Goal: Task Accomplishment & Management: Complete application form

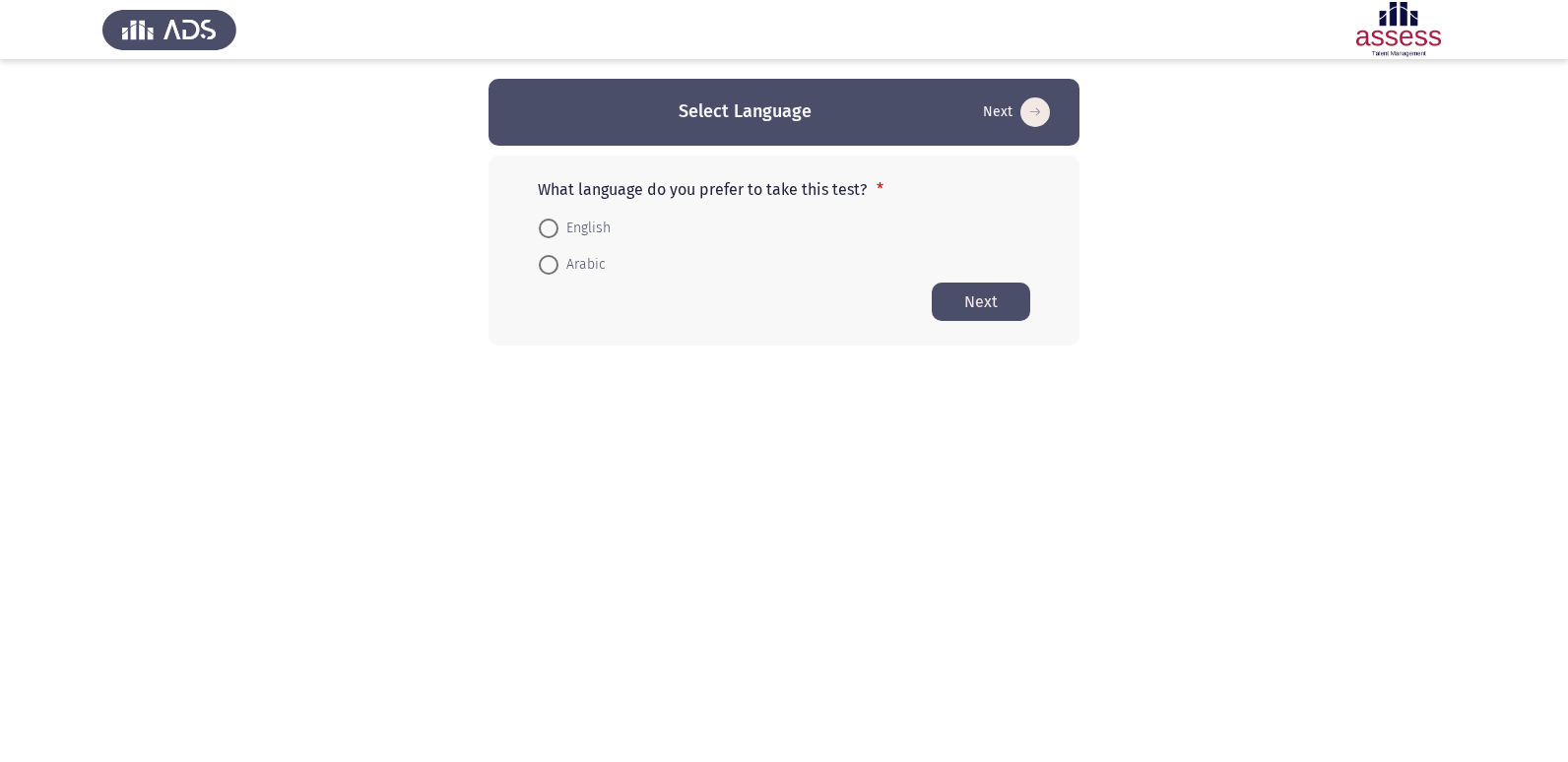
click at [584, 222] on span "English" at bounding box center [584, 229] width 53 height 24
click at [558, 222] on input "English" at bounding box center [549, 229] width 20 height 20
radio input "true"
click at [963, 297] on button "Next" at bounding box center [980, 300] width 98 height 39
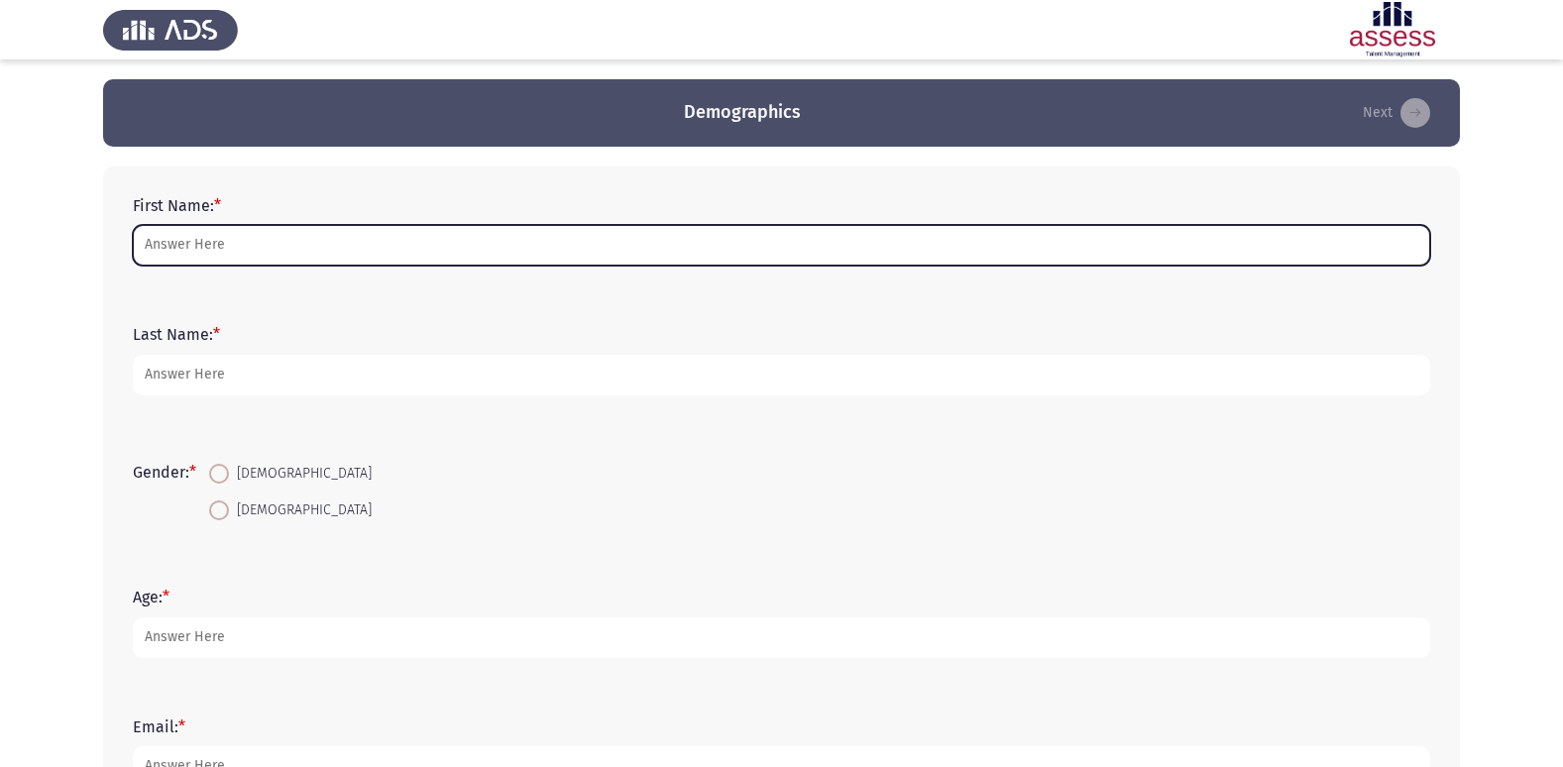
click at [379, 241] on input "First Name: *" at bounding box center [781, 245] width 1297 height 41
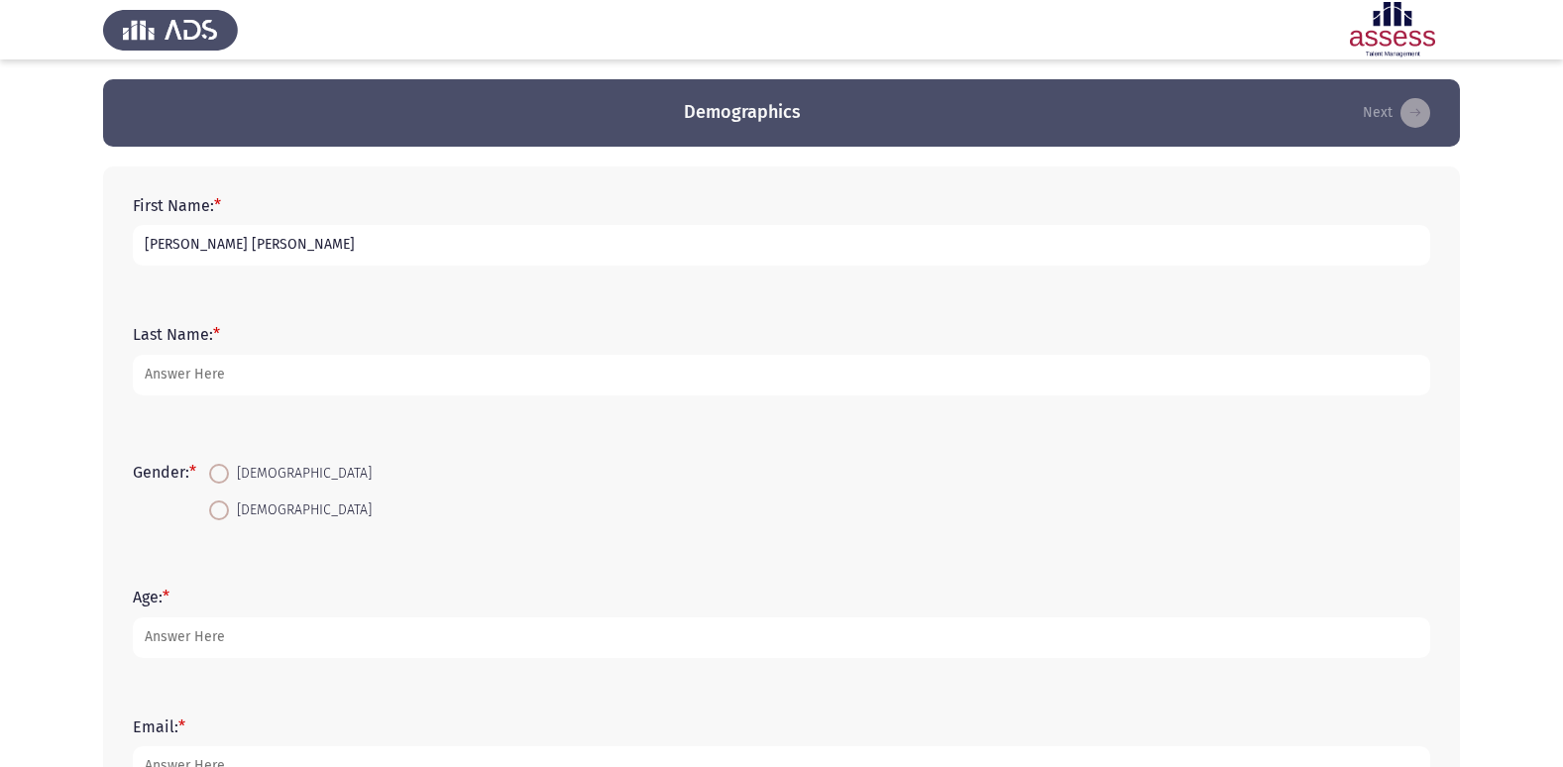
type input "[PERSON_NAME] [PERSON_NAME]"
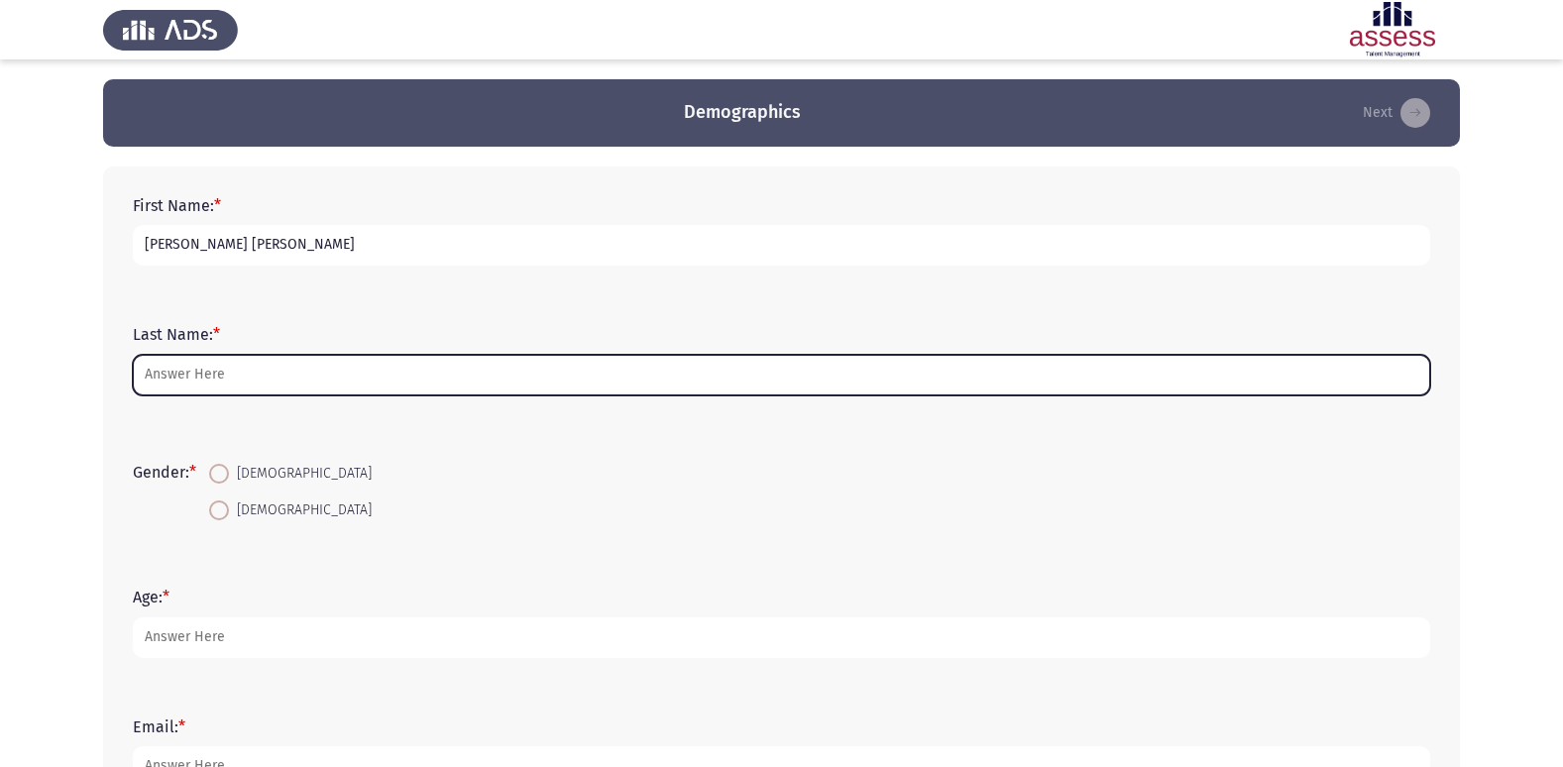
click at [186, 368] on input "Last Name: *" at bounding box center [781, 375] width 1297 height 41
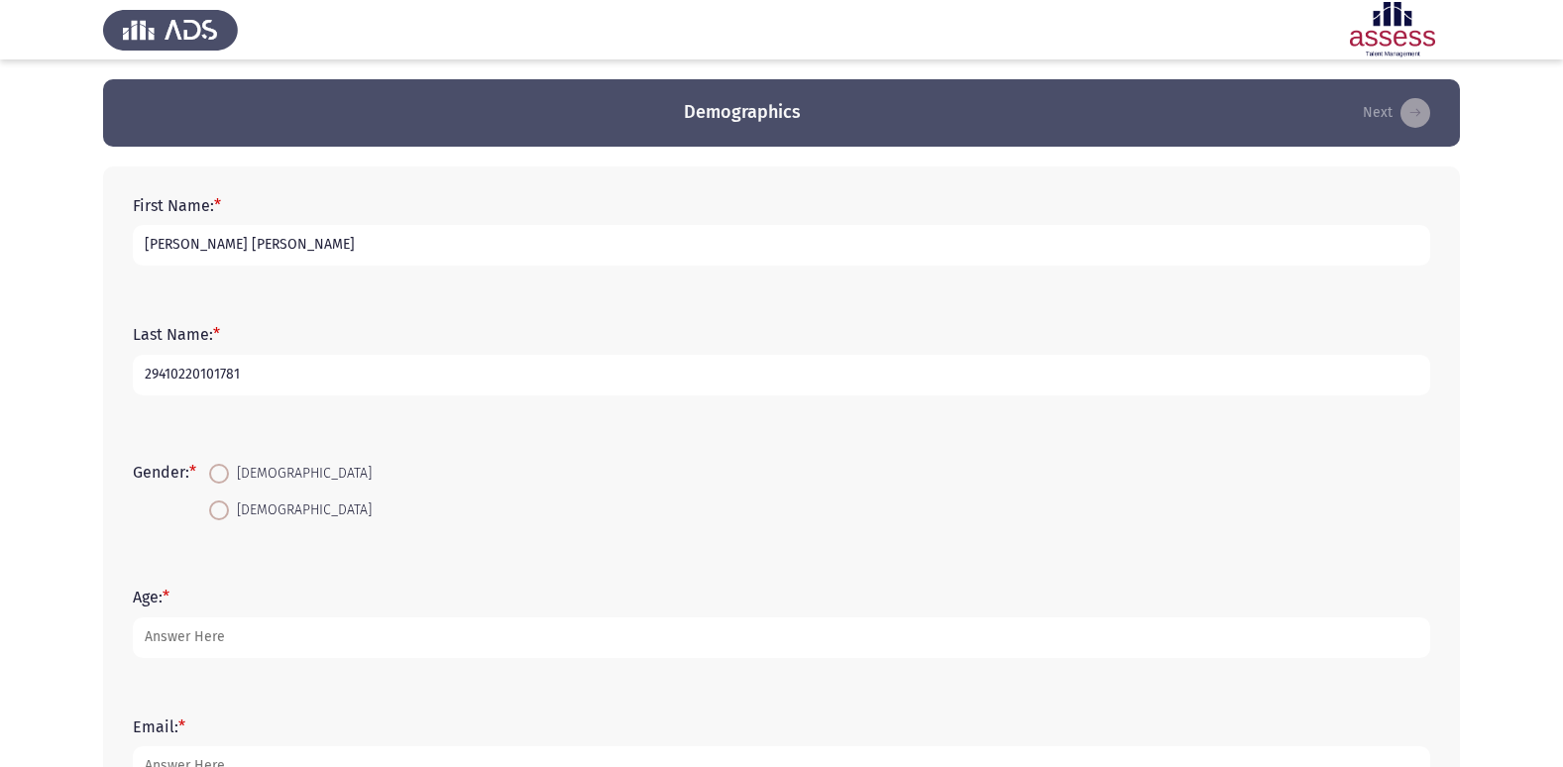
type input "29410220101781"
click at [224, 476] on span at bounding box center [219, 474] width 20 height 20
click at [224, 476] on input "[DEMOGRAPHIC_DATA]" at bounding box center [219, 474] width 20 height 20
radio input "true"
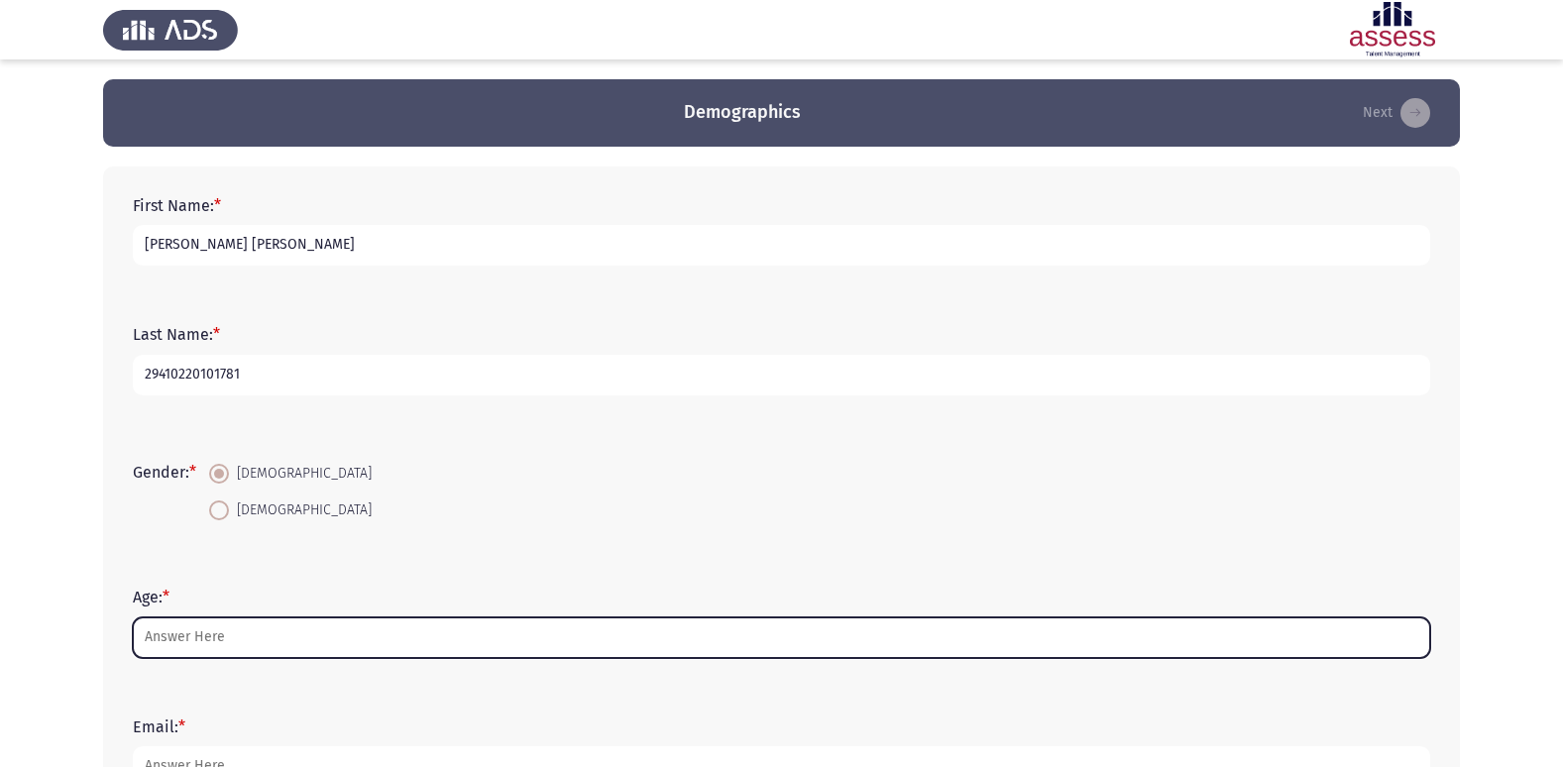
click at [241, 634] on input "Age: *" at bounding box center [781, 637] width 1297 height 41
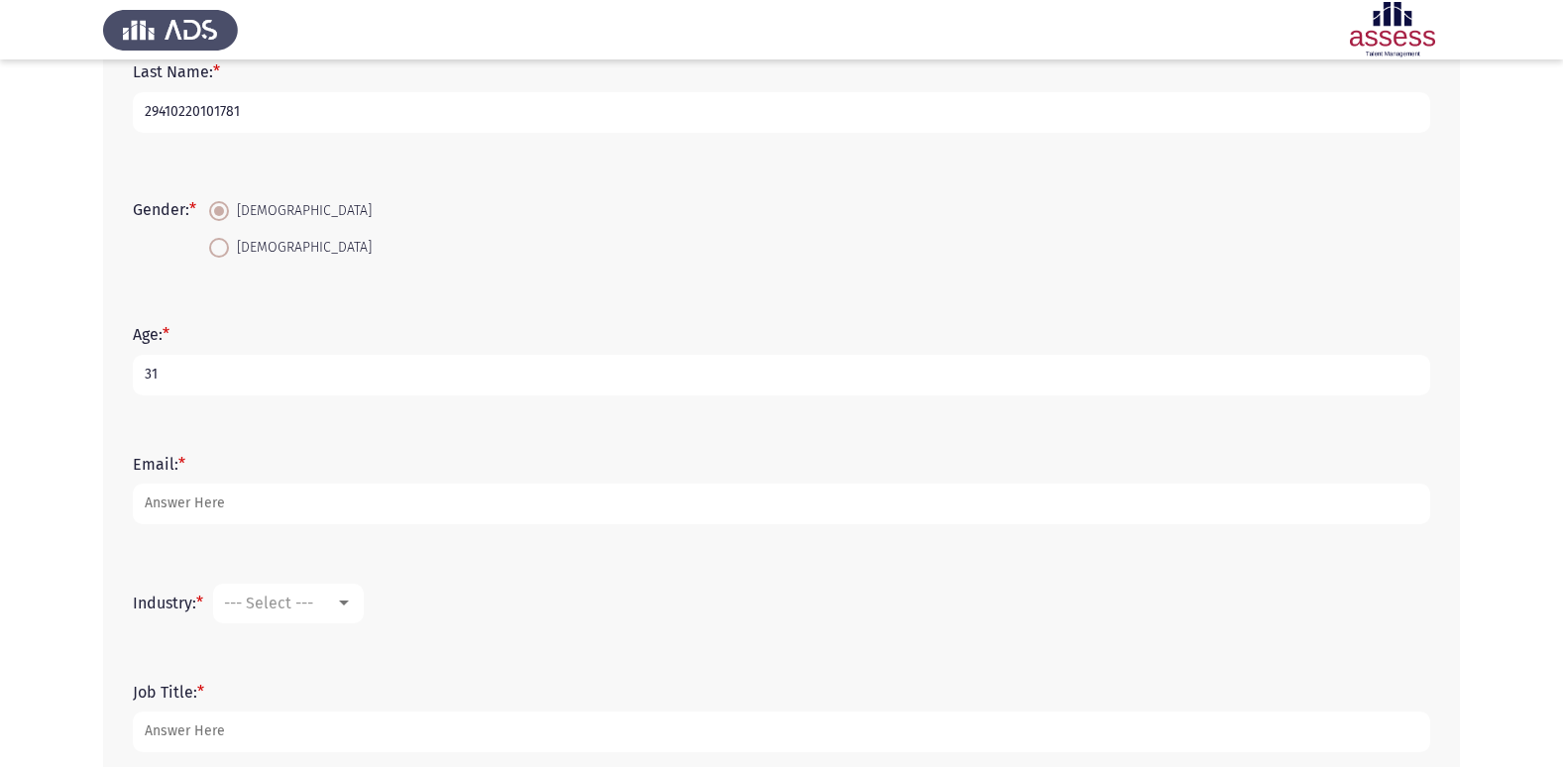
scroll to position [297, 0]
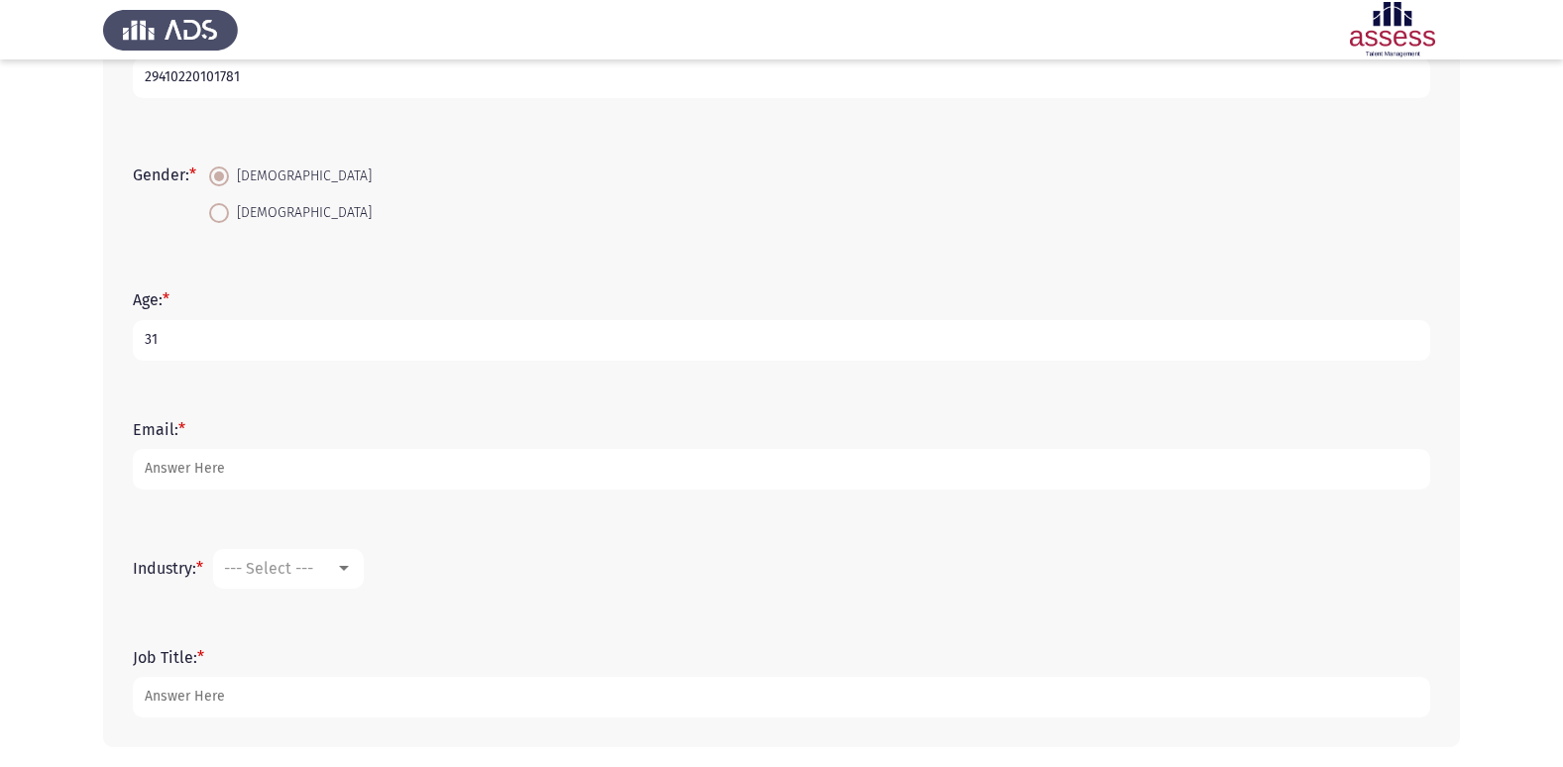
type input "31"
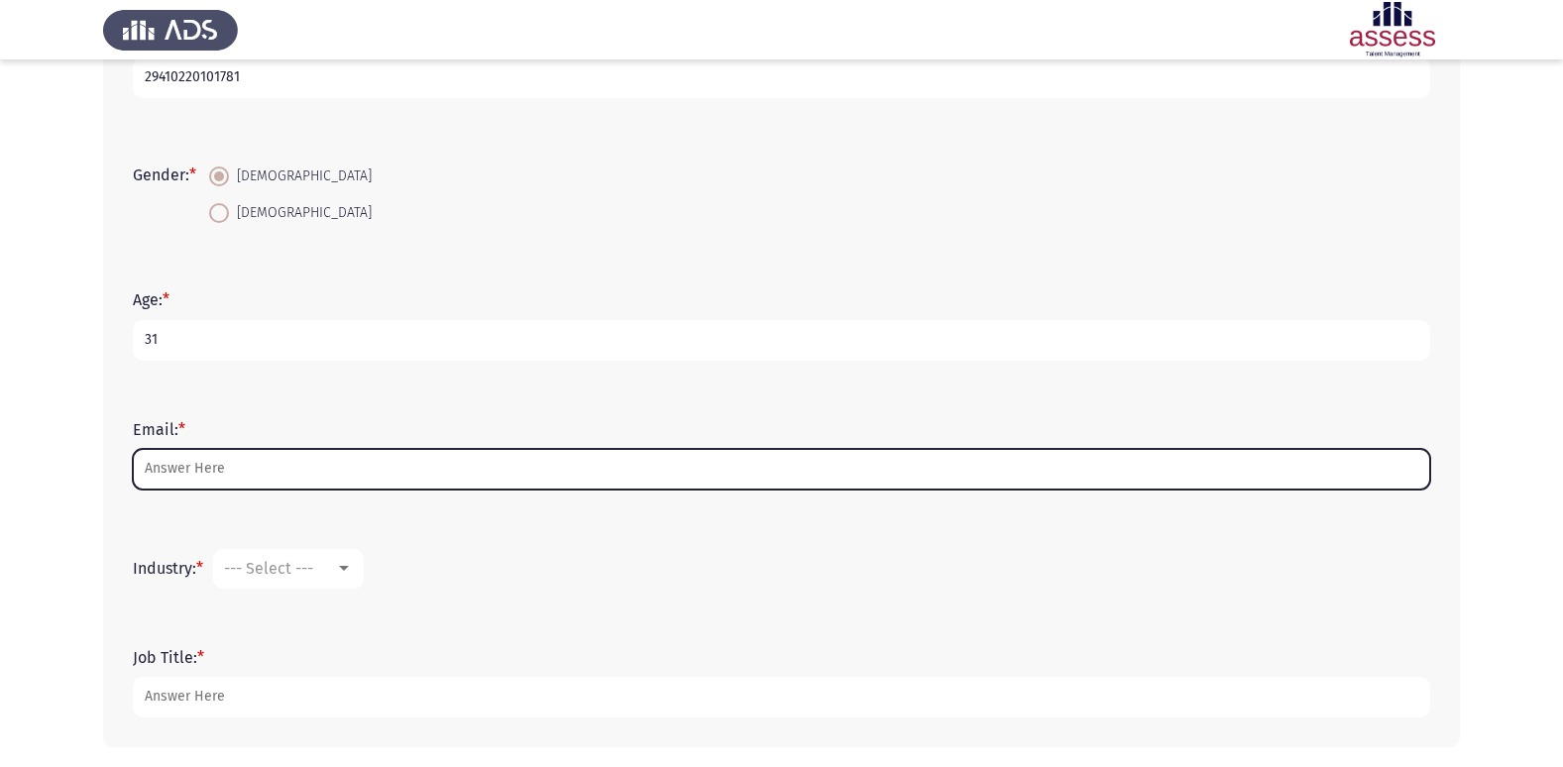
click at [271, 463] on input "Email: *" at bounding box center [781, 469] width 1297 height 41
type input "س"
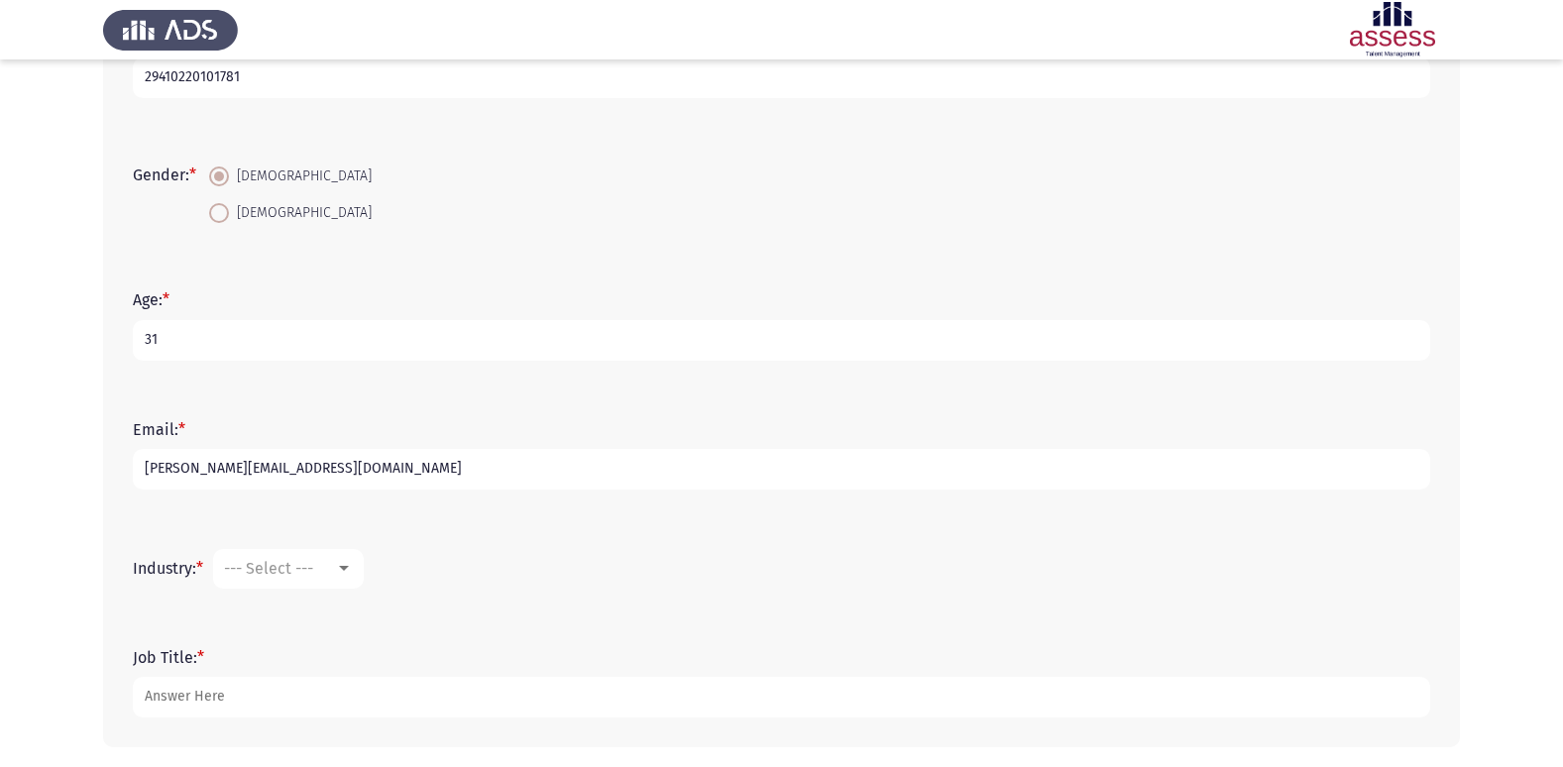
type input "[PERSON_NAME][EMAIL_ADDRESS][DOMAIN_NAME]"
click at [241, 576] on span "--- Select ---" at bounding box center [268, 568] width 89 height 19
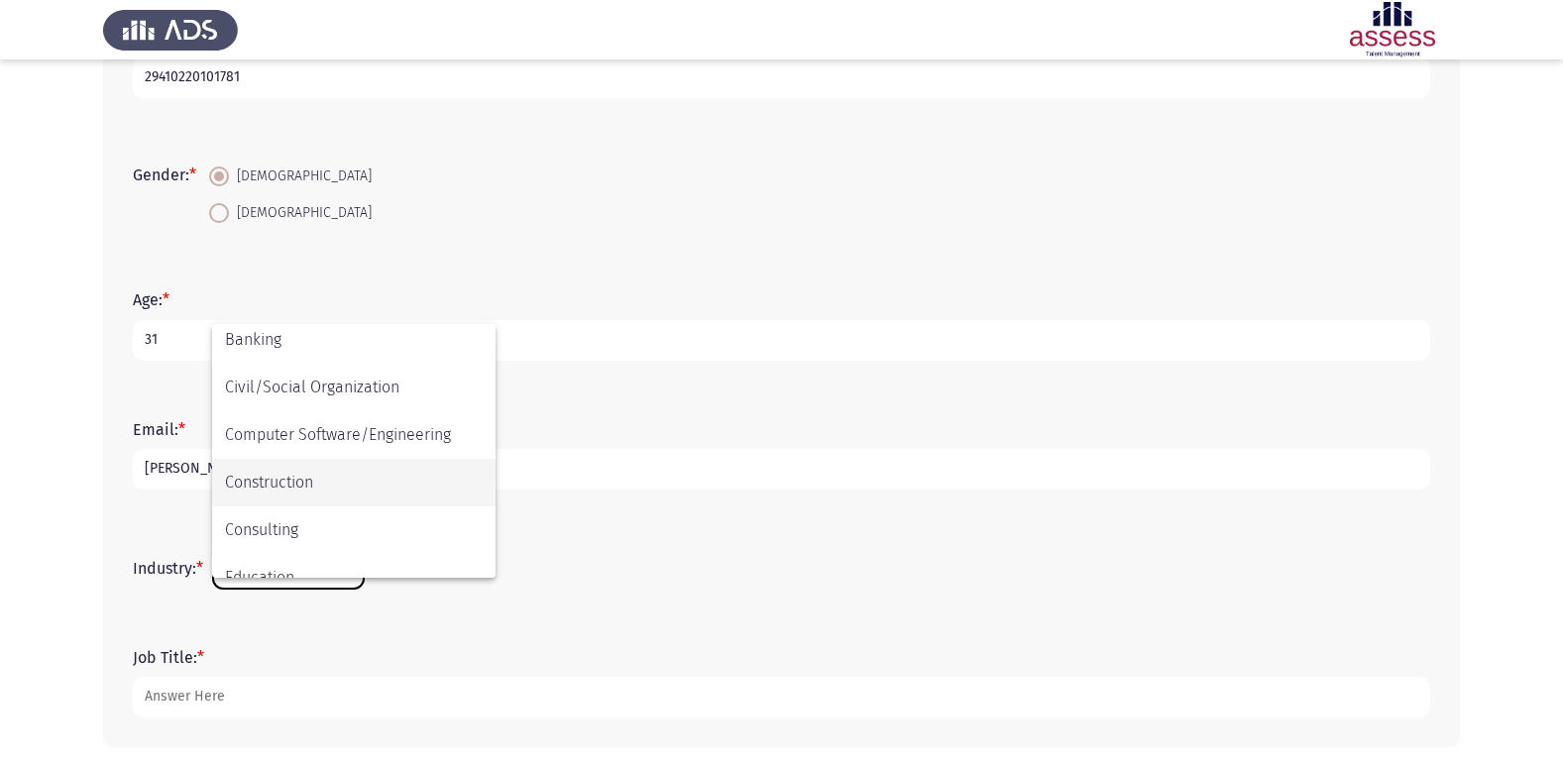
scroll to position [99, 0]
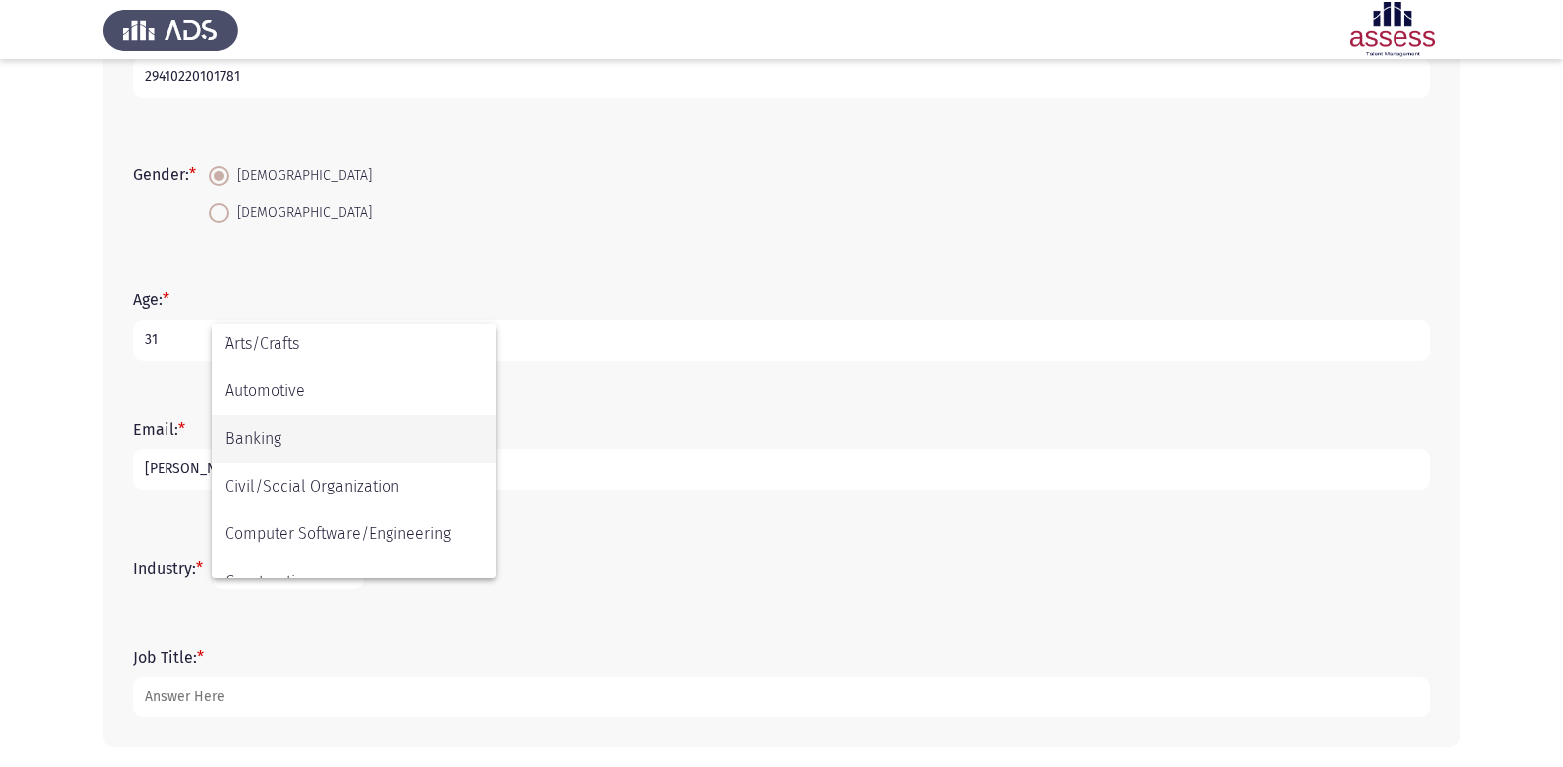
click at [255, 435] on span "Banking" at bounding box center [354, 439] width 258 height 48
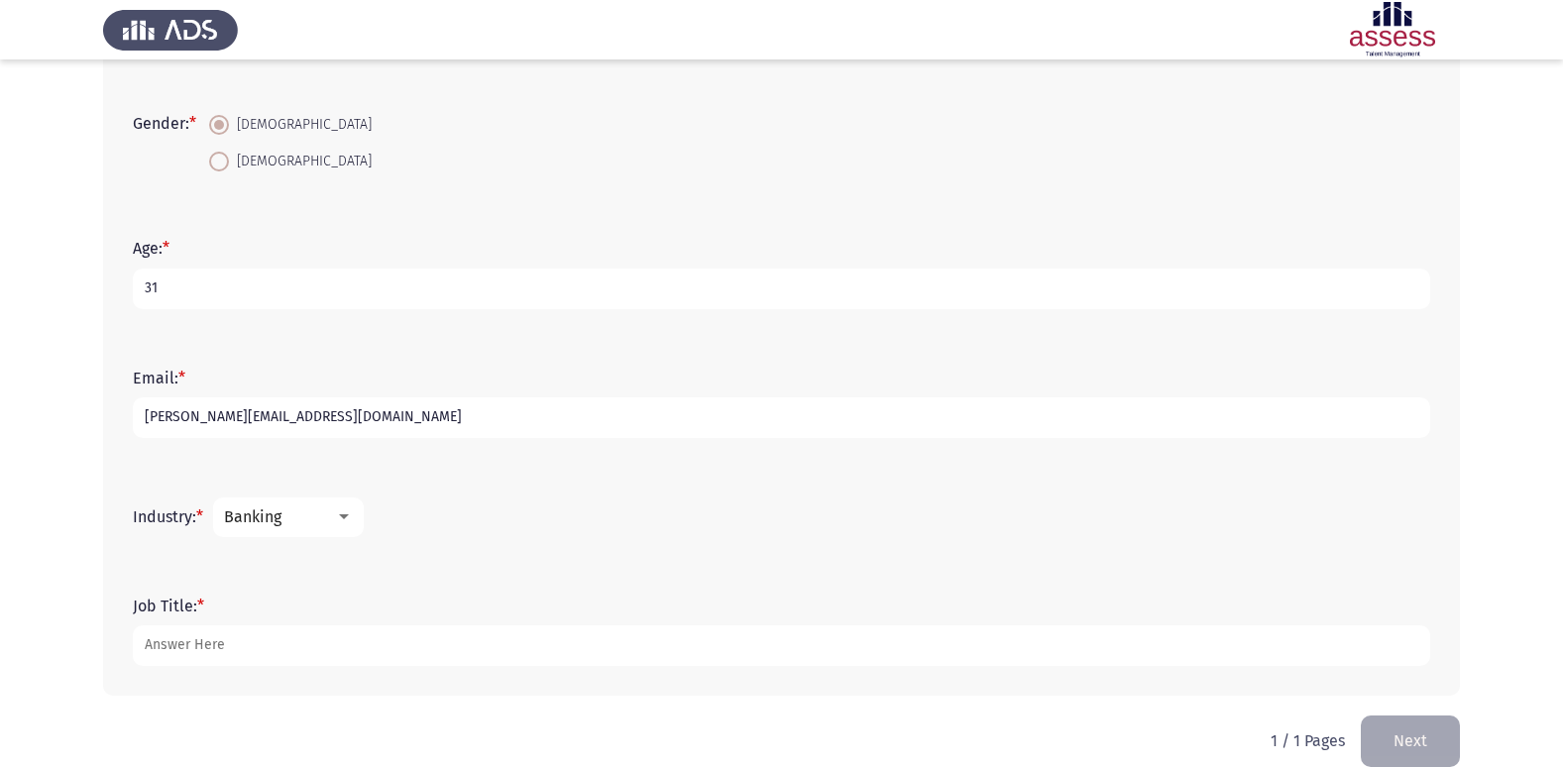
scroll to position [377, 0]
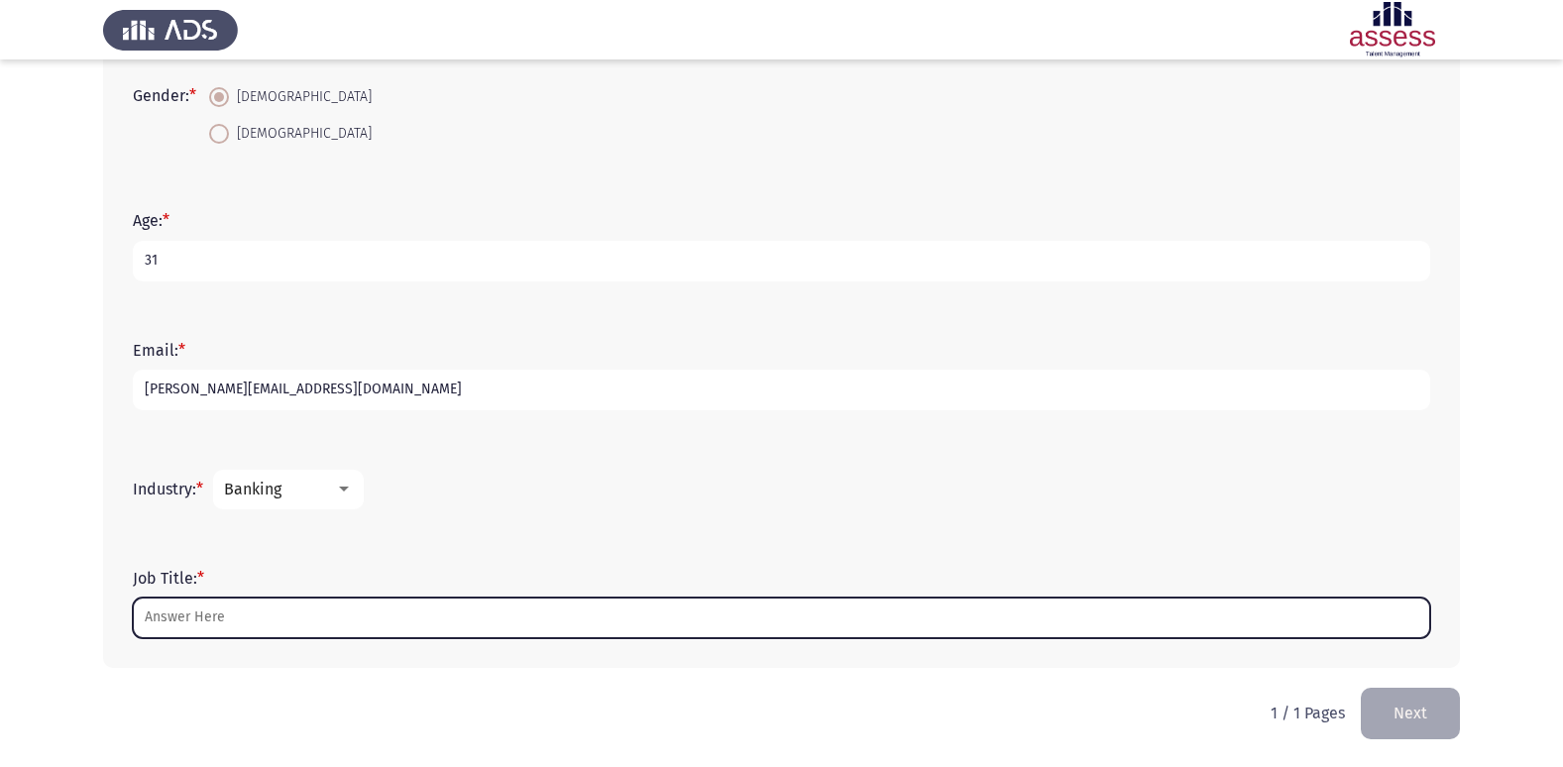
click at [223, 615] on input "Job Title: *" at bounding box center [781, 618] width 1297 height 41
type input "E"
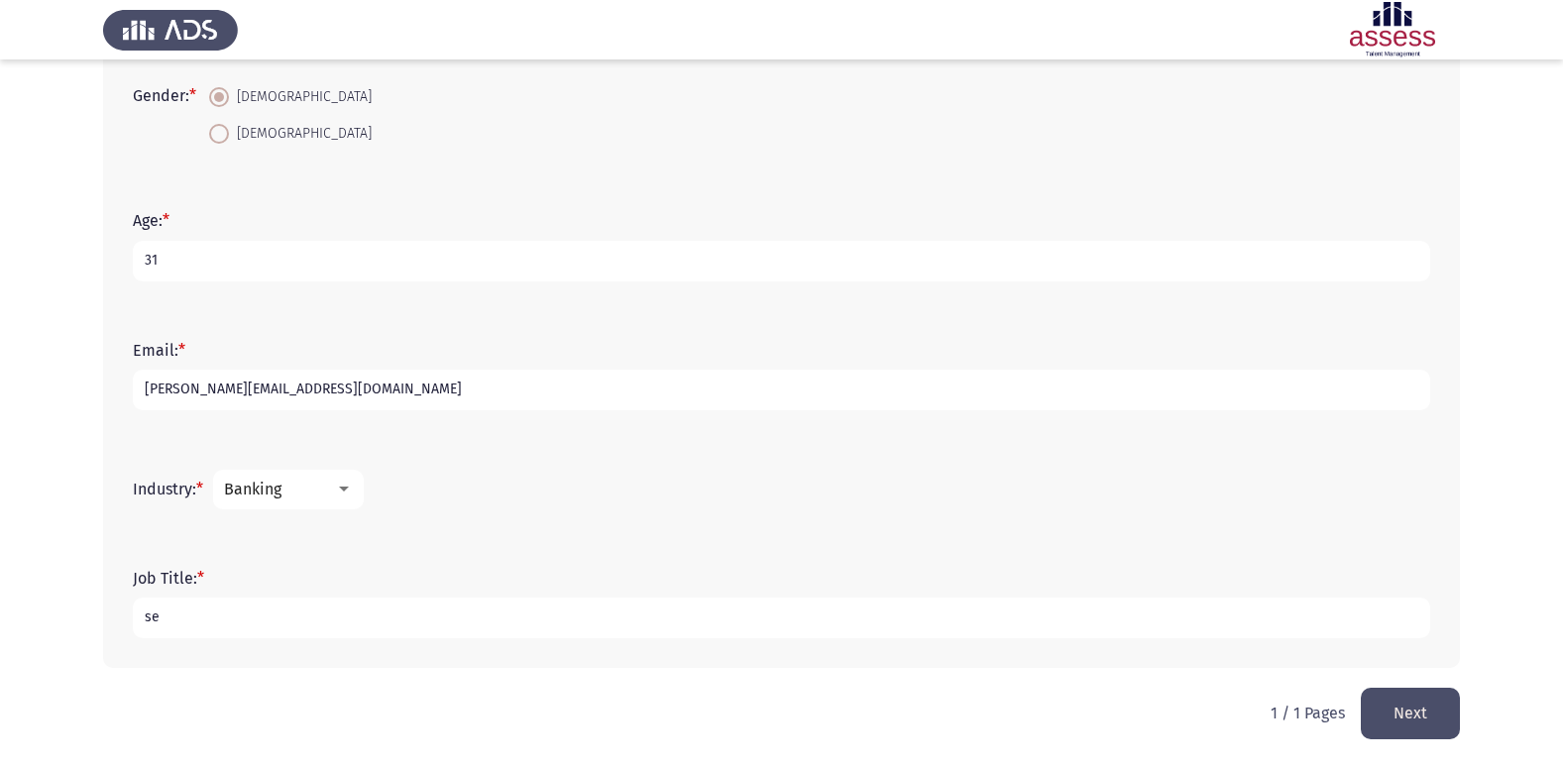
type input "s"
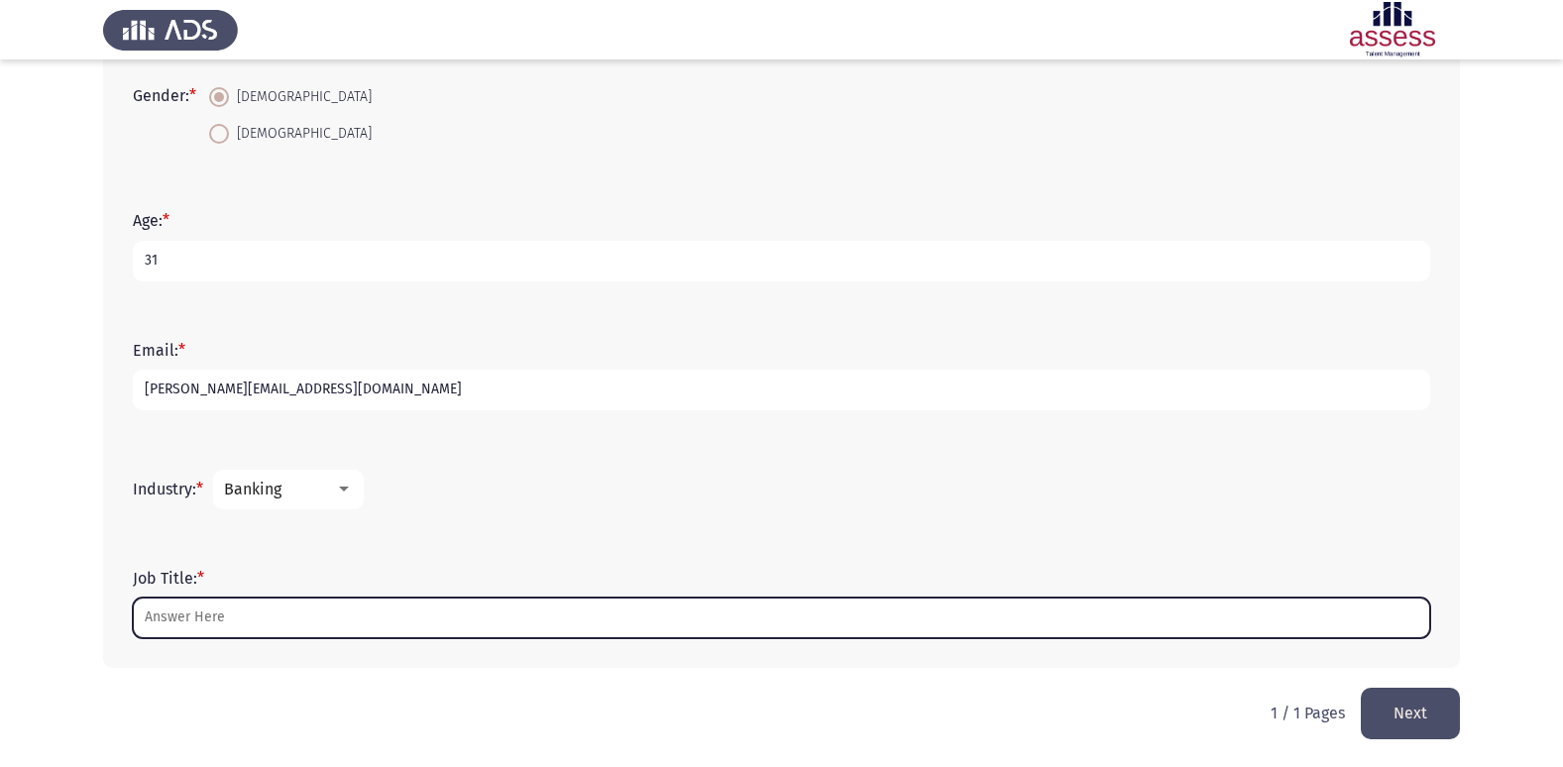
type input "E"
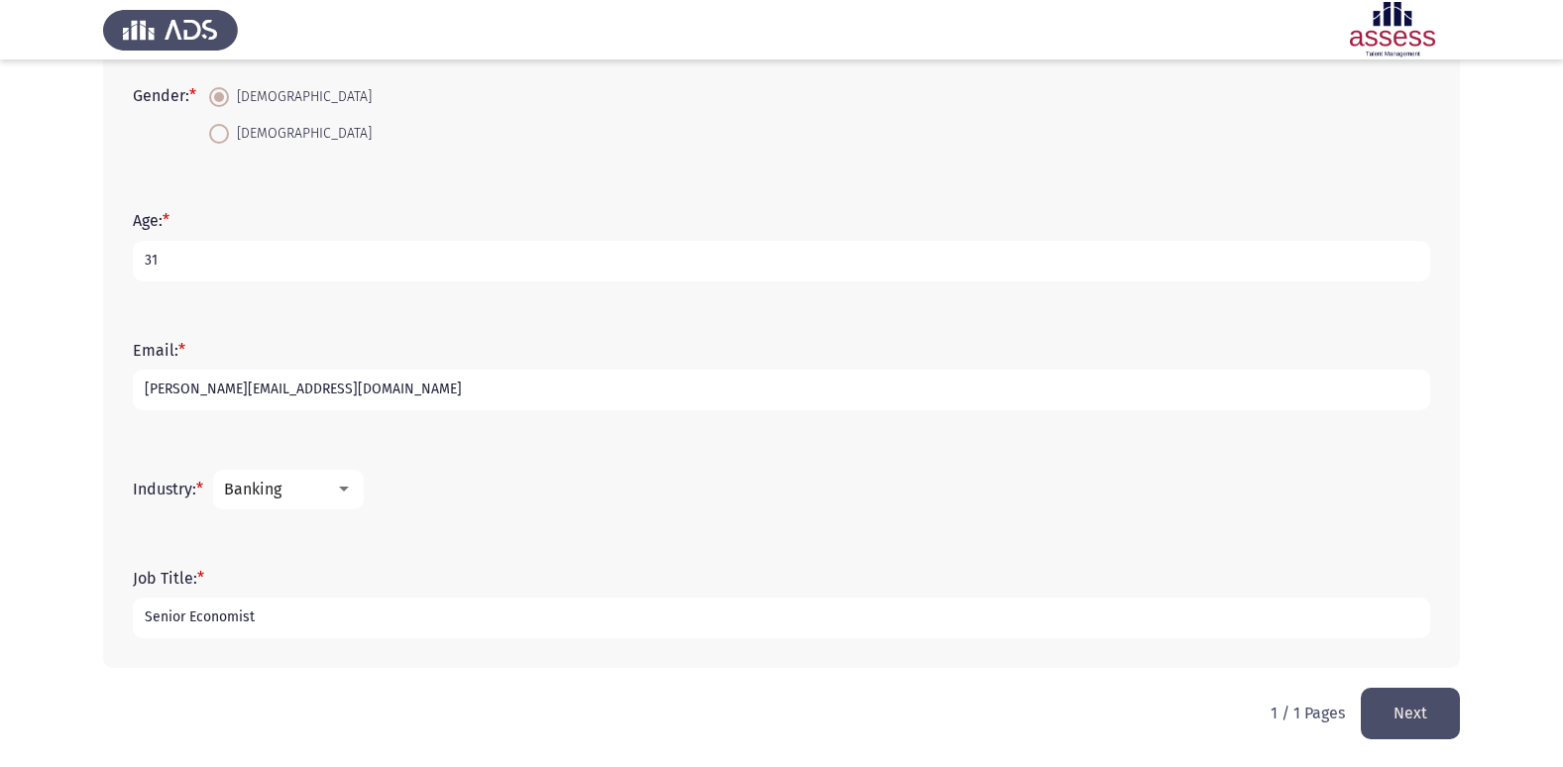
type input "Senior Economist"
click at [1424, 713] on button "Next" at bounding box center [1410, 713] width 99 height 51
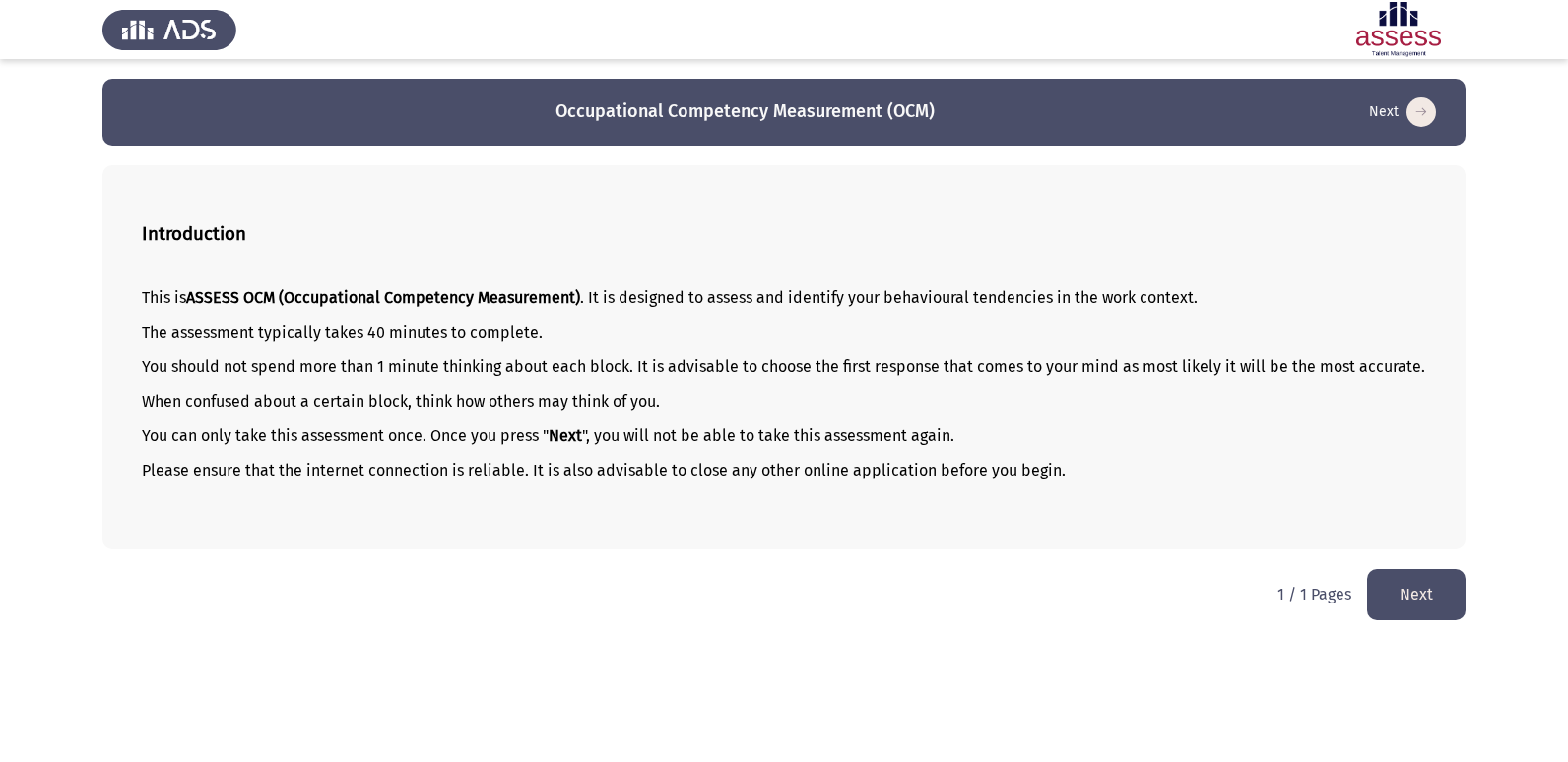
click at [1404, 619] on button "Next" at bounding box center [1415, 594] width 98 height 51
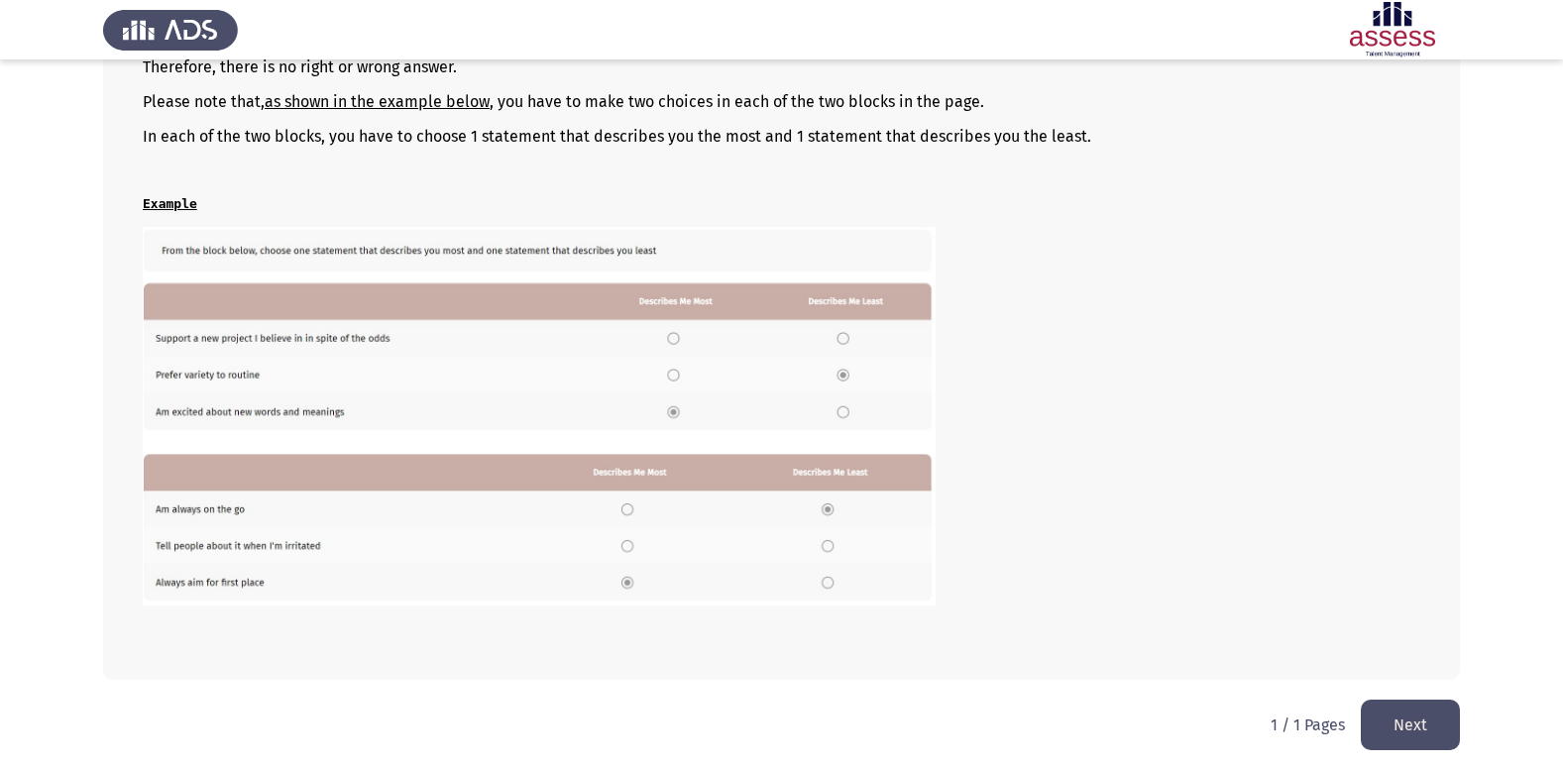
scroll to position [271, 0]
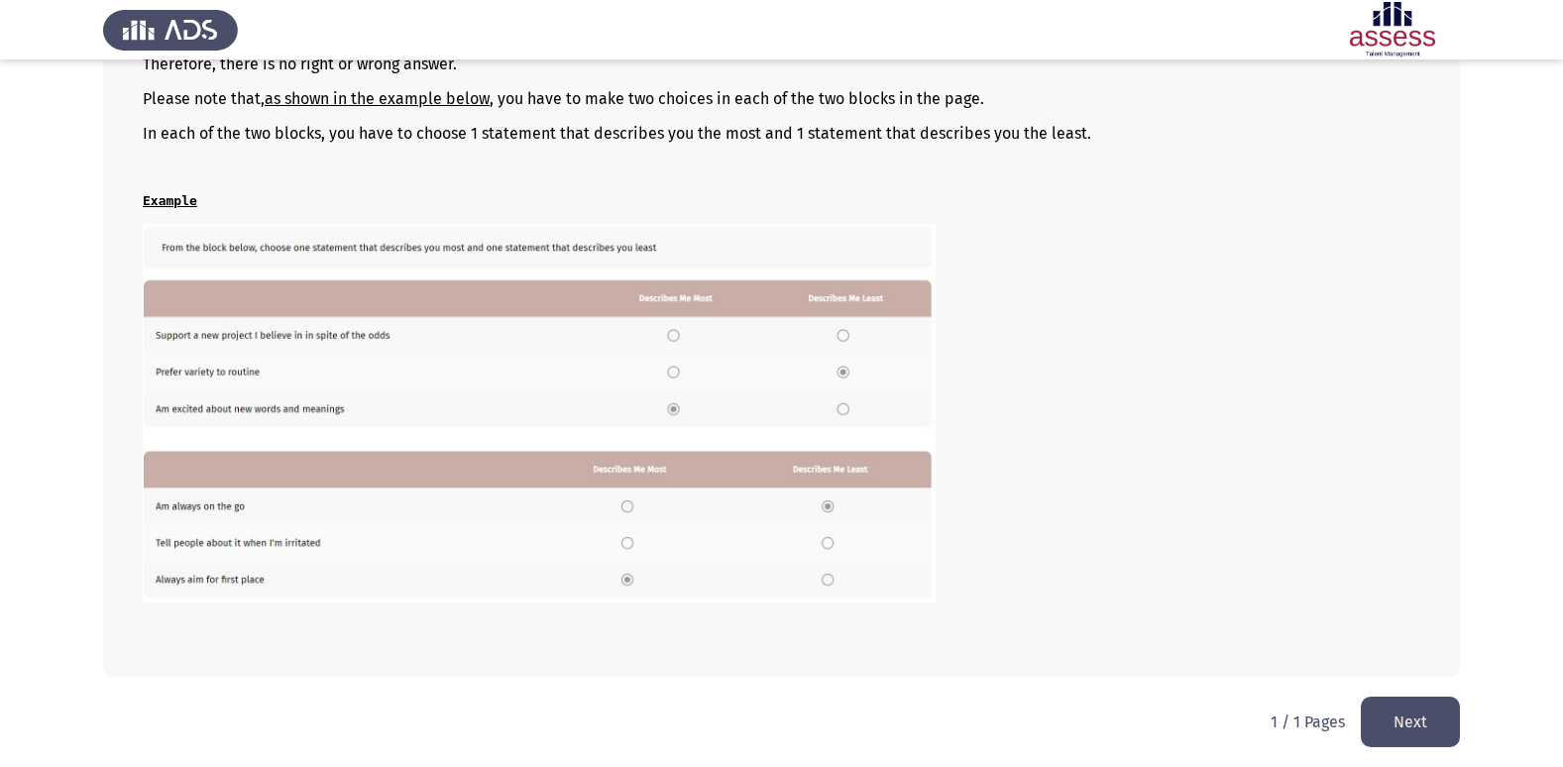
click at [1418, 732] on button "Next" at bounding box center [1410, 722] width 99 height 51
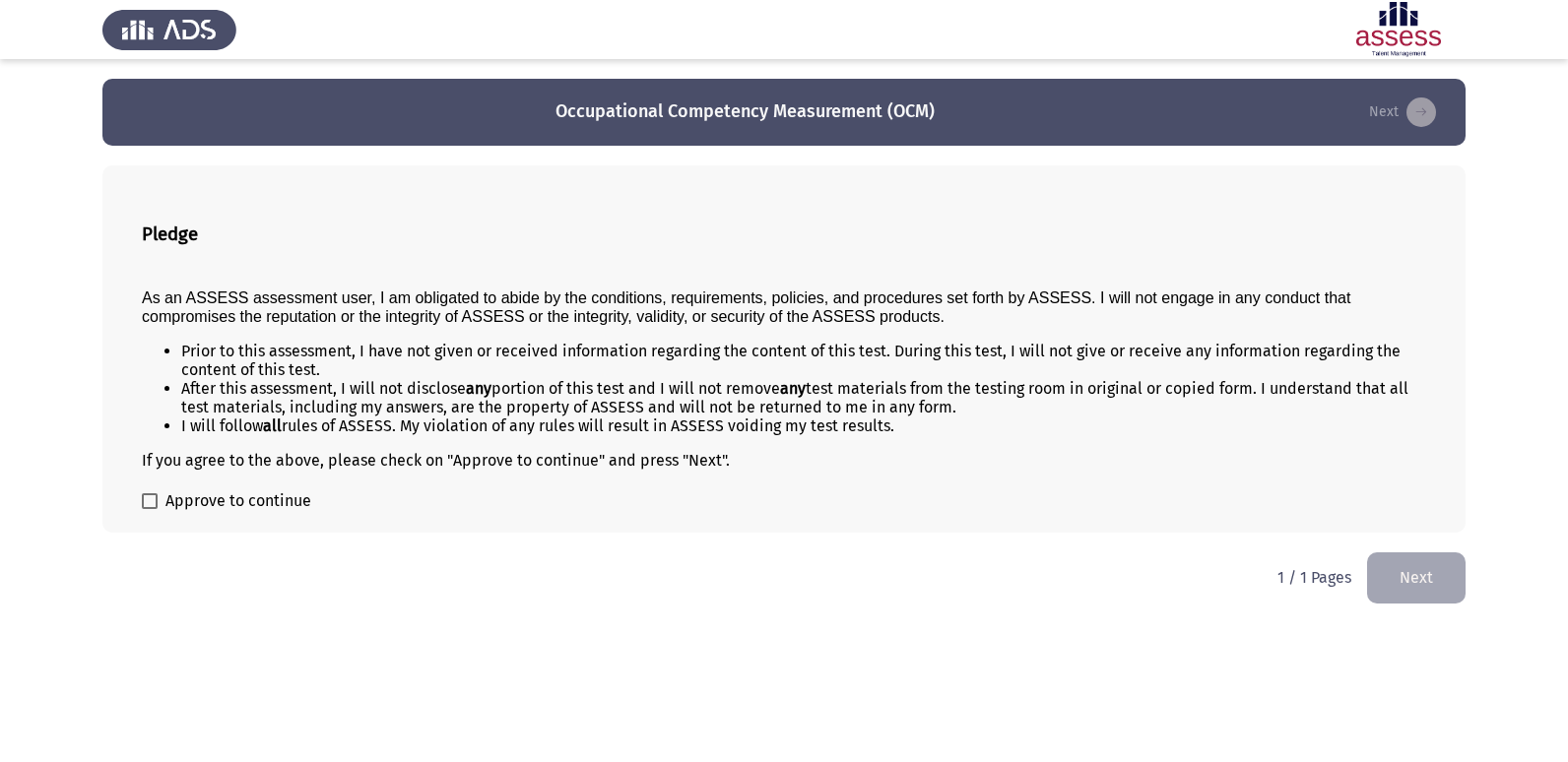
click at [150, 504] on span at bounding box center [150, 501] width 16 height 16
click at [150, 509] on input "Approve to continue" at bounding box center [149, 509] width 1 height 1
checkbox input "true"
click at [1410, 584] on button "Next" at bounding box center [1415, 577] width 98 height 51
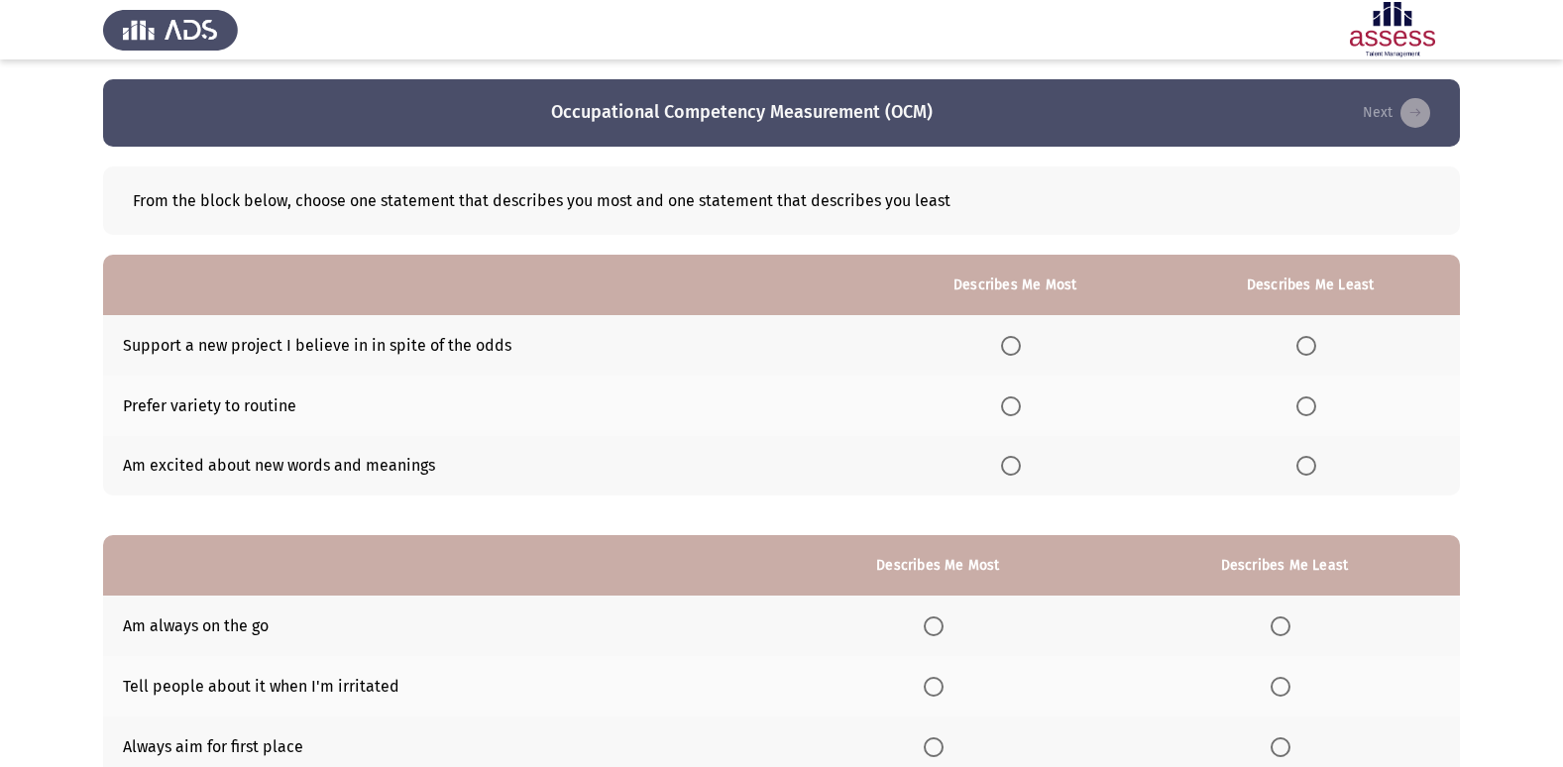
click at [1020, 337] on span "Select an option" at bounding box center [1011, 346] width 20 height 20
click at [1020, 337] on input "Select an option" at bounding box center [1011, 346] width 20 height 20
click at [1316, 413] on span "Select an option" at bounding box center [1306, 406] width 20 height 20
click at [1316, 413] on input "Select an option" at bounding box center [1306, 406] width 20 height 20
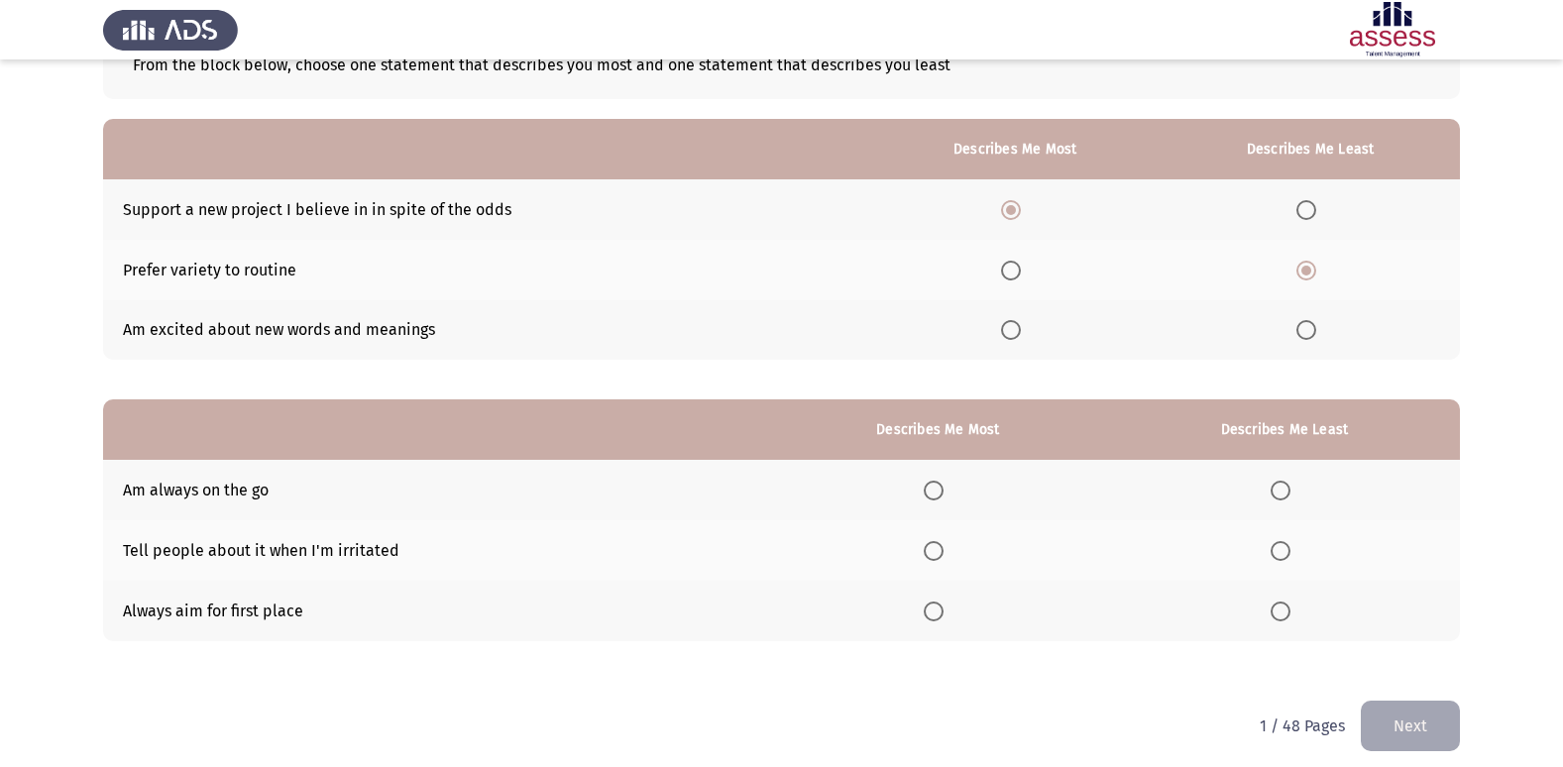
scroll to position [149, 0]
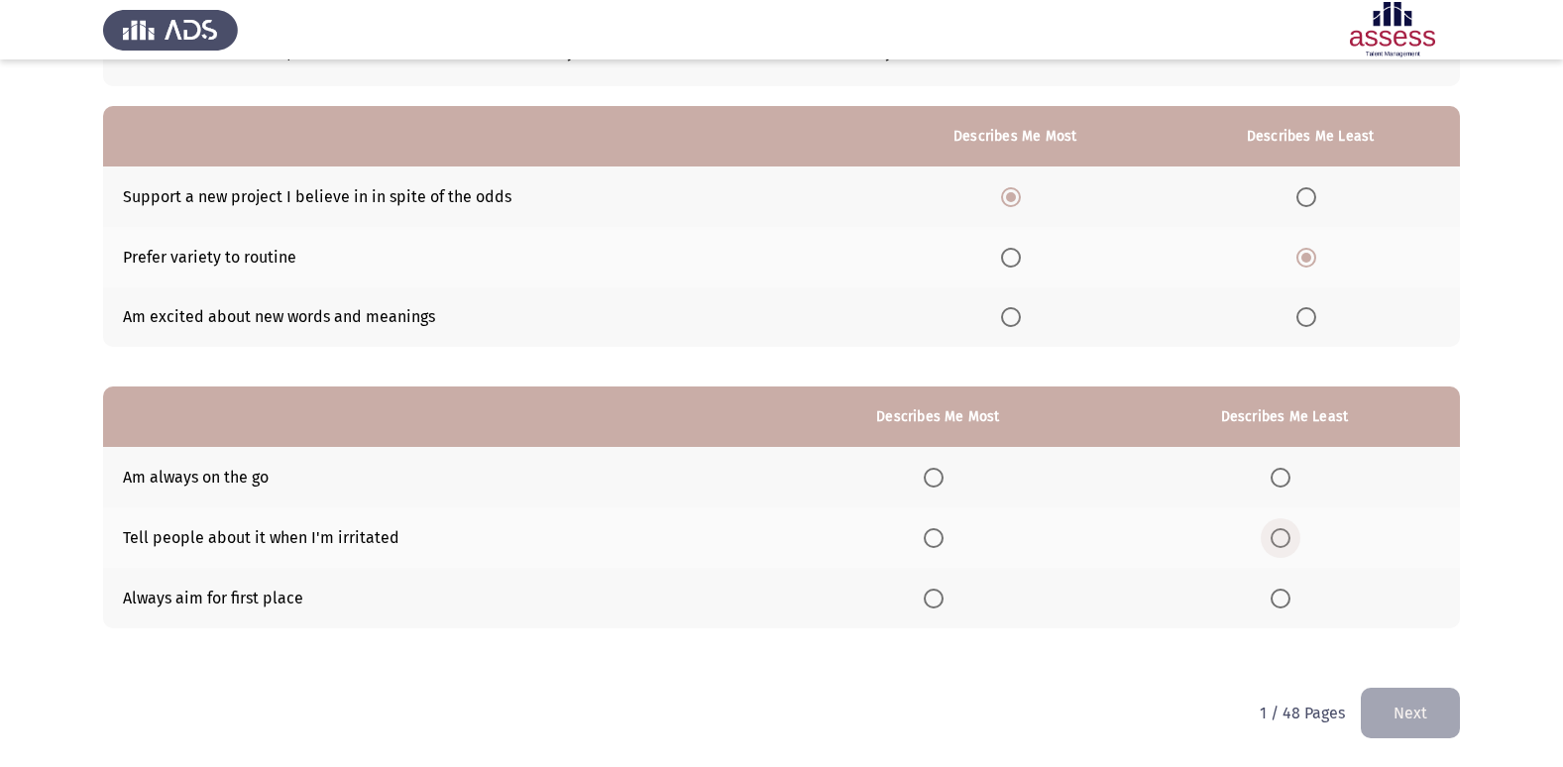
click at [1290, 544] on span "Select an option" at bounding box center [1280, 538] width 20 height 20
click at [1290, 544] on input "Select an option" at bounding box center [1280, 538] width 20 height 20
click at [929, 478] on span "Select an option" at bounding box center [934, 478] width 20 height 20
click at [929, 478] on input "Select an option" at bounding box center [934, 478] width 20 height 20
click at [1386, 702] on button "Next" at bounding box center [1410, 713] width 99 height 51
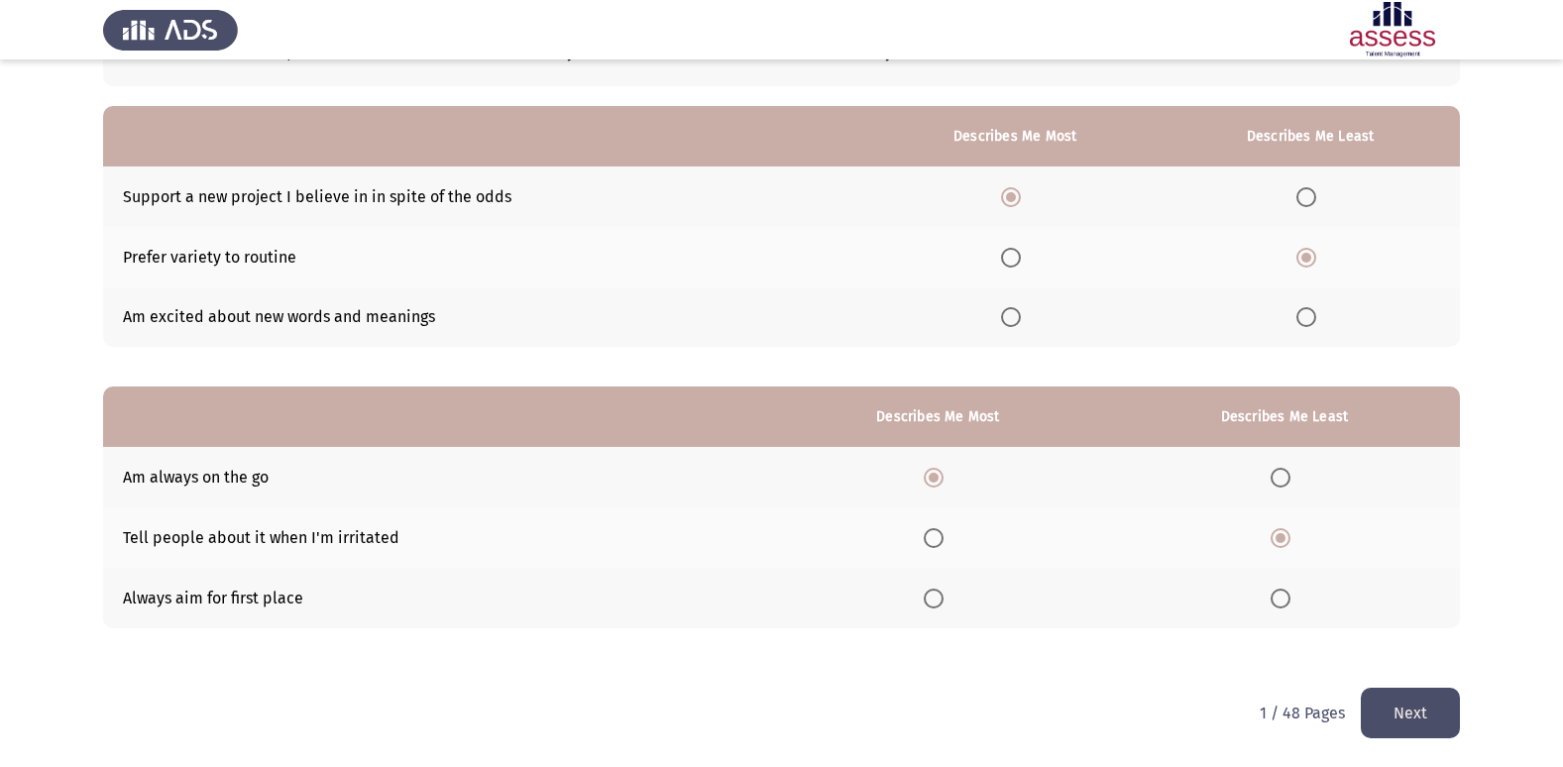
scroll to position [0, 0]
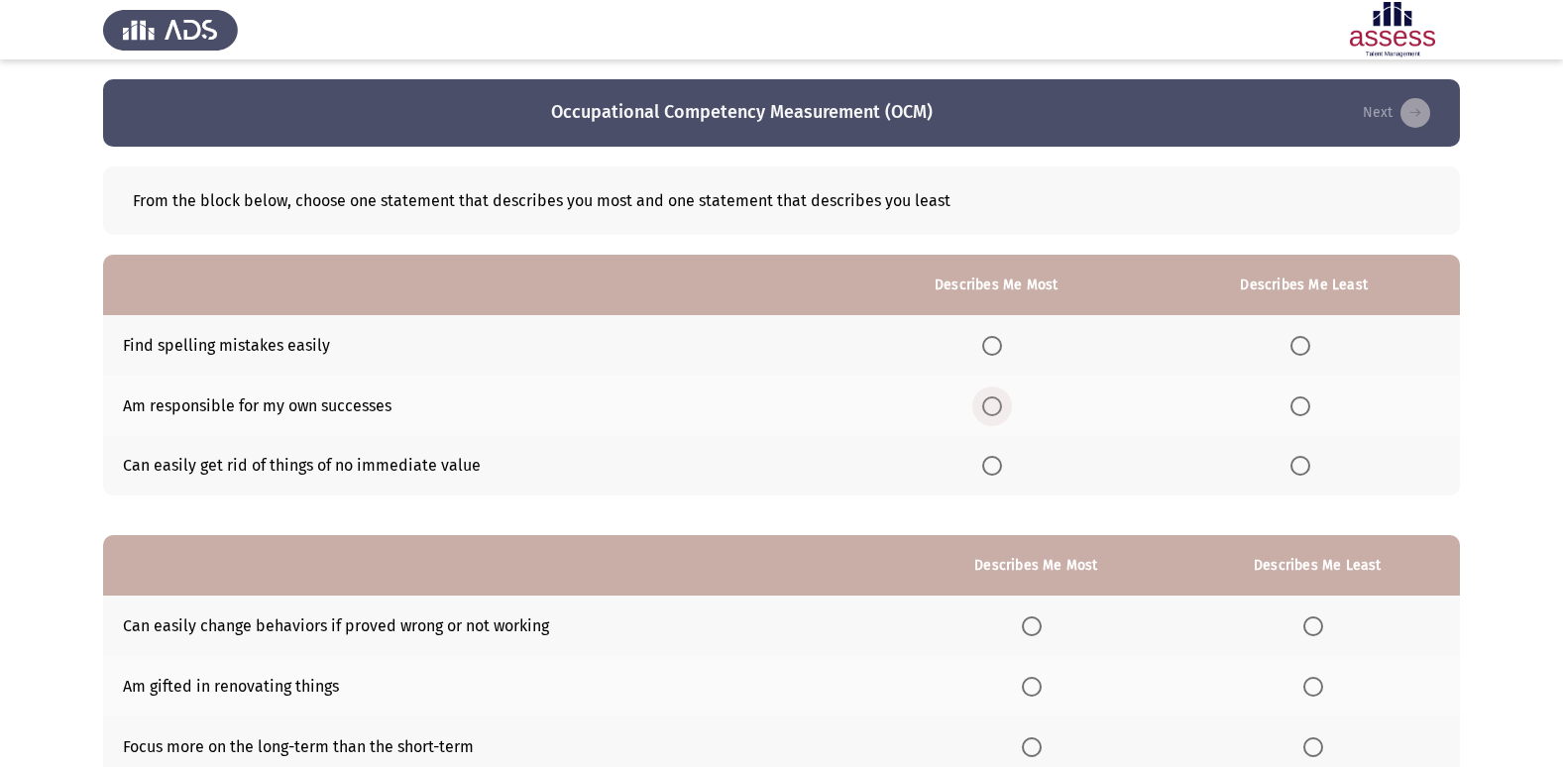
click at [997, 401] on span "Select an option" at bounding box center [992, 406] width 20 height 20
click at [997, 401] on input "Select an option" at bounding box center [992, 406] width 20 height 20
click at [1296, 340] on span "Select an option" at bounding box center [1300, 346] width 20 height 20
click at [1296, 340] on input "Select an option" at bounding box center [1300, 346] width 20 height 20
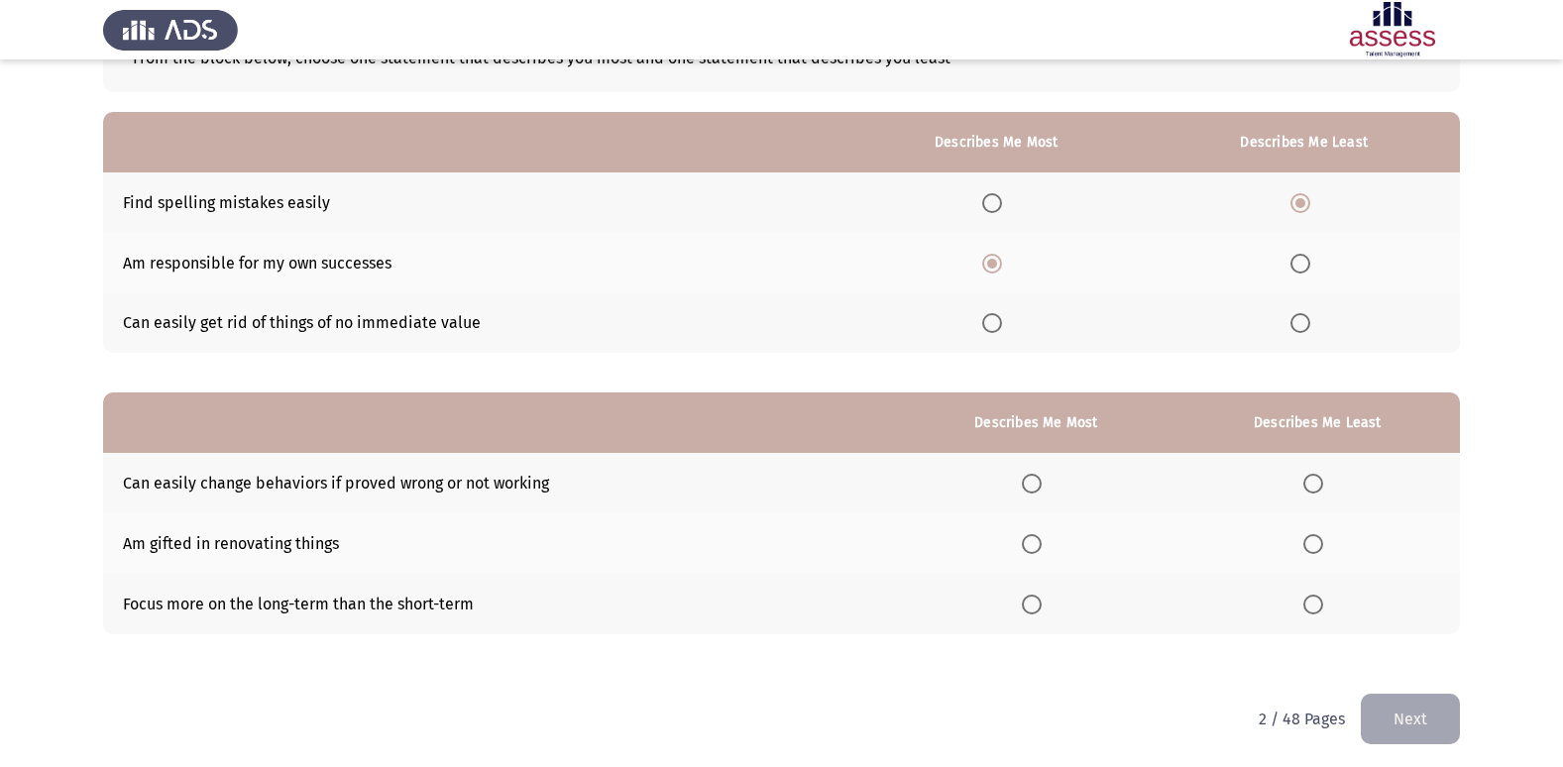
scroll to position [149, 0]
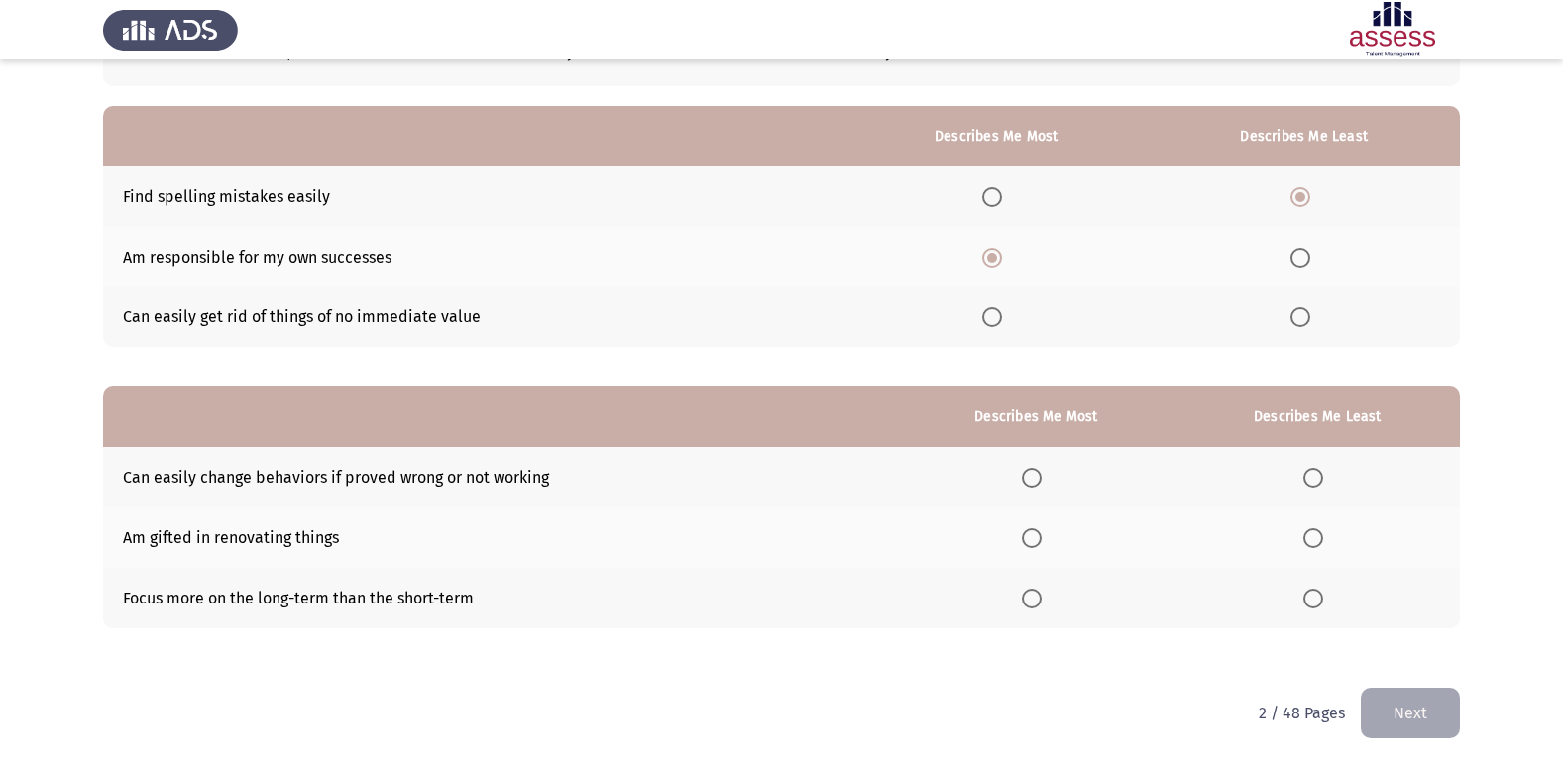
click at [1042, 476] on span "Select an option" at bounding box center [1032, 478] width 20 height 20
click at [1042, 476] on input "Select an option" at bounding box center [1032, 478] width 20 height 20
click at [1313, 538] on span "Select an option" at bounding box center [1313, 538] width 0 height 0
click at [1315, 537] on input "Select an option" at bounding box center [1313, 538] width 20 height 20
click at [1383, 699] on button "Next" at bounding box center [1410, 713] width 99 height 51
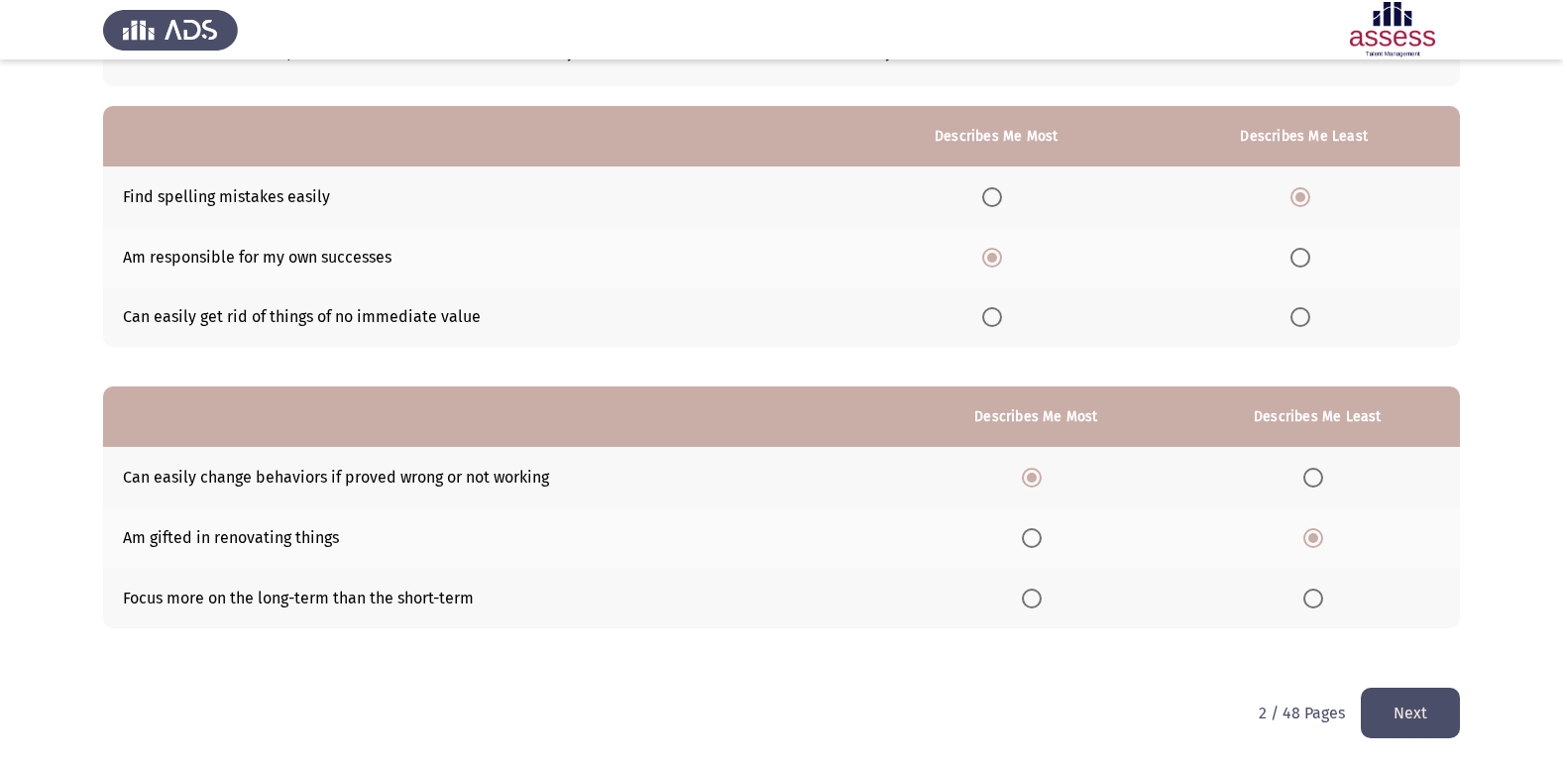
scroll to position [0, 0]
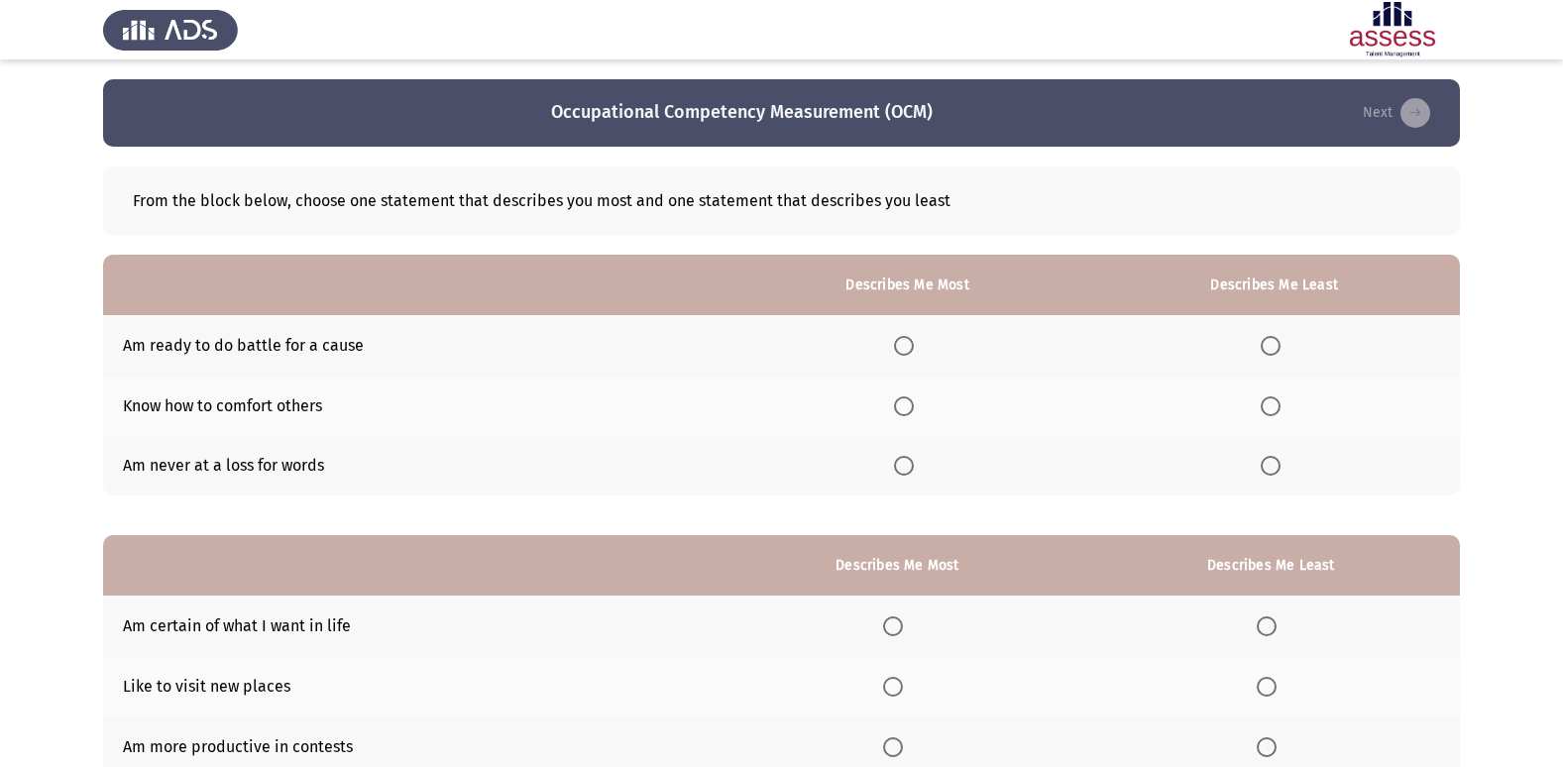
click at [1270, 461] on span "Select an option" at bounding box center [1271, 466] width 20 height 20
click at [1270, 461] on input "Select an option" at bounding box center [1271, 466] width 20 height 20
click at [902, 347] on span "Select an option" at bounding box center [904, 346] width 20 height 20
click at [902, 347] on input "Select an option" at bounding box center [904, 346] width 20 height 20
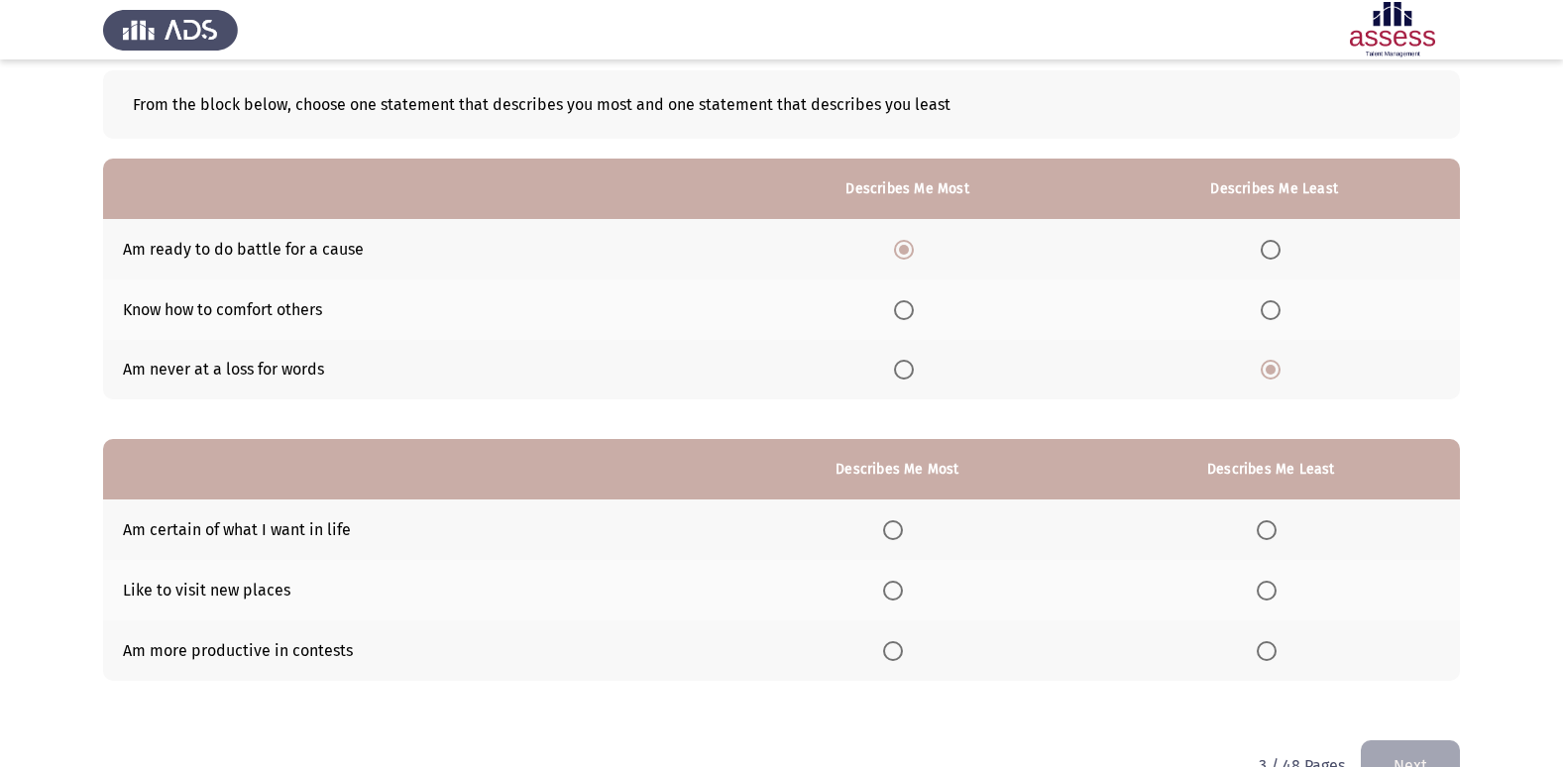
scroll to position [99, 0]
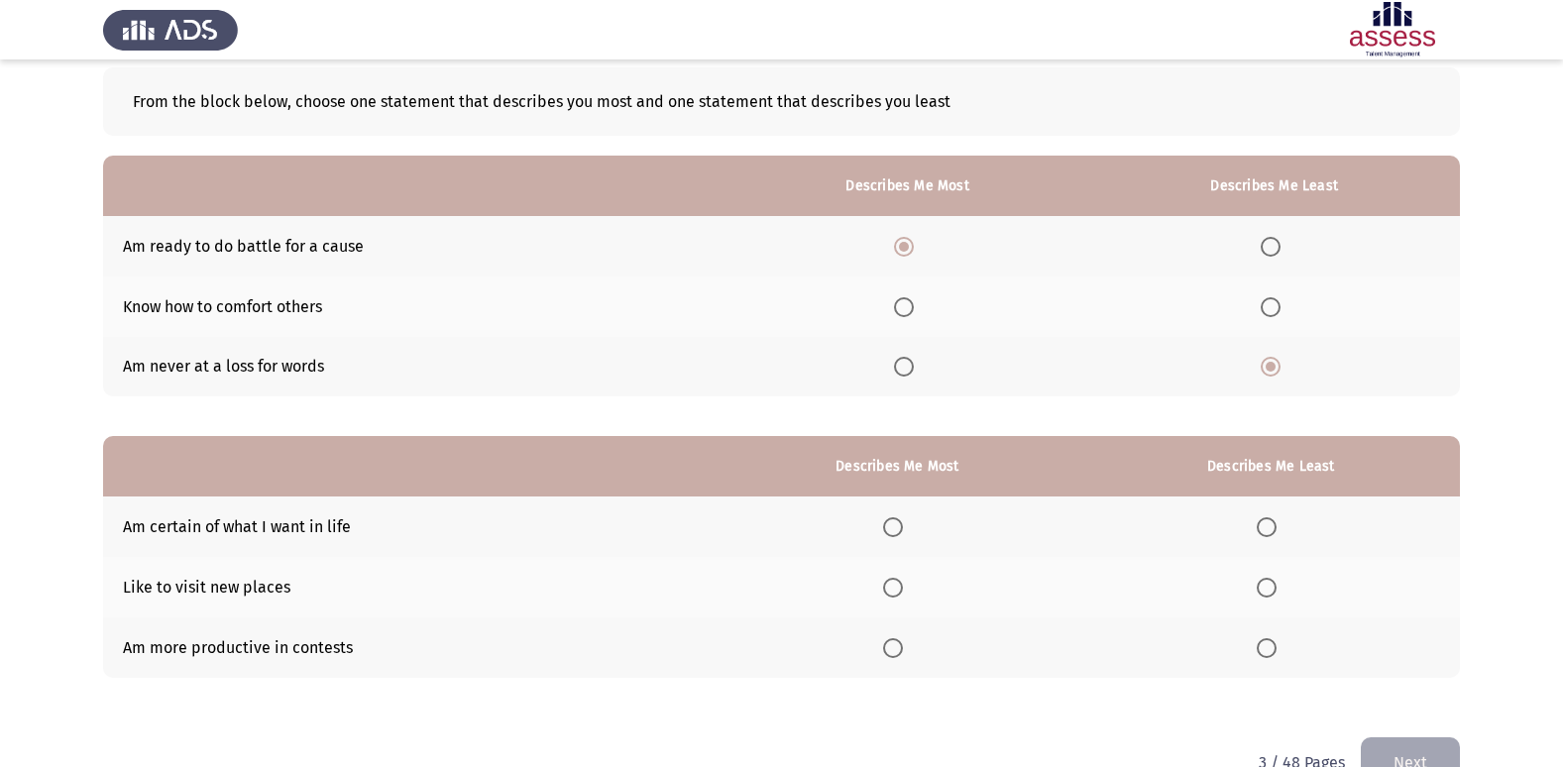
click at [898, 529] on span "Select an option" at bounding box center [893, 527] width 20 height 20
click at [898, 529] on input "Select an option" at bounding box center [893, 527] width 20 height 20
click at [1267, 652] on span "Select an option" at bounding box center [1267, 648] width 20 height 20
click at [1267, 652] on input "Select an option" at bounding box center [1267, 648] width 20 height 20
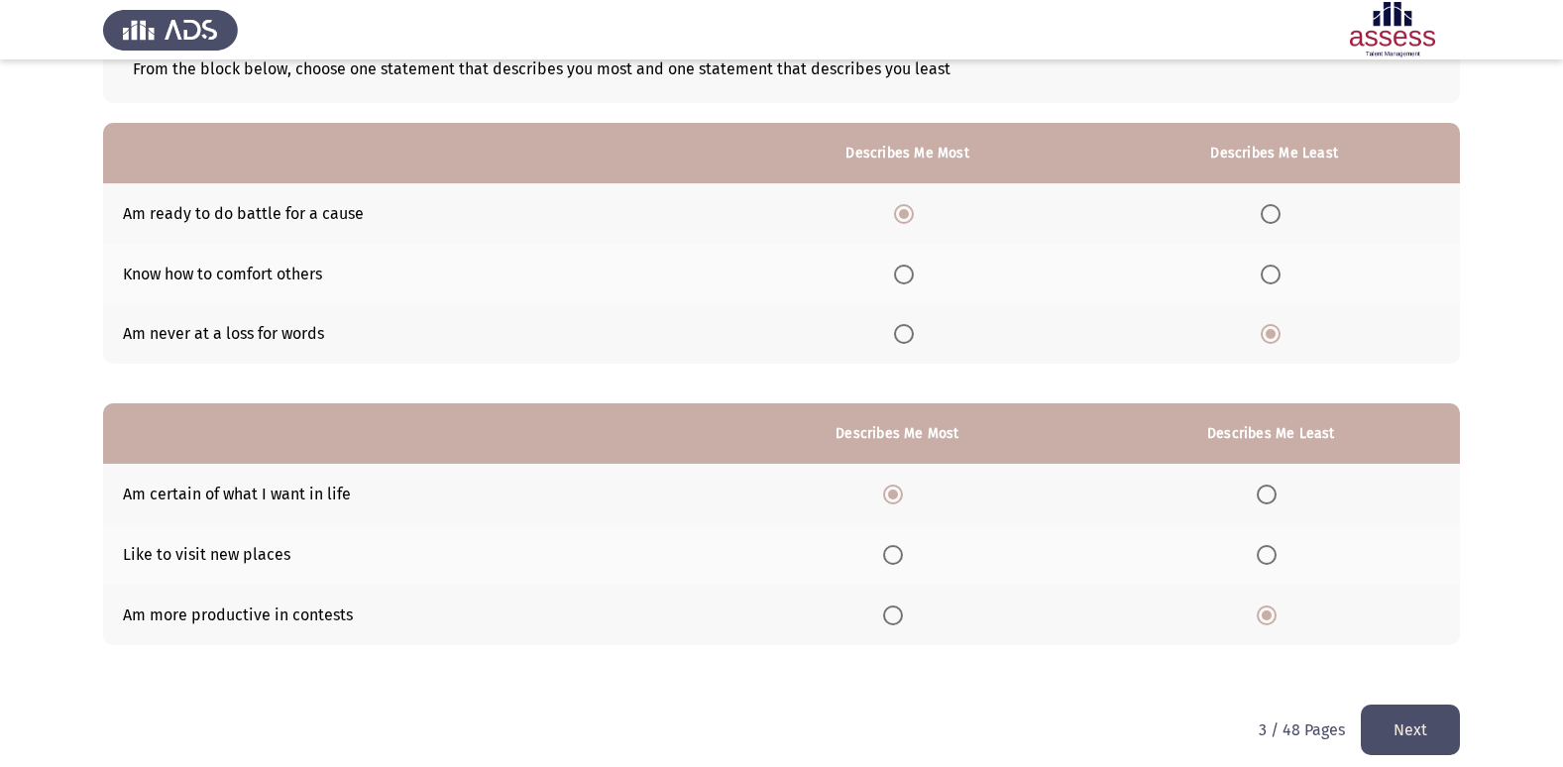
scroll to position [149, 0]
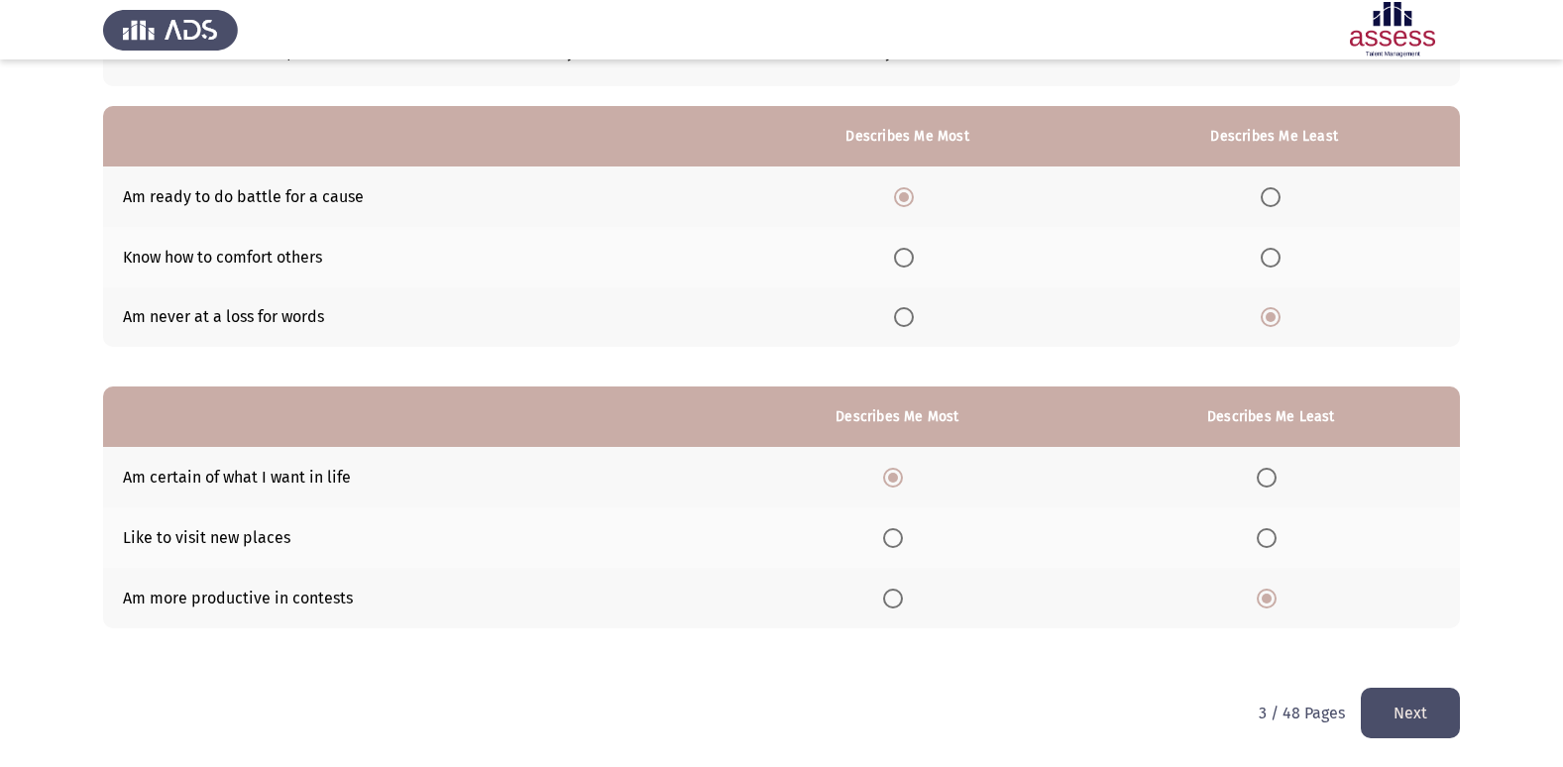
click at [1423, 698] on button "Next" at bounding box center [1410, 713] width 99 height 51
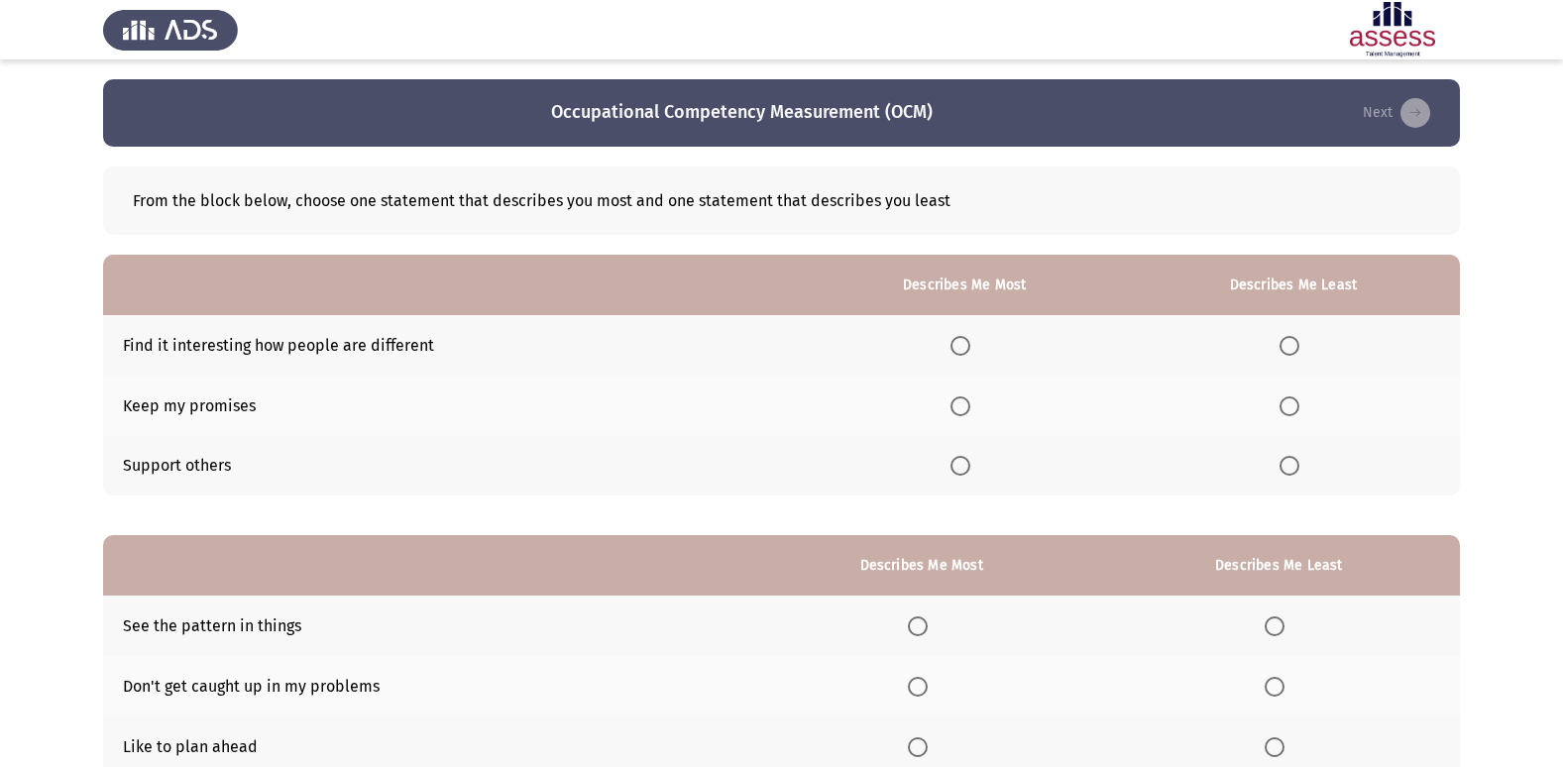
click at [969, 406] on span "Select an option" at bounding box center [960, 406] width 20 height 20
click at [969, 406] on input "Select an option" at bounding box center [960, 406] width 20 height 20
click at [1286, 348] on span "Select an option" at bounding box center [1289, 346] width 20 height 20
click at [1286, 348] on input "Select an option" at bounding box center [1289, 346] width 20 height 20
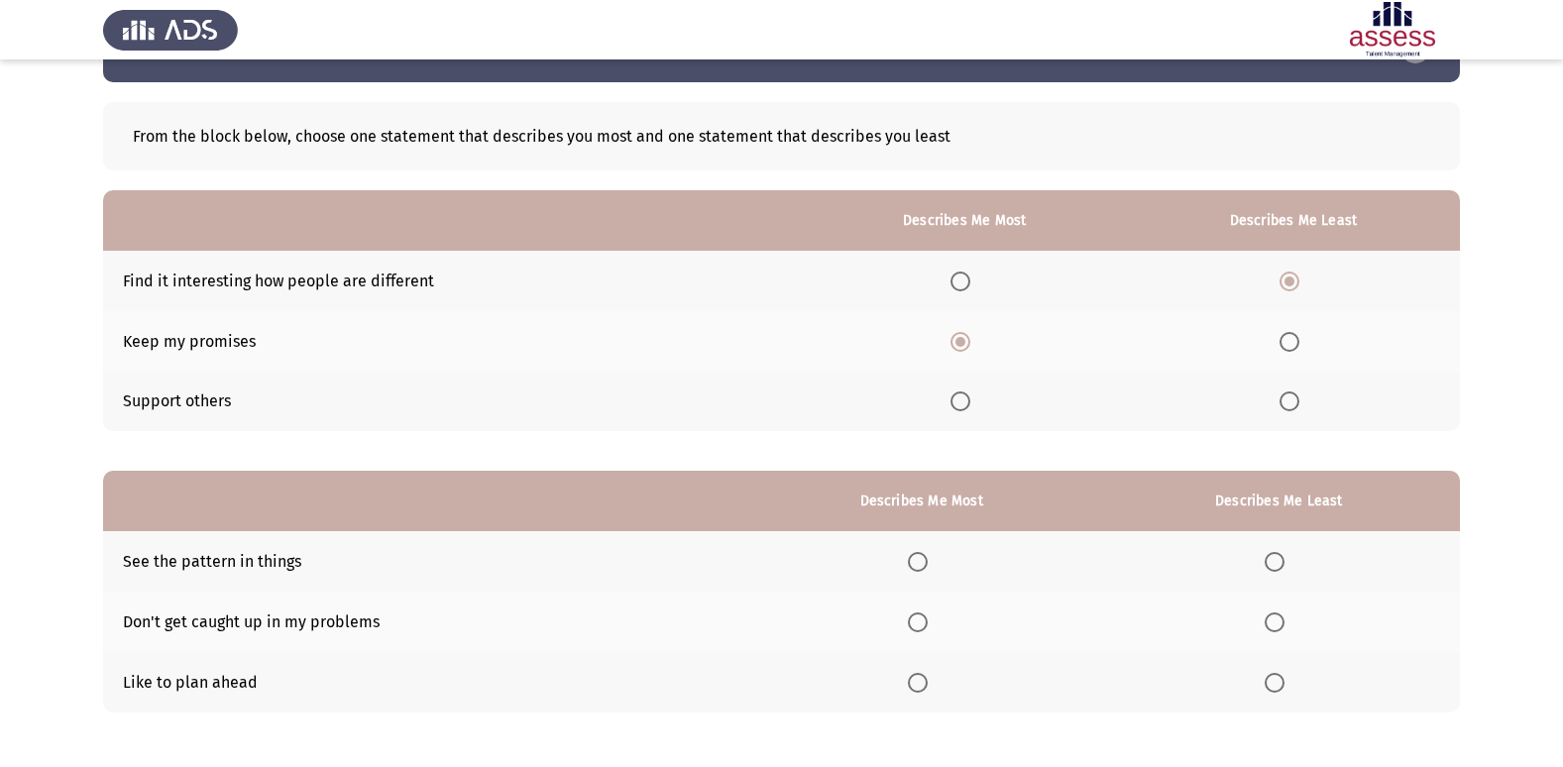
scroll to position [99, 0]
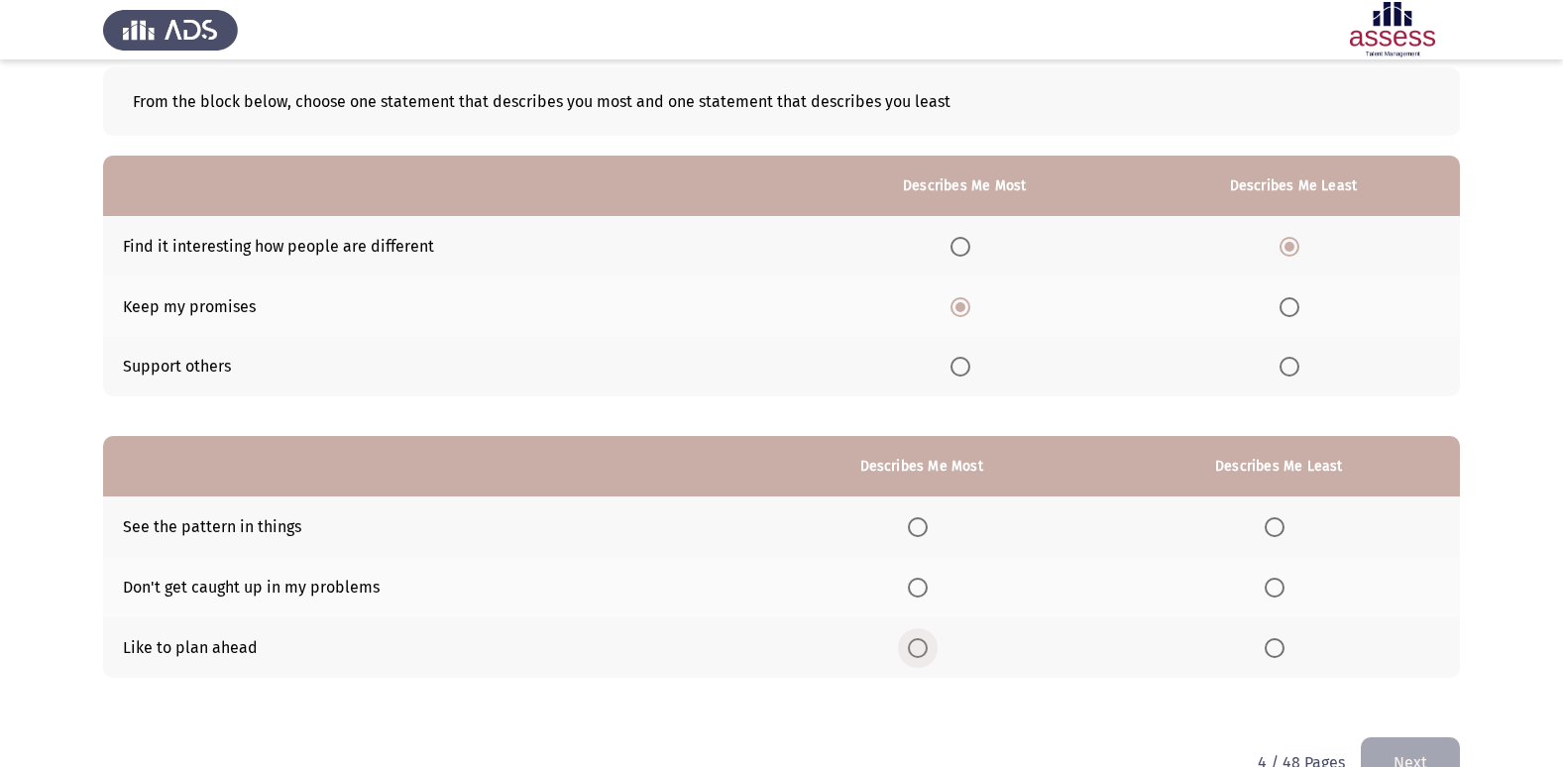
click at [927, 652] on span "Select an option" at bounding box center [918, 648] width 20 height 20
click at [927, 652] on input "Select an option" at bounding box center [918, 648] width 20 height 20
click at [1284, 530] on span "Select an option" at bounding box center [1274, 527] width 20 height 20
click at [1284, 530] on input "Select an option" at bounding box center [1274, 527] width 20 height 20
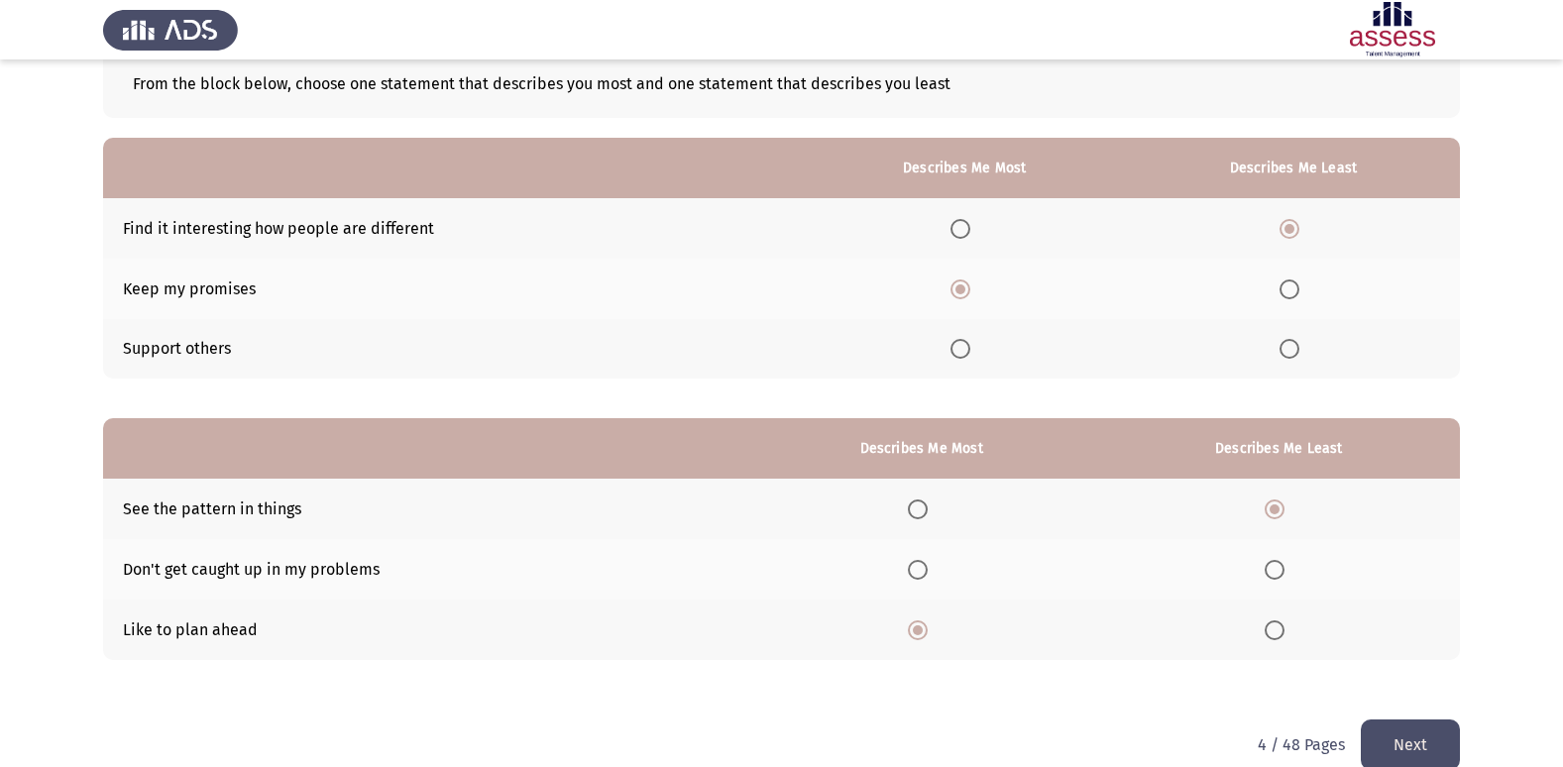
scroll to position [149, 0]
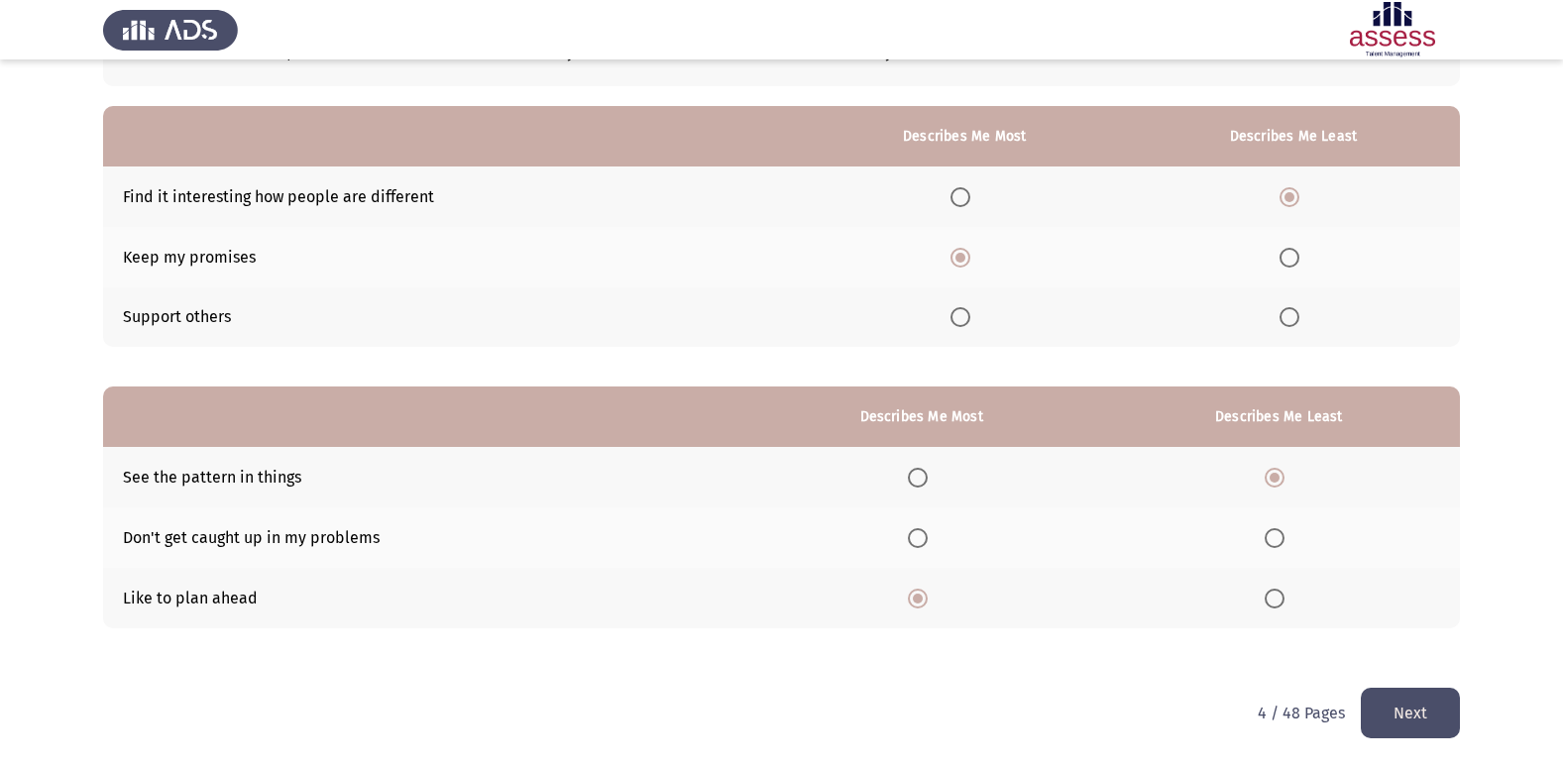
click at [1392, 703] on button "Next" at bounding box center [1410, 713] width 99 height 51
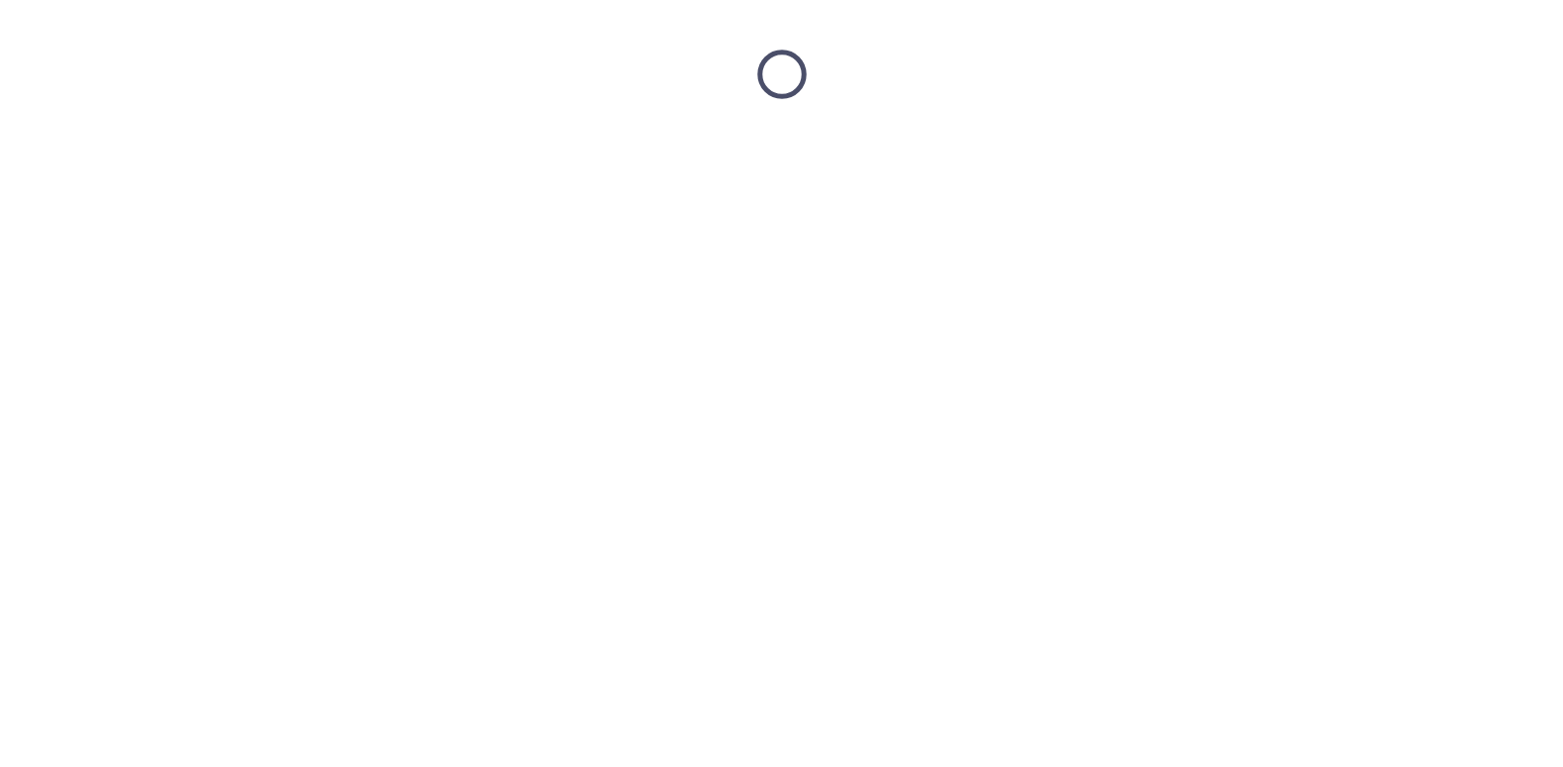
scroll to position [0, 0]
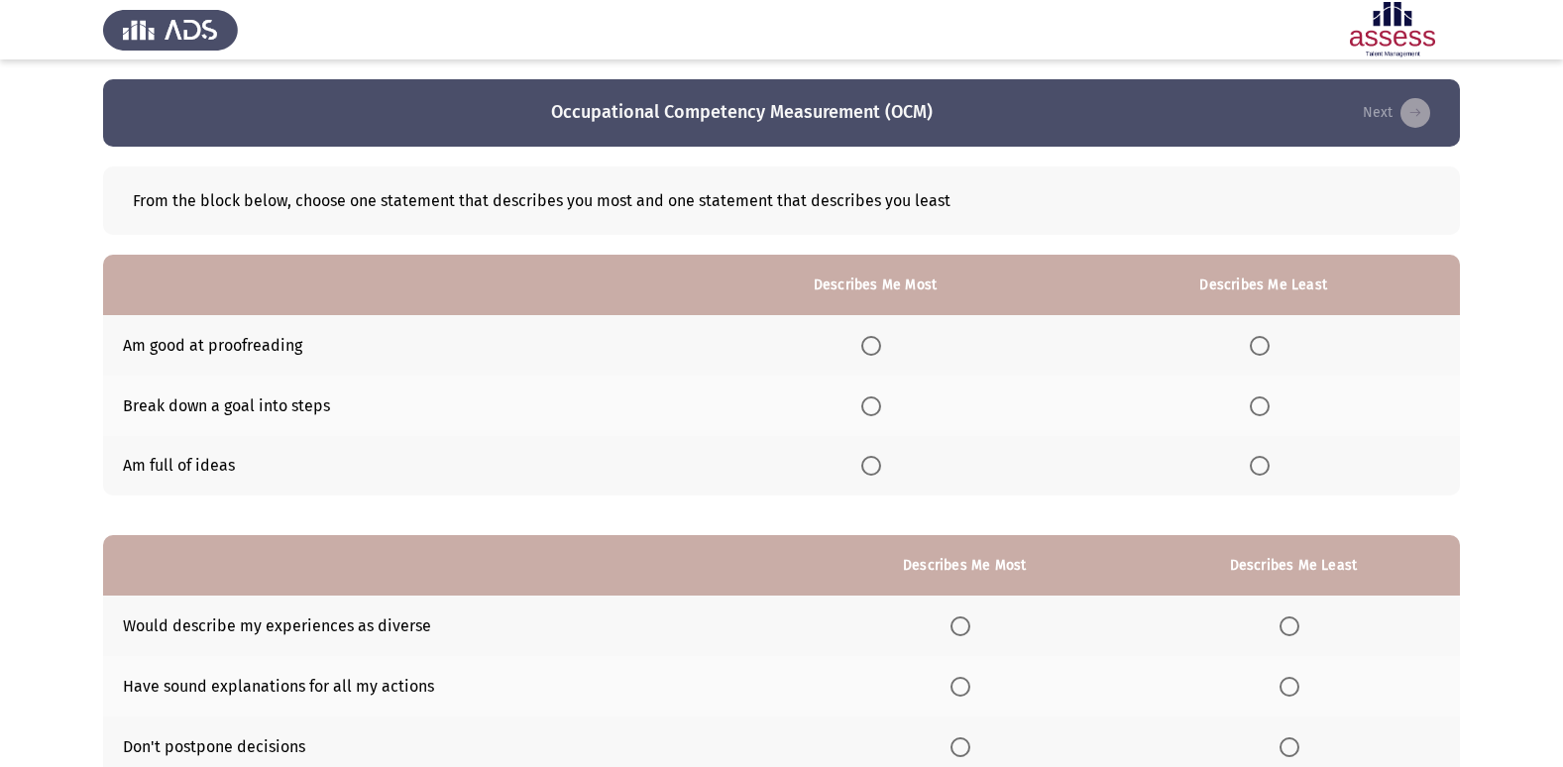
click at [878, 401] on span "Select an option" at bounding box center [871, 406] width 20 height 20
click at [878, 401] on input "Select an option" at bounding box center [871, 406] width 20 height 20
click at [1259, 343] on span "Select an option" at bounding box center [1260, 346] width 20 height 20
click at [1259, 343] on input "Select an option" at bounding box center [1260, 346] width 20 height 20
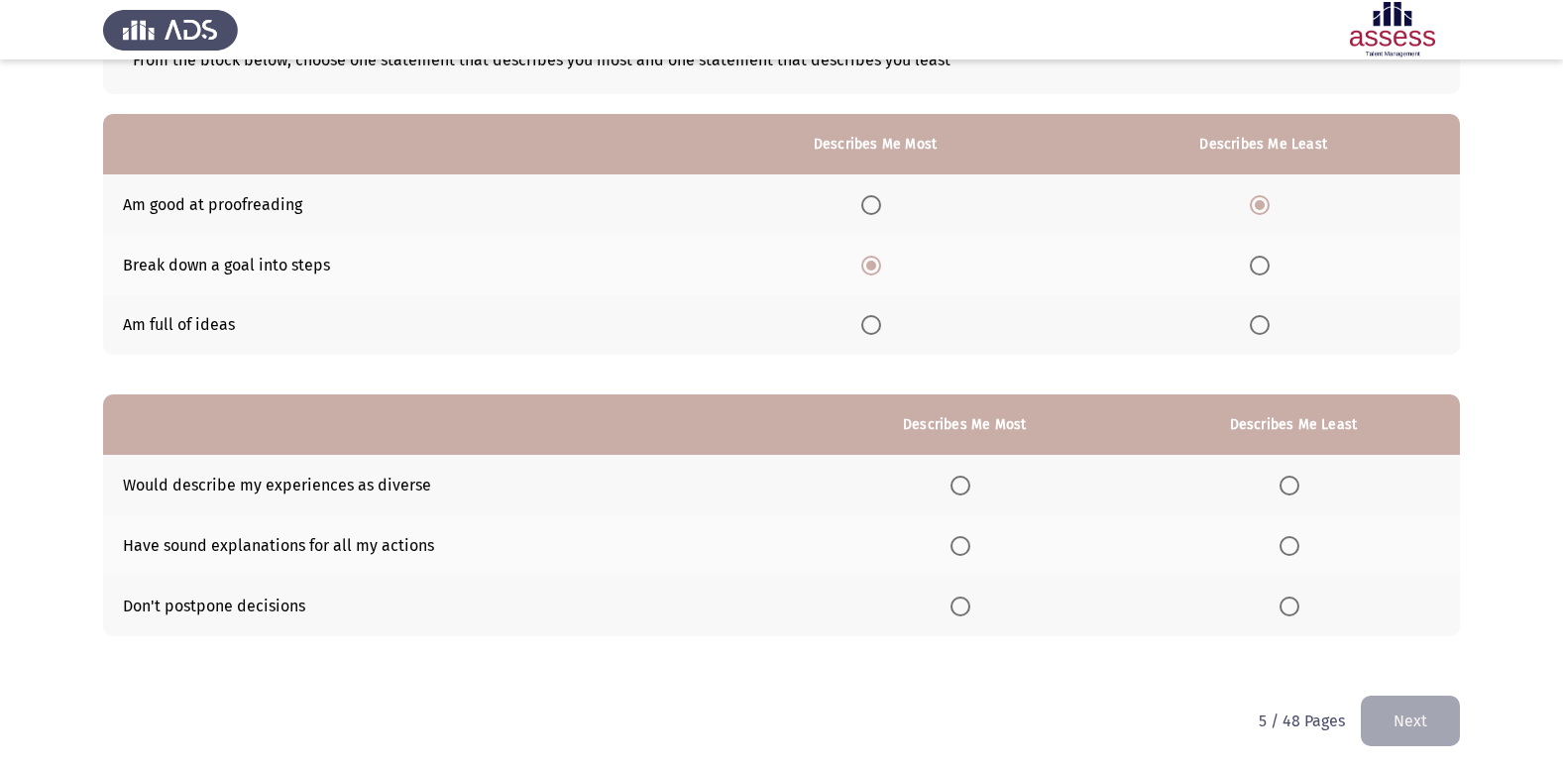
scroll to position [149, 0]
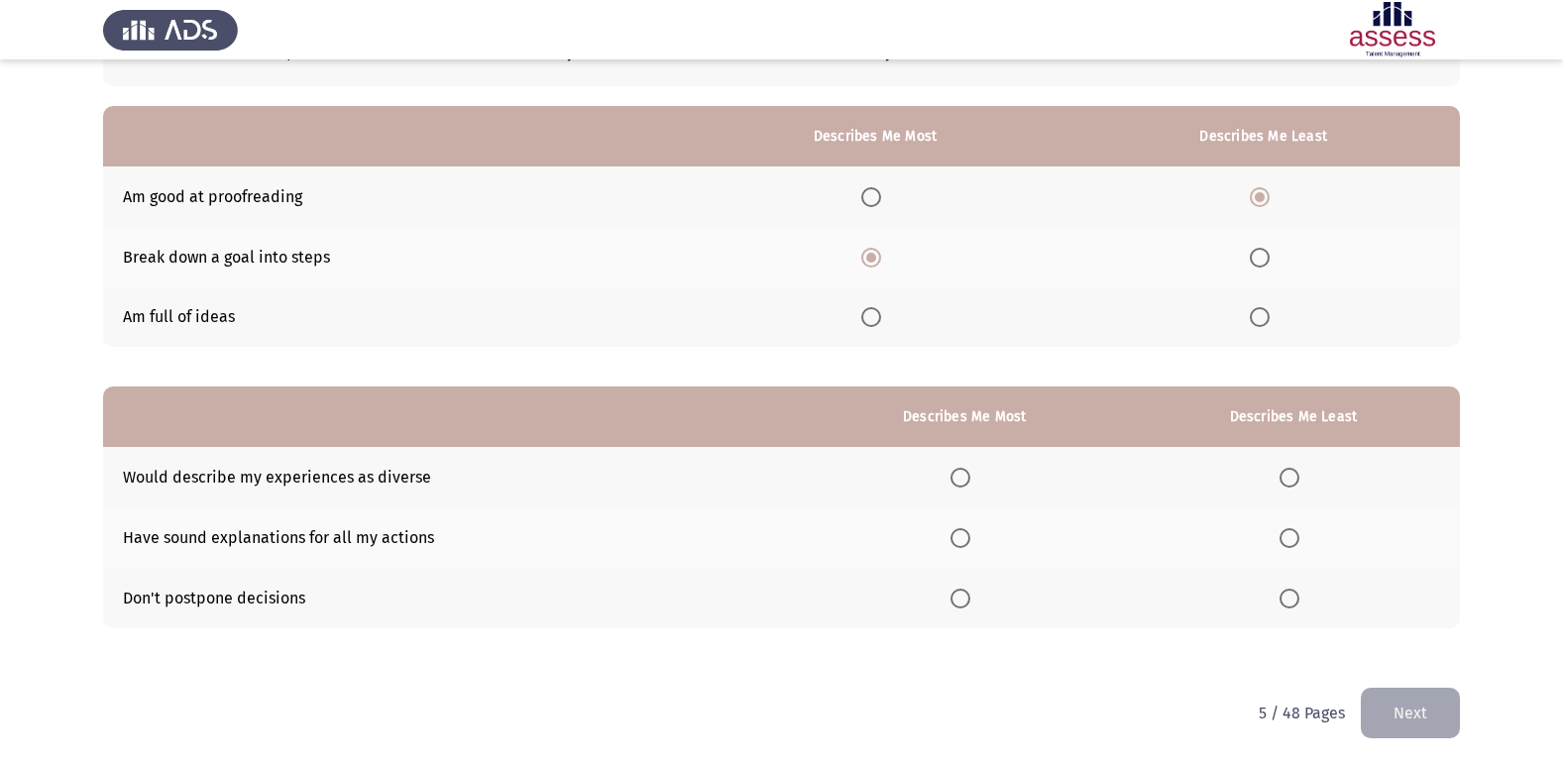
click at [972, 548] on th at bounding box center [964, 537] width 325 height 60
click at [966, 539] on span "Select an option" at bounding box center [960, 538] width 20 height 20
click at [966, 539] on input "Select an option" at bounding box center [960, 538] width 20 height 20
click at [1288, 478] on span "Select an option" at bounding box center [1289, 478] width 20 height 20
click at [1288, 478] on input "Select an option" at bounding box center [1289, 478] width 20 height 20
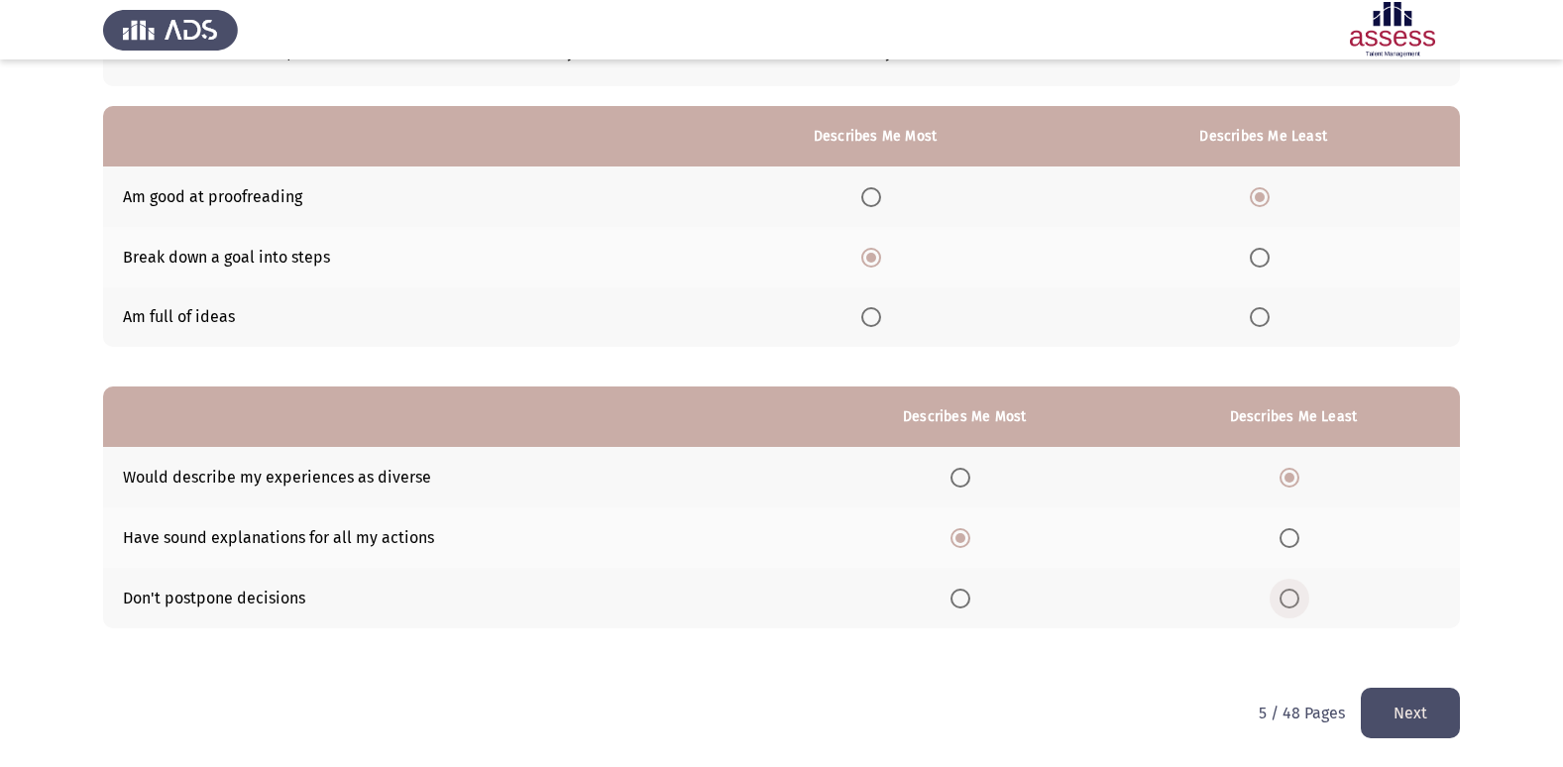
click at [1288, 601] on span "Select an option" at bounding box center [1289, 599] width 20 height 20
click at [1288, 601] on input "Select an option" at bounding box center [1289, 599] width 20 height 20
click at [1410, 711] on button "Next" at bounding box center [1410, 713] width 99 height 51
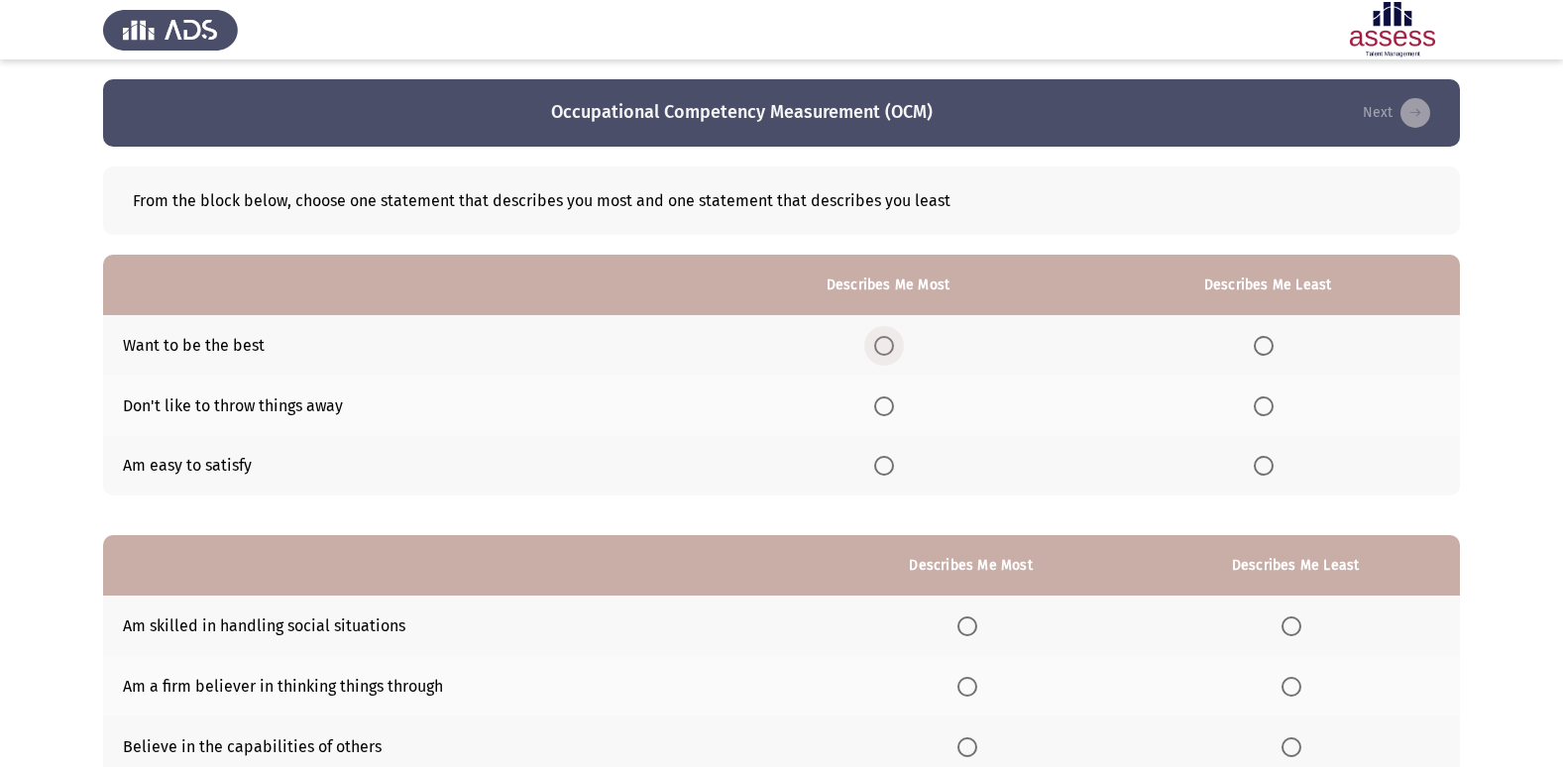
click at [883, 339] on span "Select an option" at bounding box center [884, 346] width 20 height 20
click at [883, 339] on input "Select an option" at bounding box center [884, 346] width 20 height 20
click at [1263, 401] on span "Select an option" at bounding box center [1264, 406] width 20 height 20
click at [1263, 401] on input "Select an option" at bounding box center [1264, 406] width 20 height 20
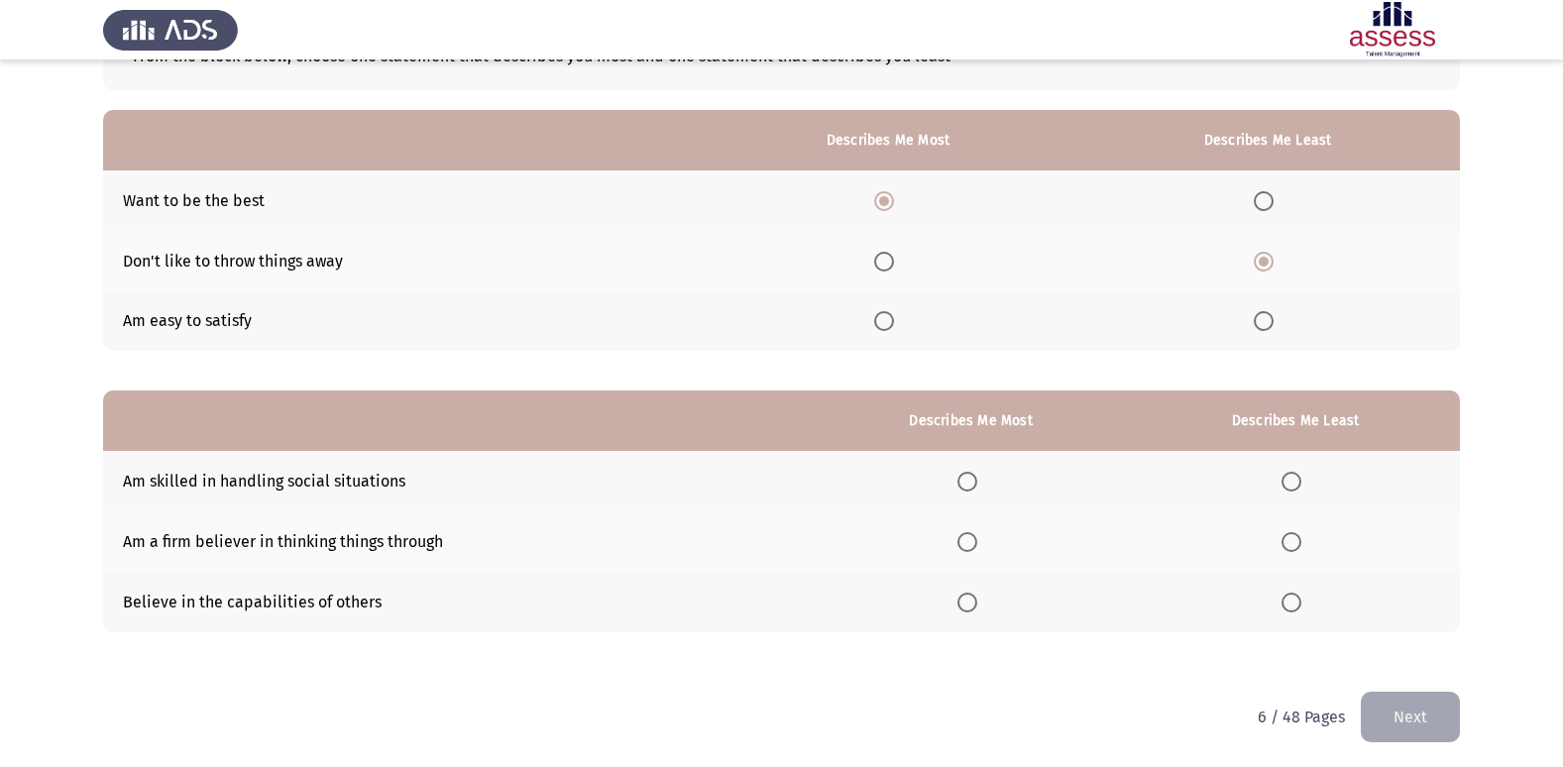
scroll to position [149, 0]
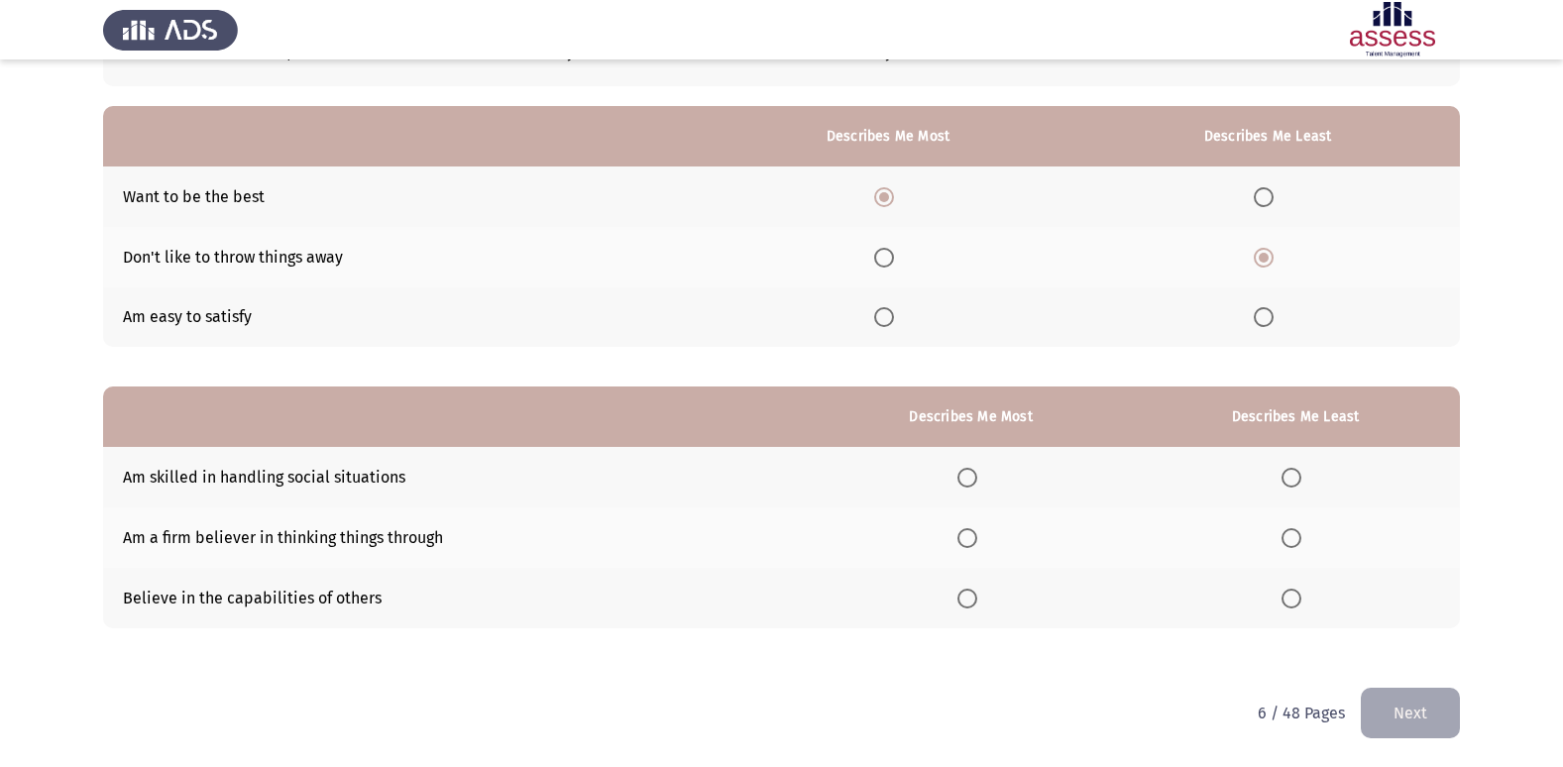
click at [1295, 480] on span "Select an option" at bounding box center [1291, 478] width 20 height 20
click at [1295, 480] on input "Select an option" at bounding box center [1291, 478] width 20 height 20
click at [969, 595] on span "Select an option" at bounding box center [967, 599] width 20 height 20
click at [969, 595] on input "Select an option" at bounding box center [967, 599] width 20 height 20
click at [969, 544] on span "Select an option" at bounding box center [967, 538] width 20 height 20
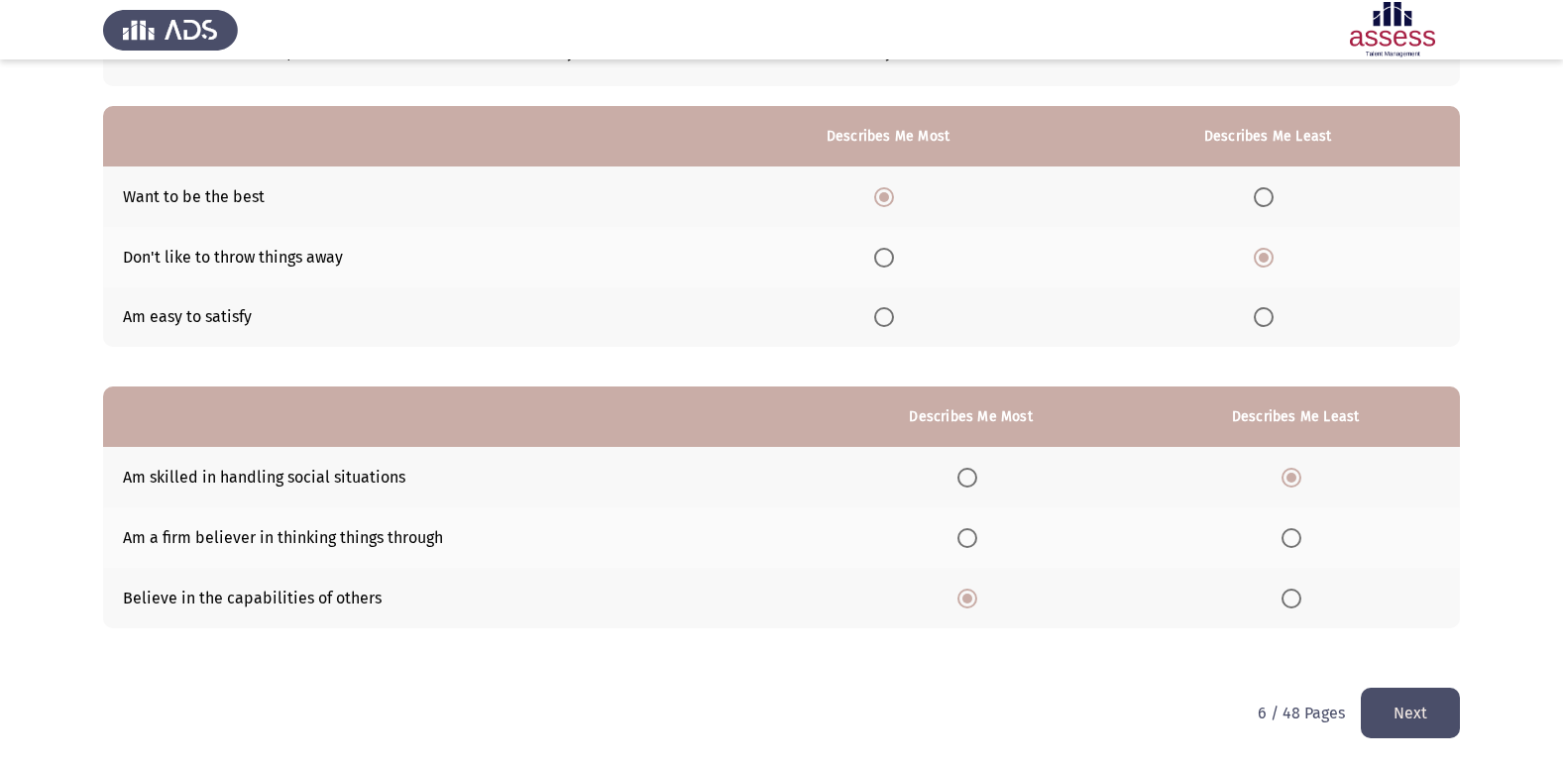
click at [969, 544] on input "Select an option" at bounding box center [967, 538] width 20 height 20
click at [1388, 697] on button "Next" at bounding box center [1410, 713] width 99 height 51
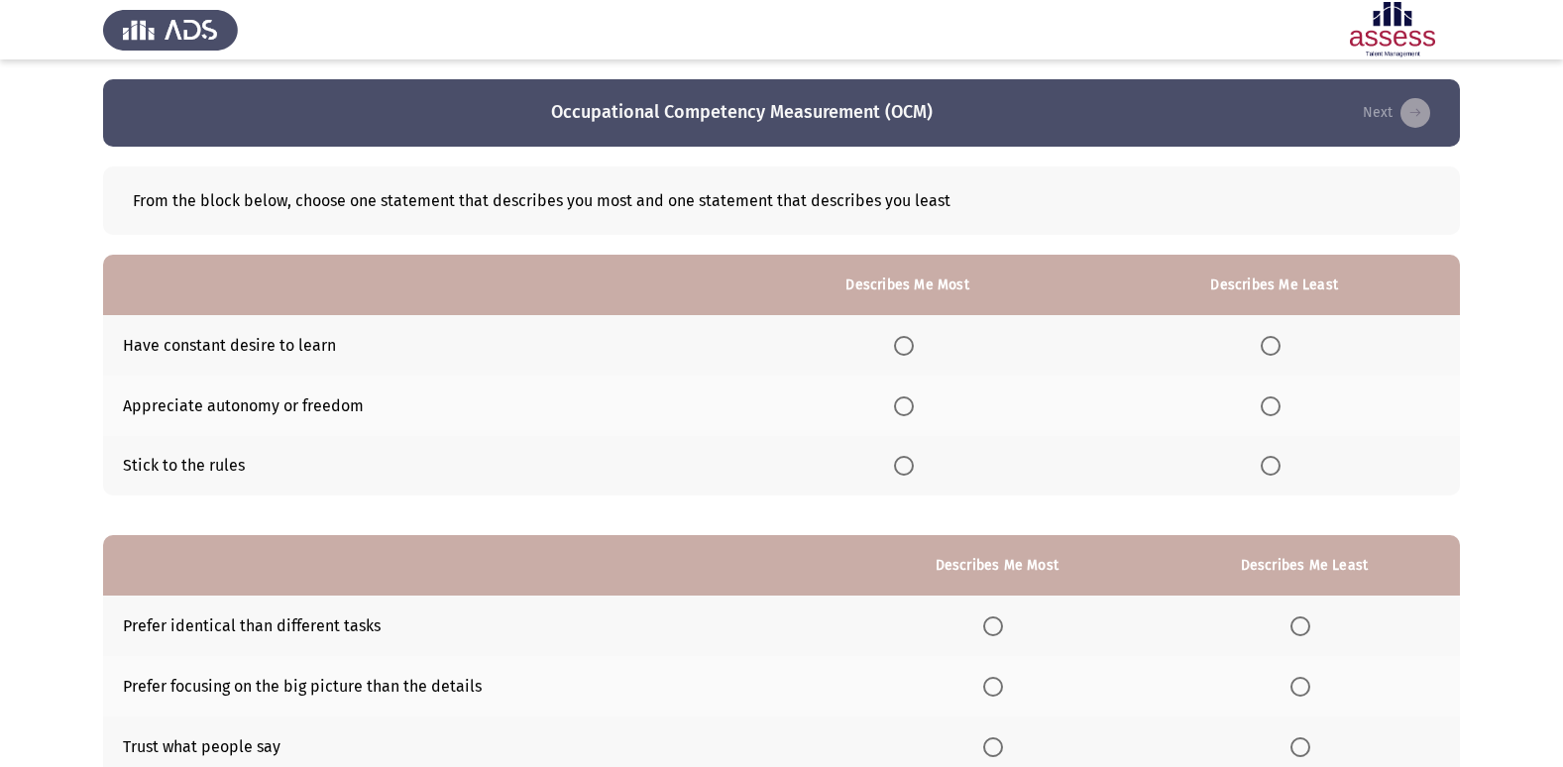
click at [912, 353] on span "Select an option" at bounding box center [904, 346] width 20 height 20
click at [912, 353] on input "Select an option" at bounding box center [904, 346] width 20 height 20
click at [1273, 469] on span "Select an option" at bounding box center [1271, 466] width 20 height 20
click at [1273, 469] on input "Select an option" at bounding box center [1271, 466] width 20 height 20
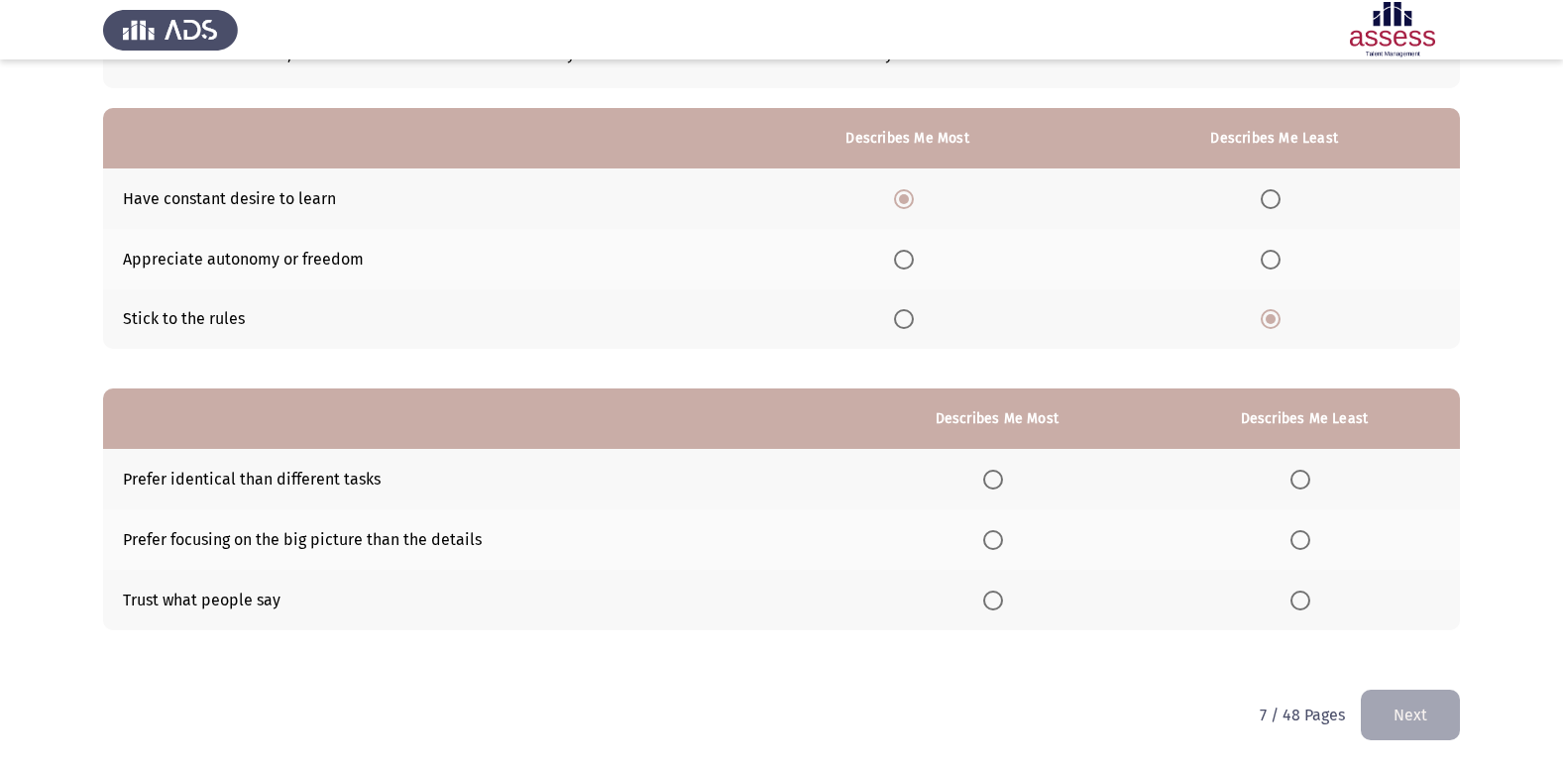
scroll to position [149, 0]
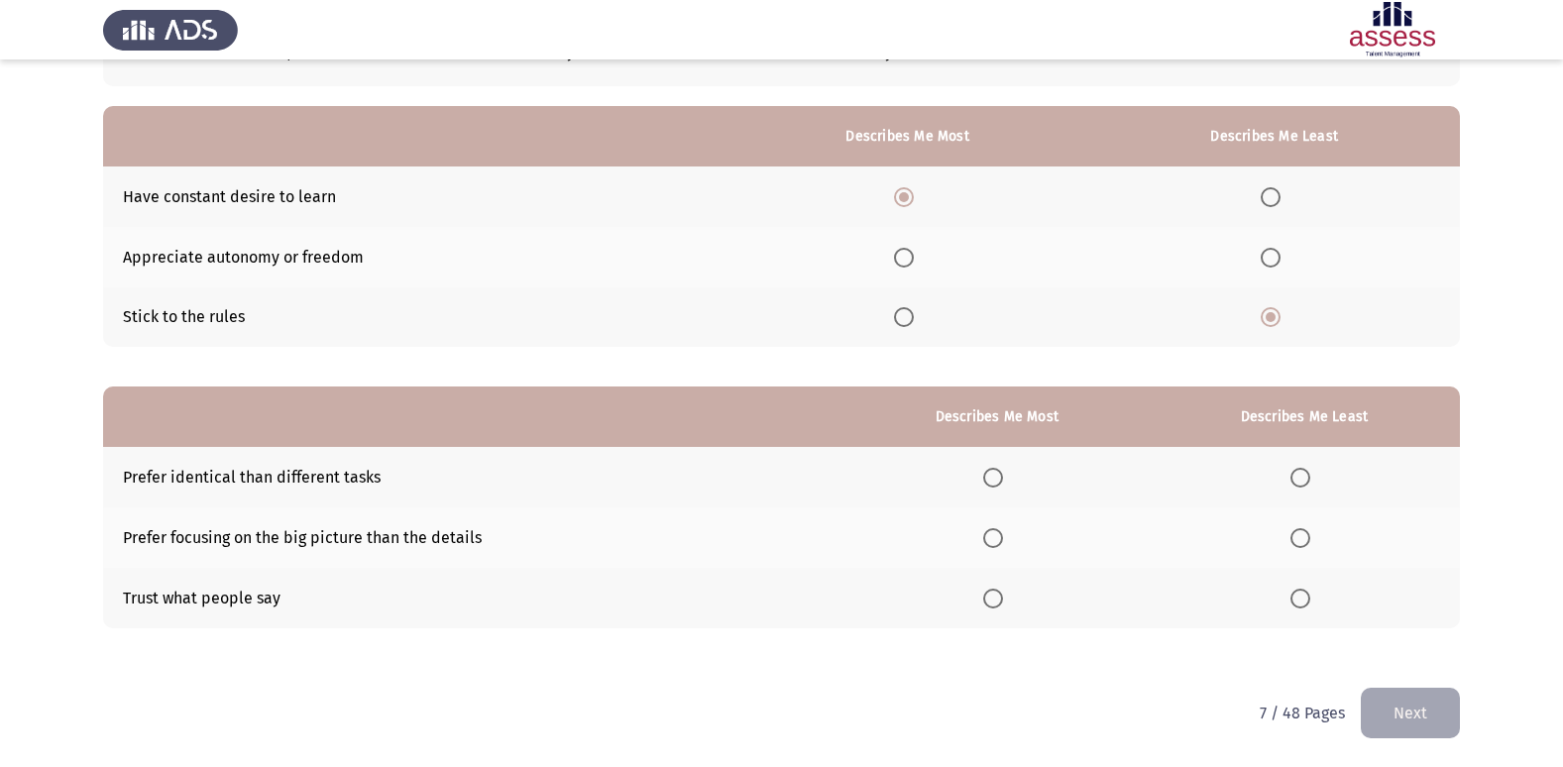
click at [1304, 474] on span "Select an option" at bounding box center [1300, 478] width 20 height 20
click at [1304, 474] on input "Select an option" at bounding box center [1300, 478] width 20 height 20
click at [1001, 539] on span "Select an option" at bounding box center [993, 538] width 20 height 20
click at [1001, 539] on input "Select an option" at bounding box center [993, 538] width 20 height 20
click at [1385, 718] on button "Next" at bounding box center [1410, 713] width 99 height 51
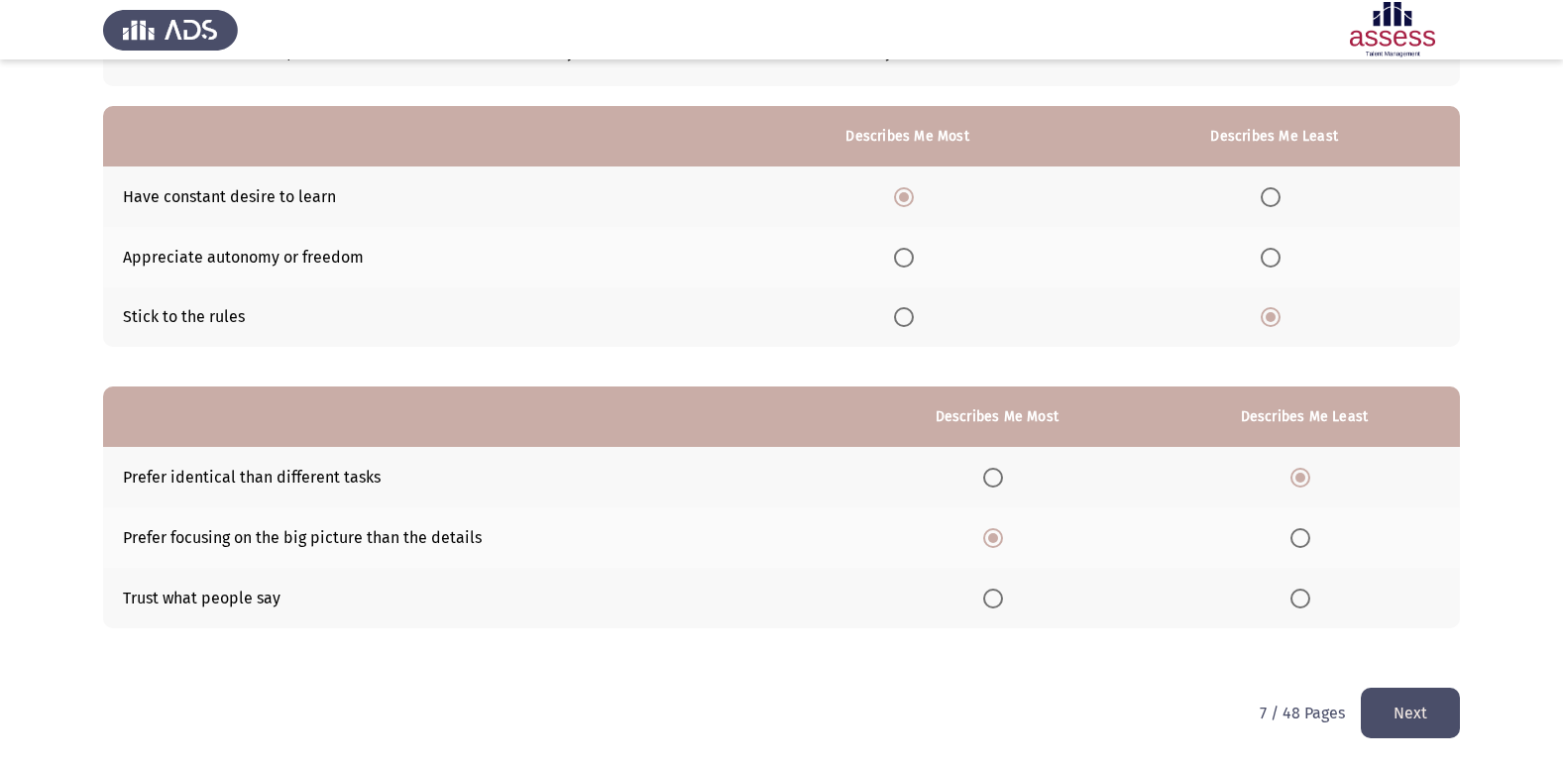
scroll to position [0, 0]
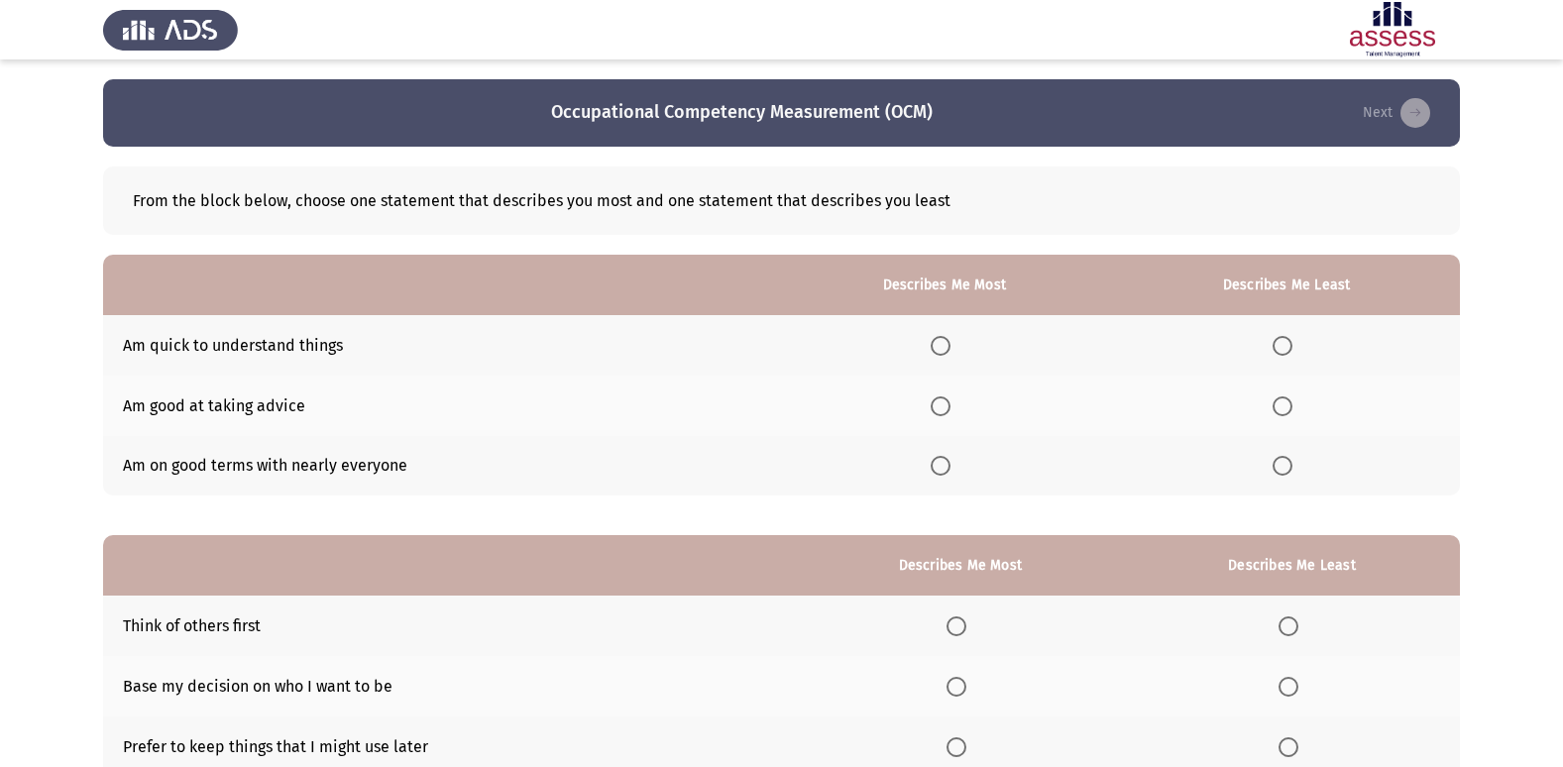
click at [950, 340] on span "Select an option" at bounding box center [941, 346] width 20 height 20
click at [950, 340] on input "Select an option" at bounding box center [941, 346] width 20 height 20
click at [1289, 412] on span "Select an option" at bounding box center [1282, 406] width 20 height 20
click at [1289, 412] on input "Select an option" at bounding box center [1282, 406] width 20 height 20
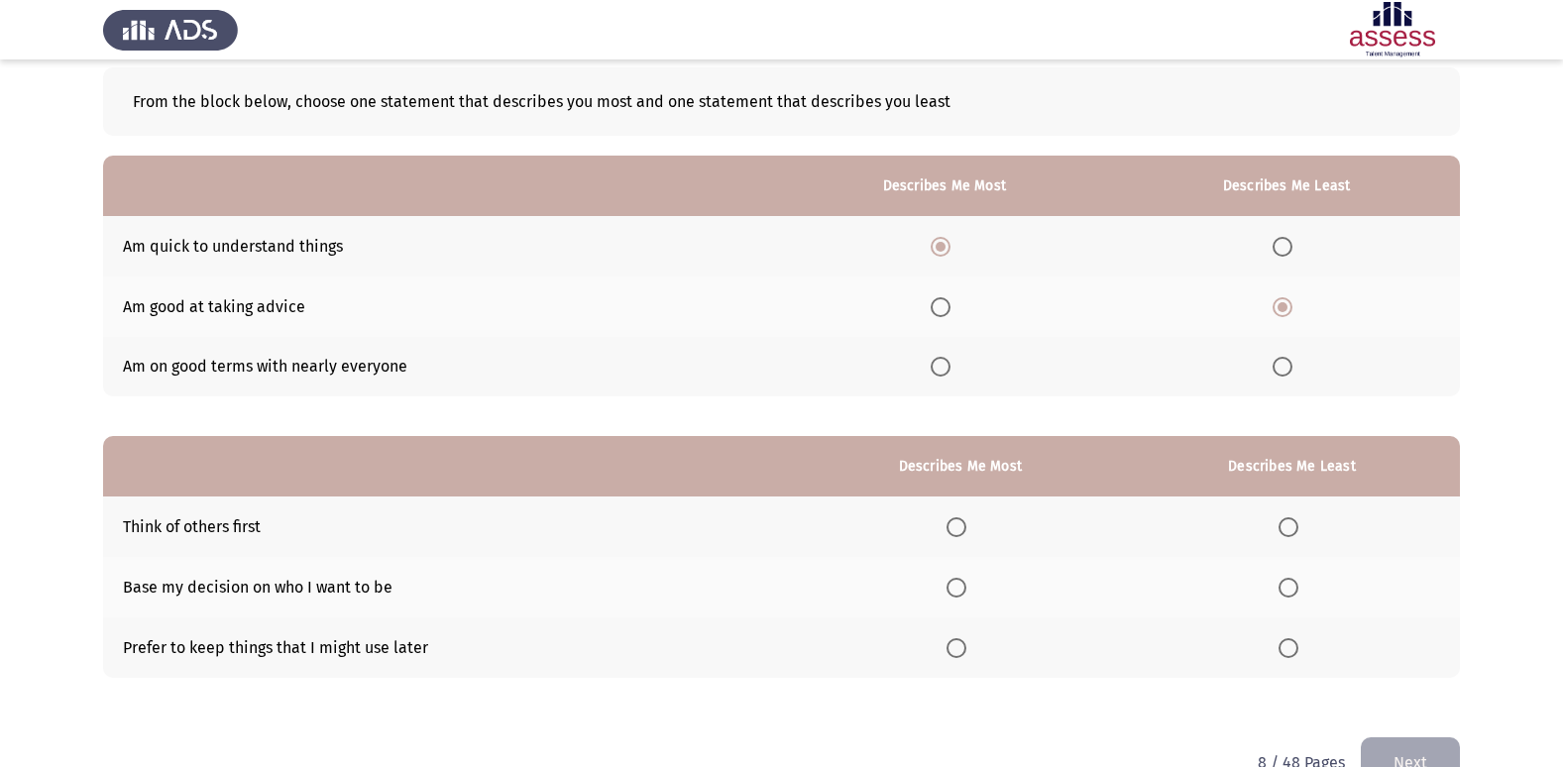
scroll to position [149, 0]
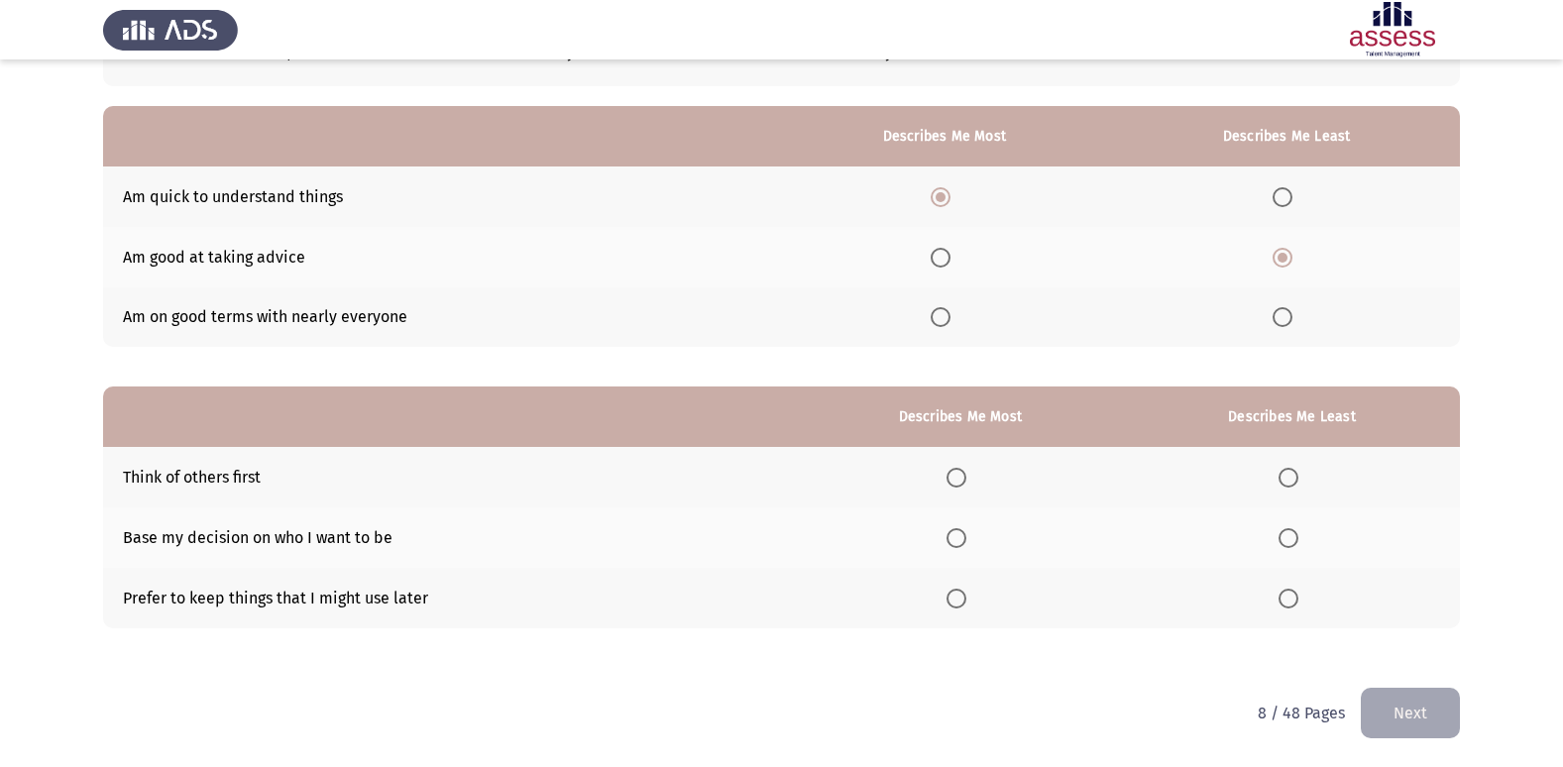
click at [957, 536] on span "Select an option" at bounding box center [956, 538] width 20 height 20
click at [957, 536] on input "Select an option" at bounding box center [956, 538] width 20 height 20
click at [1287, 610] on th at bounding box center [1292, 598] width 336 height 60
click at [1285, 603] on span "Select an option" at bounding box center [1288, 599] width 20 height 20
click at [1285, 603] on input "Select an option" at bounding box center [1288, 599] width 20 height 20
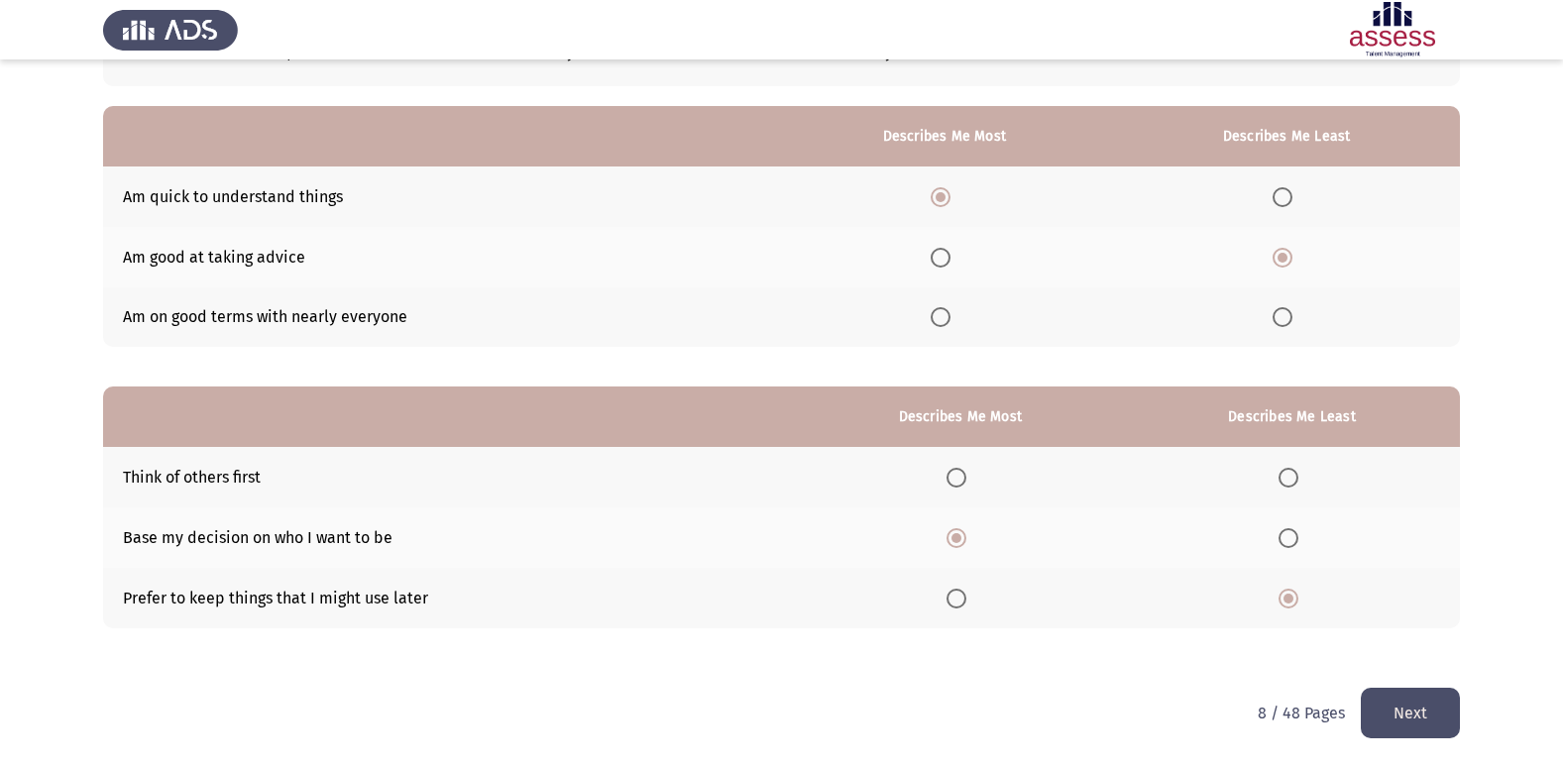
click at [1412, 725] on button "Next" at bounding box center [1410, 713] width 99 height 51
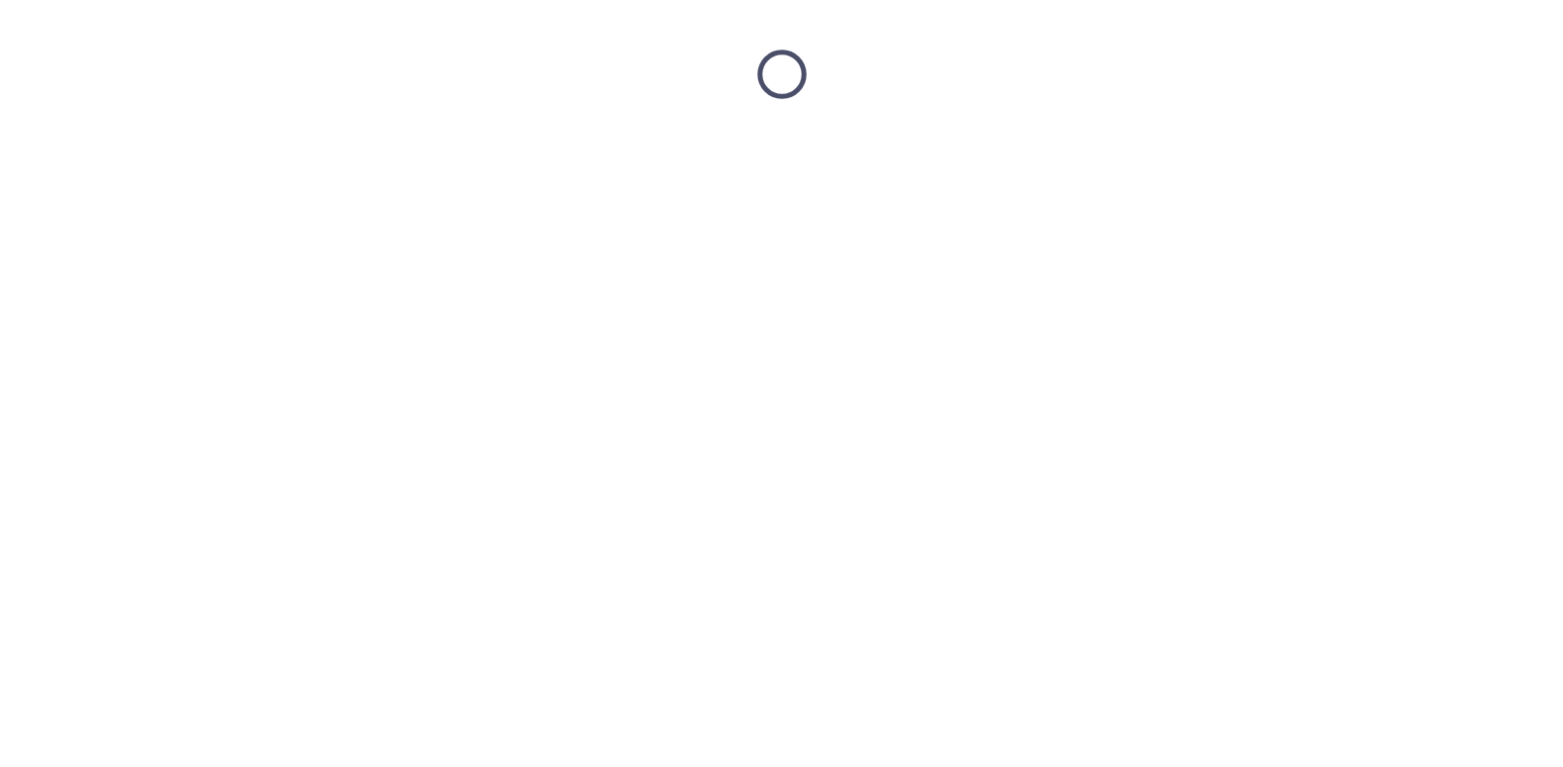
scroll to position [0, 0]
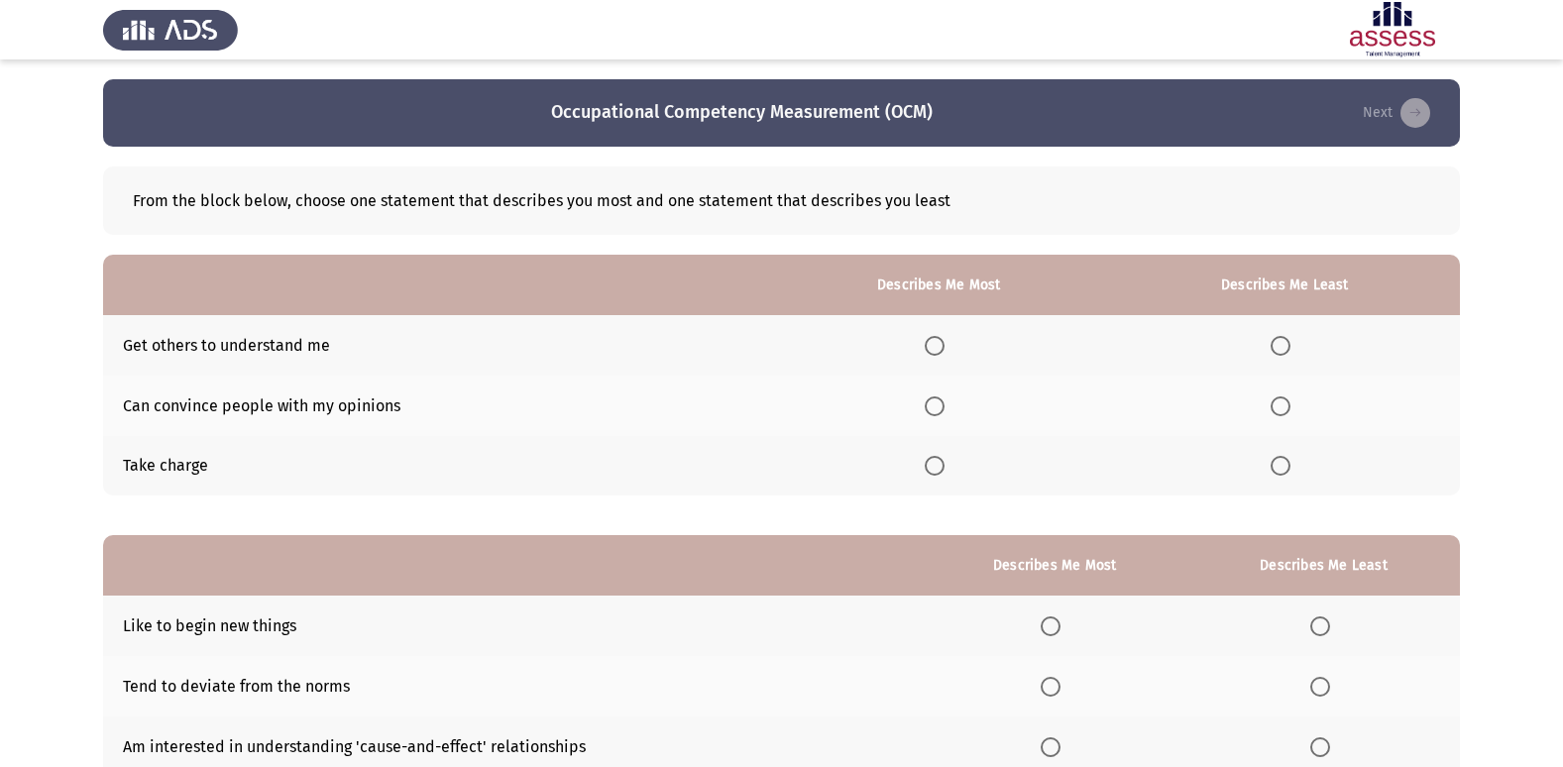
click at [944, 404] on span "Select an option" at bounding box center [935, 406] width 20 height 20
click at [944, 404] on input "Select an option" at bounding box center [935, 406] width 20 height 20
click at [1281, 344] on span "Select an option" at bounding box center [1280, 346] width 20 height 20
click at [1281, 344] on input "Select an option" at bounding box center [1280, 346] width 20 height 20
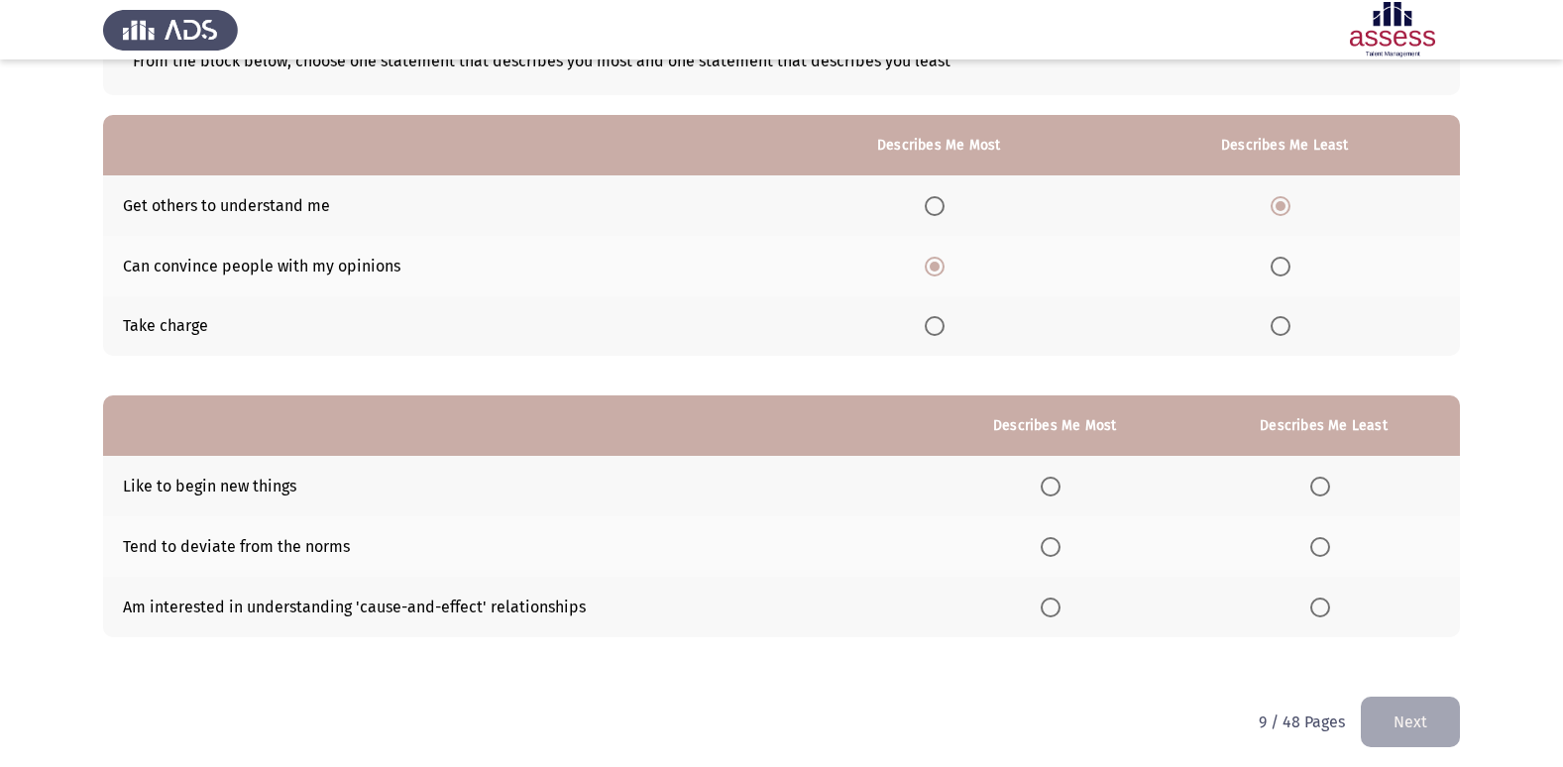
scroll to position [149, 0]
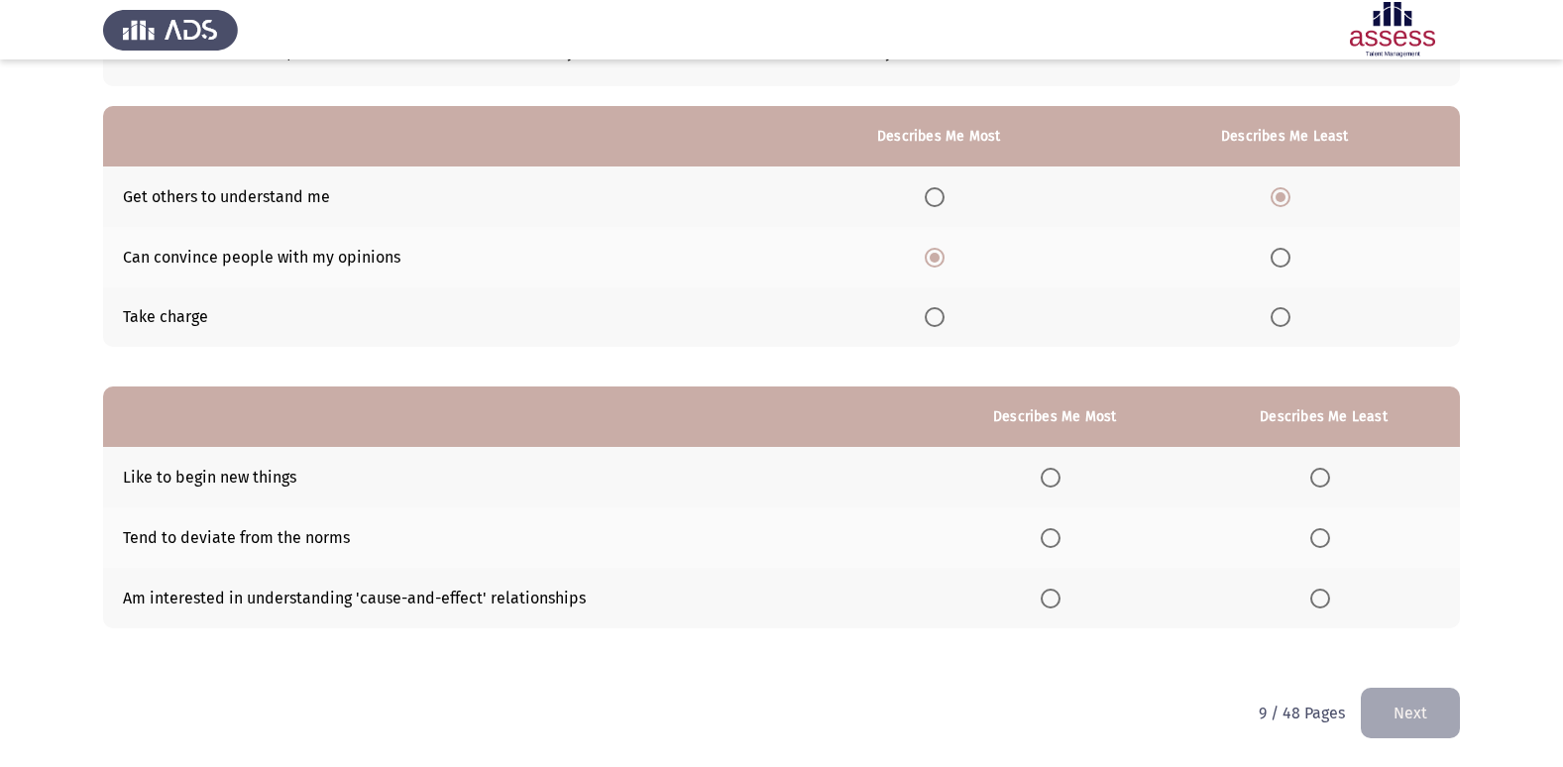
click at [1055, 602] on span "Select an option" at bounding box center [1051, 599] width 20 height 20
click at [1055, 602] on input "Select an option" at bounding box center [1051, 599] width 20 height 20
click at [1328, 544] on span "Select an option" at bounding box center [1320, 538] width 20 height 20
click at [1328, 544] on input "Select an option" at bounding box center [1320, 538] width 20 height 20
click at [1402, 702] on button "Next" at bounding box center [1410, 713] width 99 height 51
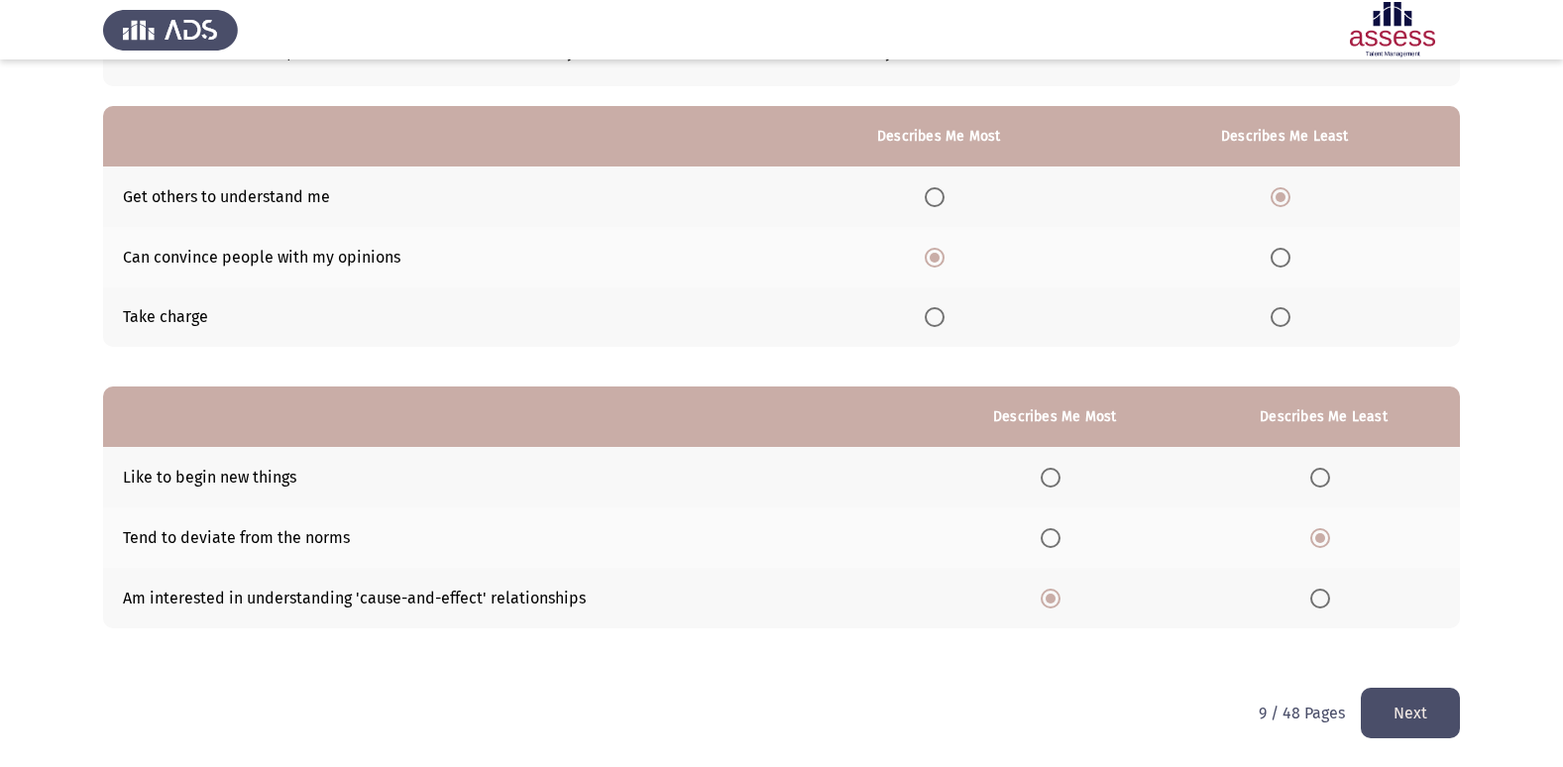
scroll to position [0, 0]
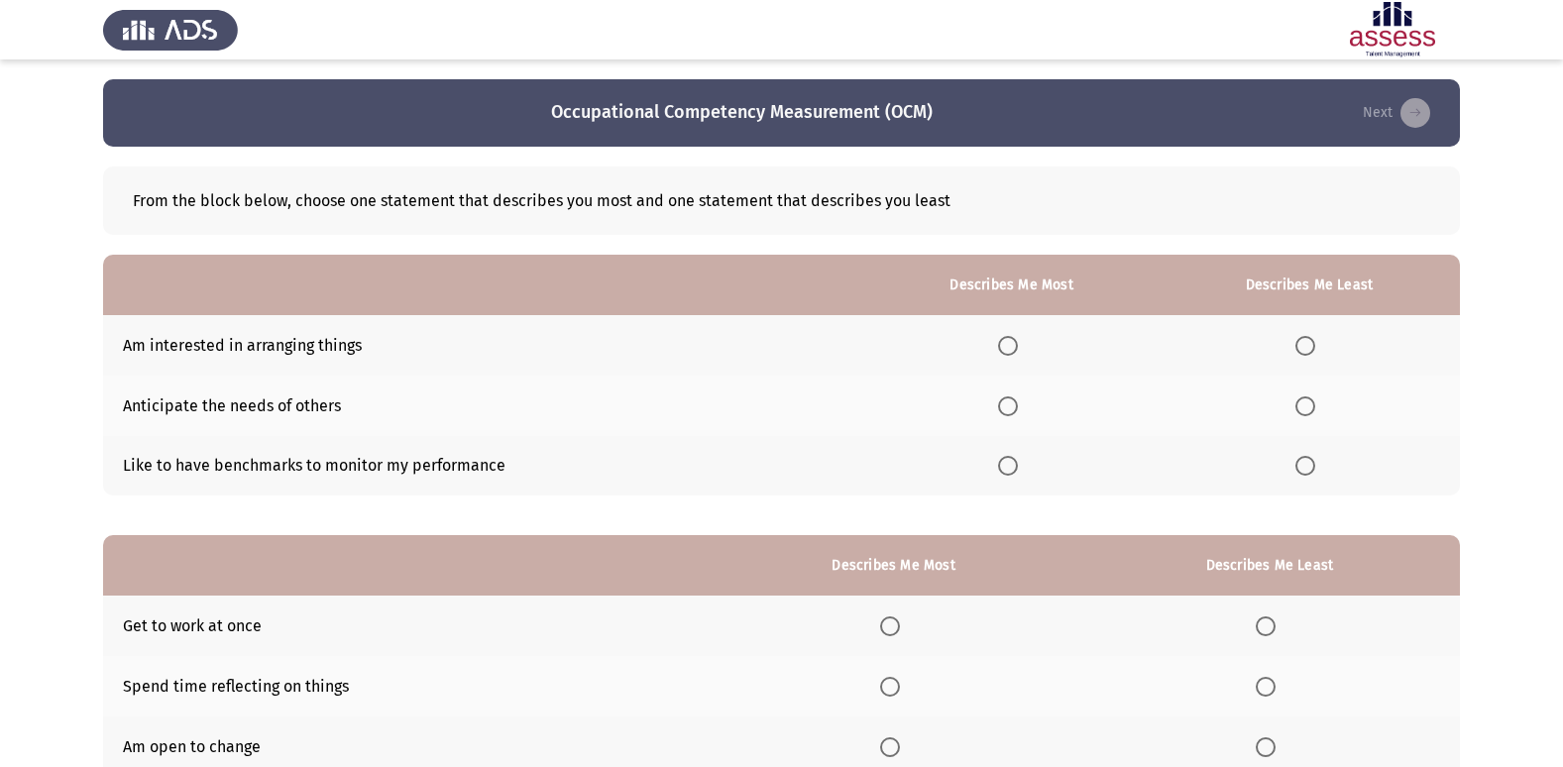
click at [1010, 464] on span "Select an option" at bounding box center [1008, 466] width 20 height 20
click at [1010, 464] on input "Select an option" at bounding box center [1008, 466] width 20 height 20
click at [1303, 346] on span "Select an option" at bounding box center [1305, 346] width 20 height 20
click at [1303, 346] on input "Select an option" at bounding box center [1305, 346] width 20 height 20
click at [1004, 338] on span "Select an option" at bounding box center [1008, 346] width 20 height 20
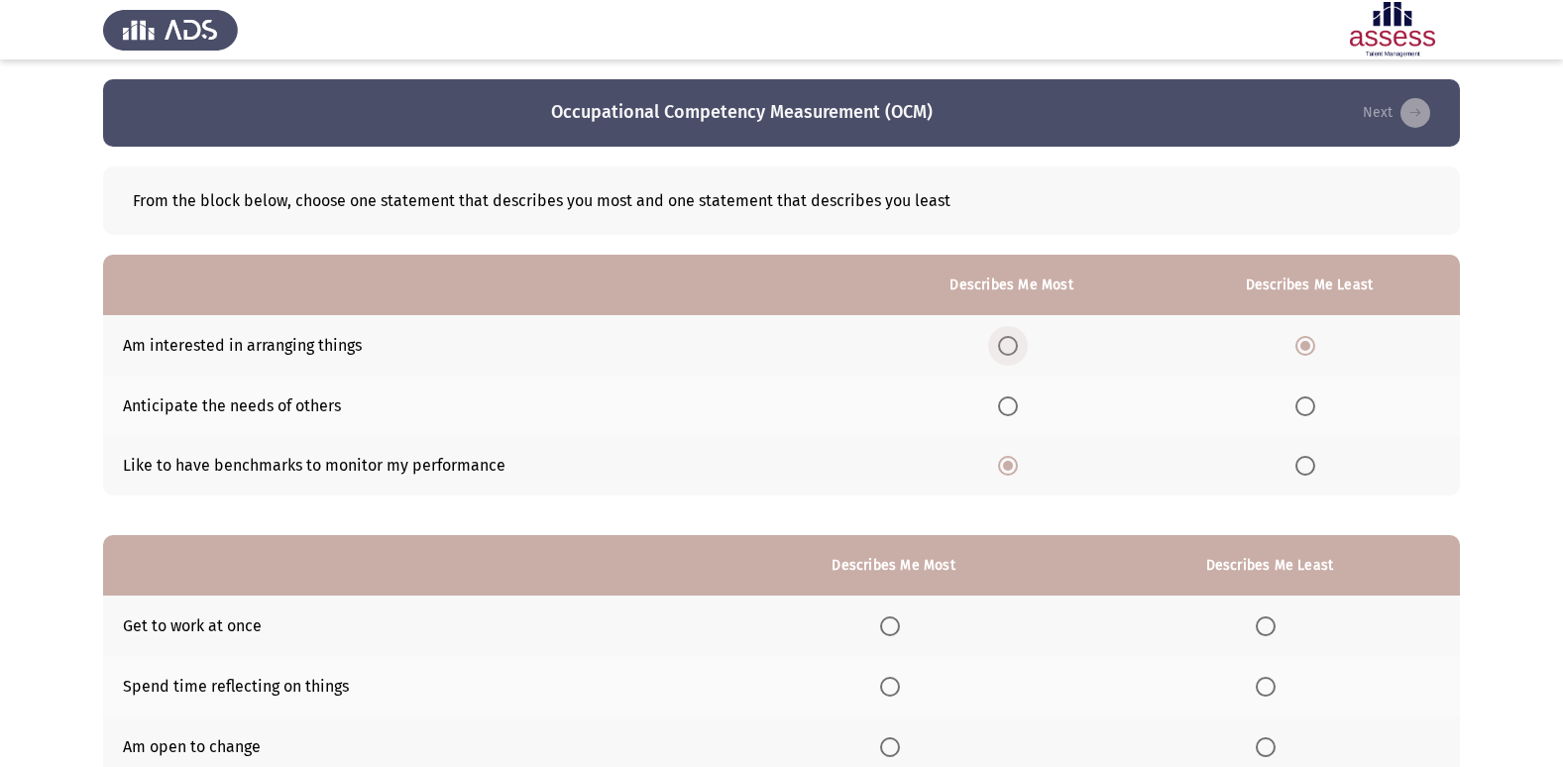
click at [1004, 338] on input "Select an option" at bounding box center [1008, 346] width 20 height 20
click at [1315, 407] on span "Select an option" at bounding box center [1305, 406] width 20 height 20
click at [1315, 407] on input "Select an option" at bounding box center [1305, 406] width 20 height 20
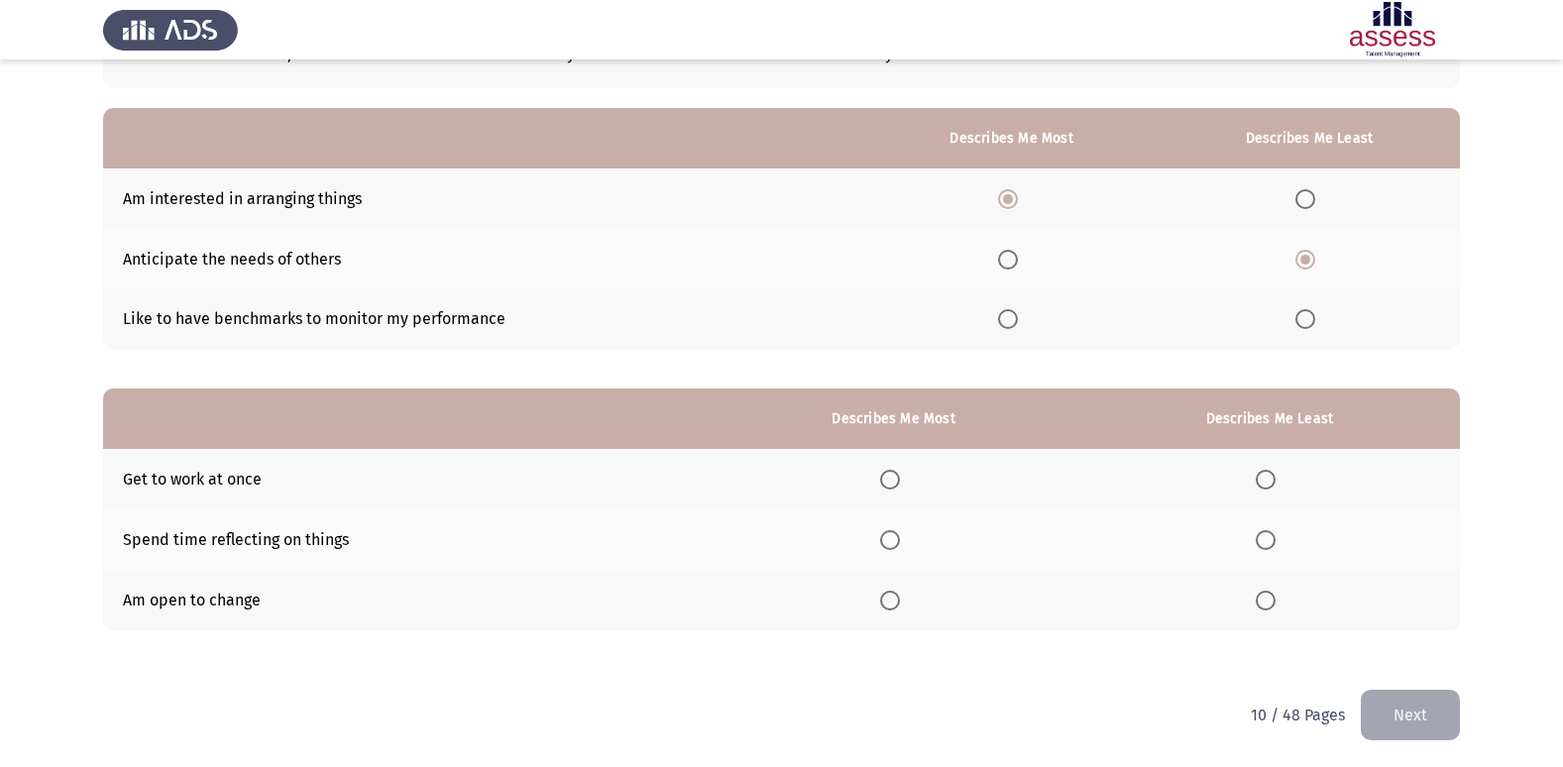
scroll to position [149, 0]
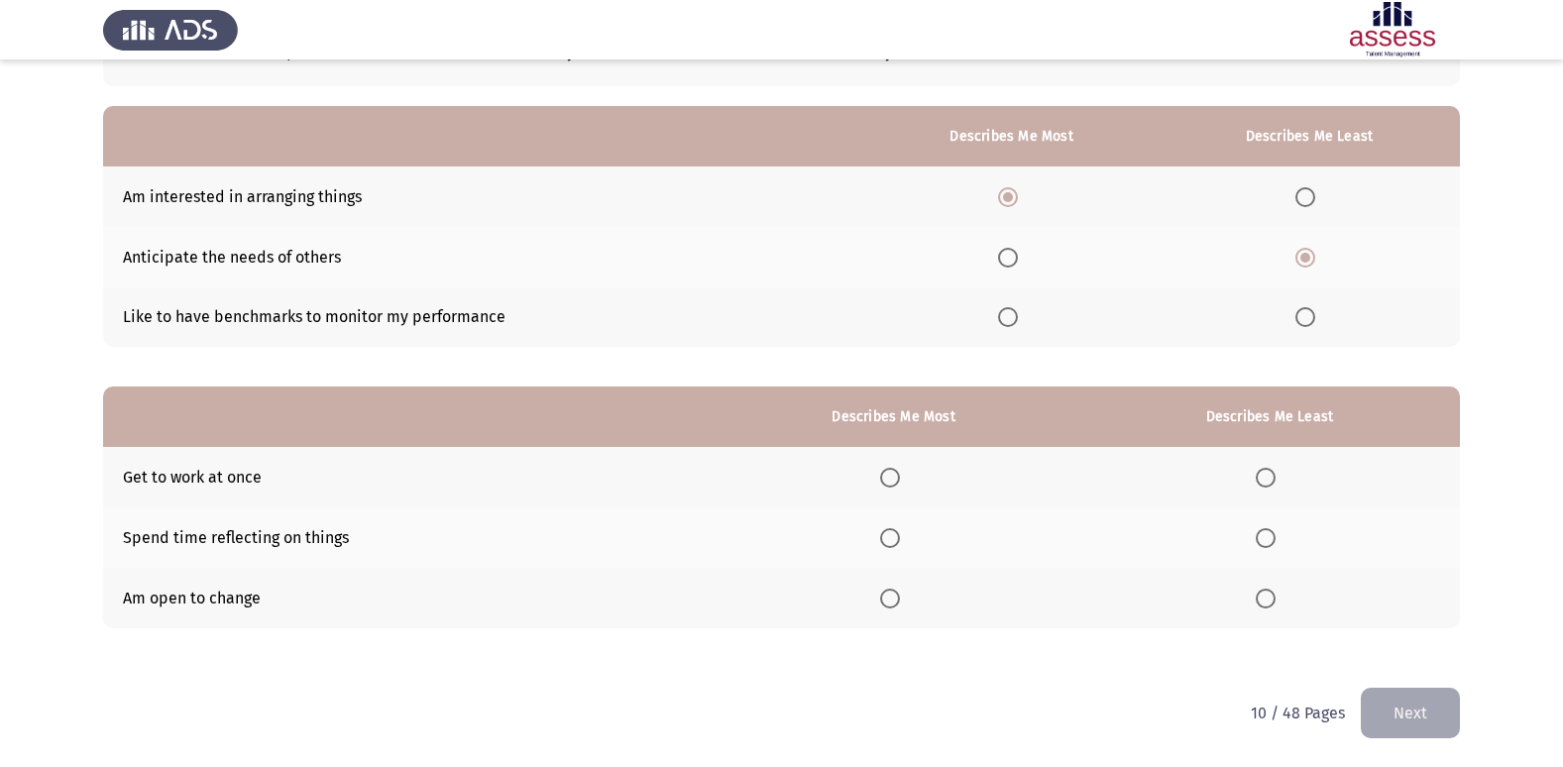
click at [897, 539] on span "Select an option" at bounding box center [890, 538] width 20 height 20
click at [897, 539] on input "Select an option" at bounding box center [890, 538] width 20 height 20
click at [1268, 480] on span "Select an option" at bounding box center [1266, 478] width 20 height 20
click at [1268, 480] on input "Select an option" at bounding box center [1266, 478] width 20 height 20
click at [1421, 720] on button "Next" at bounding box center [1410, 713] width 99 height 51
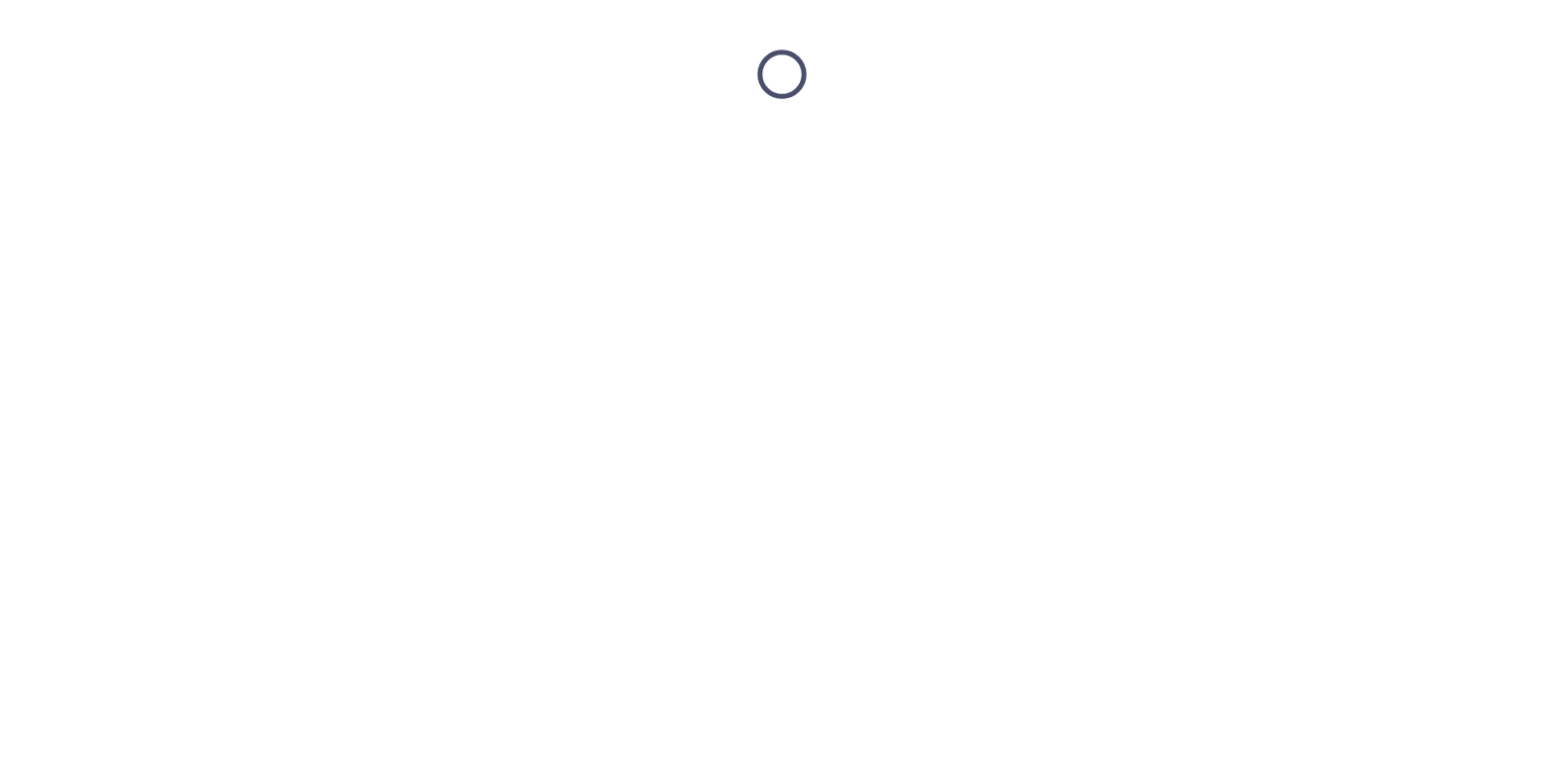
scroll to position [0, 0]
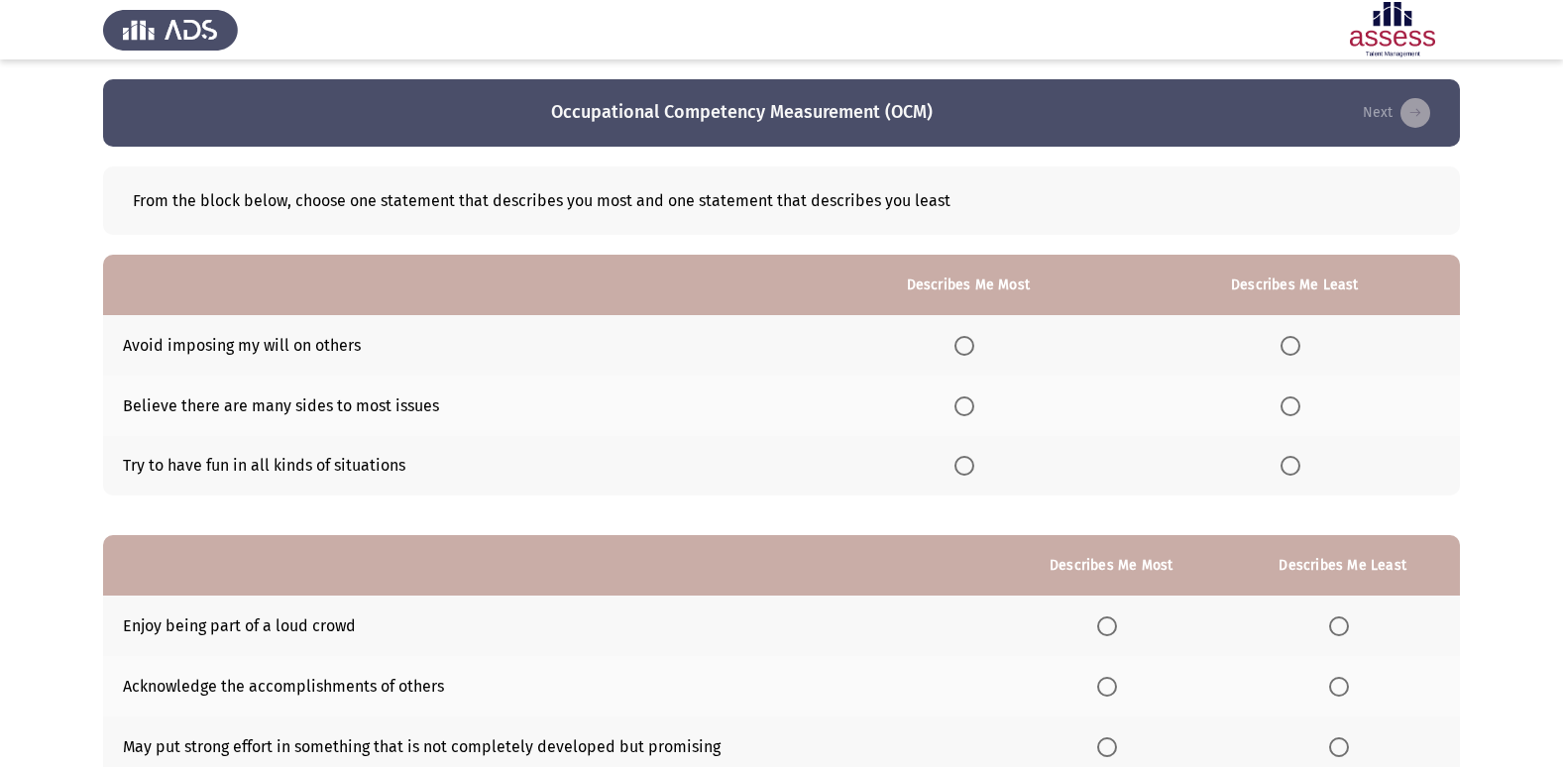
click at [974, 339] on span "Select an option" at bounding box center [964, 346] width 20 height 20
click at [974, 339] on input "Select an option" at bounding box center [964, 346] width 20 height 20
click at [1282, 464] on span "Select an option" at bounding box center [1290, 466] width 20 height 20
click at [1282, 464] on input "Select an option" at bounding box center [1290, 466] width 20 height 20
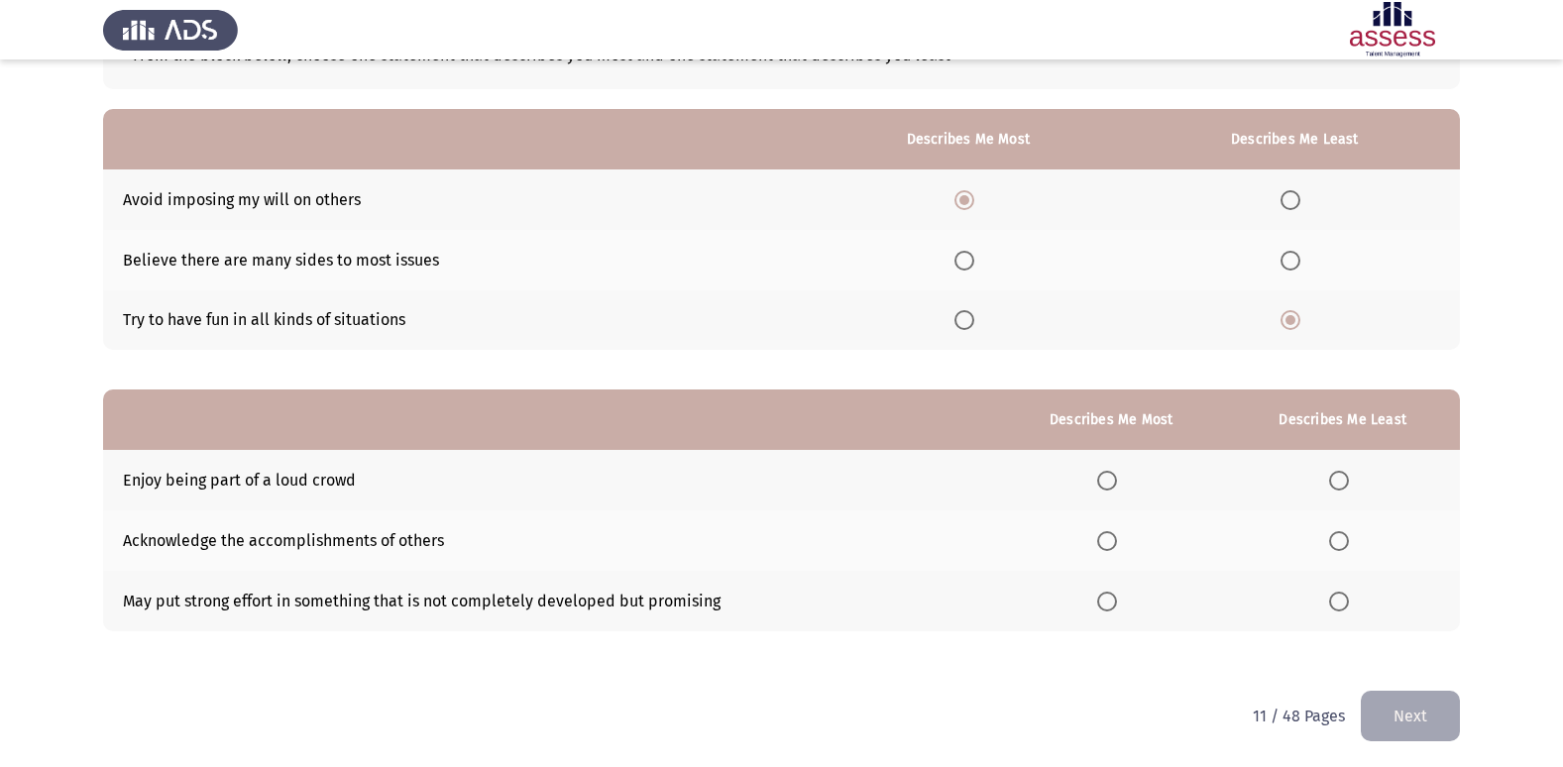
scroll to position [149, 0]
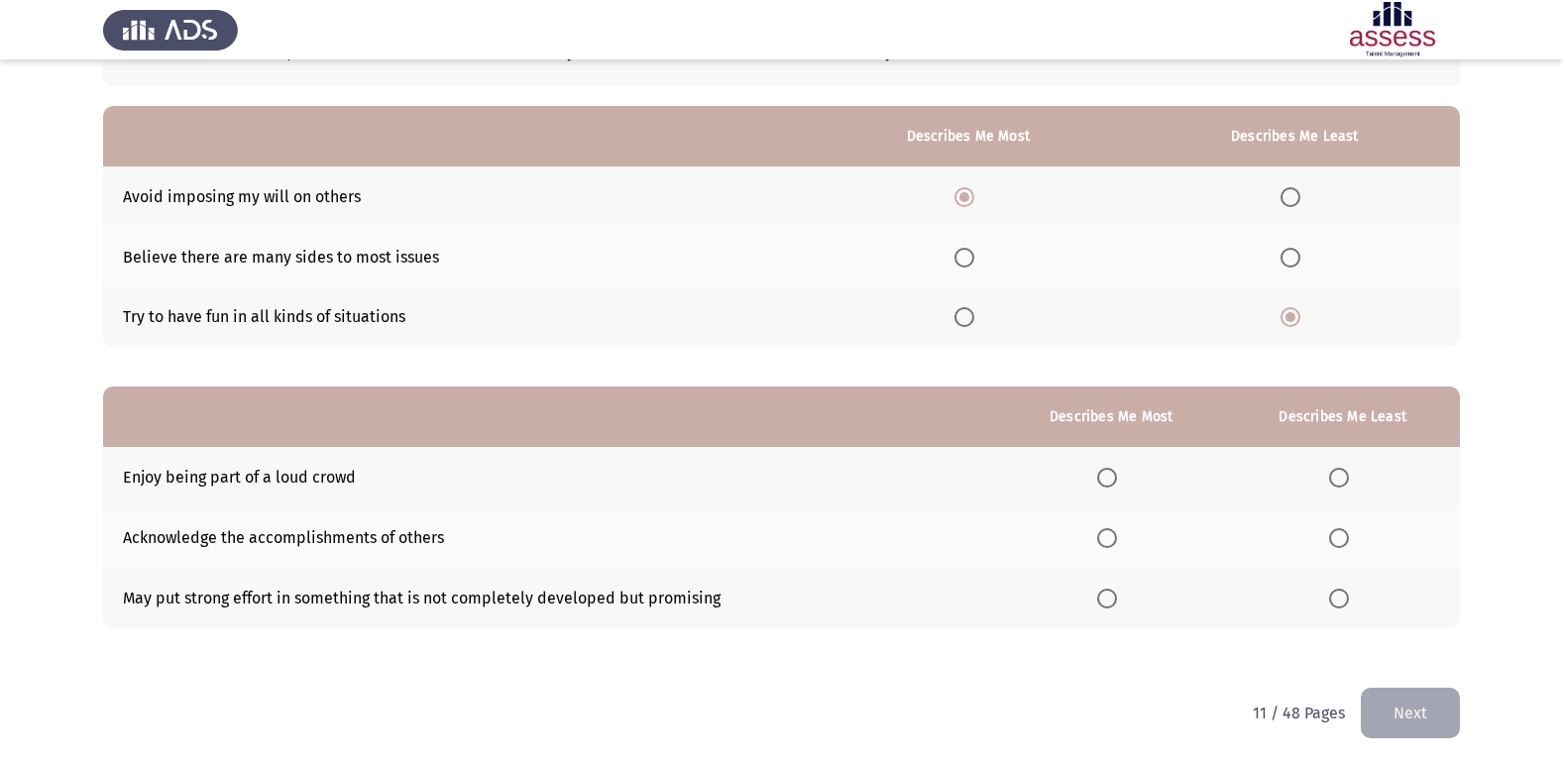
click at [1349, 470] on span "Select an option" at bounding box center [1339, 478] width 20 height 20
click at [1349, 470] on input "Select an option" at bounding box center [1339, 478] width 20 height 20
click at [1112, 535] on span "Select an option" at bounding box center [1107, 538] width 20 height 20
click at [1112, 535] on input "Select an option" at bounding box center [1107, 538] width 20 height 20
click at [1399, 710] on button "Next" at bounding box center [1410, 713] width 99 height 51
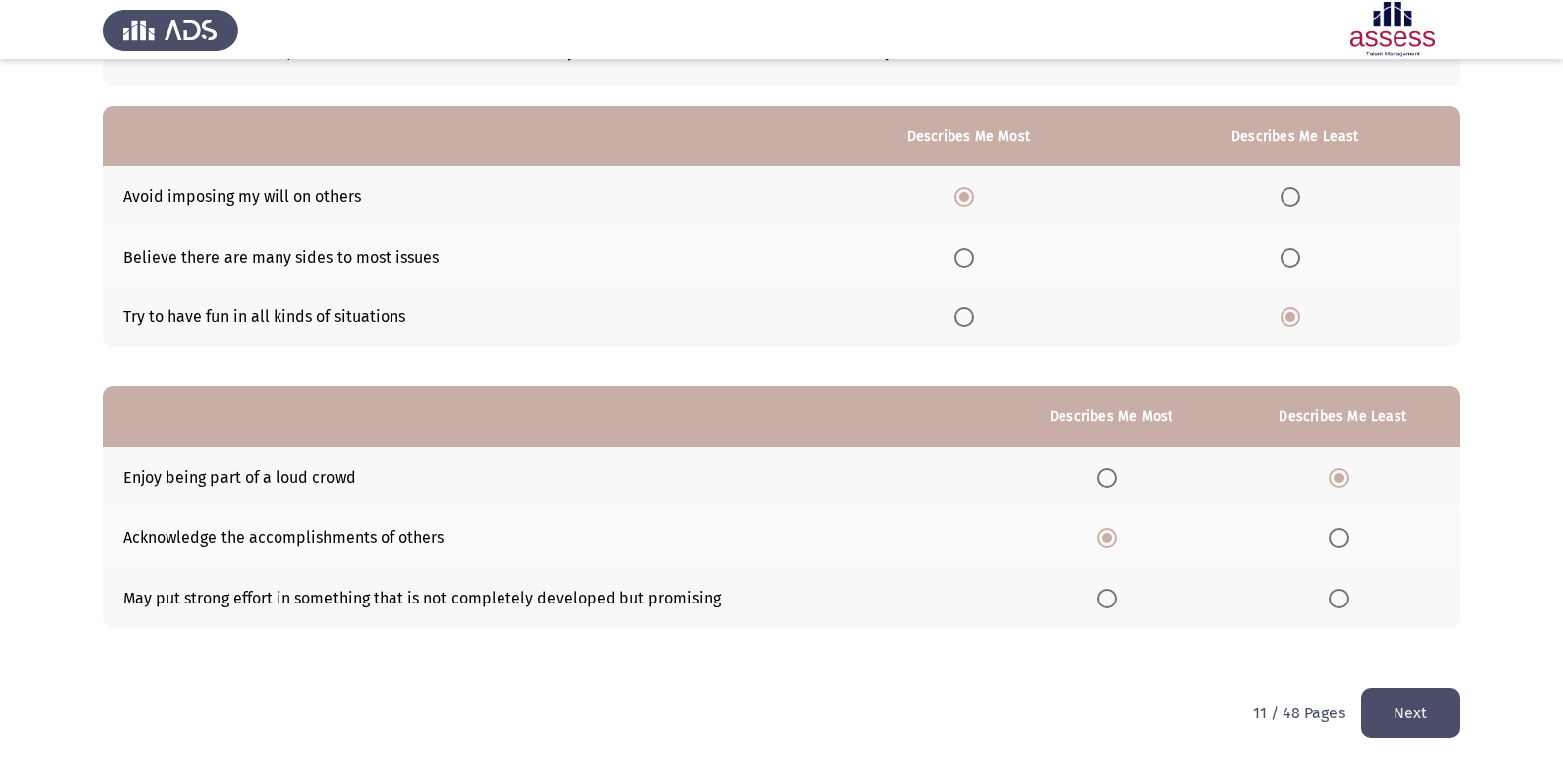
scroll to position [0, 0]
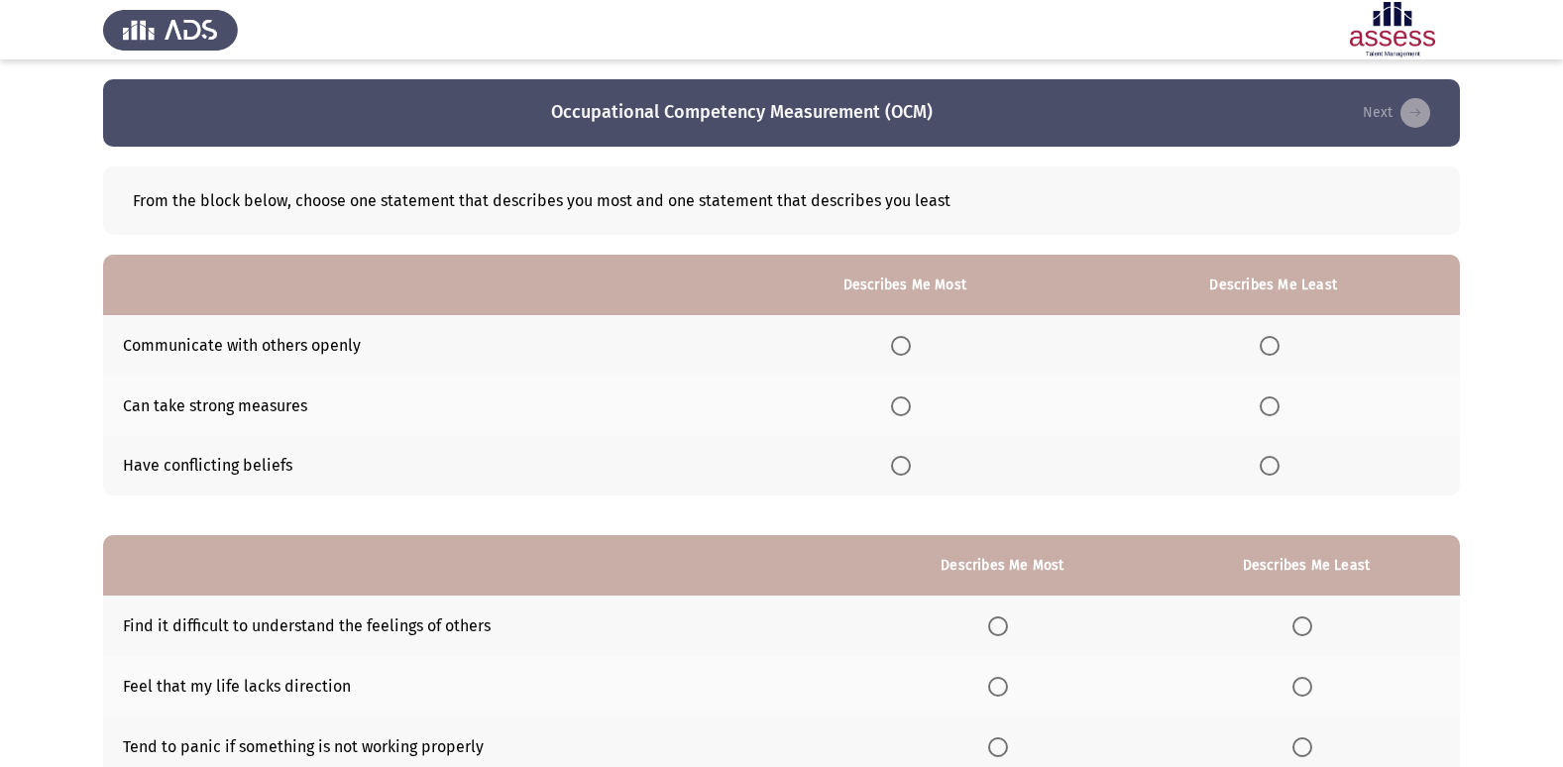
click at [909, 414] on span "Select an option" at bounding box center [901, 406] width 20 height 20
click at [909, 414] on input "Select an option" at bounding box center [901, 406] width 20 height 20
click at [1263, 479] on th at bounding box center [1273, 466] width 374 height 60
click at [1269, 470] on span "Select an option" at bounding box center [1270, 466] width 20 height 20
click at [1269, 470] on input "Select an option" at bounding box center [1270, 466] width 20 height 20
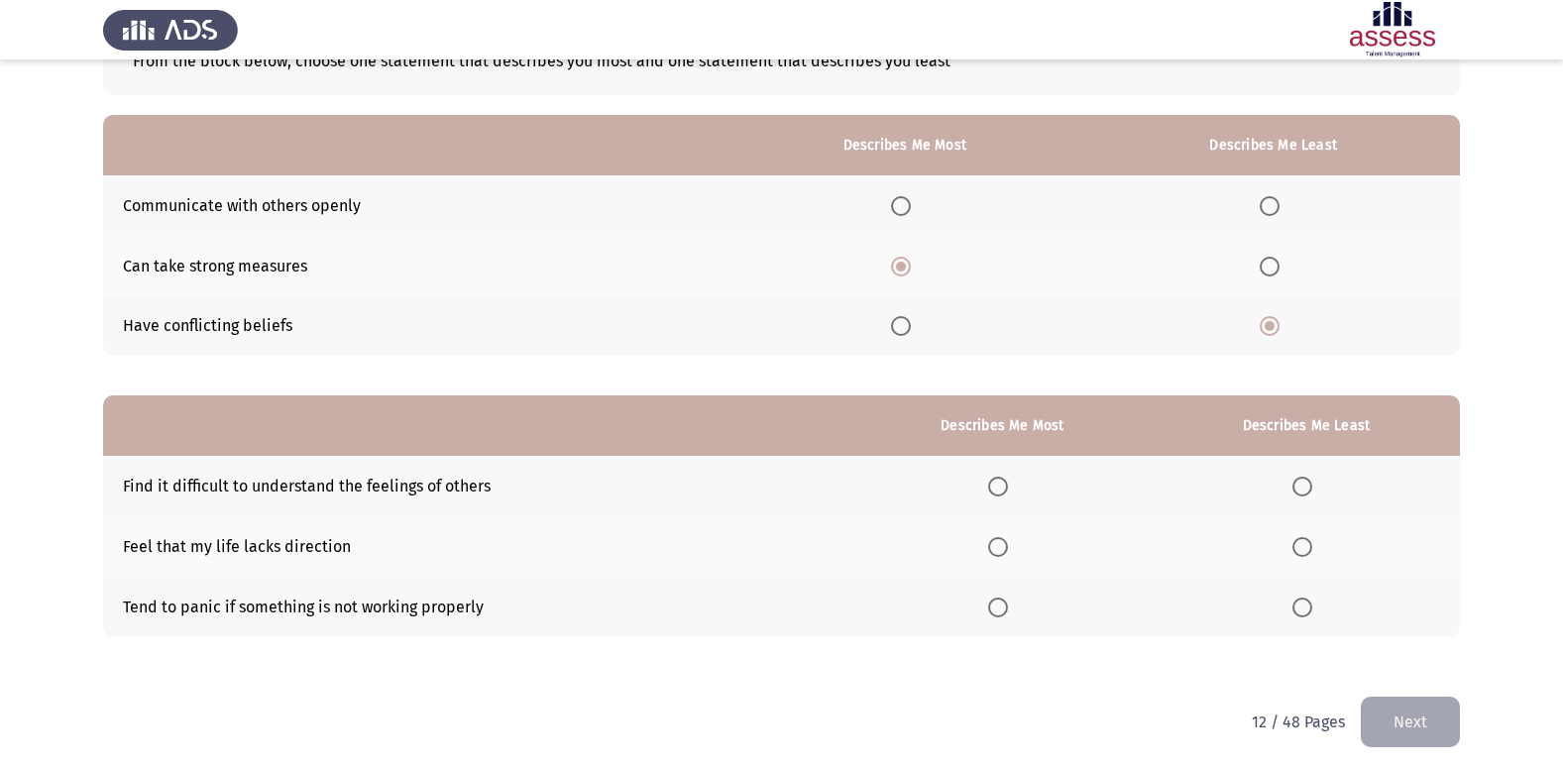
scroll to position [149, 0]
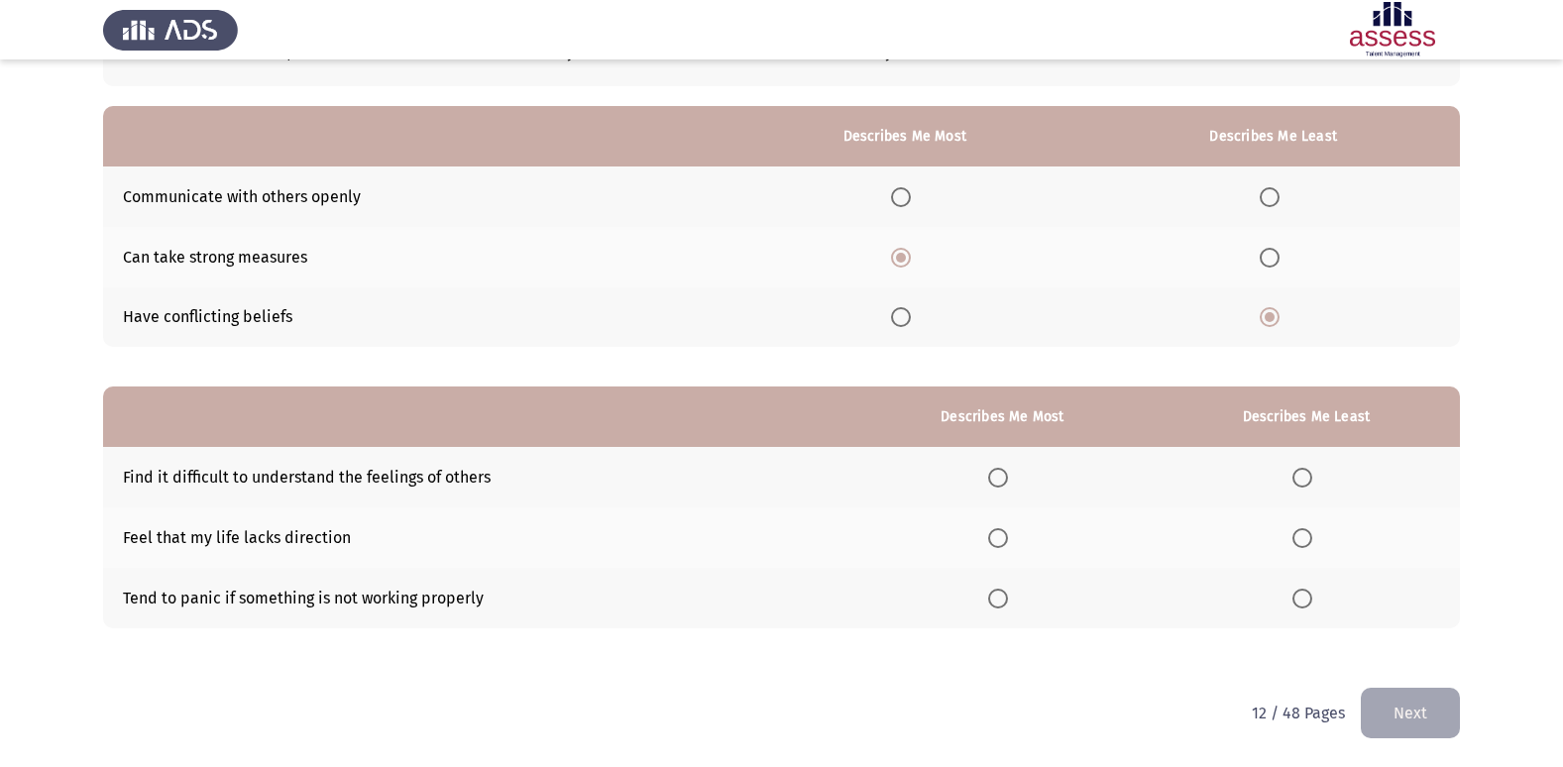
click at [1302, 540] on span "Select an option" at bounding box center [1302, 538] width 20 height 20
click at [1302, 540] on input "Select an option" at bounding box center [1302, 538] width 20 height 20
click at [1003, 603] on span "Select an option" at bounding box center [998, 599] width 20 height 20
click at [1003, 603] on input "Select an option" at bounding box center [998, 599] width 20 height 20
click at [1396, 721] on button "Next" at bounding box center [1410, 713] width 99 height 51
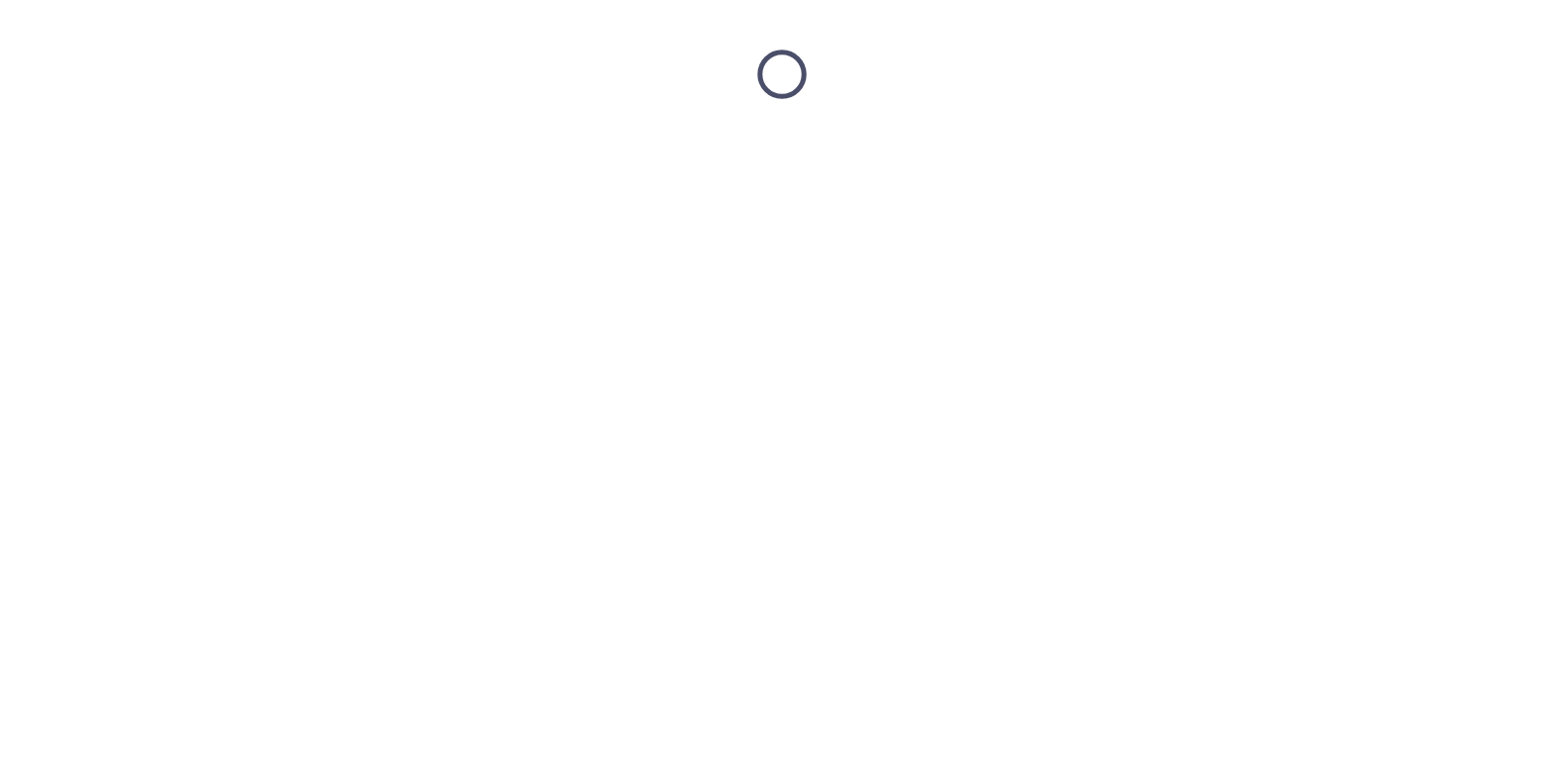
scroll to position [0, 0]
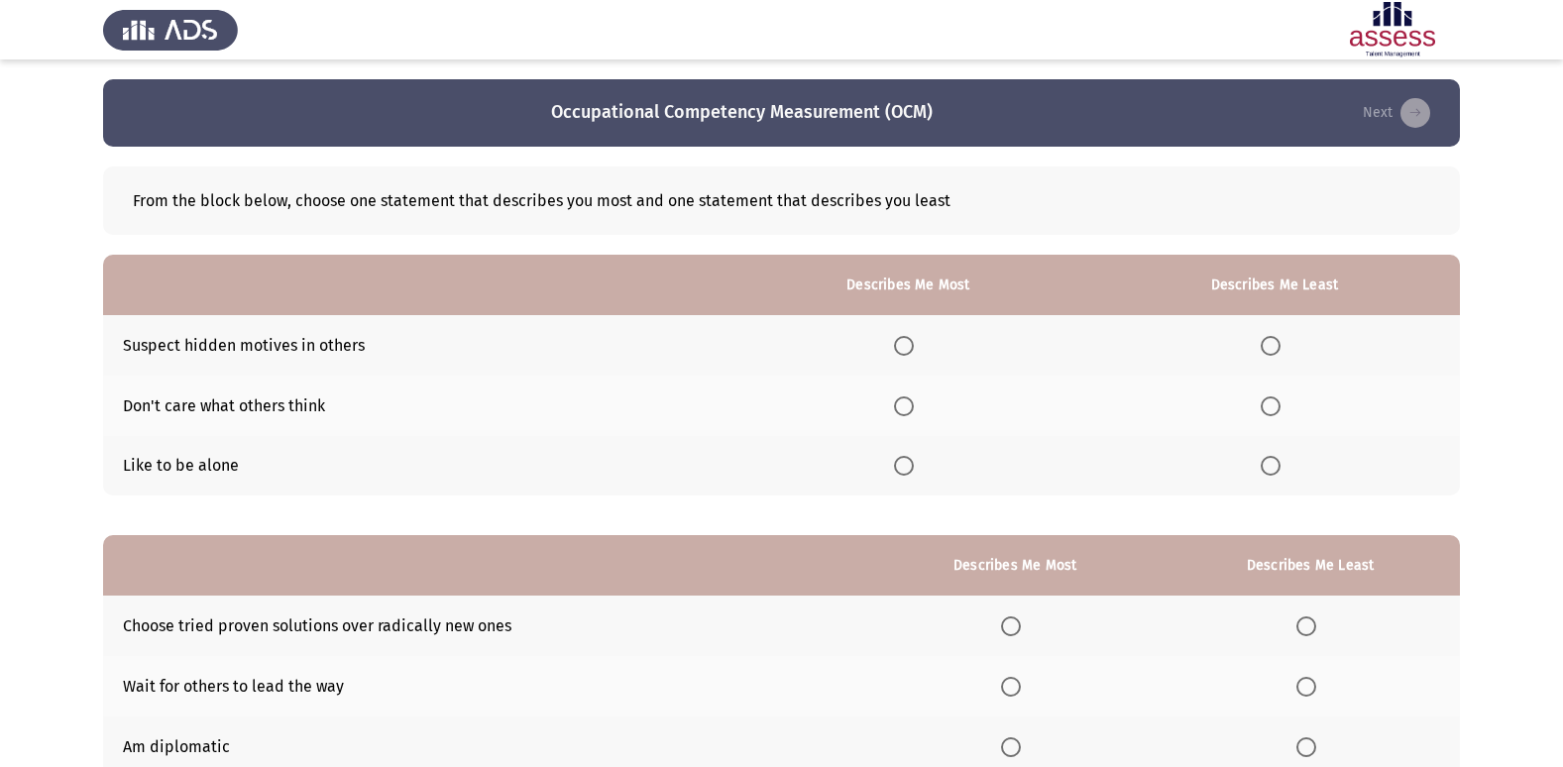
click at [902, 409] on span "Select an option" at bounding box center [904, 406] width 20 height 20
click at [902, 409] on input "Select an option" at bounding box center [904, 406] width 20 height 20
click at [1275, 340] on span "Select an option" at bounding box center [1271, 346] width 20 height 20
click at [1275, 340] on input "Select an option" at bounding box center [1271, 346] width 20 height 20
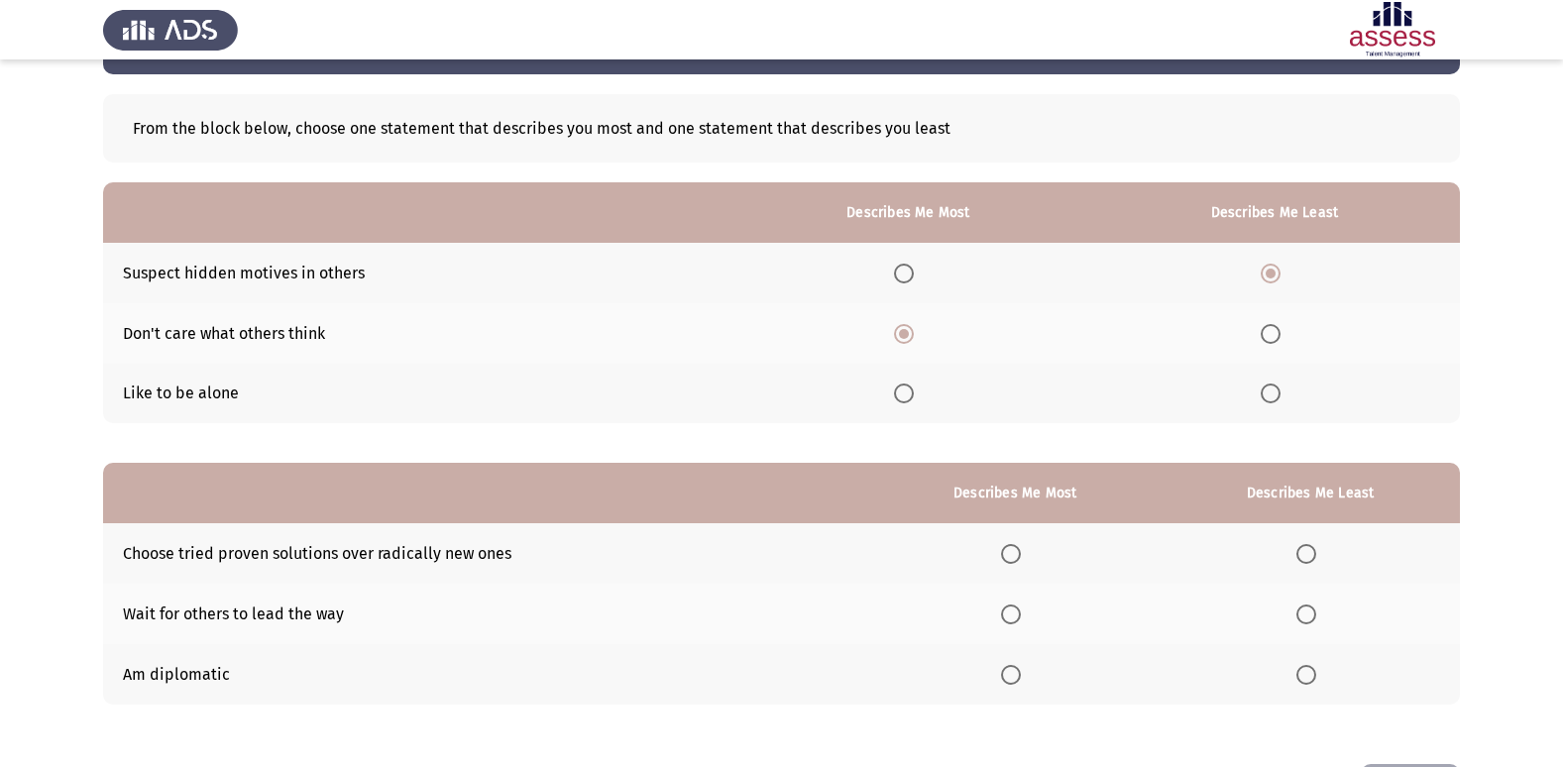
scroll to position [99, 0]
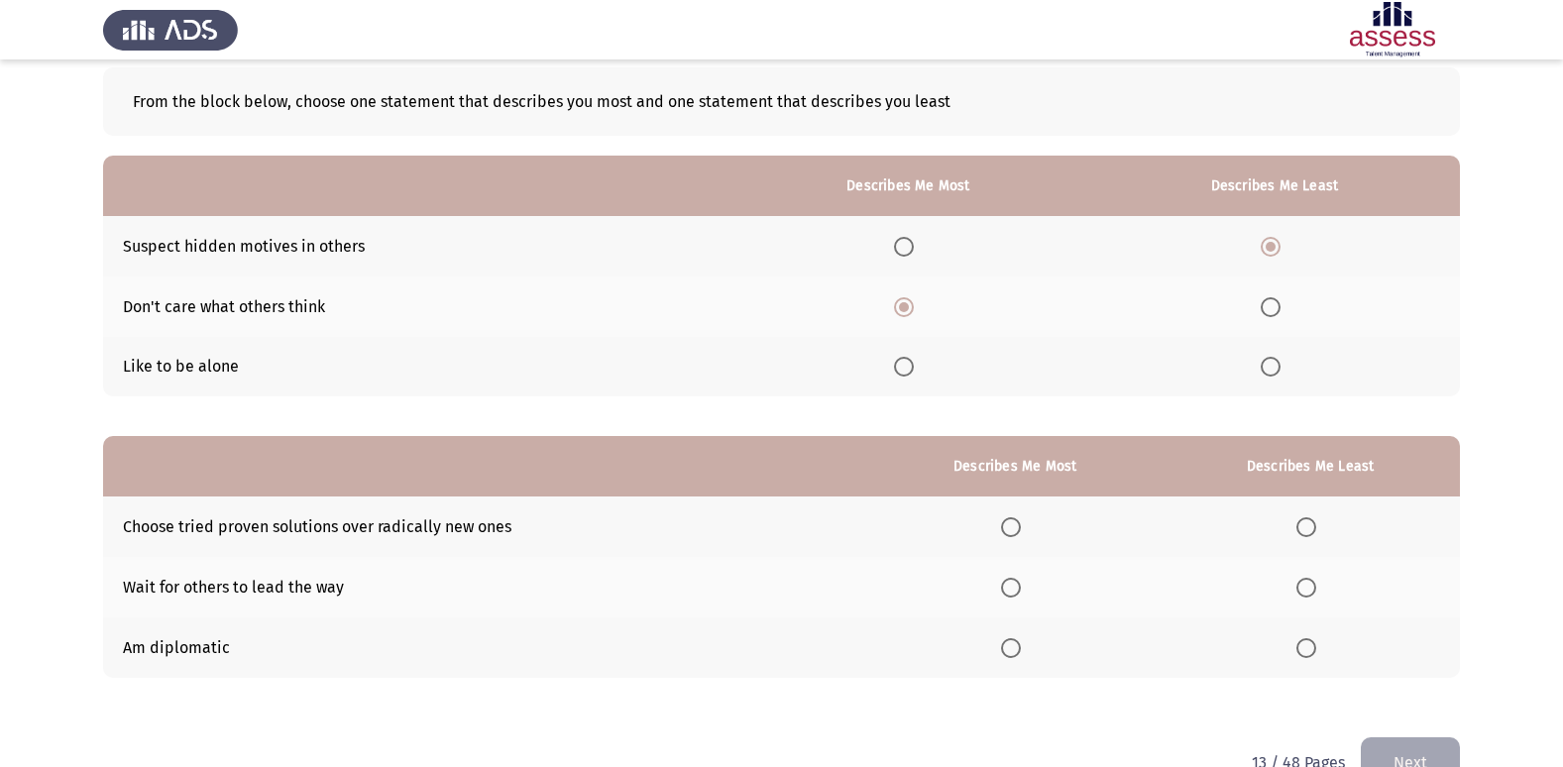
click at [1305, 526] on span "Select an option" at bounding box center [1306, 527] width 20 height 20
click at [1305, 526] on input "Select an option" at bounding box center [1306, 527] width 20 height 20
click at [1010, 647] on span "Select an option" at bounding box center [1011, 648] width 20 height 20
click at [1010, 647] on input "Select an option" at bounding box center [1011, 648] width 20 height 20
click at [1401, 755] on button "Next" at bounding box center [1410, 762] width 99 height 51
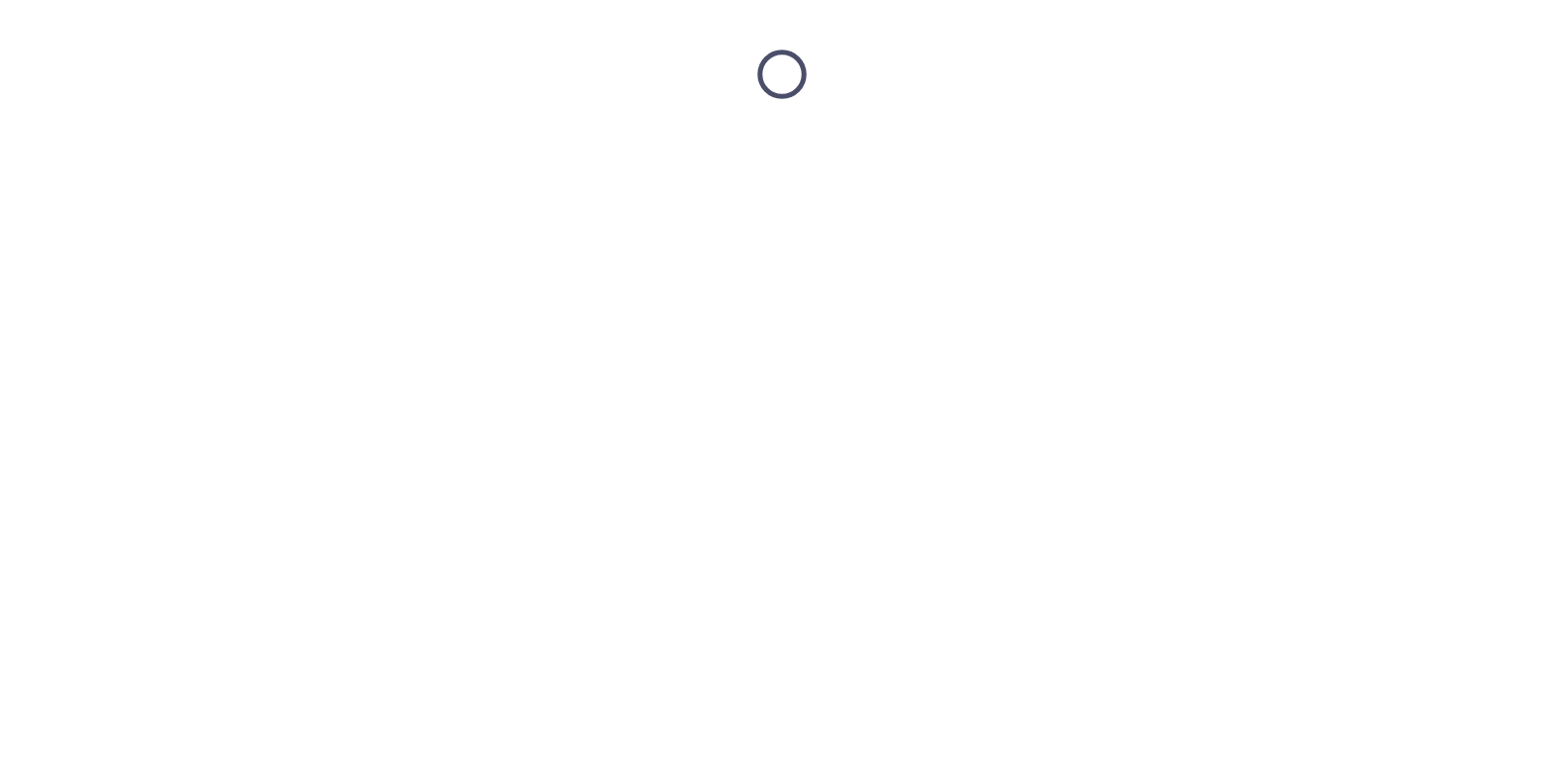
scroll to position [0, 0]
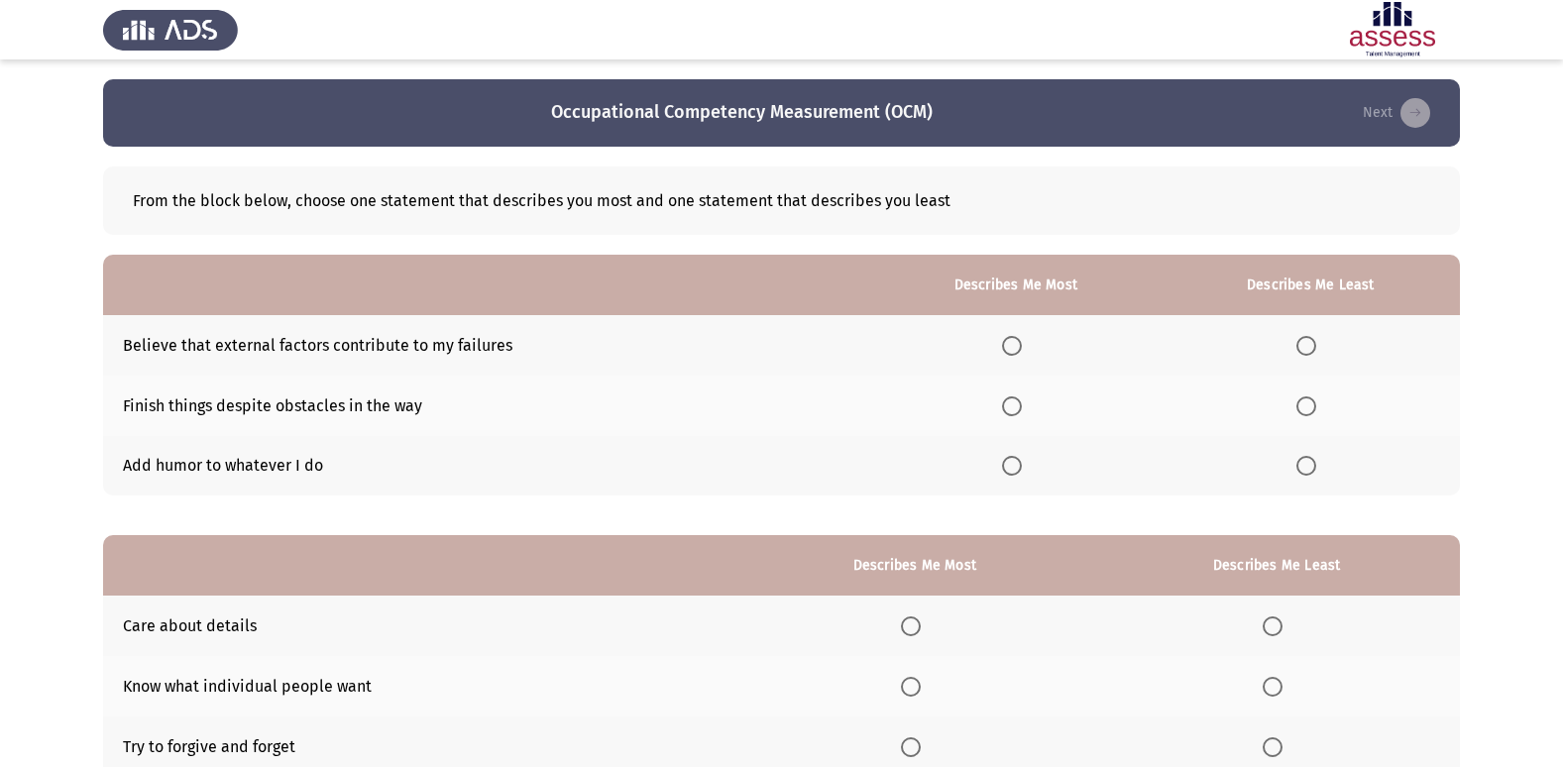
click at [1011, 406] on span "Select an option" at bounding box center [1012, 406] width 20 height 20
click at [1011, 406] on input "Select an option" at bounding box center [1012, 406] width 20 height 20
click at [1314, 468] on span "Select an option" at bounding box center [1306, 466] width 20 height 20
click at [1314, 468] on input "Select an option" at bounding box center [1306, 466] width 20 height 20
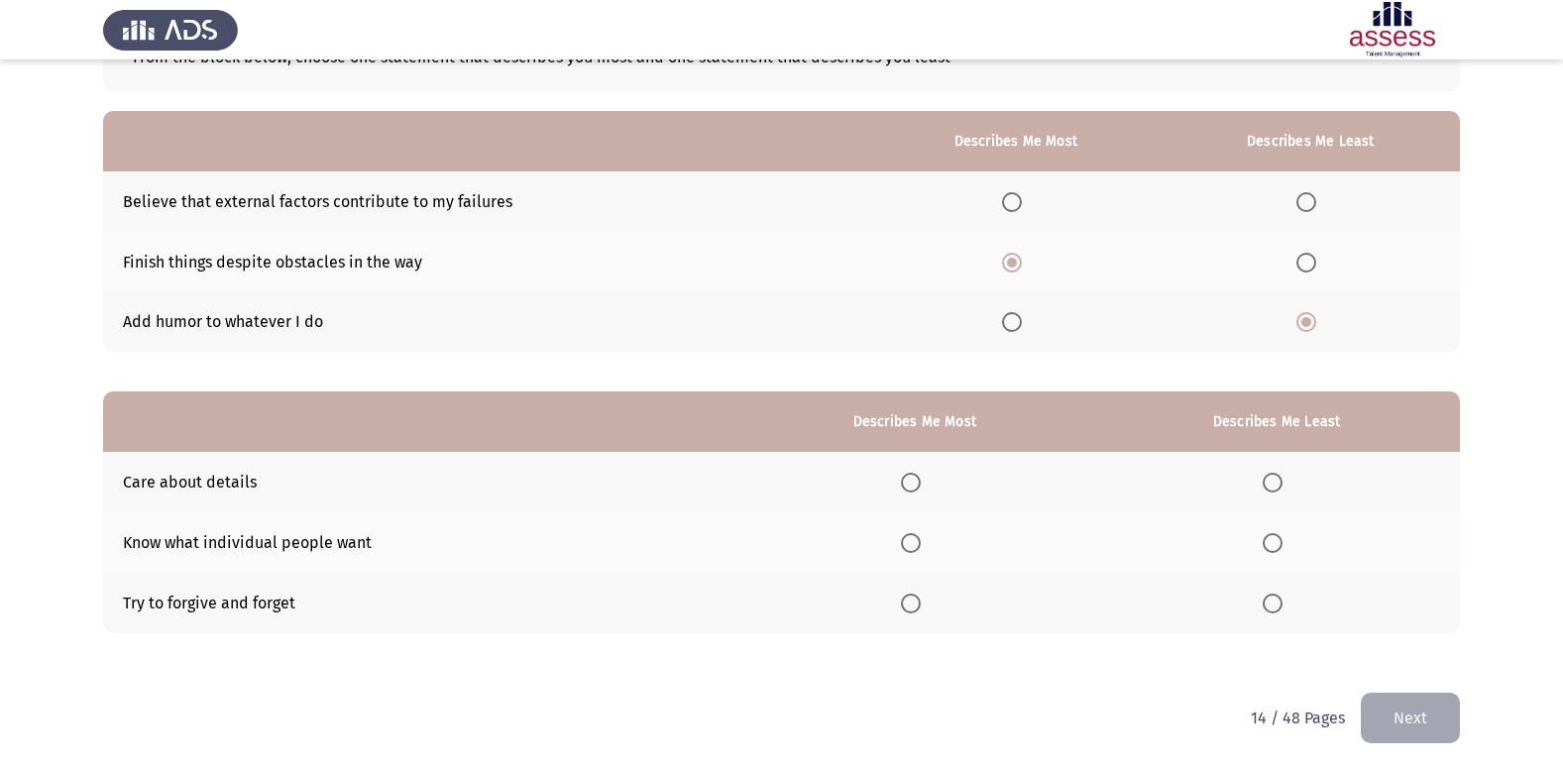
scroll to position [149, 0]
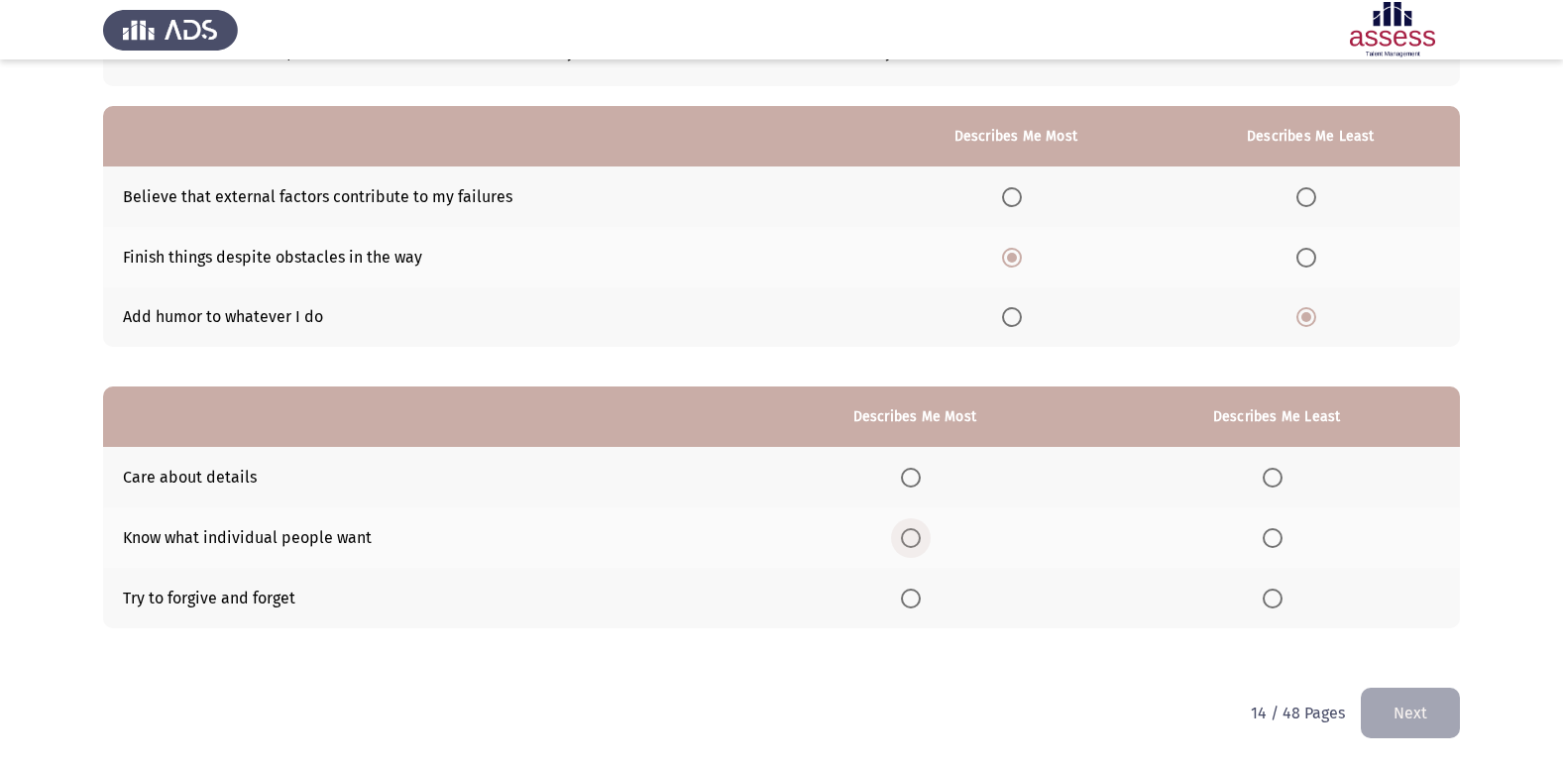
click at [914, 545] on span "Select an option" at bounding box center [911, 538] width 20 height 20
click at [914, 545] on input "Select an option" at bounding box center [911, 538] width 20 height 20
click at [1279, 604] on span "Select an option" at bounding box center [1272, 599] width 20 height 20
click at [1279, 604] on input "Select an option" at bounding box center [1272, 599] width 20 height 20
click at [1419, 720] on button "Next" at bounding box center [1410, 713] width 99 height 51
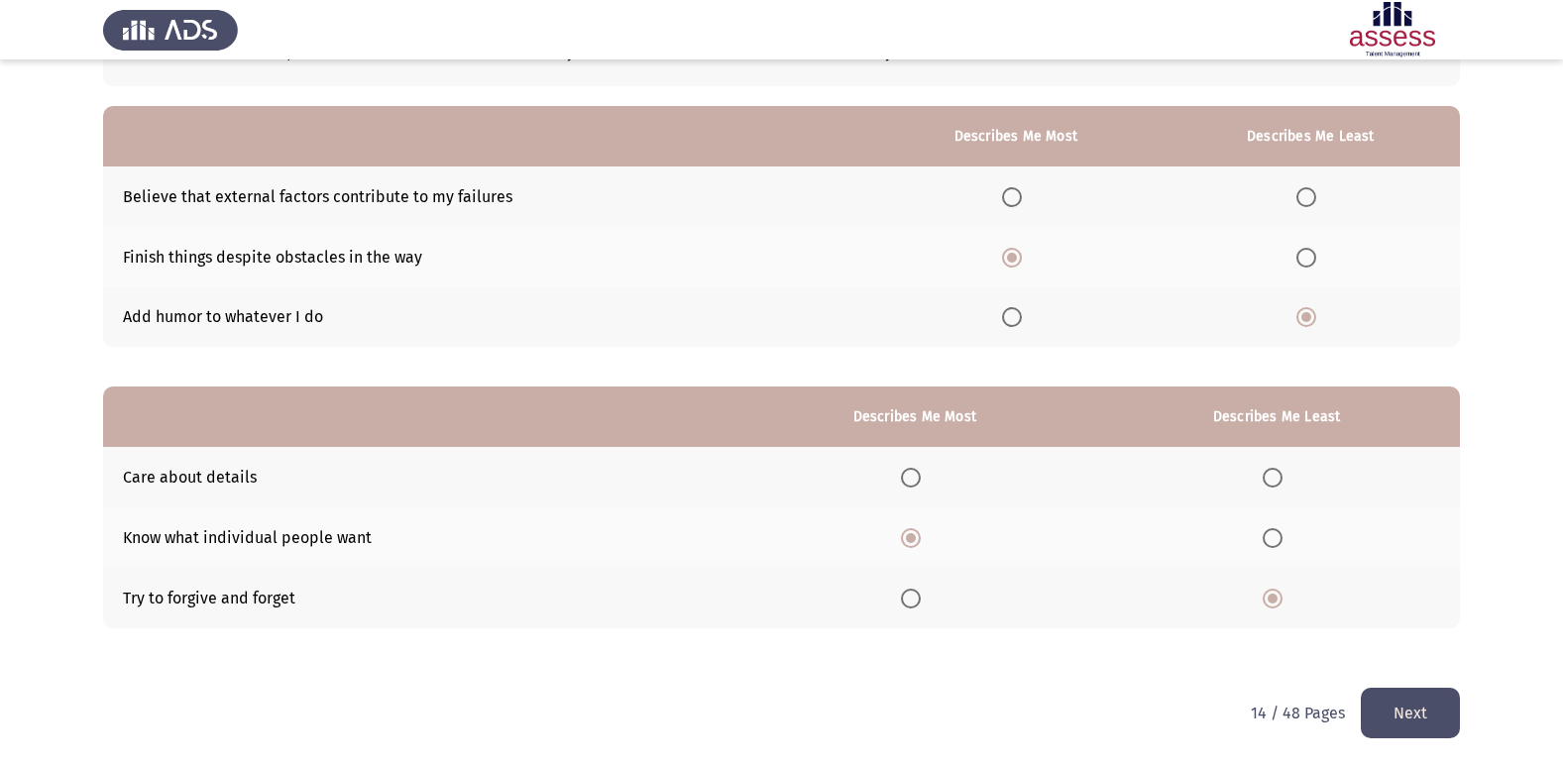
scroll to position [0, 0]
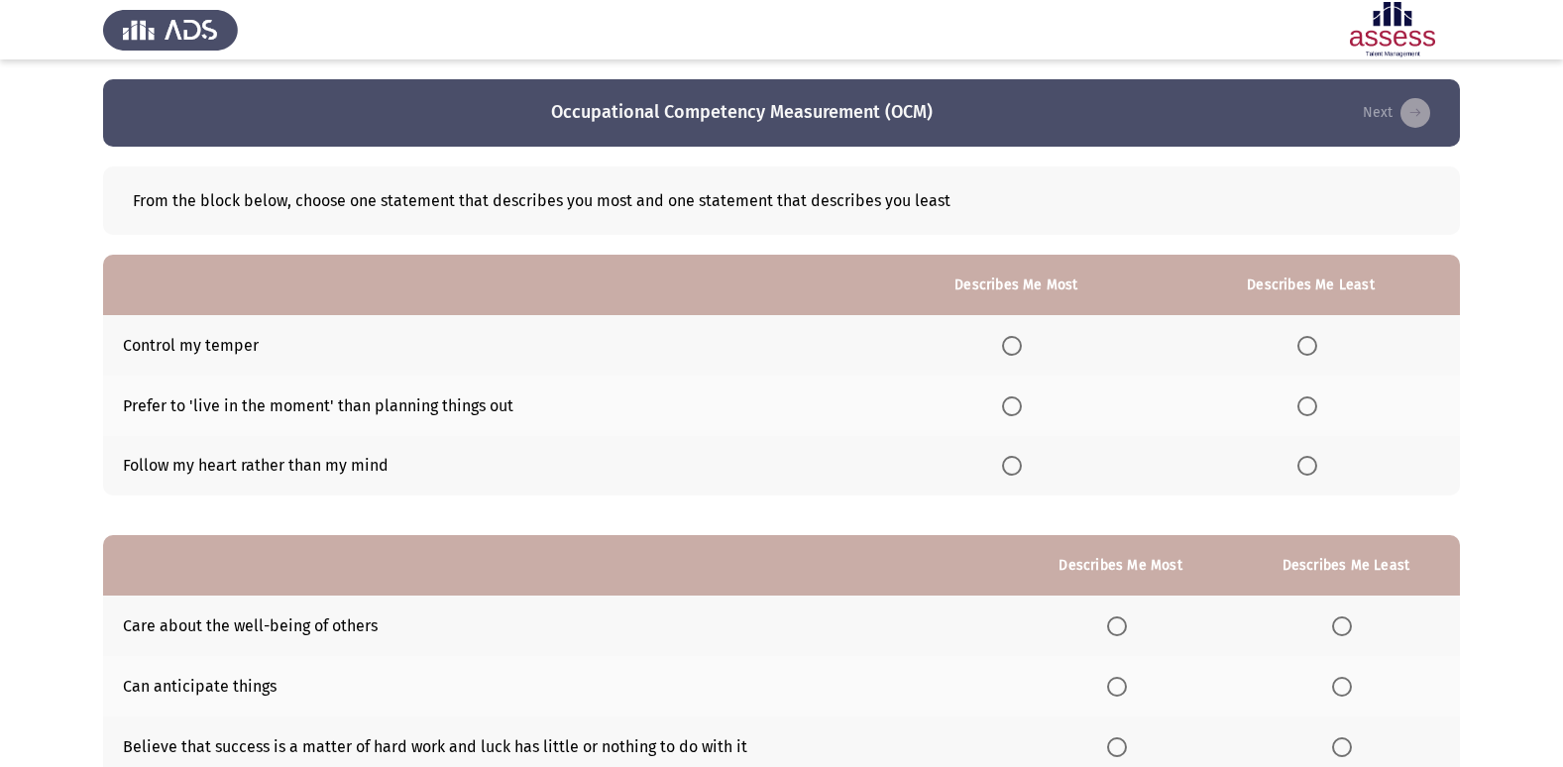
click at [1312, 410] on span "Select an option" at bounding box center [1307, 406] width 20 height 20
click at [1312, 410] on input "Select an option" at bounding box center [1307, 406] width 20 height 20
click at [1014, 341] on span "Select an option" at bounding box center [1012, 346] width 20 height 20
click at [1014, 341] on input "Select an option" at bounding box center [1012, 346] width 20 height 20
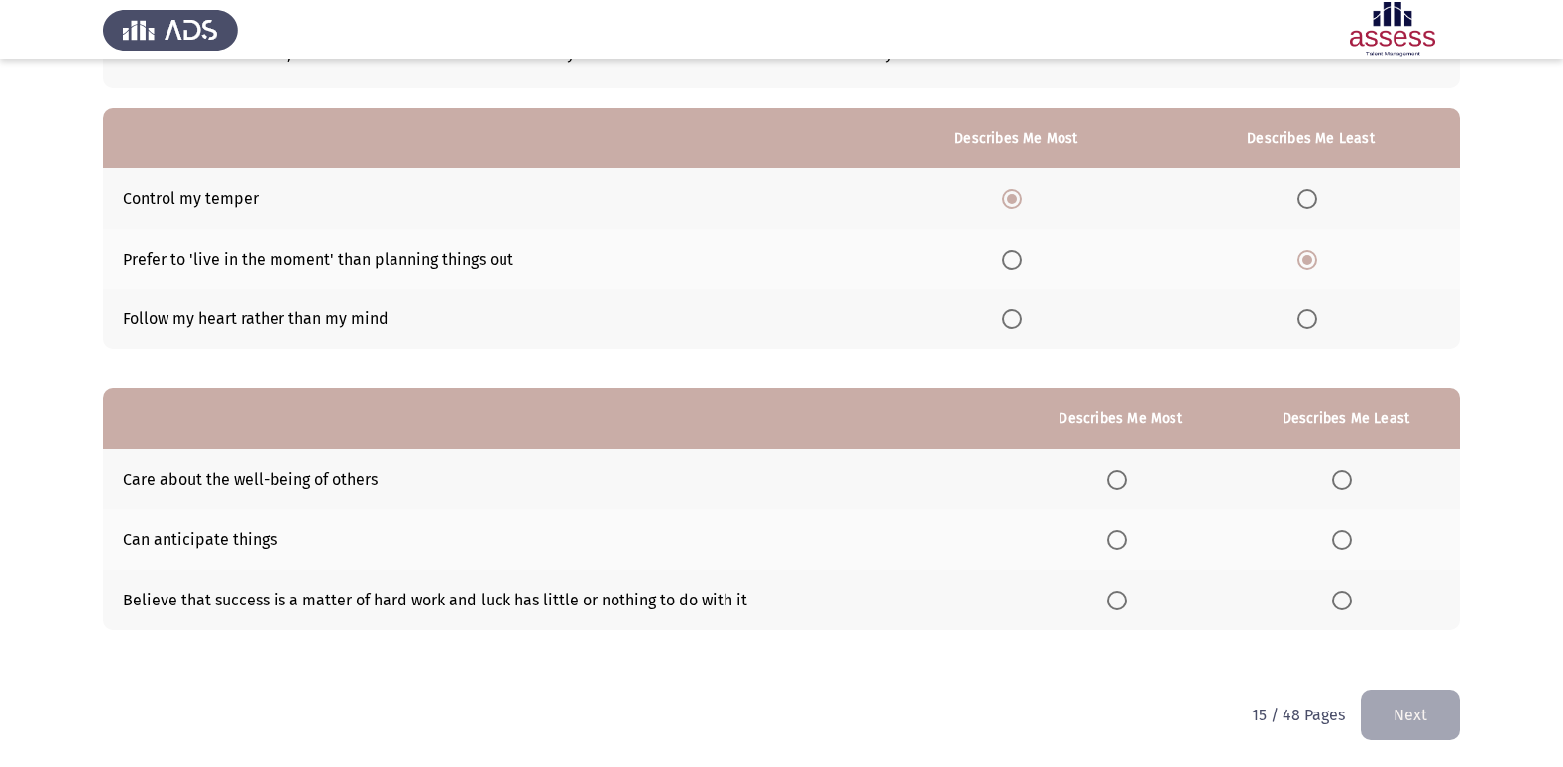
scroll to position [149, 0]
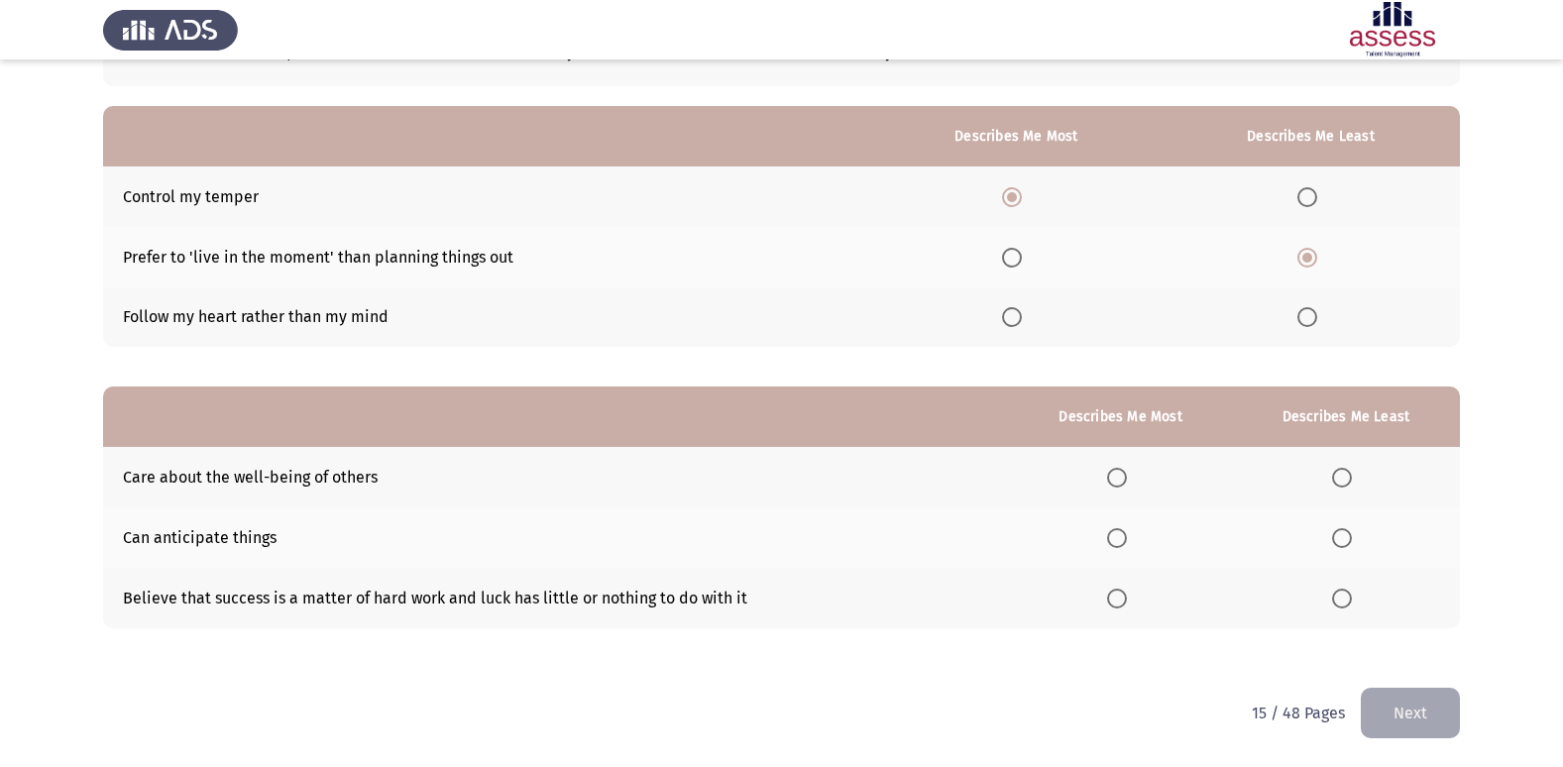
click at [1123, 546] on span "Select an option" at bounding box center [1117, 538] width 20 height 20
click at [1123, 546] on input "Select an option" at bounding box center [1117, 538] width 20 height 20
click at [1344, 603] on span "Select an option" at bounding box center [1342, 599] width 20 height 20
click at [1344, 603] on input "Select an option" at bounding box center [1342, 599] width 20 height 20
click at [1404, 706] on button "Next" at bounding box center [1410, 713] width 99 height 51
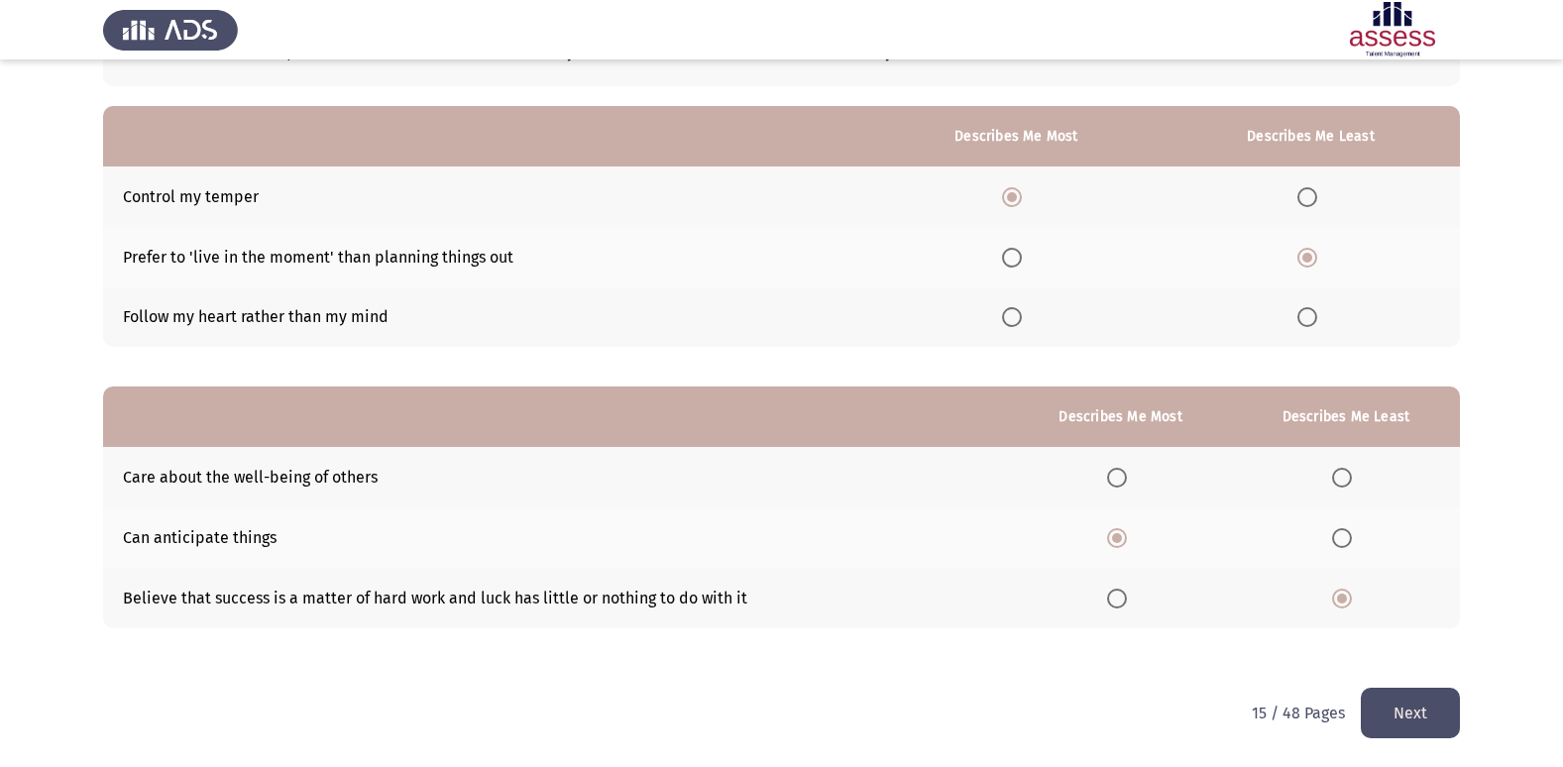
scroll to position [0, 0]
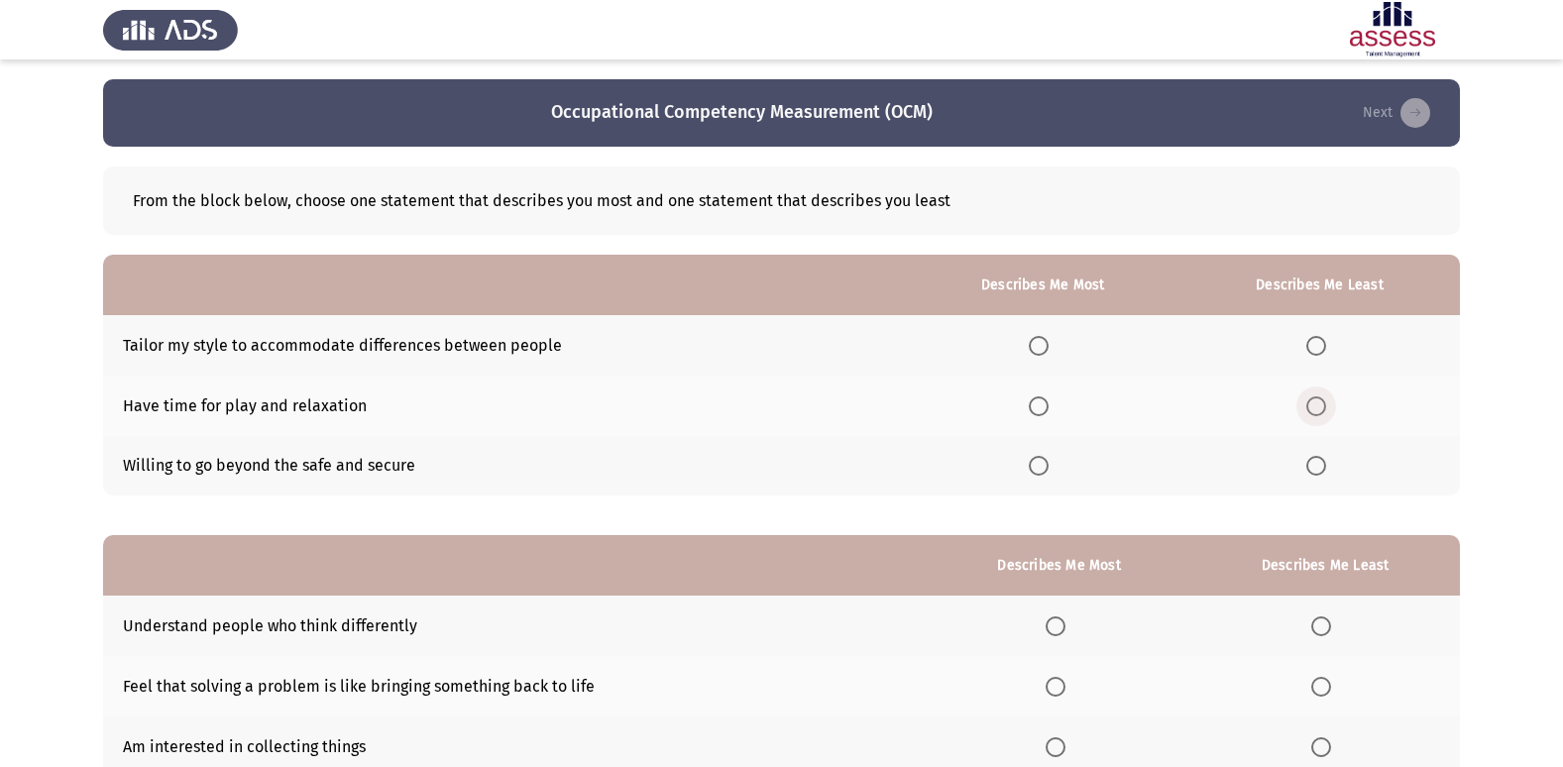
click at [1312, 405] on span "Select an option" at bounding box center [1316, 406] width 20 height 20
click at [1312, 405] on input "Select an option" at bounding box center [1316, 406] width 20 height 20
click at [1036, 463] on span "Select an option" at bounding box center [1039, 466] width 20 height 20
click at [1036, 463] on input "Select an option" at bounding box center [1039, 466] width 20 height 20
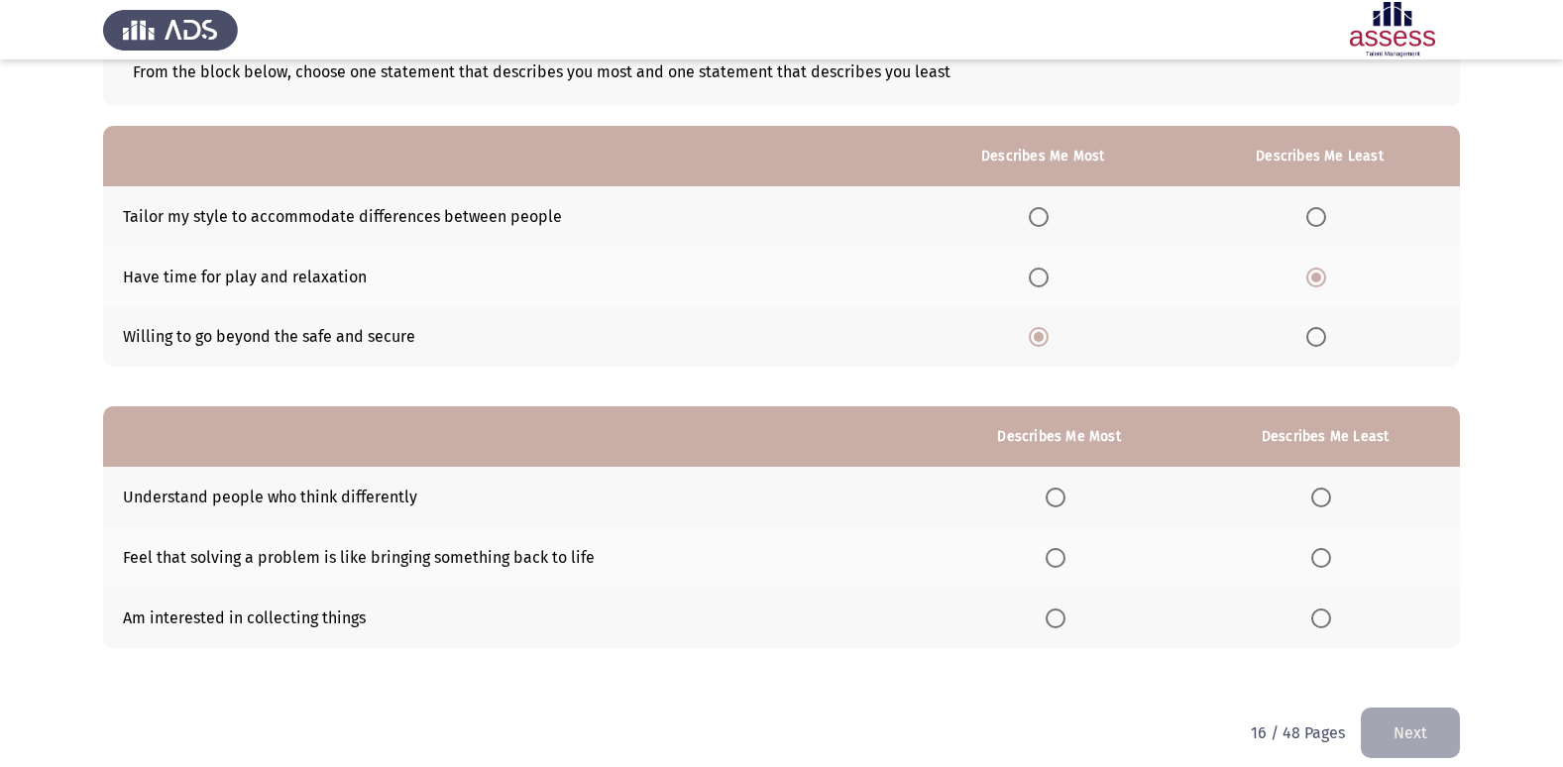
scroll to position [149, 0]
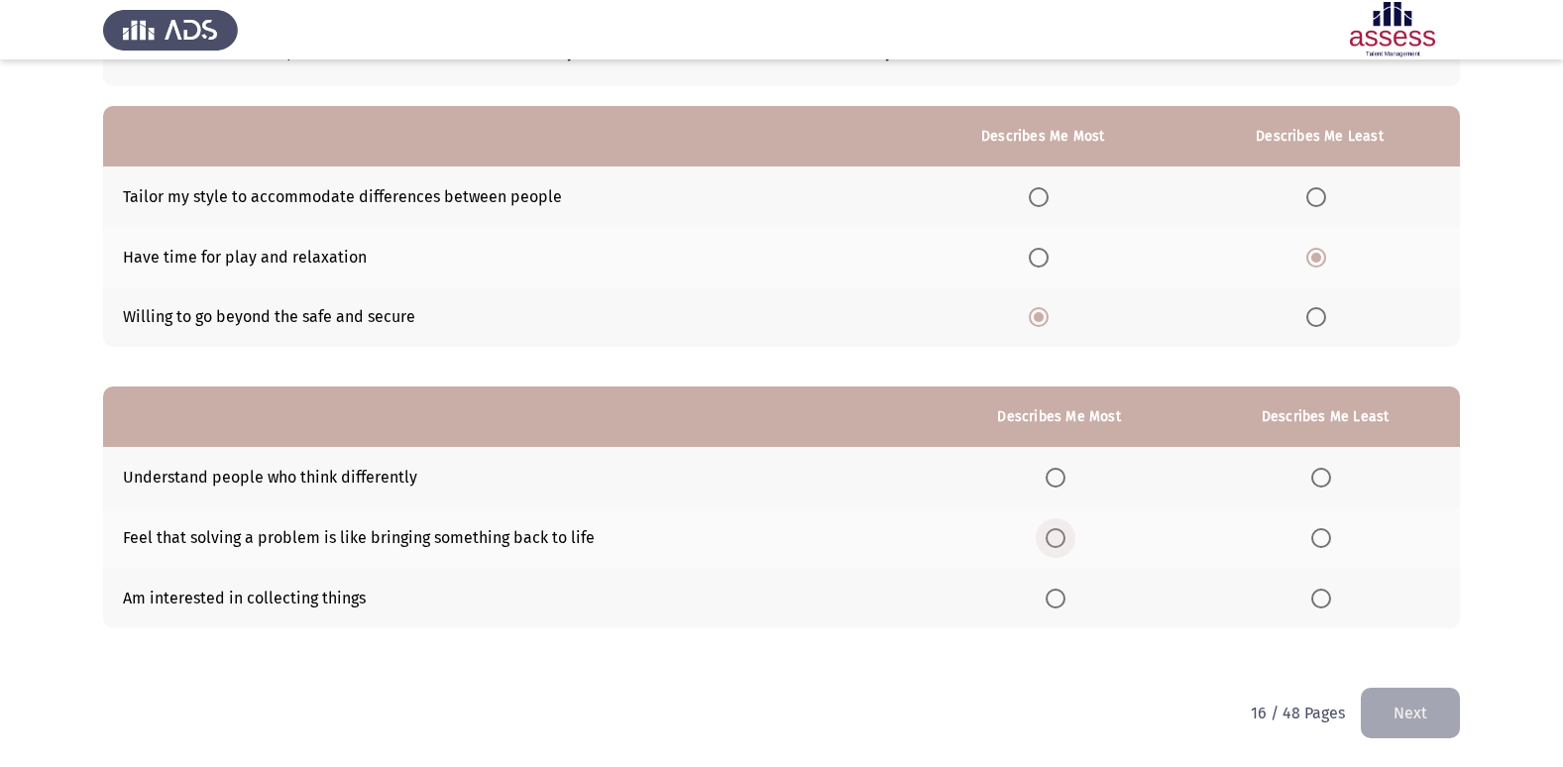
click at [1065, 532] on span "Select an option" at bounding box center [1055, 538] width 20 height 20
click at [1065, 532] on input "Select an option" at bounding box center [1055, 538] width 20 height 20
click at [1331, 601] on span "Select an option" at bounding box center [1321, 599] width 20 height 20
click at [1331, 601] on input "Select an option" at bounding box center [1321, 599] width 20 height 20
click at [1425, 715] on button "Next" at bounding box center [1410, 713] width 99 height 51
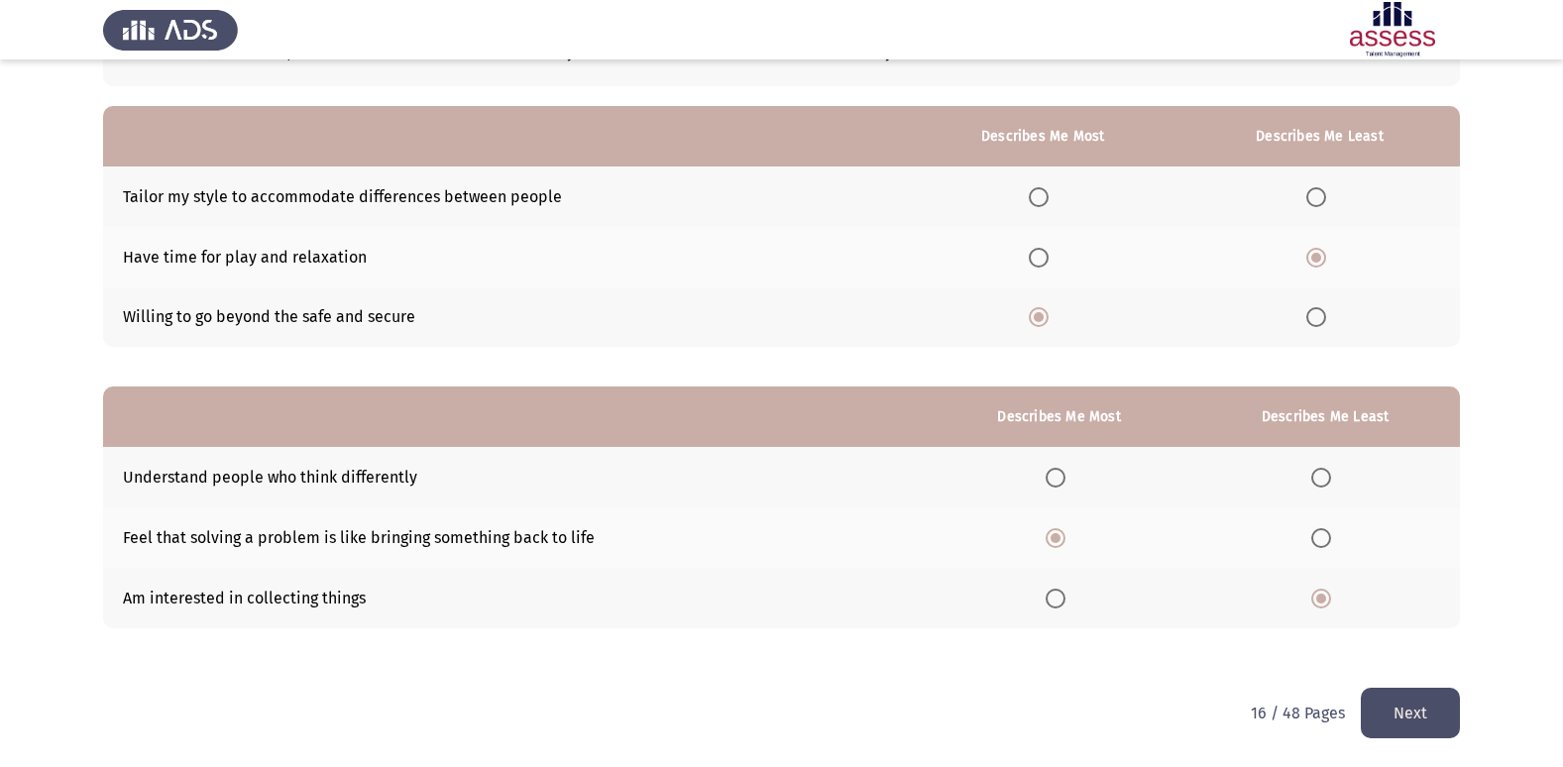
scroll to position [0, 0]
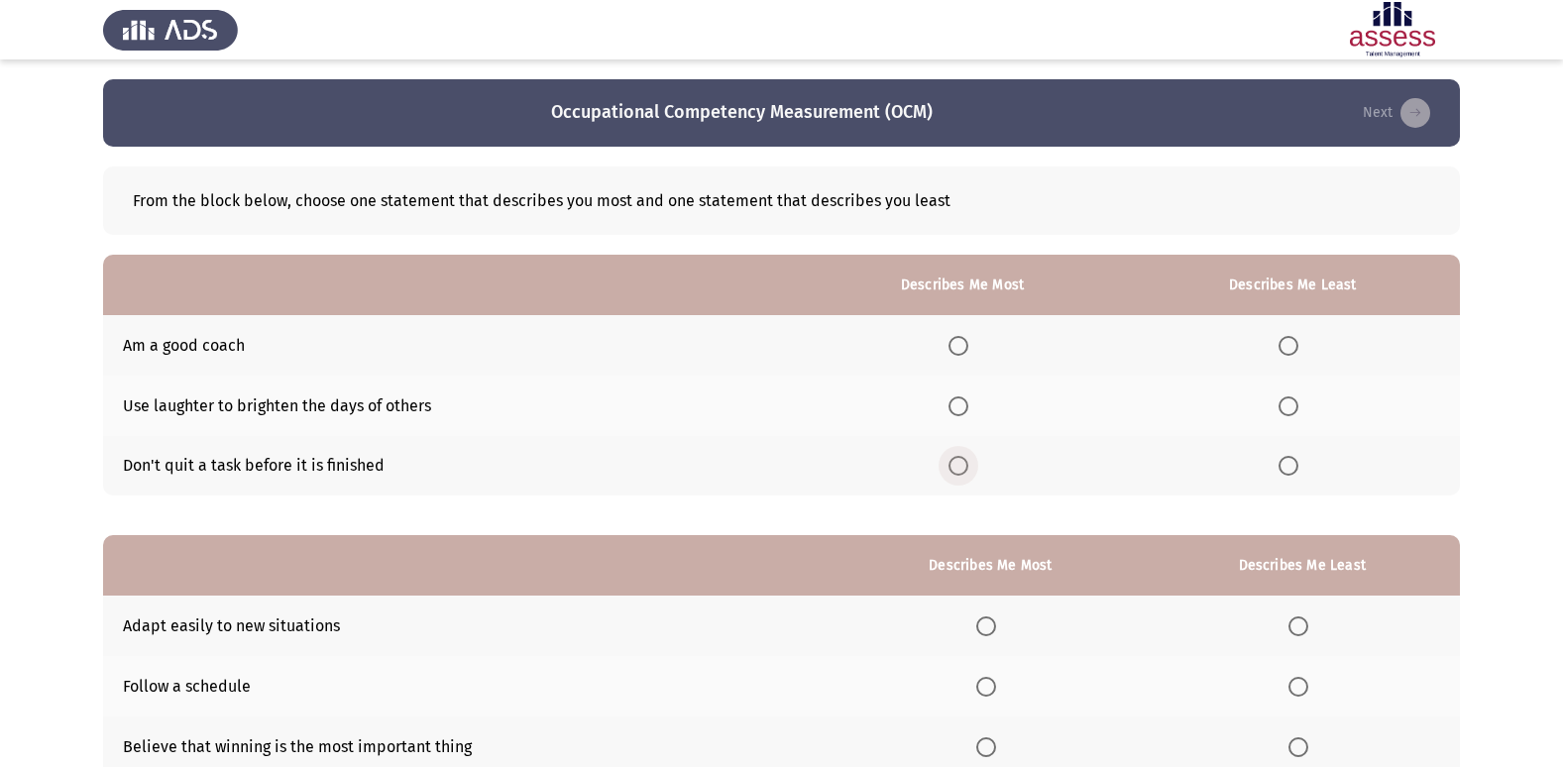
click at [963, 470] on span "Select an option" at bounding box center [958, 466] width 20 height 20
click at [963, 470] on input "Select an option" at bounding box center [958, 466] width 20 height 20
click at [1298, 470] on span "Select an option" at bounding box center [1288, 466] width 20 height 20
click at [1298, 470] on input "Select an option" at bounding box center [1288, 466] width 20 height 20
click at [964, 354] on span "Select an option" at bounding box center [958, 346] width 20 height 20
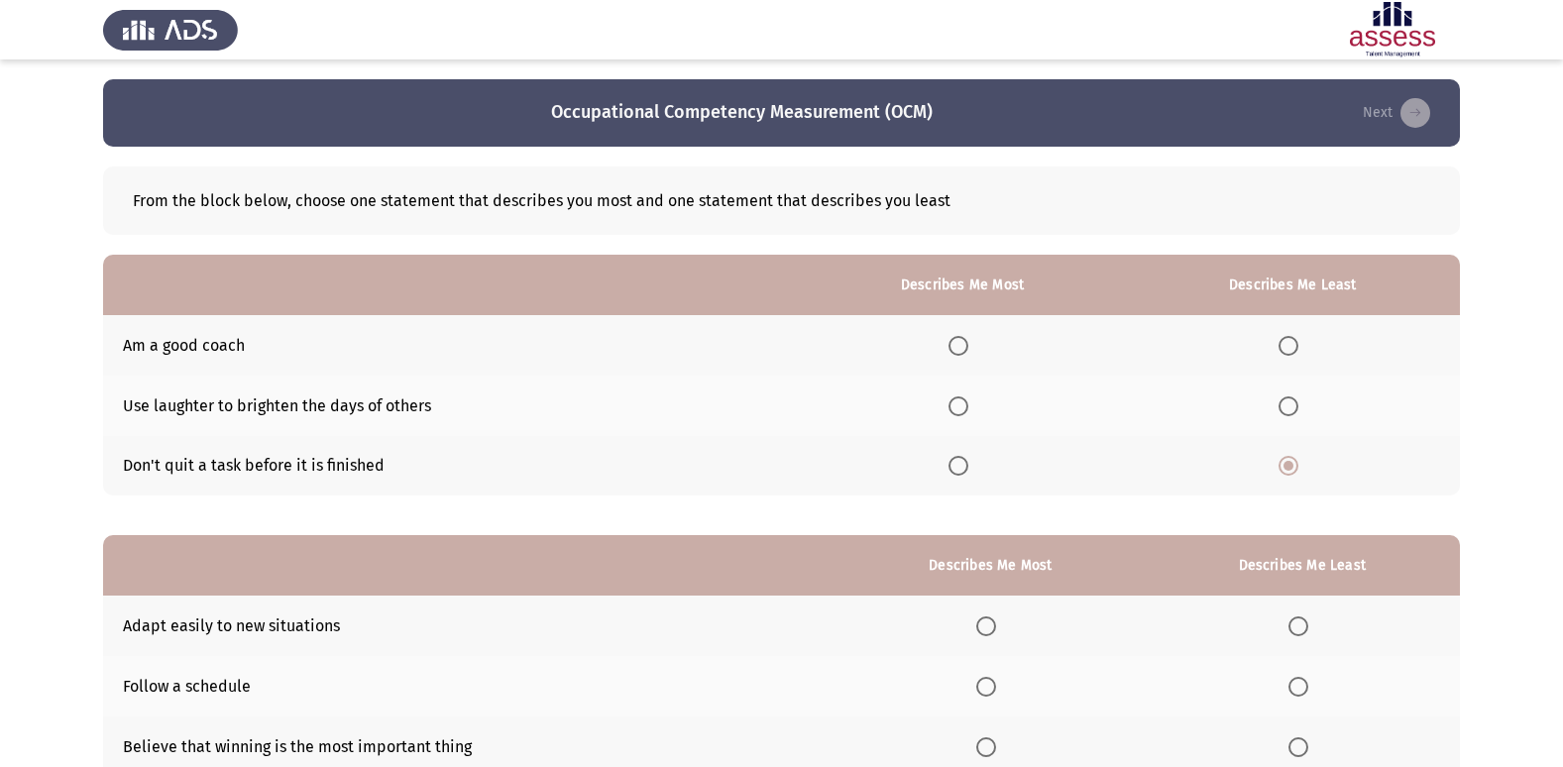
click at [964, 354] on input "Select an option" at bounding box center [958, 346] width 20 height 20
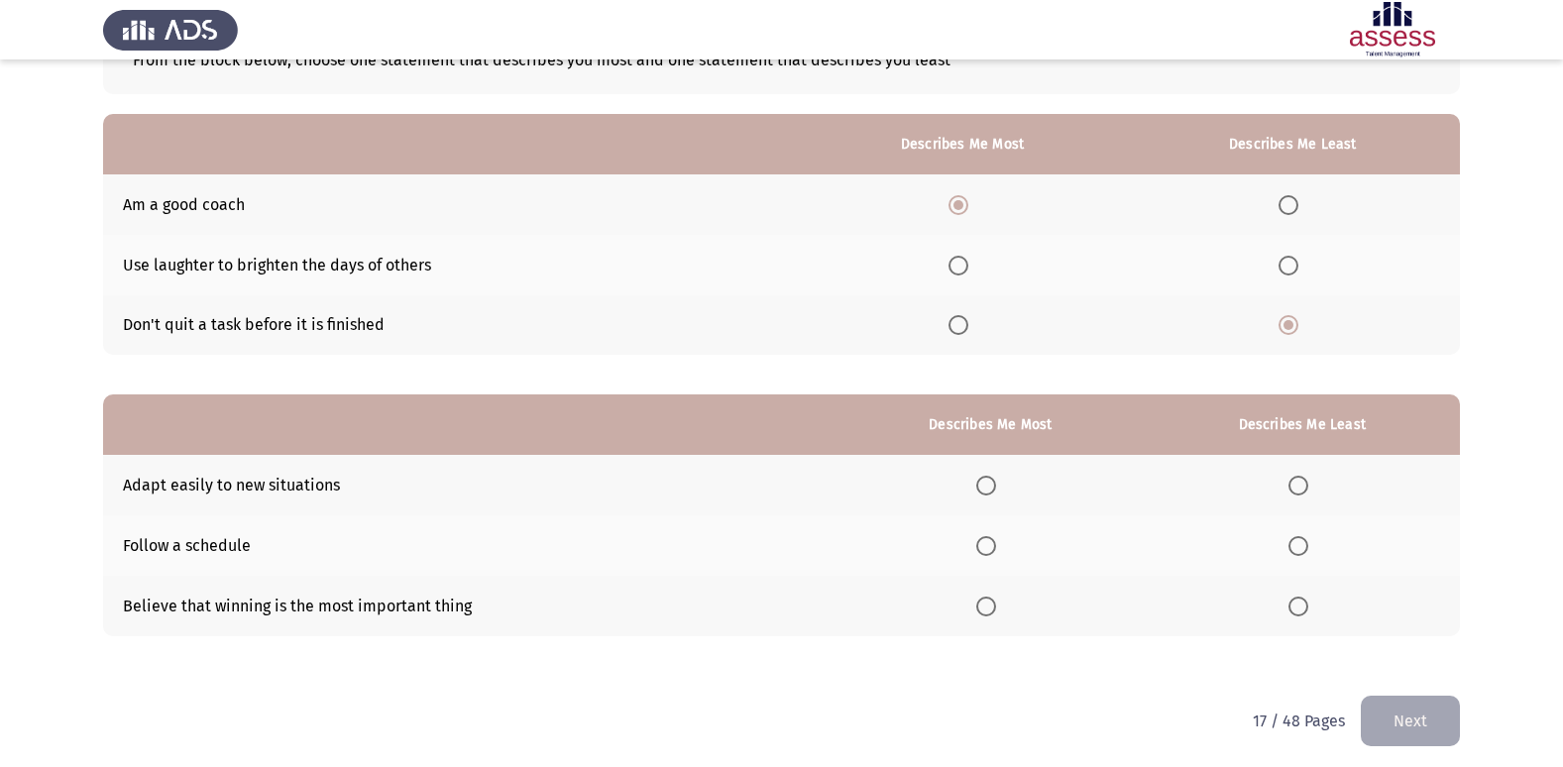
scroll to position [149, 0]
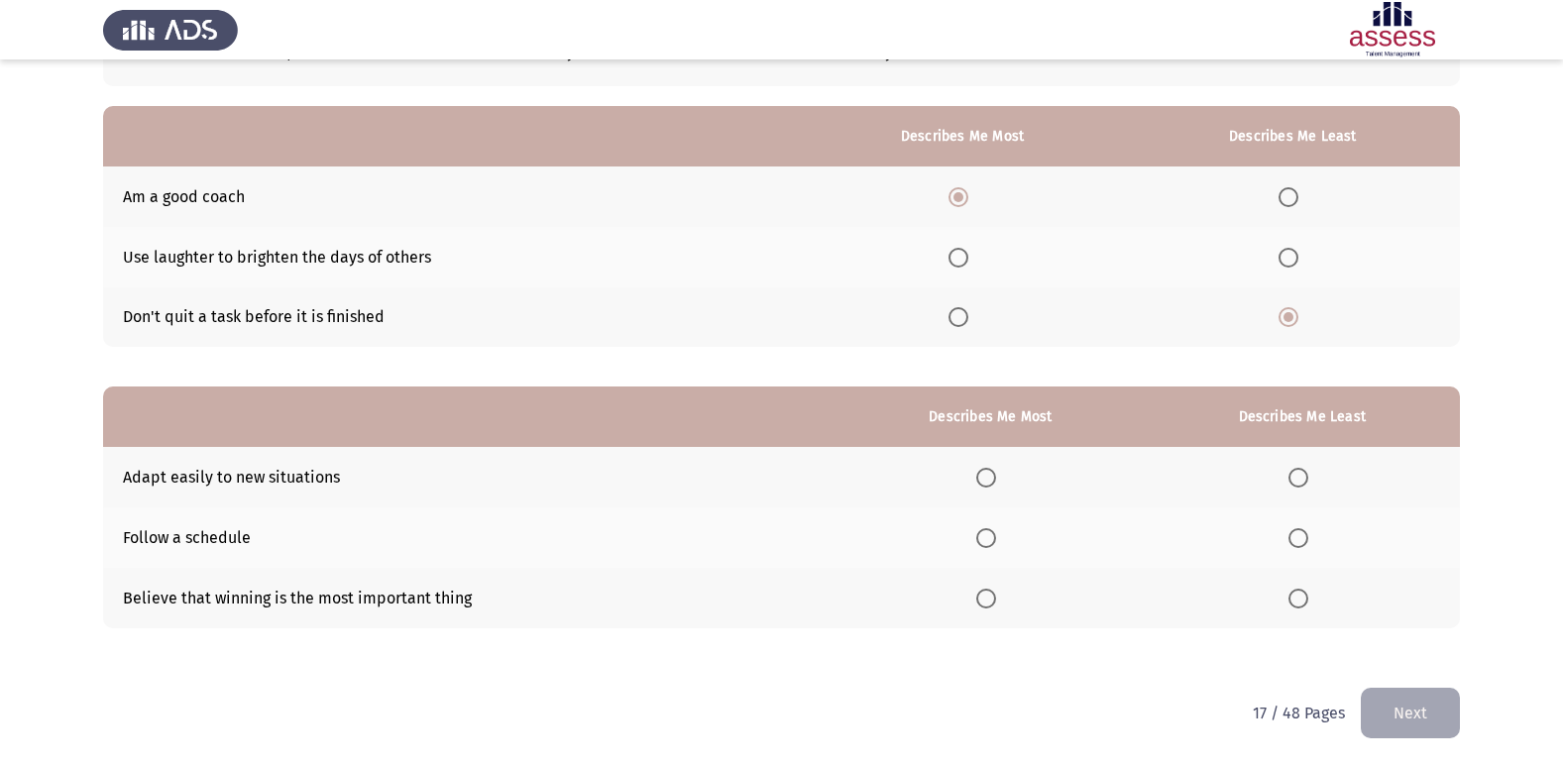
click at [995, 539] on span "Select an option" at bounding box center [986, 538] width 20 height 20
click at [995, 539] on input "Select an option" at bounding box center [986, 538] width 20 height 20
click at [1296, 477] on span "Select an option" at bounding box center [1298, 478] width 20 height 20
click at [1296, 477] on input "Select an option" at bounding box center [1298, 478] width 20 height 20
click at [1378, 704] on button "Next" at bounding box center [1410, 713] width 99 height 51
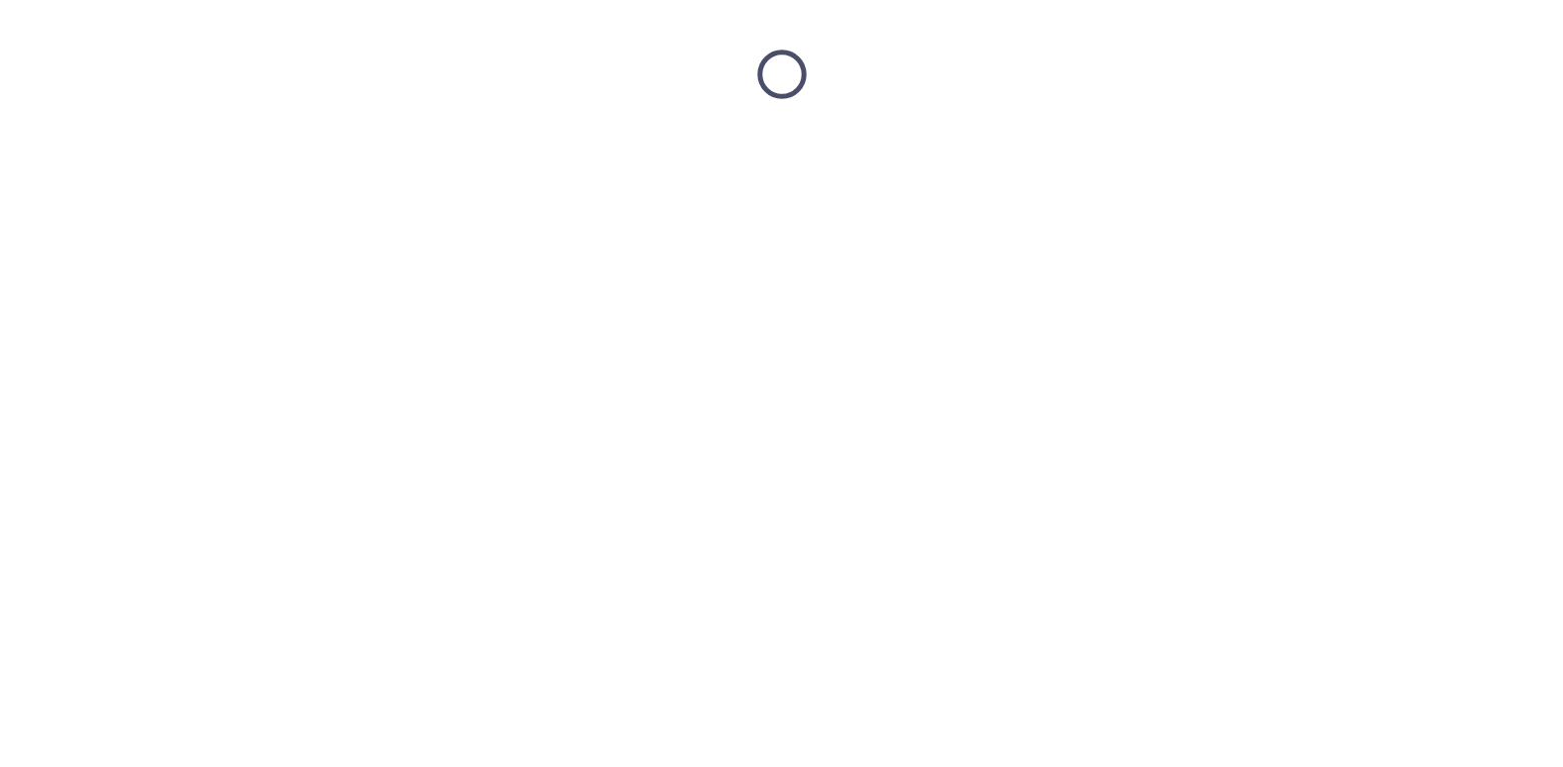
scroll to position [0, 0]
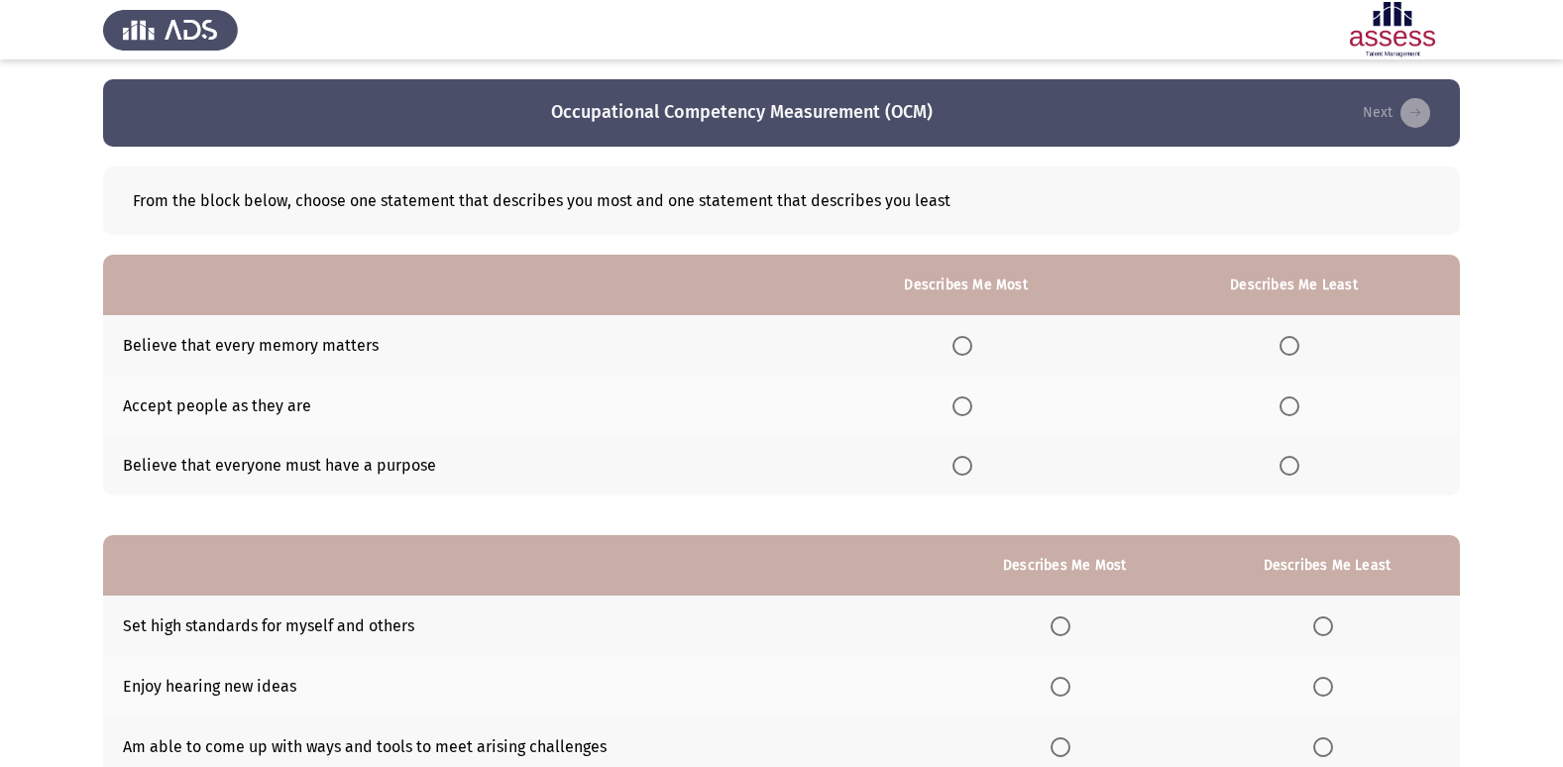
click at [972, 470] on span "Select an option" at bounding box center [962, 466] width 20 height 20
click at [972, 470] on input "Select an option" at bounding box center [962, 466] width 20 height 20
click at [1294, 344] on span "Select an option" at bounding box center [1289, 346] width 20 height 20
click at [1294, 344] on input "Select an option" at bounding box center [1289, 346] width 20 height 20
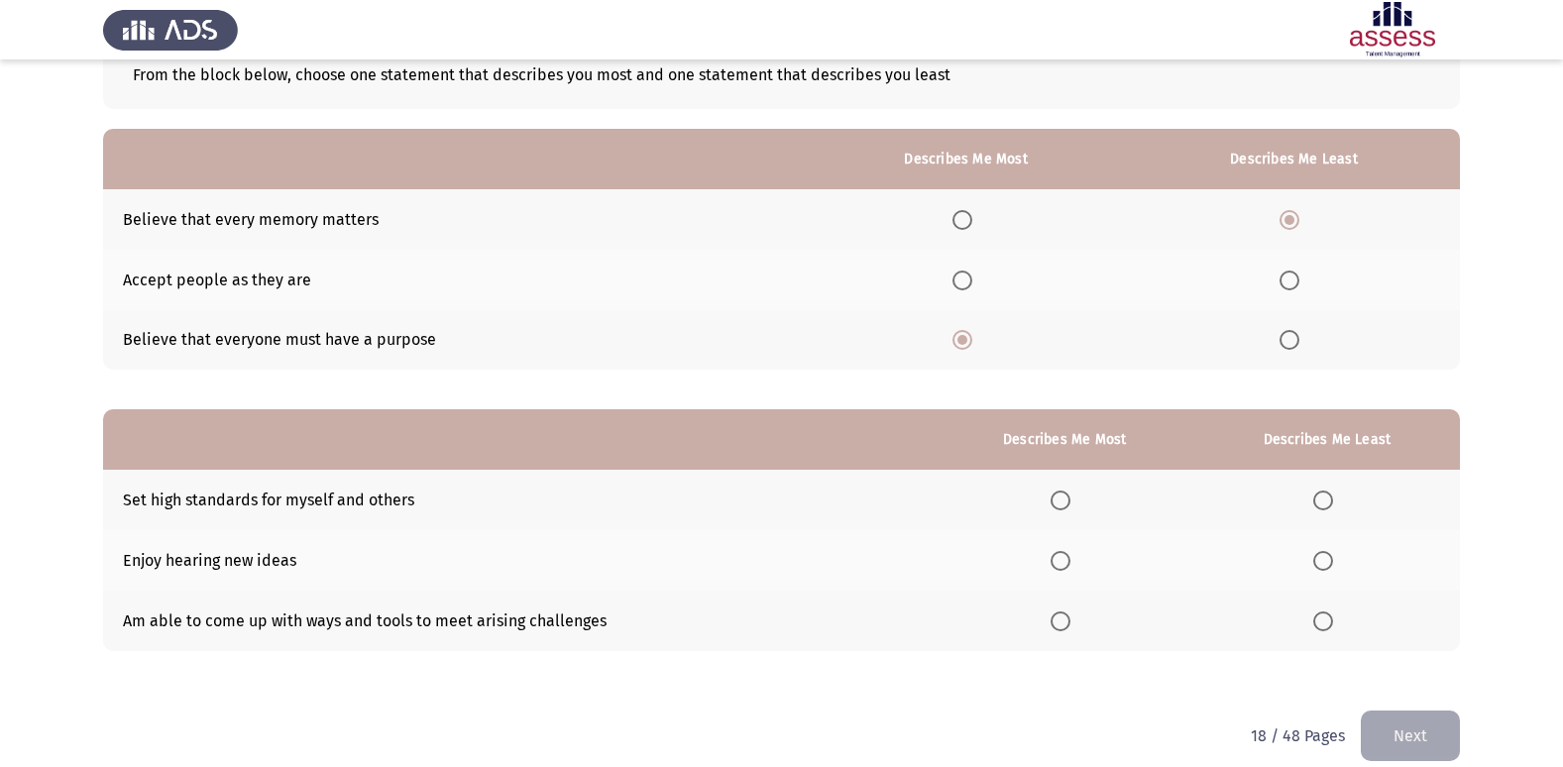
scroll to position [149, 0]
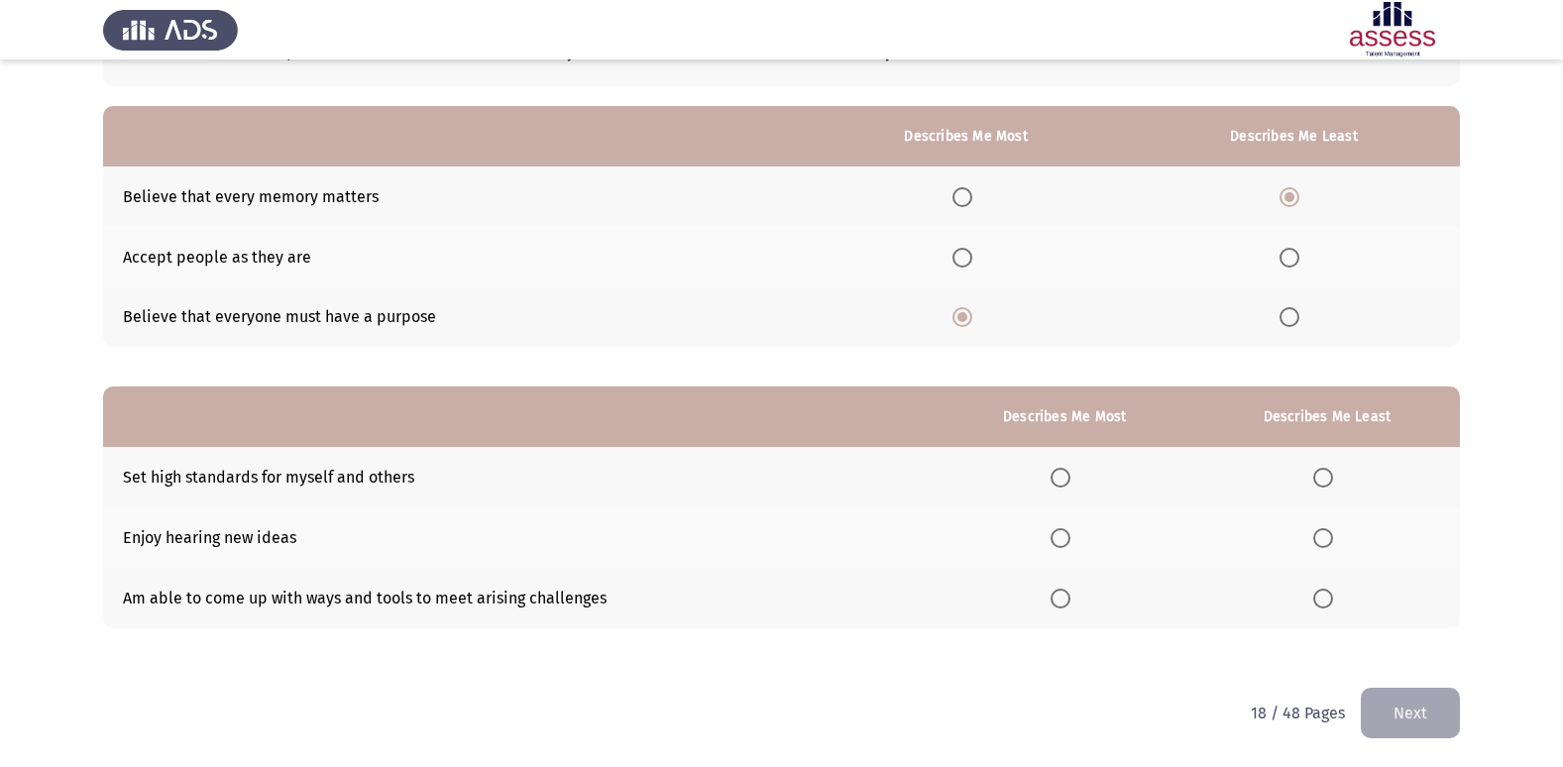
click at [1068, 592] on span "Select an option" at bounding box center [1060, 599] width 20 height 20
click at [1068, 592] on input "Select an option" at bounding box center [1060, 599] width 20 height 20
click at [1326, 542] on span "Select an option" at bounding box center [1323, 538] width 20 height 20
click at [1326, 542] on input "Select an option" at bounding box center [1323, 538] width 20 height 20
click at [1408, 693] on button "Next" at bounding box center [1410, 713] width 99 height 51
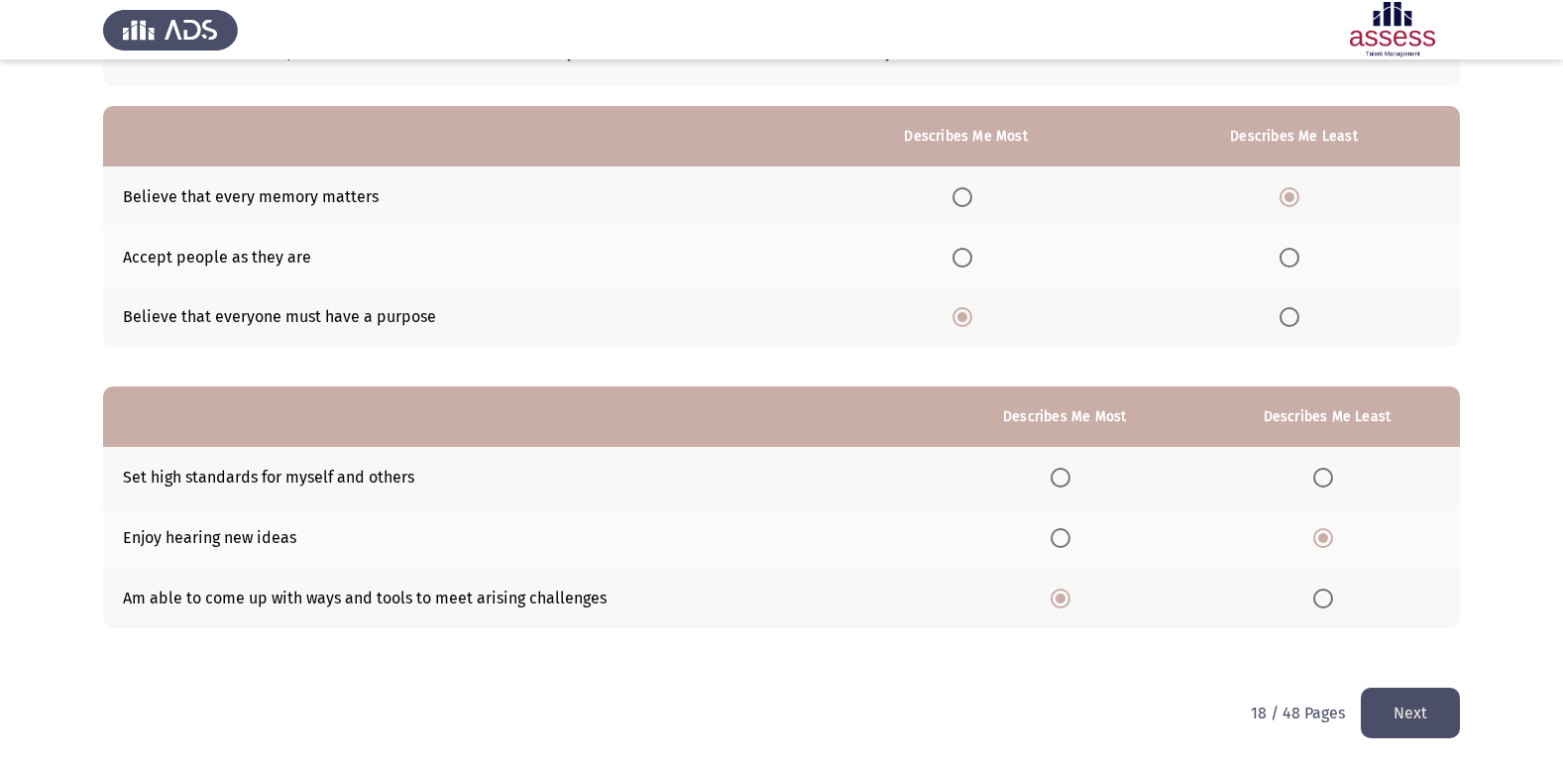
scroll to position [0, 0]
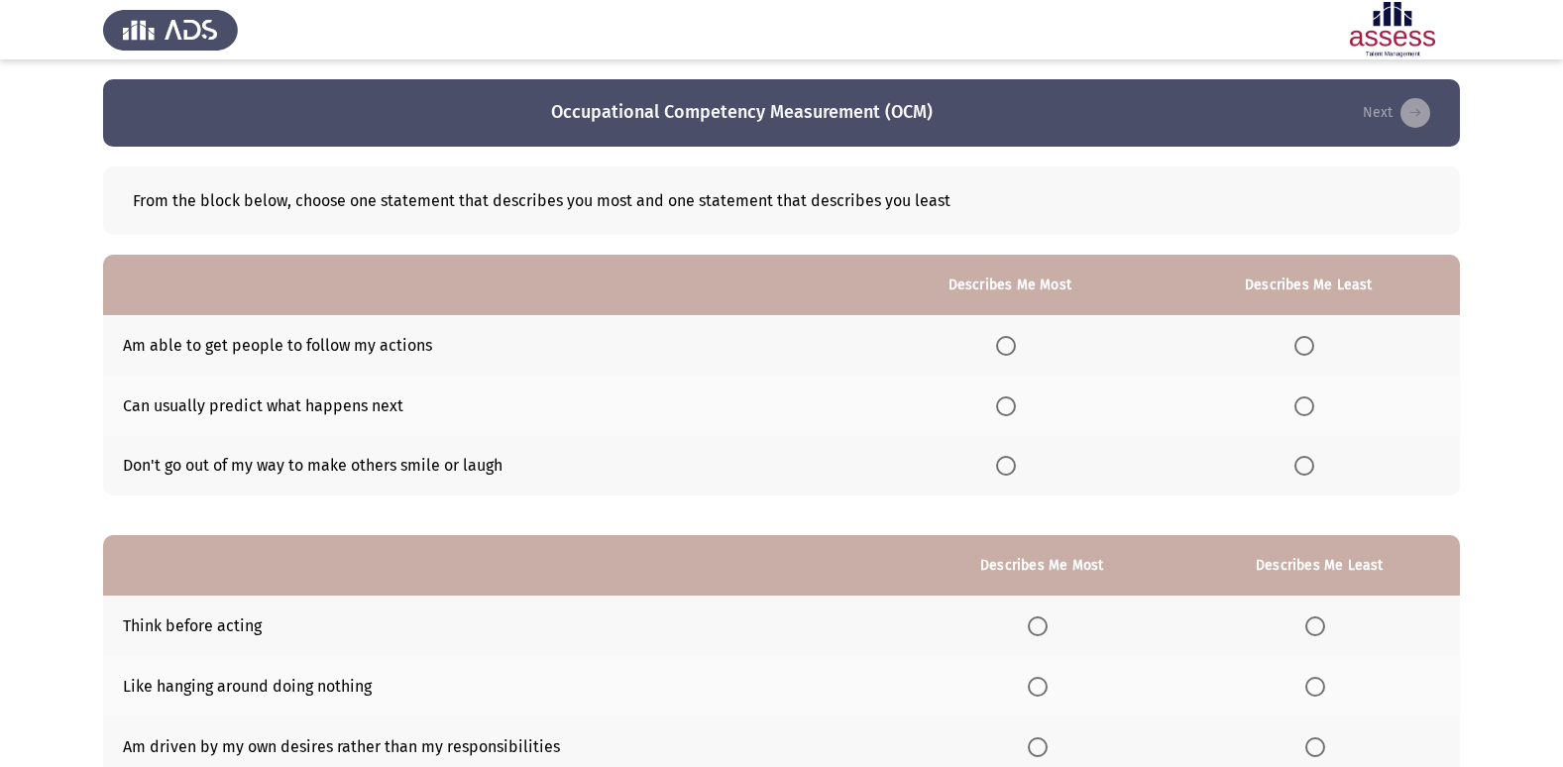
click at [1312, 467] on span "Select an option" at bounding box center [1304, 466] width 20 height 20
click at [1312, 467] on input "Select an option" at bounding box center [1304, 466] width 20 height 20
click at [1016, 400] on span "Select an option" at bounding box center [1006, 406] width 20 height 20
click at [1016, 400] on input "Select an option" at bounding box center [1006, 406] width 20 height 20
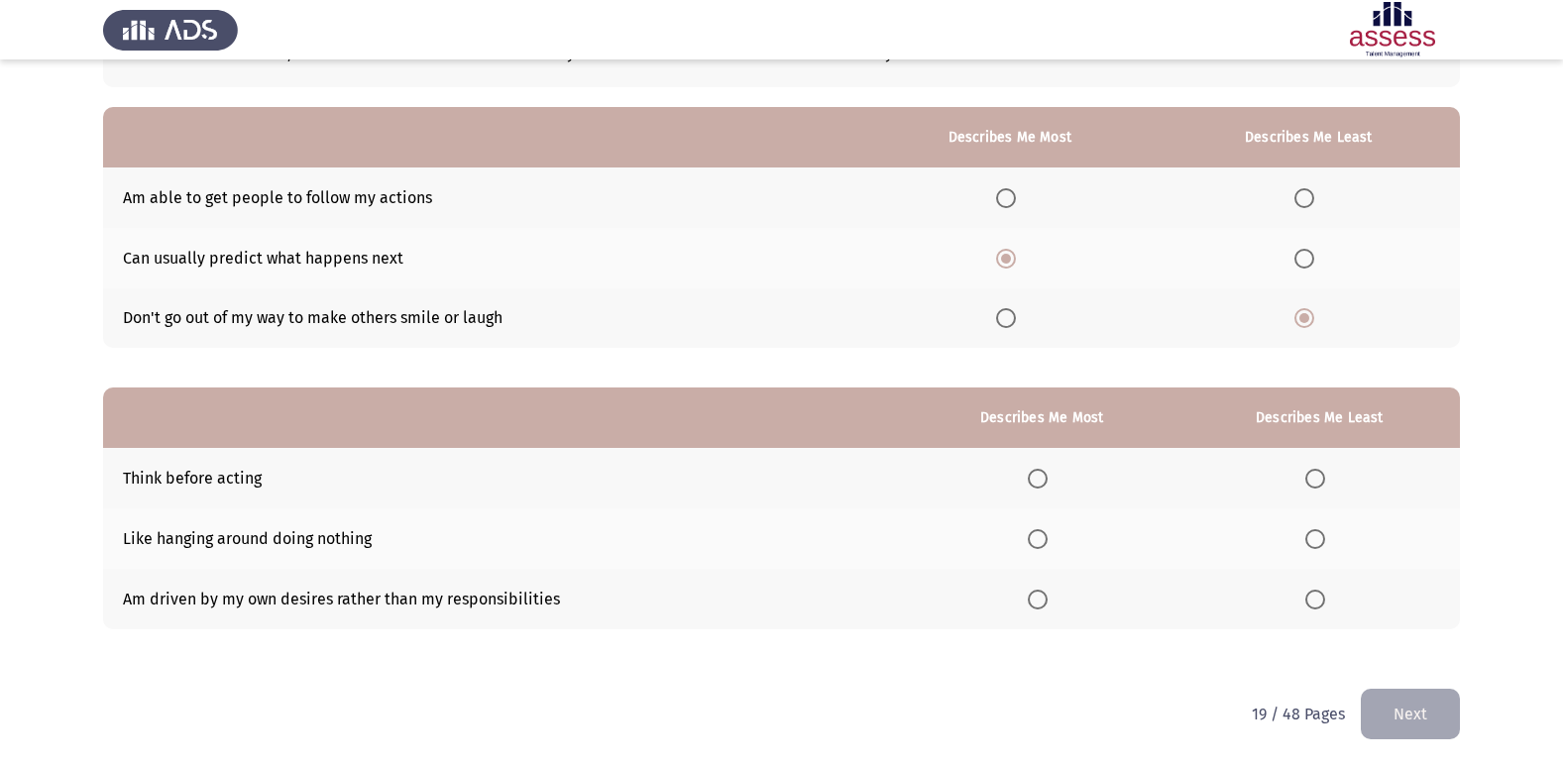
scroll to position [149, 0]
click at [1043, 468] on span "Select an option" at bounding box center [1038, 478] width 20 height 20
click at [1043, 468] on input "Select an option" at bounding box center [1038, 478] width 20 height 20
click at [1320, 529] on span "Select an option" at bounding box center [1315, 538] width 20 height 20
click at [1320, 529] on input "Select an option" at bounding box center [1315, 538] width 20 height 20
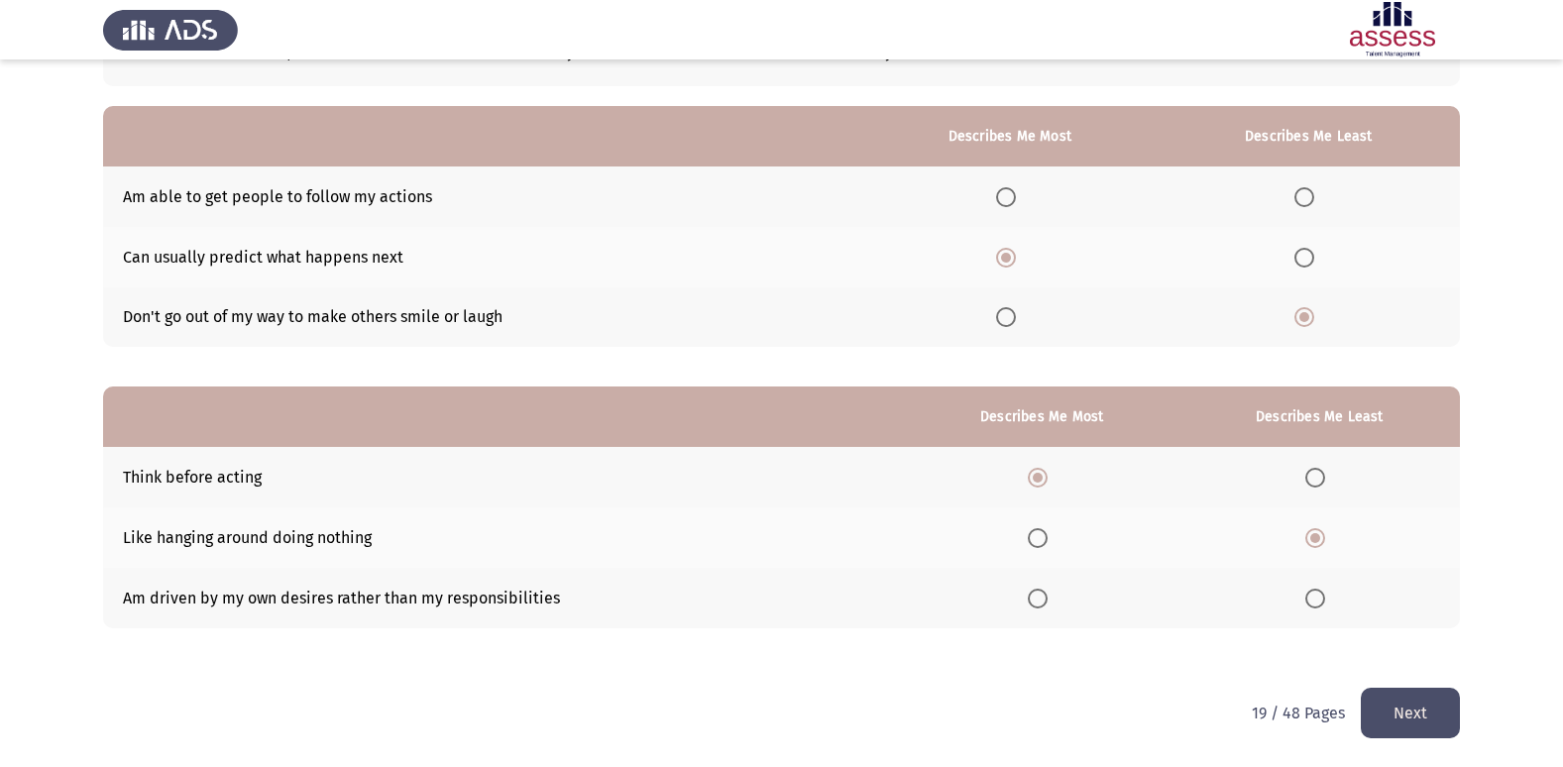
click at [1409, 701] on button "Next" at bounding box center [1410, 713] width 99 height 51
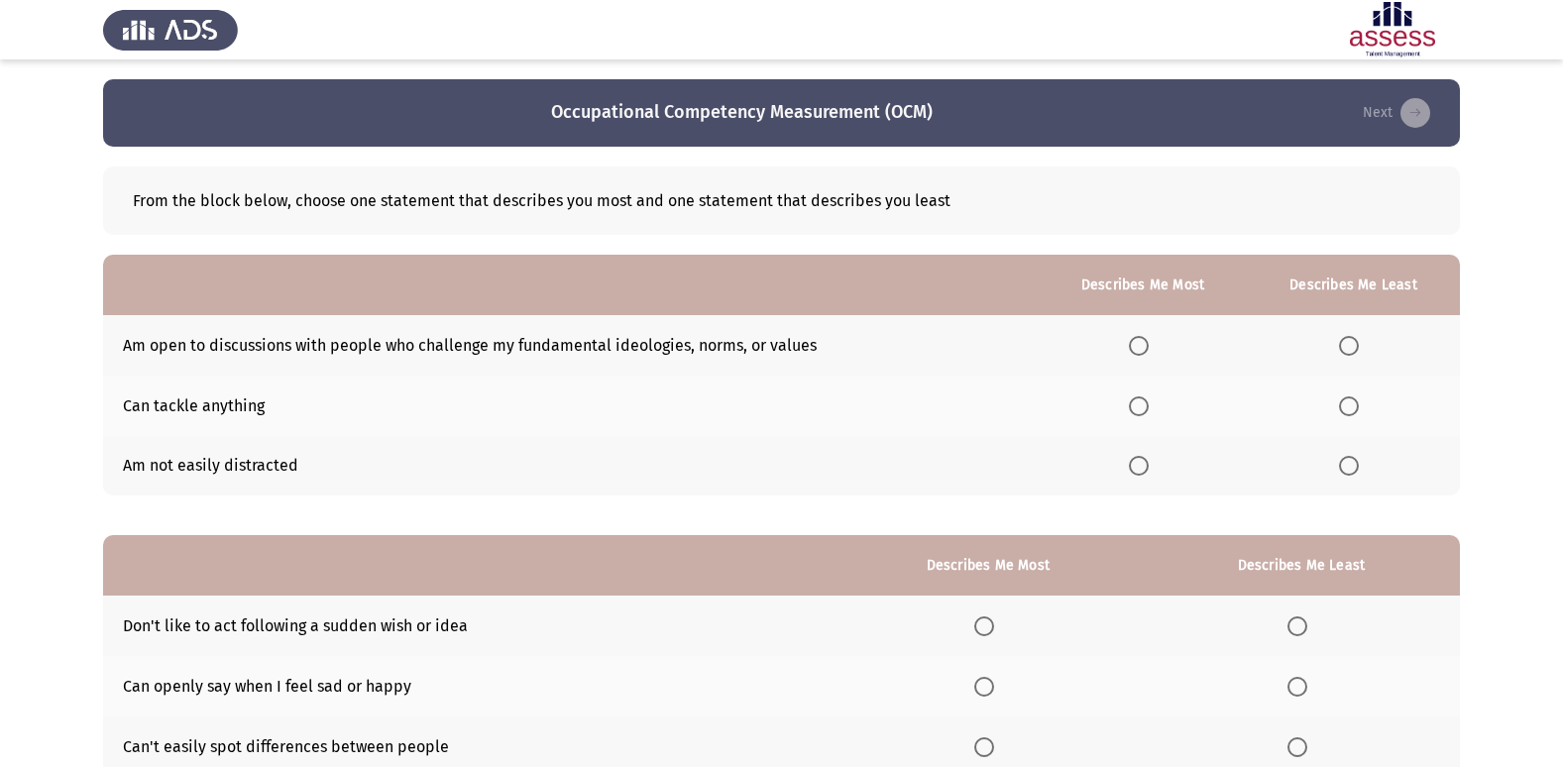
click at [1132, 346] on th at bounding box center [1143, 345] width 208 height 60
click at [1149, 345] on span "Select an option" at bounding box center [1139, 346] width 20 height 20
click at [1149, 345] on input "Select an option" at bounding box center [1139, 346] width 20 height 20
click at [1348, 400] on span "Select an option" at bounding box center [1349, 406] width 20 height 20
click at [1348, 400] on input "Select an option" at bounding box center [1349, 406] width 20 height 20
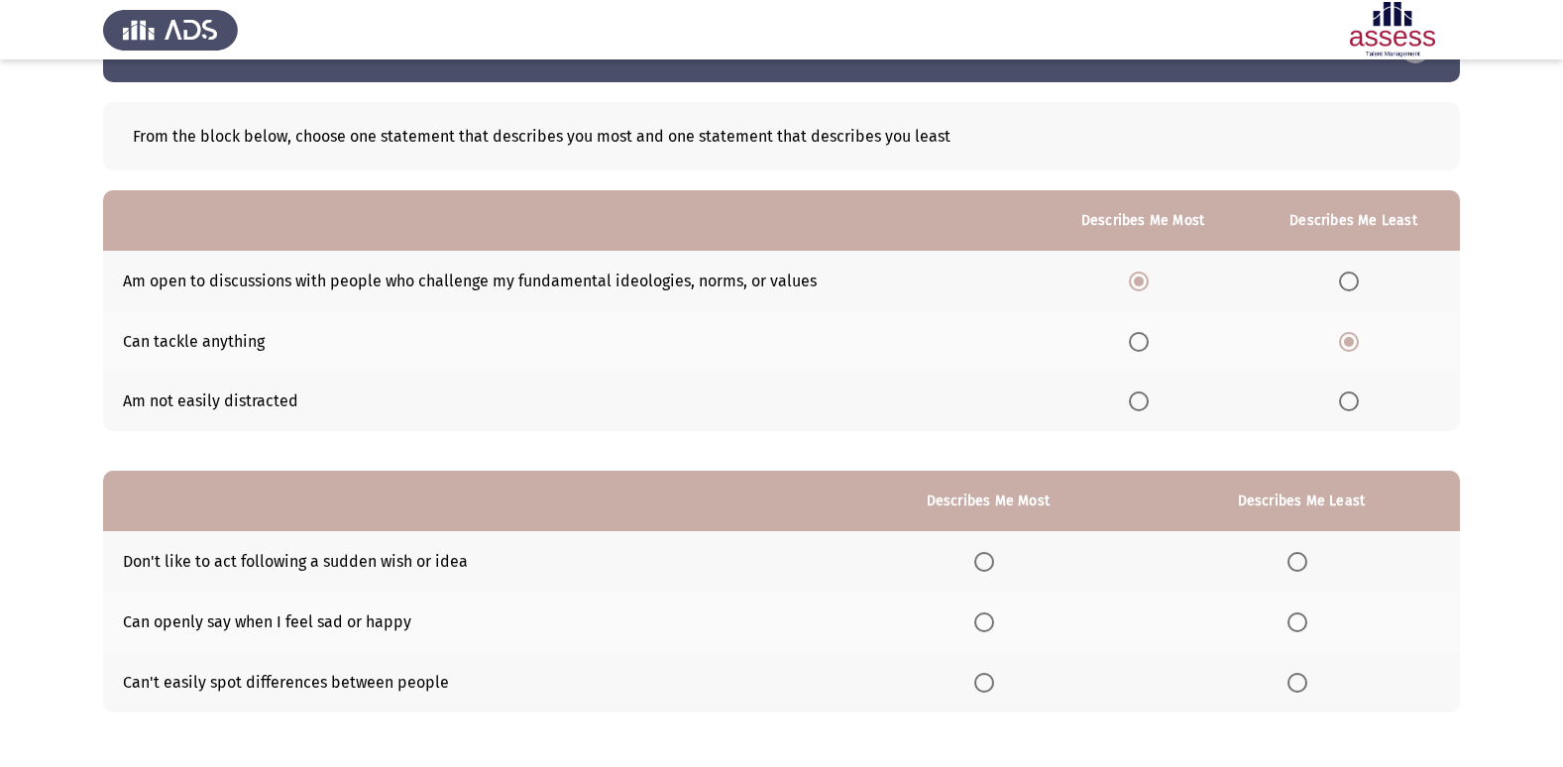
scroll to position [99, 0]
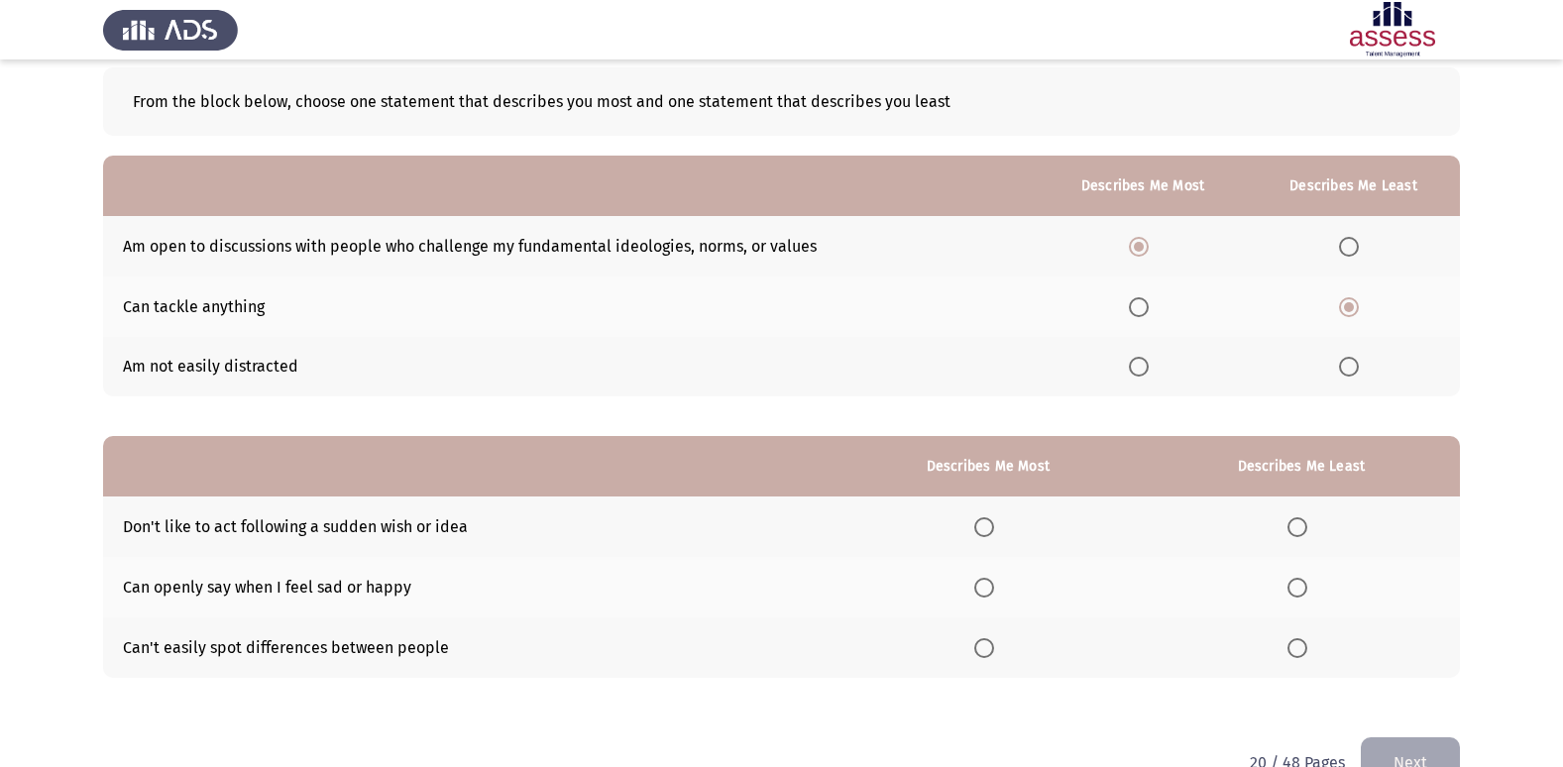
click at [1304, 652] on span "Select an option" at bounding box center [1297, 648] width 20 height 20
click at [1304, 652] on input "Select an option" at bounding box center [1297, 648] width 20 height 20
click at [989, 525] on span "Select an option" at bounding box center [984, 527] width 20 height 20
click at [989, 525] on input "Select an option" at bounding box center [984, 527] width 20 height 20
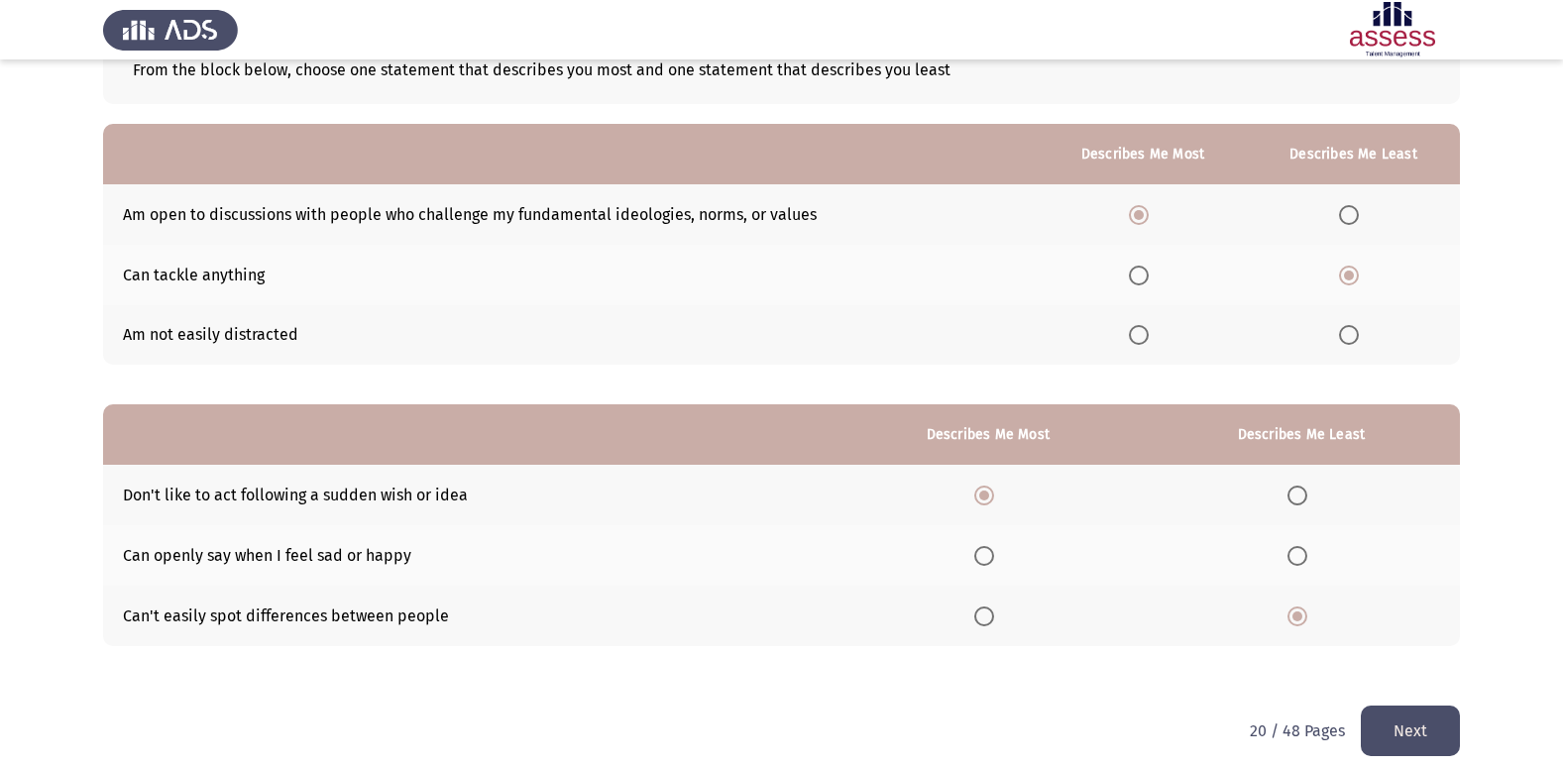
scroll to position [149, 0]
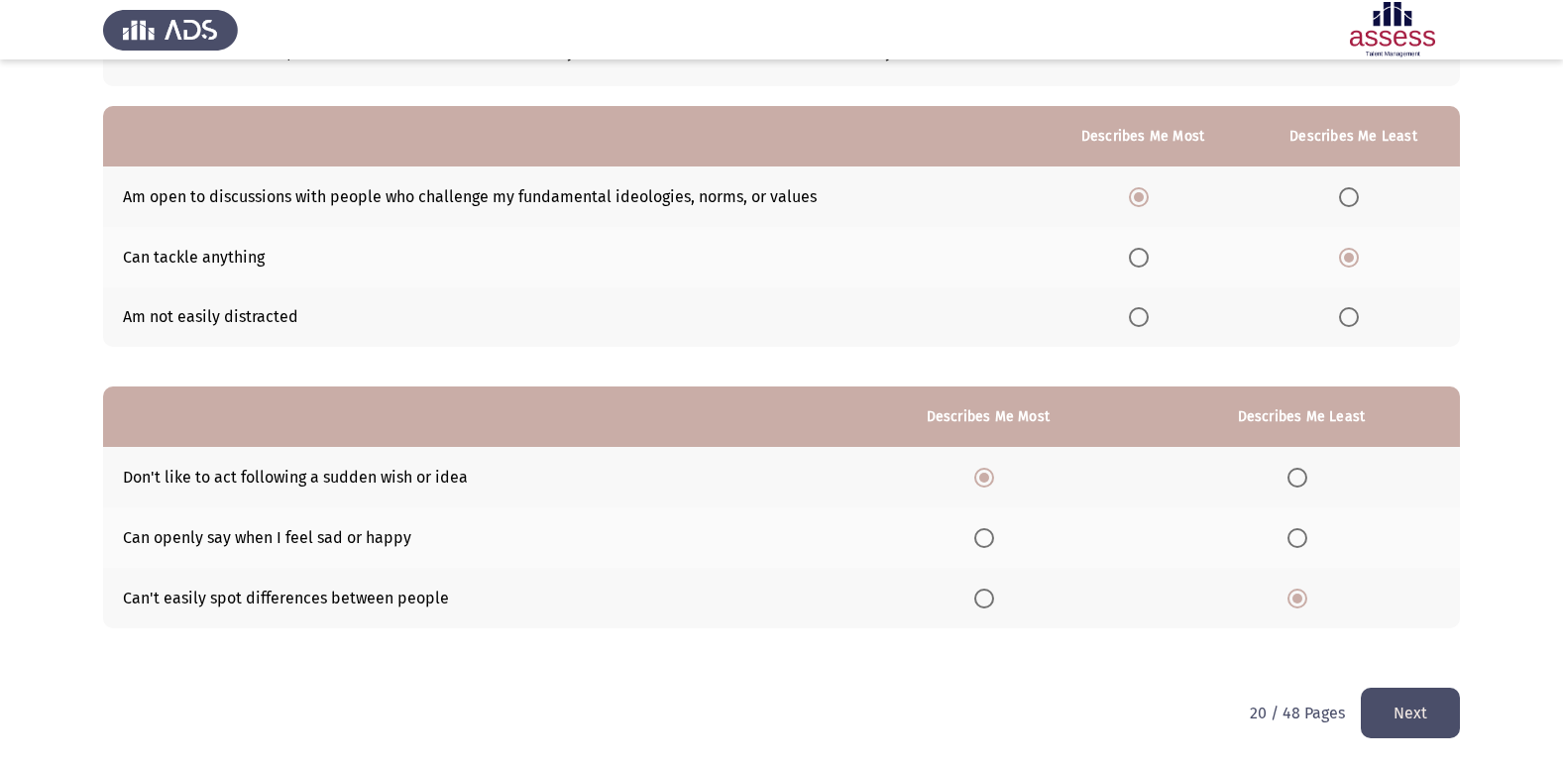
click at [1376, 689] on button "Next" at bounding box center [1410, 713] width 99 height 51
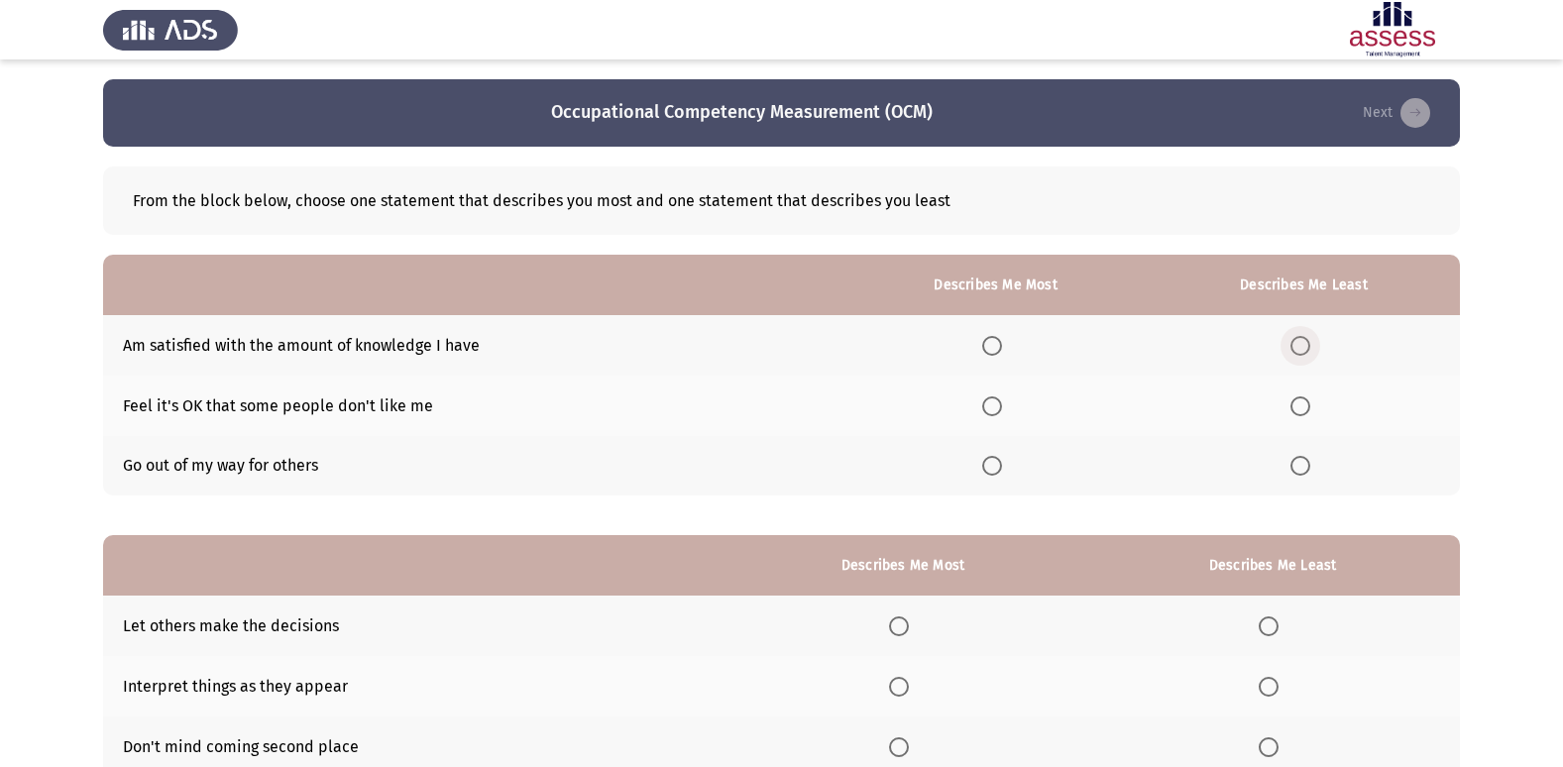
click at [1306, 344] on span "Select an option" at bounding box center [1300, 346] width 20 height 20
click at [1306, 344] on input "Select an option" at bounding box center [1300, 346] width 20 height 20
click at [1002, 404] on span "Select an option" at bounding box center [992, 406] width 20 height 20
click at [1002, 404] on input "Select an option" at bounding box center [992, 406] width 20 height 20
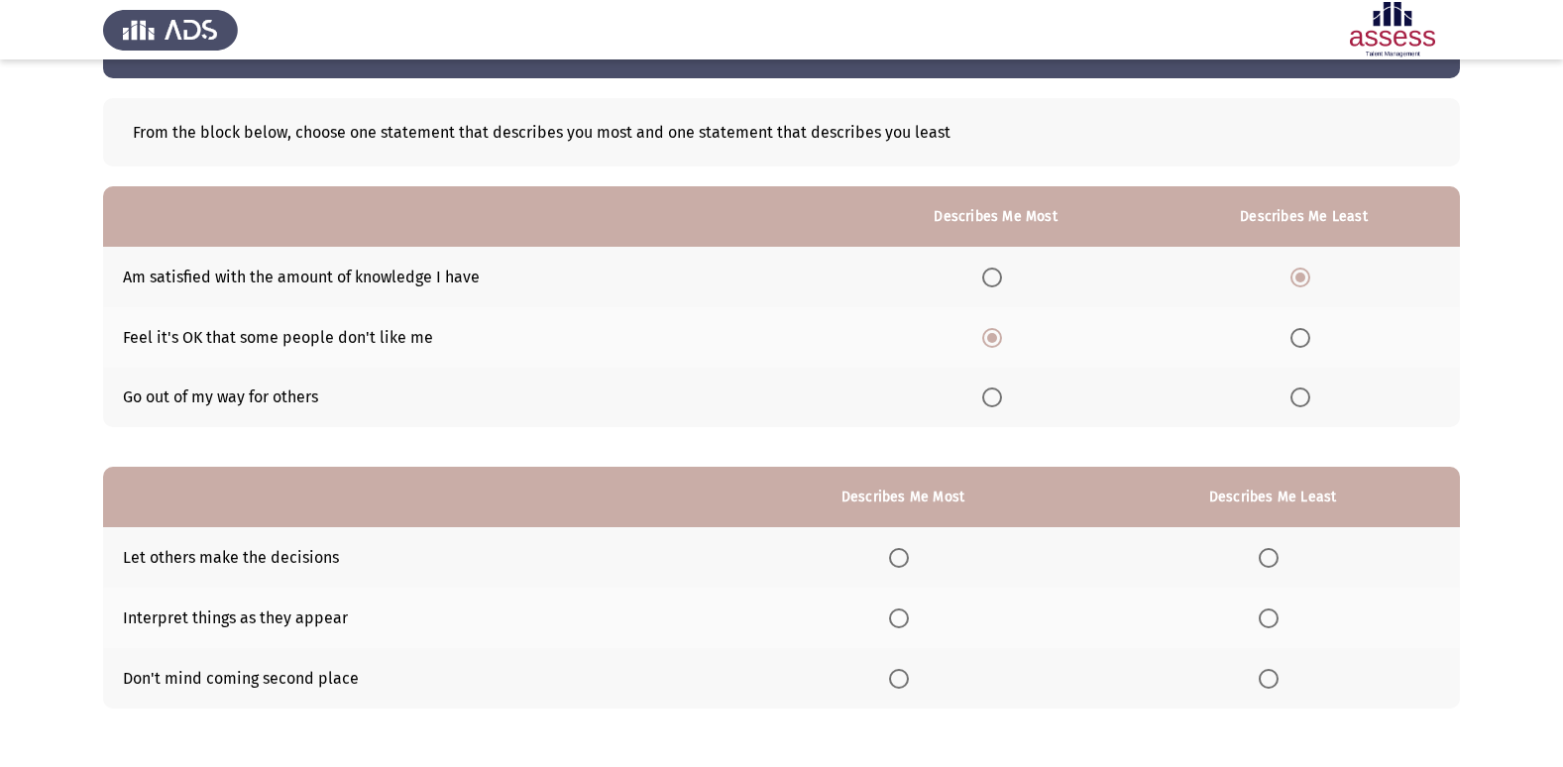
scroll to position [99, 0]
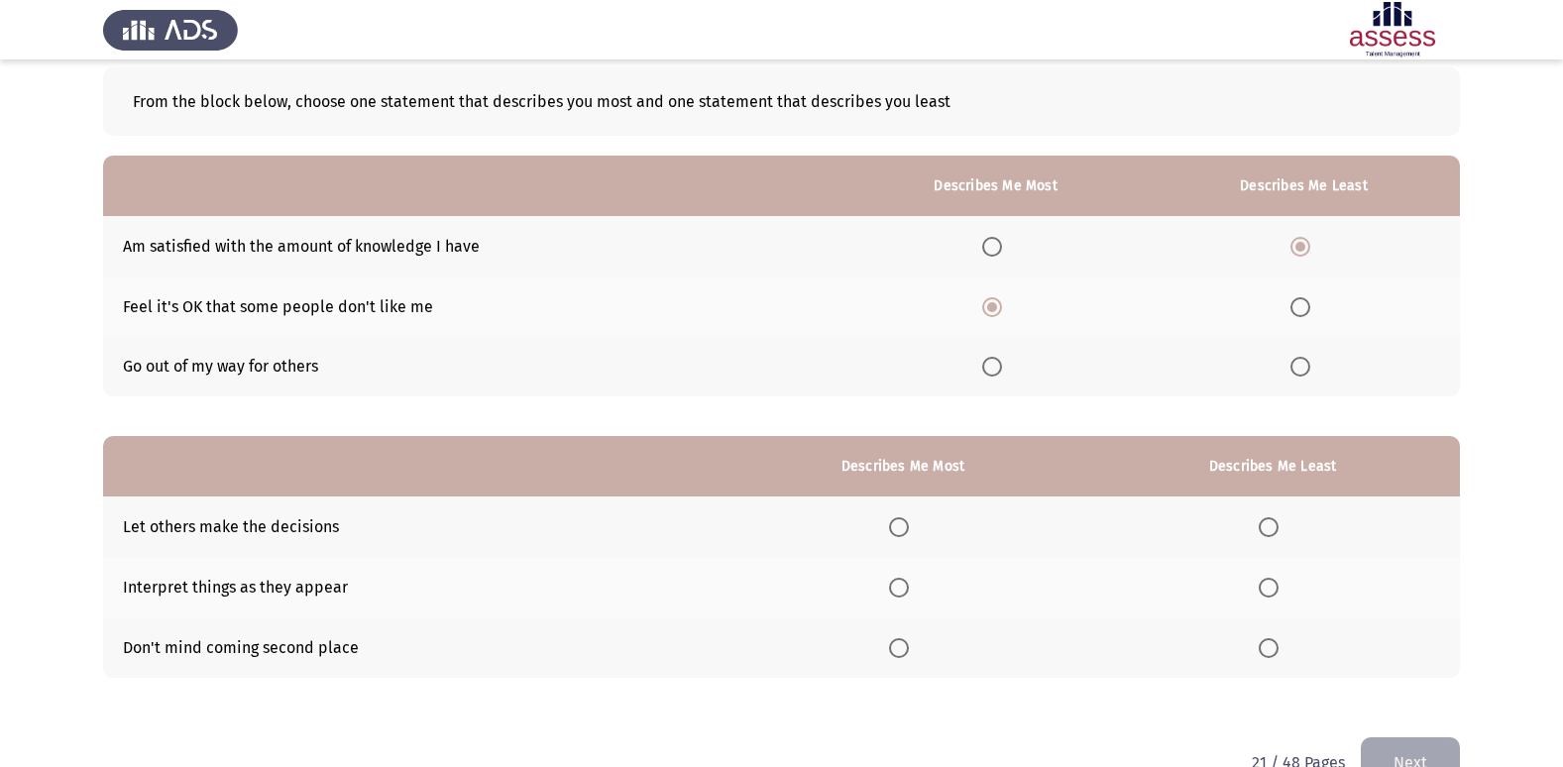
click at [900, 638] on span "Select an option" at bounding box center [899, 648] width 20 height 20
click at [900, 638] on input "Select an option" at bounding box center [899, 648] width 20 height 20
click at [1269, 528] on span "Select an option" at bounding box center [1269, 527] width 20 height 20
click at [1269, 528] on input "Select an option" at bounding box center [1269, 527] width 20 height 20
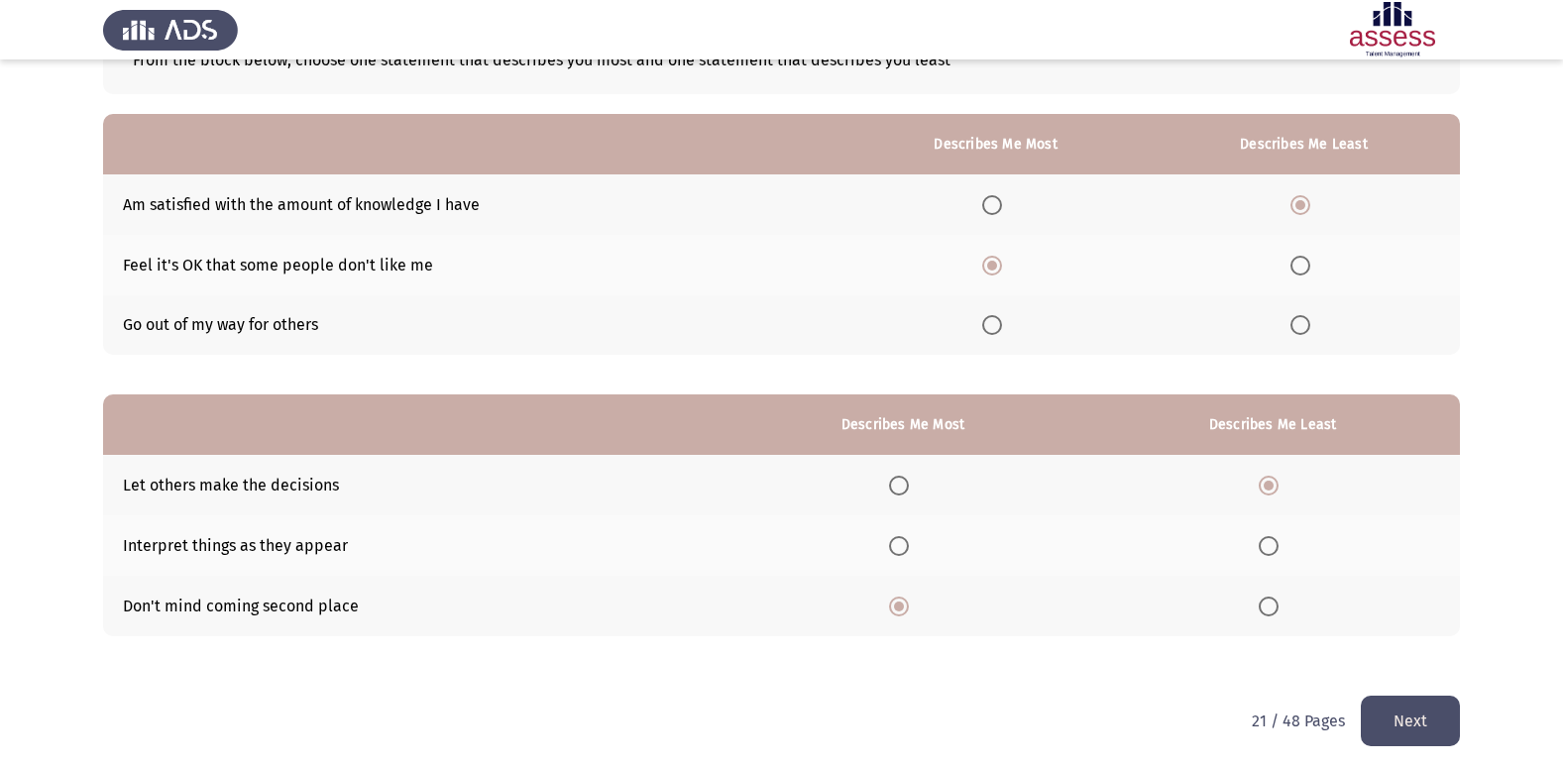
scroll to position [149, 0]
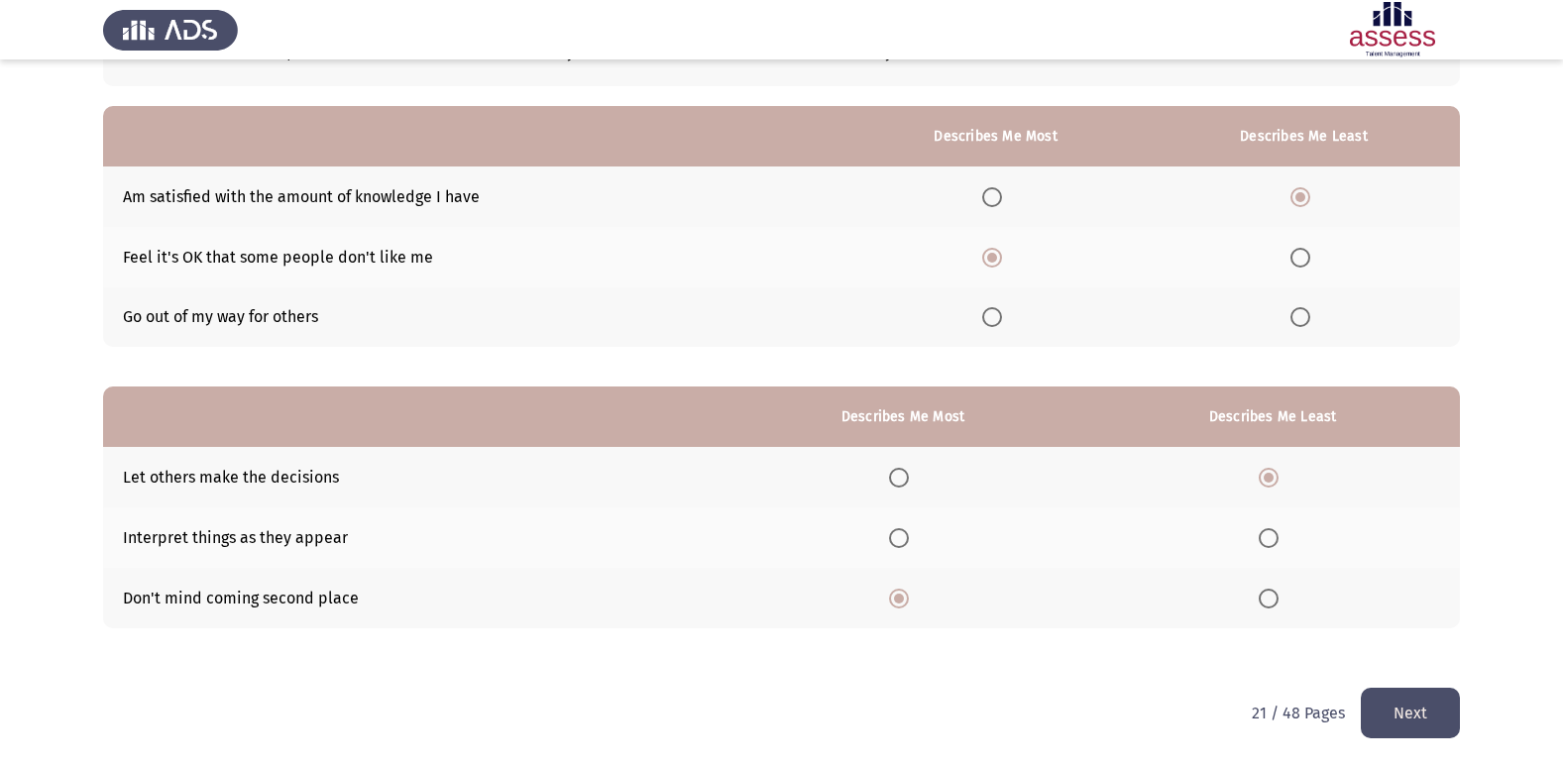
click at [1395, 699] on button "Next" at bounding box center [1410, 713] width 99 height 51
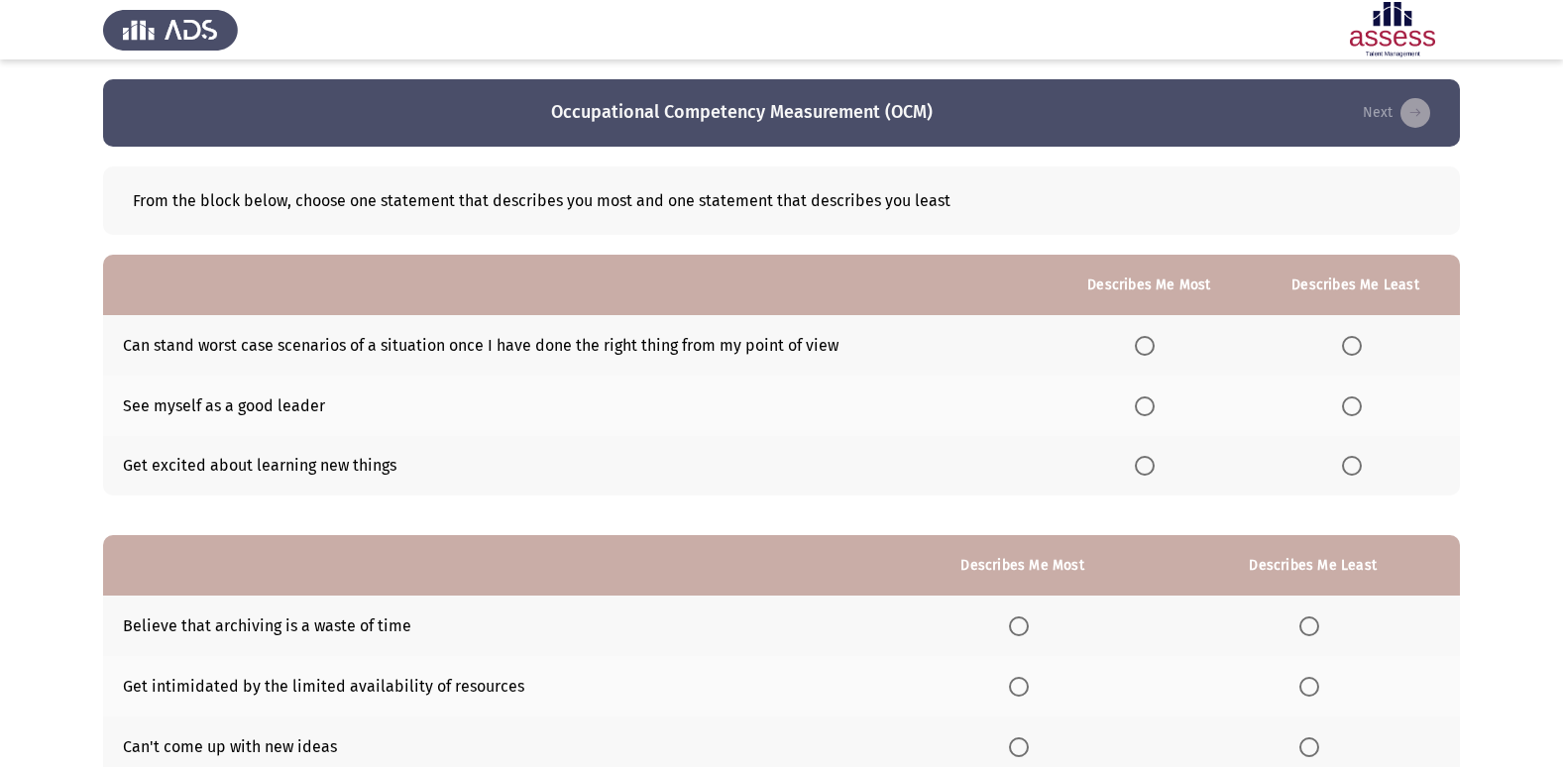
click at [1154, 344] on span "Select an option" at bounding box center [1145, 346] width 20 height 20
click at [1154, 344] on input "Select an option" at bounding box center [1145, 346] width 20 height 20
click at [1152, 460] on span "Select an option" at bounding box center [1145, 466] width 20 height 20
click at [1152, 460] on input "Select an option" at bounding box center [1145, 466] width 20 height 20
click at [1368, 346] on label "Select an option" at bounding box center [1356, 346] width 28 height 20
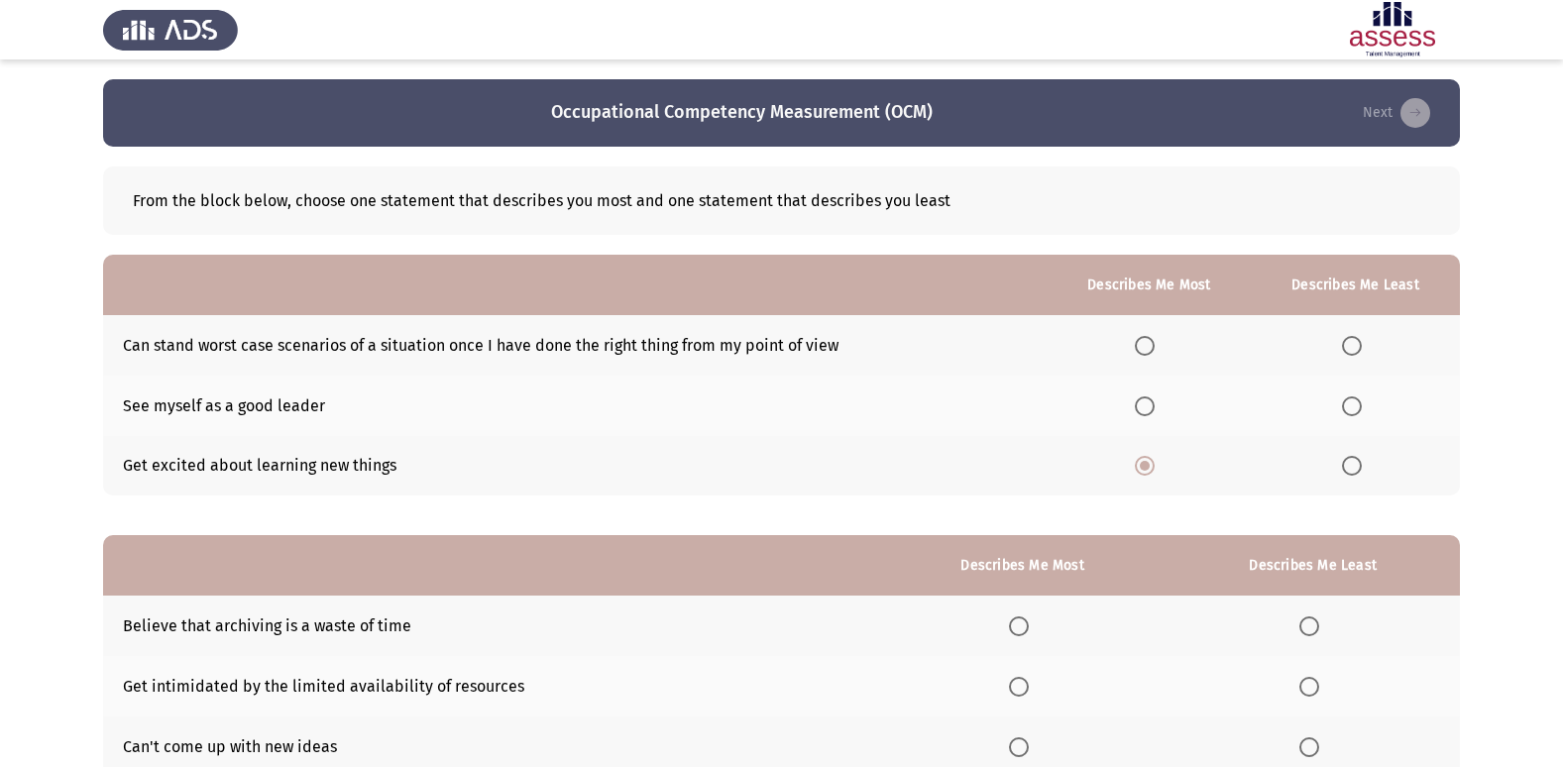
click at [1362, 346] on input "Select an option" at bounding box center [1352, 346] width 20 height 20
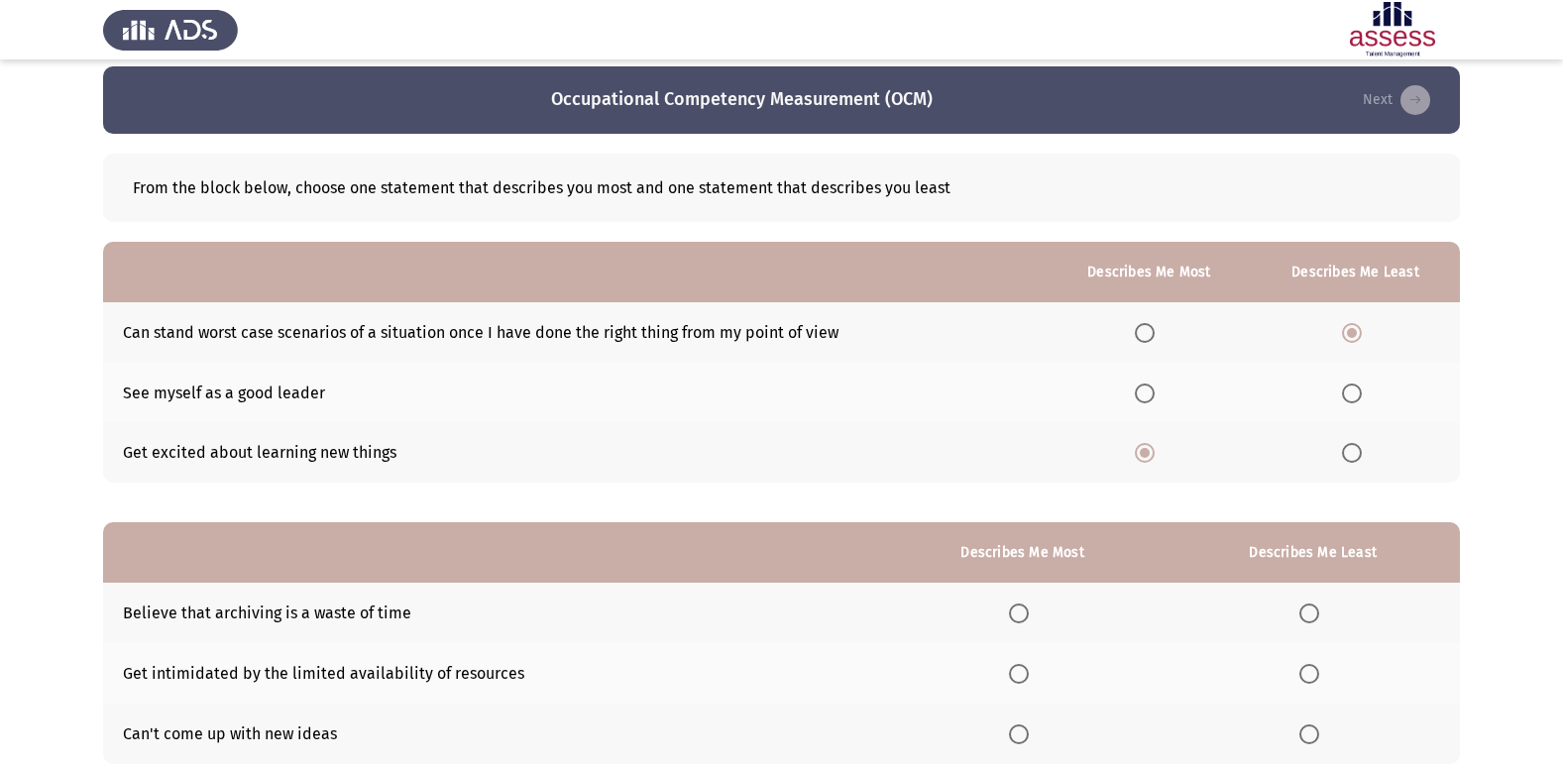
scroll to position [99, 0]
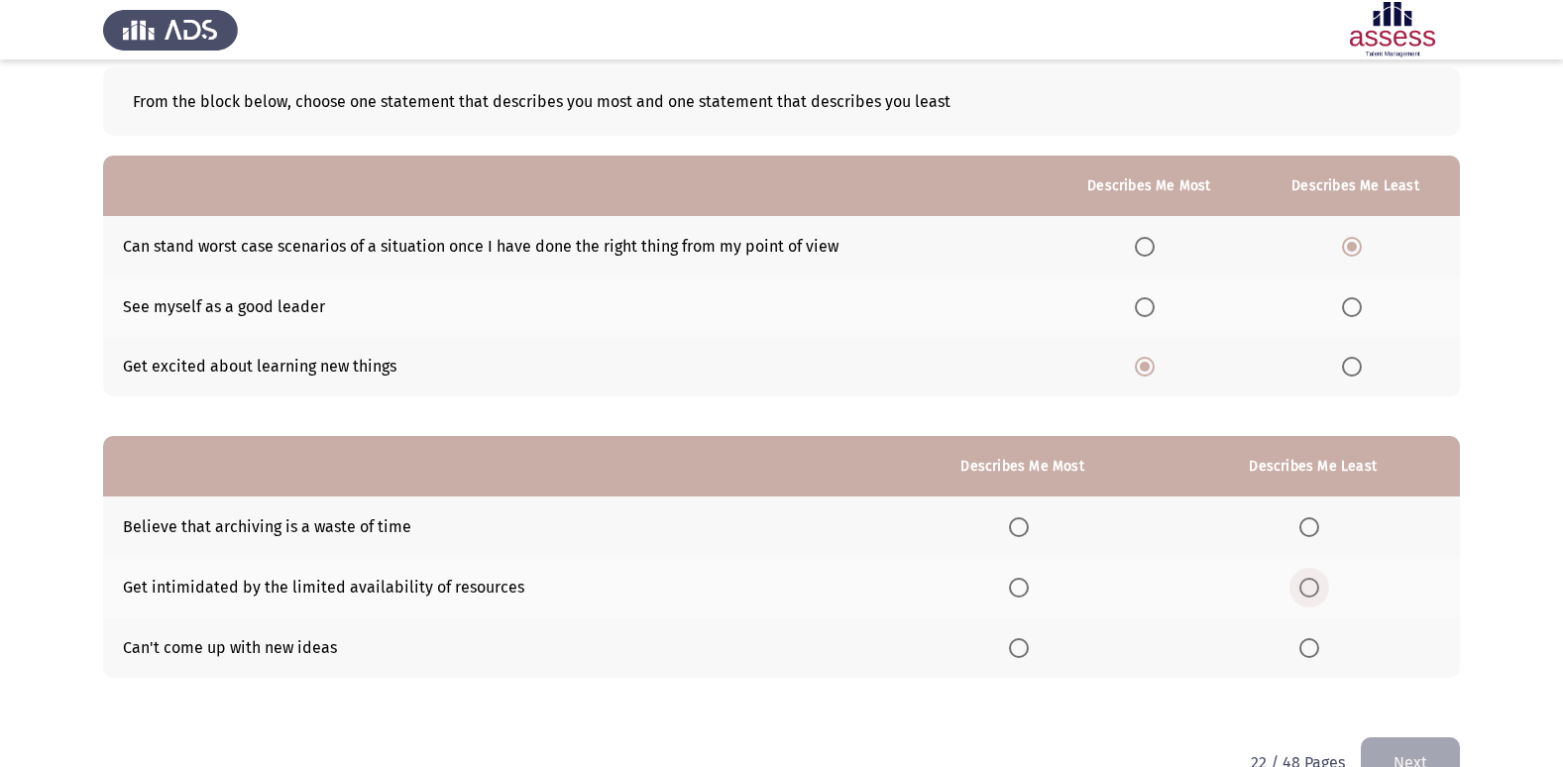
click at [1301, 589] on span "Select an option" at bounding box center [1309, 588] width 20 height 20
click at [1301, 589] on input "Select an option" at bounding box center [1309, 588] width 20 height 20
click at [1306, 651] on span "Select an option" at bounding box center [1309, 648] width 20 height 20
click at [1306, 651] on input "Select an option" at bounding box center [1309, 648] width 20 height 20
click at [1311, 584] on span "Select an option" at bounding box center [1309, 588] width 20 height 20
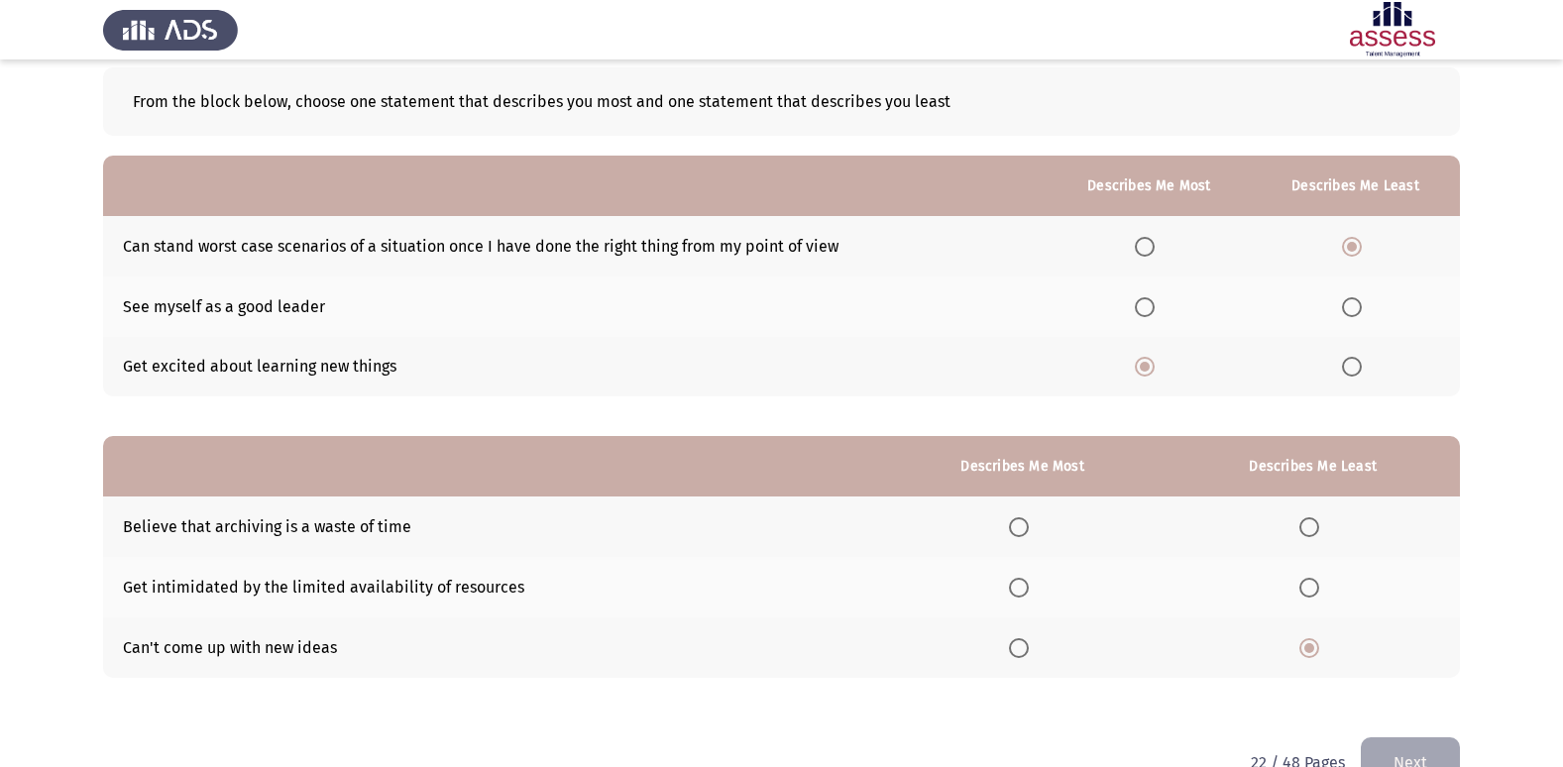
click at [1311, 584] on input "Select an option" at bounding box center [1309, 588] width 20 height 20
click at [1022, 529] on span "Select an option" at bounding box center [1019, 527] width 20 height 20
click at [1022, 529] on input "Select an option" at bounding box center [1019, 527] width 20 height 20
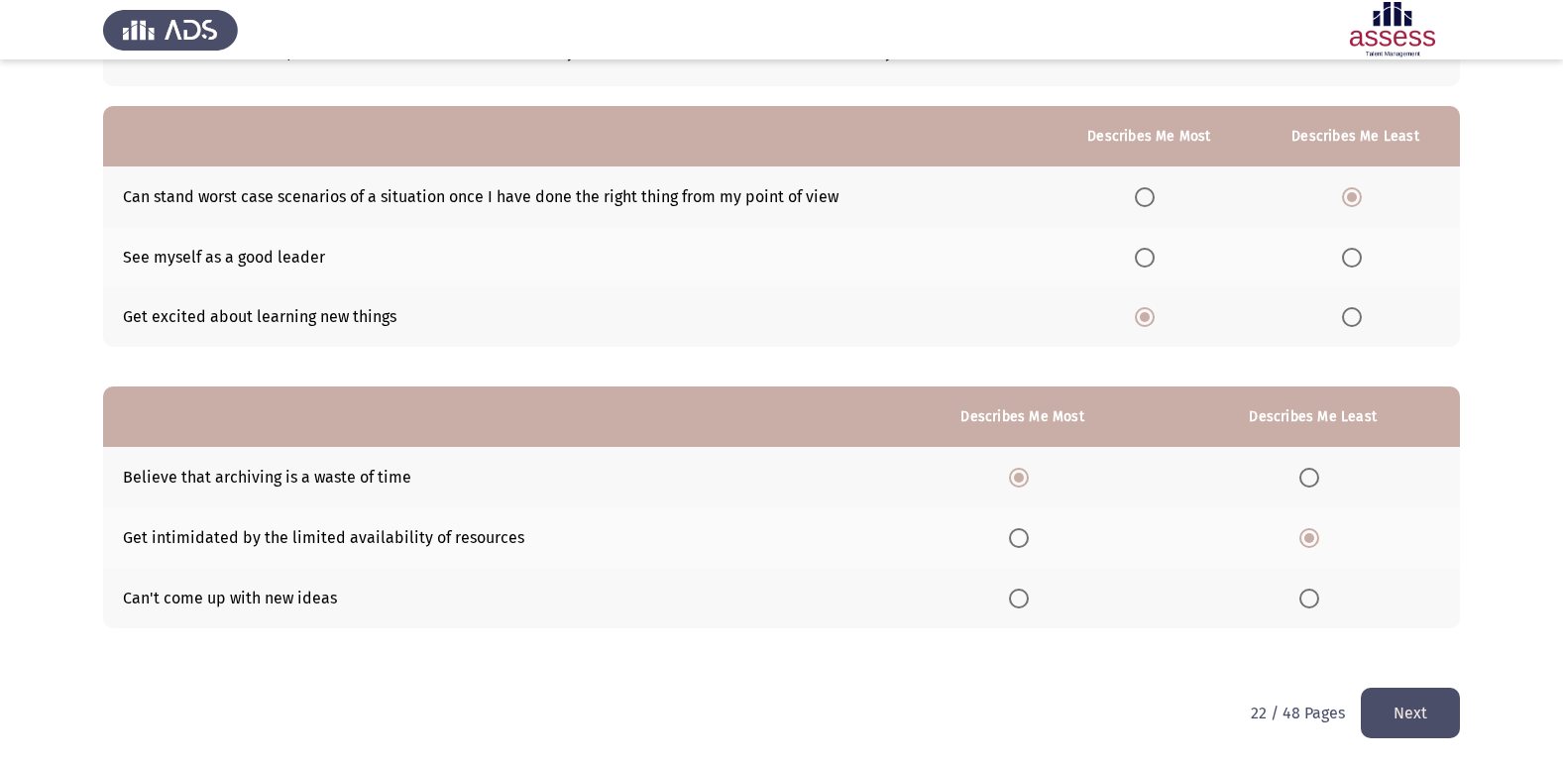
click at [1418, 705] on button "Next" at bounding box center [1410, 713] width 99 height 51
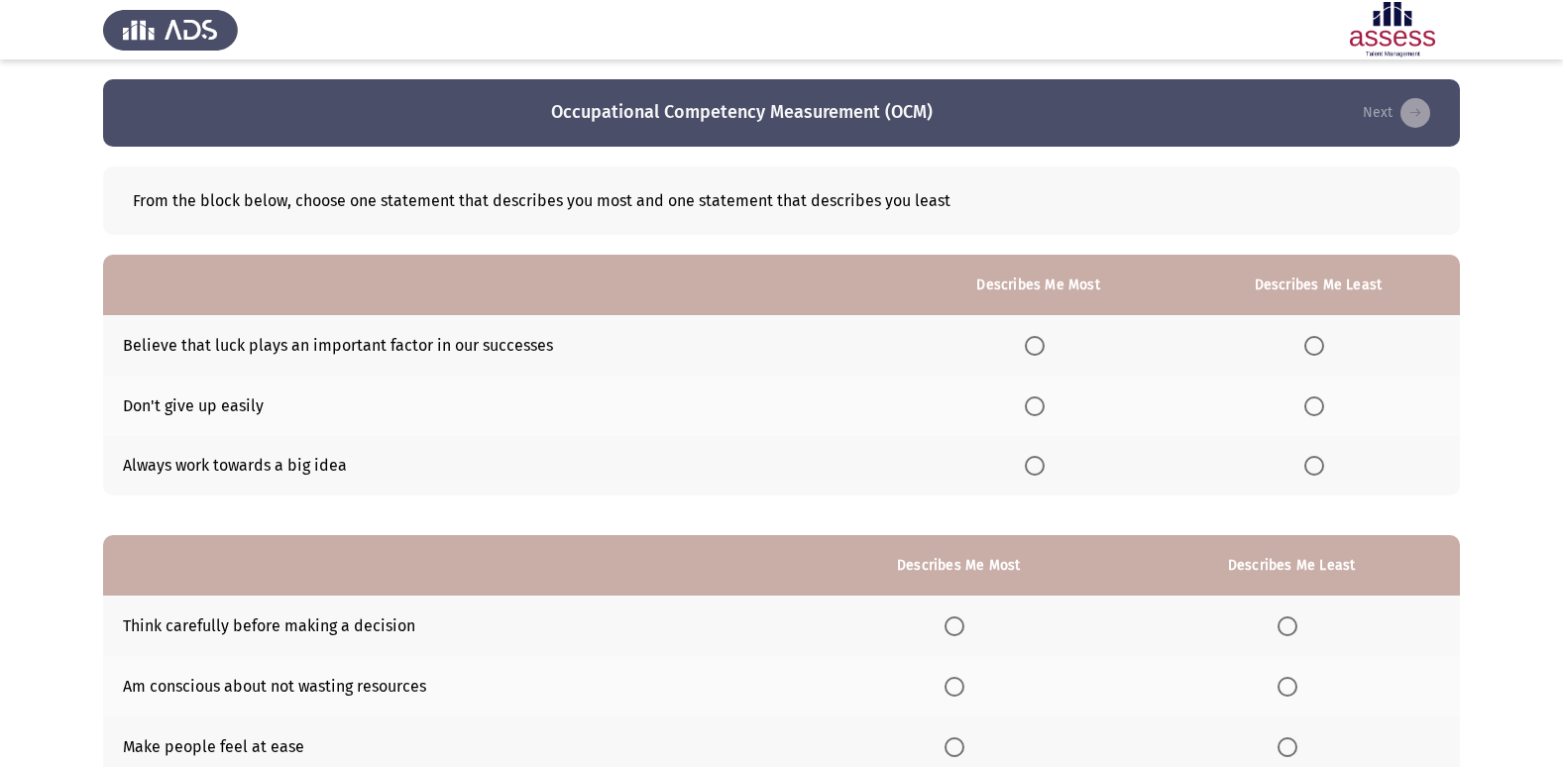
click at [1037, 412] on span "Select an option" at bounding box center [1035, 406] width 20 height 20
click at [1037, 412] on input "Select an option" at bounding box center [1035, 406] width 20 height 20
click at [1321, 351] on span "Select an option" at bounding box center [1314, 346] width 20 height 20
click at [1321, 351] on input "Select an option" at bounding box center [1314, 346] width 20 height 20
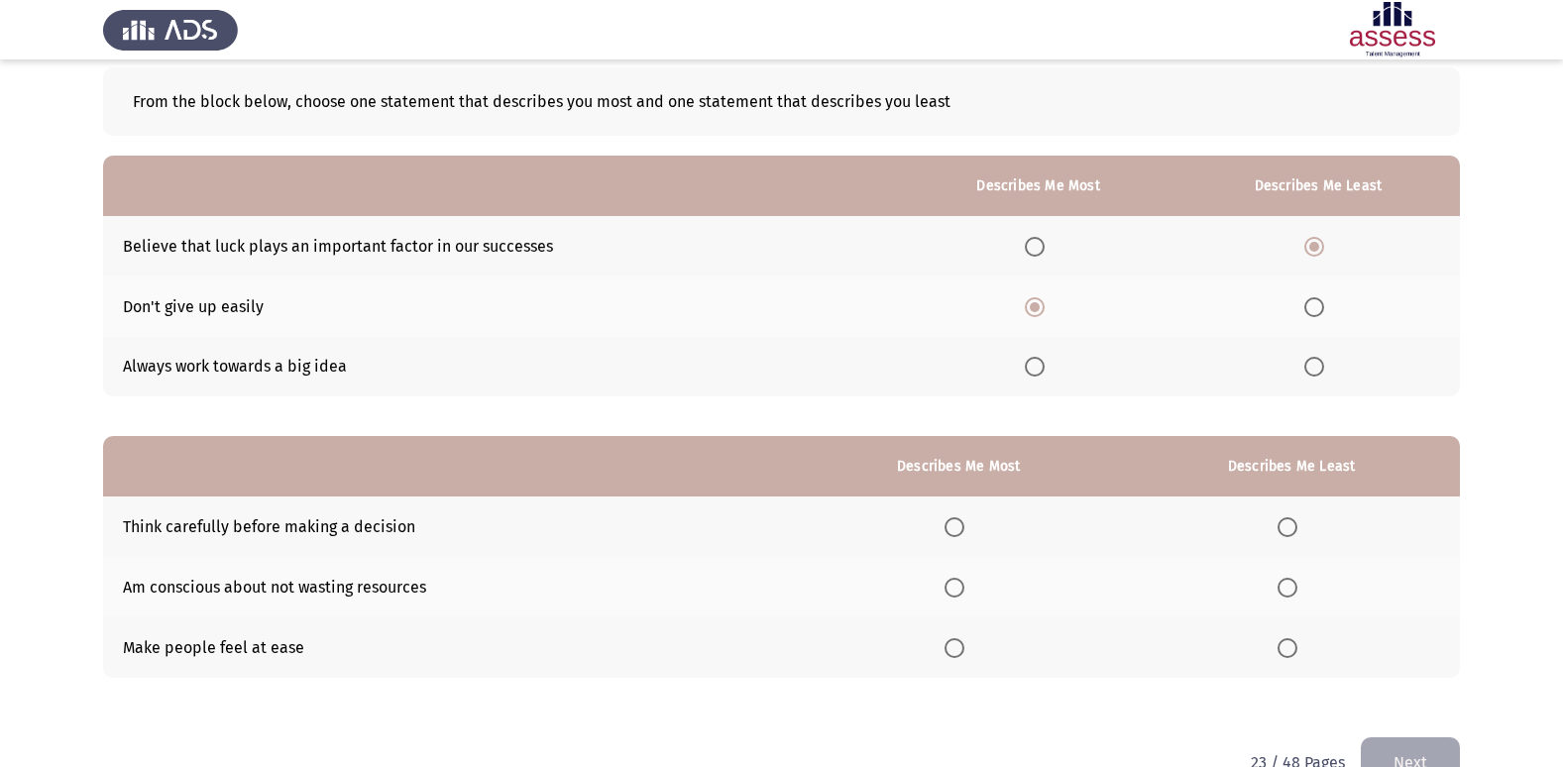
click at [955, 517] on span "Select an option" at bounding box center [954, 527] width 20 height 20
click at [955, 517] on input "Select an option" at bounding box center [954, 527] width 20 height 20
click at [1292, 591] on span "Select an option" at bounding box center [1287, 588] width 20 height 20
click at [1292, 591] on input "Select an option" at bounding box center [1287, 588] width 20 height 20
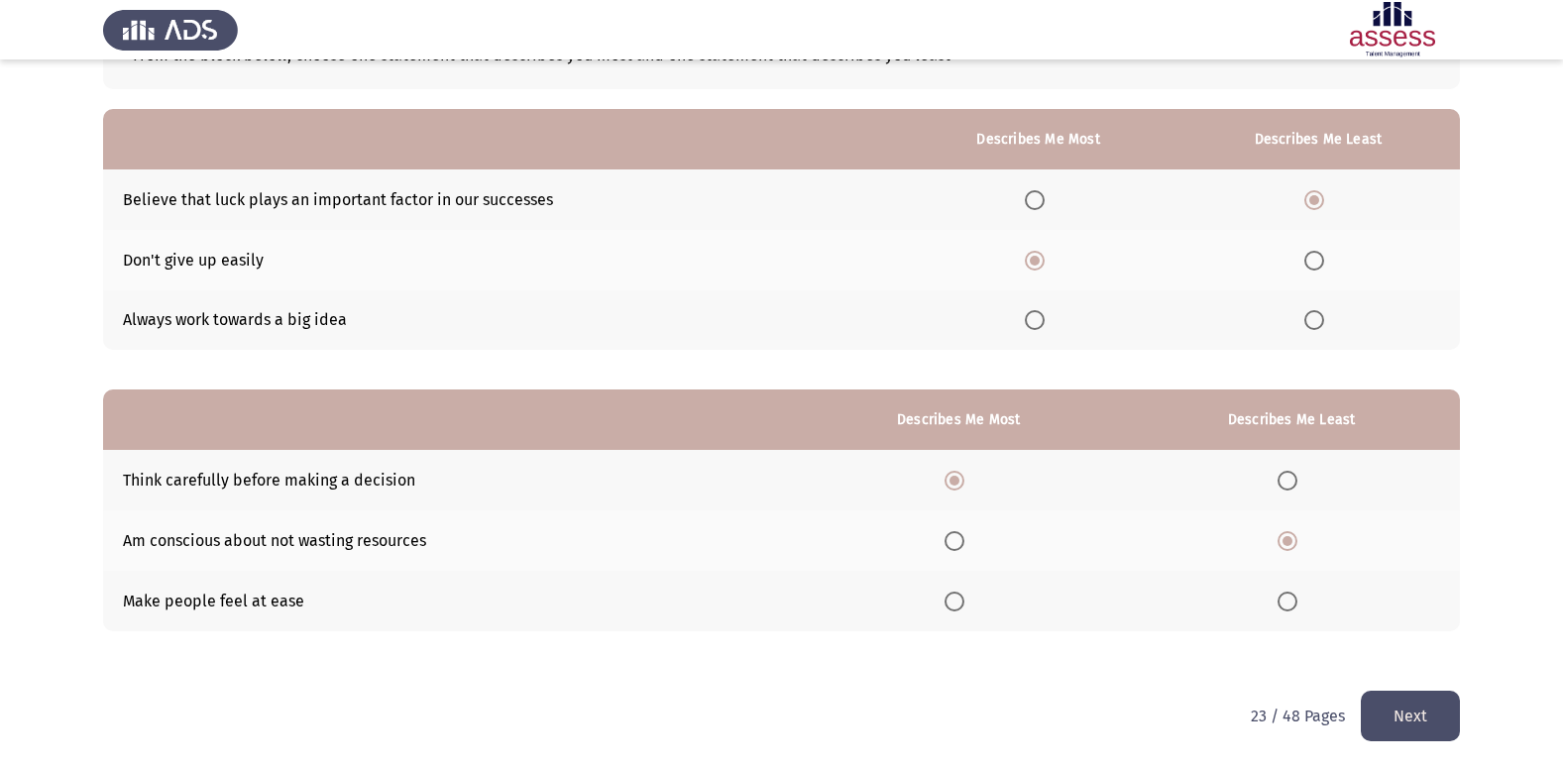
scroll to position [149, 0]
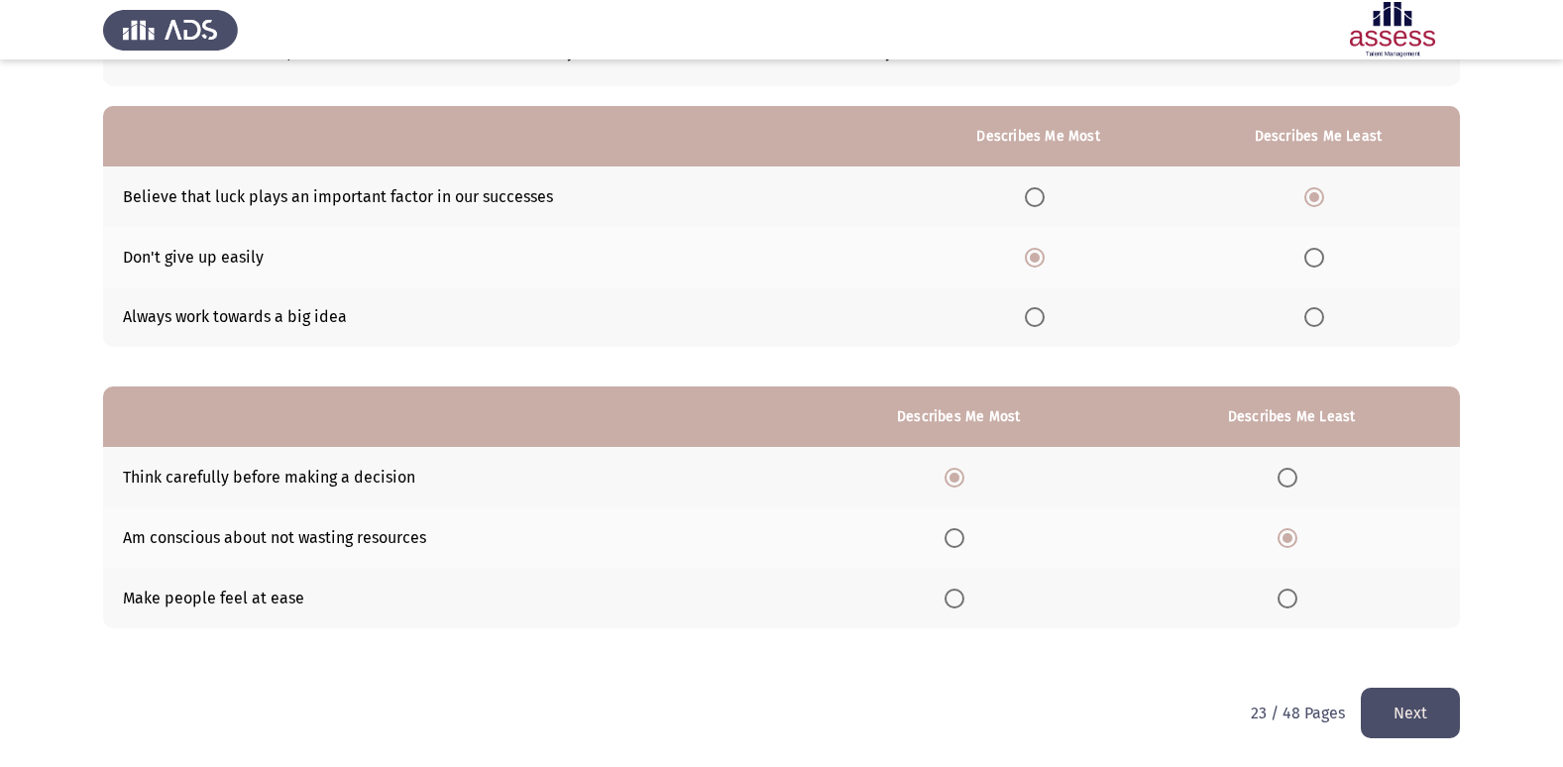
click at [943, 541] on th at bounding box center [959, 537] width 328 height 60
click at [955, 541] on span "Select an option" at bounding box center [954, 538] width 20 height 20
click at [955, 541] on input "Select an option" at bounding box center [954, 538] width 20 height 20
click at [1275, 597] on th at bounding box center [1291, 598] width 337 height 60
click at [1286, 596] on span "Select an option" at bounding box center [1287, 599] width 20 height 20
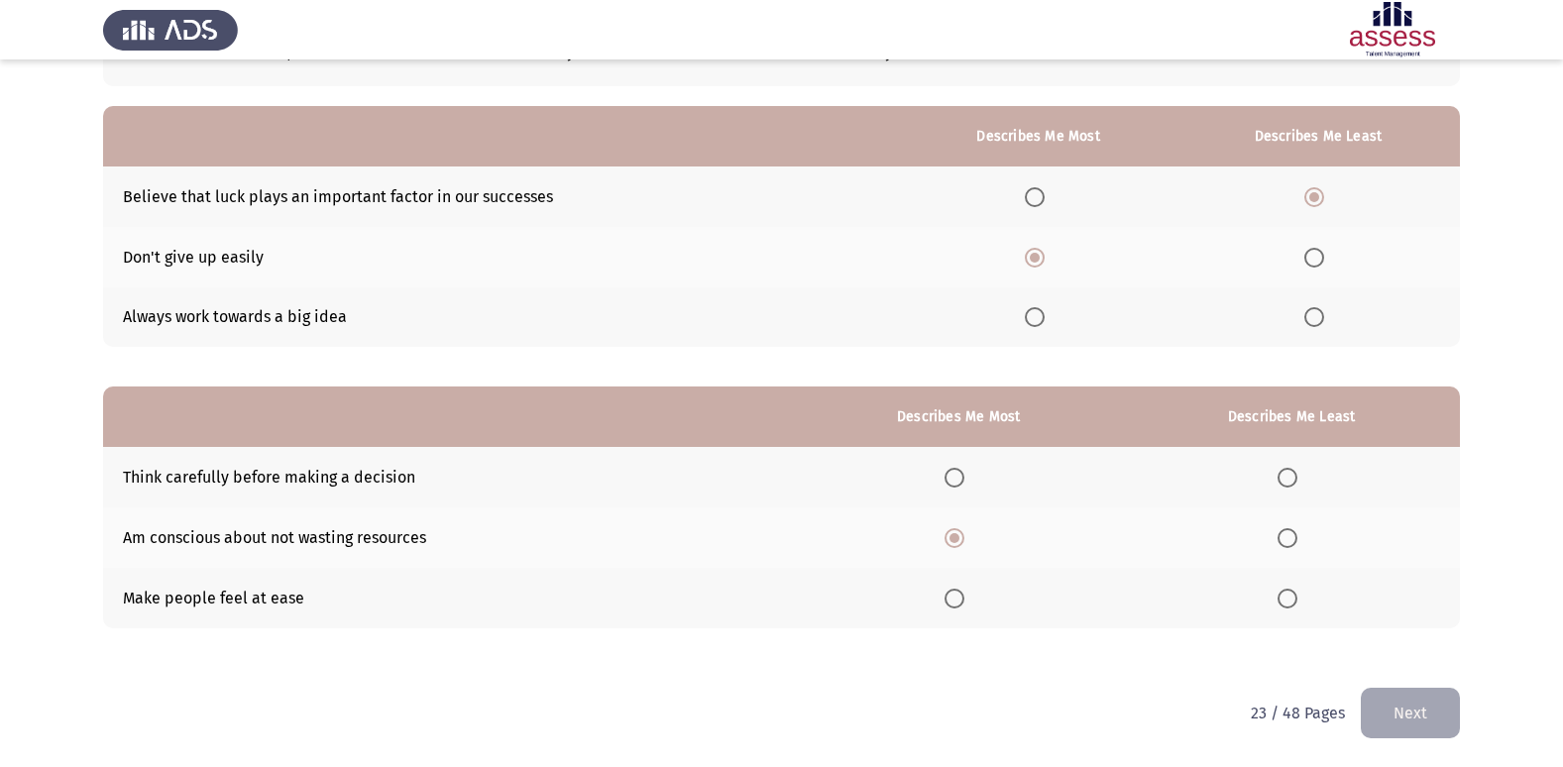
click at [1286, 596] on input "Select an option" at bounding box center [1287, 599] width 20 height 20
click at [1402, 700] on button "Next" at bounding box center [1410, 713] width 99 height 51
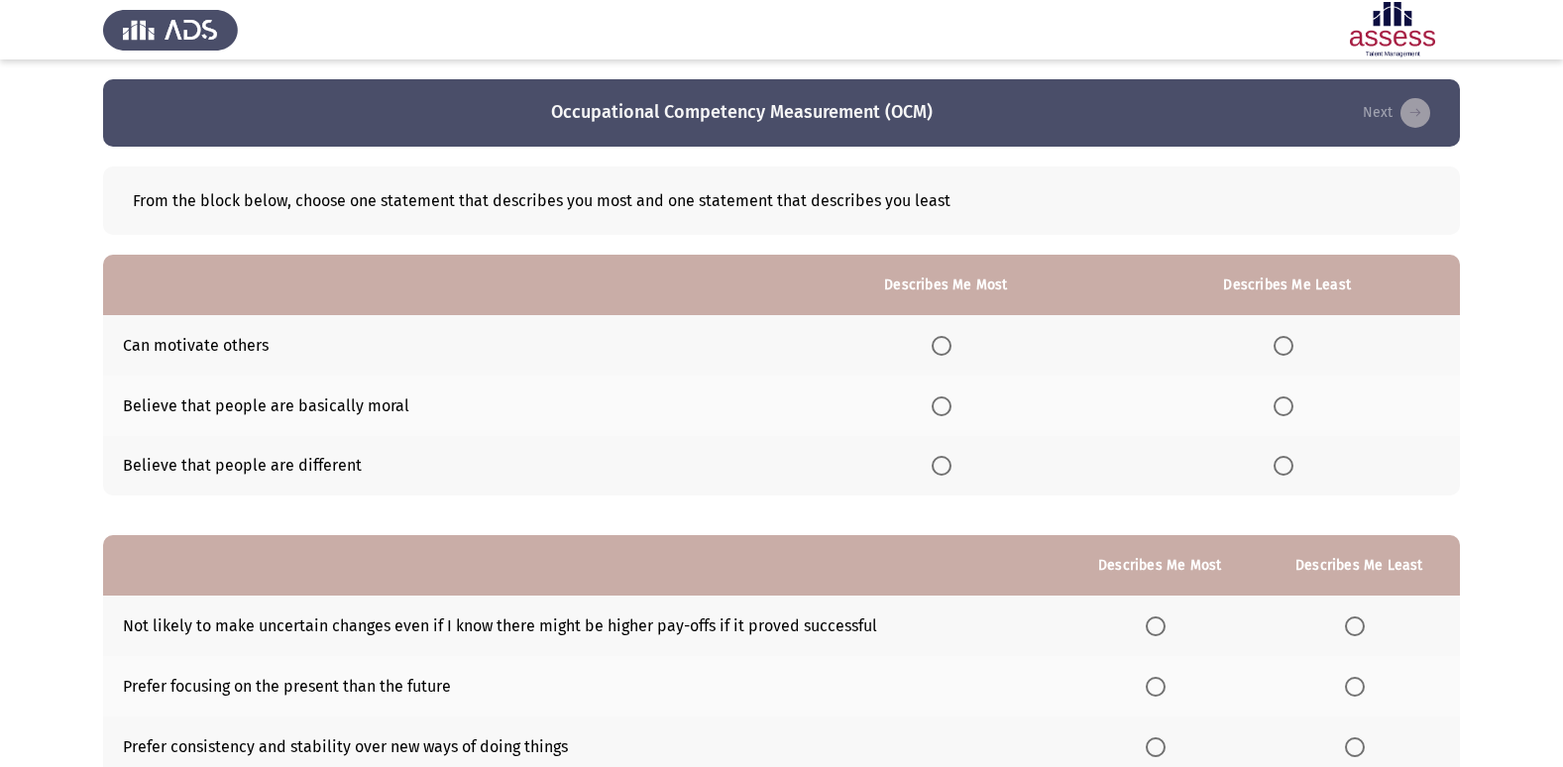
click at [1274, 405] on span "Select an option" at bounding box center [1283, 406] width 20 height 20
click at [1274, 405] on input "Select an option" at bounding box center [1283, 406] width 20 height 20
click at [947, 349] on span "Select an option" at bounding box center [942, 346] width 20 height 20
click at [947, 349] on input "Select an option" at bounding box center [942, 346] width 20 height 20
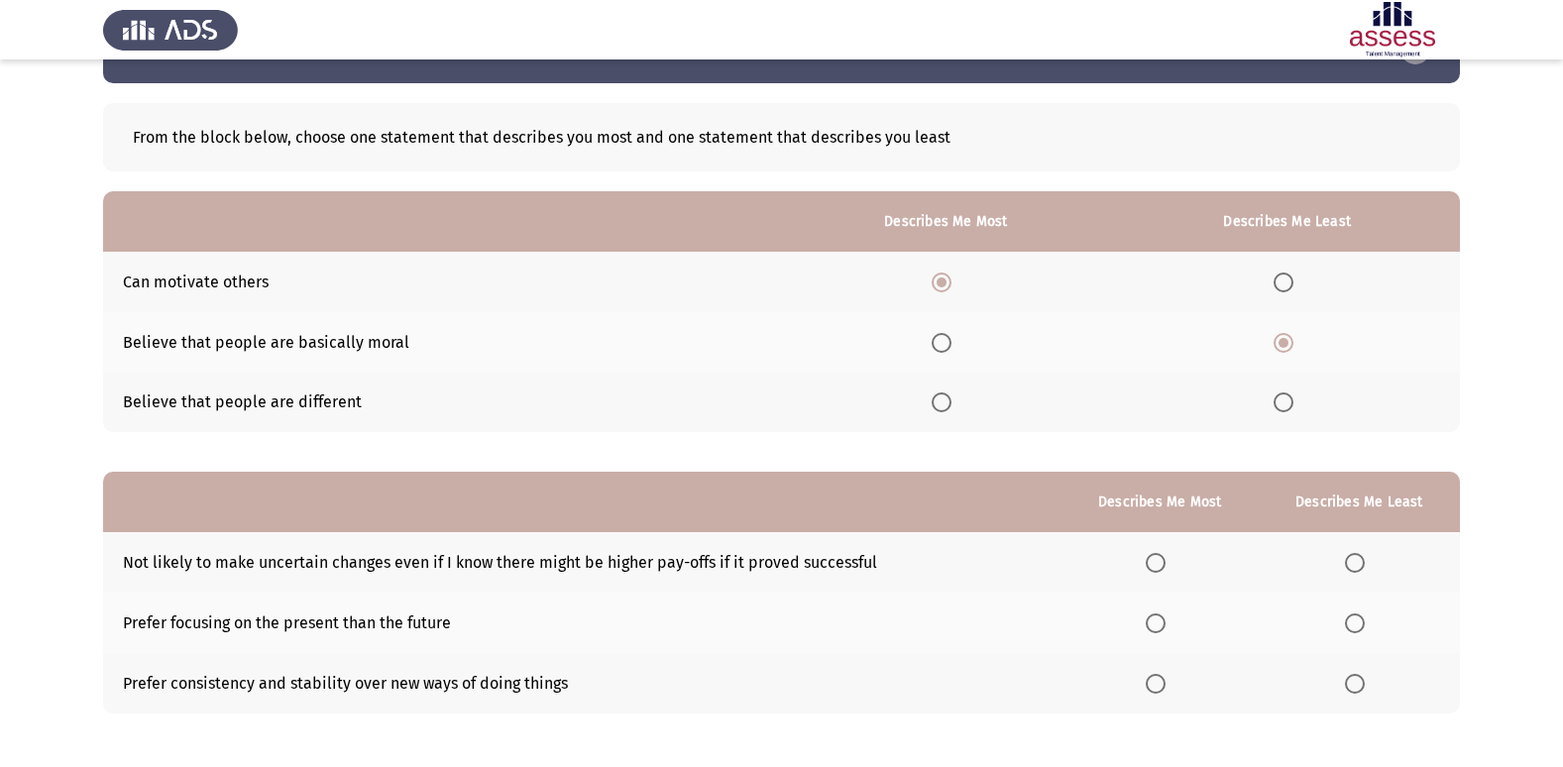
scroll to position [99, 0]
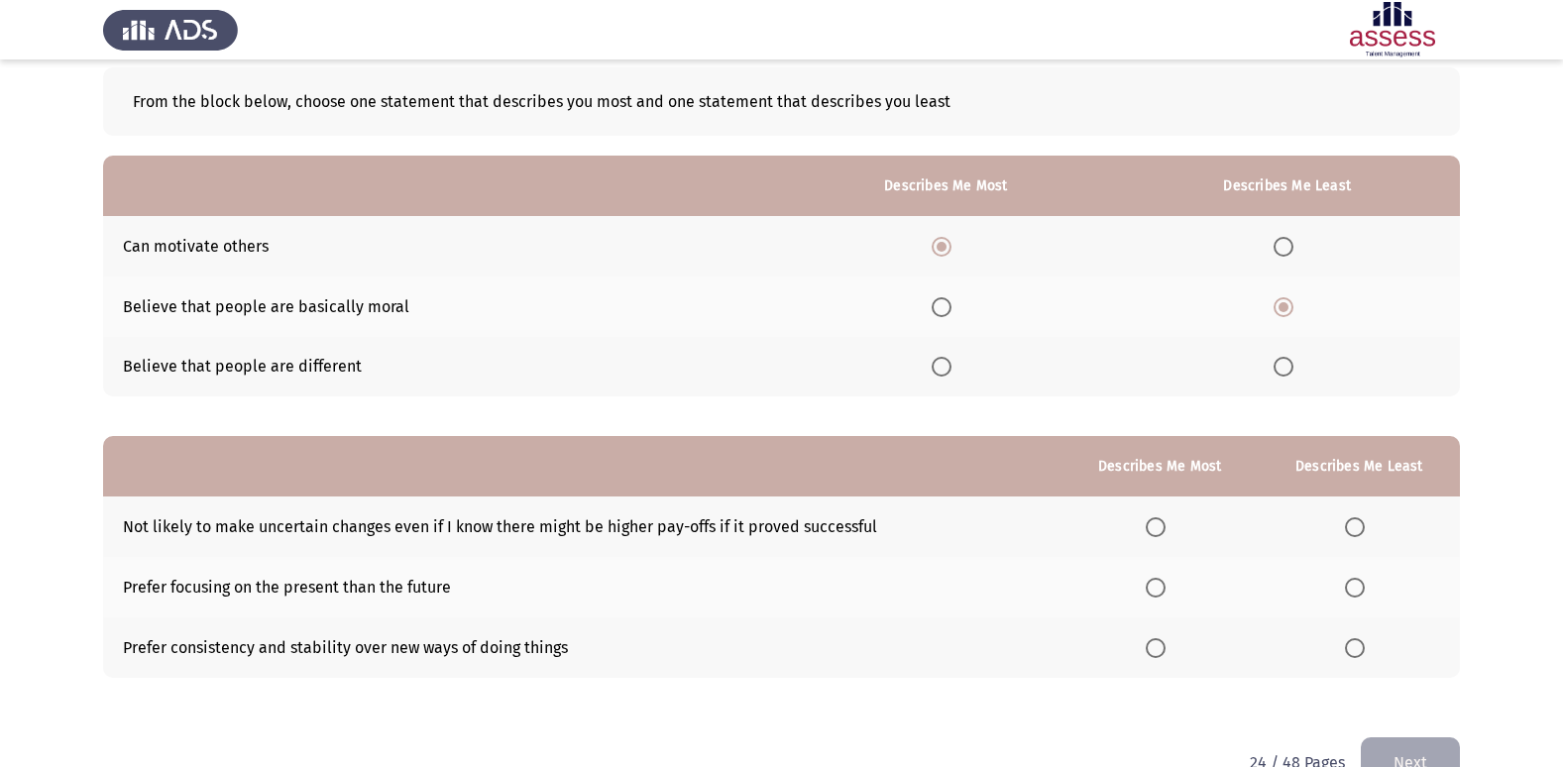
click at [1353, 527] on span "Select an option" at bounding box center [1355, 527] width 20 height 20
click at [1353, 527] on input "Select an option" at bounding box center [1355, 527] width 20 height 20
click at [1156, 652] on span "Select an option" at bounding box center [1156, 648] width 20 height 20
click at [1156, 652] on input "Select an option" at bounding box center [1156, 648] width 20 height 20
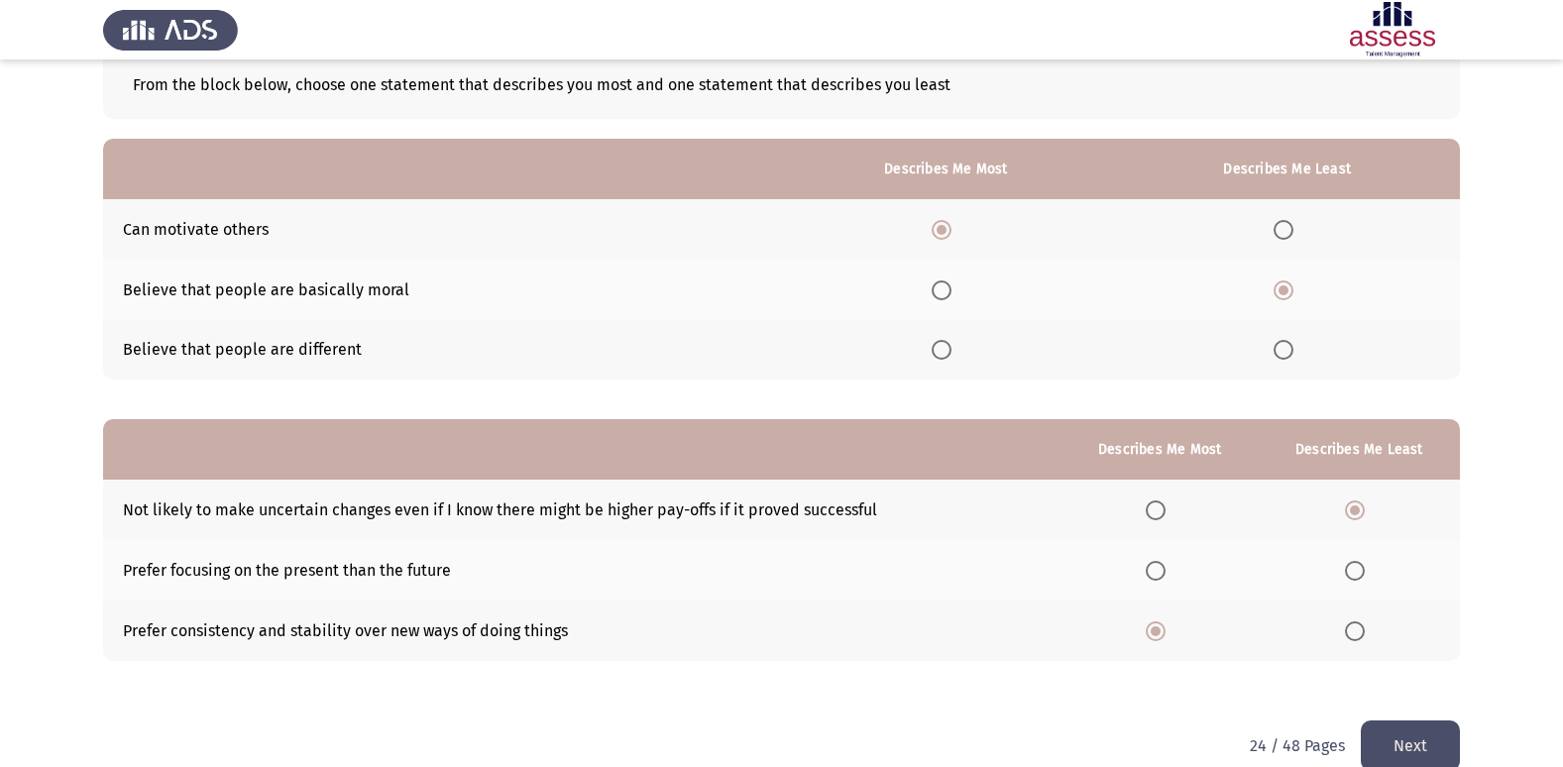
scroll to position [149, 0]
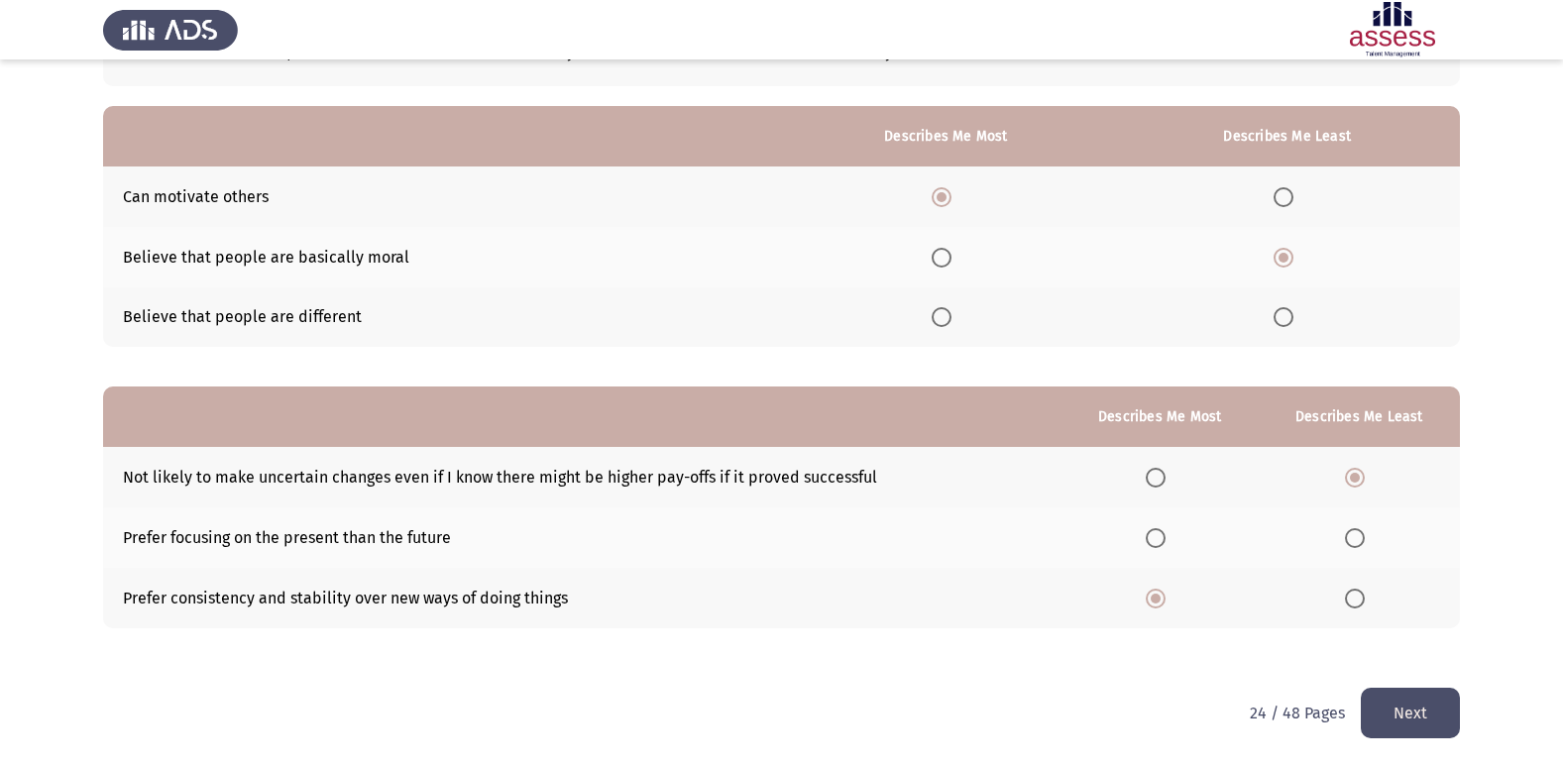
click at [1418, 702] on button "Next" at bounding box center [1410, 713] width 99 height 51
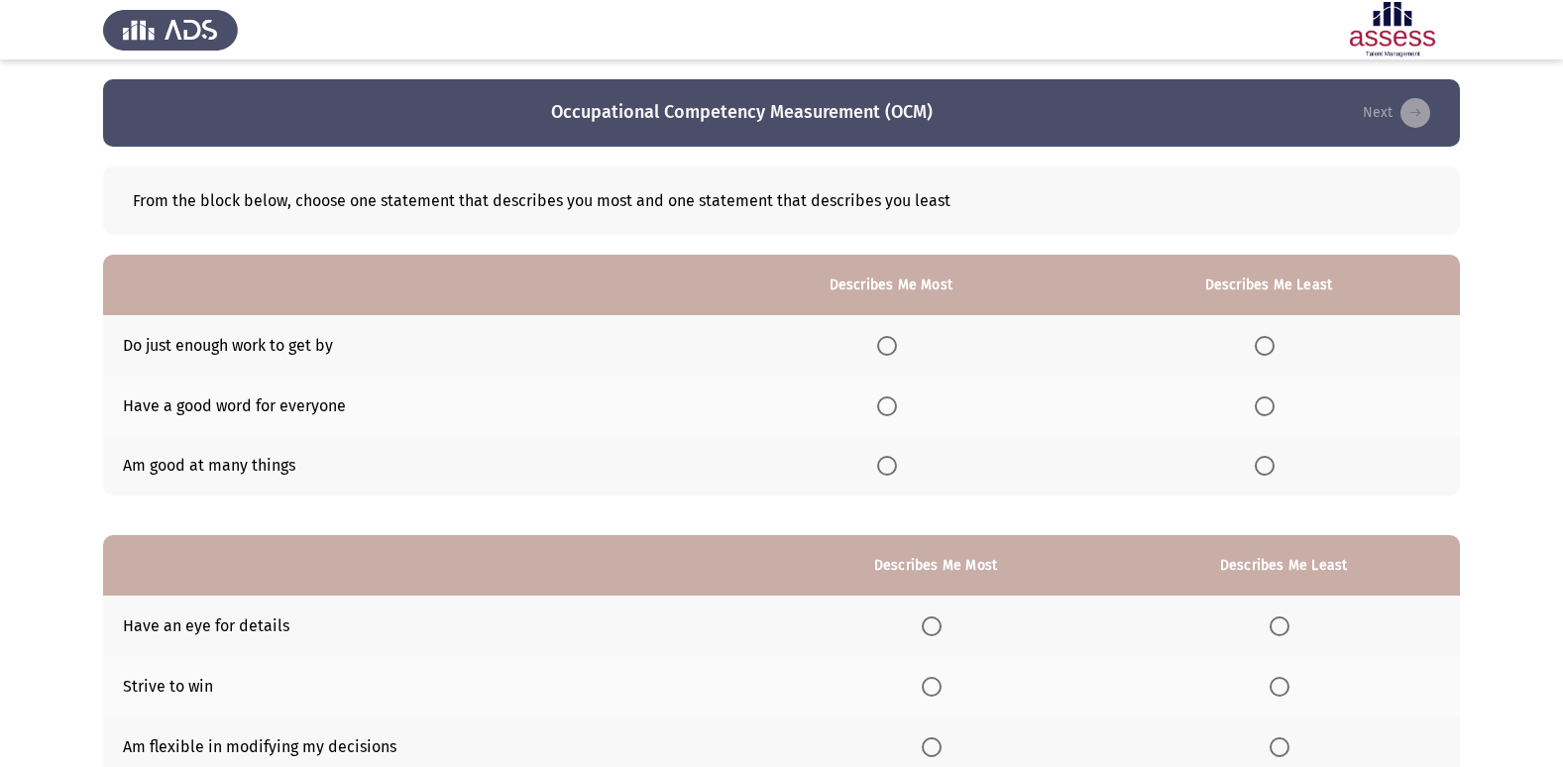
click at [1277, 353] on label "Select an option" at bounding box center [1269, 346] width 28 height 20
click at [1274, 353] on input "Select an option" at bounding box center [1265, 346] width 20 height 20
click at [886, 414] on span "Select an option" at bounding box center [887, 406] width 20 height 20
click at [886, 414] on input "Select an option" at bounding box center [887, 406] width 20 height 20
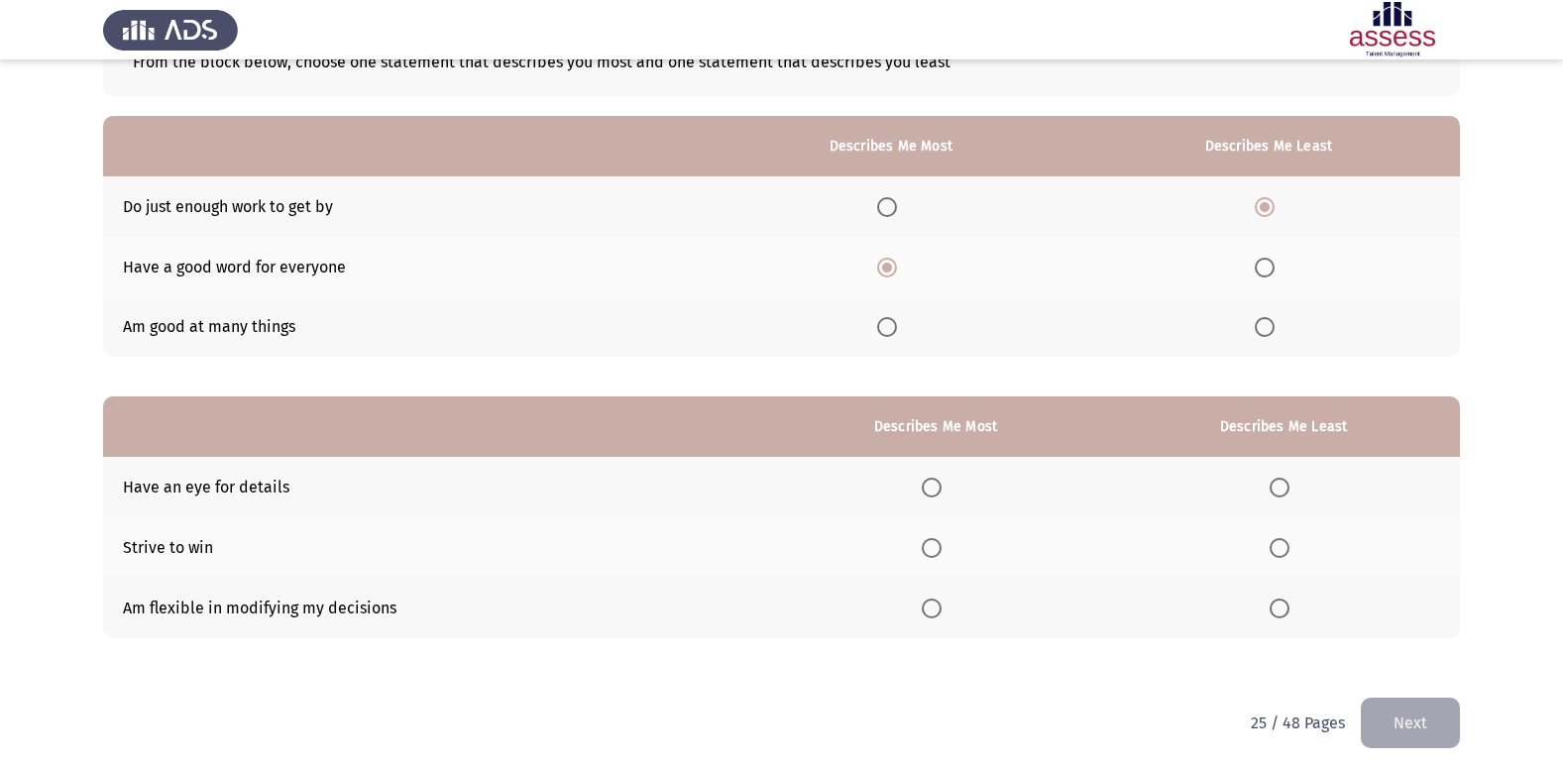
scroll to position [149, 0]
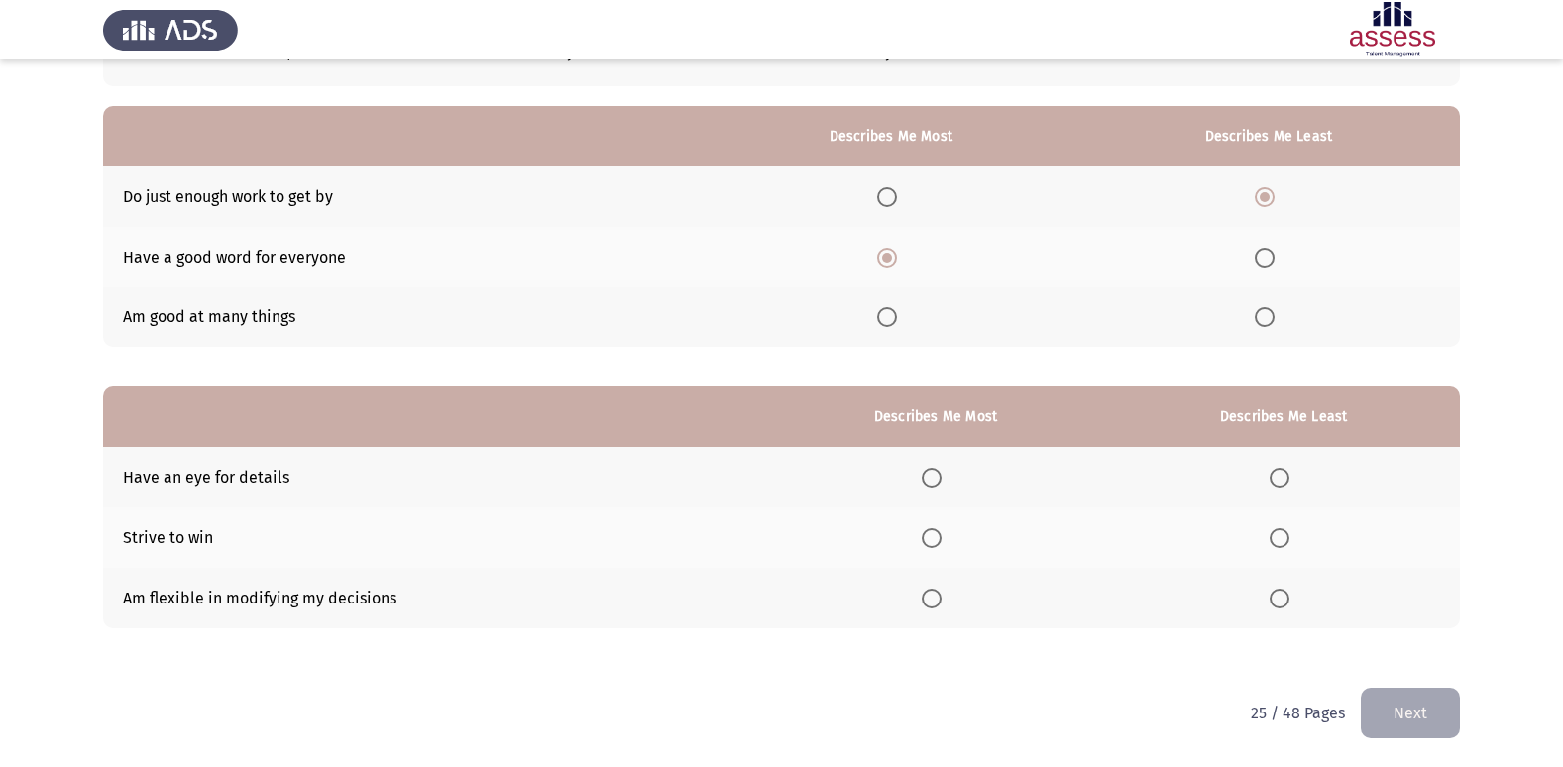
click at [925, 479] on th at bounding box center [936, 477] width 344 height 60
click at [936, 477] on span "Select an option" at bounding box center [932, 478] width 20 height 20
click at [936, 477] on input "Select an option" at bounding box center [932, 478] width 20 height 20
click at [1279, 536] on span "Select an option" at bounding box center [1279, 538] width 20 height 20
click at [1279, 536] on input "Select an option" at bounding box center [1279, 538] width 20 height 20
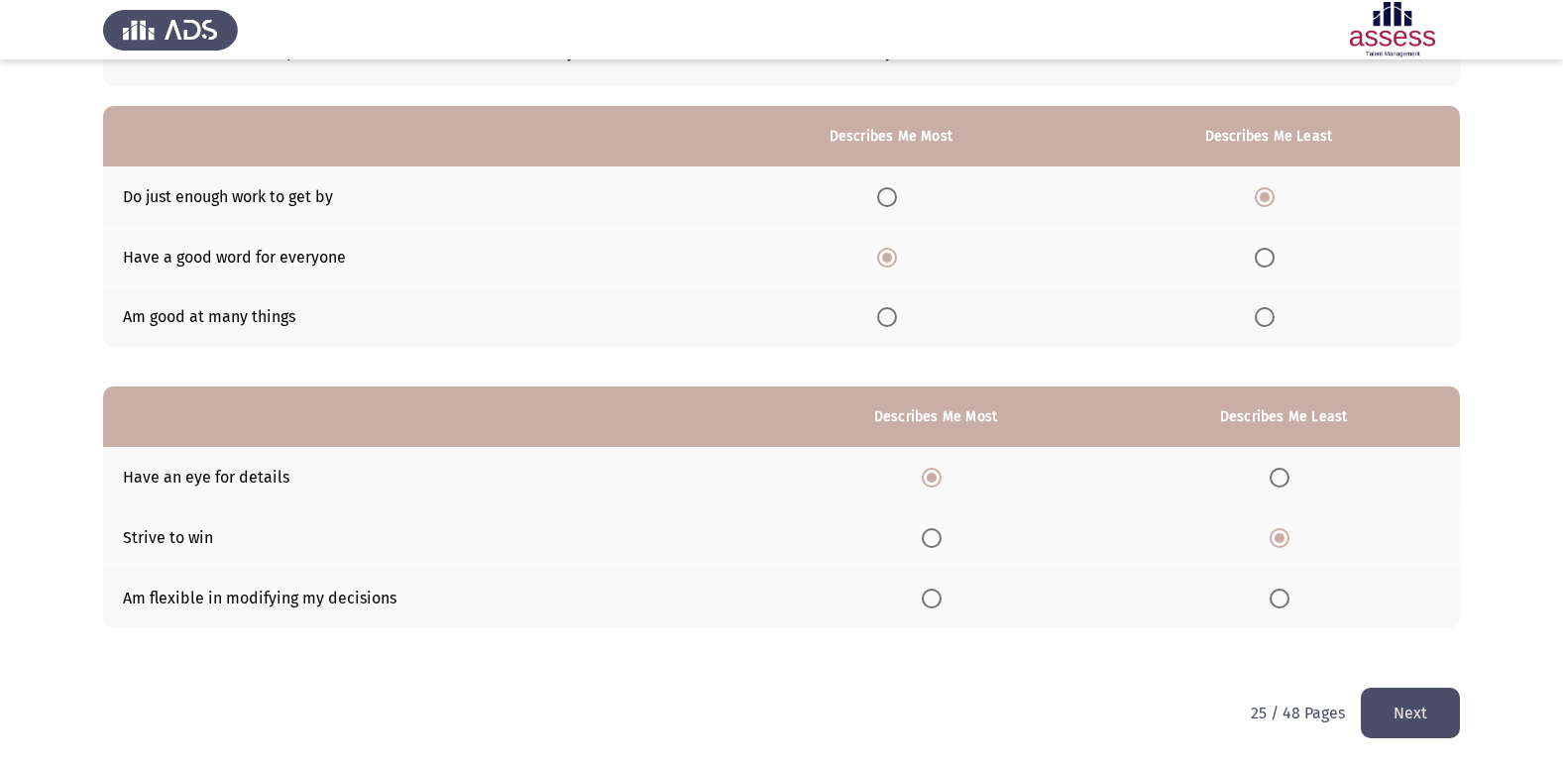
click at [1385, 719] on button "Next" at bounding box center [1410, 713] width 99 height 51
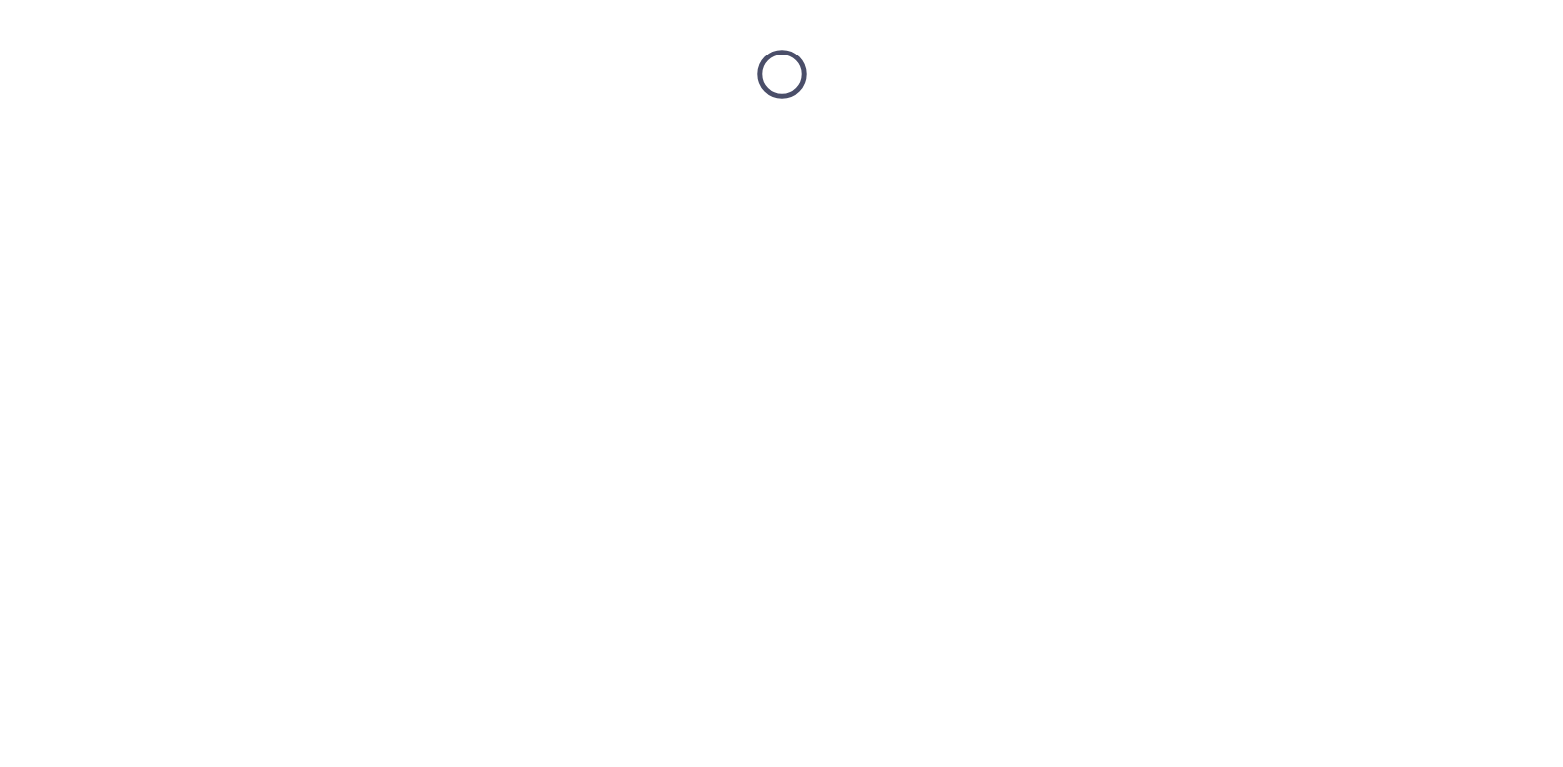
scroll to position [0, 0]
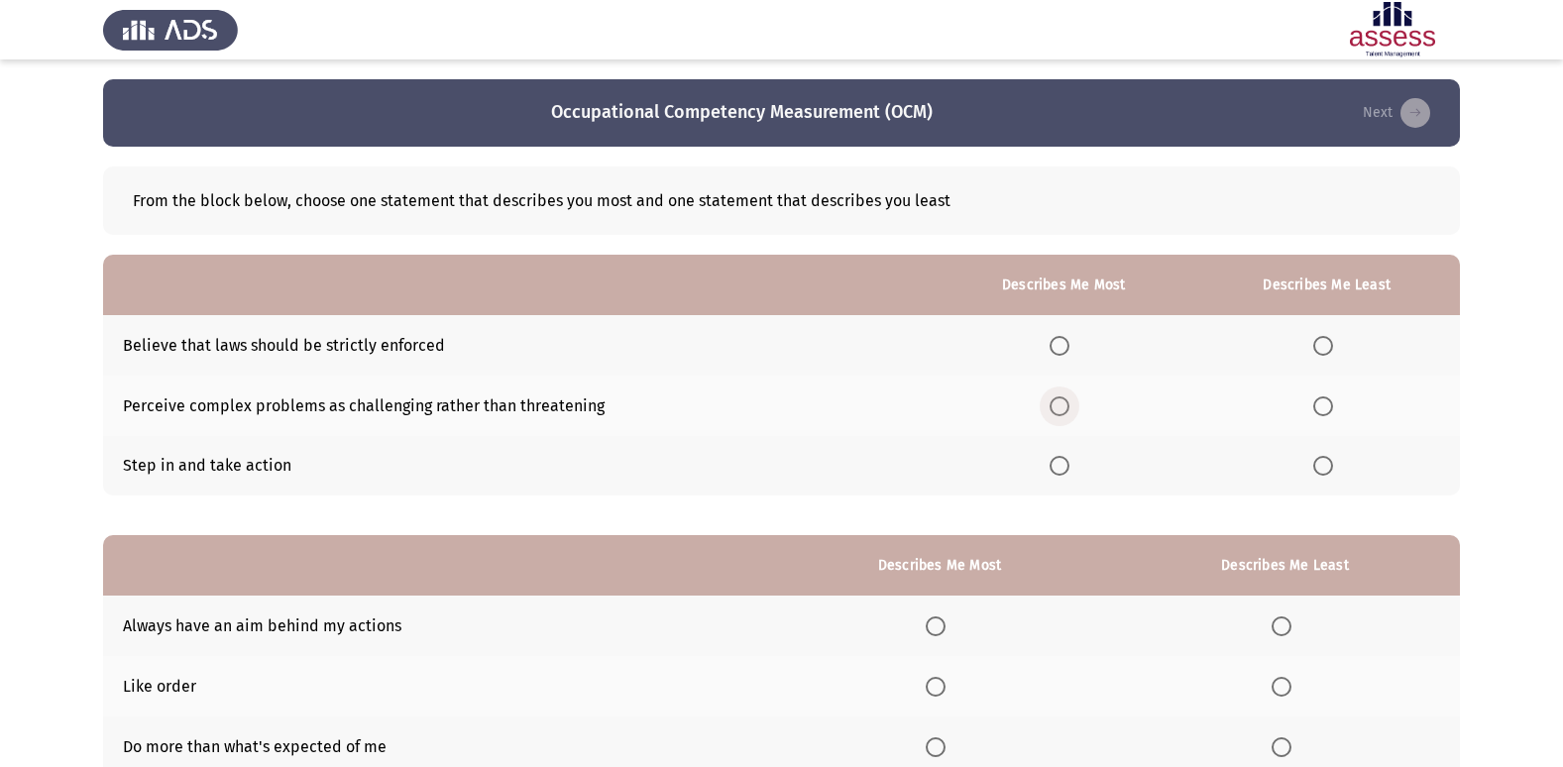
click at [1061, 409] on span "Select an option" at bounding box center [1059, 406] width 20 height 20
click at [1061, 409] on input "Select an option" at bounding box center [1059, 406] width 20 height 20
click at [1332, 344] on span "Select an option" at bounding box center [1323, 346] width 20 height 20
click at [1332, 344] on input "Select an option" at bounding box center [1323, 346] width 20 height 20
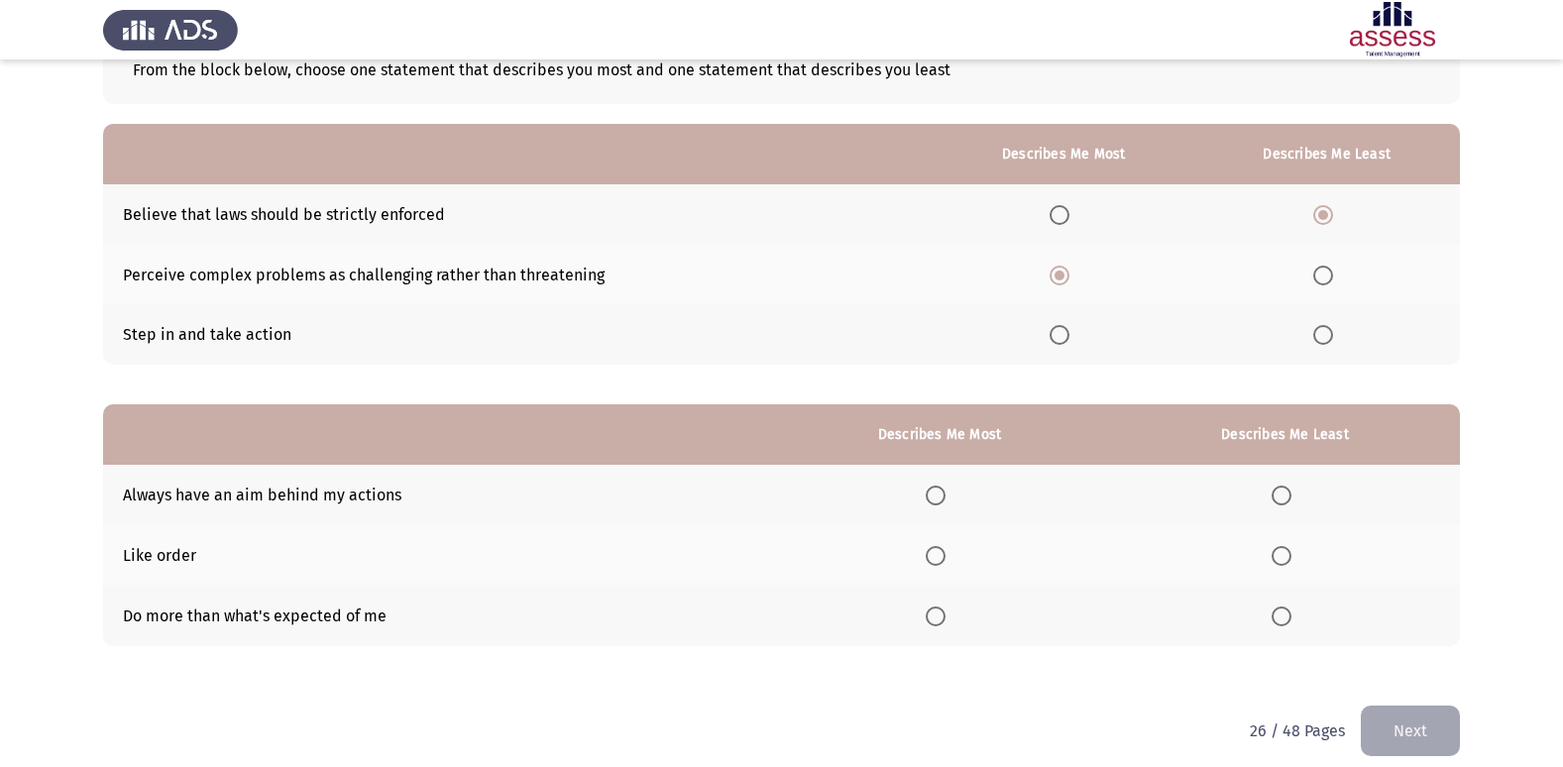
scroll to position [149, 0]
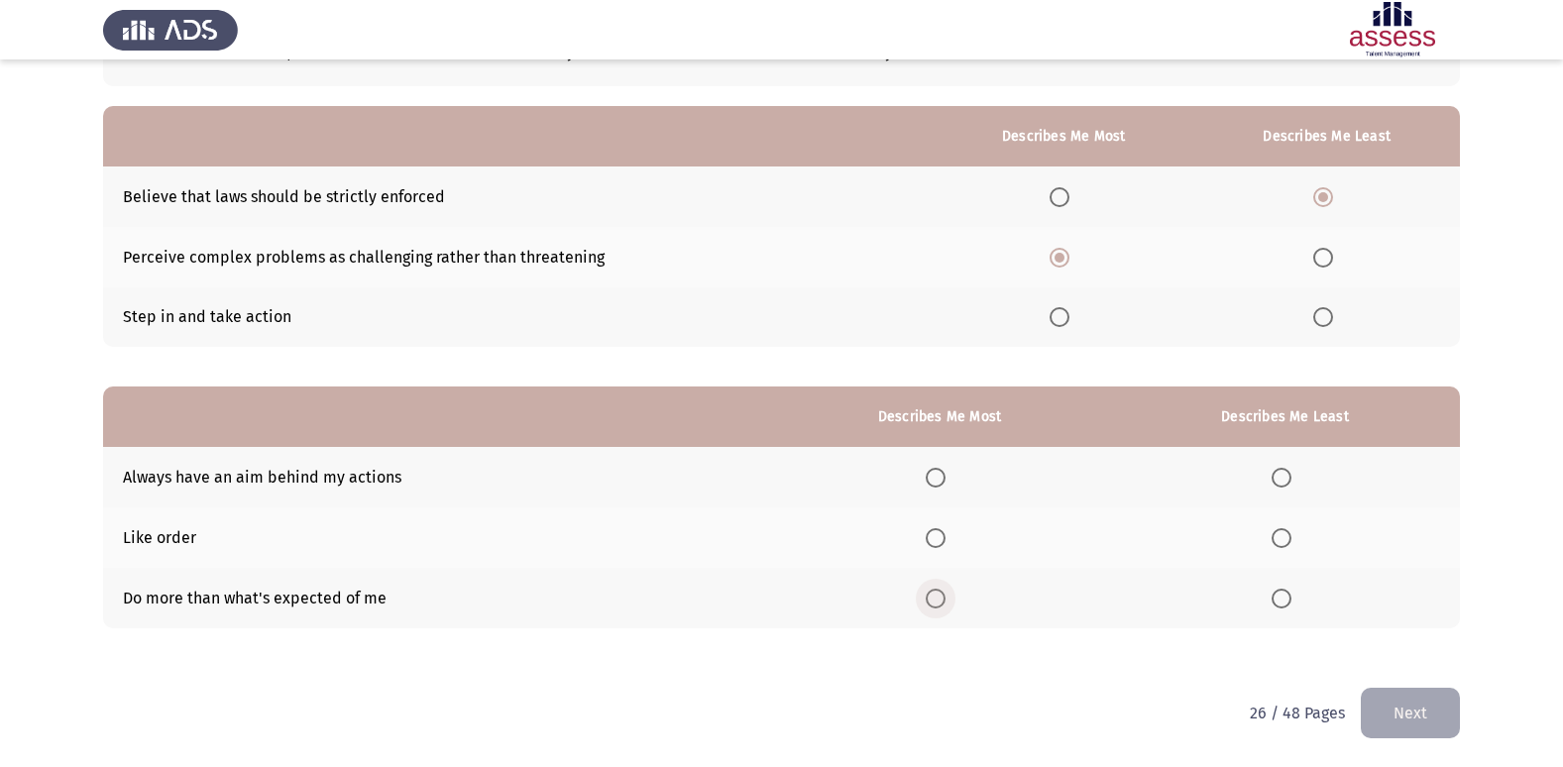
click at [945, 602] on span "Select an option" at bounding box center [936, 599] width 20 height 20
click at [945, 602] on input "Select an option" at bounding box center [936, 599] width 20 height 20
click at [1279, 474] on span "Select an option" at bounding box center [1281, 478] width 20 height 20
click at [1279, 474] on input "Select an option" at bounding box center [1281, 478] width 20 height 20
click at [1379, 713] on button "Next" at bounding box center [1410, 713] width 99 height 51
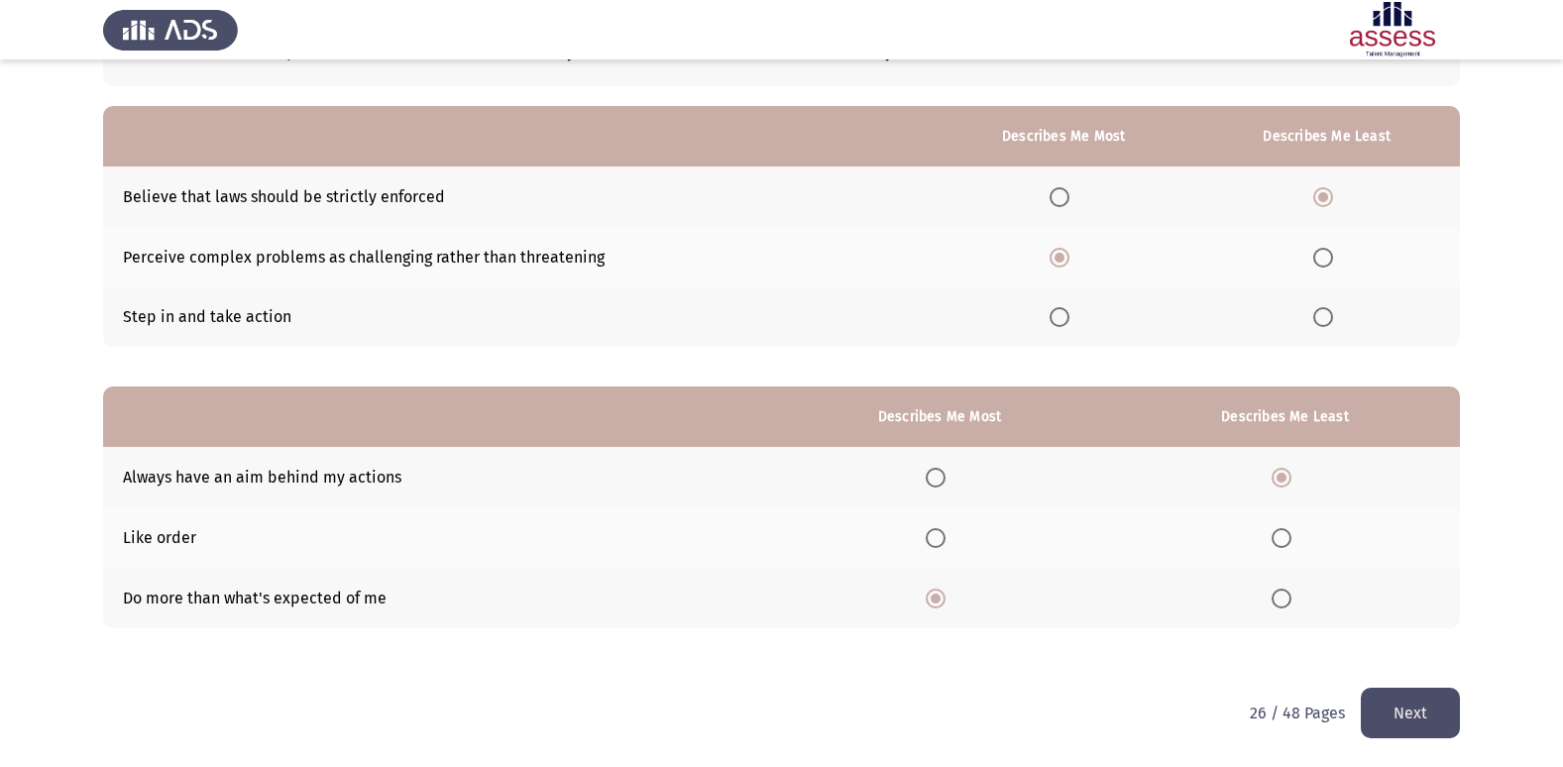
scroll to position [0, 0]
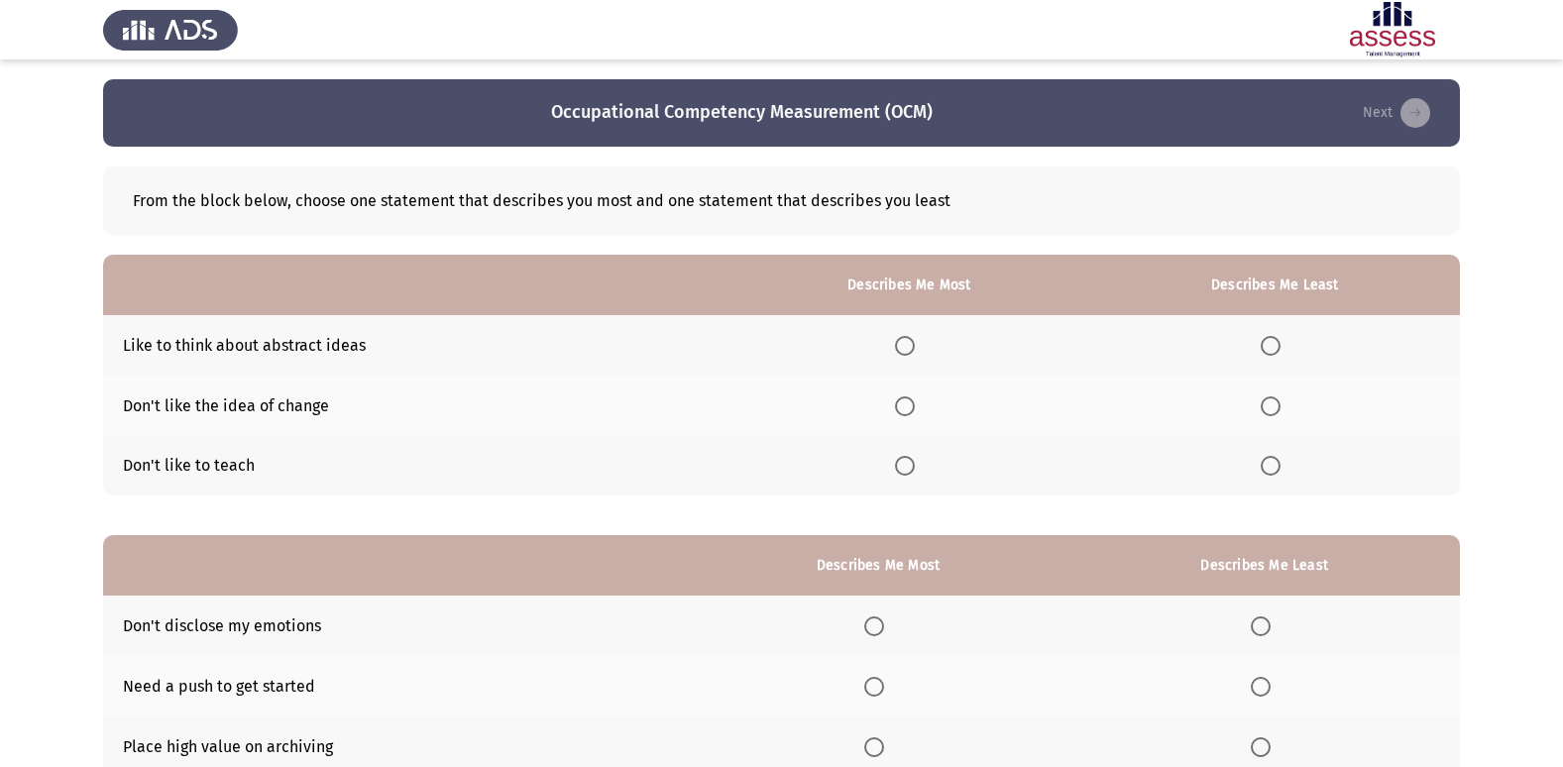
click at [1266, 407] on span "Select an option" at bounding box center [1271, 406] width 20 height 20
click at [1266, 407] on input "Select an option" at bounding box center [1271, 406] width 20 height 20
click at [907, 350] on span "Select an option" at bounding box center [905, 346] width 20 height 20
click at [907, 350] on input "Select an option" at bounding box center [905, 346] width 20 height 20
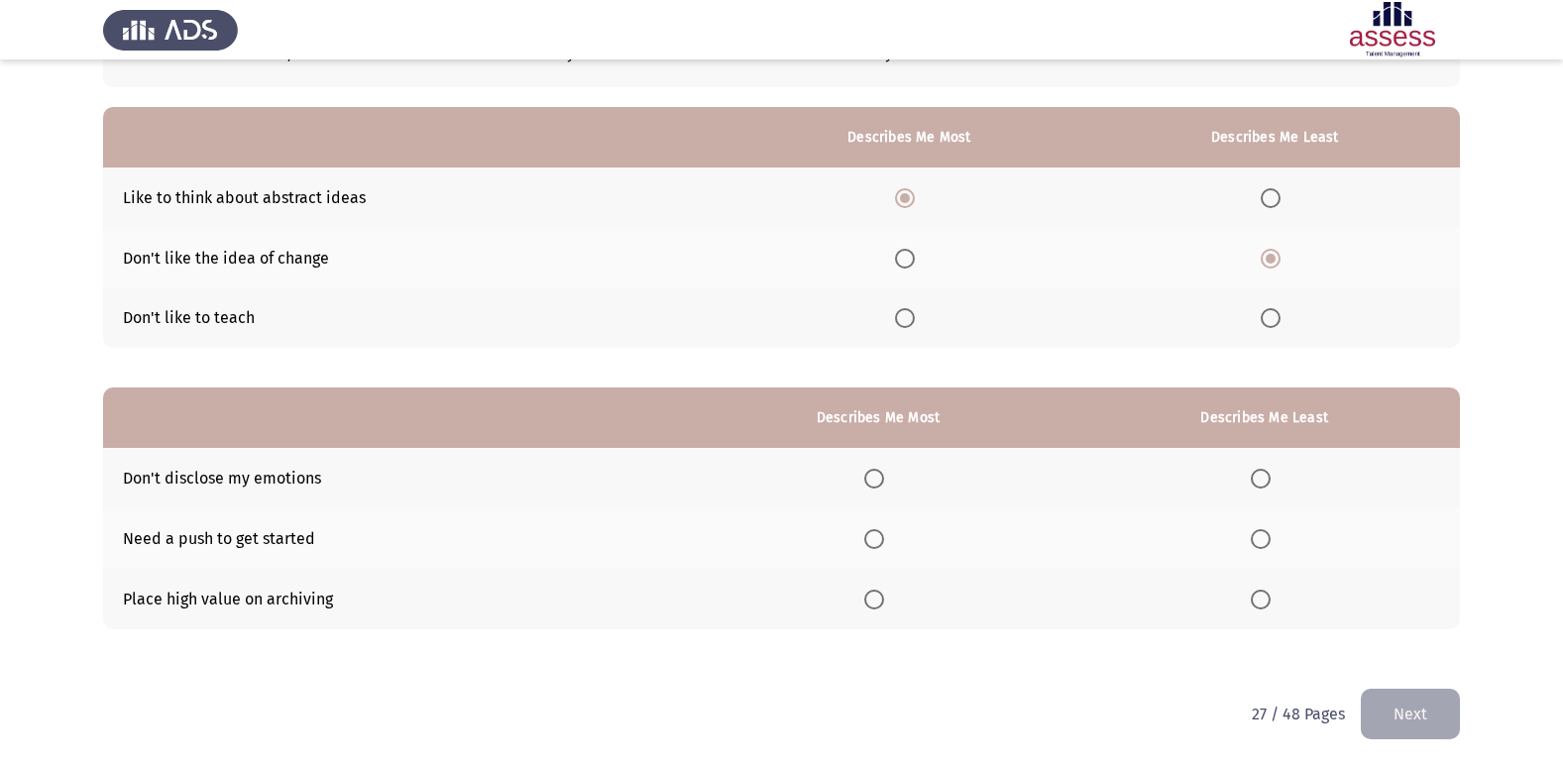
scroll to position [149, 0]
click at [1257, 537] on span "Select an option" at bounding box center [1261, 538] width 20 height 20
click at [1257, 537] on input "Select an option" at bounding box center [1261, 538] width 20 height 20
click at [871, 469] on span "Select an option" at bounding box center [874, 478] width 20 height 20
click at [871, 469] on input "Select an option" at bounding box center [874, 478] width 20 height 20
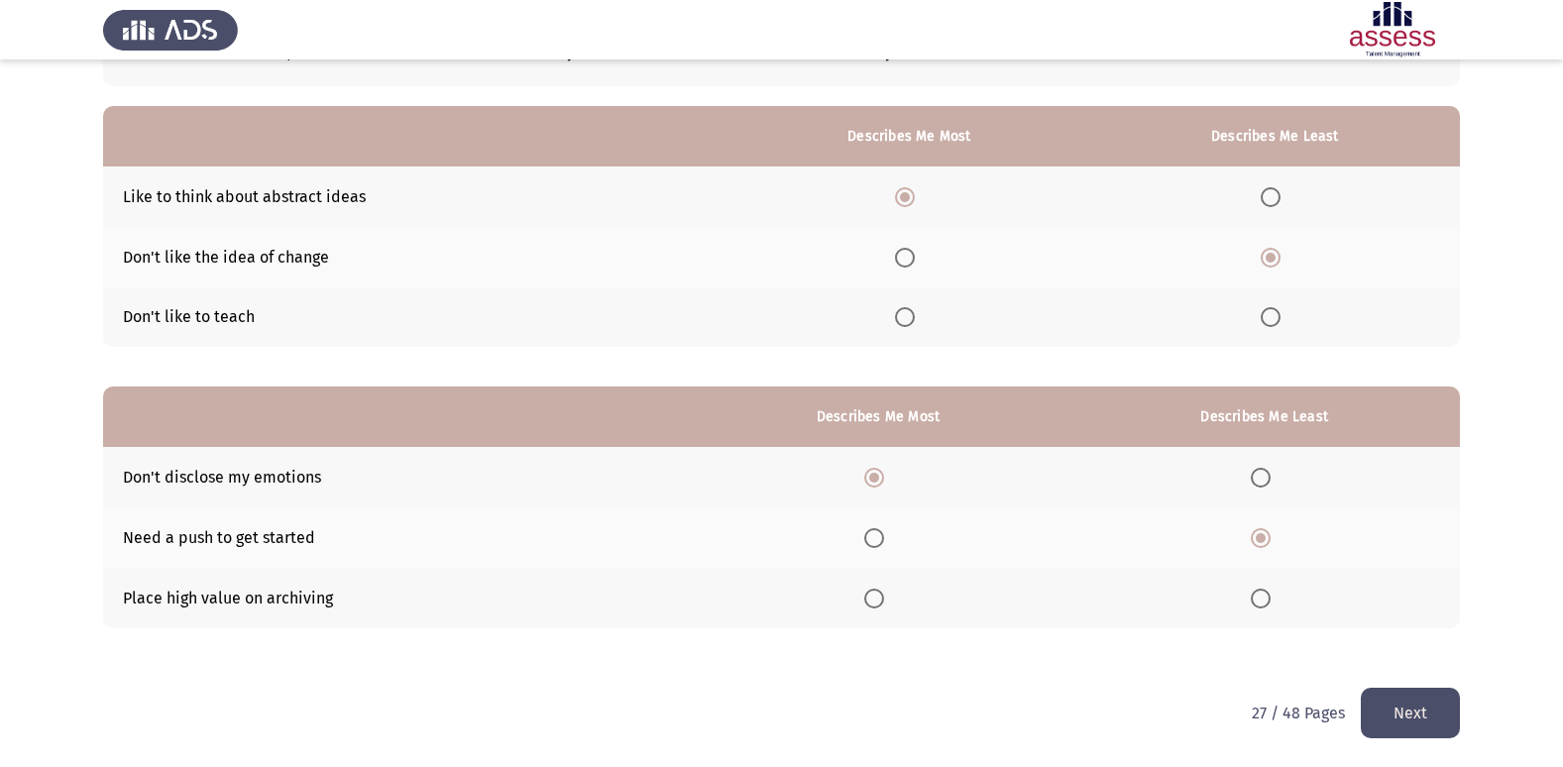
click at [1408, 701] on button "Next" at bounding box center [1410, 713] width 99 height 51
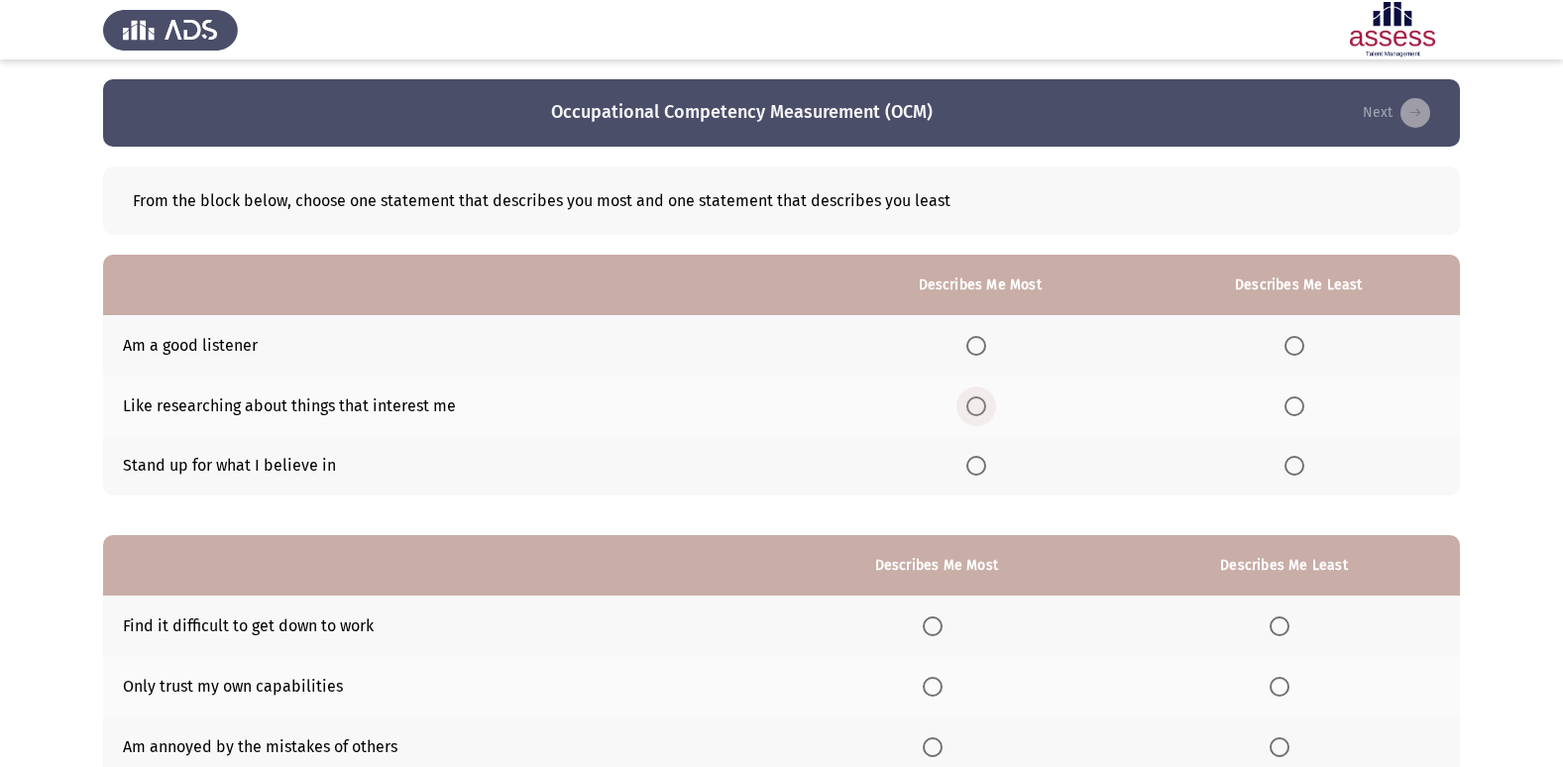
click at [981, 406] on span "Select an option" at bounding box center [976, 406] width 20 height 20
click at [981, 406] on input "Select an option" at bounding box center [976, 406] width 20 height 20
click at [1286, 352] on span "Select an option" at bounding box center [1294, 346] width 20 height 20
click at [1286, 352] on input "Select an option" at bounding box center [1294, 346] width 20 height 20
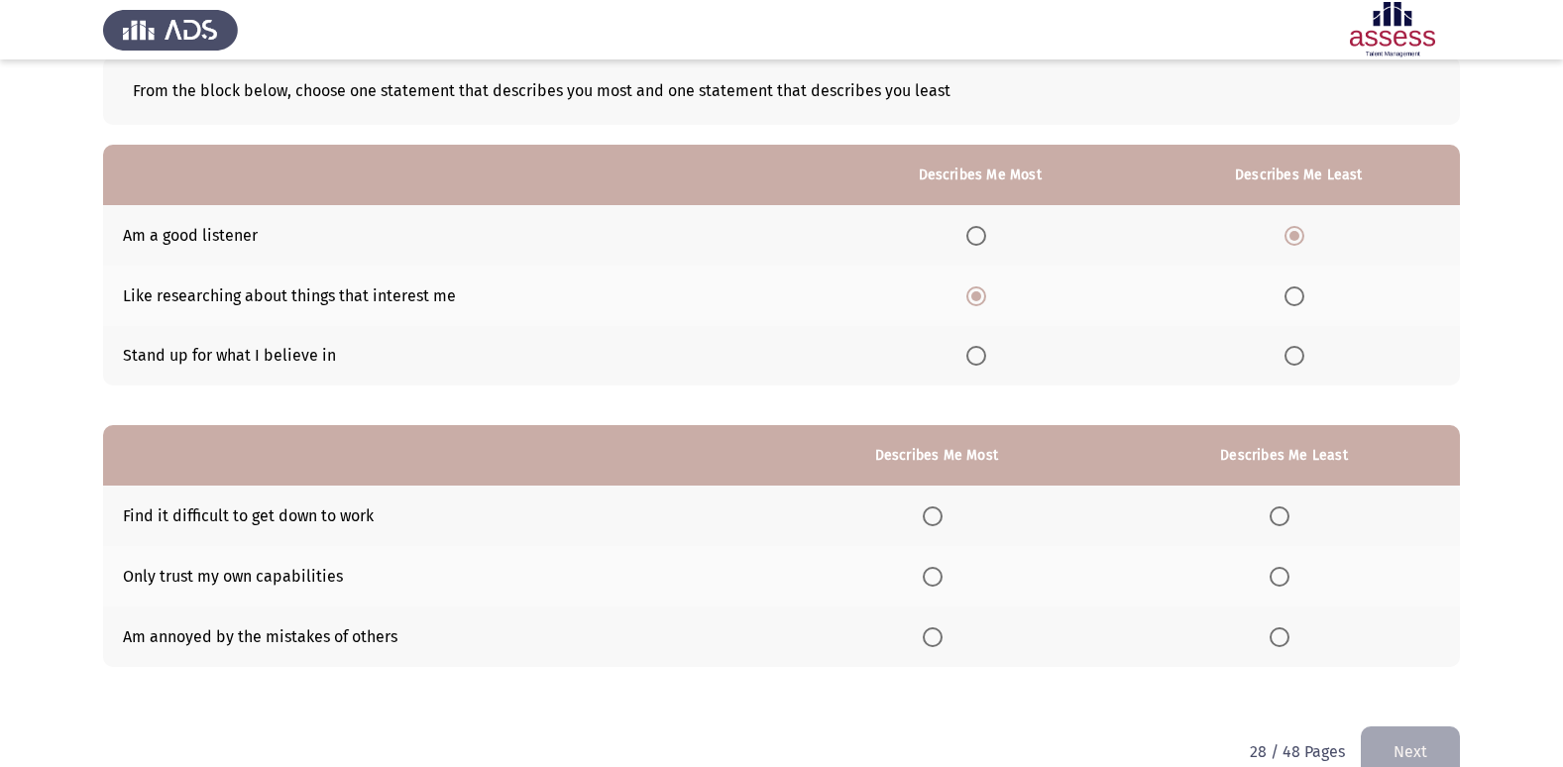
scroll to position [149, 0]
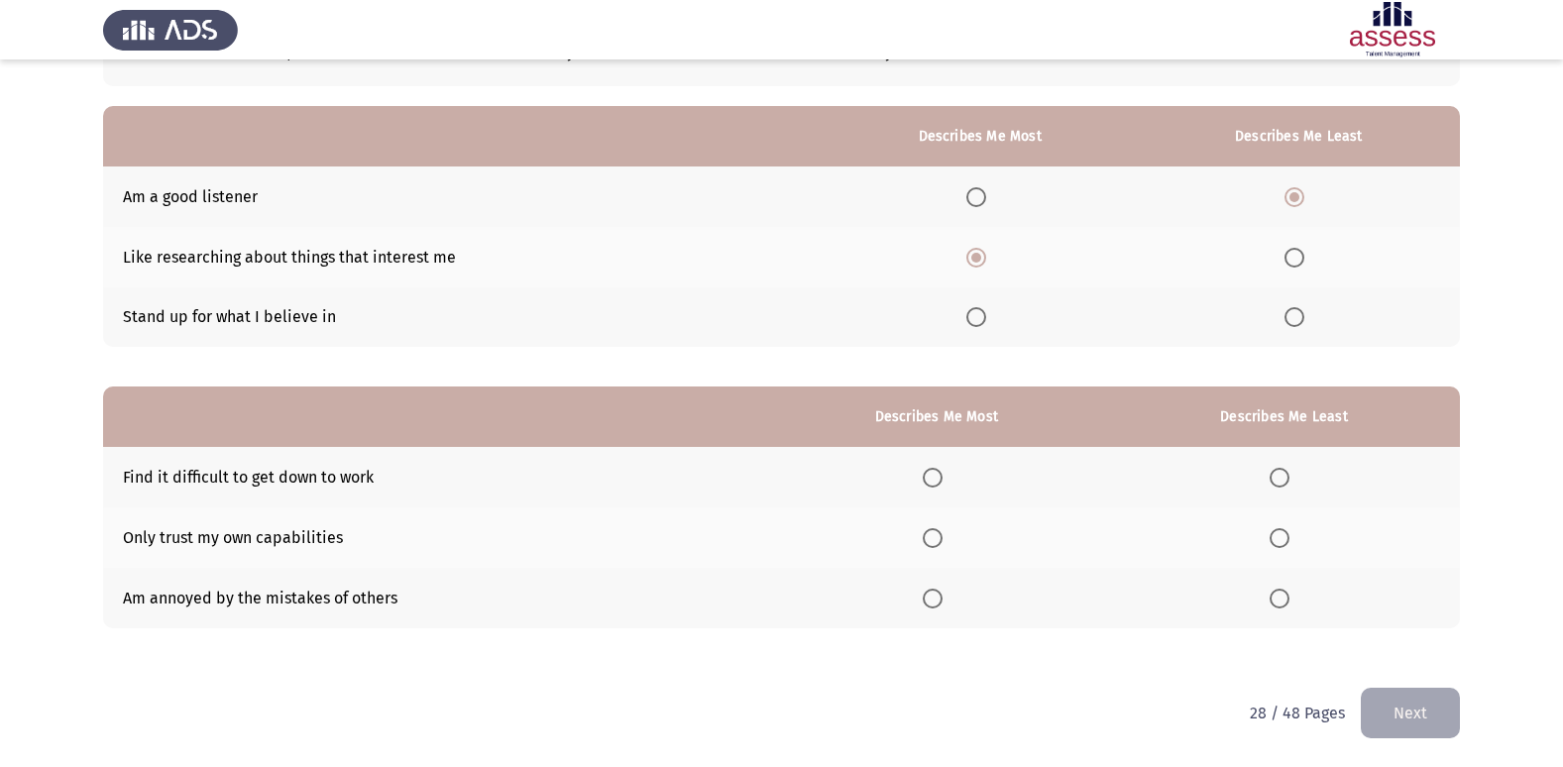
click at [1286, 481] on span "Select an option" at bounding box center [1279, 478] width 20 height 20
click at [1286, 481] on input "Select an option" at bounding box center [1279, 478] width 20 height 20
click at [942, 528] on span "Select an option" at bounding box center [933, 538] width 20 height 20
click at [942, 528] on input "Select an option" at bounding box center [933, 538] width 20 height 20
click at [1429, 698] on button "Next" at bounding box center [1410, 713] width 99 height 51
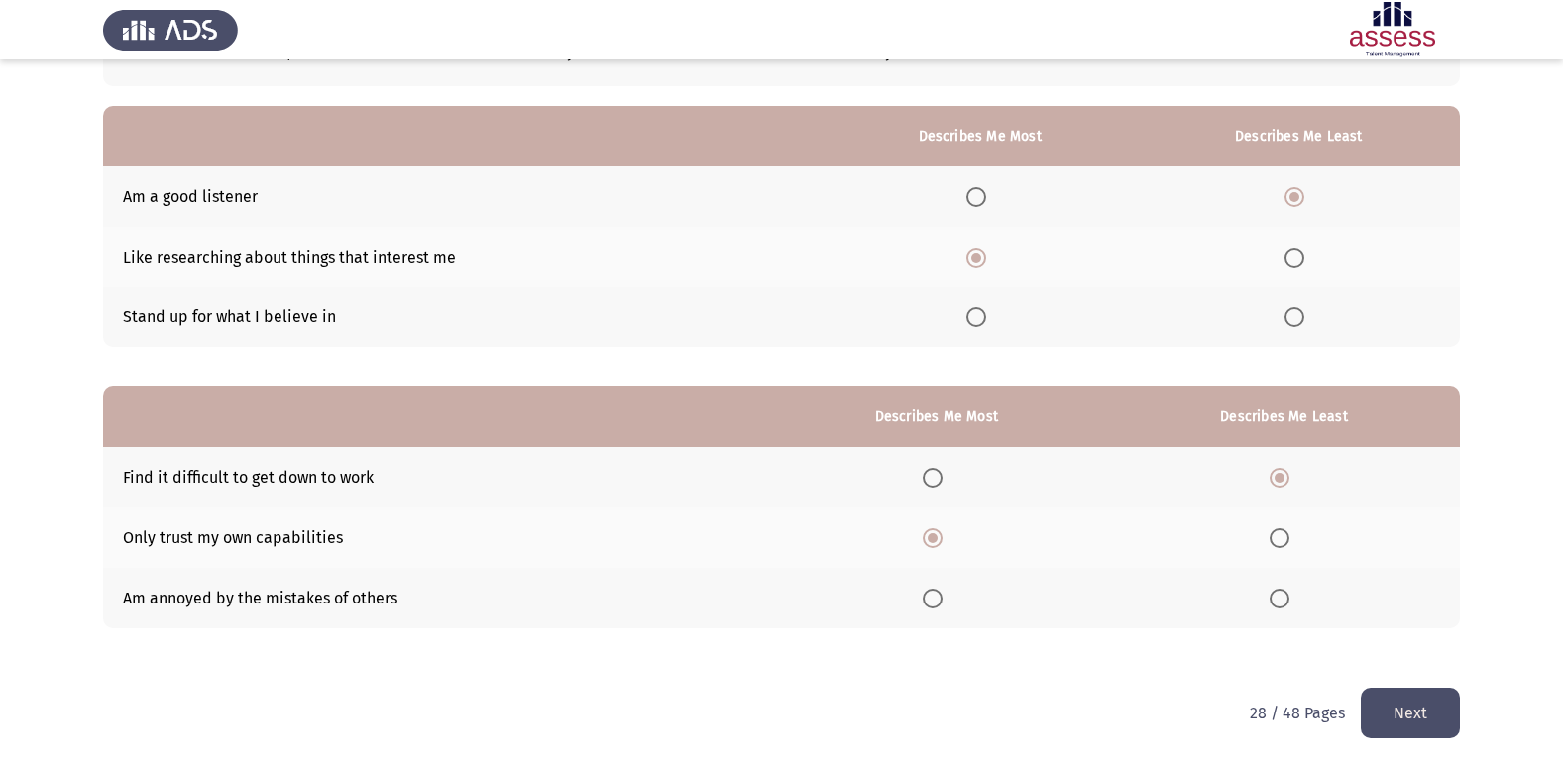
scroll to position [0, 0]
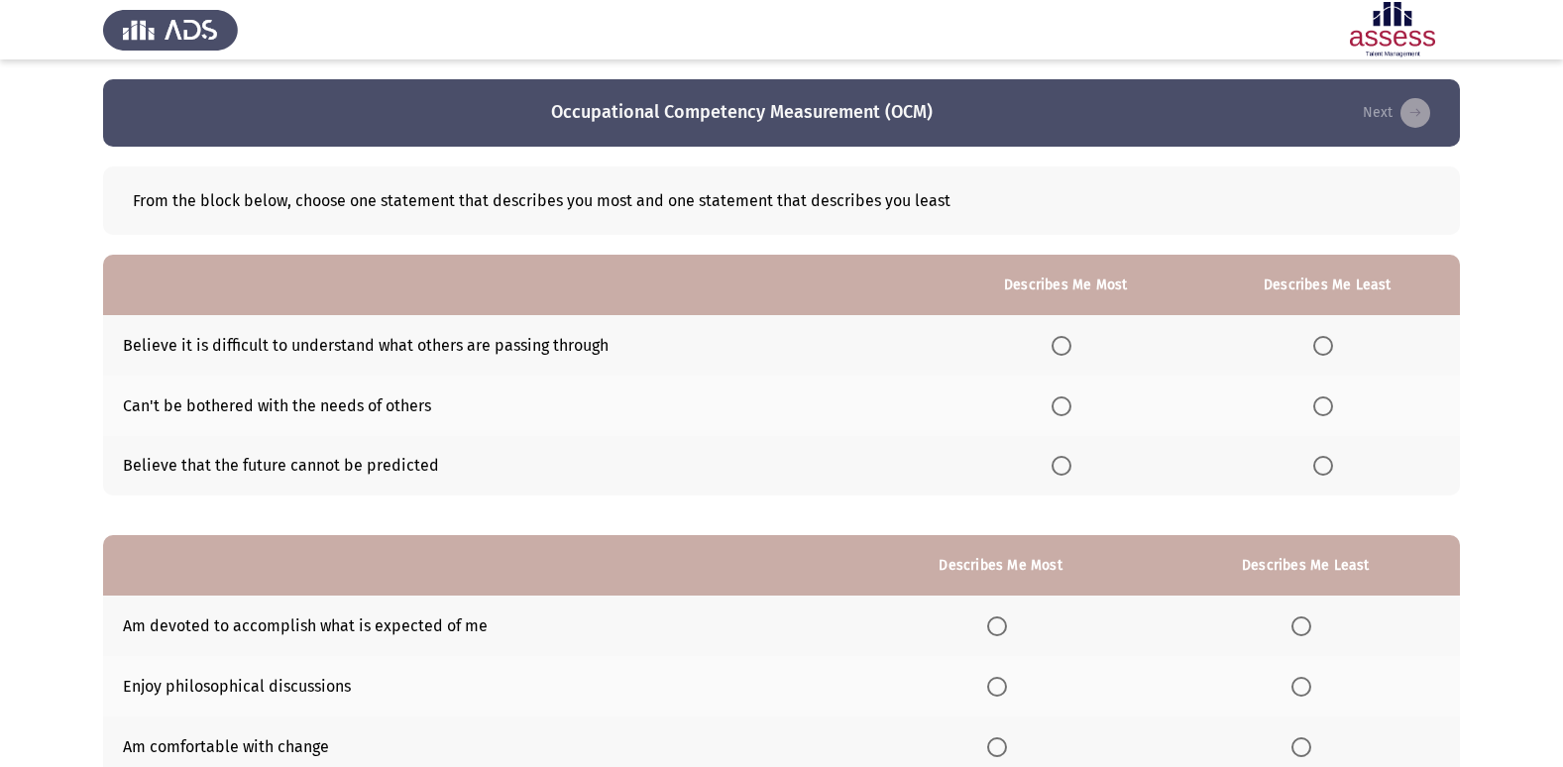
click at [1065, 351] on span "Select an option" at bounding box center [1061, 346] width 20 height 20
click at [1065, 351] on input "Select an option" at bounding box center [1061, 346] width 20 height 20
click at [1322, 402] on span "Select an option" at bounding box center [1323, 406] width 20 height 20
click at [1322, 402] on input "Select an option" at bounding box center [1323, 406] width 20 height 20
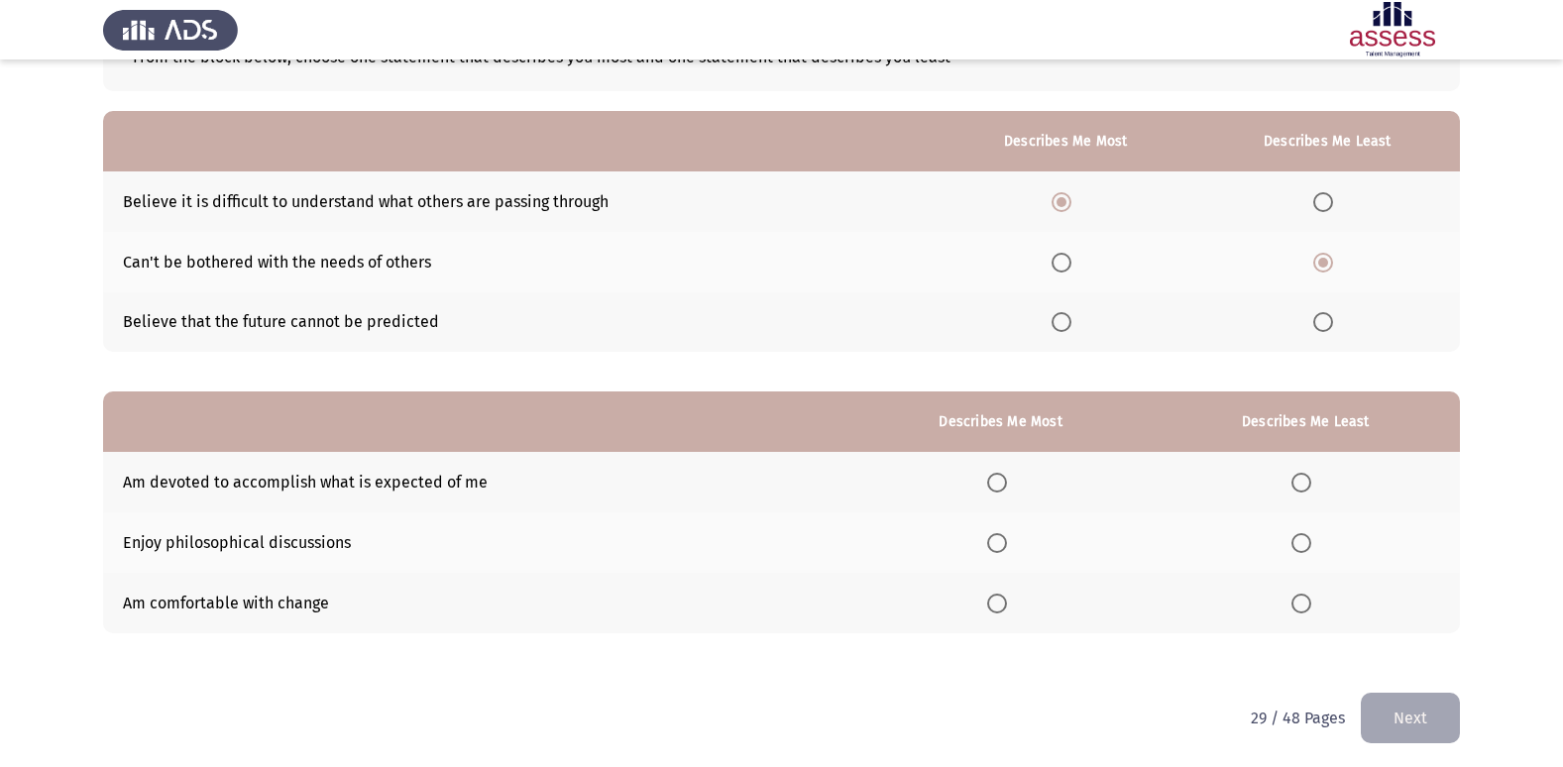
scroll to position [149, 0]
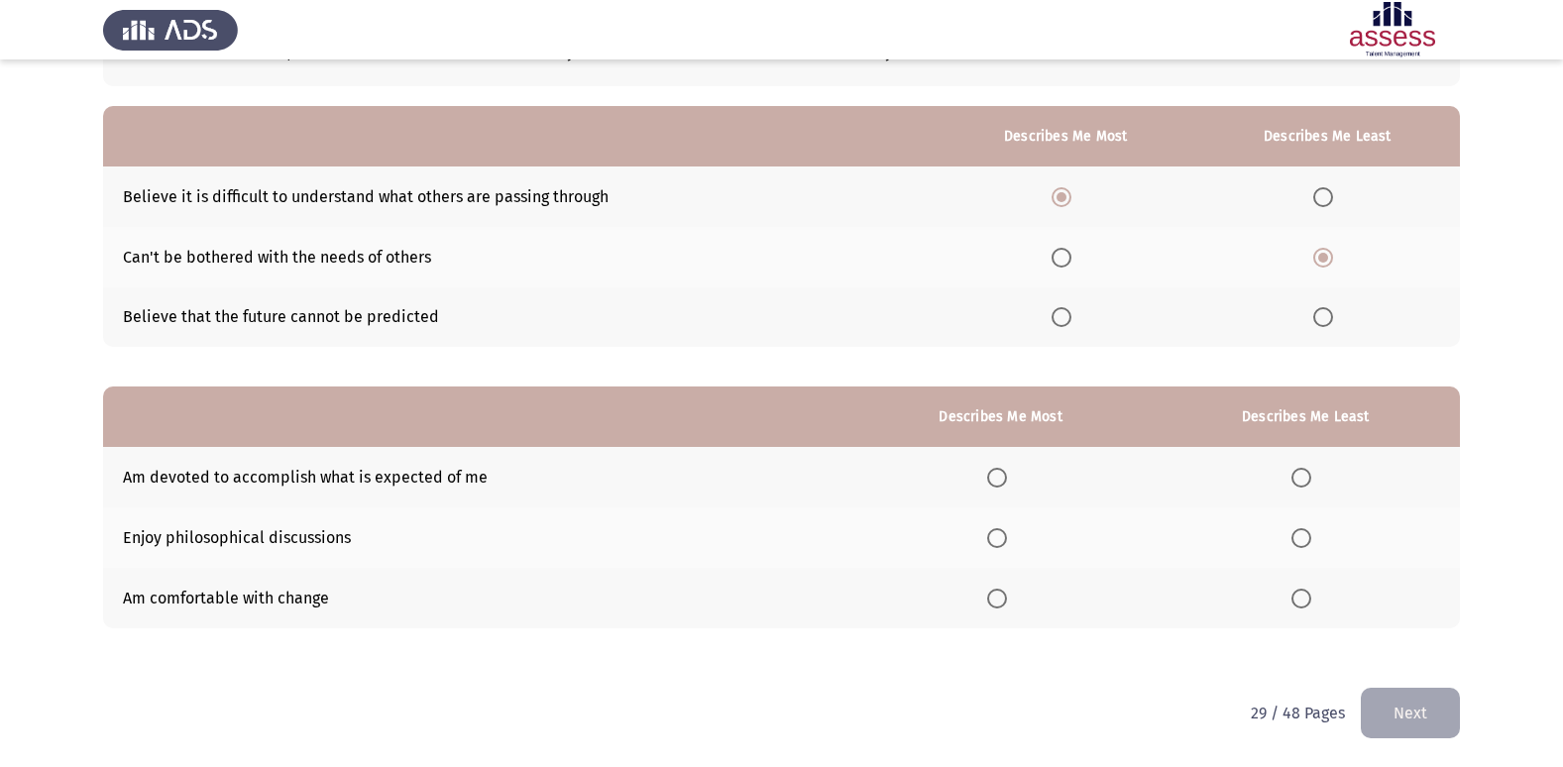
click at [1003, 475] on span "Select an option" at bounding box center [997, 478] width 20 height 20
click at [1003, 475] on input "Select an option" at bounding box center [997, 478] width 20 height 20
click at [1304, 596] on span "Select an option" at bounding box center [1301, 599] width 20 height 20
click at [1304, 596] on input "Select an option" at bounding box center [1301, 599] width 20 height 20
click at [1405, 699] on button "Next" at bounding box center [1410, 713] width 99 height 51
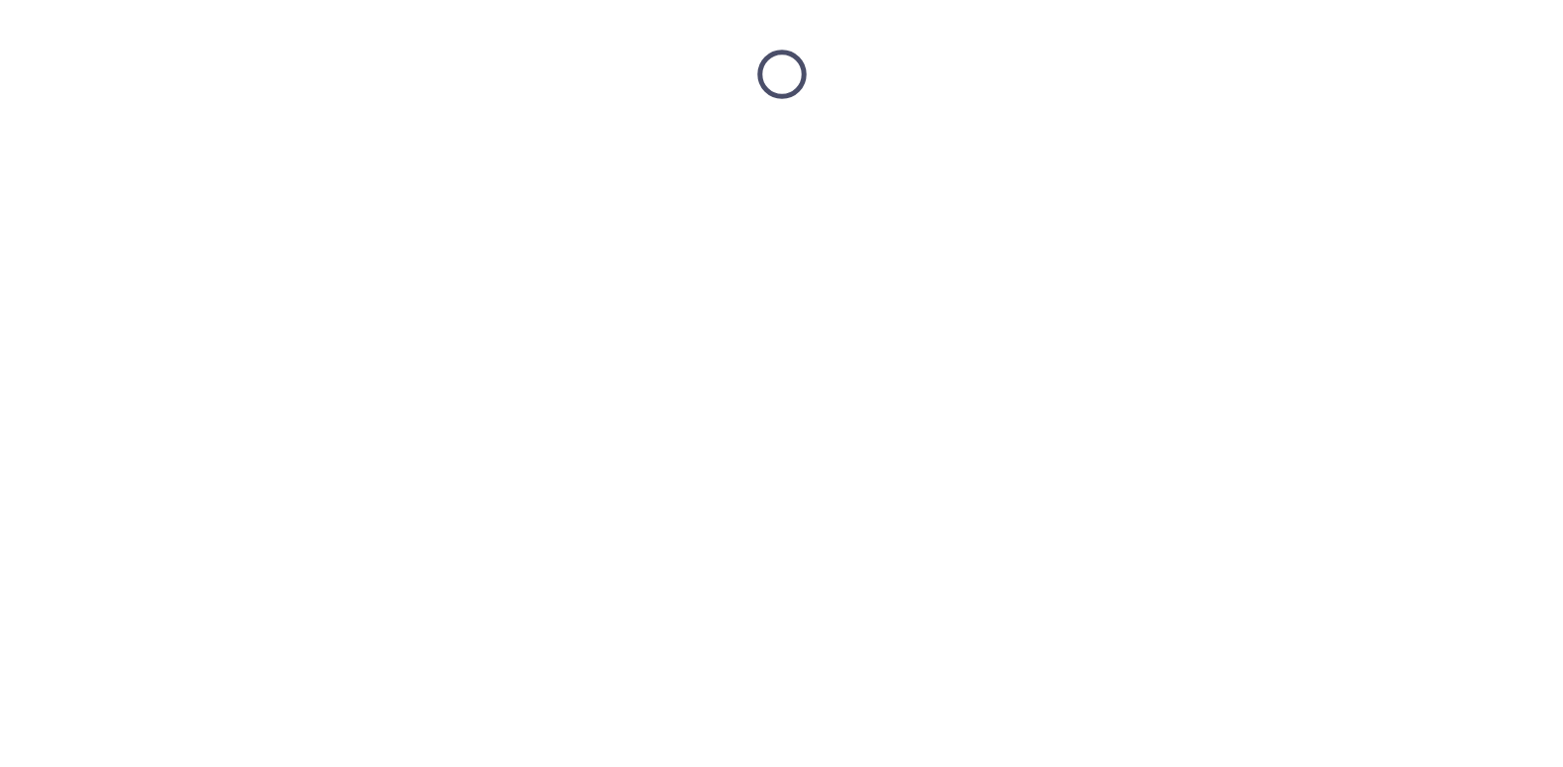
scroll to position [0, 0]
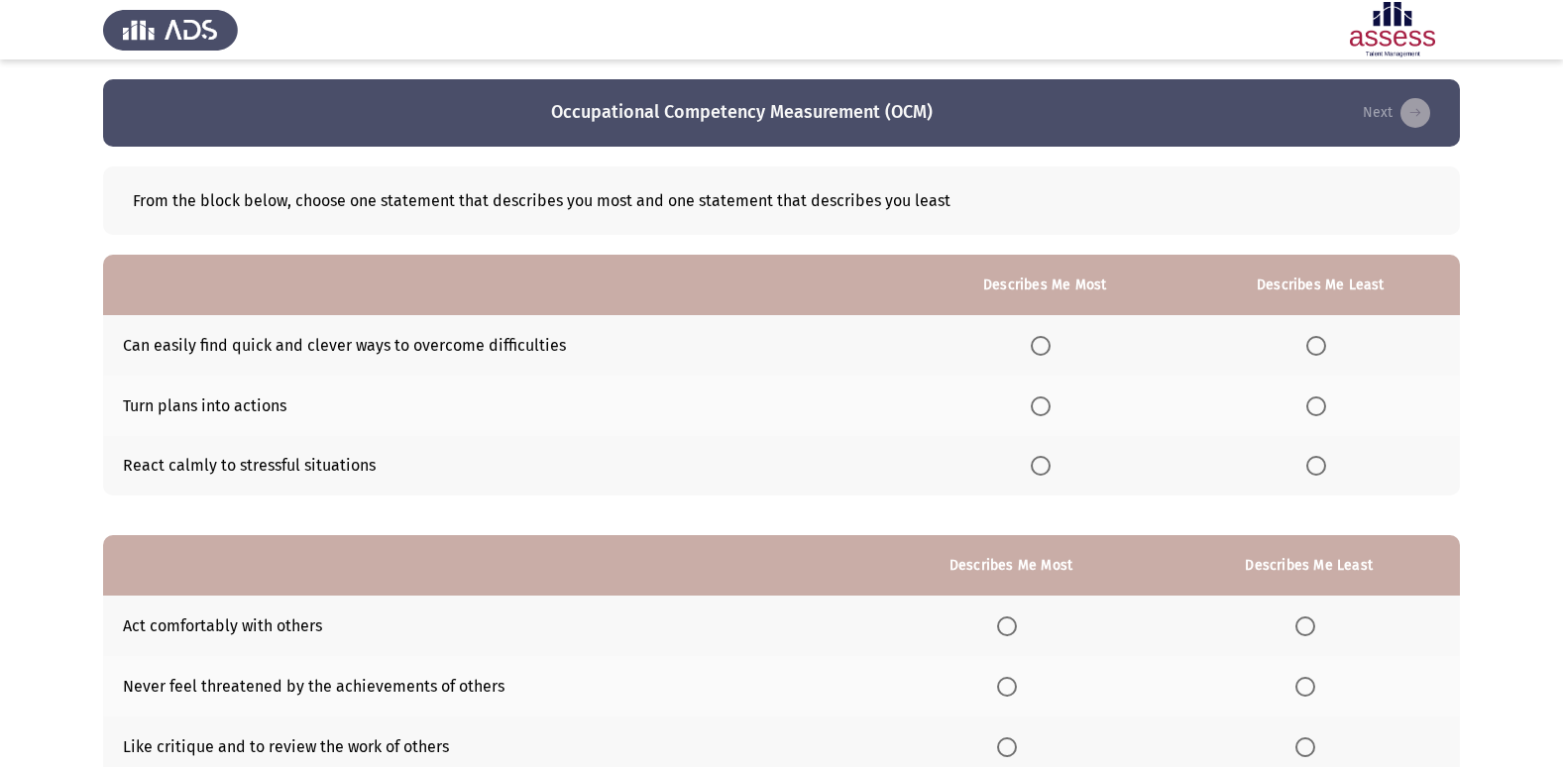
click at [1041, 339] on span "Select an option" at bounding box center [1041, 346] width 20 height 20
click at [1041, 339] on input "Select an option" at bounding box center [1041, 346] width 20 height 20
click at [1322, 470] on span "Select an option" at bounding box center [1316, 466] width 20 height 20
click at [1322, 470] on input "Select an option" at bounding box center [1316, 466] width 20 height 20
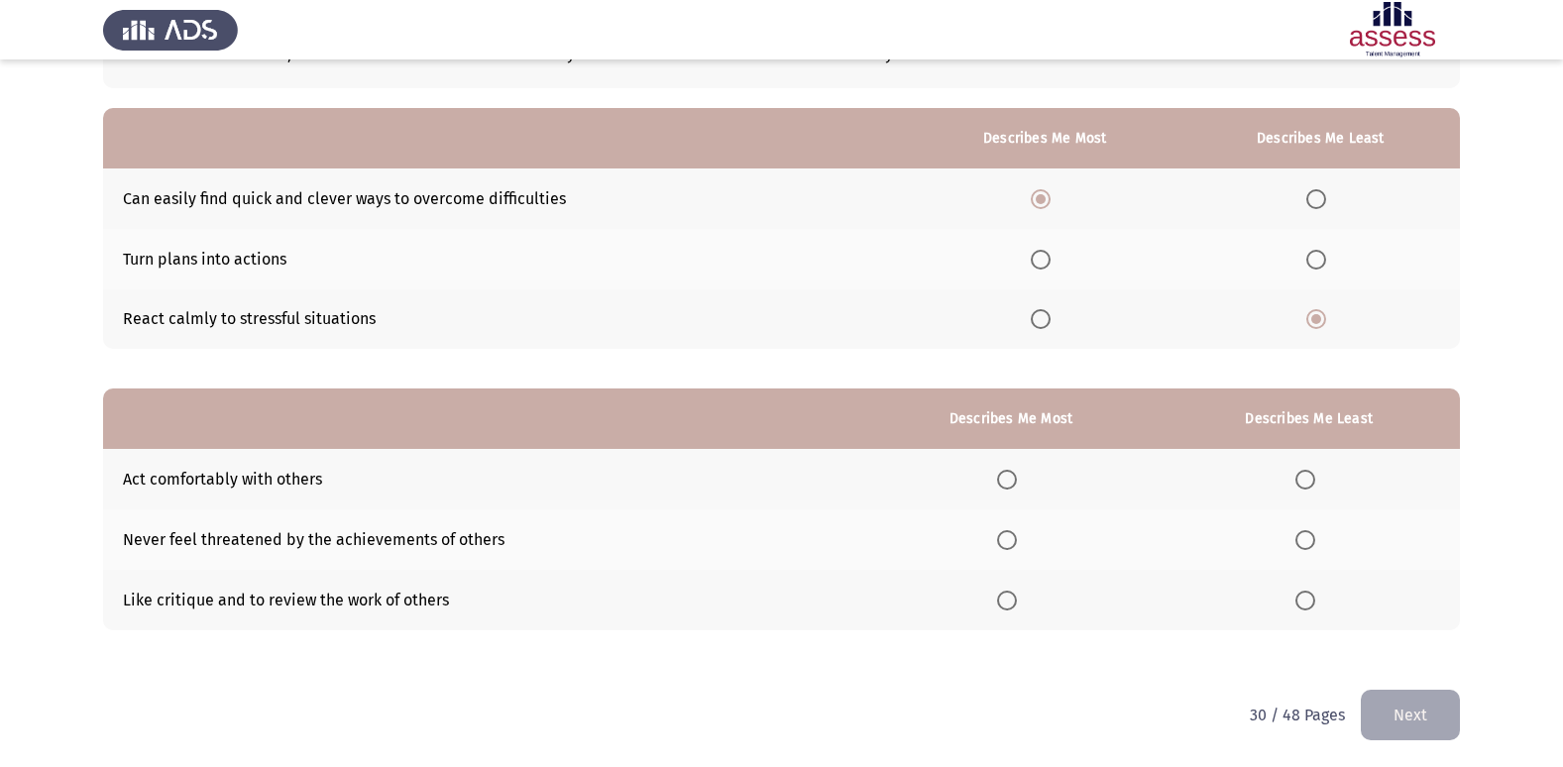
scroll to position [149, 0]
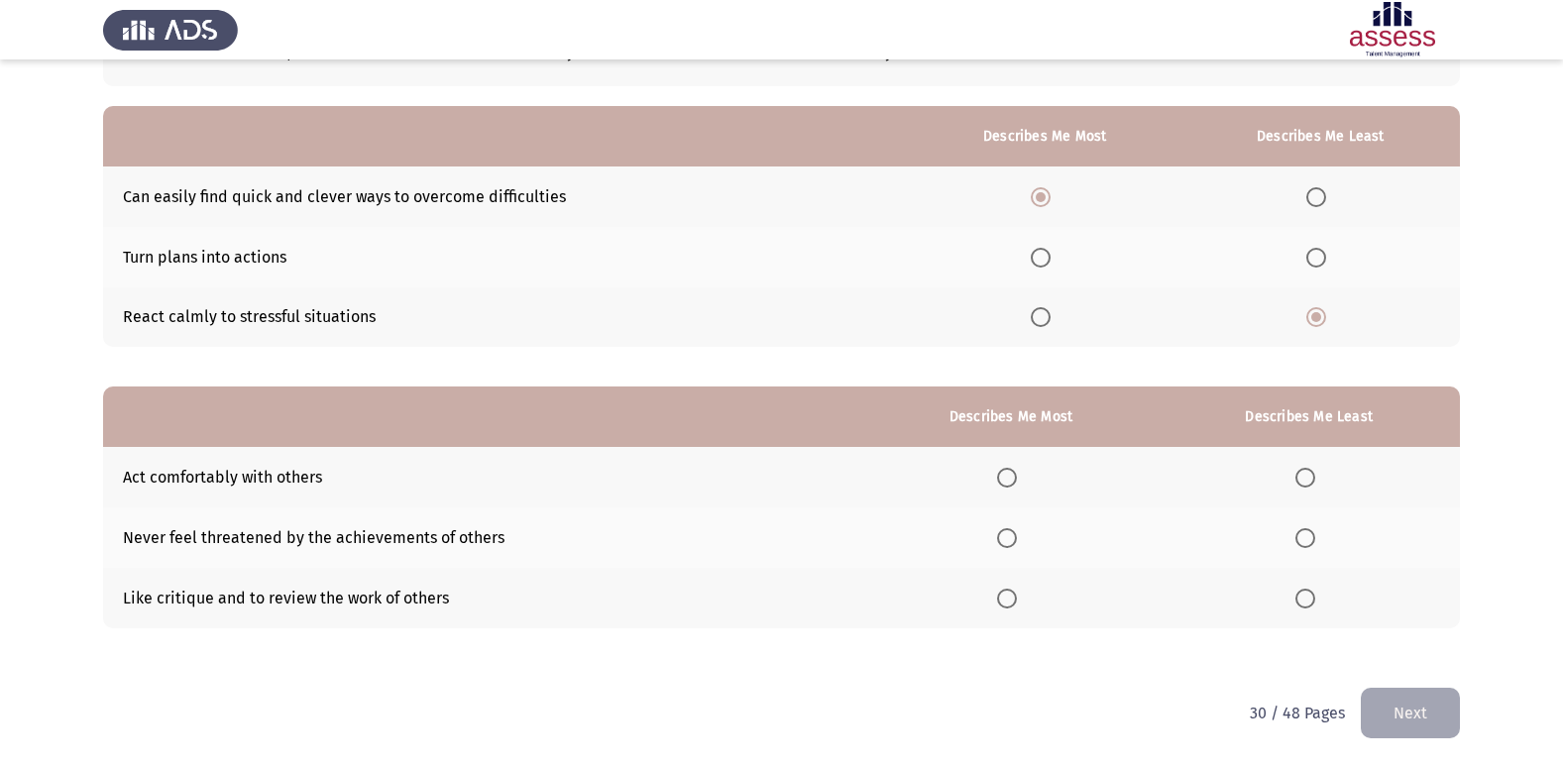
click at [1305, 480] on span "Select an option" at bounding box center [1305, 478] width 20 height 20
click at [1305, 480] on input "Select an option" at bounding box center [1305, 478] width 20 height 20
click at [1297, 539] on span "Select an option" at bounding box center [1305, 538] width 20 height 20
click at [1297, 539] on input "Select an option" at bounding box center [1305, 538] width 20 height 20
click at [994, 472] on th at bounding box center [1011, 477] width 294 height 60
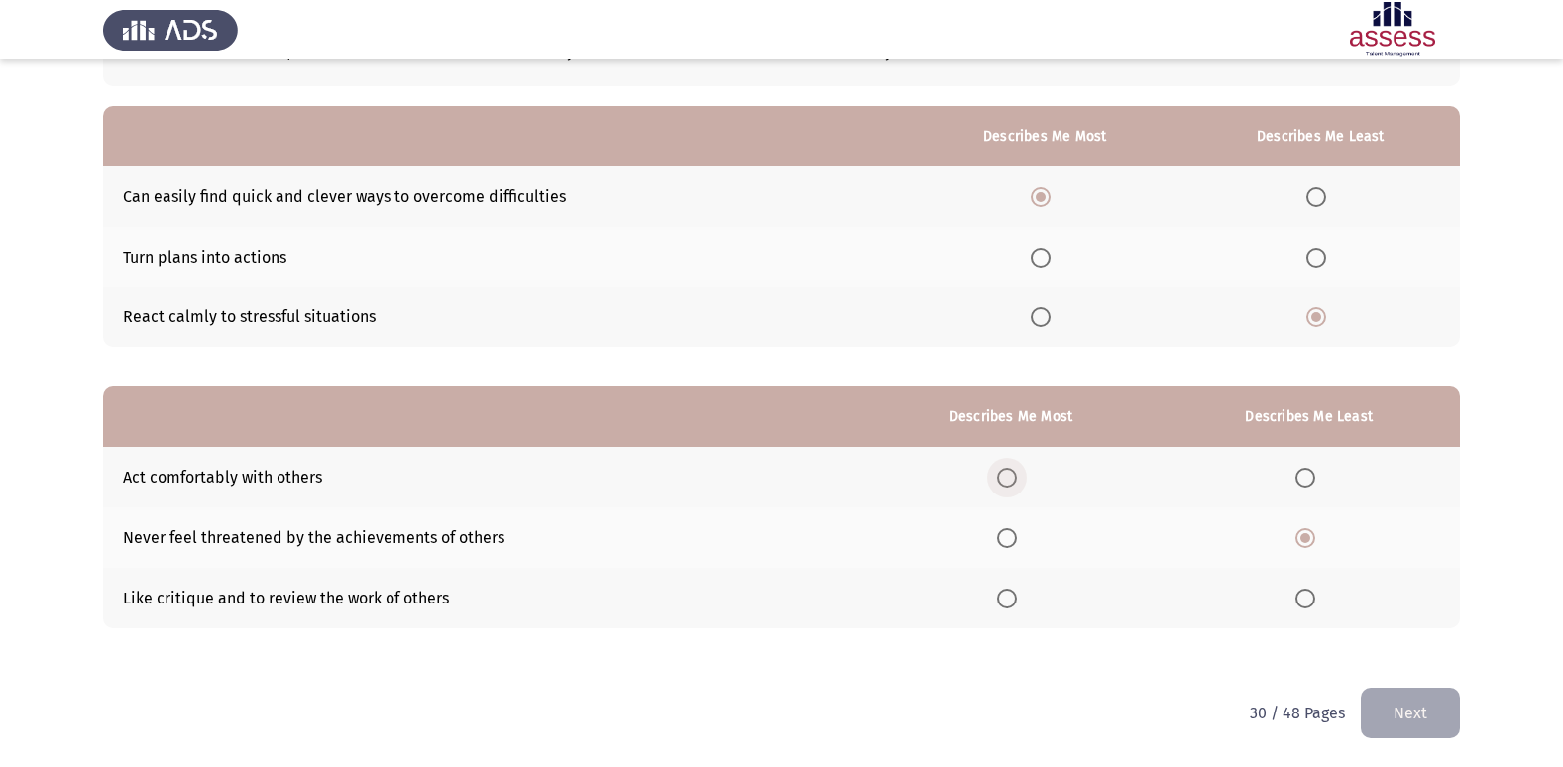
click at [1015, 488] on span "Select an option" at bounding box center [1007, 478] width 20 height 20
click at [1015, 488] on input "Select an option" at bounding box center [1007, 478] width 20 height 20
click at [1400, 692] on button "Next" at bounding box center [1410, 713] width 99 height 51
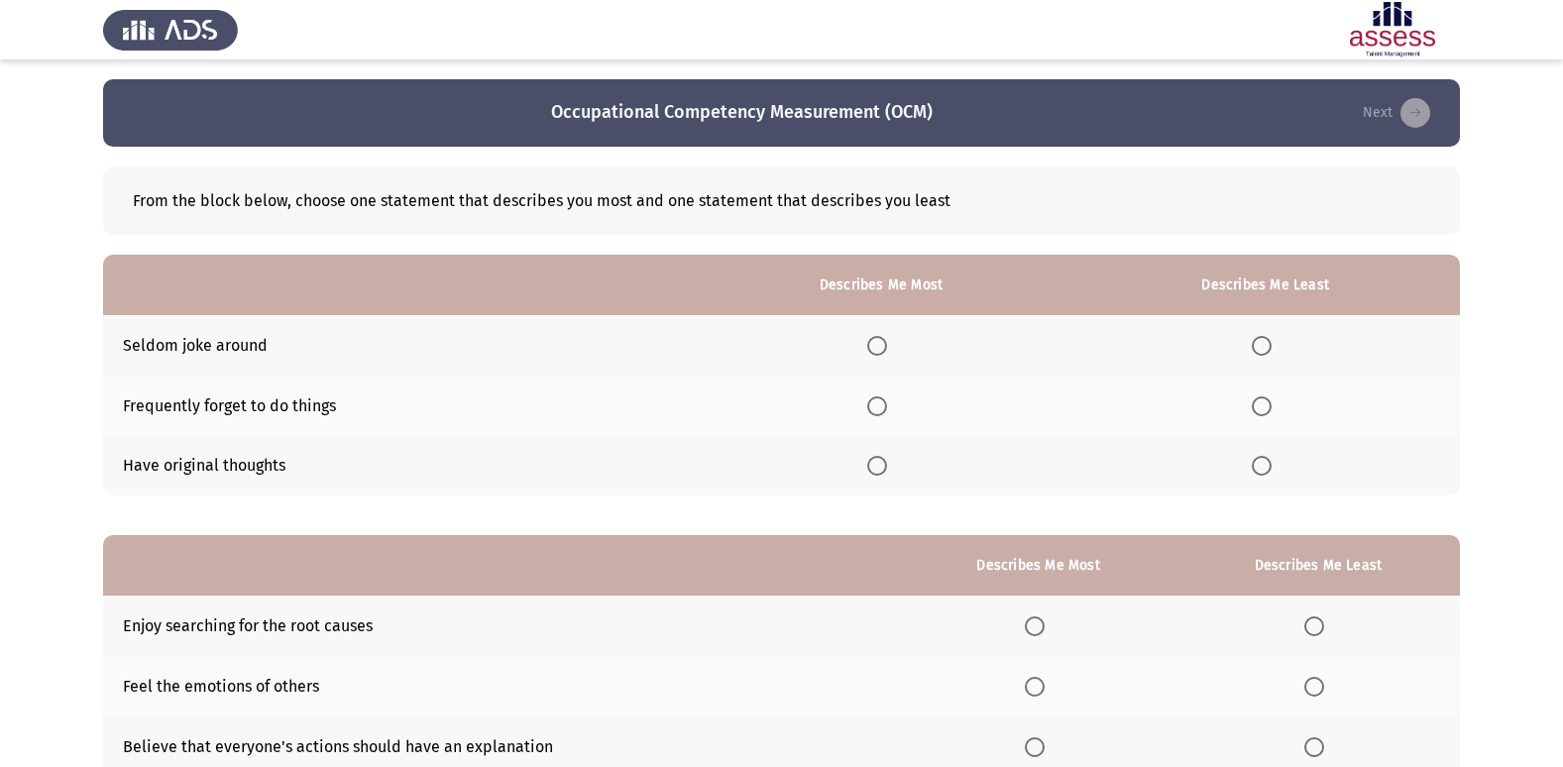
click at [1259, 402] on span "Select an option" at bounding box center [1262, 406] width 20 height 20
click at [1259, 402] on input "Select an option" at bounding box center [1262, 406] width 20 height 20
click at [873, 340] on span "Select an option" at bounding box center [877, 346] width 20 height 20
click at [873, 340] on input "Select an option" at bounding box center [877, 346] width 20 height 20
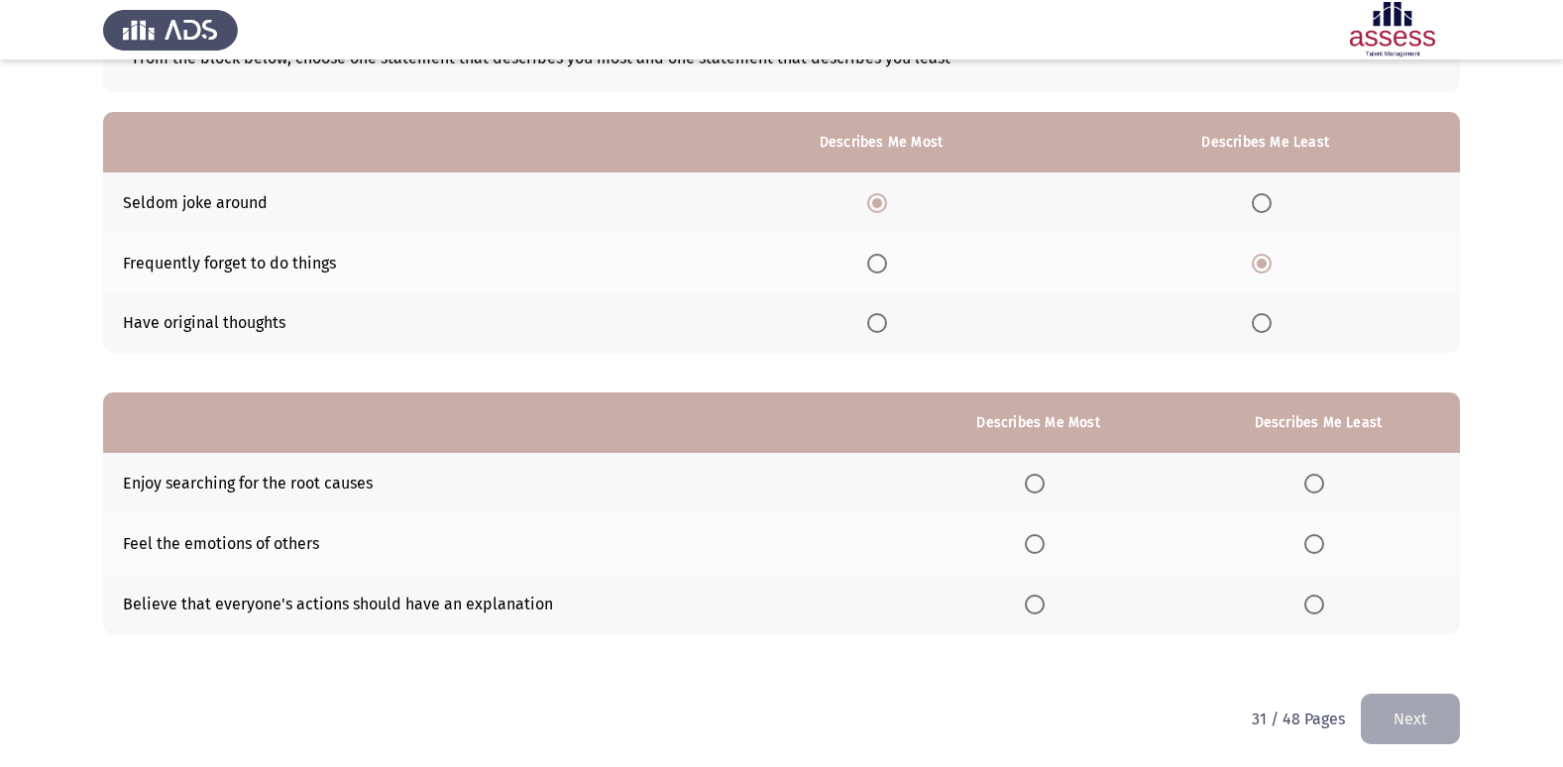
scroll to position [149, 0]
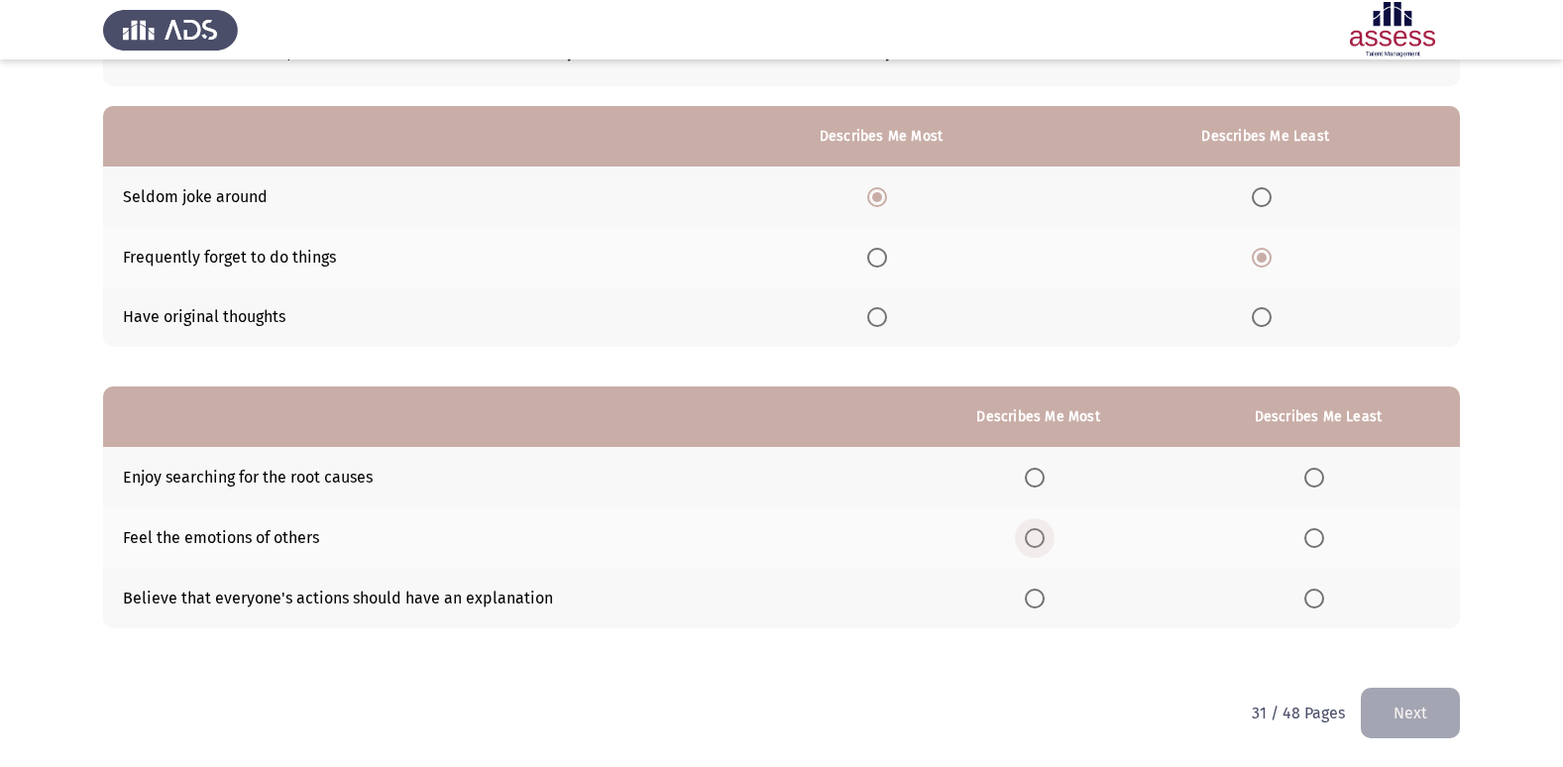
click at [1044, 539] on span "Select an option" at bounding box center [1035, 538] width 20 height 20
click at [1044, 539] on input "Select an option" at bounding box center [1035, 538] width 20 height 20
click at [1314, 599] on span "Select an option" at bounding box center [1314, 599] width 0 height 0
click at [1316, 599] on input "Select an option" at bounding box center [1314, 599] width 20 height 20
click at [1379, 693] on button "Next" at bounding box center [1410, 713] width 99 height 51
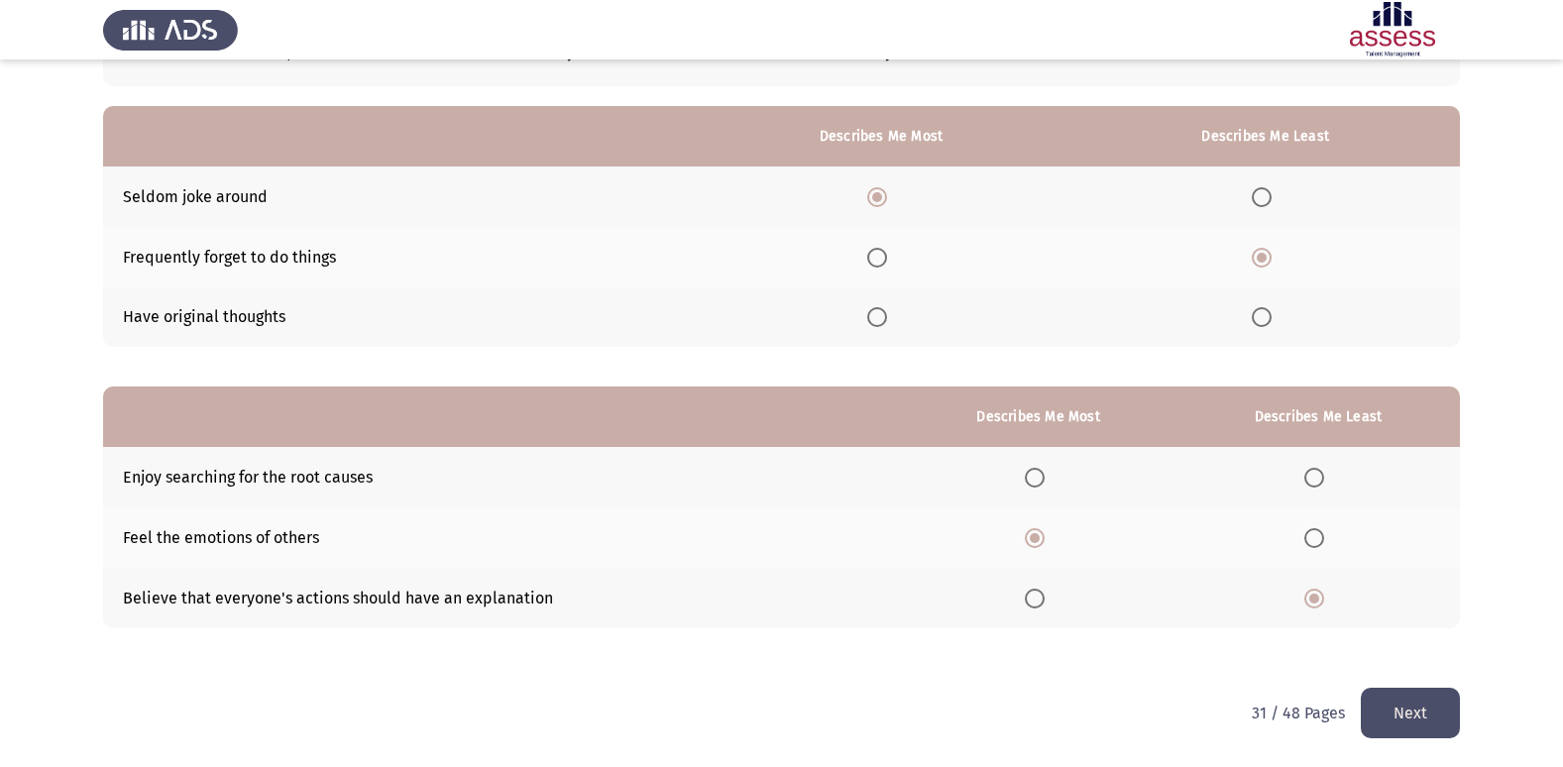
scroll to position [0, 0]
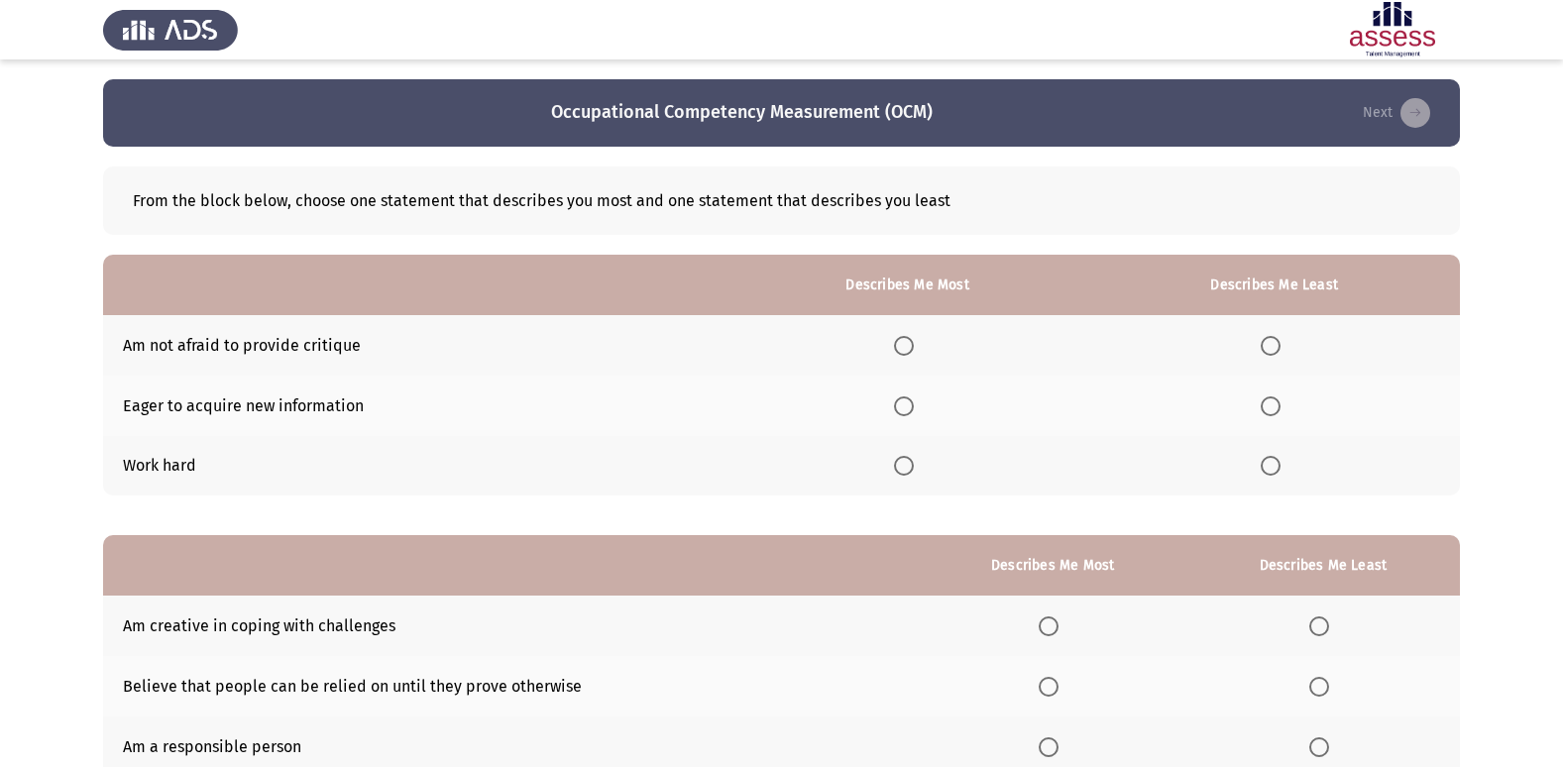
click at [914, 405] on span "Select an option" at bounding box center [904, 406] width 20 height 20
click at [914, 405] on input "Select an option" at bounding box center [904, 406] width 20 height 20
click at [1273, 344] on span "Select an option" at bounding box center [1271, 346] width 20 height 20
click at [1273, 344] on input "Select an option" at bounding box center [1271, 346] width 20 height 20
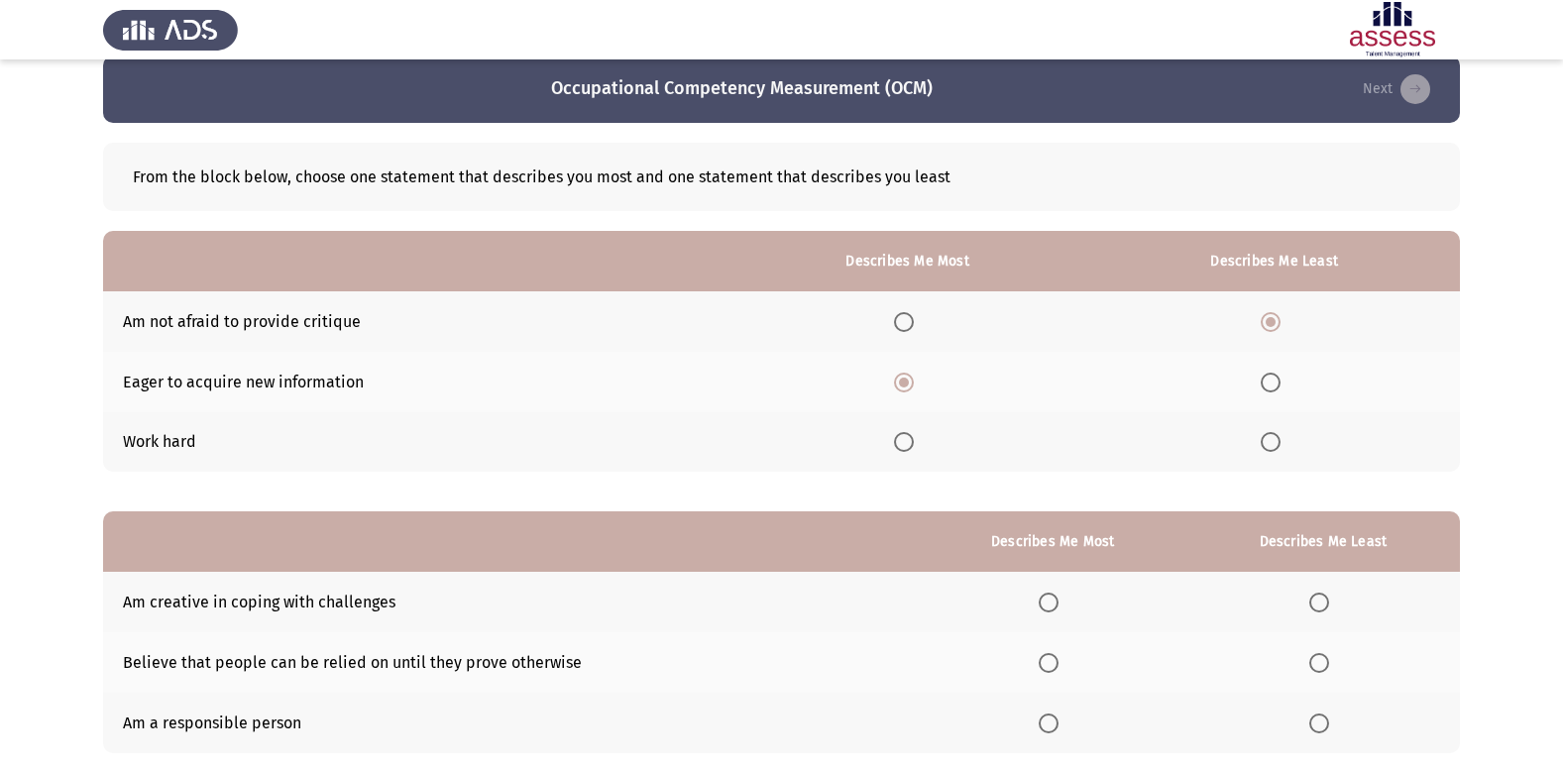
scroll to position [99, 0]
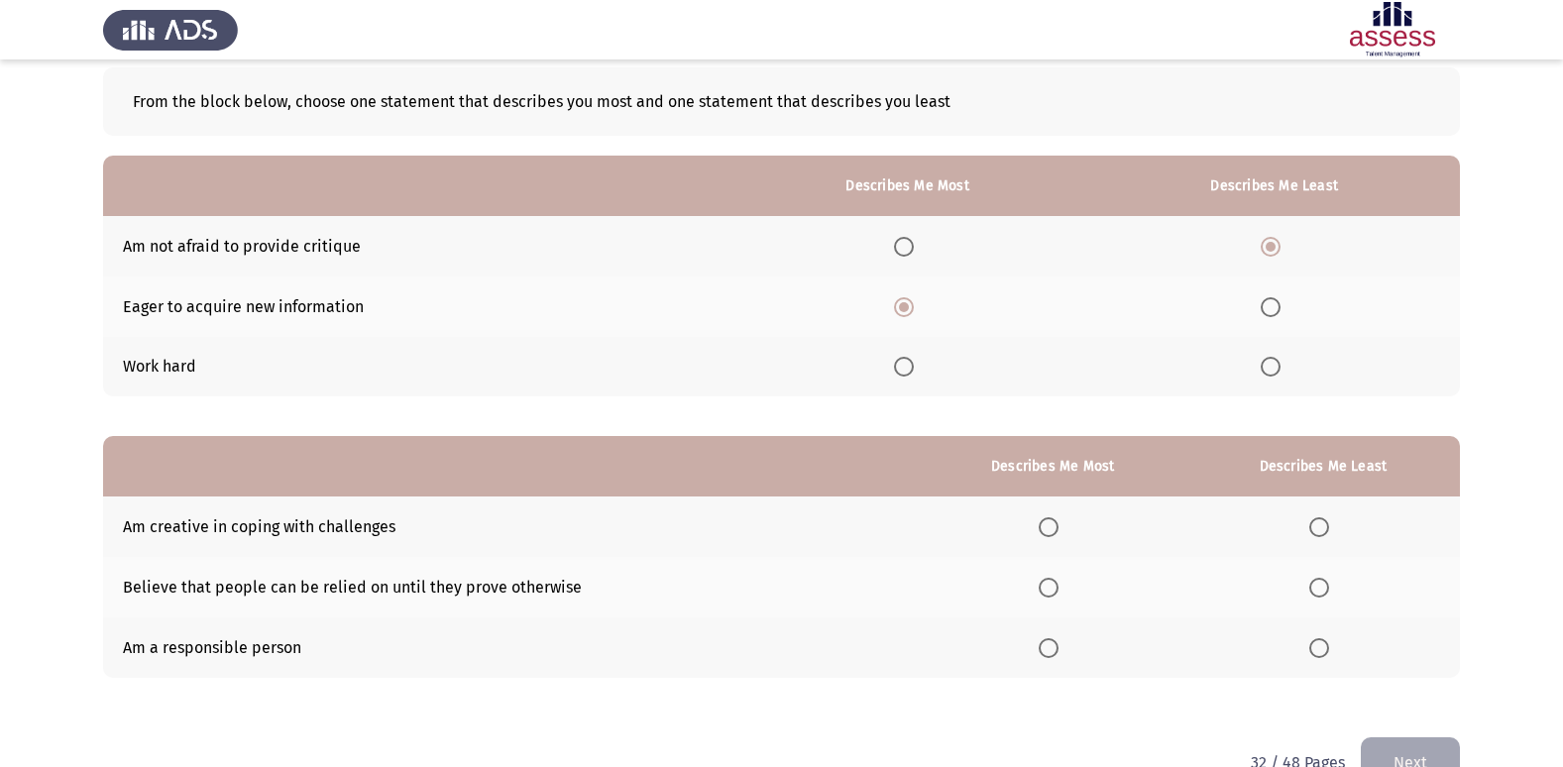
click at [1056, 652] on span "Select an option" at bounding box center [1049, 648] width 20 height 20
click at [1056, 652] on input "Select an option" at bounding box center [1049, 648] width 20 height 20
click at [1323, 594] on span "Select an option" at bounding box center [1319, 588] width 20 height 20
click at [1323, 594] on input "Select an option" at bounding box center [1319, 588] width 20 height 20
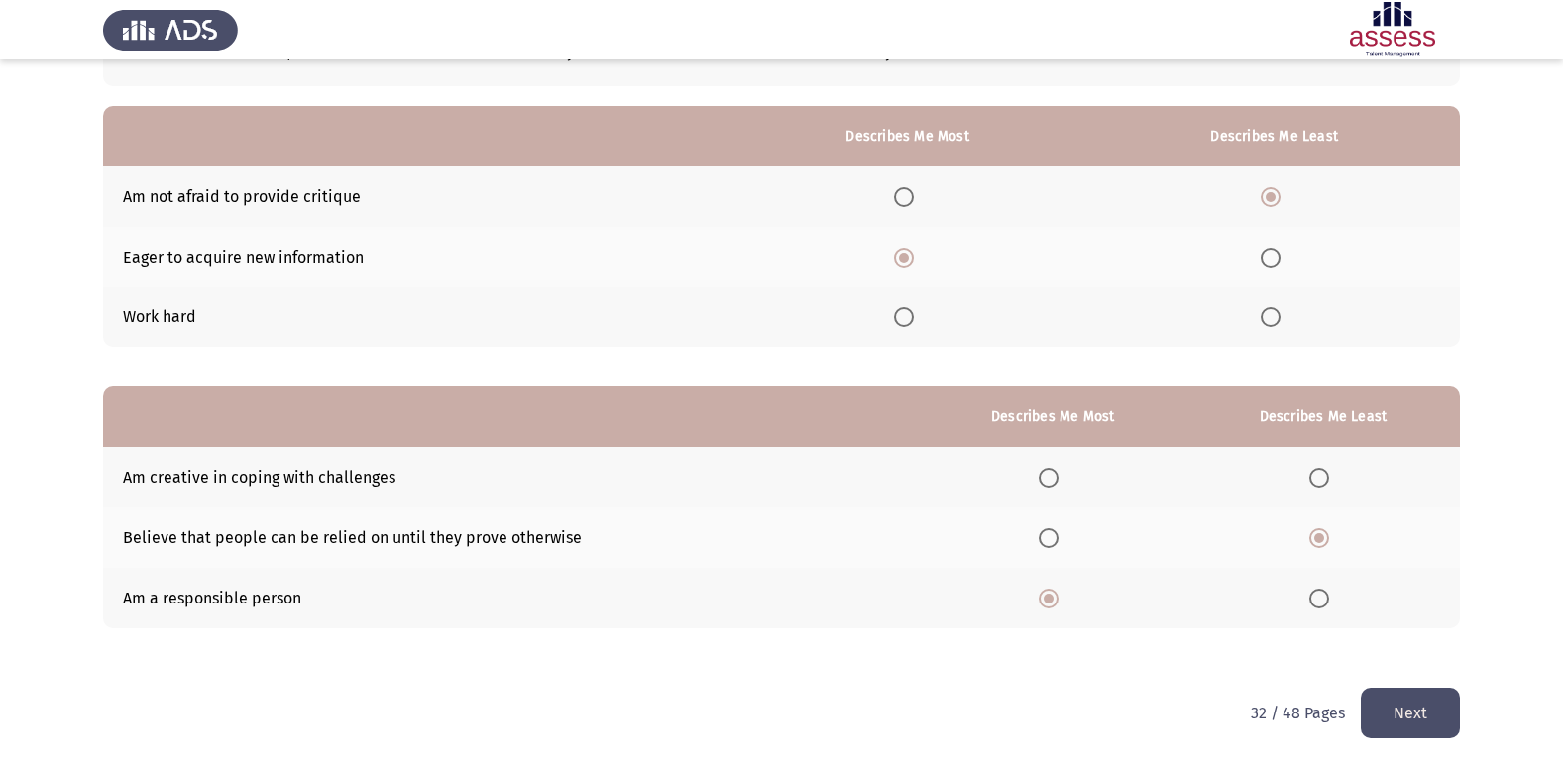
click at [1411, 691] on button "Next" at bounding box center [1410, 713] width 99 height 51
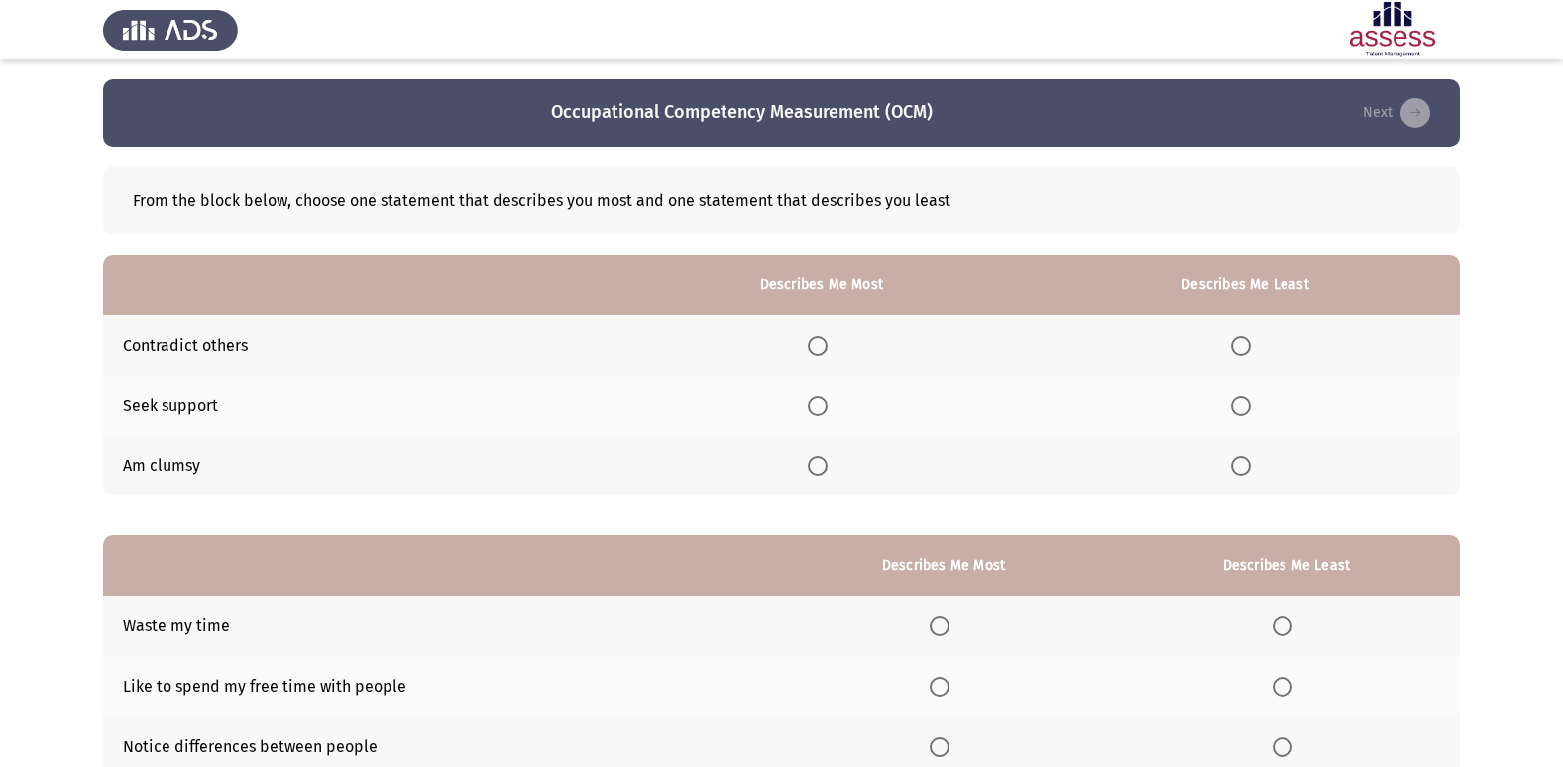
click at [827, 403] on span "Select an option" at bounding box center [818, 406] width 20 height 20
click at [827, 403] on input "Select an option" at bounding box center [818, 406] width 20 height 20
click at [1247, 470] on span "Select an option" at bounding box center [1241, 466] width 20 height 20
click at [1247, 470] on input "Select an option" at bounding box center [1241, 466] width 20 height 20
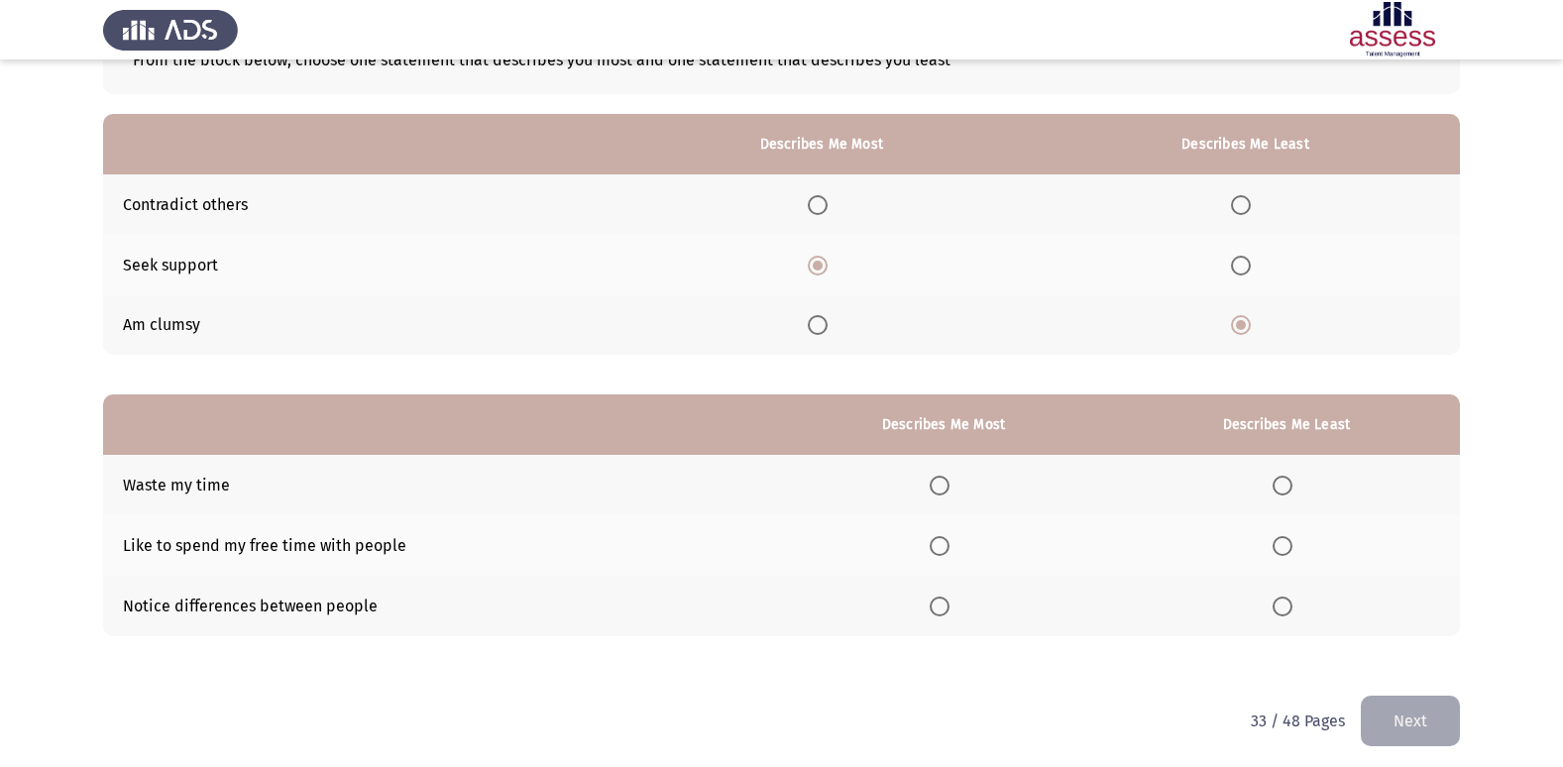
scroll to position [149, 0]
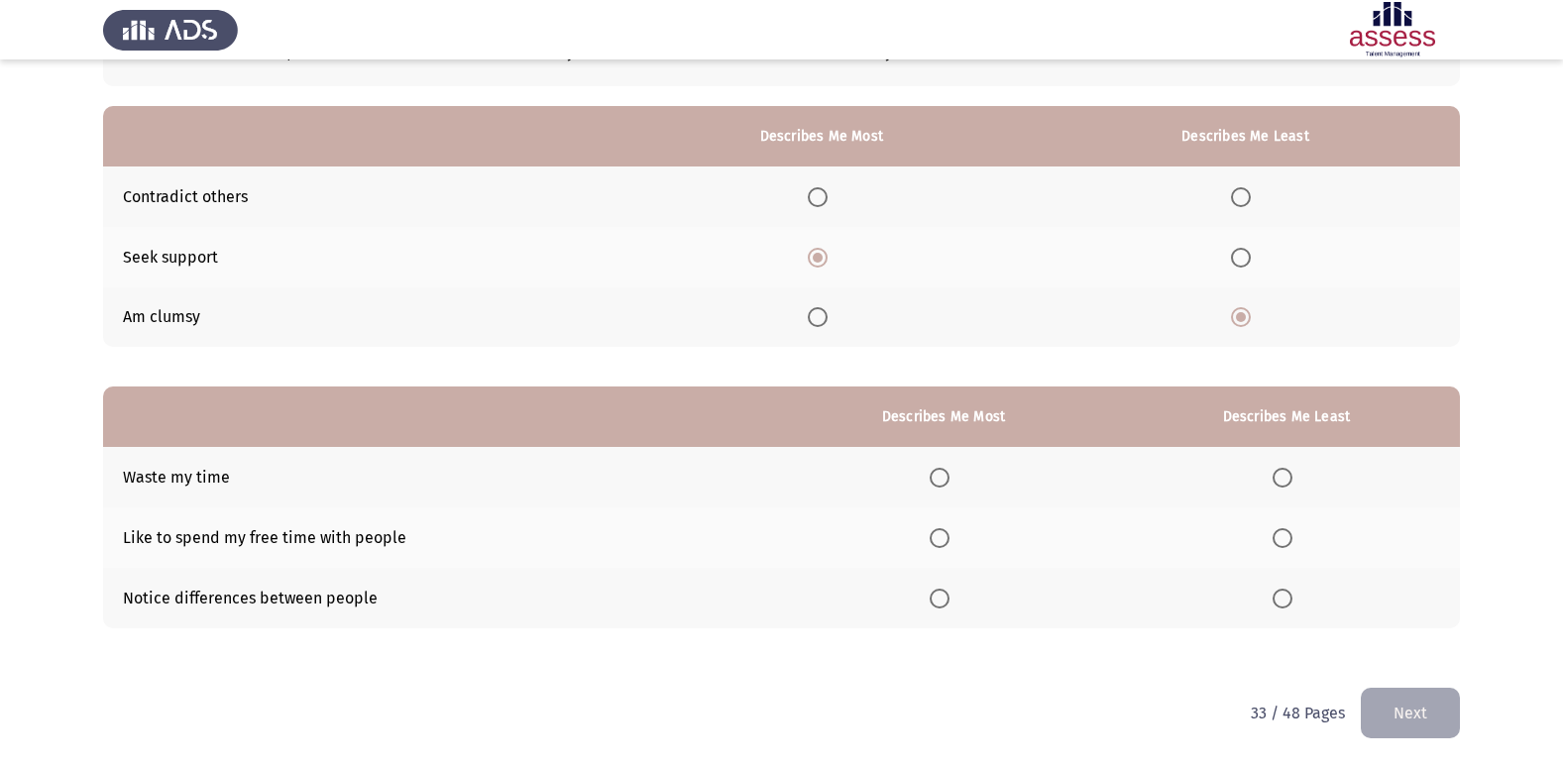
click at [1287, 469] on span "Select an option" at bounding box center [1282, 478] width 20 height 20
click at [1287, 469] on input "Select an option" at bounding box center [1282, 478] width 20 height 20
click at [946, 605] on span "Select an option" at bounding box center [940, 599] width 20 height 20
click at [946, 605] on input "Select an option" at bounding box center [940, 599] width 20 height 20
click at [1406, 701] on button "Next" at bounding box center [1410, 713] width 99 height 51
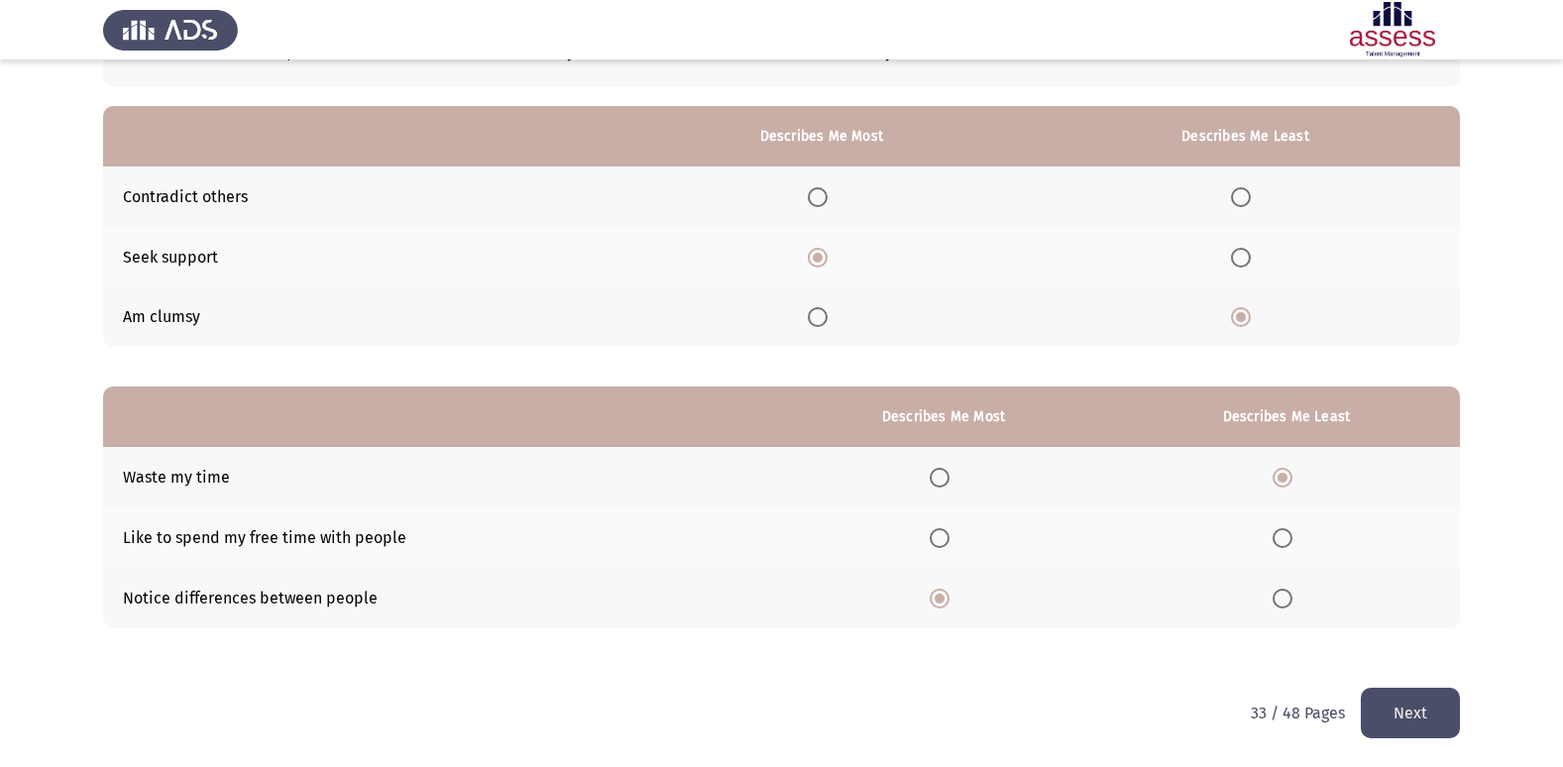
scroll to position [0, 0]
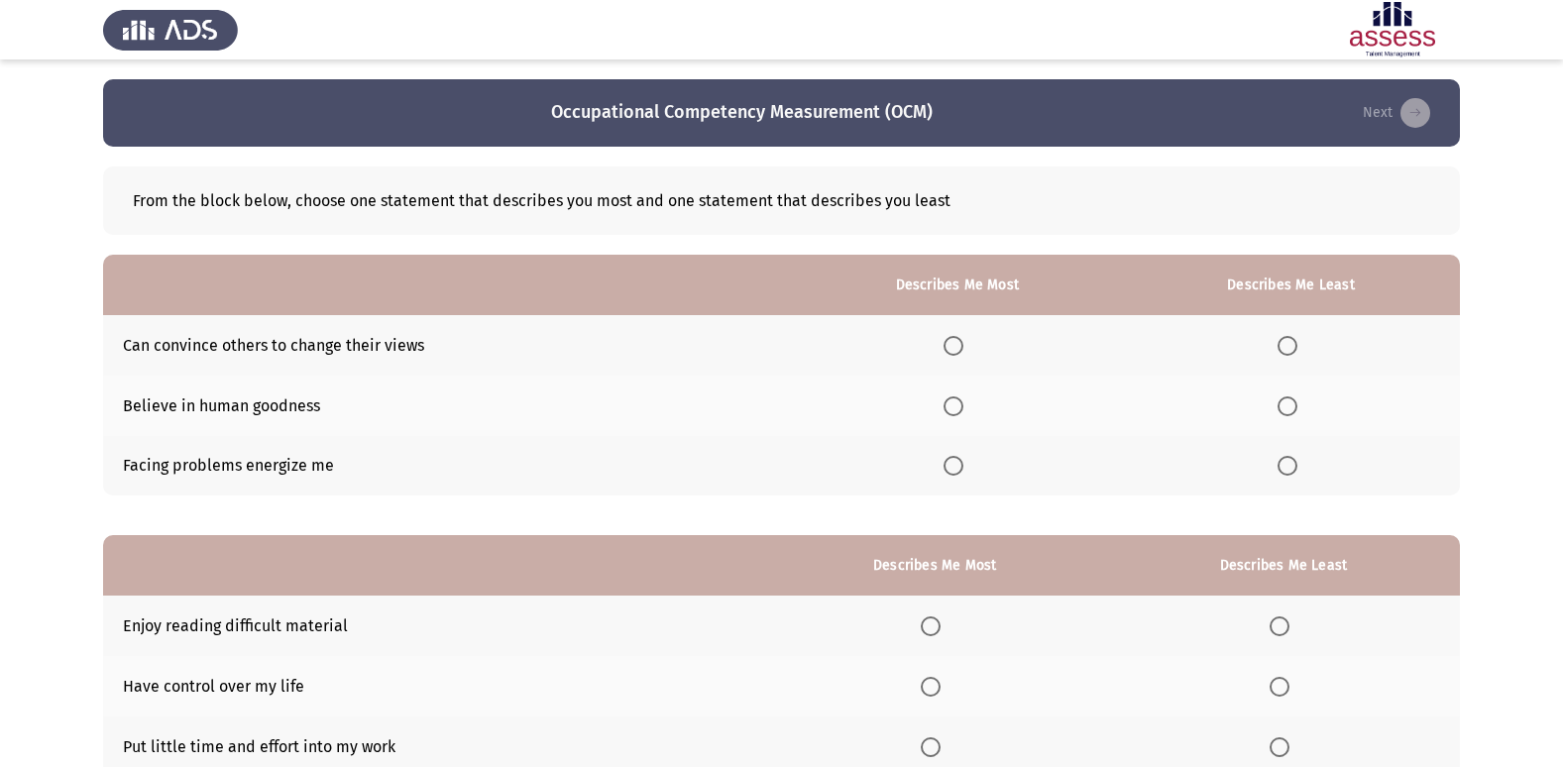
click at [959, 469] on span "Select an option" at bounding box center [953, 466] width 20 height 20
click at [959, 469] on input "Select an option" at bounding box center [953, 466] width 20 height 20
click at [1297, 397] on span "Select an option" at bounding box center [1287, 406] width 20 height 20
click at [1297, 397] on input "Select an option" at bounding box center [1287, 406] width 20 height 20
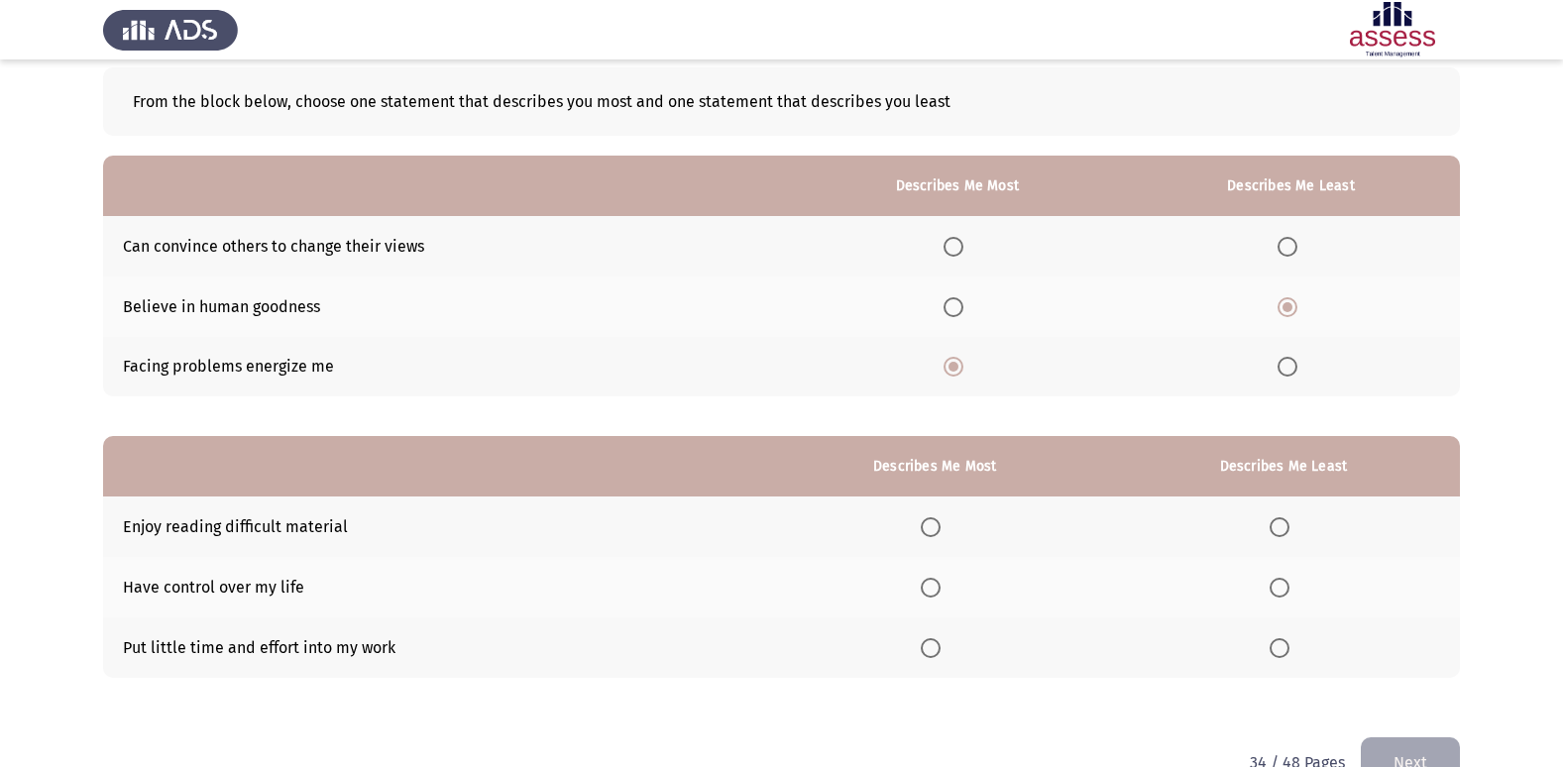
click at [1301, 376] on label "Select an option" at bounding box center [1291, 367] width 28 height 20
click at [1297, 376] on input "Select an option" at bounding box center [1287, 367] width 20 height 20
click at [1297, 371] on span "Select an option" at bounding box center [1287, 367] width 20 height 20
click at [1297, 371] on input "Select an option" at bounding box center [1287, 367] width 20 height 20
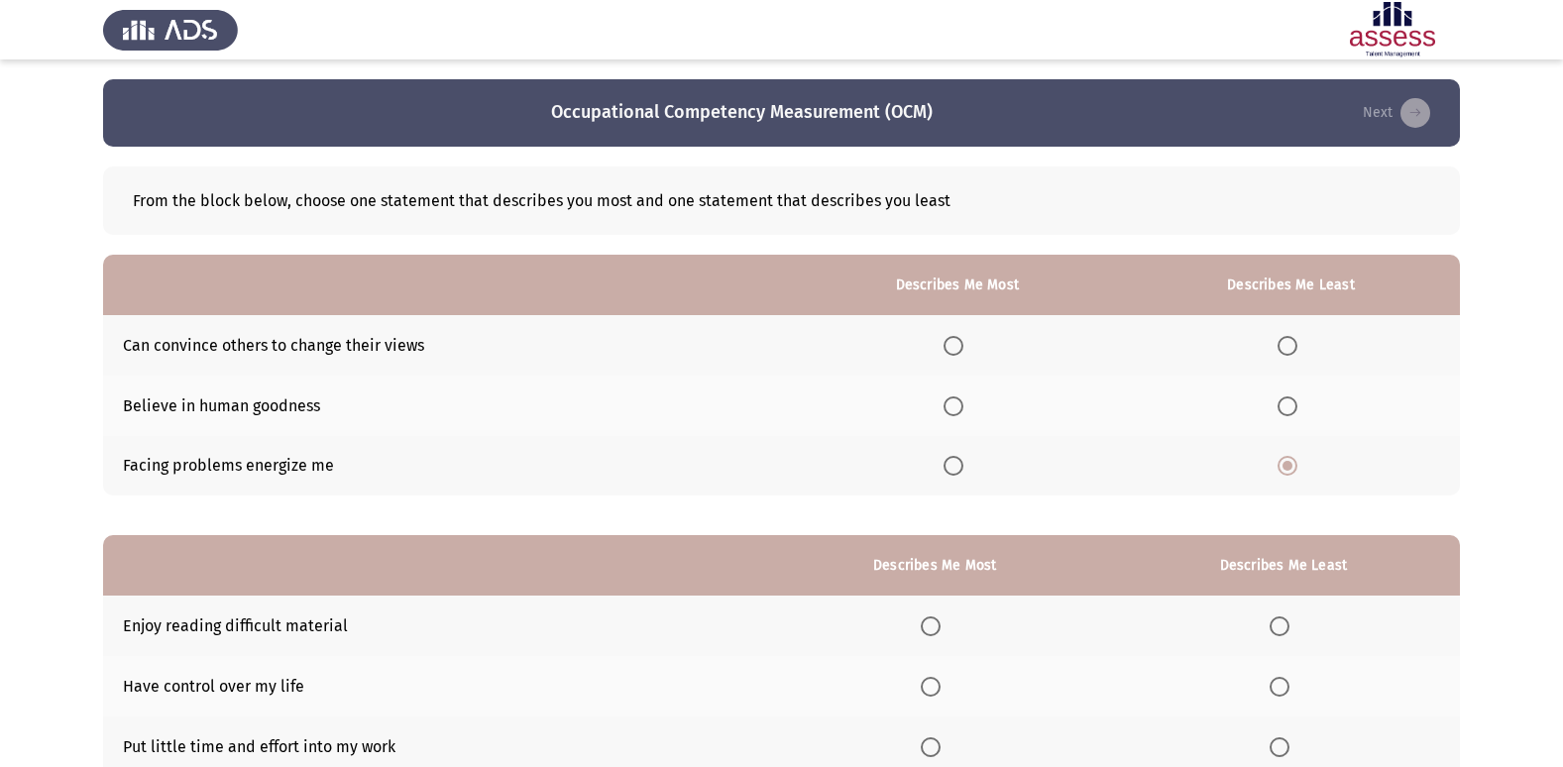
click at [961, 343] on span "Select an option" at bounding box center [953, 346] width 20 height 20
click at [961, 343] on input "Select an option" at bounding box center [953, 346] width 20 height 20
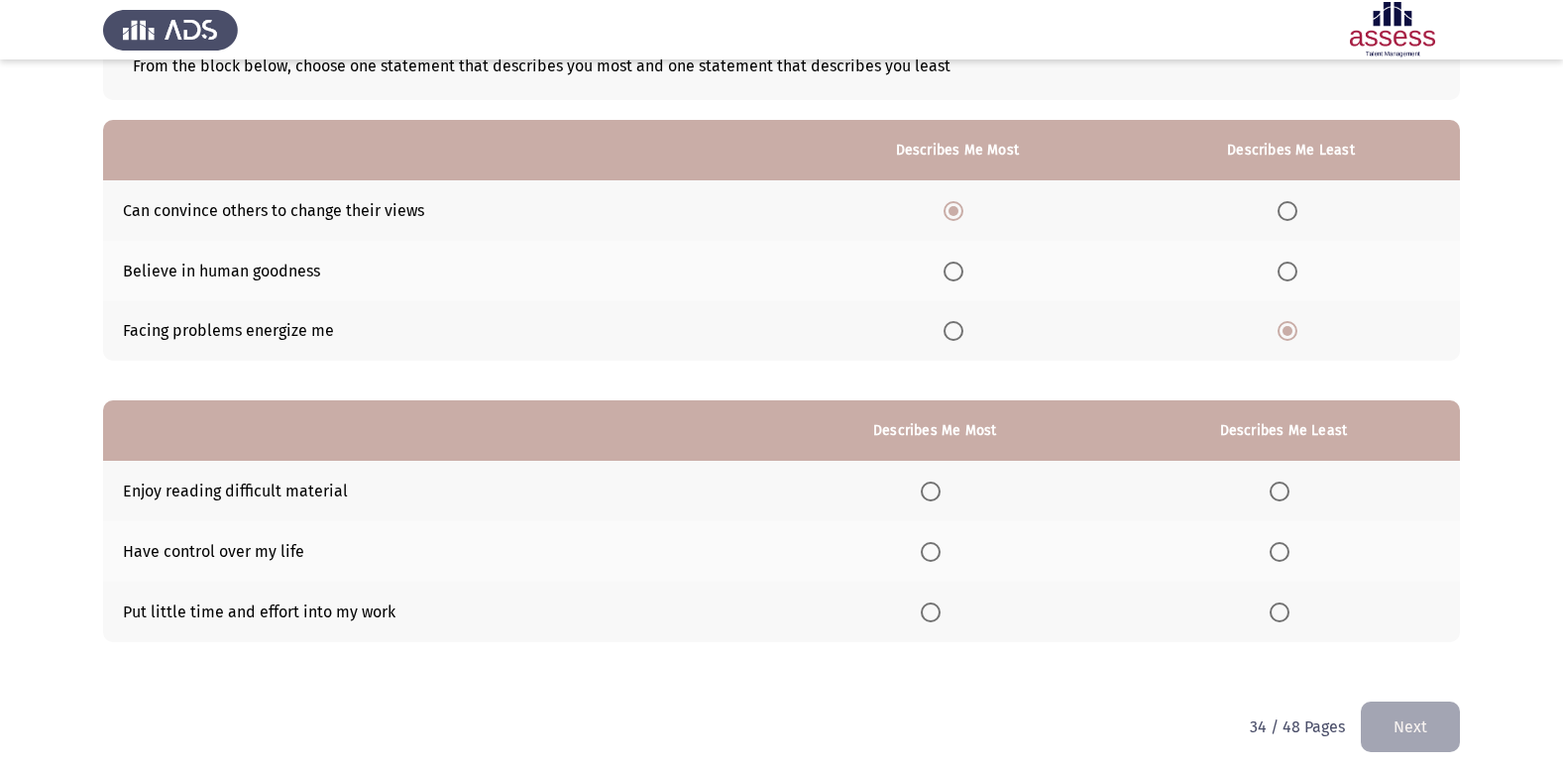
scroll to position [149, 0]
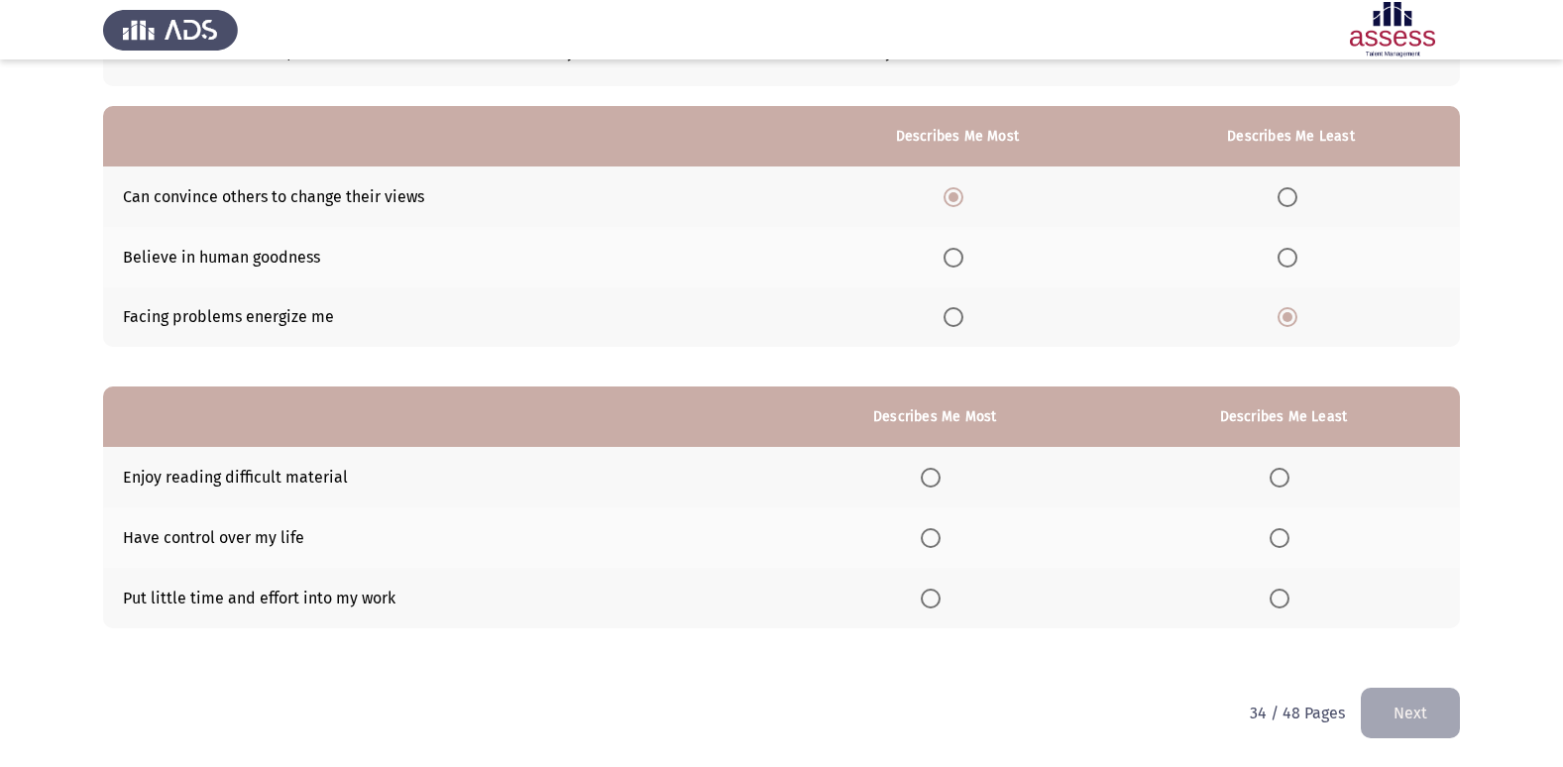
click at [938, 475] on span "Select an option" at bounding box center [931, 478] width 20 height 20
click at [938, 475] on input "Select an option" at bounding box center [931, 478] width 20 height 20
click at [1281, 597] on span "Select an option" at bounding box center [1279, 599] width 20 height 20
click at [1281, 597] on input "Select an option" at bounding box center [1279, 599] width 20 height 20
click at [1430, 701] on button "Next" at bounding box center [1410, 713] width 99 height 51
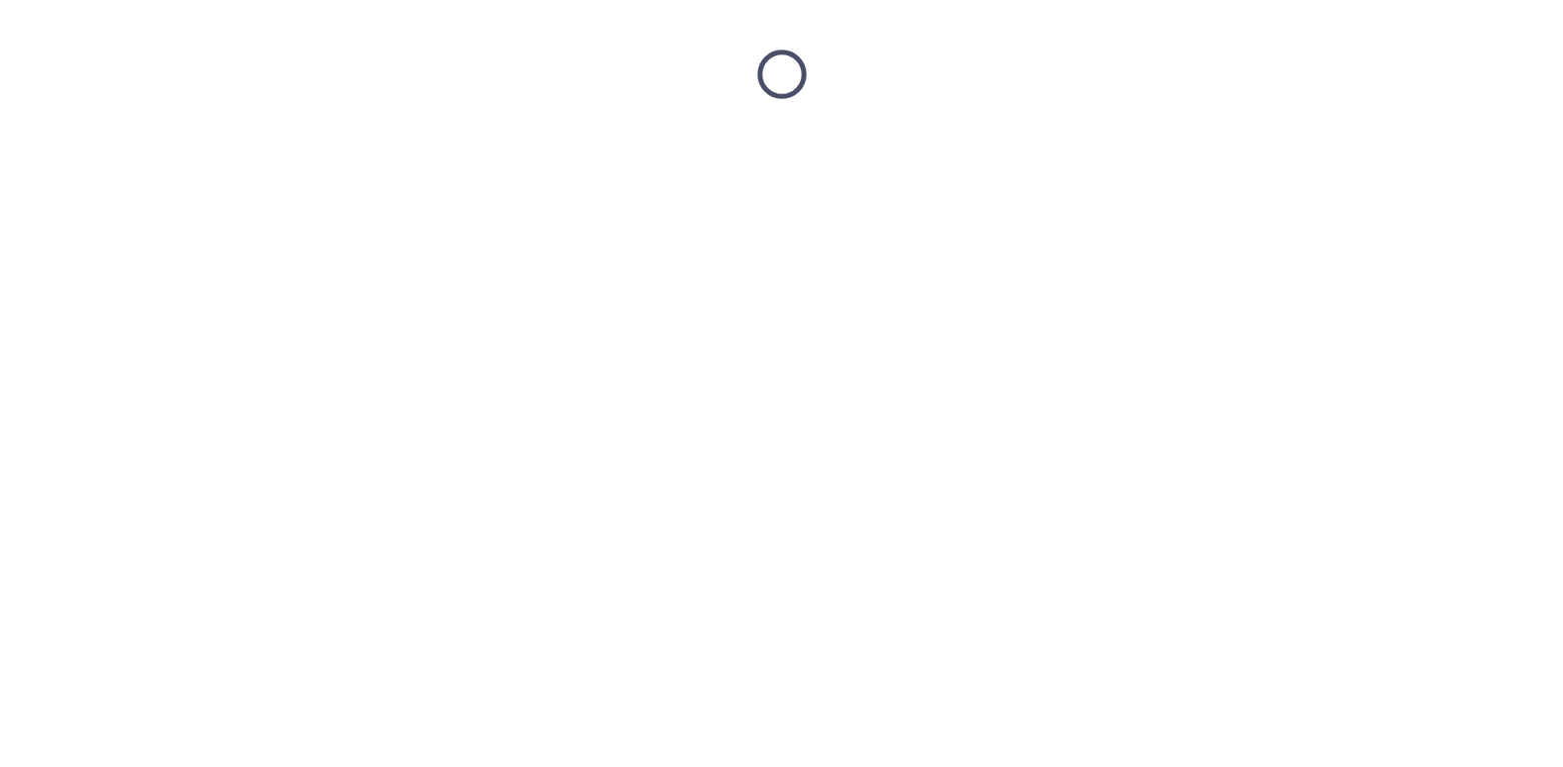
scroll to position [0, 0]
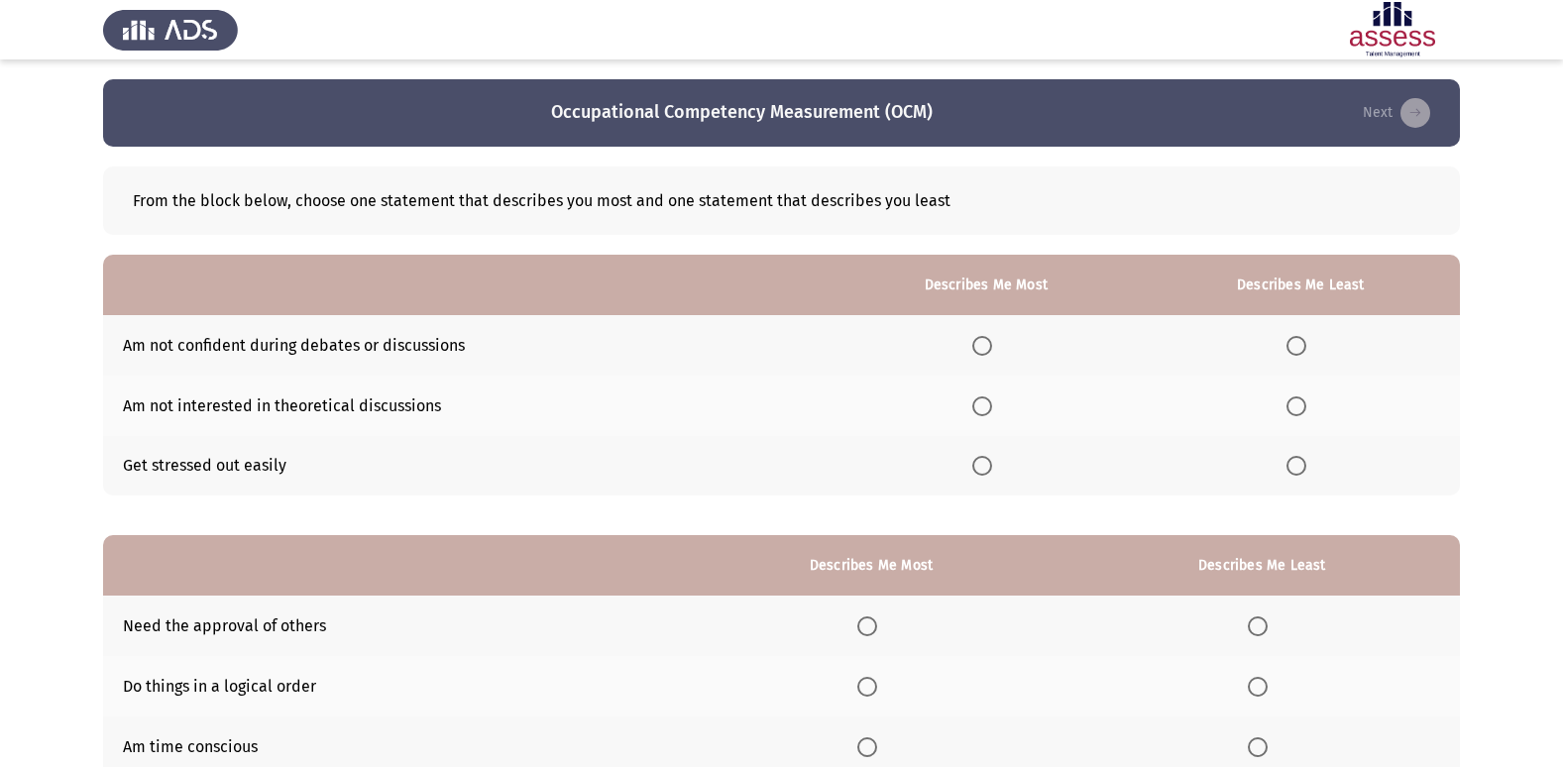
click at [1299, 342] on span "Select an option" at bounding box center [1296, 346] width 20 height 20
click at [1299, 342] on input "Select an option" at bounding box center [1296, 346] width 20 height 20
click at [990, 468] on span "Select an option" at bounding box center [982, 466] width 20 height 20
click at [990, 468] on input "Select an option" at bounding box center [982, 466] width 20 height 20
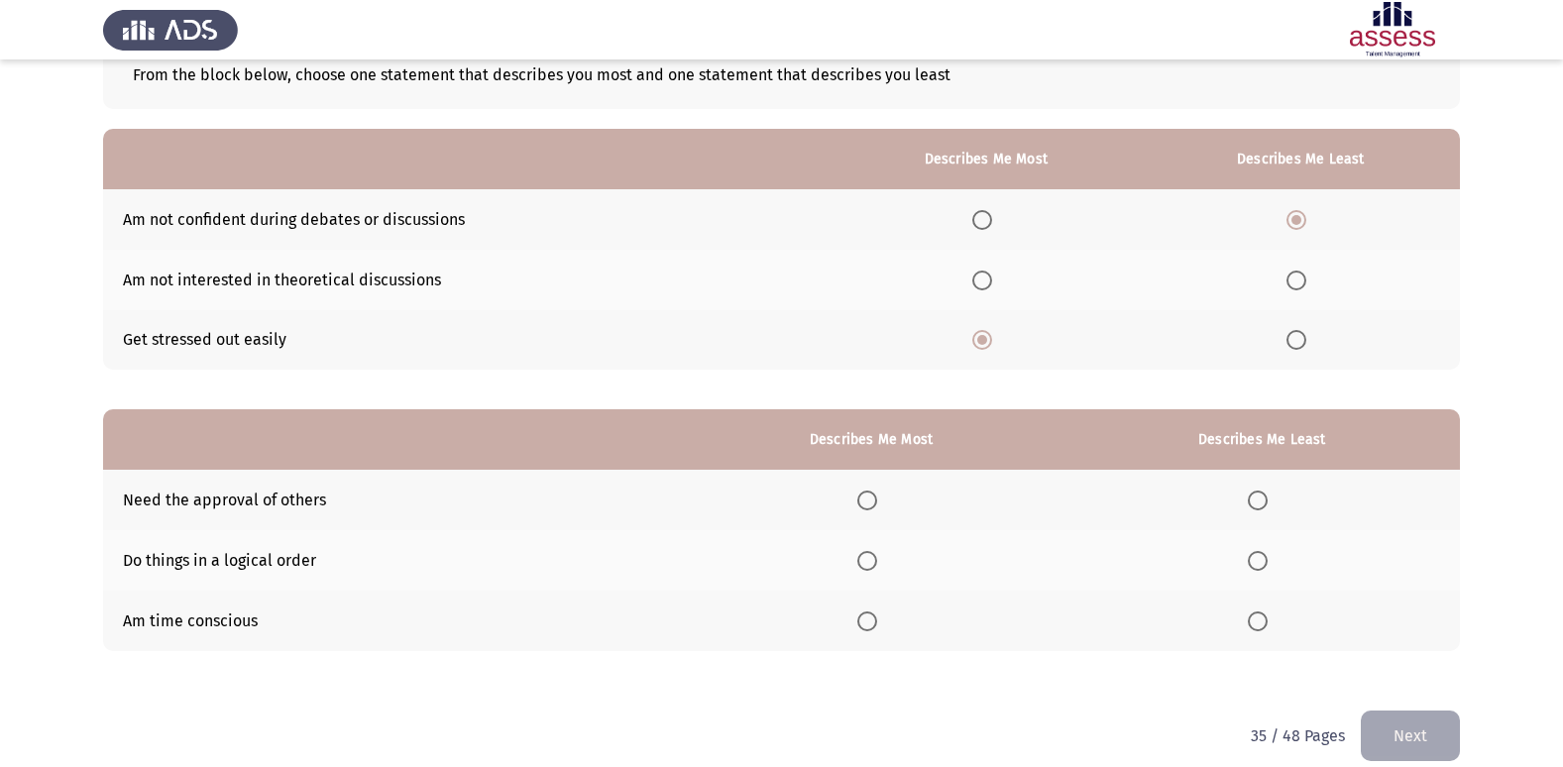
scroll to position [149, 0]
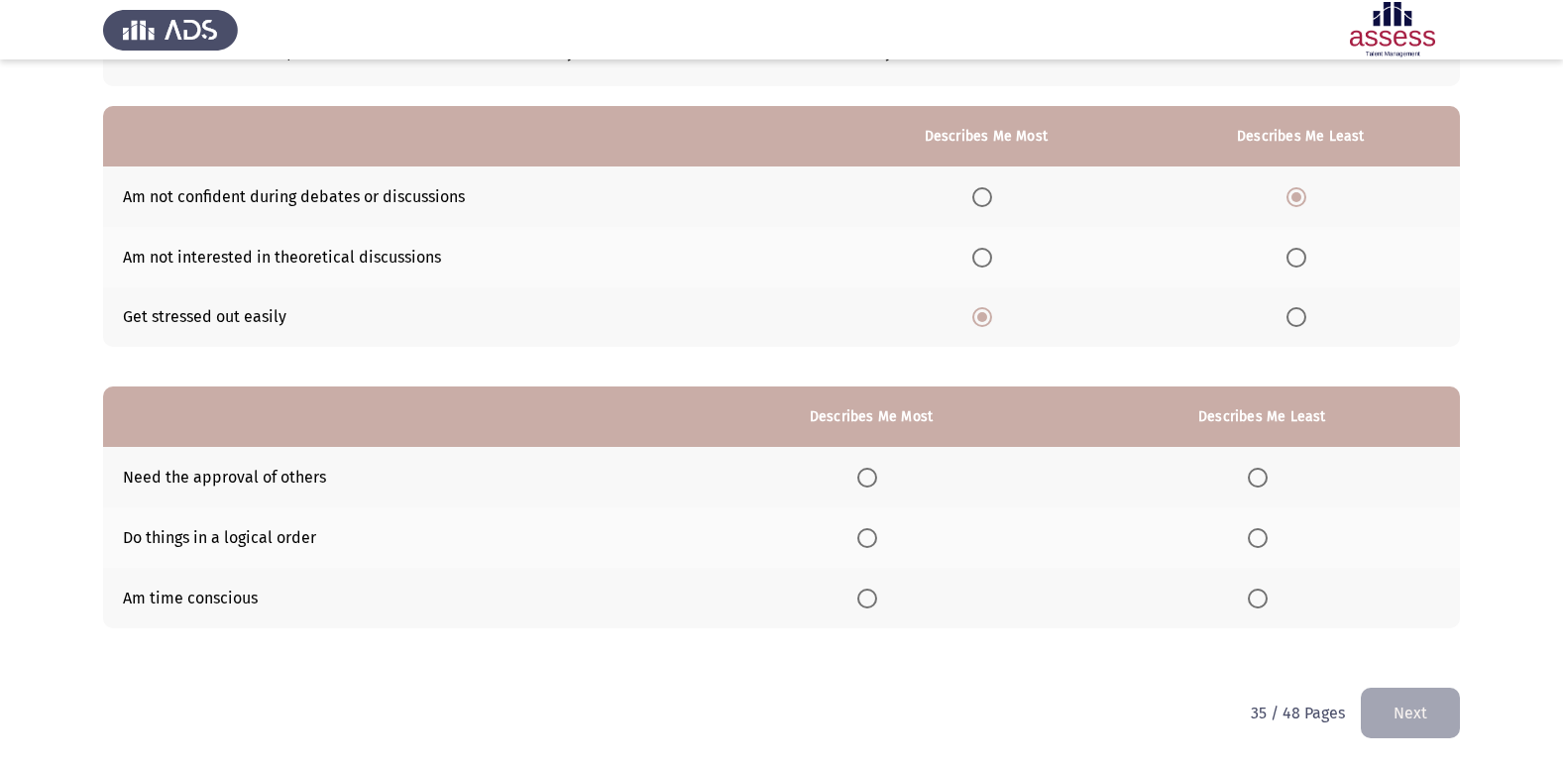
click at [874, 534] on span "Select an option" at bounding box center [867, 538] width 20 height 20
click at [874, 534] on input "Select an option" at bounding box center [867, 538] width 20 height 20
click at [1265, 481] on span "Select an option" at bounding box center [1258, 478] width 20 height 20
click at [1265, 481] on input "Select an option" at bounding box center [1258, 478] width 20 height 20
click at [1419, 719] on button "Next" at bounding box center [1410, 713] width 99 height 51
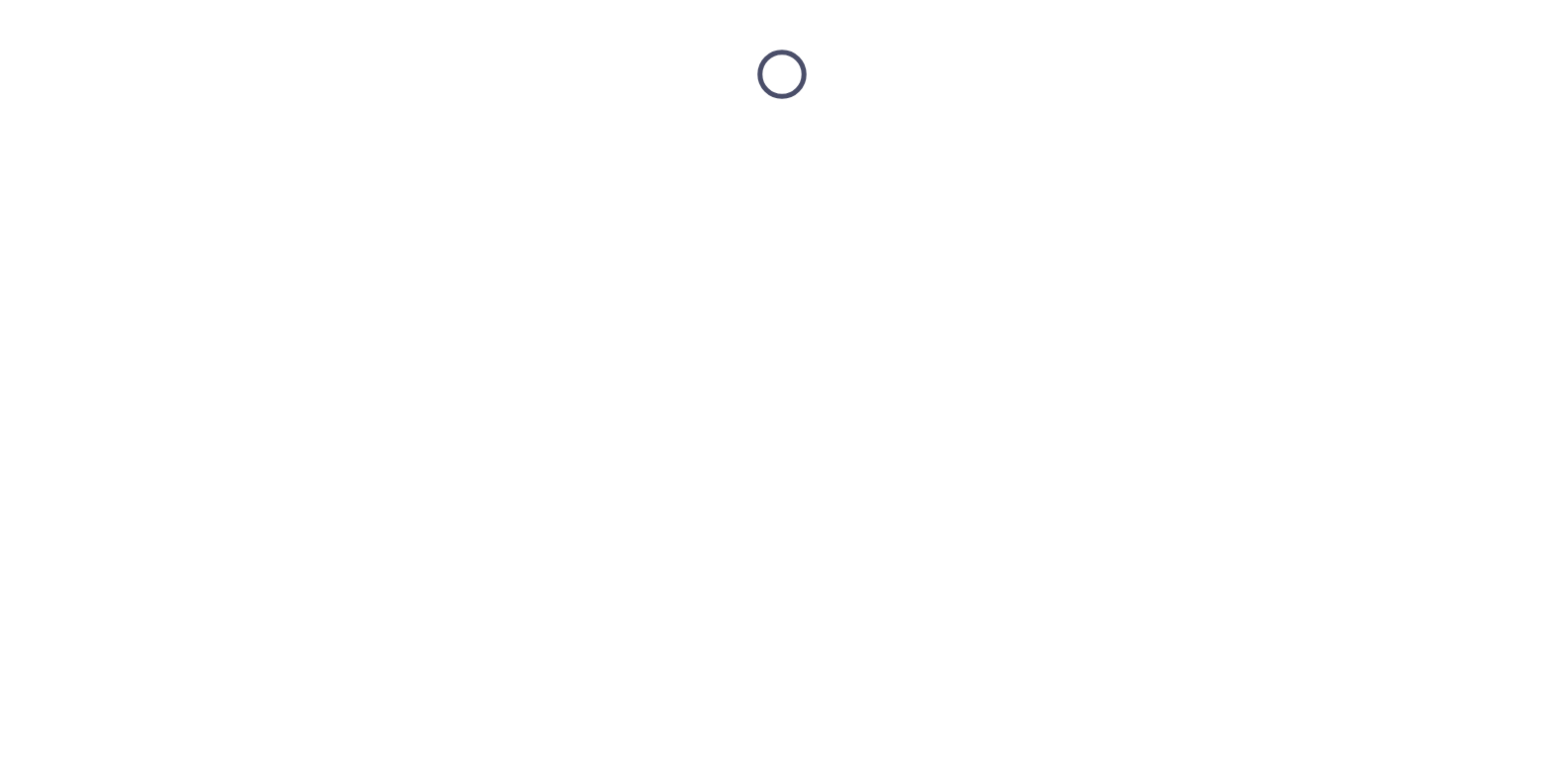
scroll to position [0, 0]
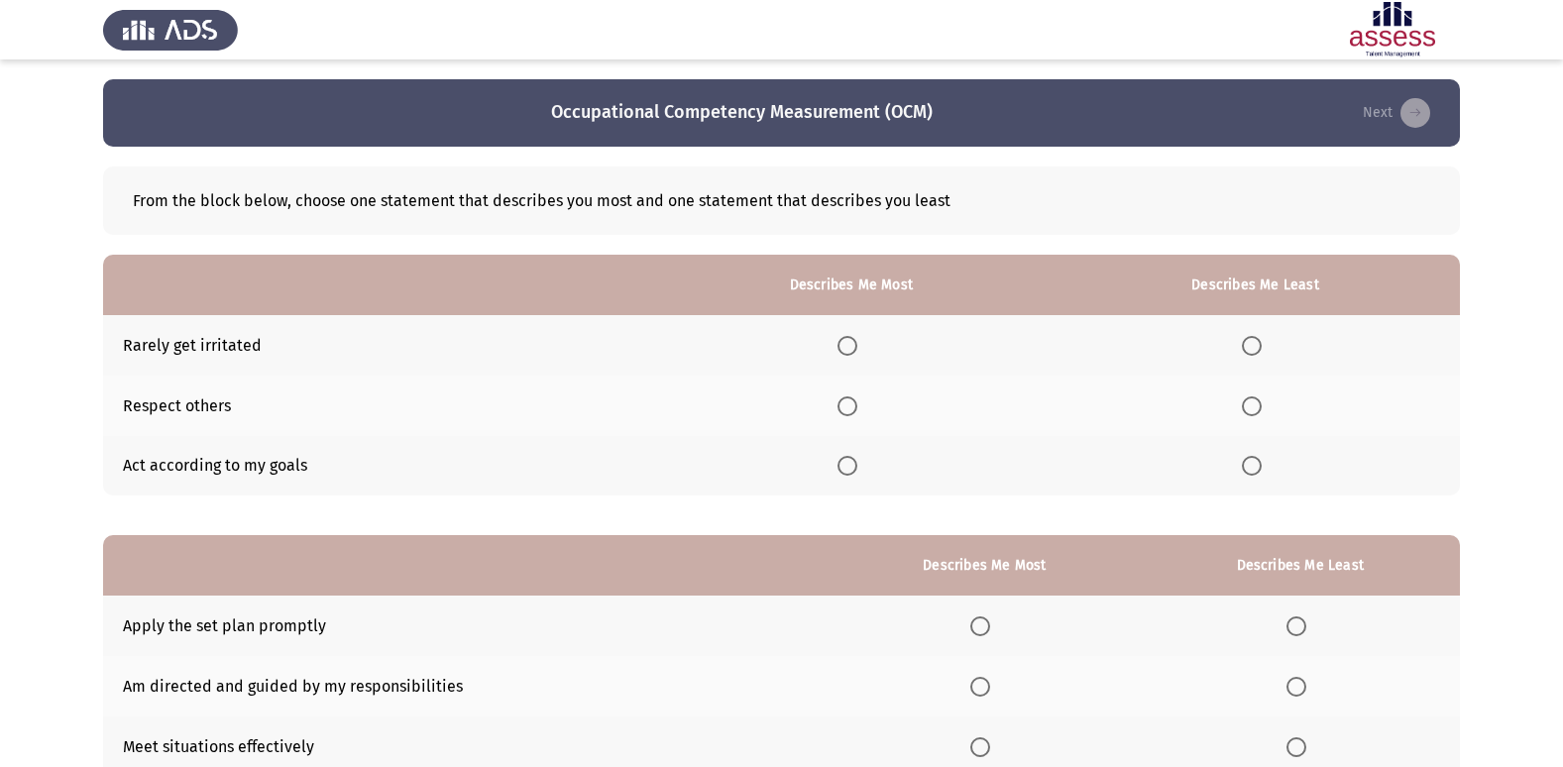
click at [855, 399] on span "Select an option" at bounding box center [847, 406] width 20 height 20
click at [855, 399] on input "Select an option" at bounding box center [847, 406] width 20 height 20
click at [1244, 339] on span "Select an option" at bounding box center [1252, 346] width 20 height 20
click at [1244, 339] on input "Select an option" at bounding box center [1252, 346] width 20 height 20
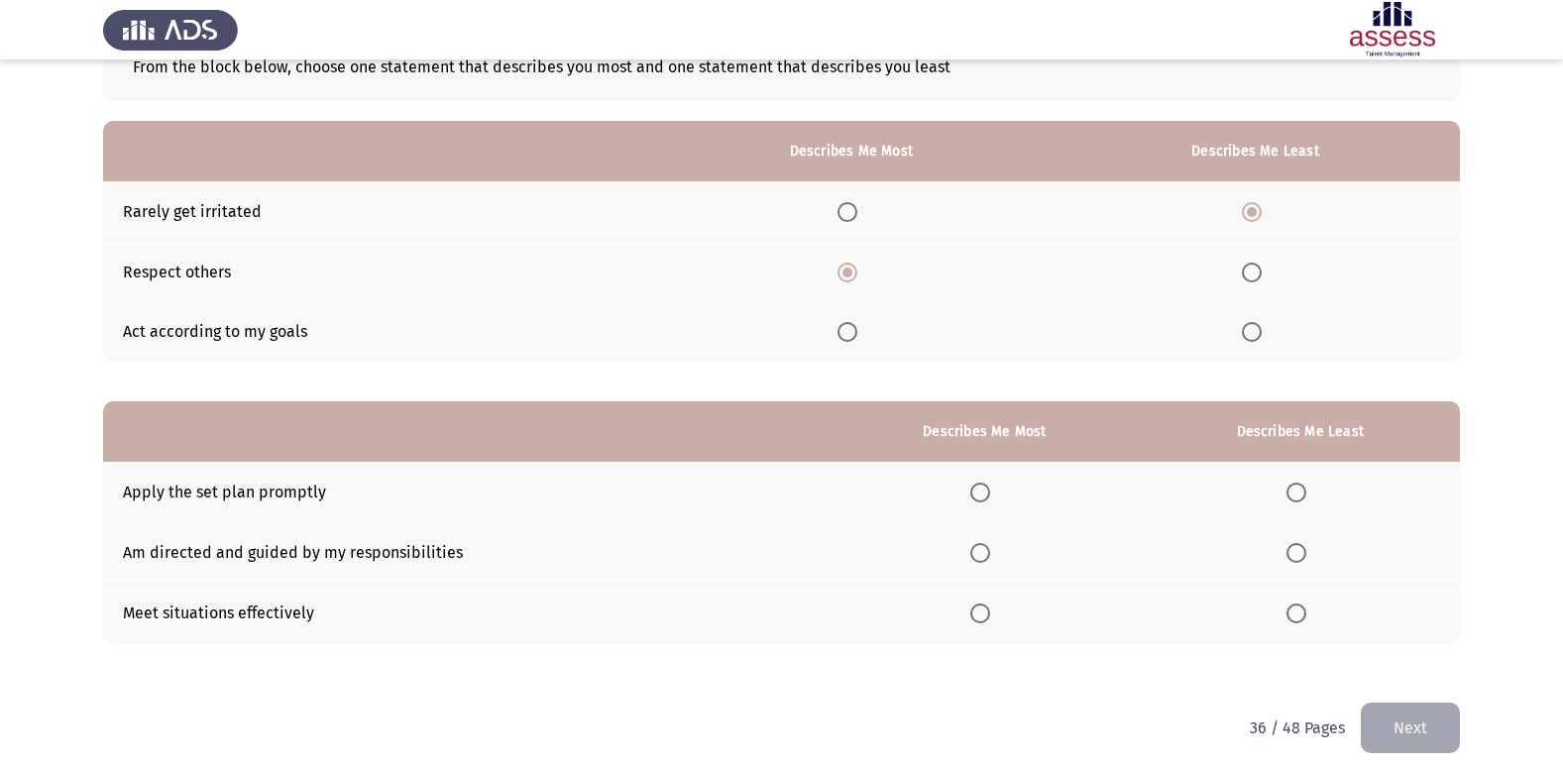
scroll to position [149, 0]
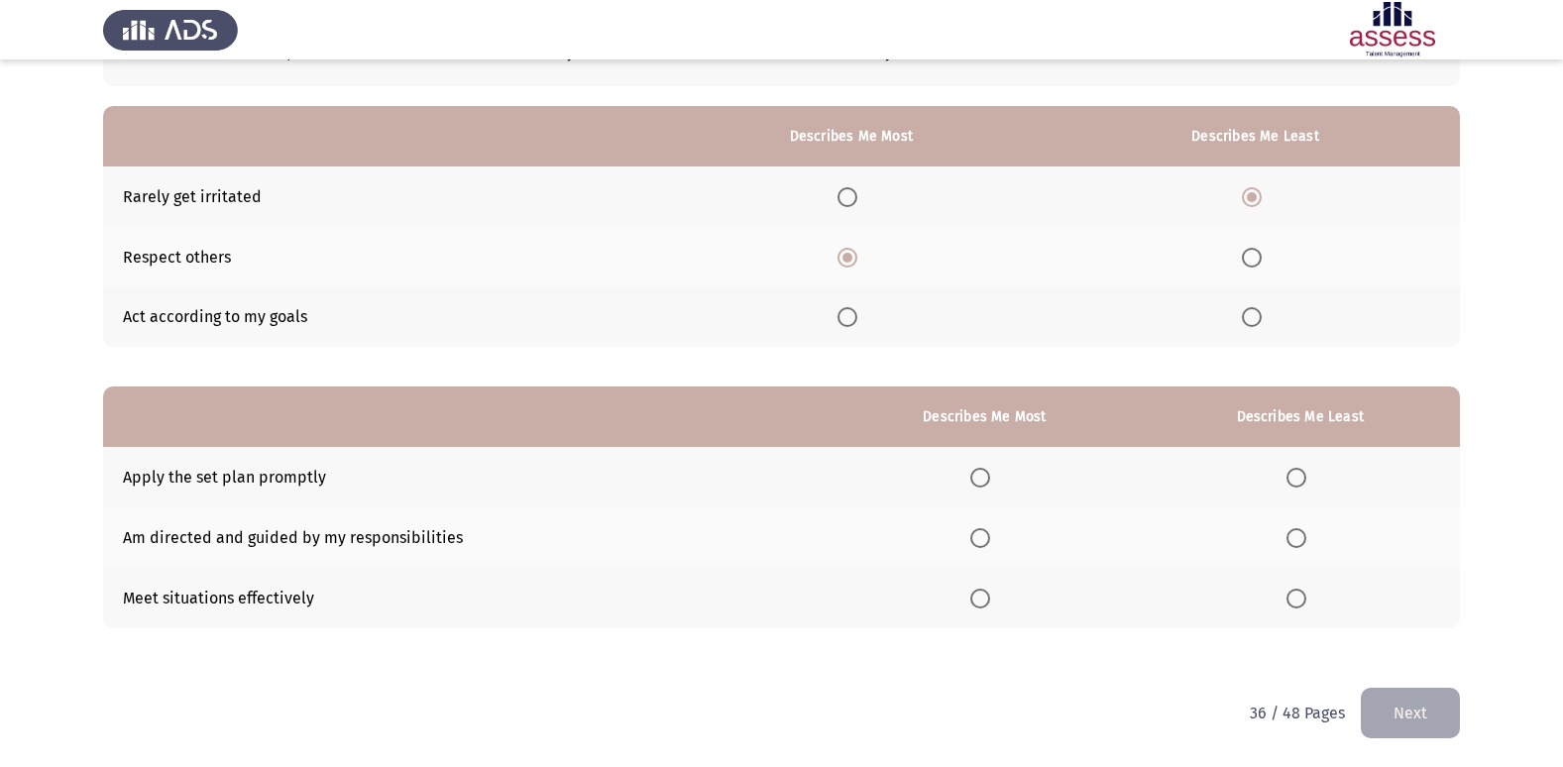
click at [983, 539] on span "Select an option" at bounding box center [980, 538] width 20 height 20
click at [983, 539] on input "Select an option" at bounding box center [980, 538] width 20 height 20
click at [1301, 603] on span "Select an option" at bounding box center [1296, 599] width 20 height 20
click at [1301, 603] on input "Select an option" at bounding box center [1296, 599] width 20 height 20
click at [1372, 698] on button "Next" at bounding box center [1410, 713] width 99 height 51
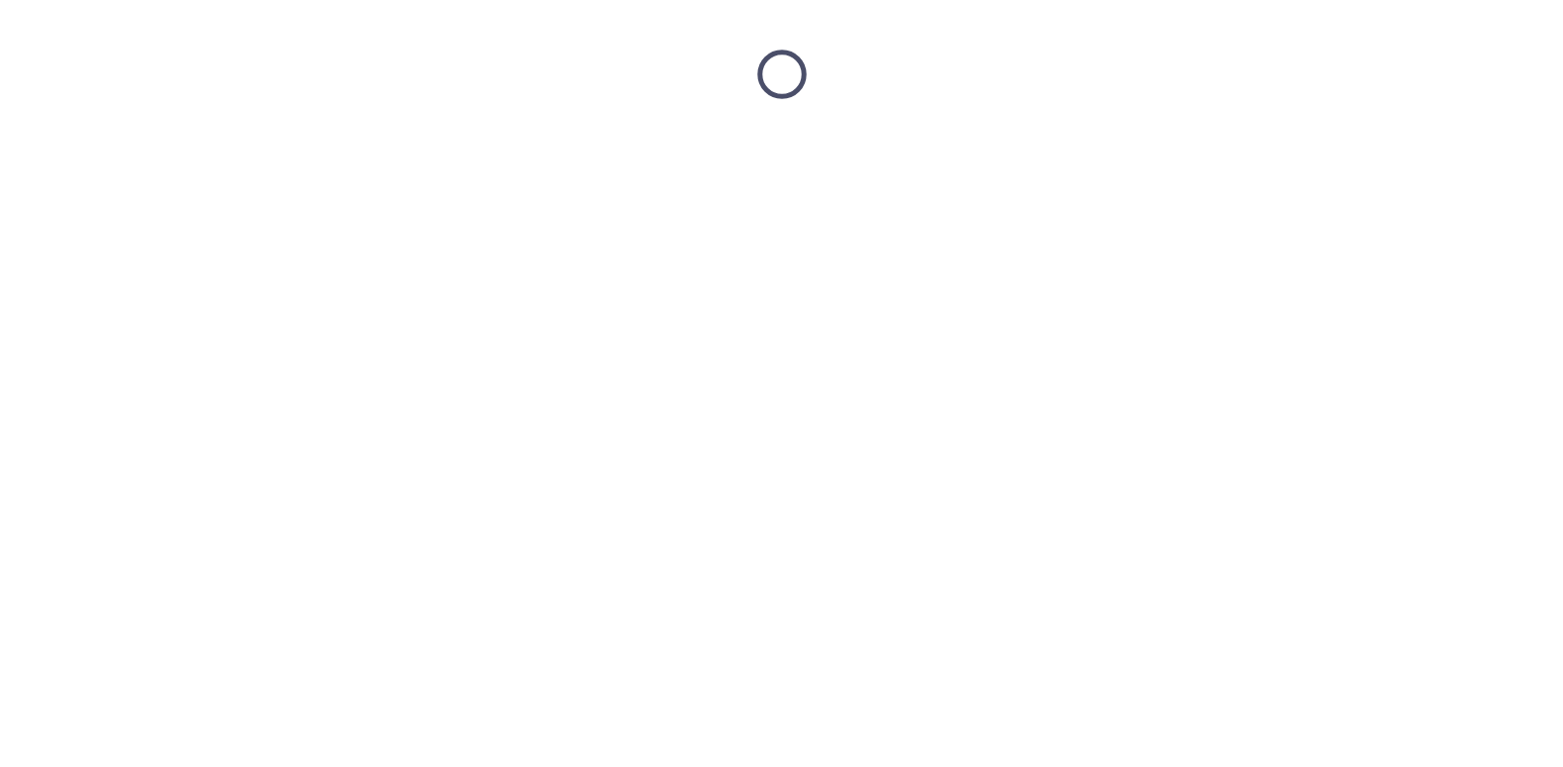
scroll to position [0, 0]
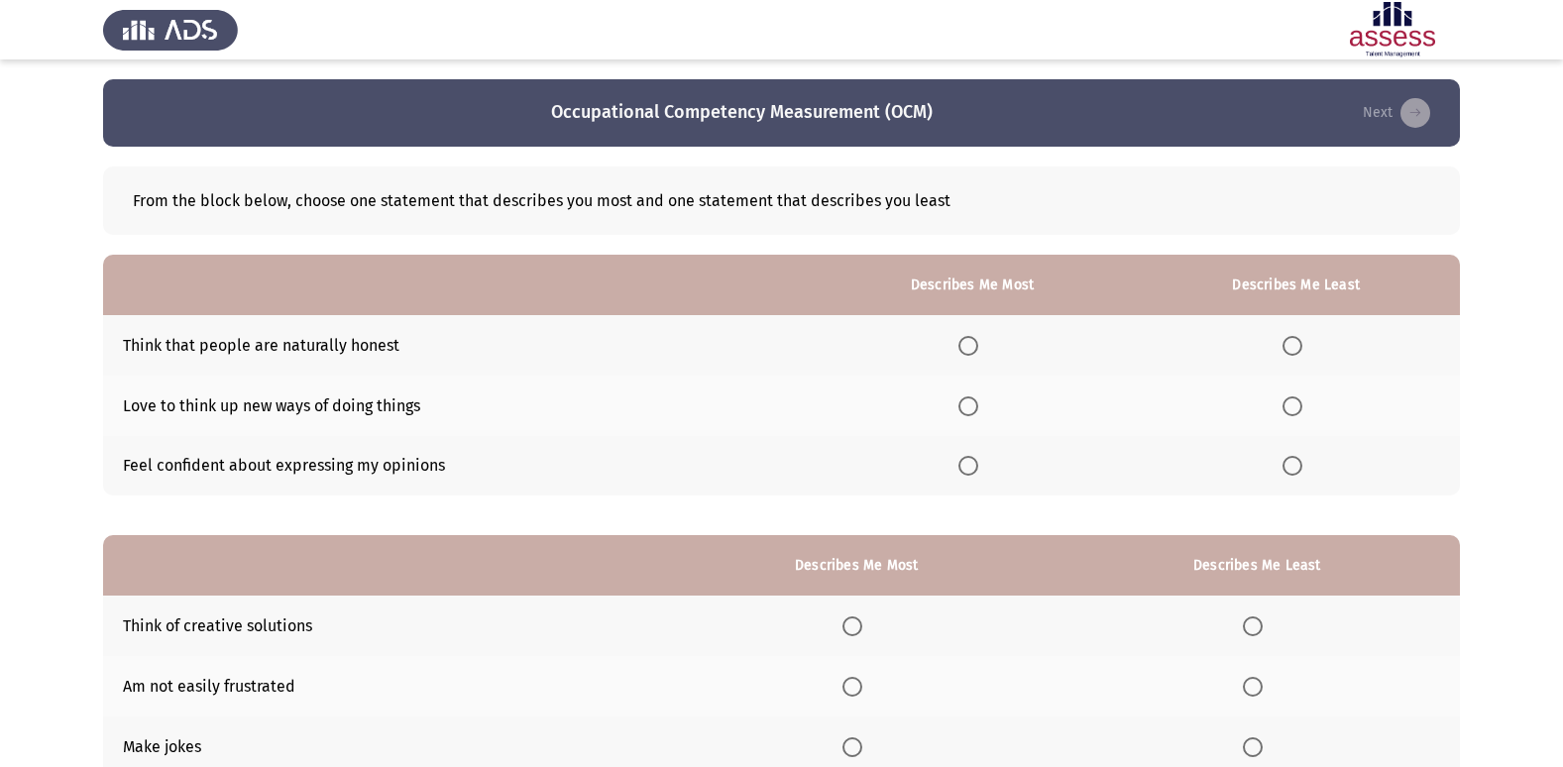
click at [1283, 346] on span "Select an option" at bounding box center [1292, 346] width 20 height 20
click at [1283, 346] on input "Select an option" at bounding box center [1292, 346] width 20 height 20
click at [984, 472] on label "Select an option" at bounding box center [972, 466] width 28 height 20
click at [978, 472] on input "Select an option" at bounding box center [968, 466] width 20 height 20
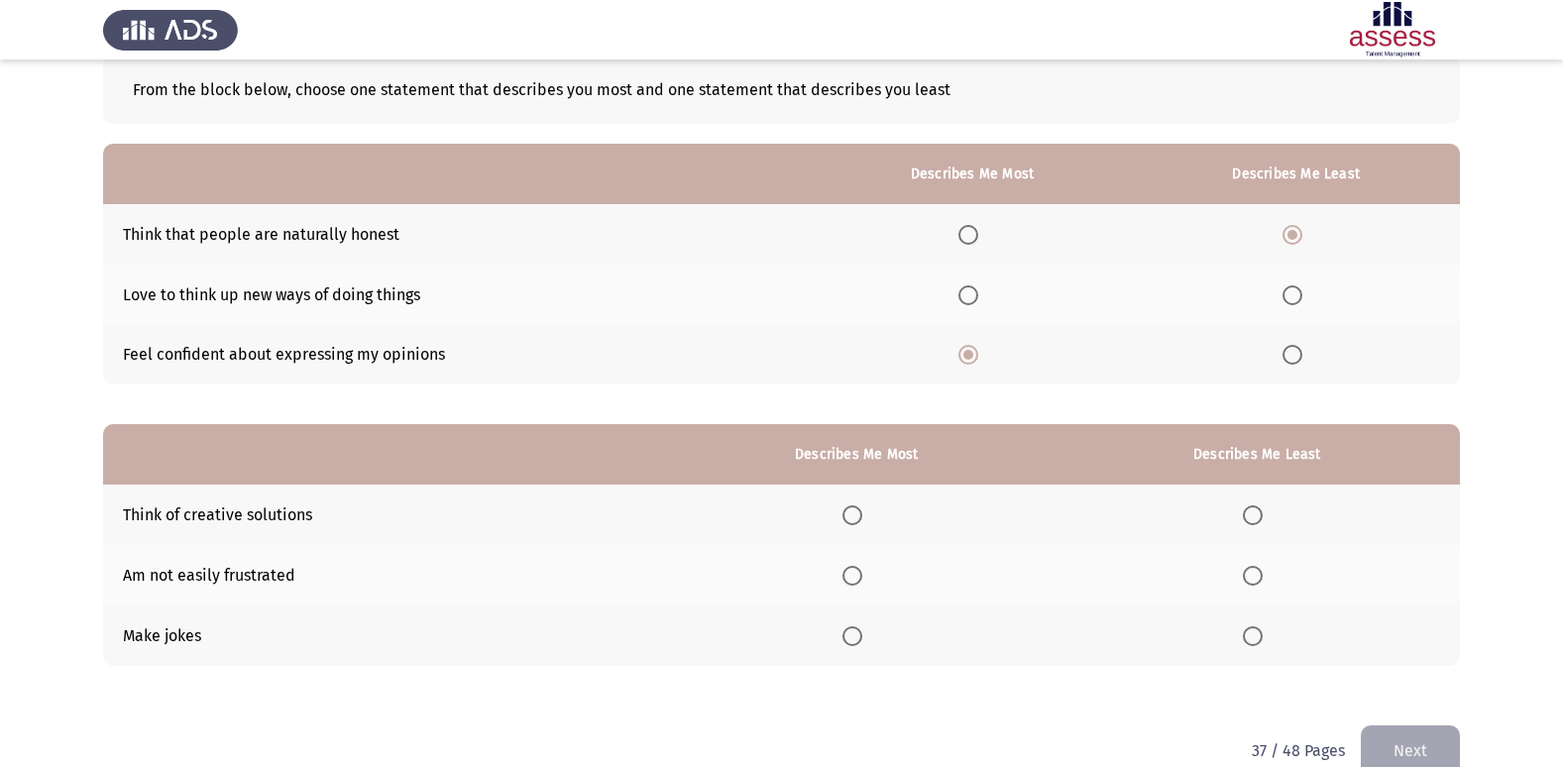
scroll to position [149, 0]
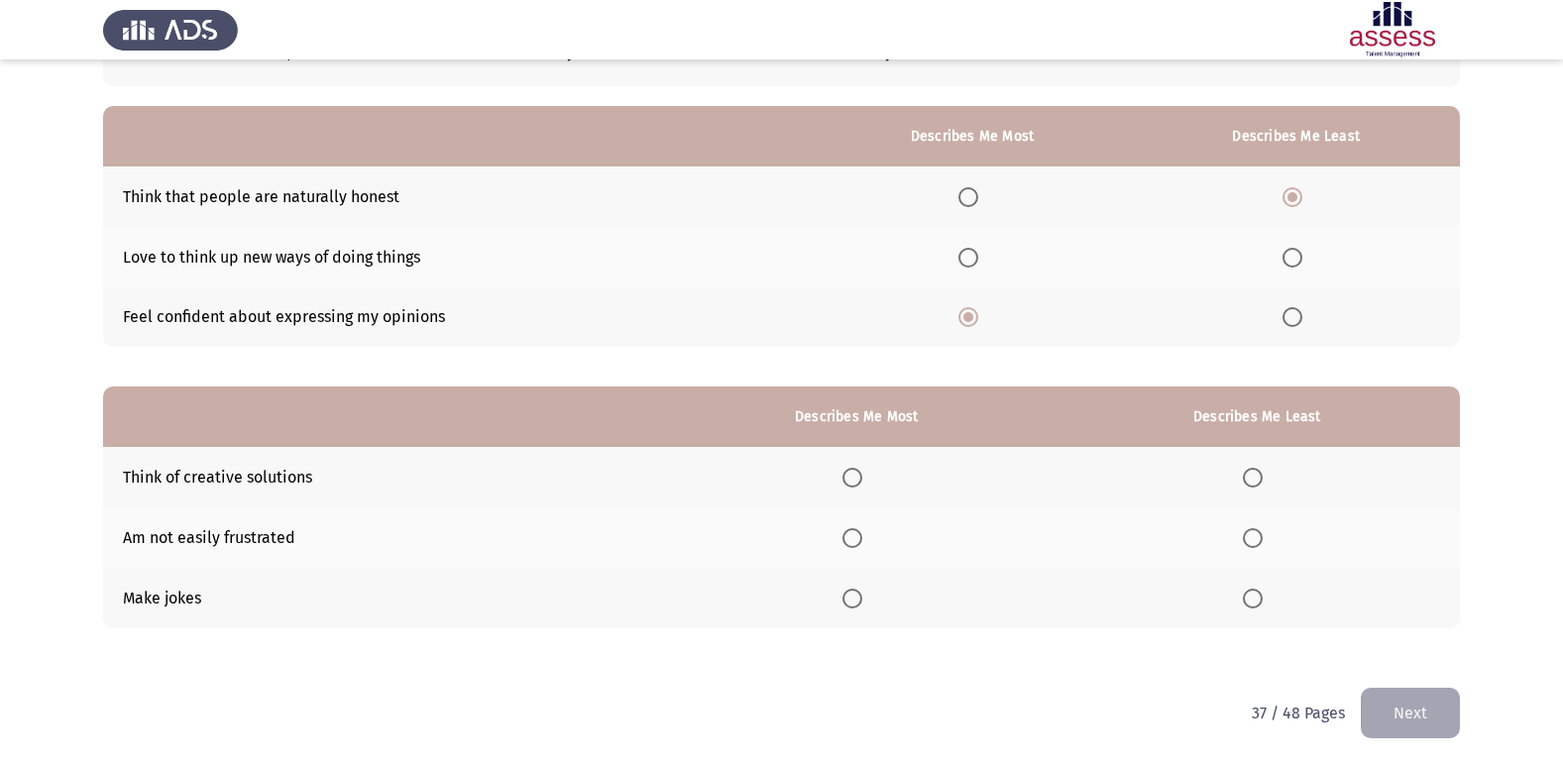
click at [853, 532] on span "Select an option" at bounding box center [852, 538] width 20 height 20
click at [853, 532] on input "Select an option" at bounding box center [852, 538] width 20 height 20
click at [1258, 600] on span "Select an option" at bounding box center [1253, 599] width 20 height 20
click at [1258, 600] on input "Select an option" at bounding box center [1253, 599] width 20 height 20
click at [1414, 700] on button "Next" at bounding box center [1410, 713] width 99 height 51
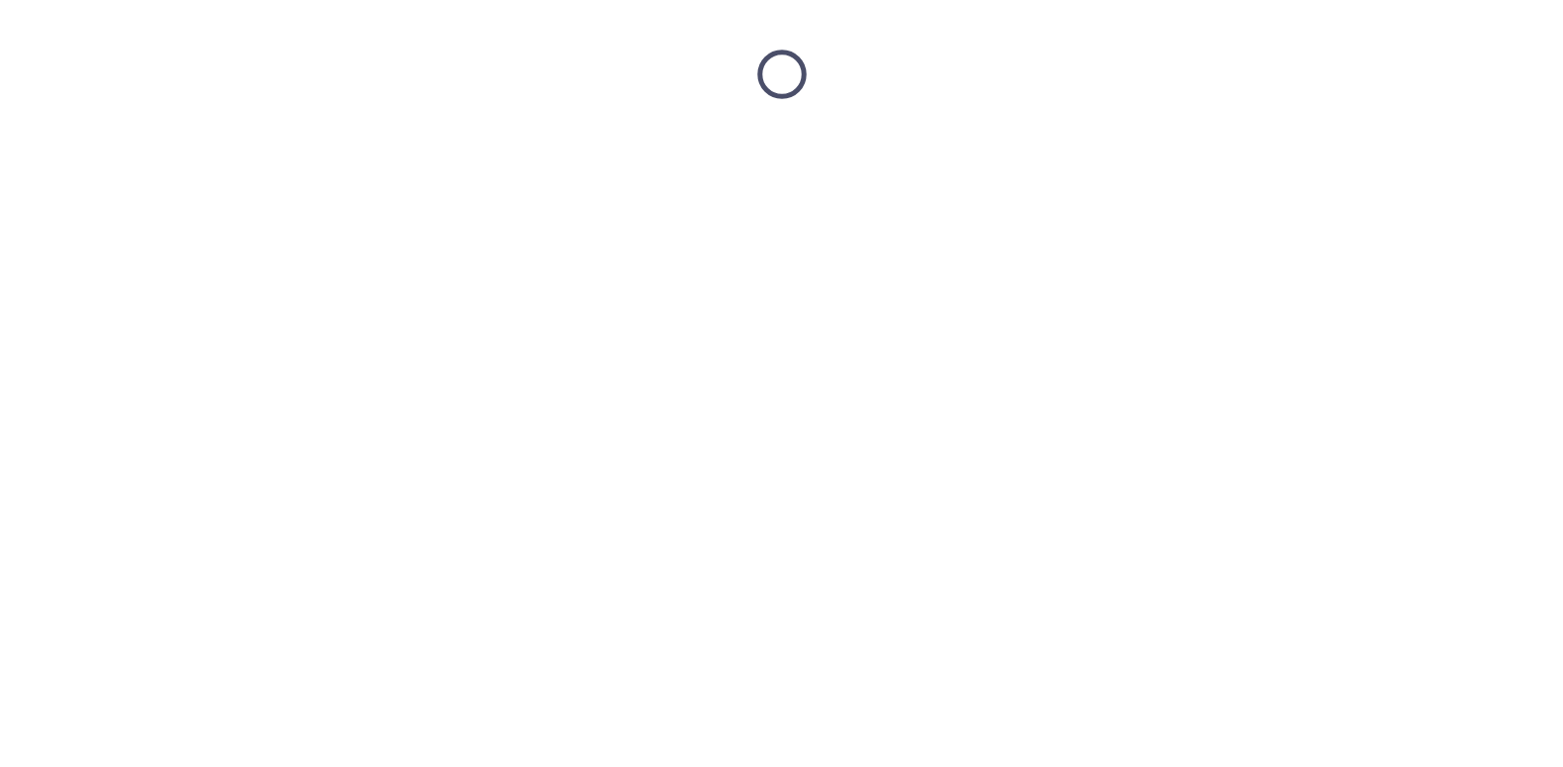
scroll to position [0, 0]
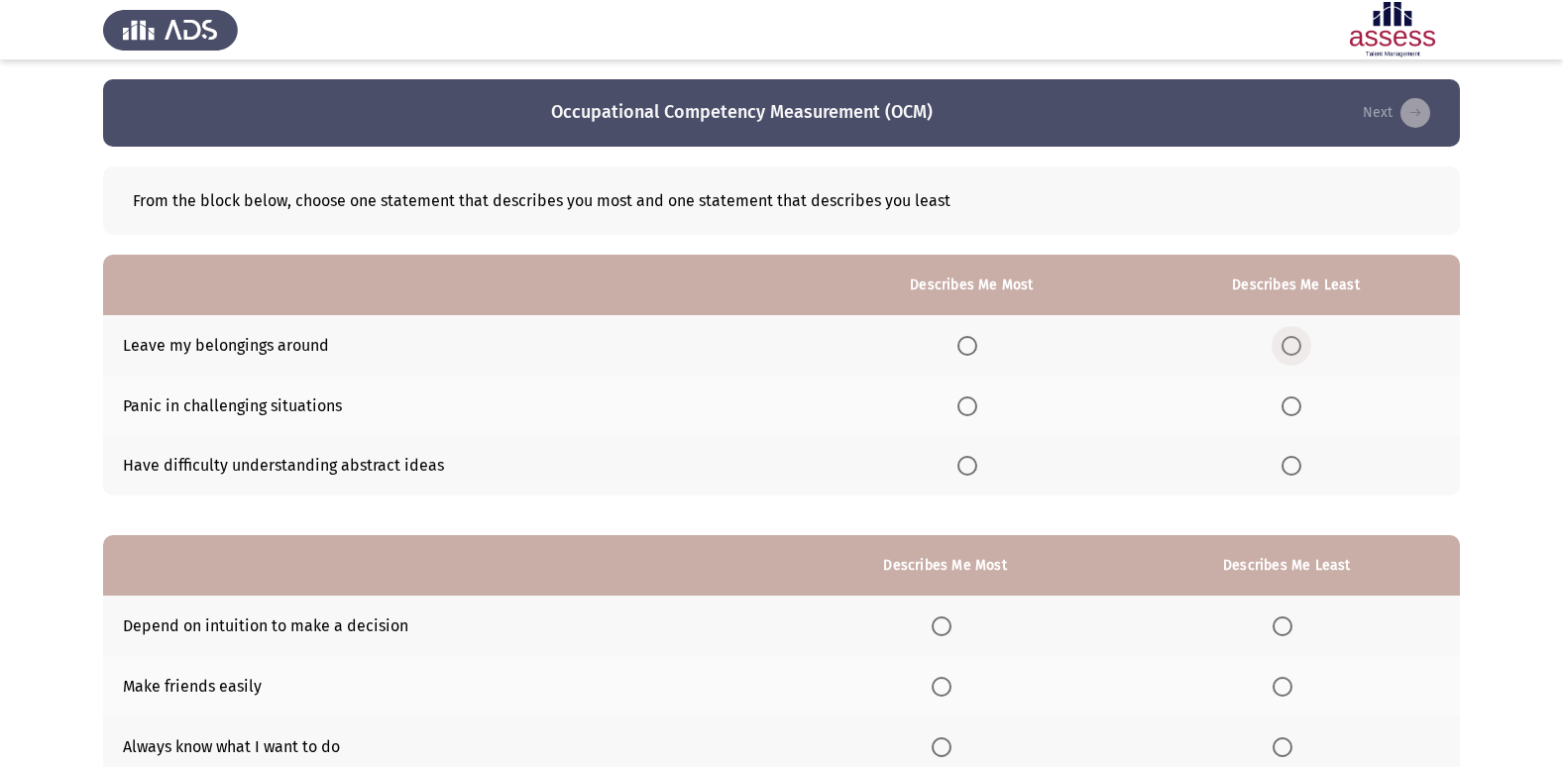
click at [1301, 345] on span "Select an option" at bounding box center [1291, 346] width 20 height 20
click at [1301, 345] on input "Select an option" at bounding box center [1291, 346] width 20 height 20
click at [973, 342] on span "Select an option" at bounding box center [967, 346] width 20 height 20
click at [973, 342] on input "Select an option" at bounding box center [967, 346] width 20 height 20
click at [1295, 464] on span "Select an option" at bounding box center [1291, 466] width 20 height 20
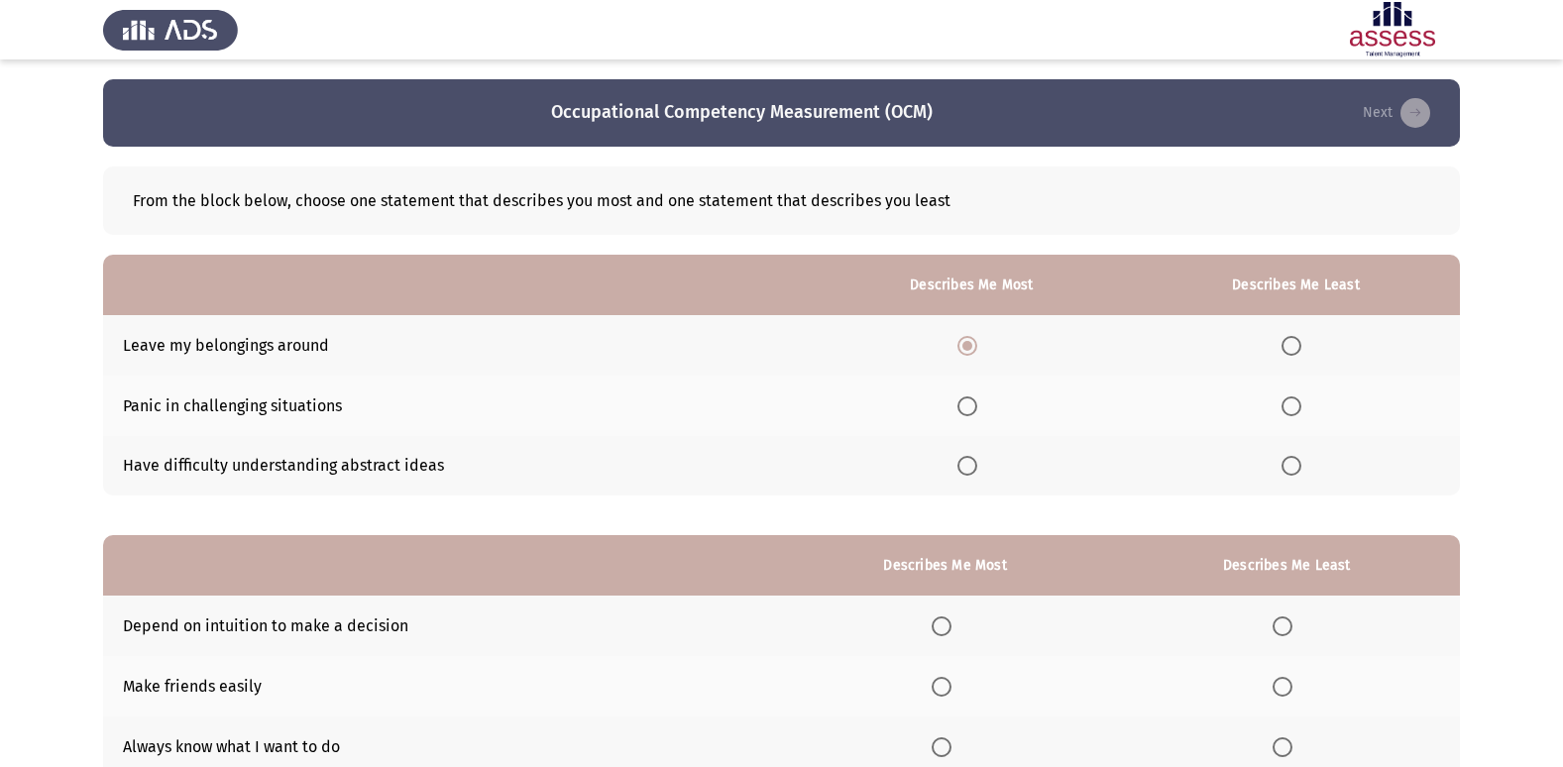
click at [1295, 464] on input "Select an option" at bounding box center [1291, 466] width 20 height 20
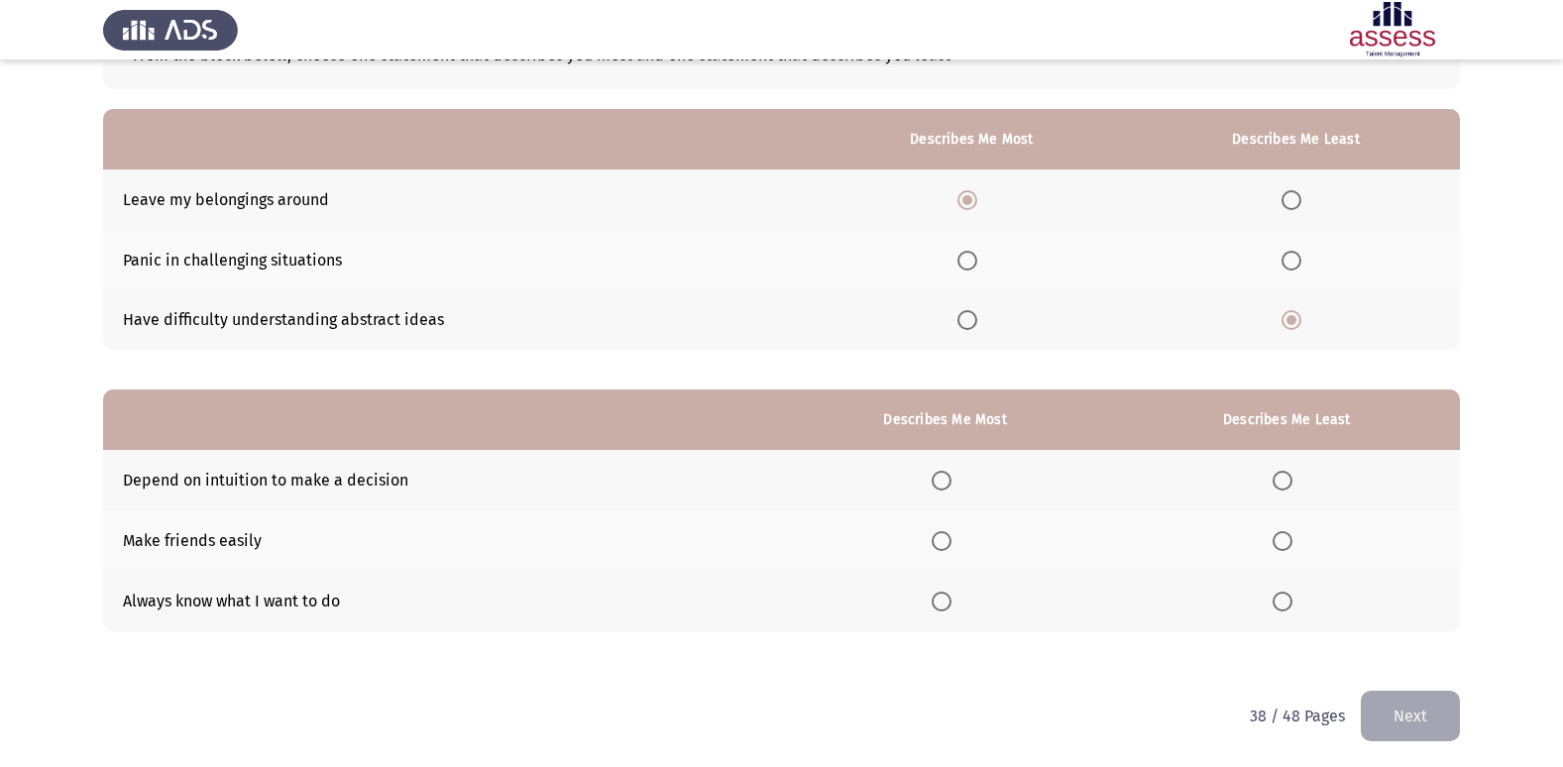
scroll to position [149, 0]
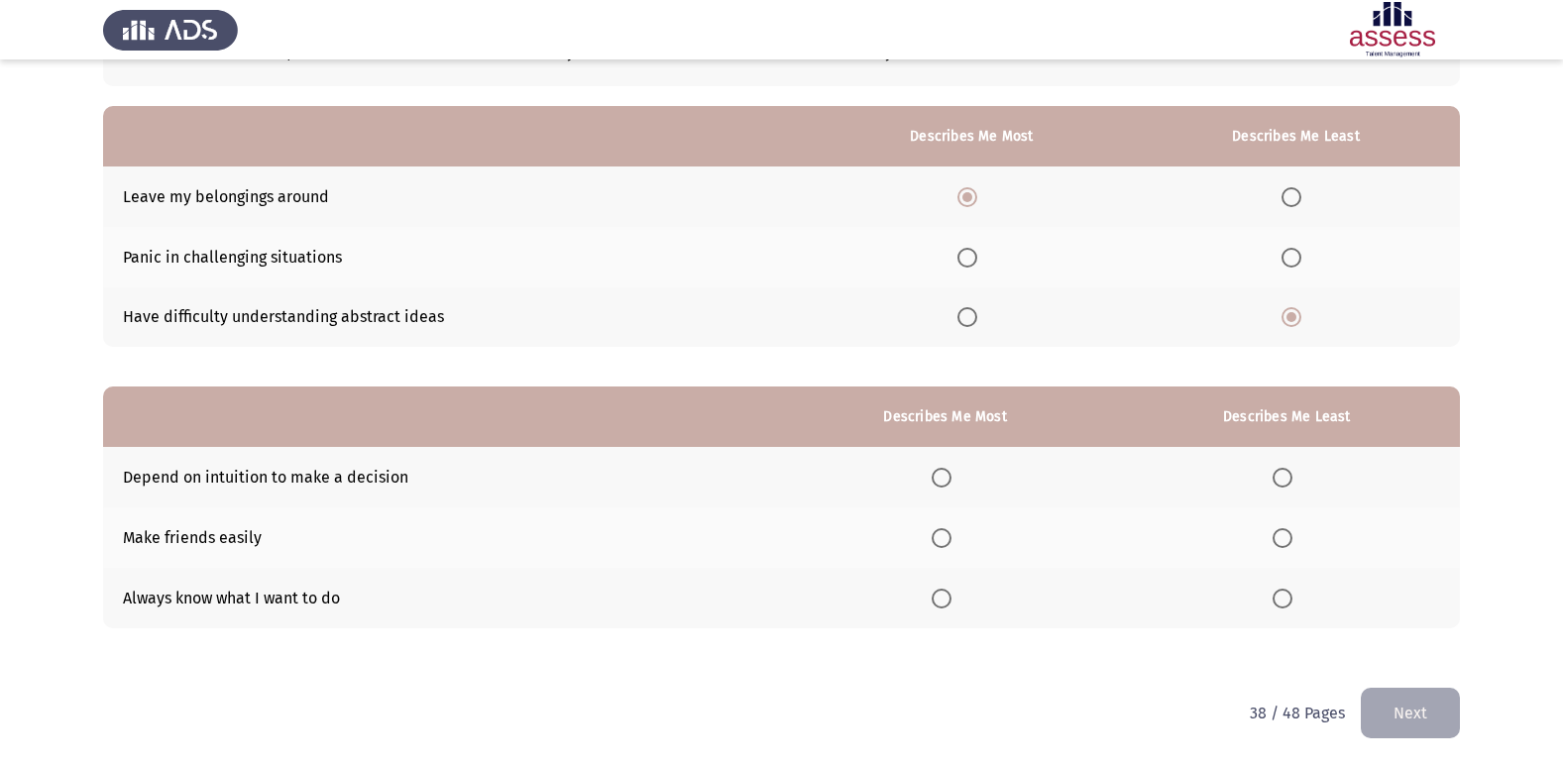
click at [959, 475] on label "Select an option" at bounding box center [946, 478] width 28 height 20
click at [951, 475] on input "Select an option" at bounding box center [942, 478] width 20 height 20
click at [1288, 532] on span "Select an option" at bounding box center [1282, 538] width 20 height 20
click at [1288, 532] on input "Select an option" at bounding box center [1282, 538] width 20 height 20
click at [1445, 711] on button "Next" at bounding box center [1410, 713] width 99 height 51
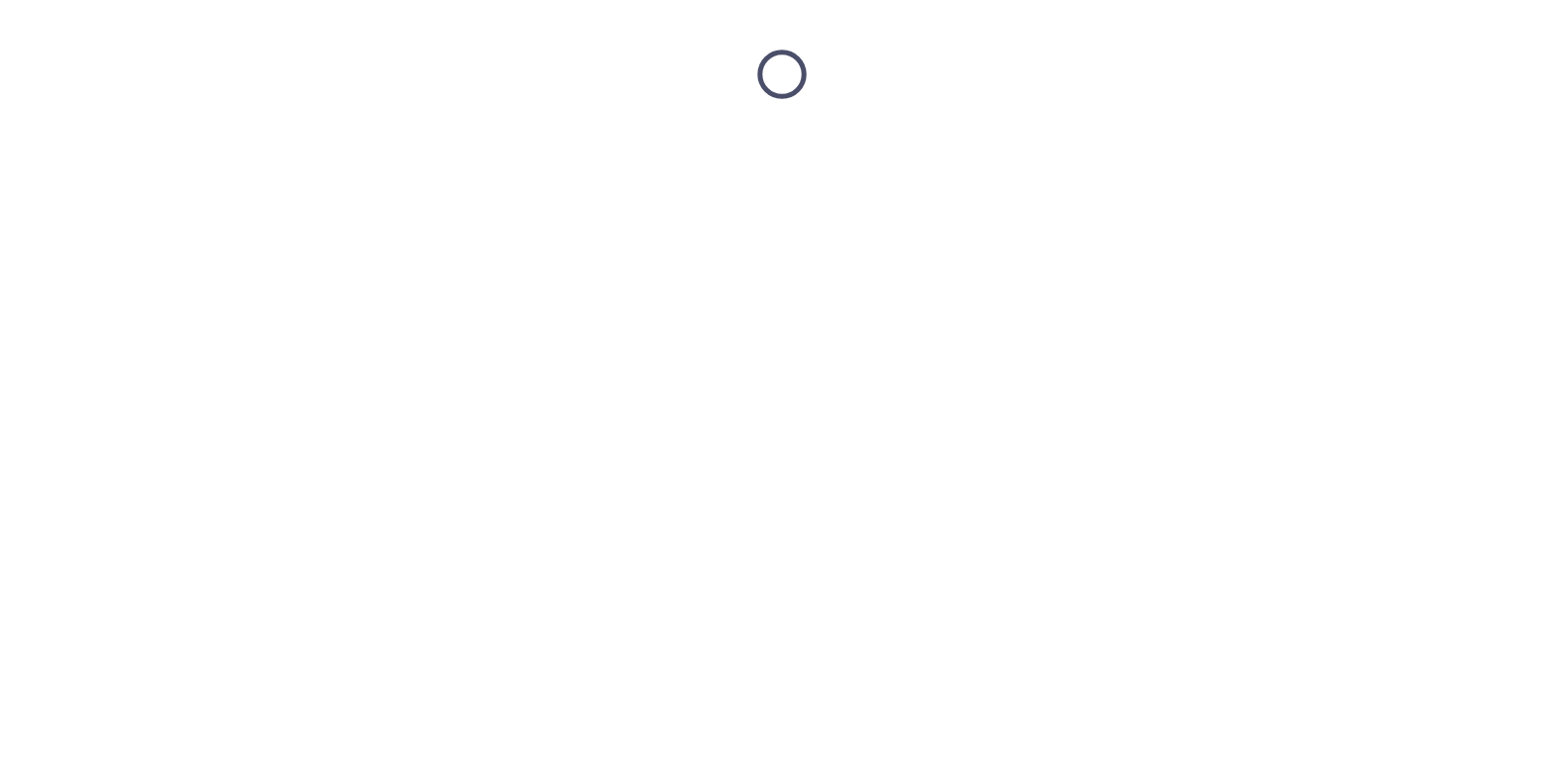
scroll to position [0, 0]
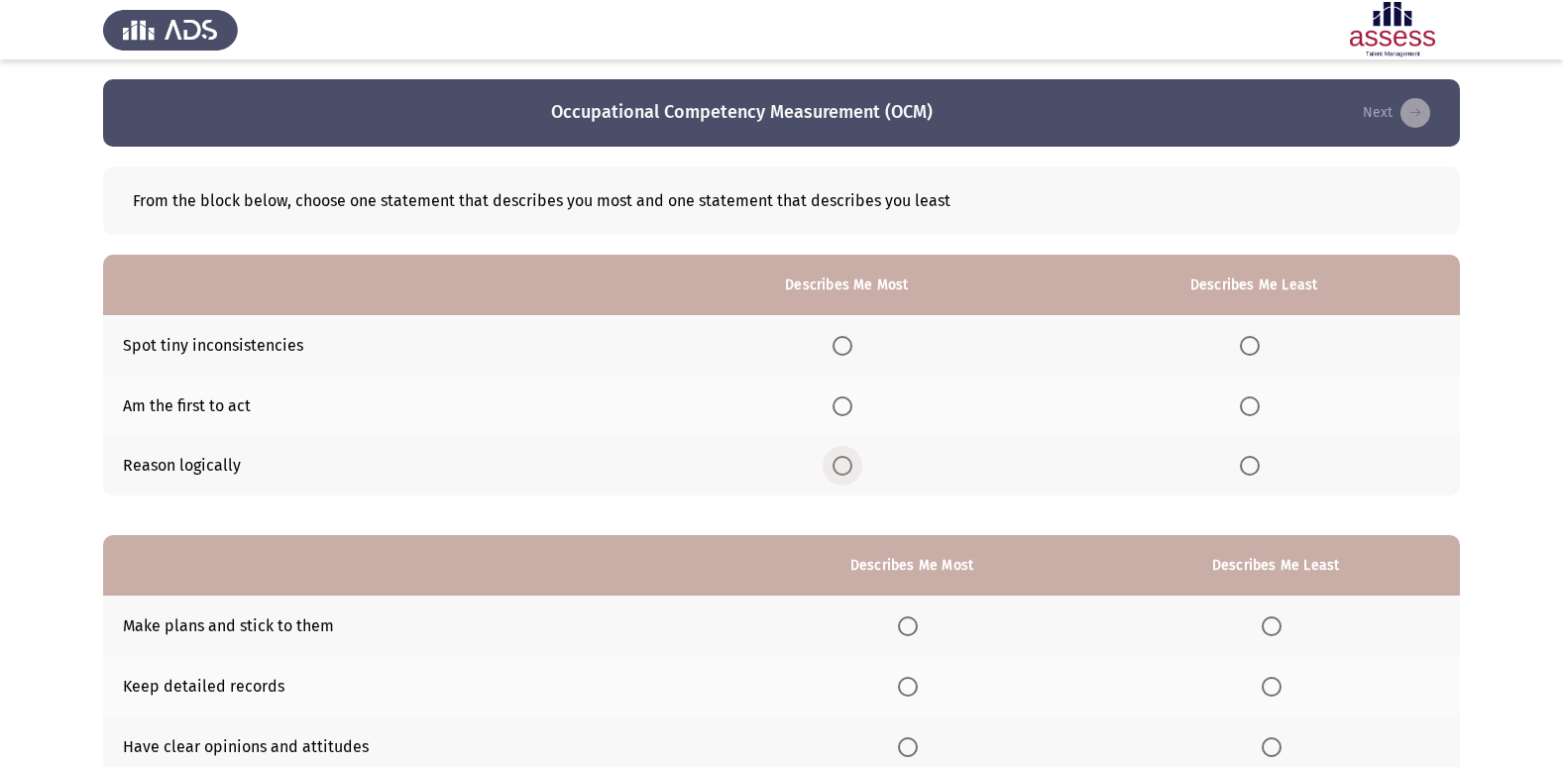
click at [849, 467] on span "Select an option" at bounding box center [842, 466] width 20 height 20
click at [849, 467] on input "Select an option" at bounding box center [842, 466] width 20 height 20
click at [1255, 396] on span "Select an option" at bounding box center [1250, 406] width 20 height 20
click at [1255, 396] on input "Select an option" at bounding box center [1250, 406] width 20 height 20
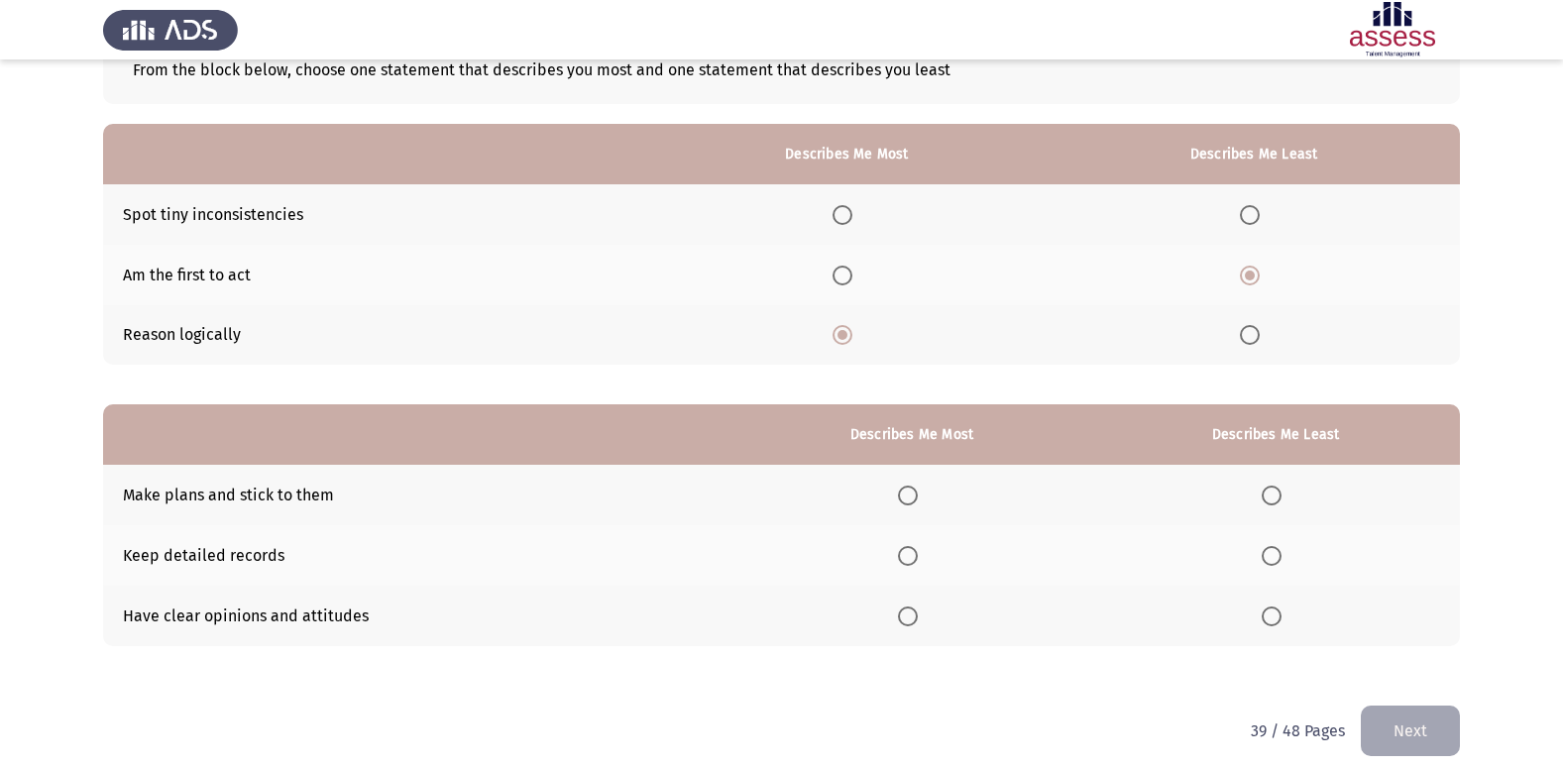
scroll to position [149, 0]
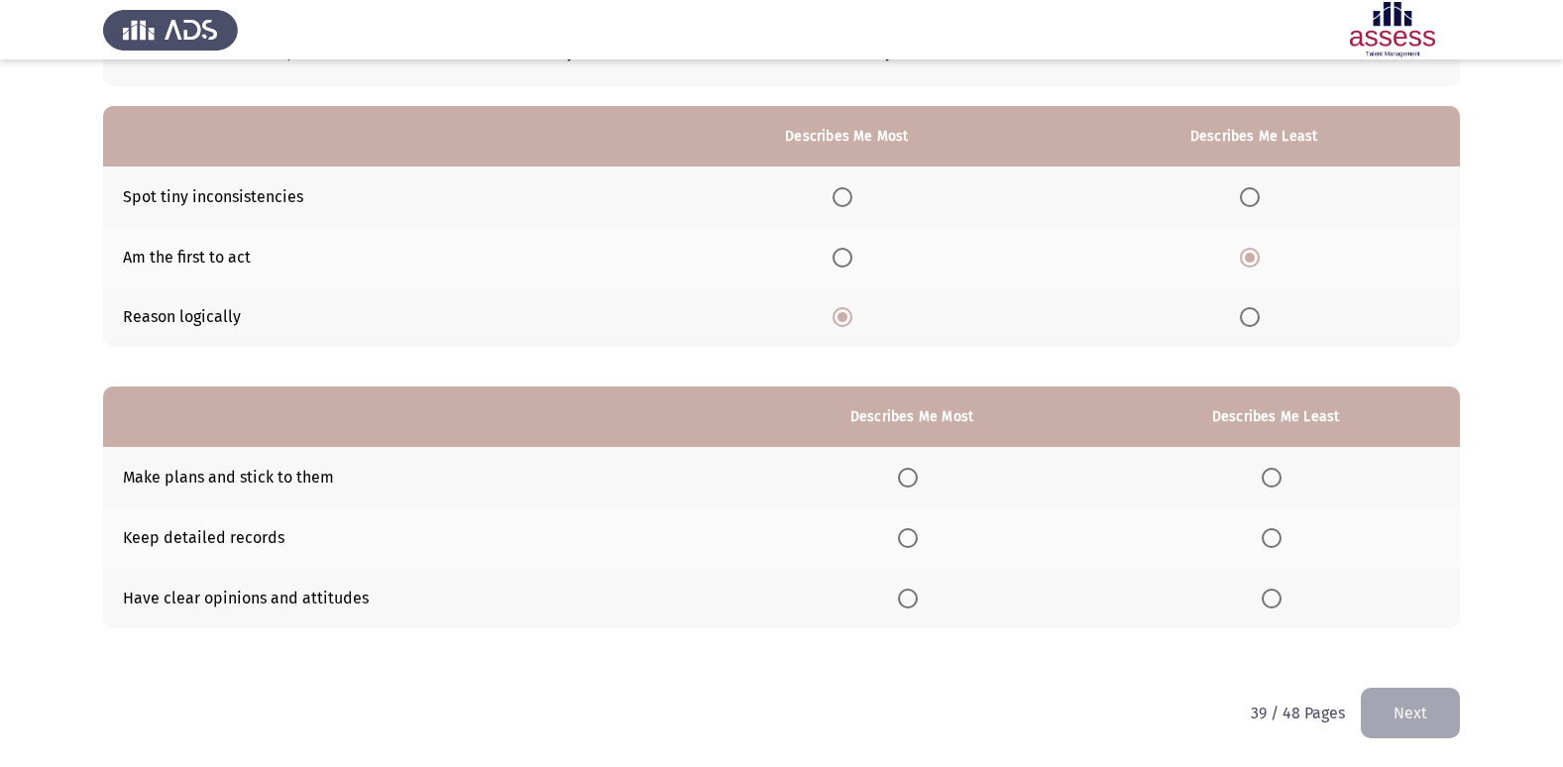
click at [915, 604] on span "Select an option" at bounding box center [908, 599] width 20 height 20
click at [915, 604] on input "Select an option" at bounding box center [908, 599] width 20 height 20
click at [1276, 535] on span "Select an option" at bounding box center [1272, 538] width 20 height 20
click at [1276, 535] on input "Select an option" at bounding box center [1272, 538] width 20 height 20
click at [1430, 713] on button "Next" at bounding box center [1410, 713] width 99 height 51
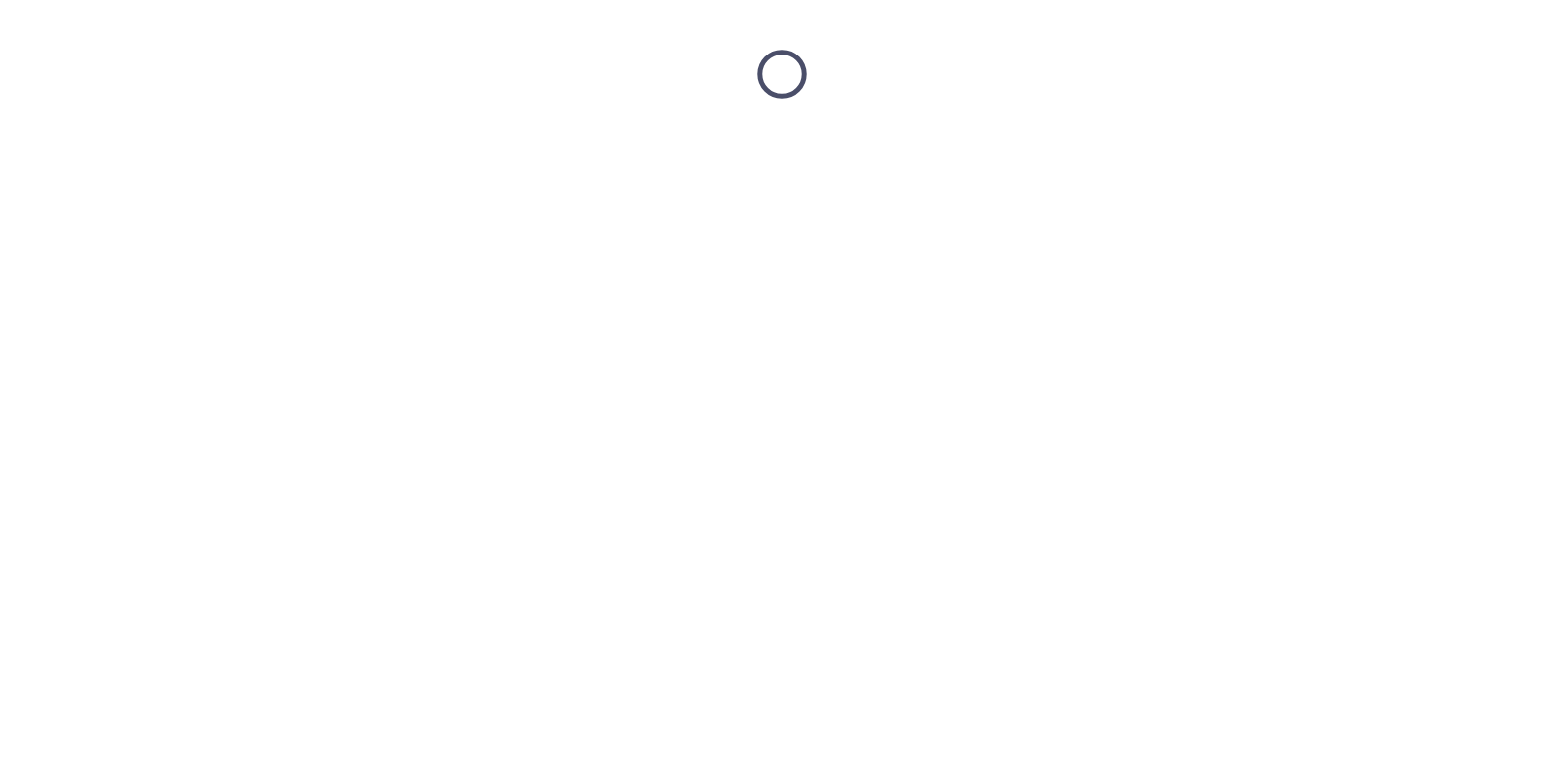
scroll to position [0, 0]
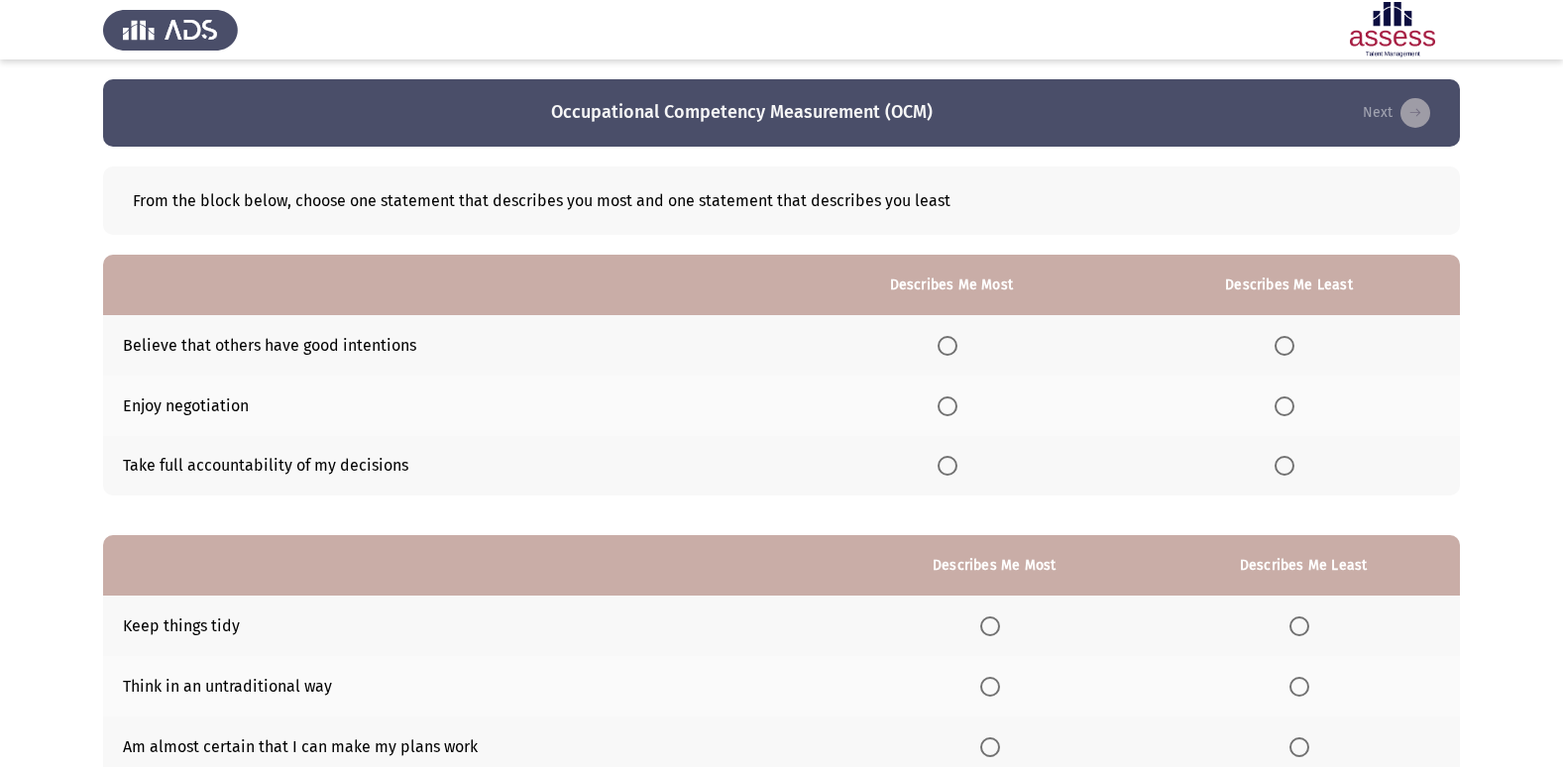
click at [954, 467] on span "Select an option" at bounding box center [947, 466] width 20 height 20
click at [954, 467] on input "Select an option" at bounding box center [947, 466] width 20 height 20
click at [1291, 409] on span "Select an option" at bounding box center [1284, 406] width 20 height 20
click at [1291, 409] on input "Select an option" at bounding box center [1284, 406] width 20 height 20
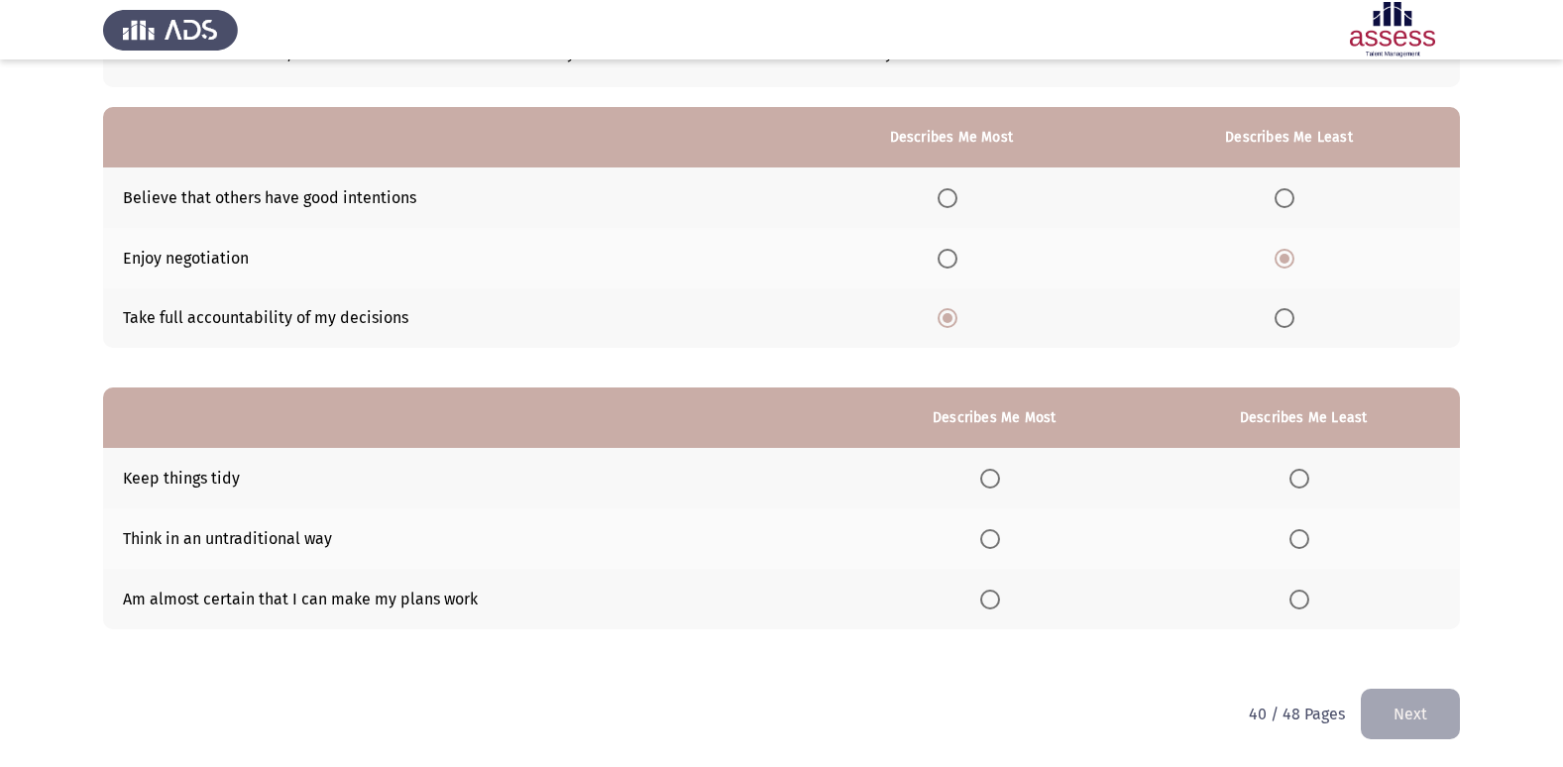
scroll to position [149, 0]
click at [999, 600] on span "Select an option" at bounding box center [990, 599] width 20 height 20
click at [999, 600] on input "Select an option" at bounding box center [990, 599] width 20 height 20
click at [1303, 538] on span "Select an option" at bounding box center [1299, 538] width 20 height 20
click at [1303, 538] on input "Select an option" at bounding box center [1299, 538] width 20 height 20
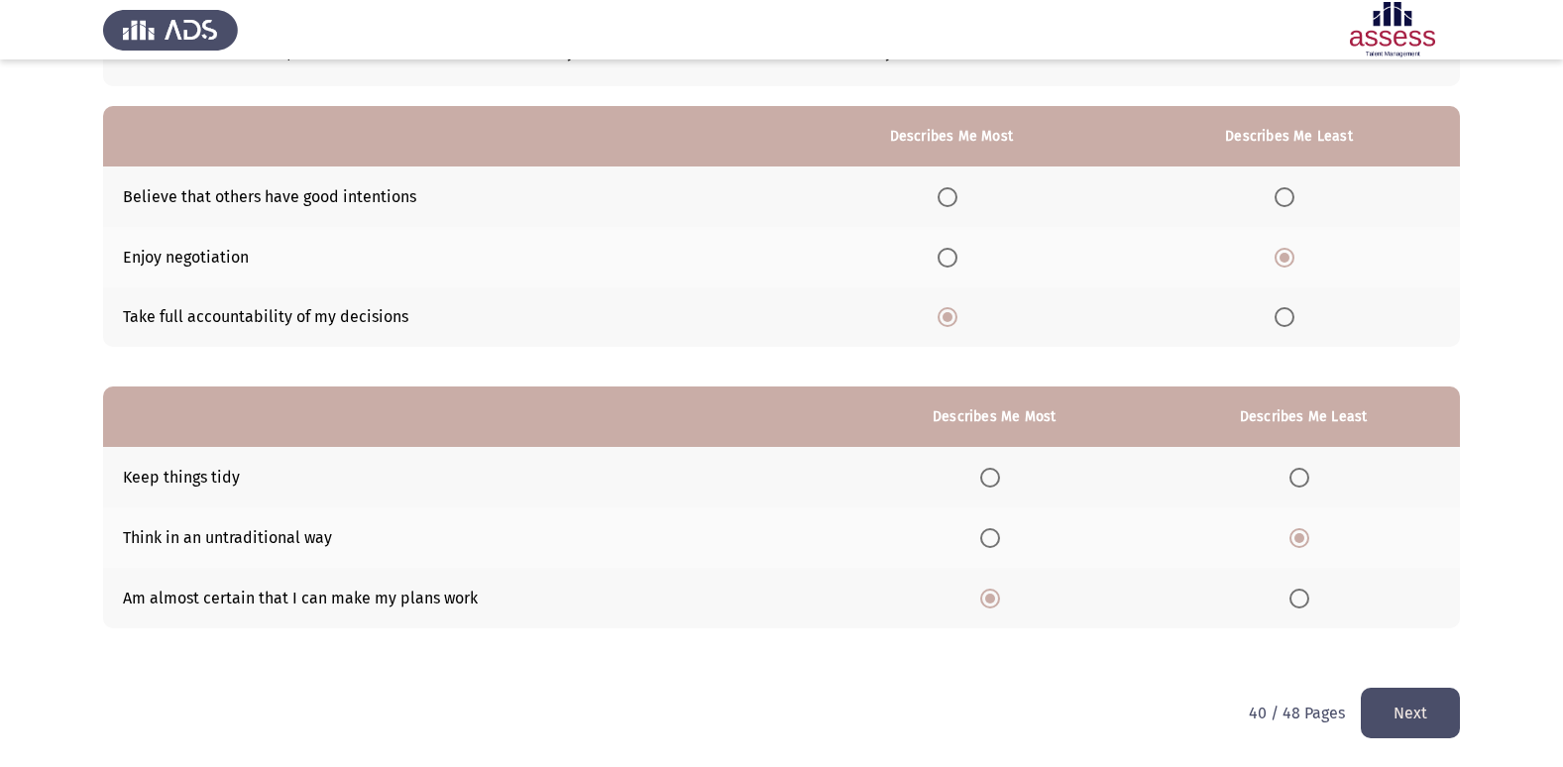
click at [1401, 702] on button "Next" at bounding box center [1410, 713] width 99 height 51
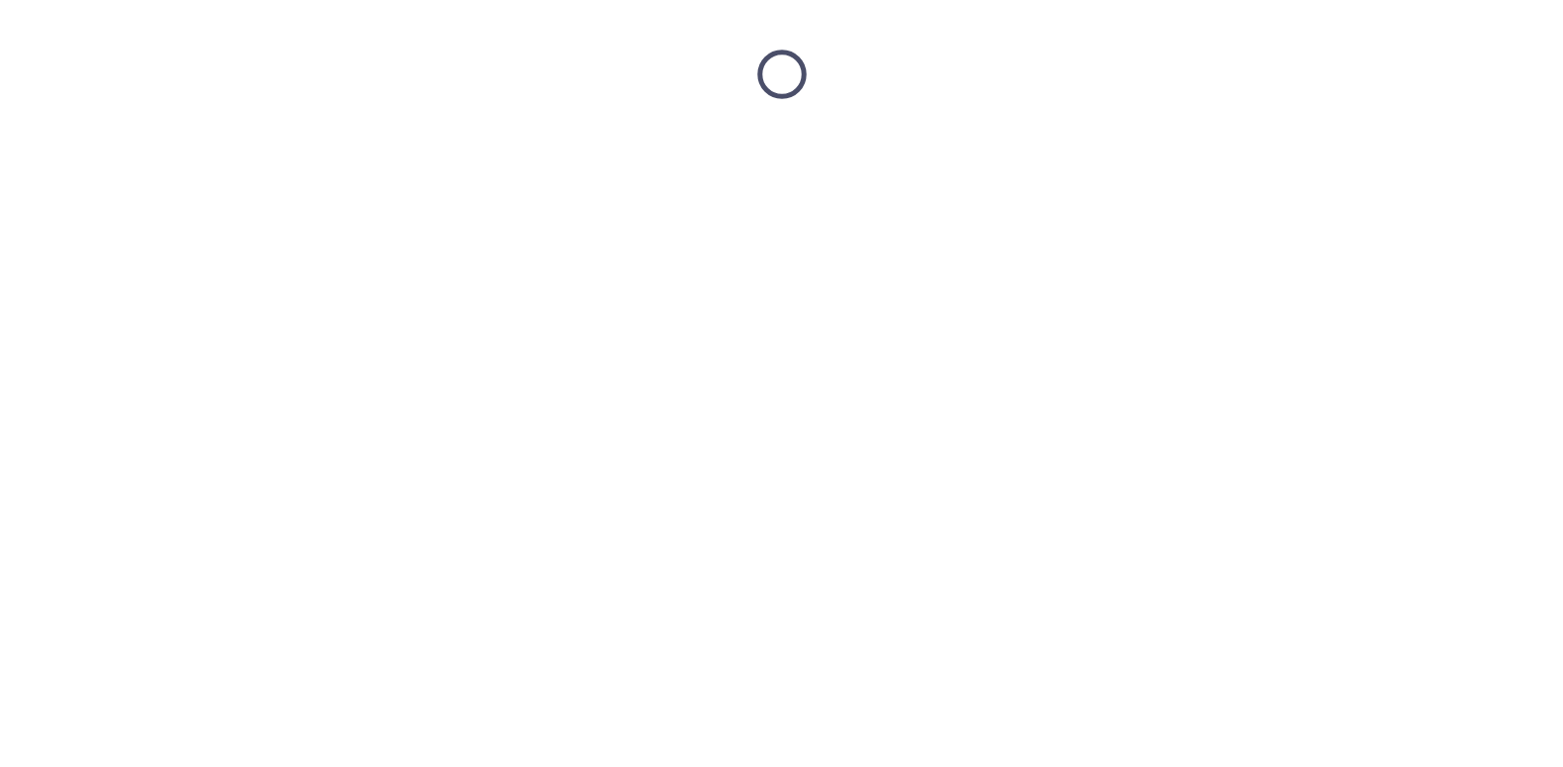
scroll to position [0, 0]
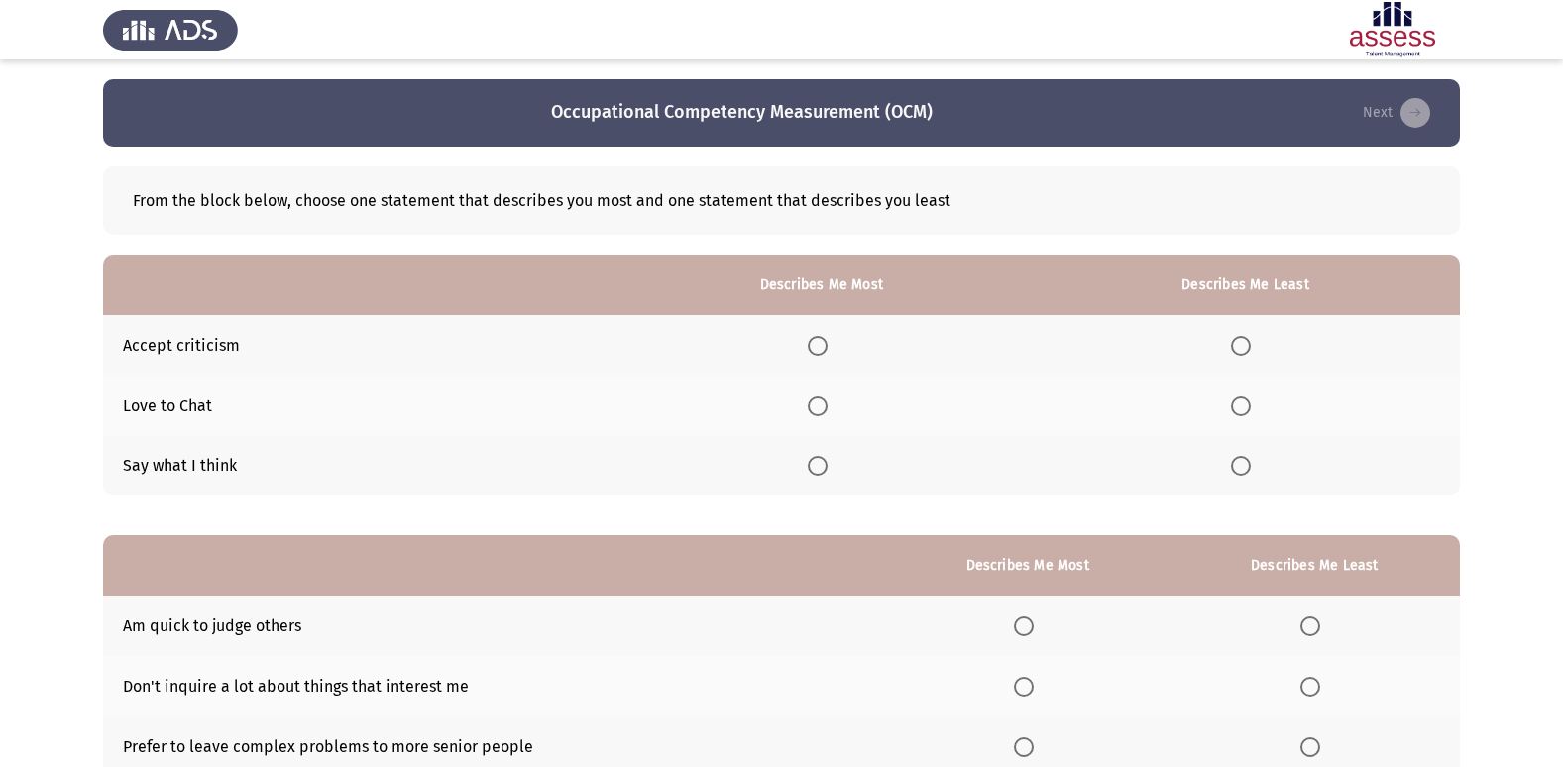
click at [818, 351] on span "Select an option" at bounding box center [818, 346] width 20 height 20
click at [818, 351] on input "Select an option" at bounding box center [818, 346] width 20 height 20
click at [1249, 405] on span "Select an option" at bounding box center [1241, 406] width 20 height 20
click at [1249, 405] on input "Select an option" at bounding box center [1241, 406] width 20 height 20
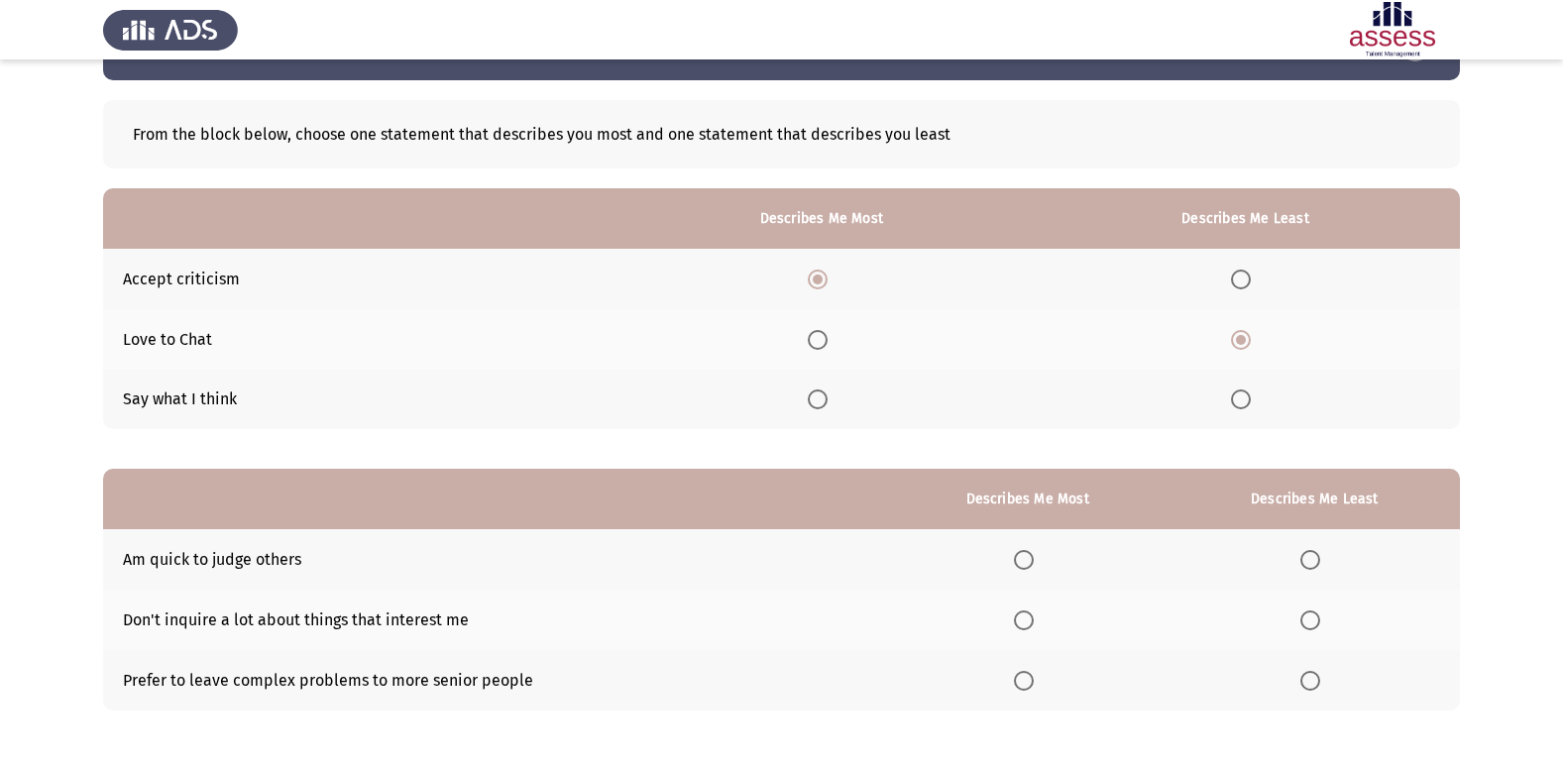
scroll to position [149, 0]
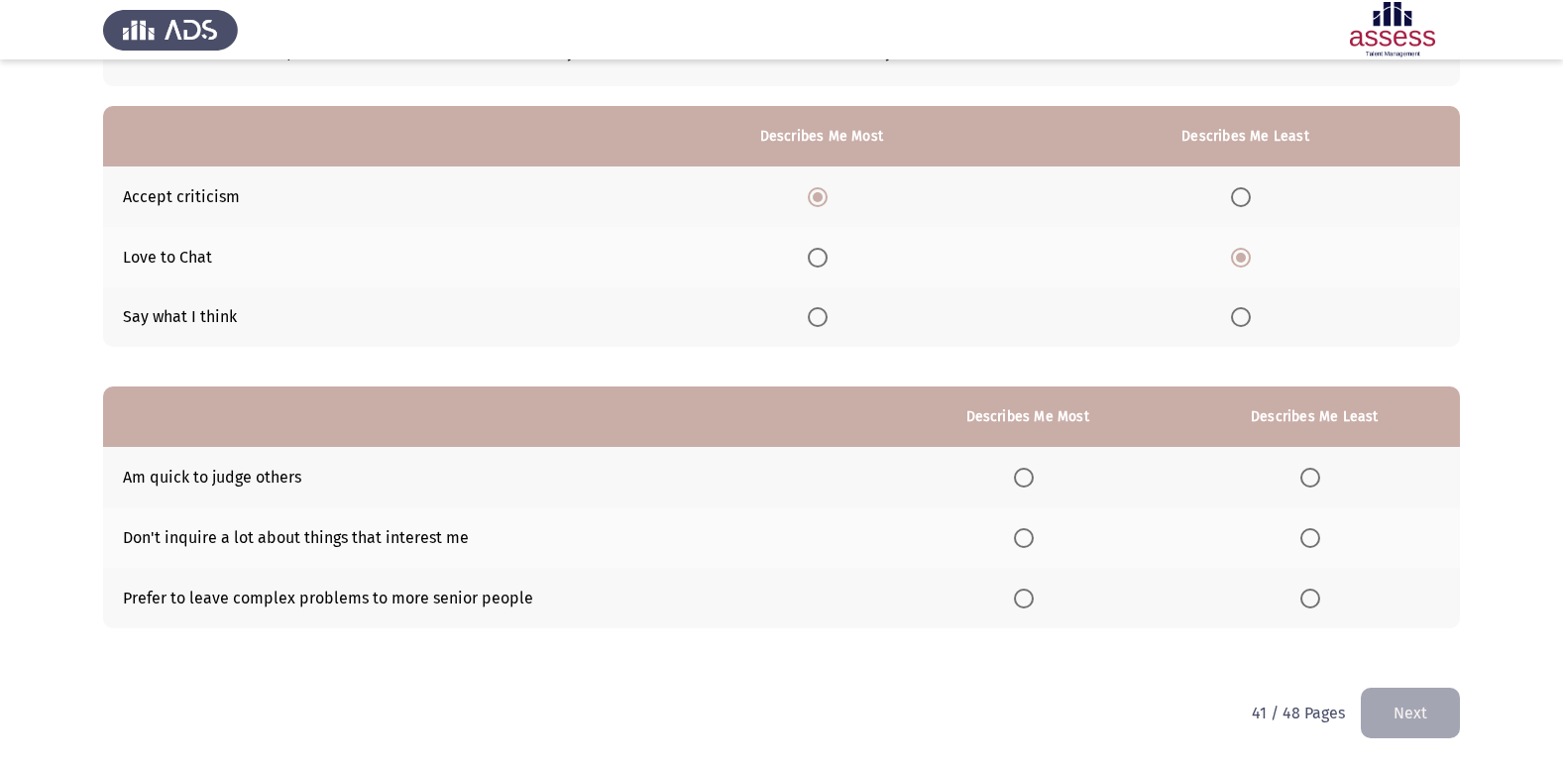
click at [1306, 472] on span "Select an option" at bounding box center [1310, 478] width 20 height 20
click at [1306, 472] on input "Select an option" at bounding box center [1310, 478] width 20 height 20
click at [1021, 604] on span "Select an option" at bounding box center [1024, 599] width 20 height 20
click at [1021, 604] on input "Select an option" at bounding box center [1024, 599] width 20 height 20
click at [1436, 715] on button "Next" at bounding box center [1410, 713] width 99 height 51
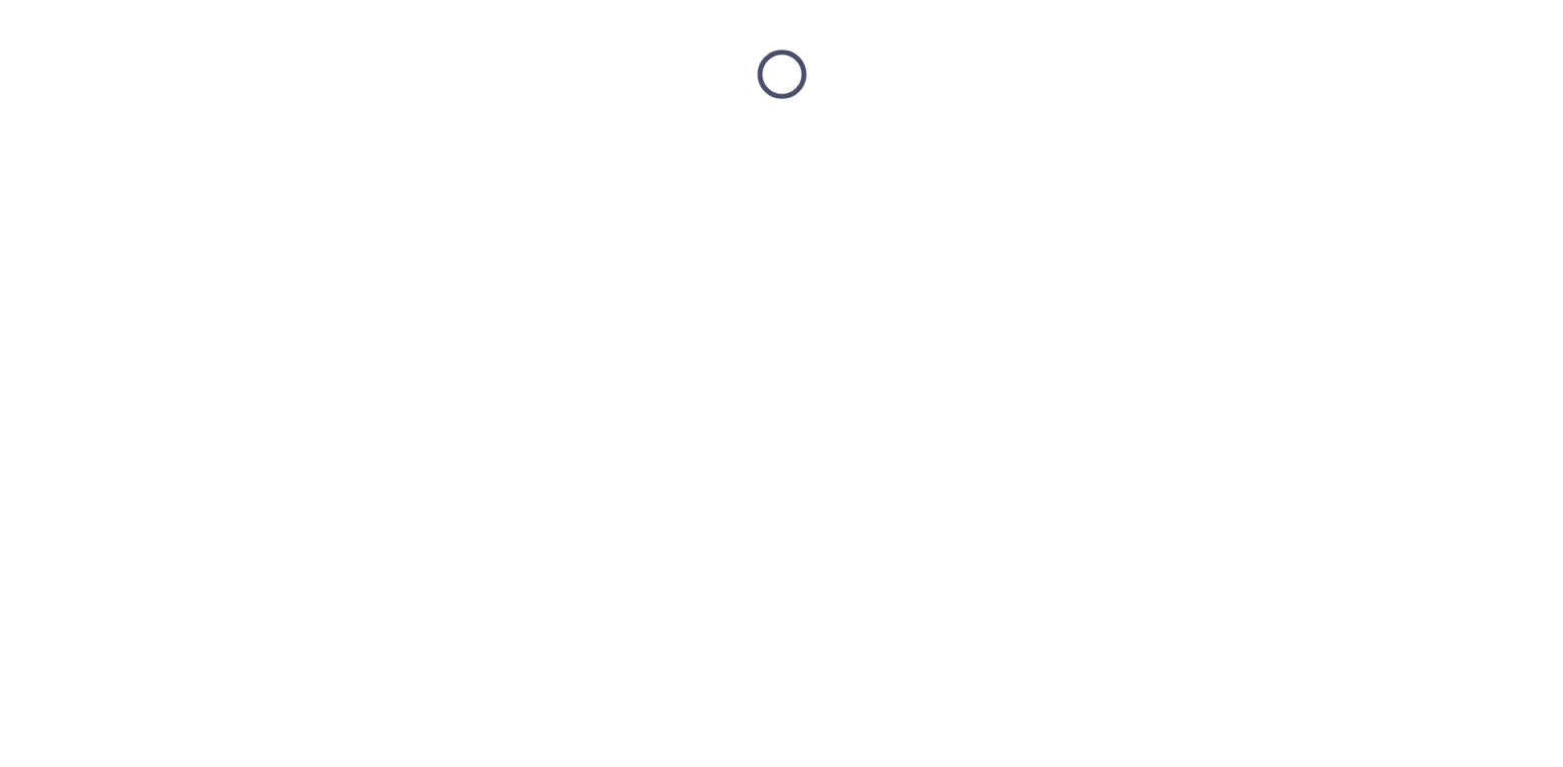
scroll to position [0, 0]
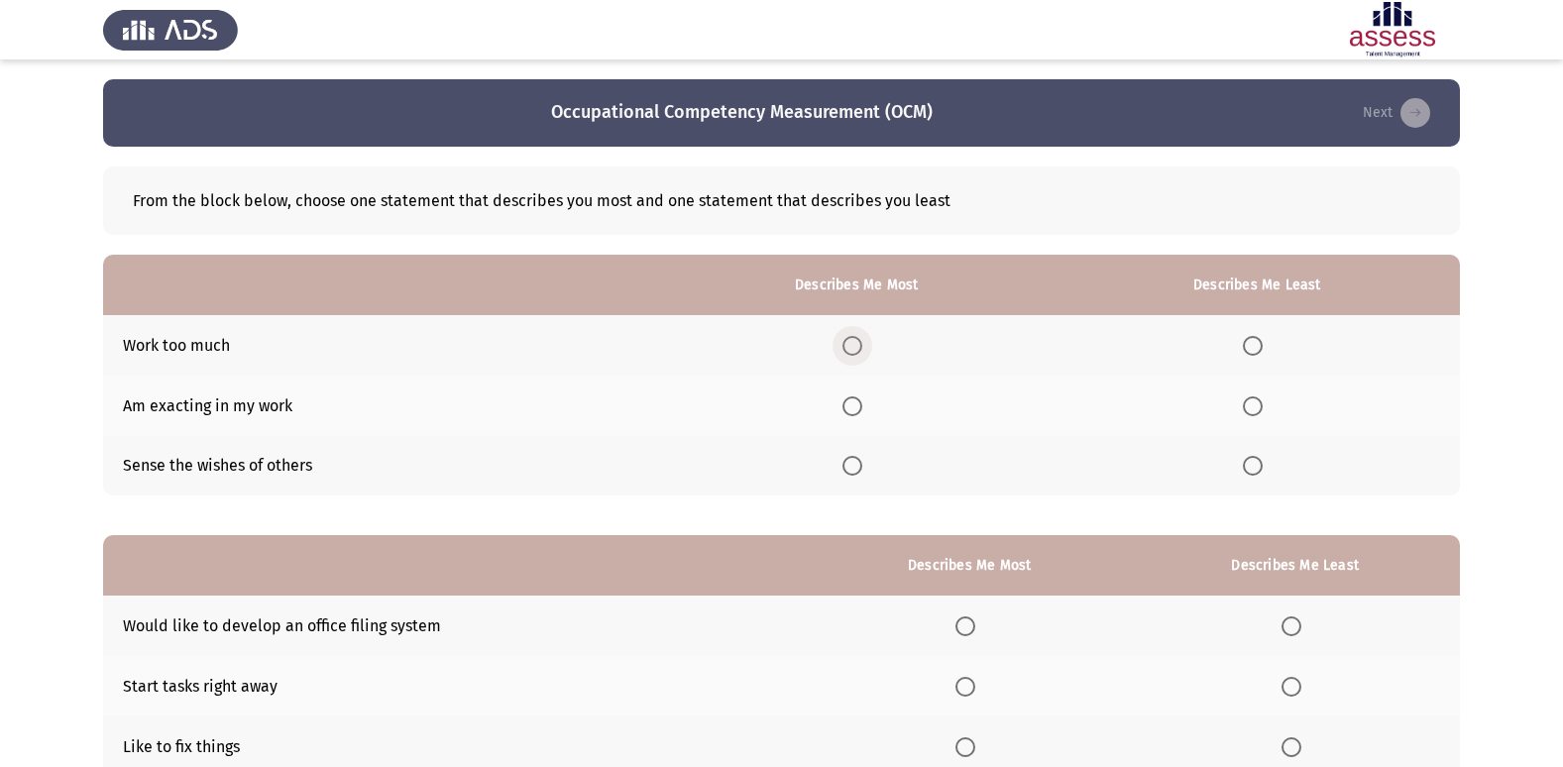
click at [862, 338] on span "Select an option" at bounding box center [852, 346] width 20 height 20
click at [862, 338] on input "Select an option" at bounding box center [852, 346] width 20 height 20
click at [1262, 469] on span "Select an option" at bounding box center [1253, 466] width 20 height 20
click at [1262, 469] on input "Select an option" at bounding box center [1253, 466] width 20 height 20
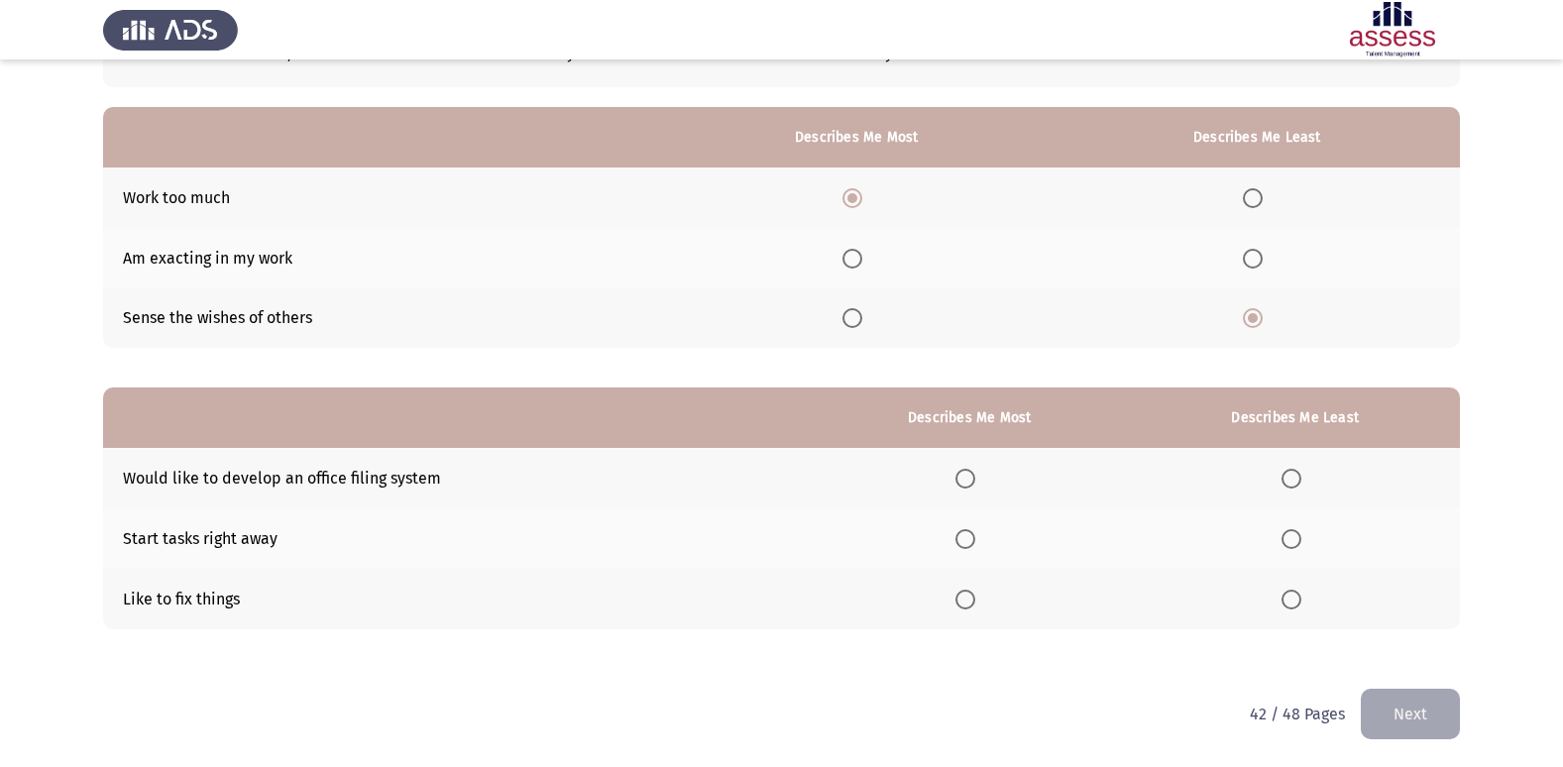
scroll to position [149, 0]
click at [1301, 475] on span "Select an option" at bounding box center [1291, 478] width 20 height 20
click at [1301, 475] on input "Select an option" at bounding box center [1291, 478] width 20 height 20
click at [973, 598] on span "Select an option" at bounding box center [965, 599] width 20 height 20
click at [973, 598] on input "Select an option" at bounding box center [965, 599] width 20 height 20
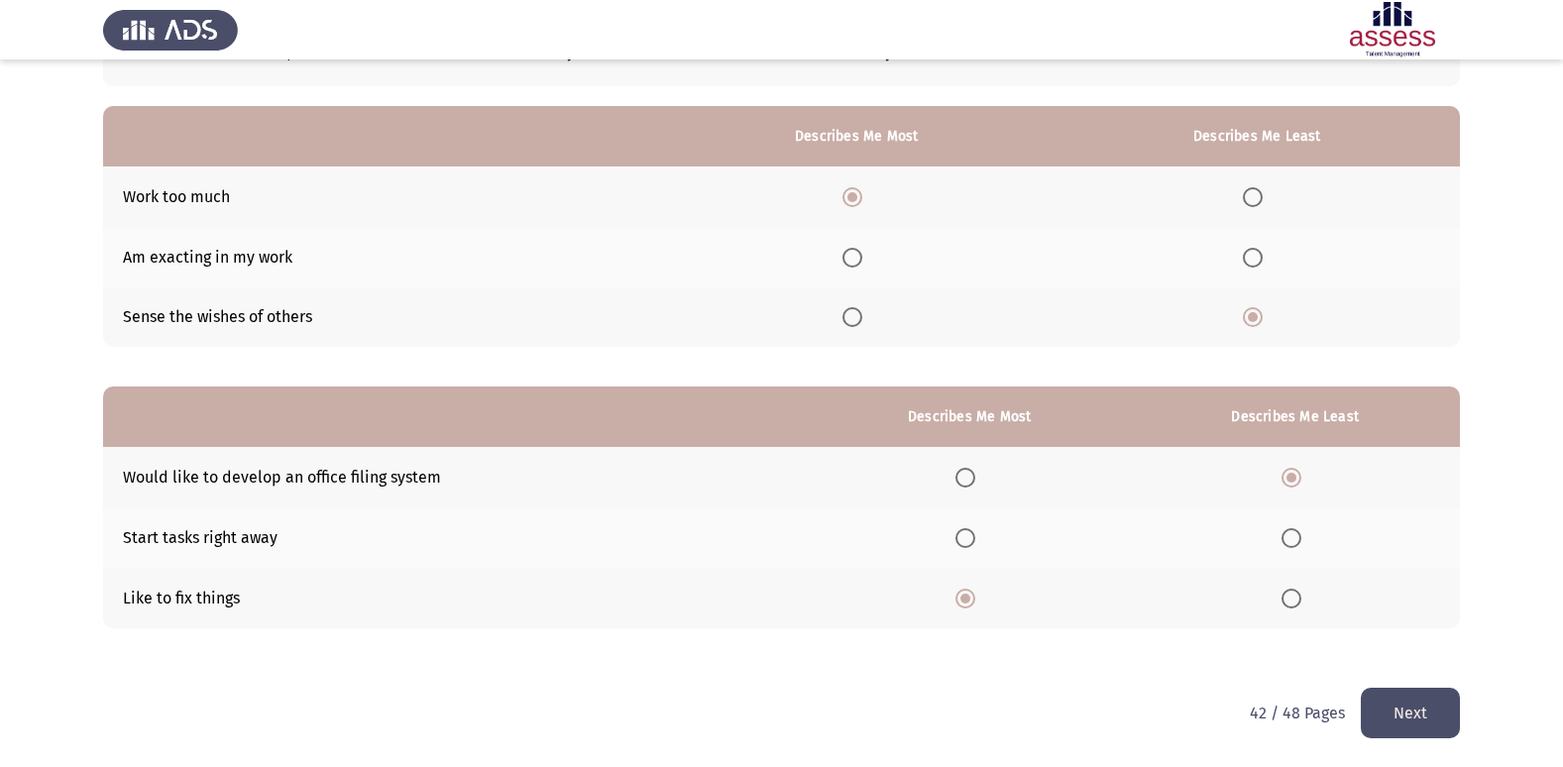
click at [1410, 715] on button "Next" at bounding box center [1410, 713] width 99 height 51
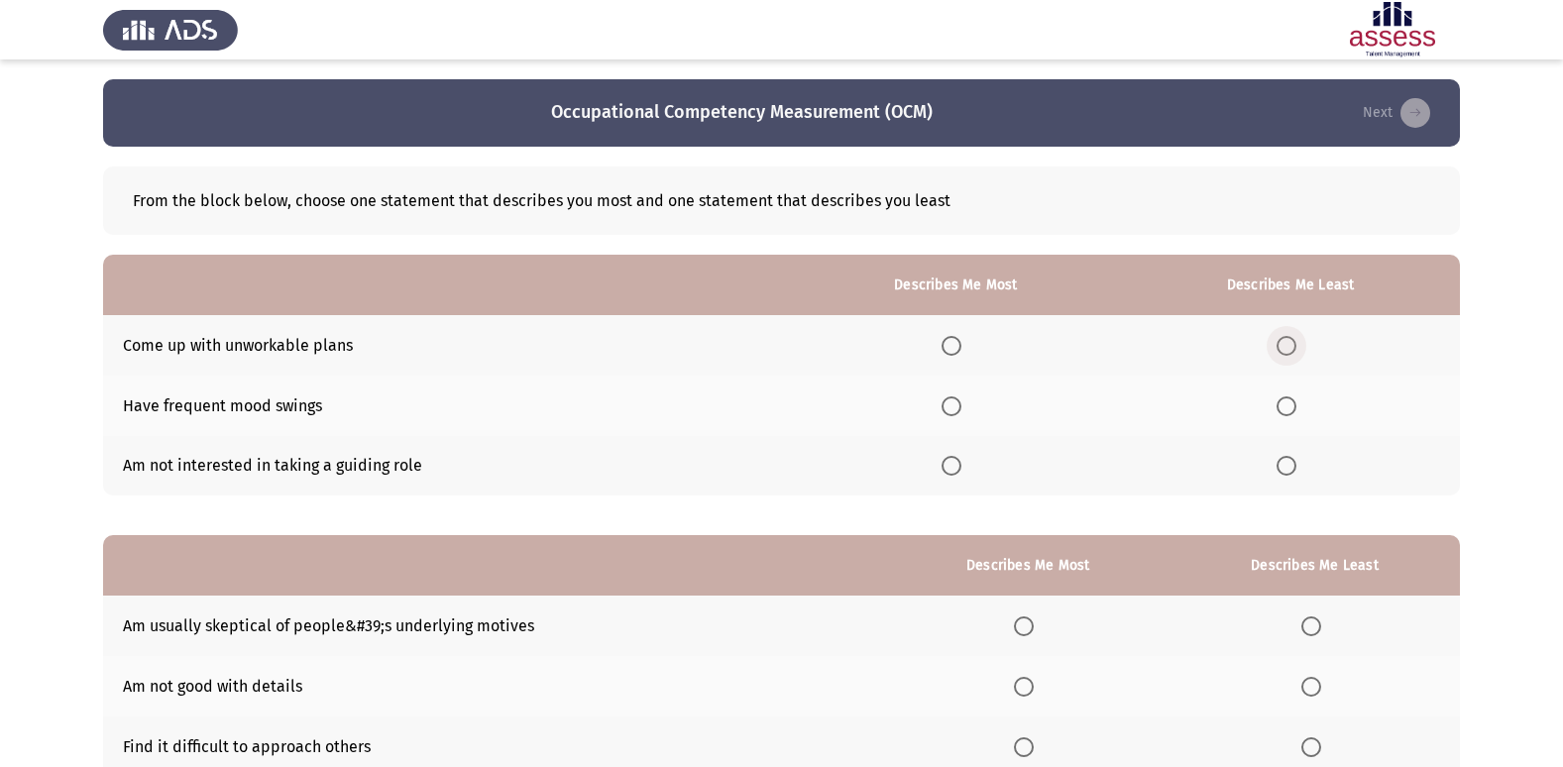
click at [1289, 338] on span "Select an option" at bounding box center [1286, 346] width 20 height 20
click at [1289, 338] on input "Select an option" at bounding box center [1286, 346] width 20 height 20
click at [952, 405] on span "Select an option" at bounding box center [951, 406] width 20 height 20
click at [952, 405] on input "Select an option" at bounding box center [951, 406] width 20 height 20
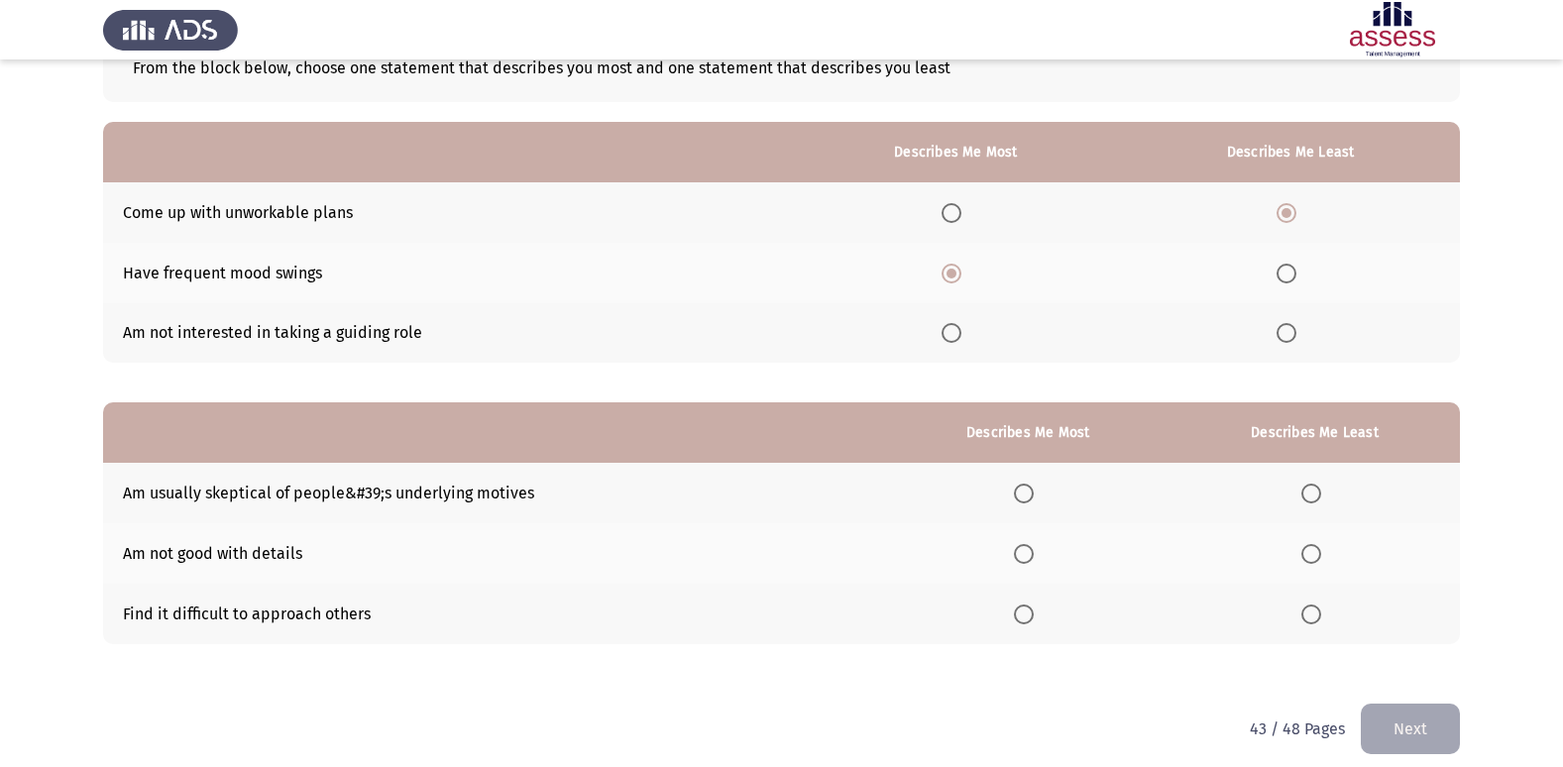
scroll to position [149, 0]
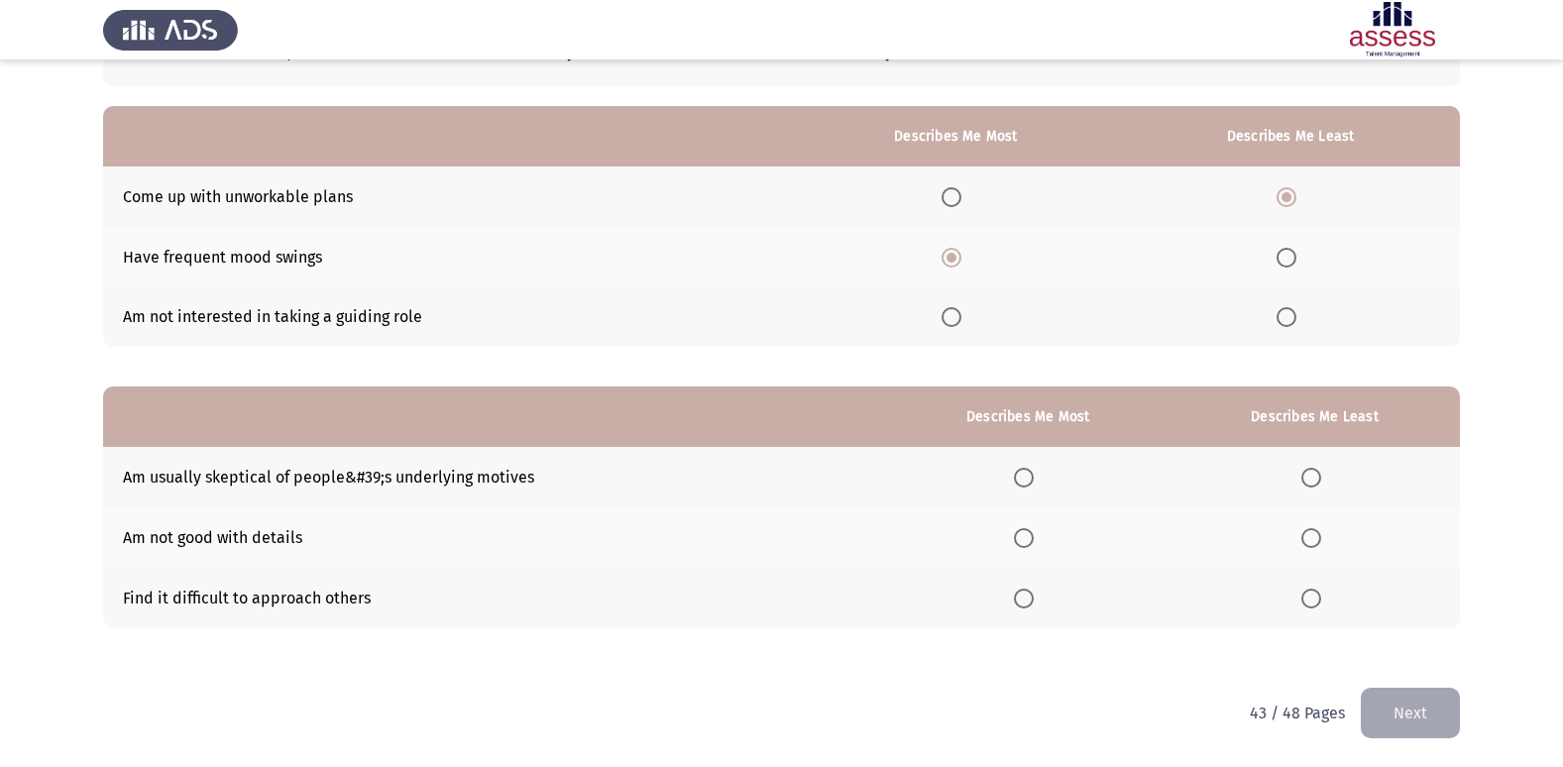
click at [1324, 477] on label "Select an option" at bounding box center [1315, 478] width 28 height 20
click at [1321, 477] on input "Select an option" at bounding box center [1311, 478] width 20 height 20
click at [1311, 536] on span "Select an option" at bounding box center [1311, 538] width 20 height 20
click at [1311, 536] on input "Select an option" at bounding box center [1311, 538] width 20 height 20
click at [1023, 606] on span "Select an option" at bounding box center [1024, 599] width 20 height 20
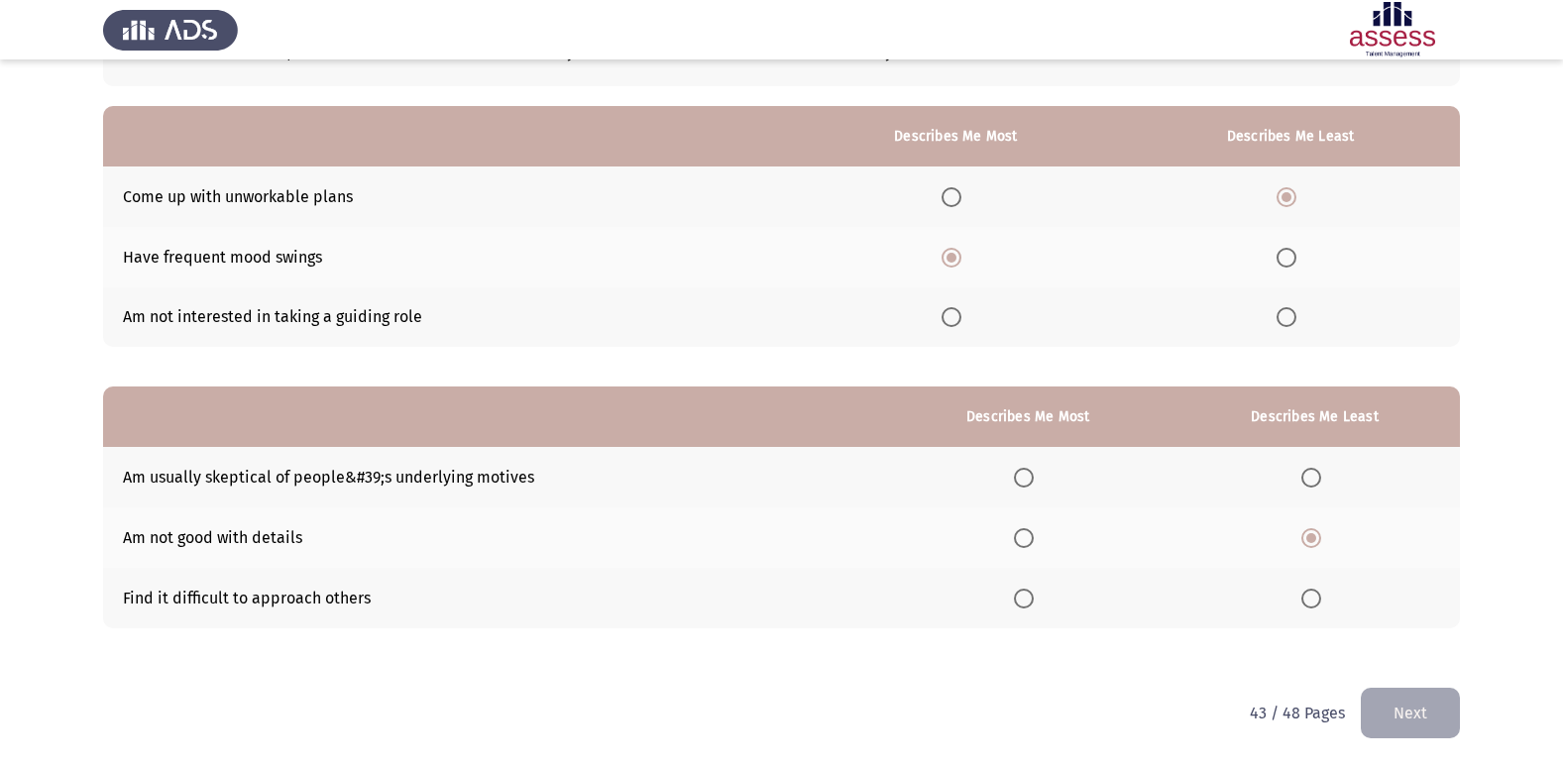
click at [1023, 606] on input "Select an option" at bounding box center [1024, 599] width 20 height 20
click at [1366, 710] on button "Next" at bounding box center [1410, 713] width 99 height 51
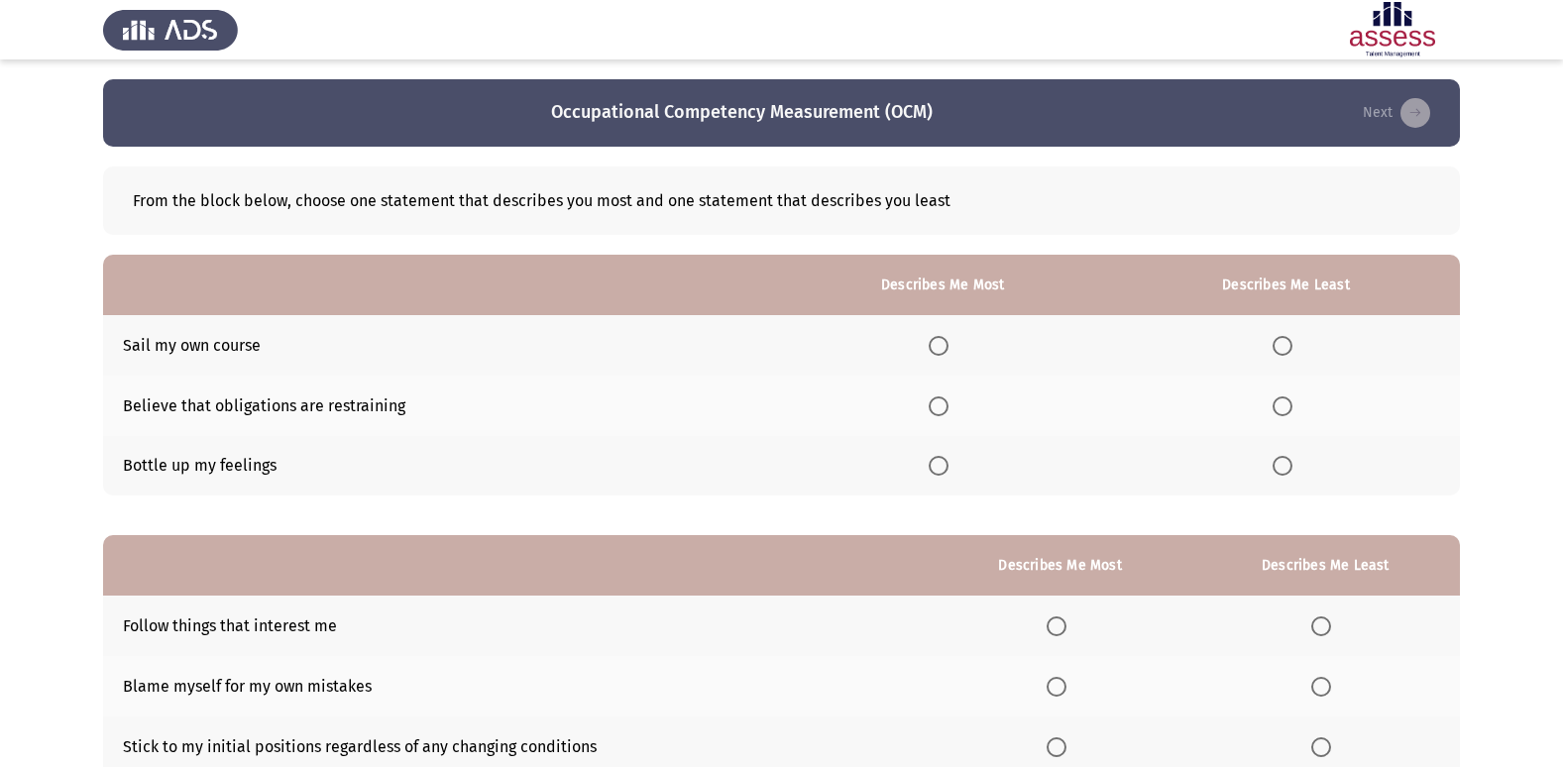
click at [940, 345] on span "Select an option" at bounding box center [939, 346] width 20 height 20
click at [940, 345] on input "Select an option" at bounding box center [939, 346] width 20 height 20
click at [1282, 406] on span "Select an option" at bounding box center [1282, 406] width 0 height 0
click at [1283, 406] on input "Select an option" at bounding box center [1282, 406] width 20 height 20
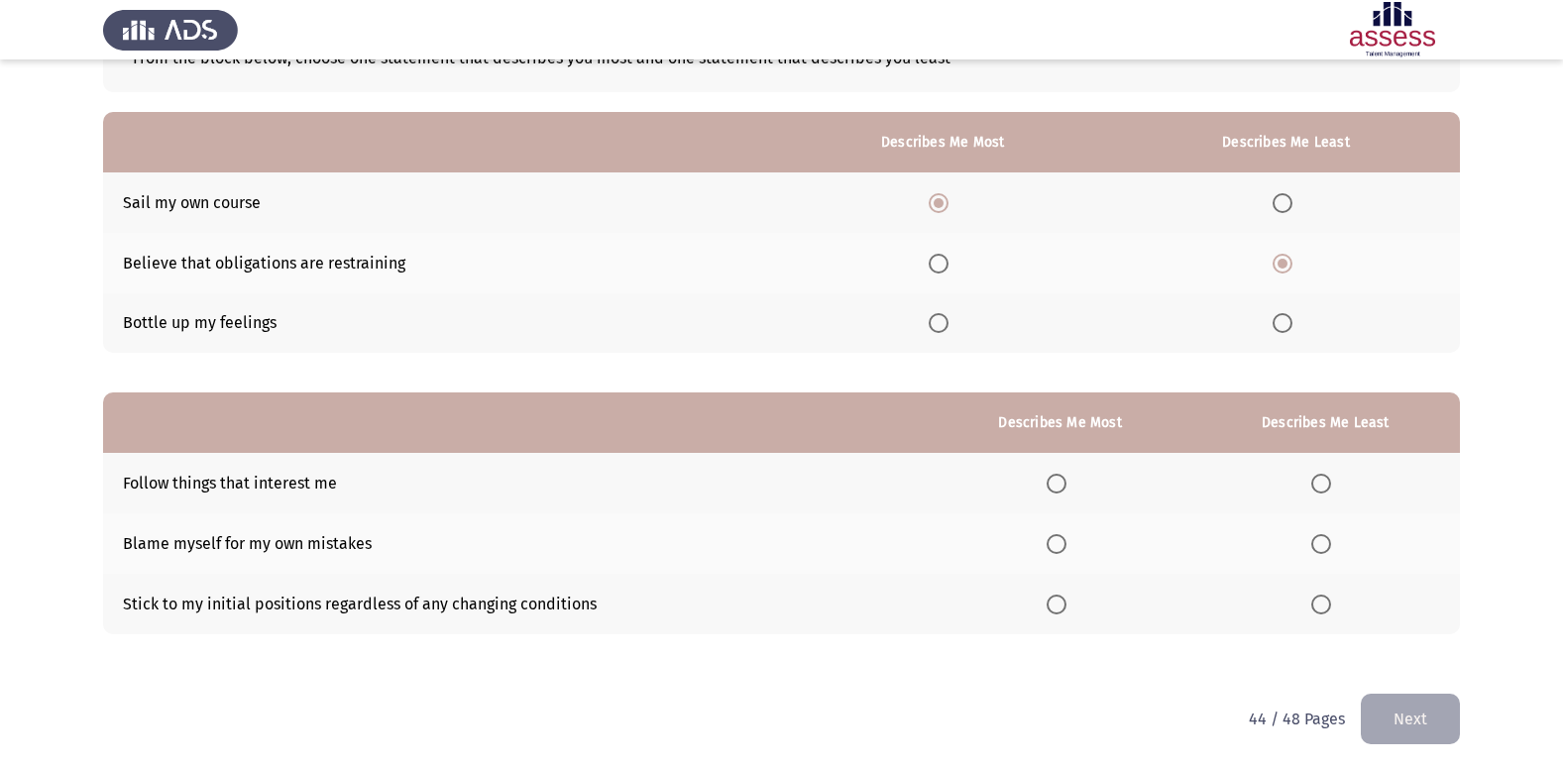
scroll to position [149, 0]
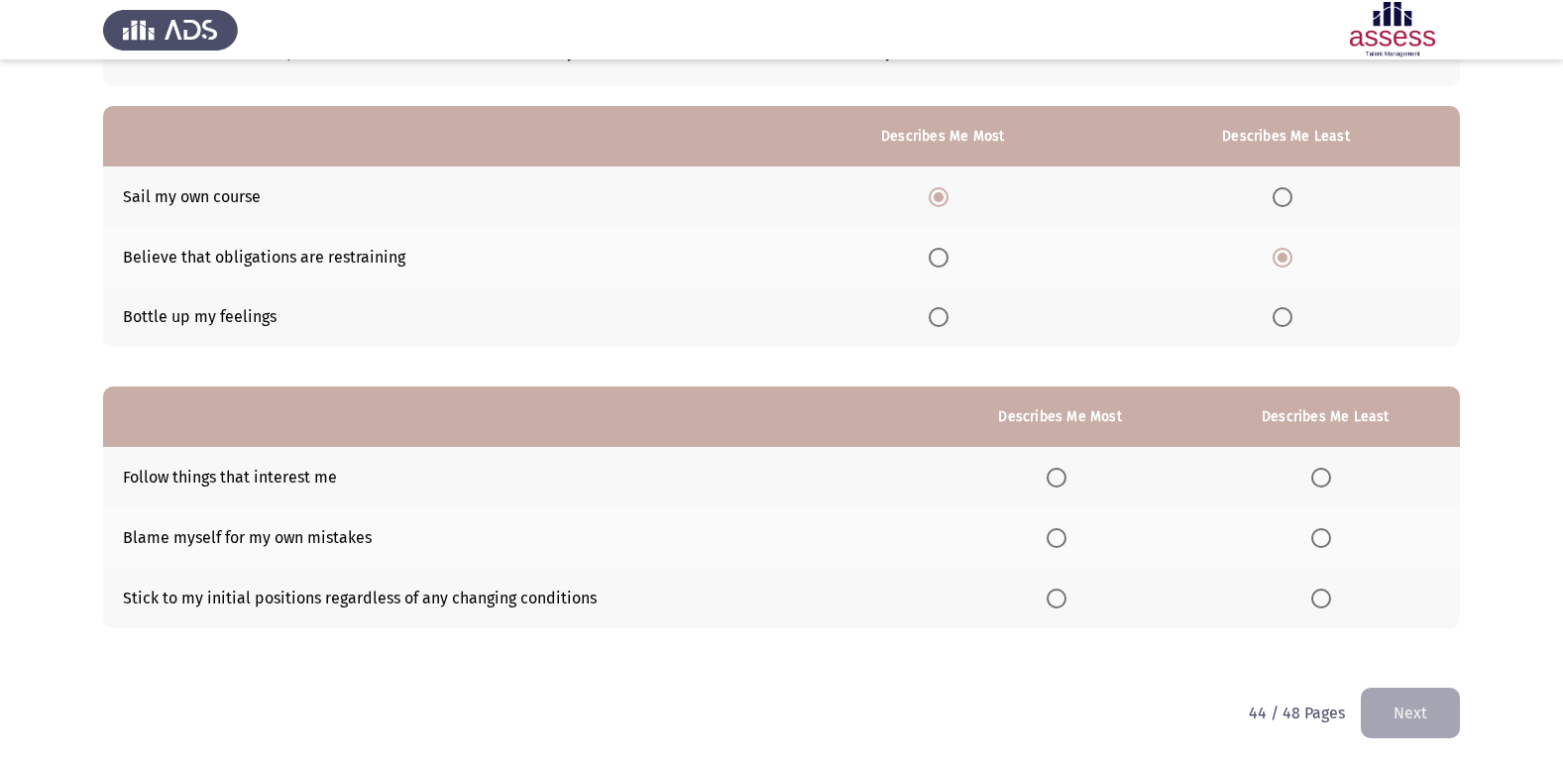
click at [1063, 540] on span "Select an option" at bounding box center [1056, 538] width 20 height 20
click at [1063, 540] on input "Select an option" at bounding box center [1056, 538] width 20 height 20
click at [1320, 599] on span "Select an option" at bounding box center [1321, 599] width 20 height 20
click at [1320, 599] on input "Select an option" at bounding box center [1321, 599] width 20 height 20
click at [1383, 706] on button "Next" at bounding box center [1410, 713] width 99 height 51
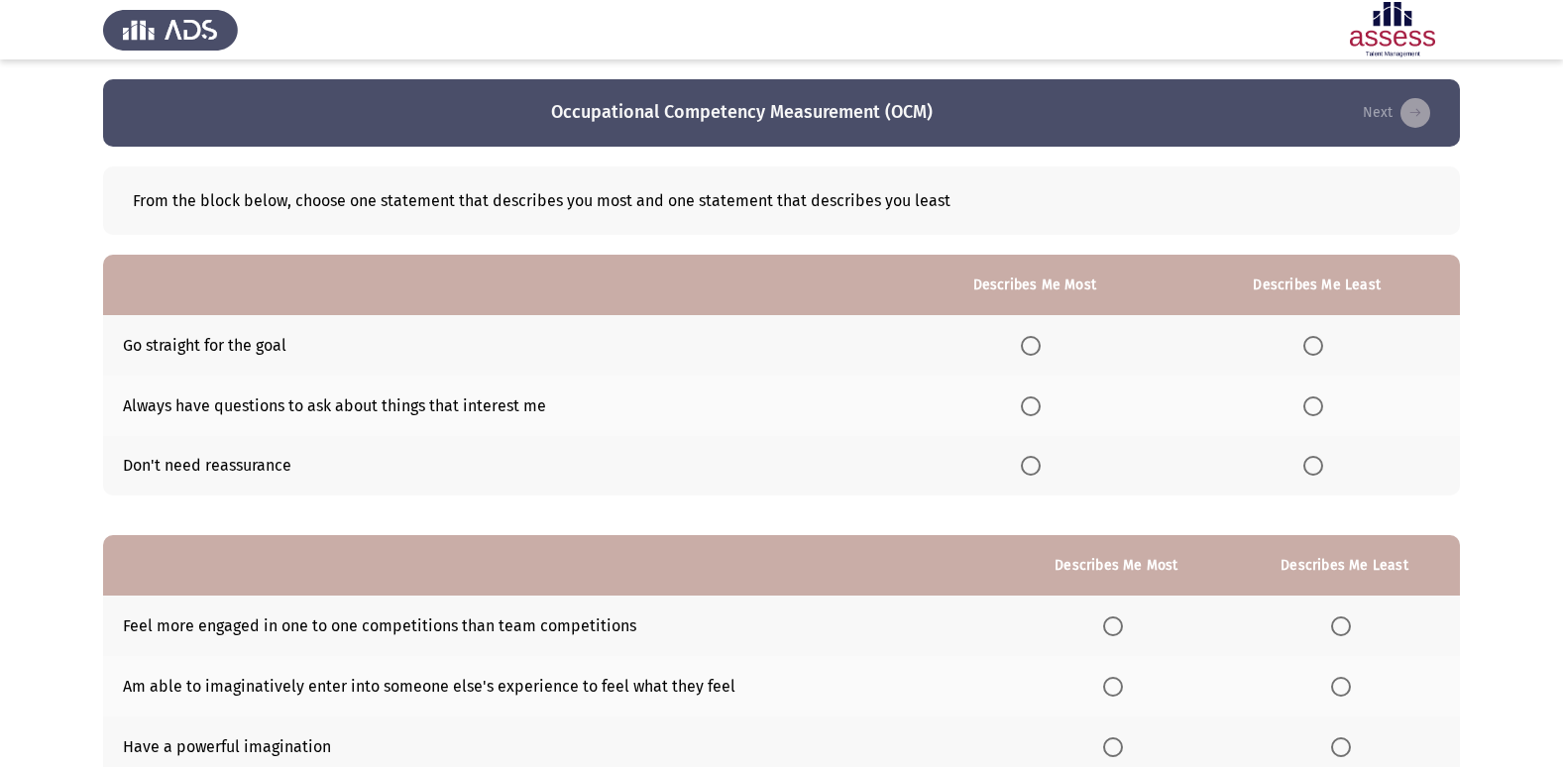
scroll to position [99, 0]
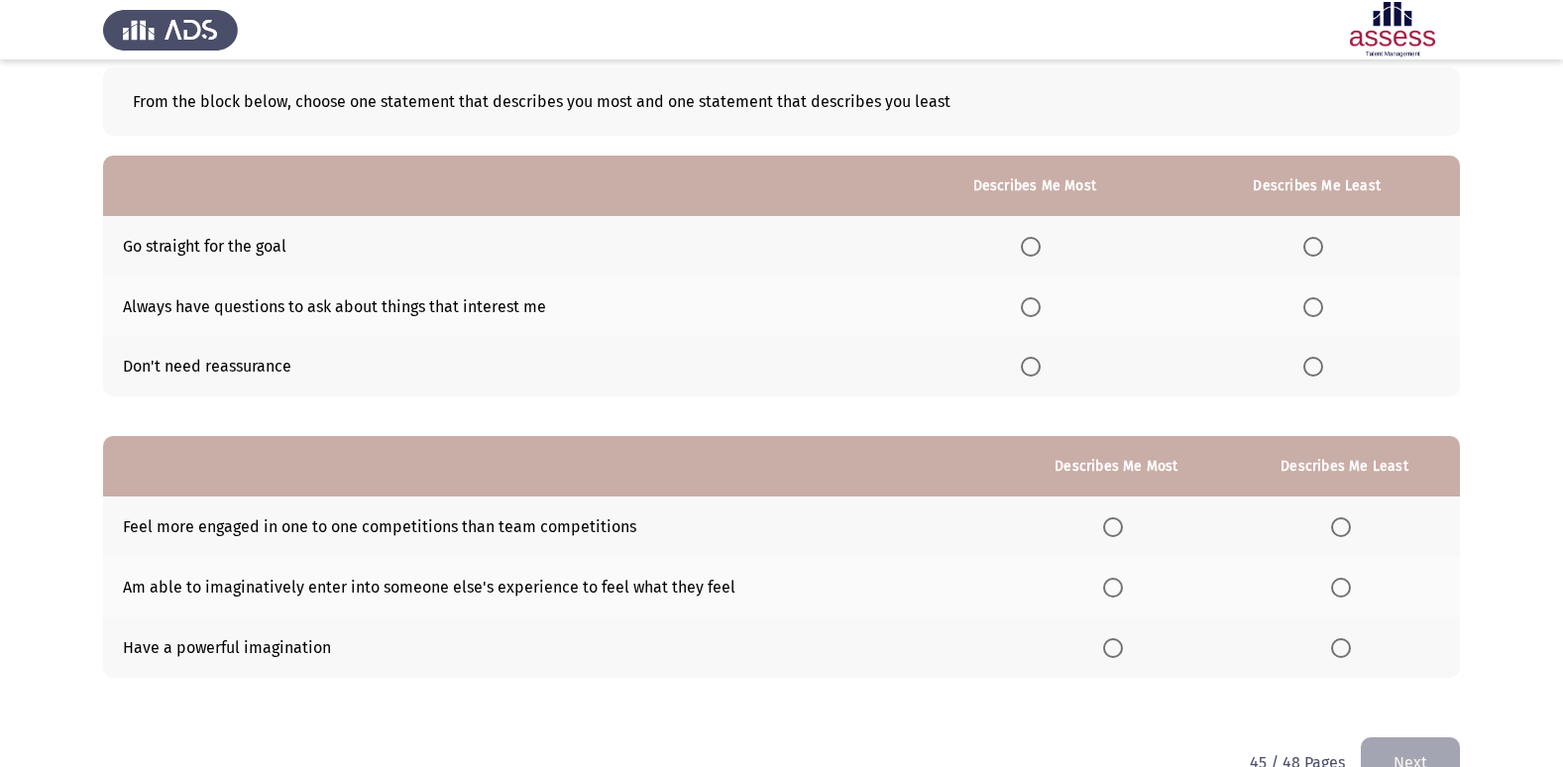
click at [1034, 306] on span "Select an option" at bounding box center [1031, 307] width 20 height 20
click at [1034, 306] on input "Select an option" at bounding box center [1031, 307] width 20 height 20
click at [1311, 373] on span "Select an option" at bounding box center [1313, 367] width 20 height 20
click at [1311, 373] on input "Select an option" at bounding box center [1313, 367] width 20 height 20
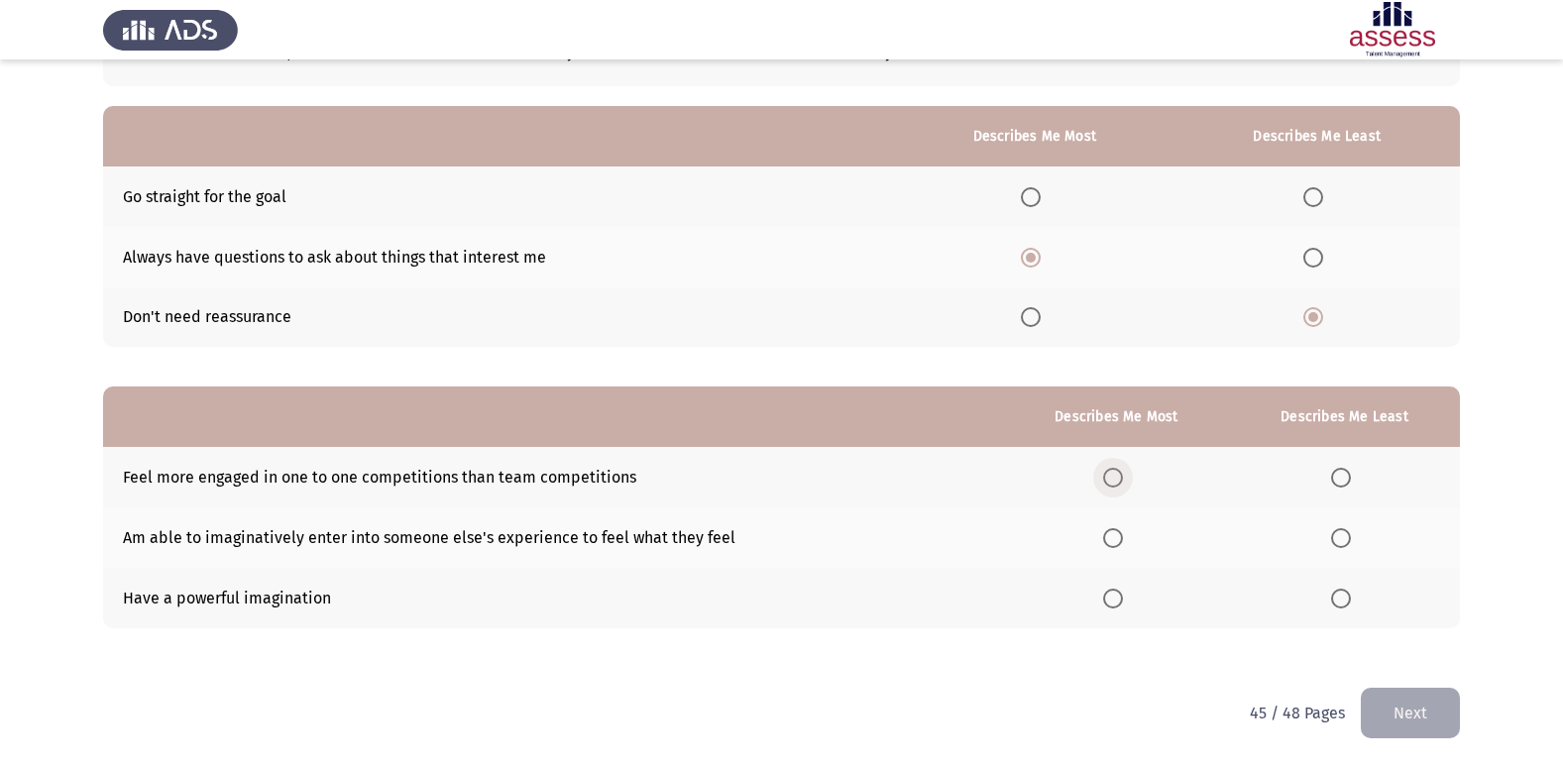
click at [1123, 482] on span "Select an option" at bounding box center [1113, 478] width 20 height 20
click at [1123, 482] on input "Select an option" at bounding box center [1113, 478] width 20 height 20
click at [1352, 602] on label "Select an option" at bounding box center [1345, 599] width 28 height 20
click at [1351, 602] on input "Select an option" at bounding box center [1341, 599] width 20 height 20
click at [1392, 721] on button "Next" at bounding box center [1410, 713] width 99 height 51
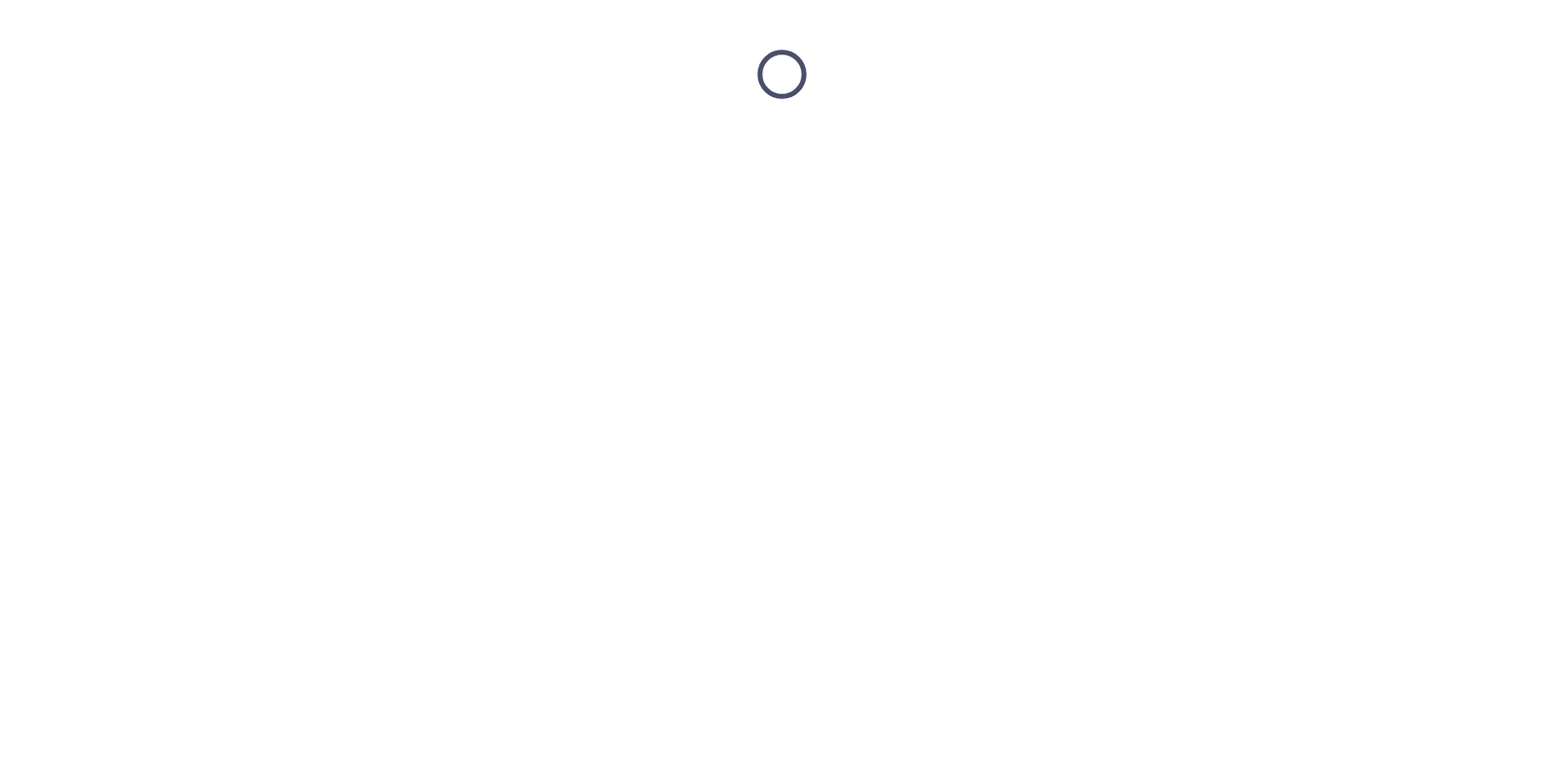
scroll to position [0, 0]
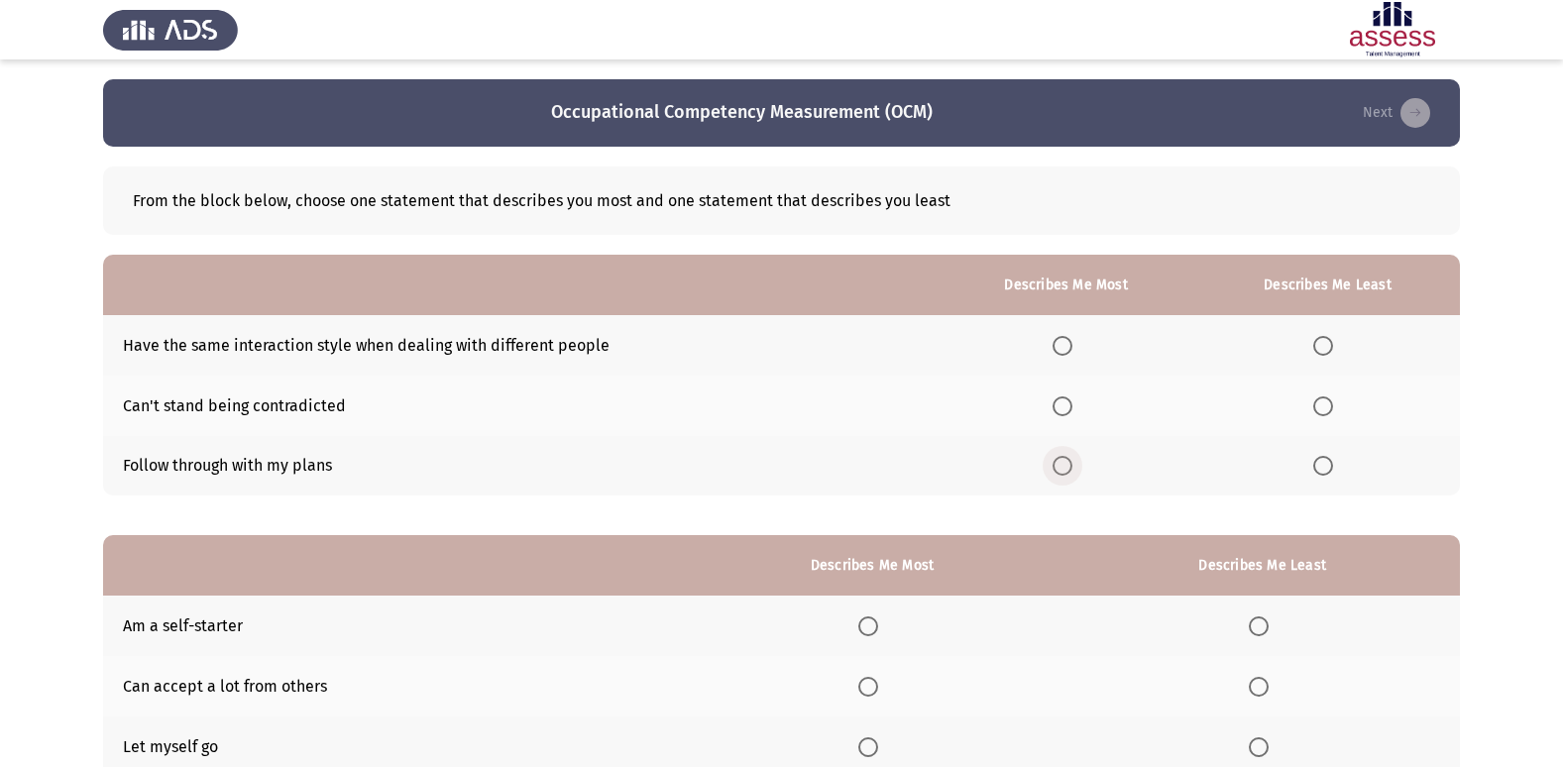
click at [1066, 469] on span "Select an option" at bounding box center [1062, 466] width 20 height 20
click at [1066, 469] on input "Select an option" at bounding box center [1062, 466] width 20 height 20
click at [1325, 410] on span "Select an option" at bounding box center [1323, 406] width 20 height 20
click at [1325, 410] on input "Select an option" at bounding box center [1323, 406] width 20 height 20
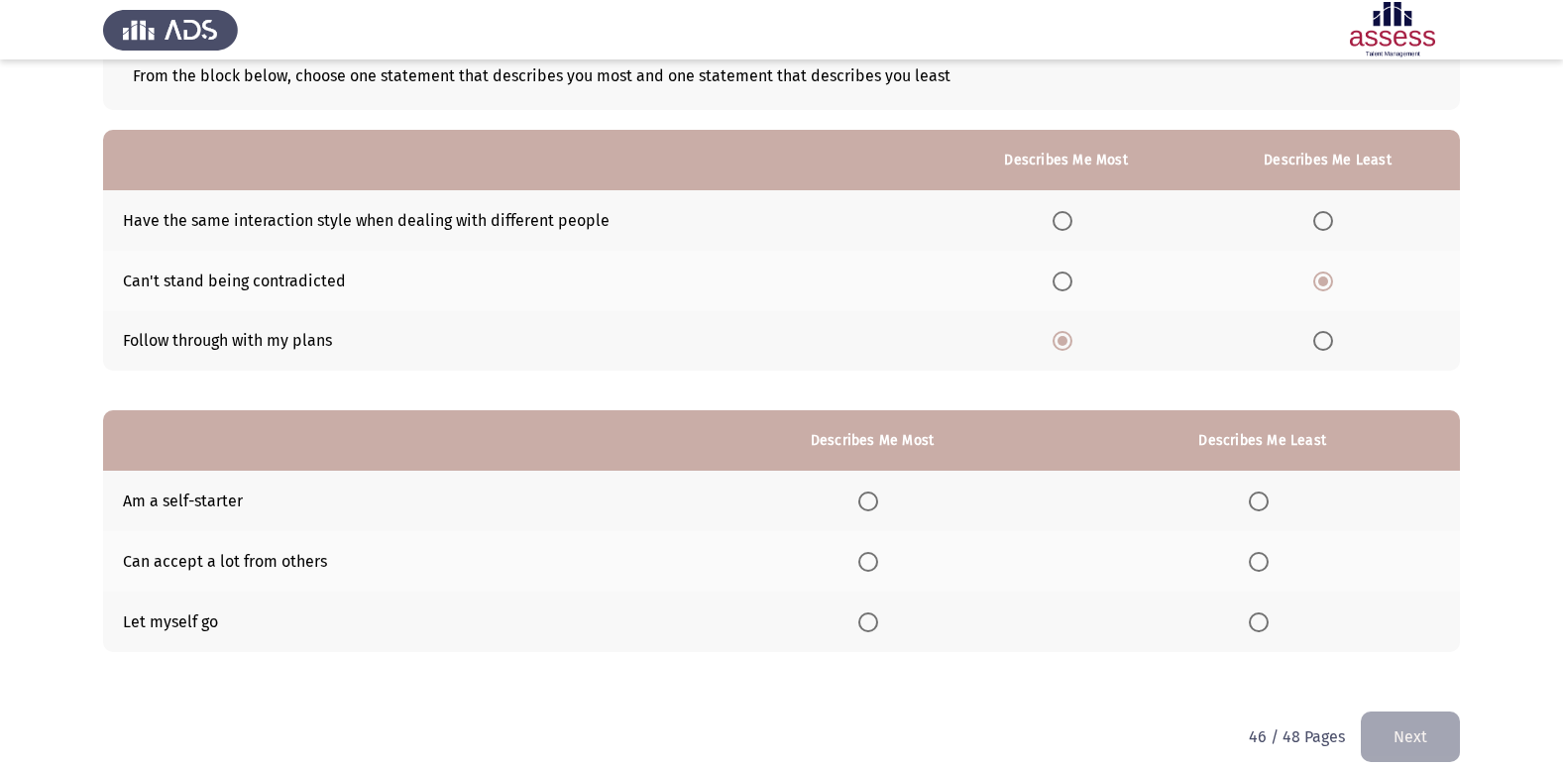
scroll to position [149, 0]
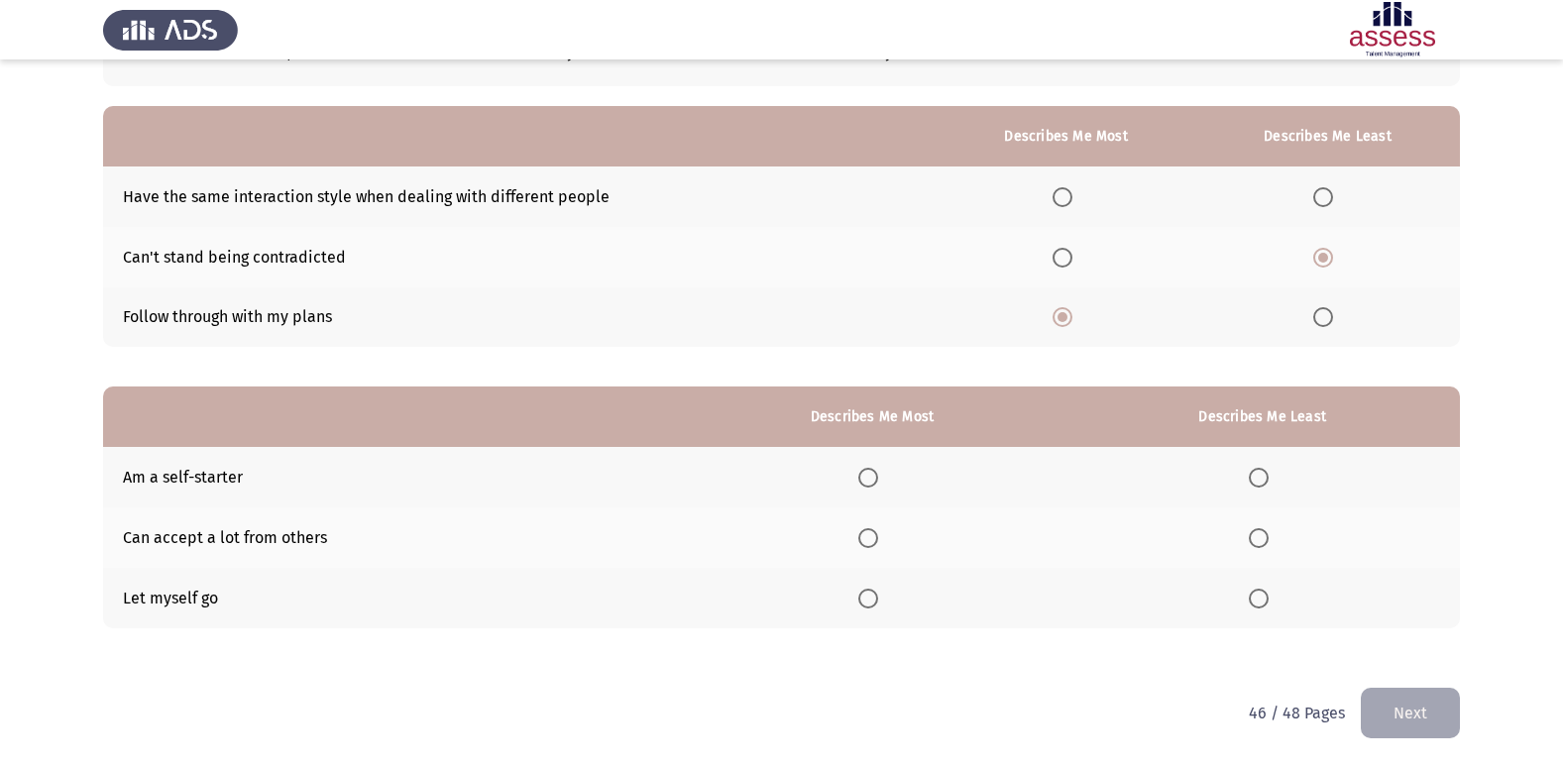
click at [872, 486] on span "Select an option" at bounding box center [868, 478] width 20 height 20
click at [872, 486] on input "Select an option" at bounding box center [868, 478] width 20 height 20
click at [1258, 597] on span "Select an option" at bounding box center [1259, 599] width 20 height 20
click at [1258, 597] on input "Select an option" at bounding box center [1259, 599] width 20 height 20
click at [1434, 707] on button "Next" at bounding box center [1410, 713] width 99 height 51
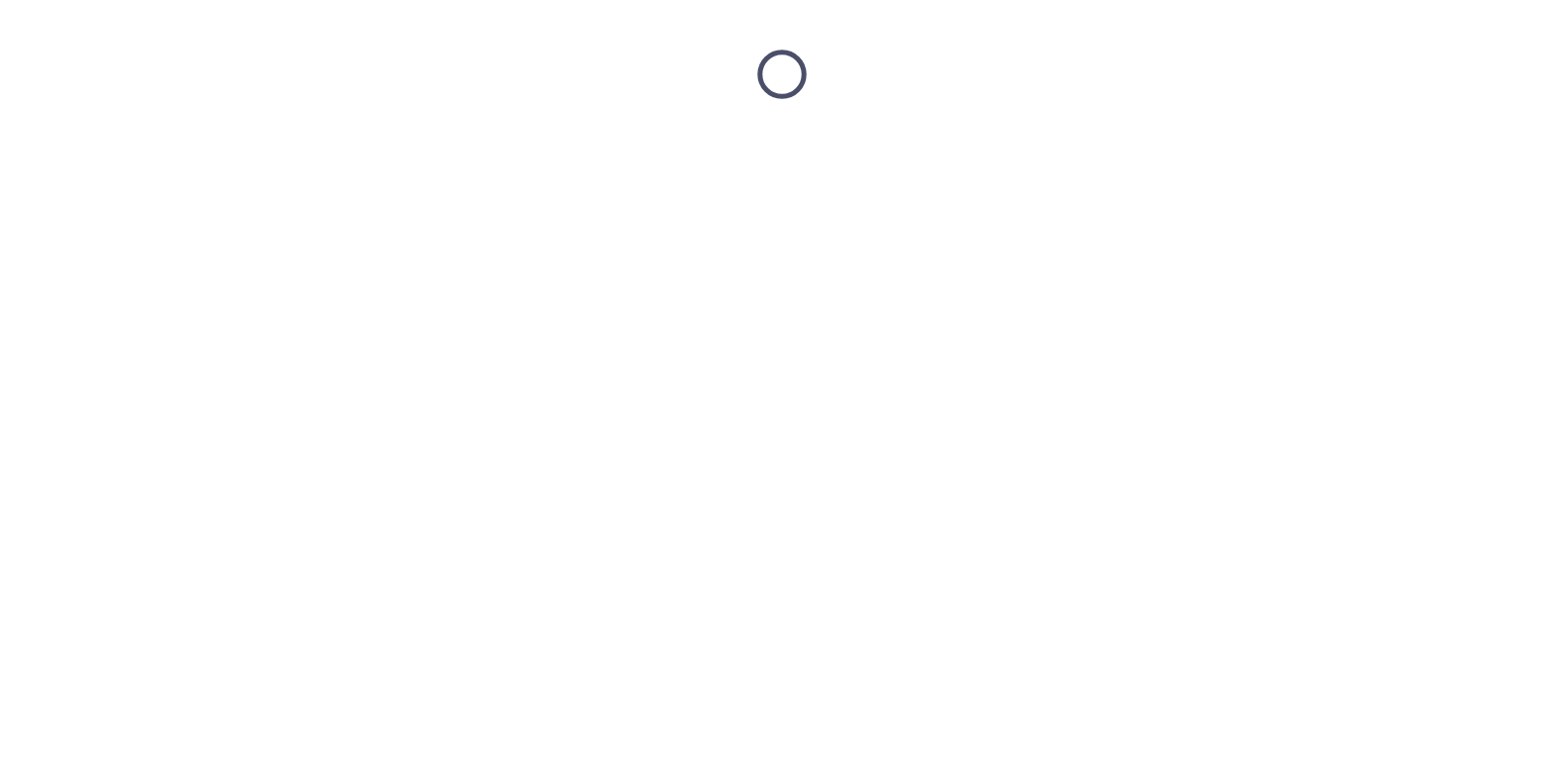
scroll to position [0, 0]
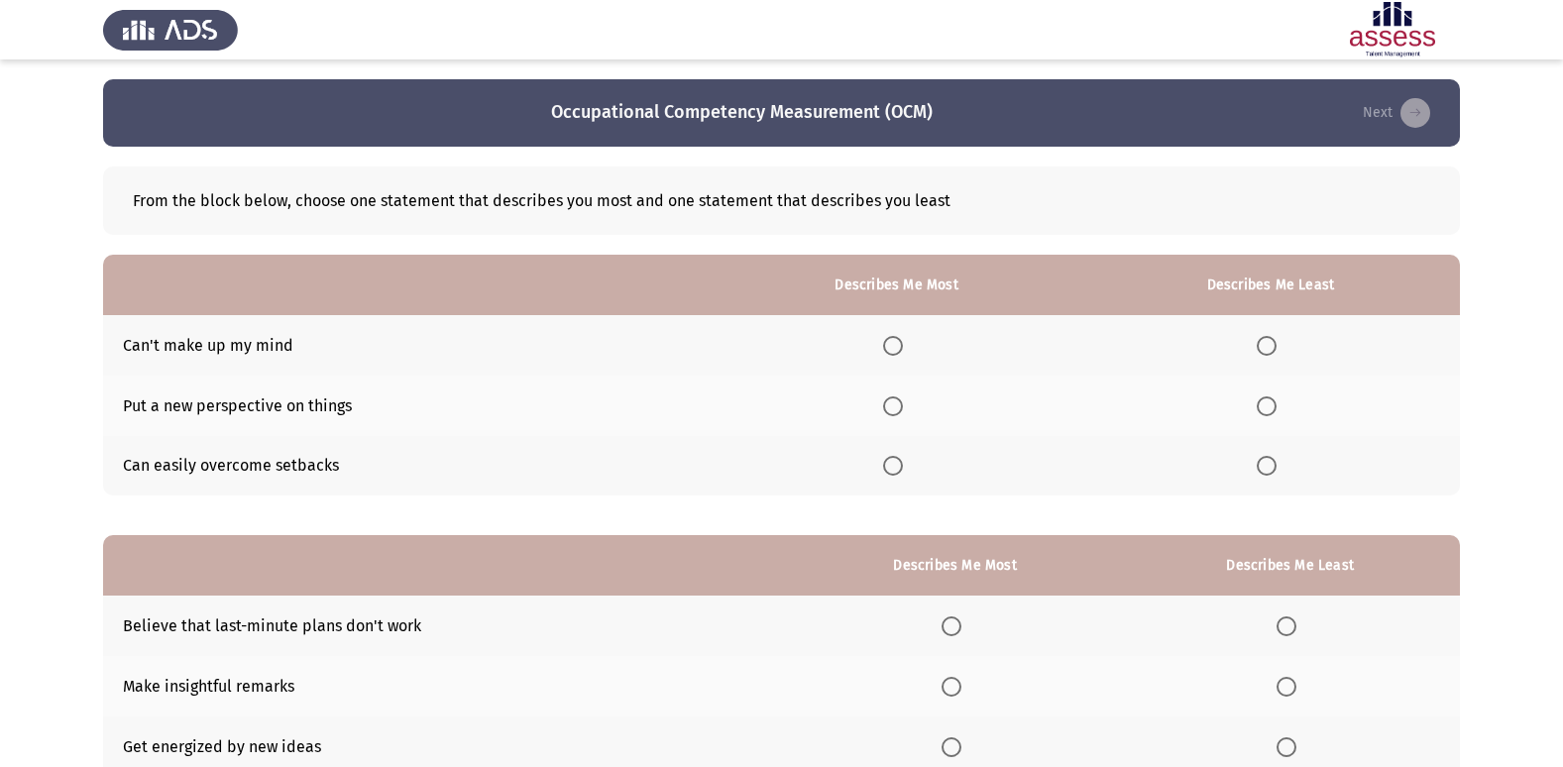
click at [1265, 343] on span "Select an option" at bounding box center [1267, 346] width 20 height 20
click at [1265, 343] on input "Select an option" at bounding box center [1267, 346] width 20 height 20
click at [911, 405] on label "Select an option" at bounding box center [897, 406] width 28 height 20
click at [903, 405] on input "Select an option" at bounding box center [893, 406] width 20 height 20
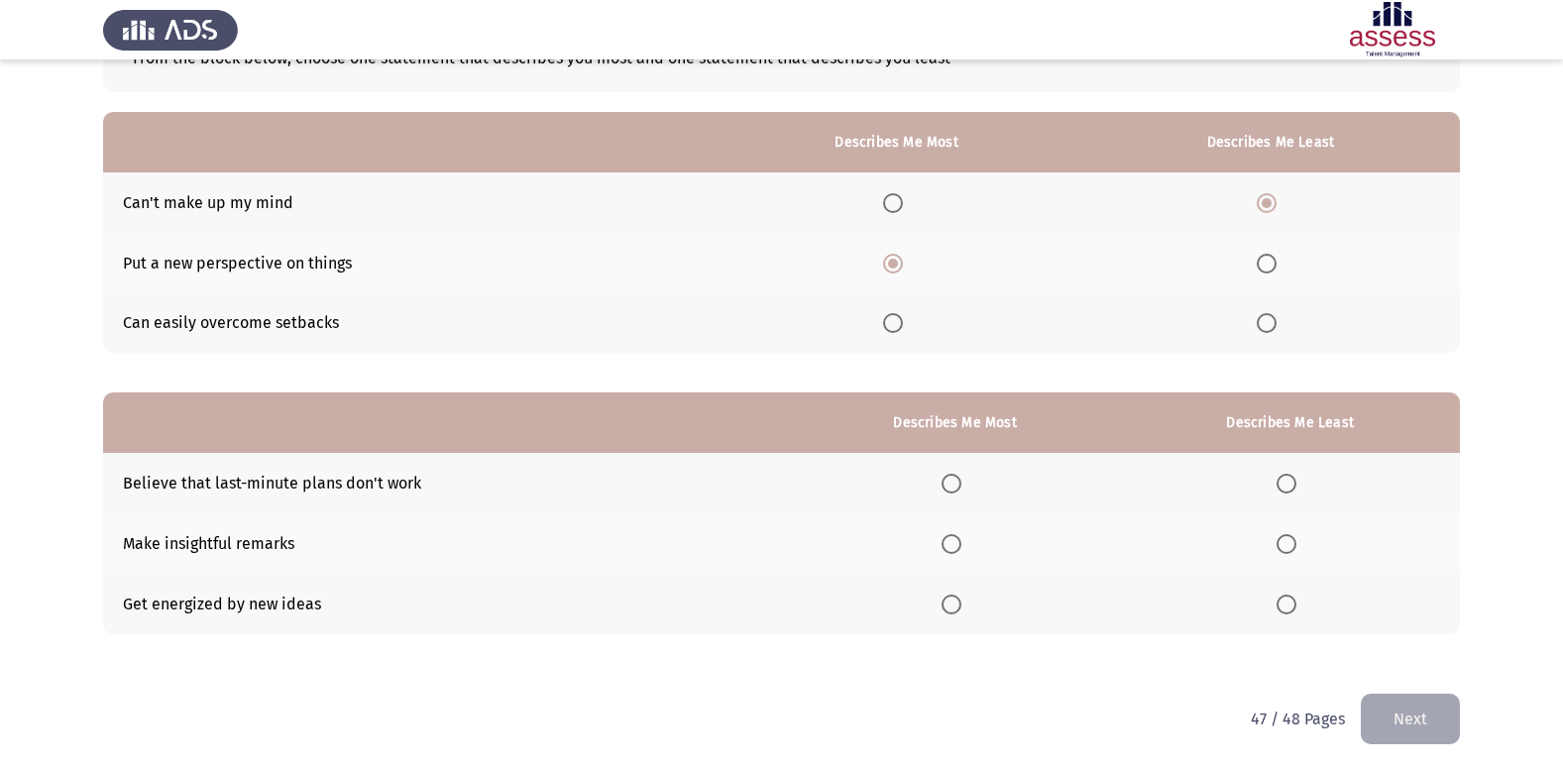
scroll to position [149, 0]
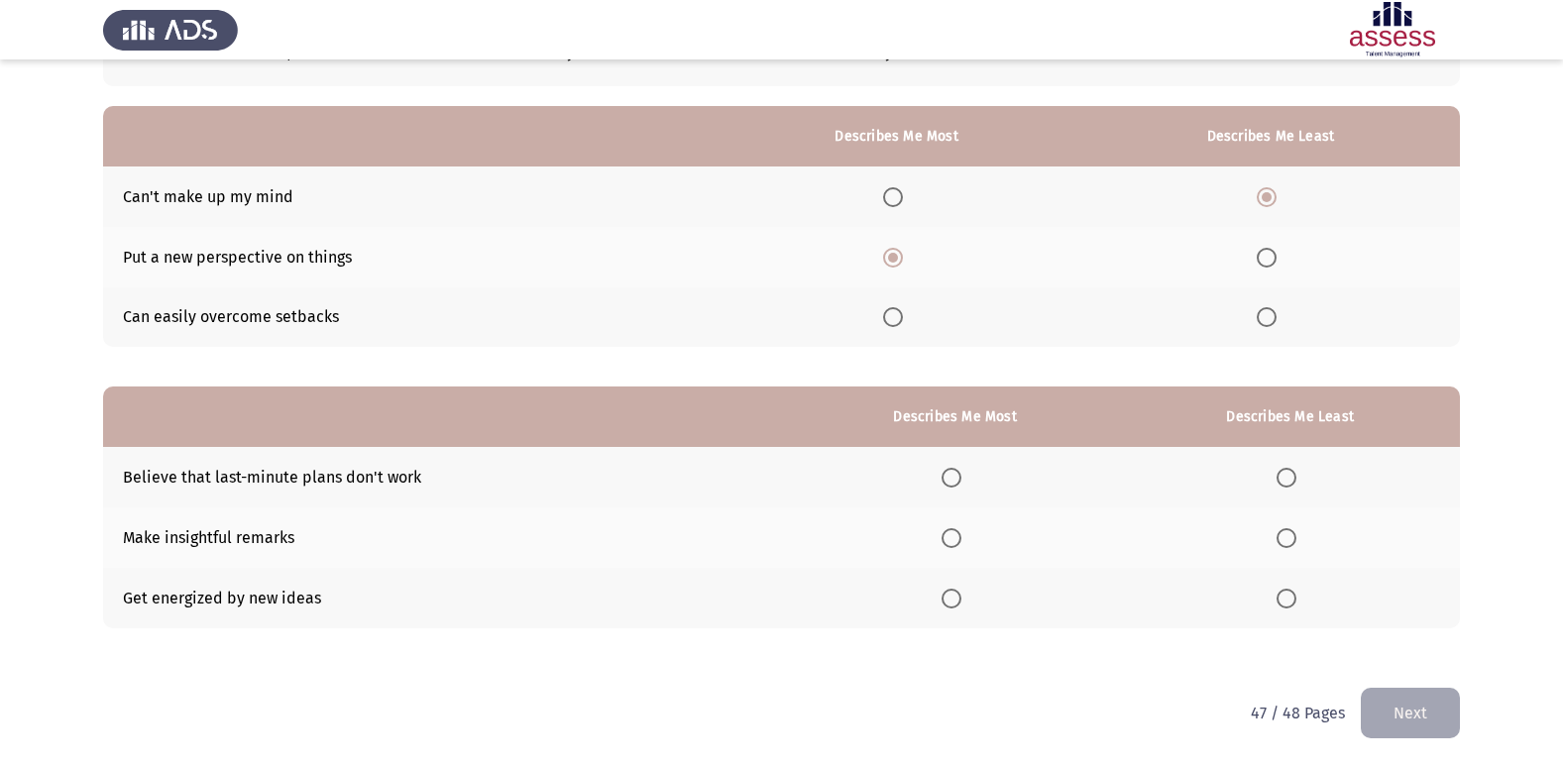
click at [967, 537] on label "Select an option" at bounding box center [955, 538] width 28 height 20
click at [961, 537] on input "Select an option" at bounding box center [951, 538] width 20 height 20
click at [1291, 482] on span "Select an option" at bounding box center [1286, 478] width 20 height 20
click at [1291, 482] on input "Select an option" at bounding box center [1286, 478] width 20 height 20
click at [1420, 704] on button "Next" at bounding box center [1410, 713] width 99 height 51
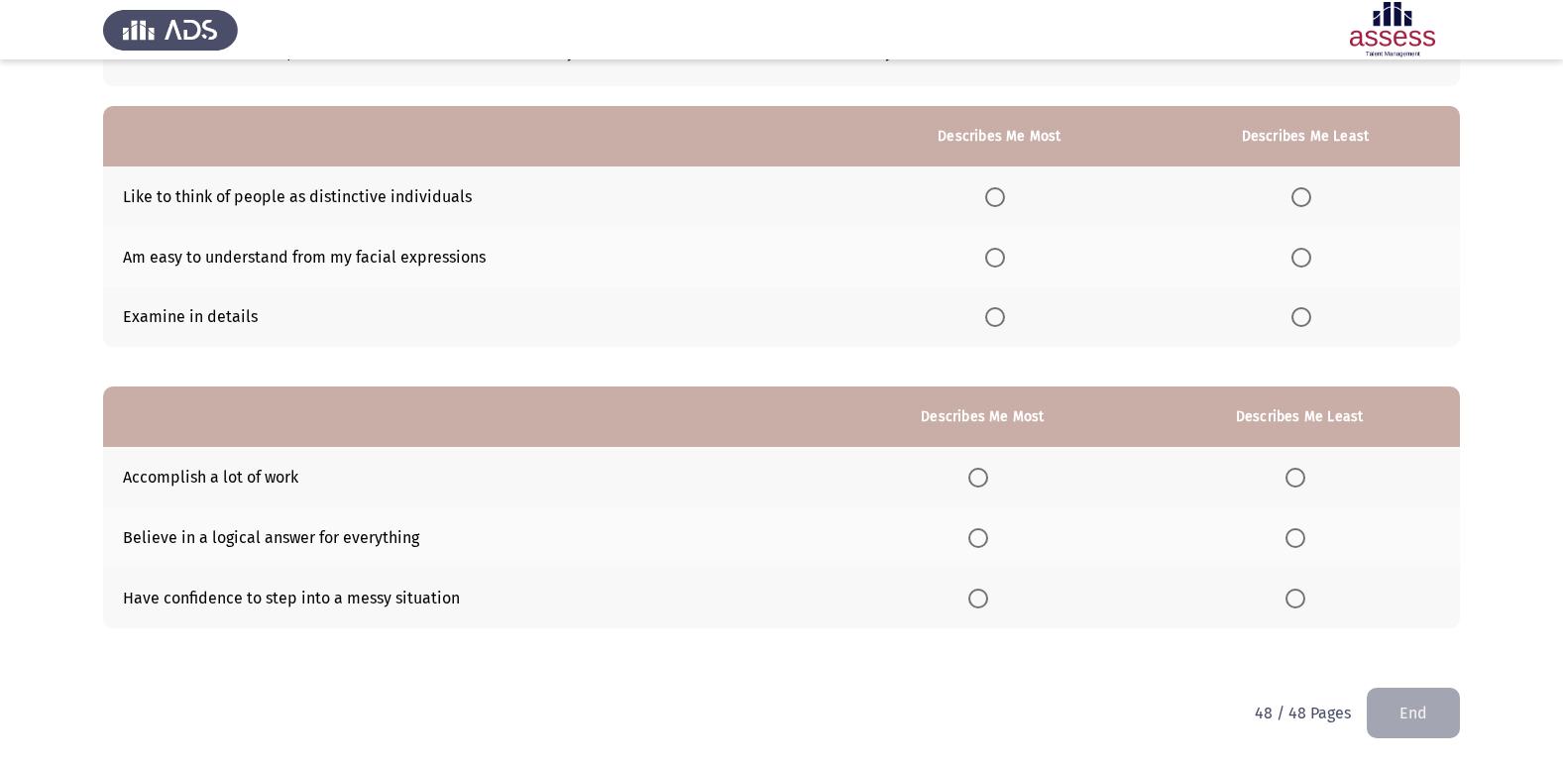
scroll to position [50, 0]
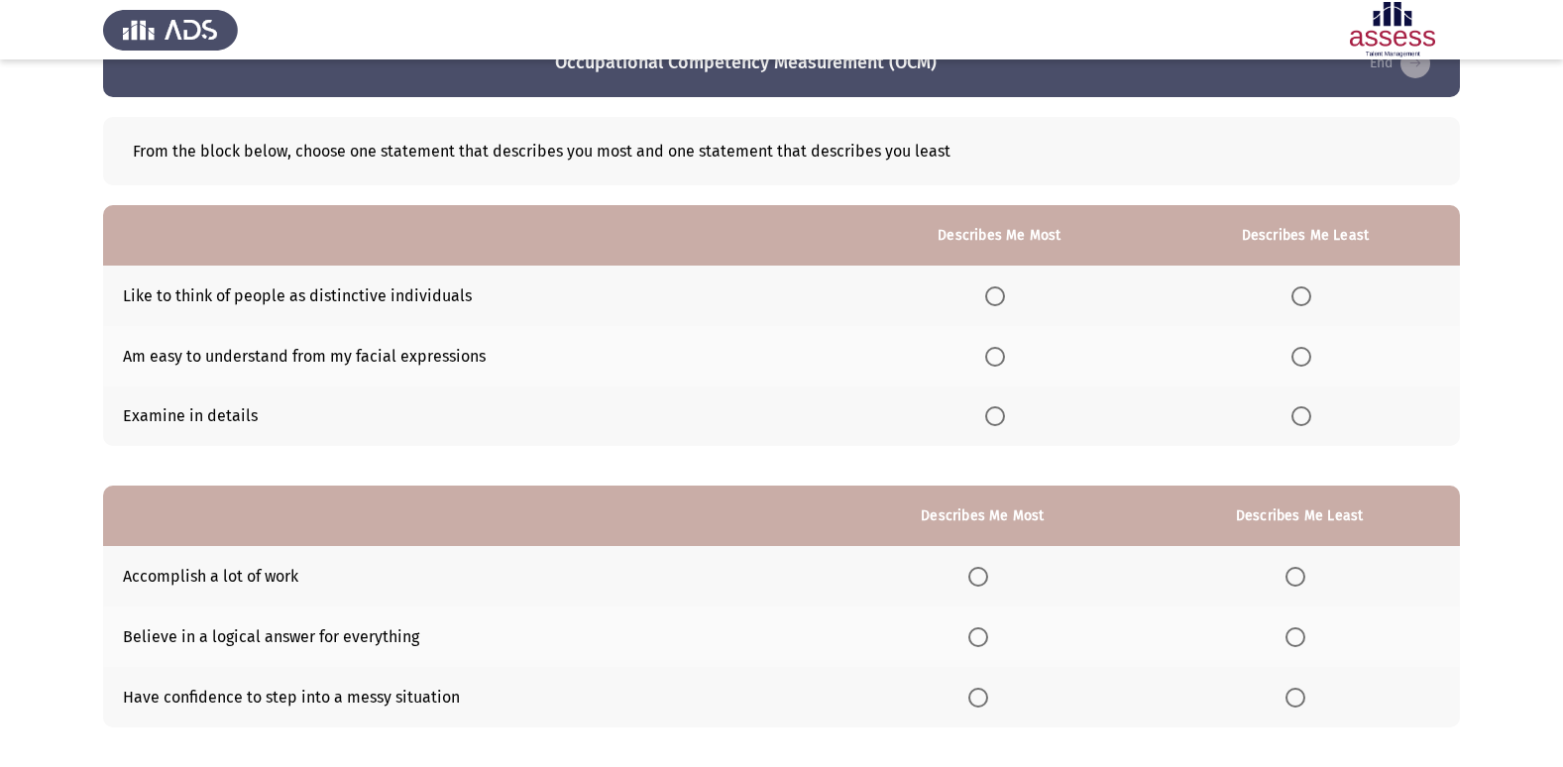
click at [1004, 410] on span "Select an option" at bounding box center [995, 416] width 20 height 20
click at [1004, 410] on input "Select an option" at bounding box center [995, 416] width 20 height 20
click at [1293, 358] on span "Select an option" at bounding box center [1301, 357] width 20 height 20
click at [1293, 358] on input "Select an option" at bounding box center [1301, 357] width 20 height 20
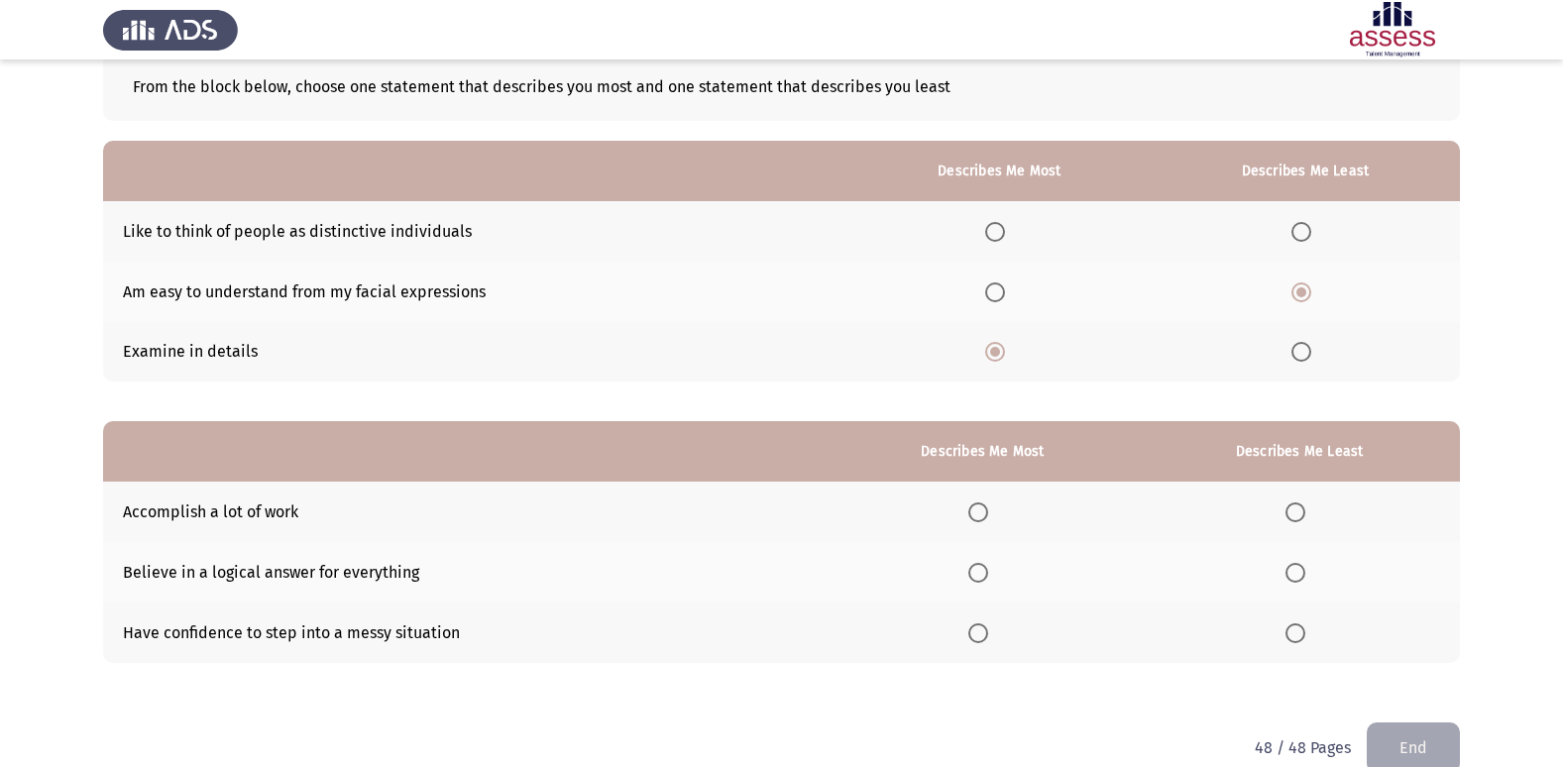
scroll to position [149, 0]
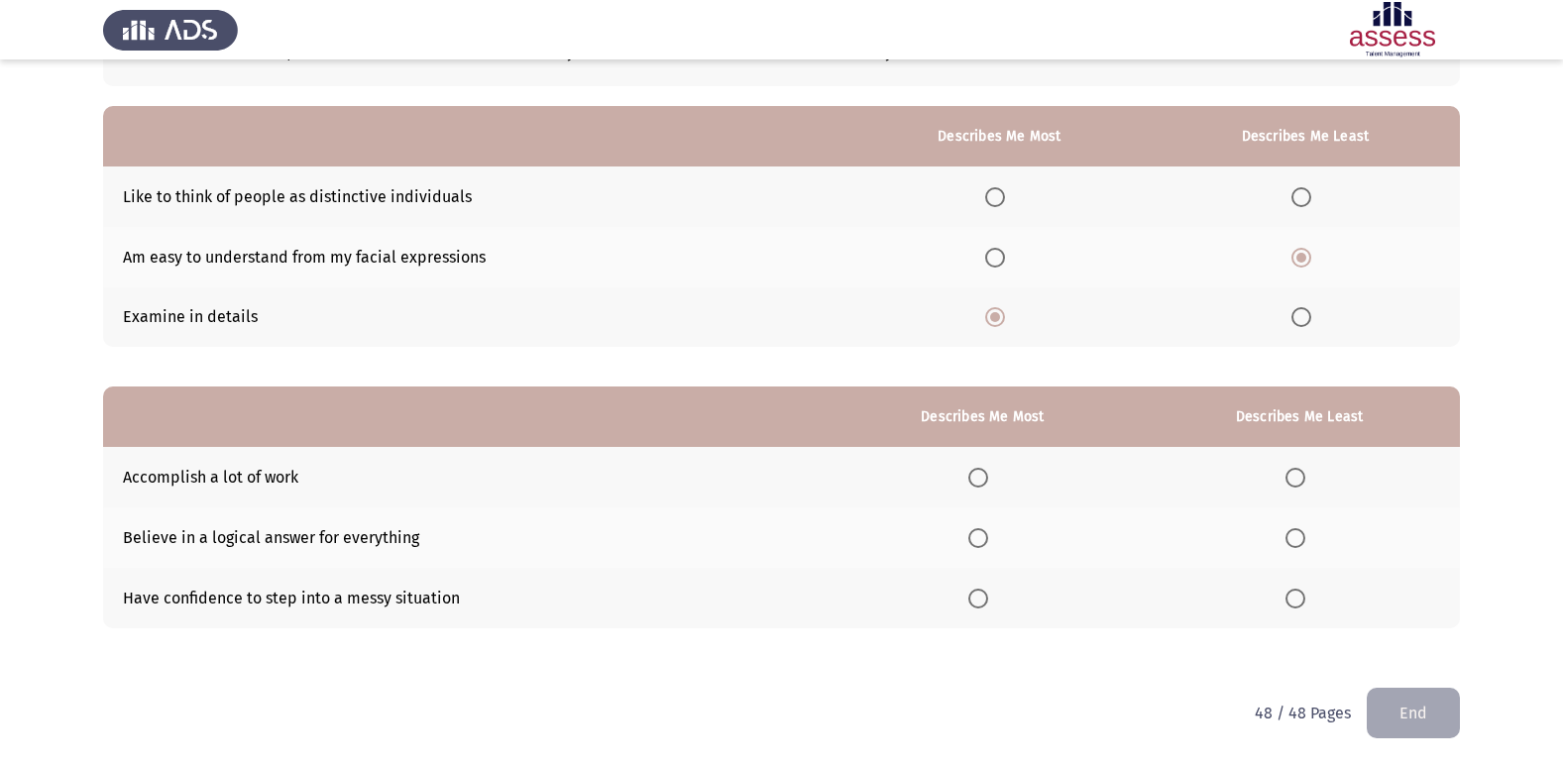
click at [988, 479] on span "Select an option" at bounding box center [978, 478] width 20 height 20
click at [988, 479] on input "Select an option" at bounding box center [978, 478] width 20 height 20
click at [1292, 535] on span "Select an option" at bounding box center [1295, 538] width 20 height 20
click at [1292, 535] on input "Select an option" at bounding box center [1295, 538] width 20 height 20
click at [1294, 603] on span "Select an option" at bounding box center [1295, 599] width 20 height 20
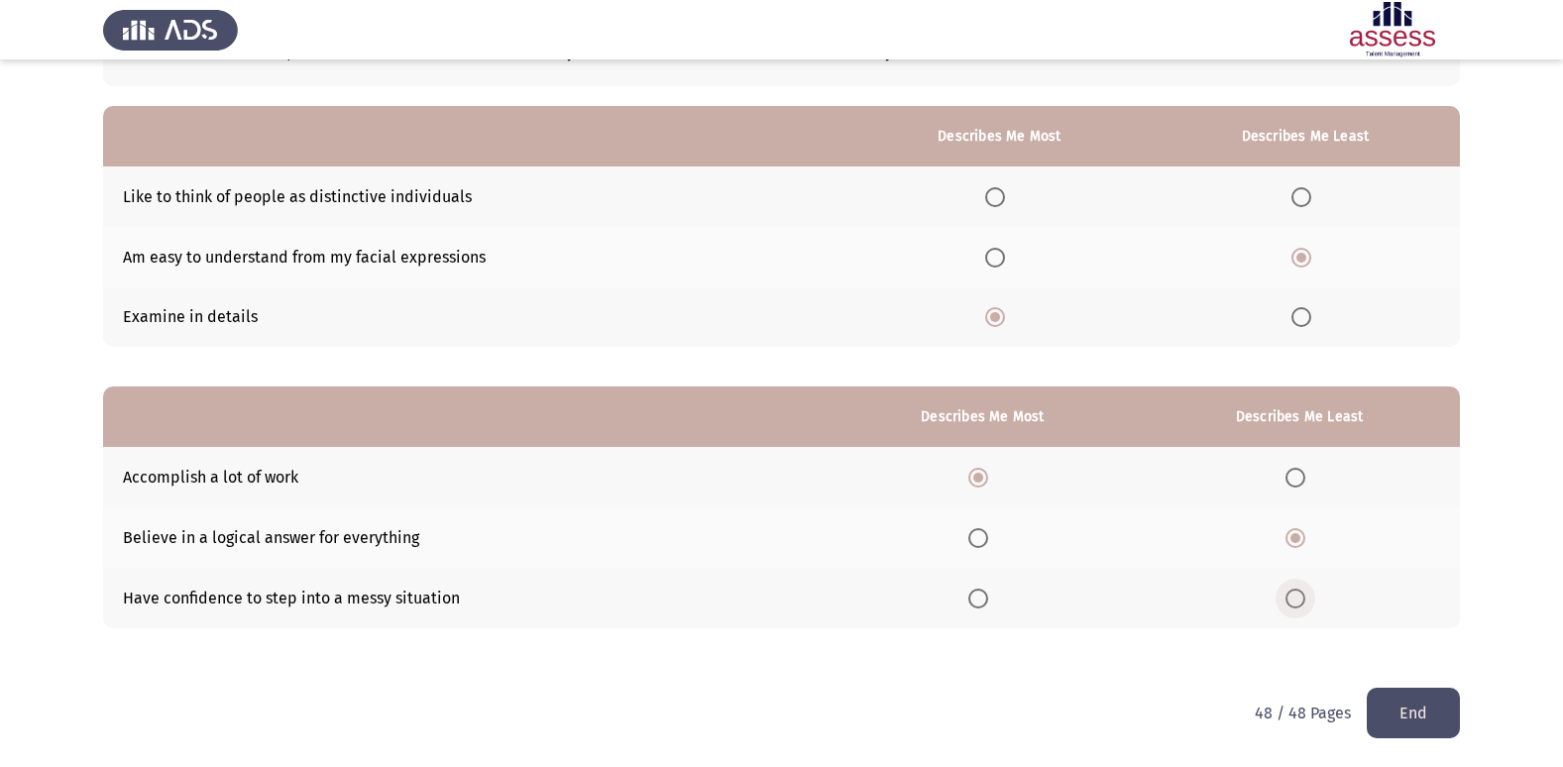
click at [1294, 603] on input "Select an option" at bounding box center [1295, 599] width 20 height 20
click at [1381, 696] on button "End" at bounding box center [1413, 713] width 93 height 51
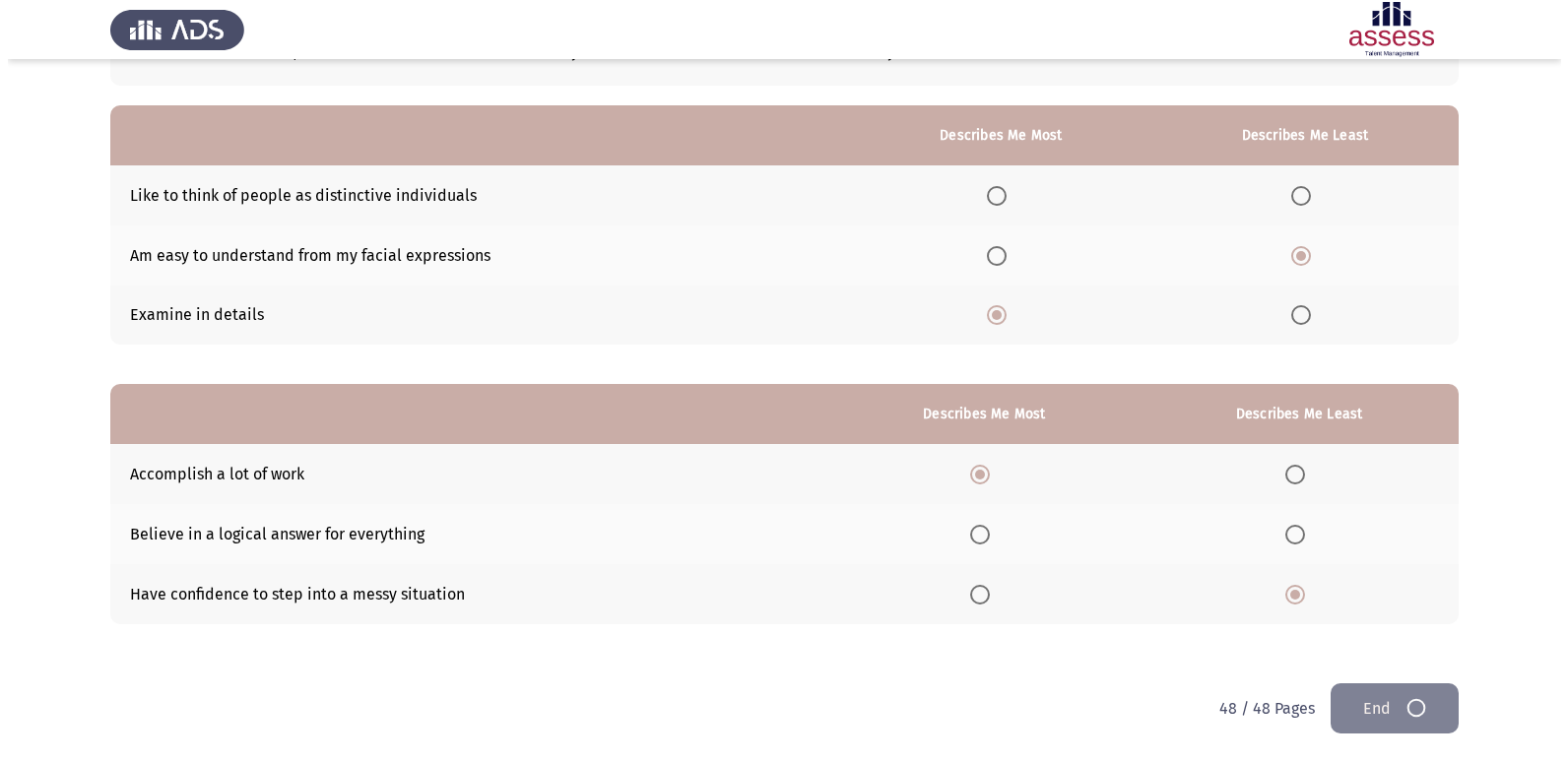
scroll to position [0, 0]
